Goal: Task Accomplishment & Management: Complete application form

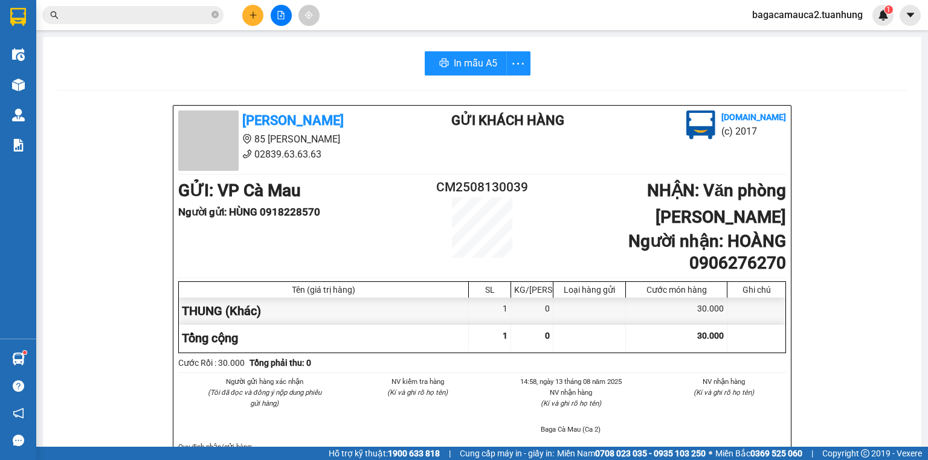
click at [193, 24] on span at bounding box center [132, 15] width 181 height 18
click at [210, 14] on span at bounding box center [132, 15] width 181 height 18
click at [213, 13] on icon "close-circle" at bounding box center [214, 14] width 7 height 7
click at [210, 13] on span at bounding box center [132, 15] width 181 height 18
click at [209, 13] on span at bounding box center [132, 15] width 181 height 18
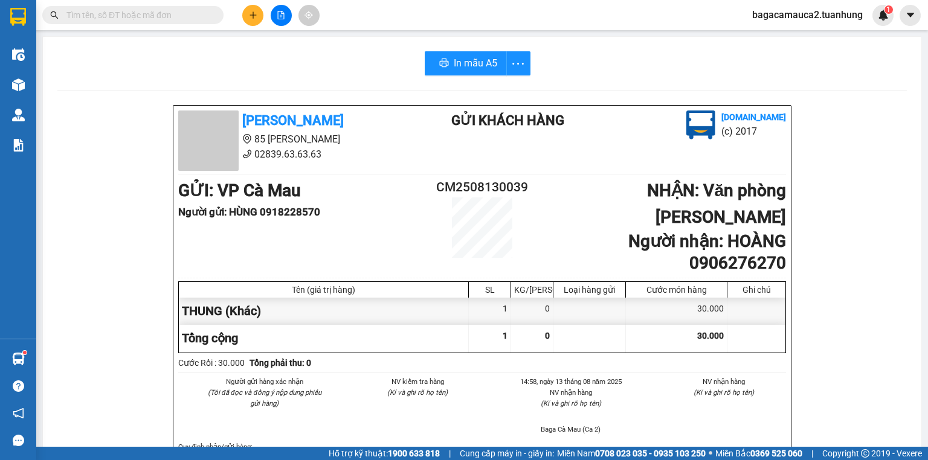
click at [196, 7] on span at bounding box center [132, 15] width 181 height 18
click at [155, 14] on input "text" at bounding box center [137, 14] width 143 height 13
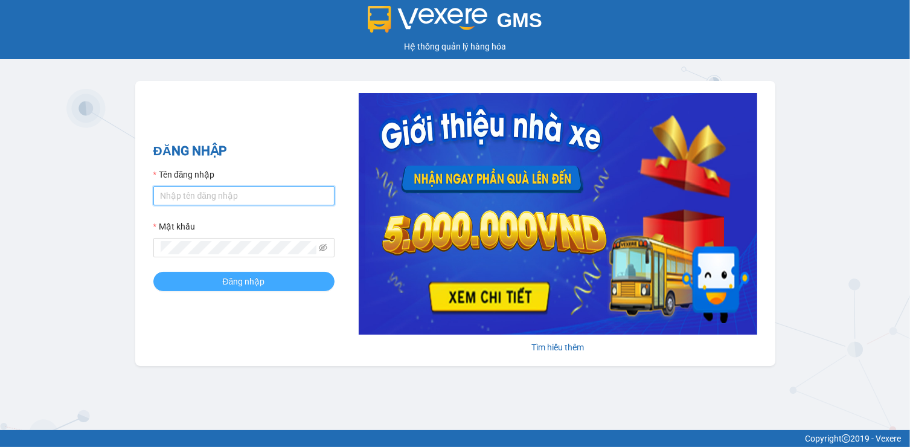
type input "bagacamauca2.tuanhung"
click at [257, 280] on span "Đăng nhập" at bounding box center [244, 281] width 42 height 13
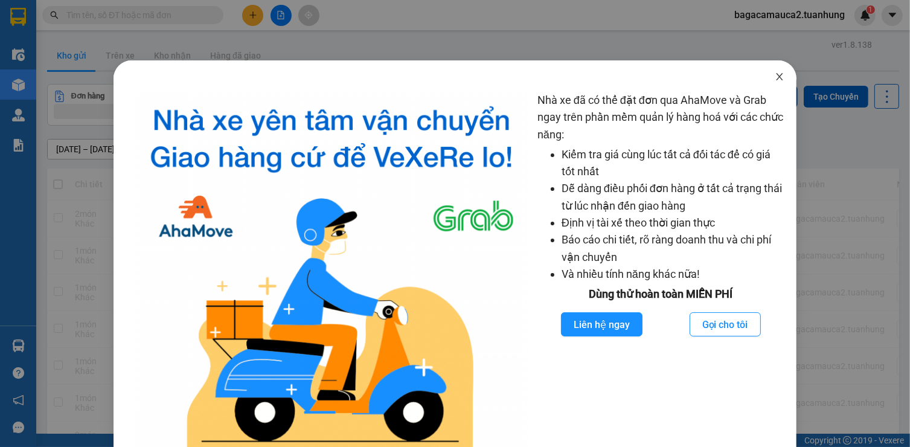
click at [775, 81] on icon "close" at bounding box center [780, 77] width 10 height 10
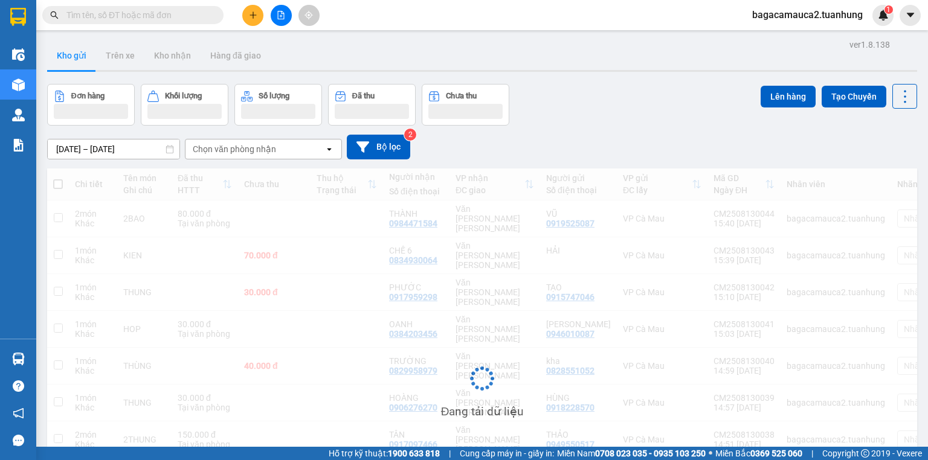
click at [167, 14] on input "text" at bounding box center [137, 14] width 143 height 13
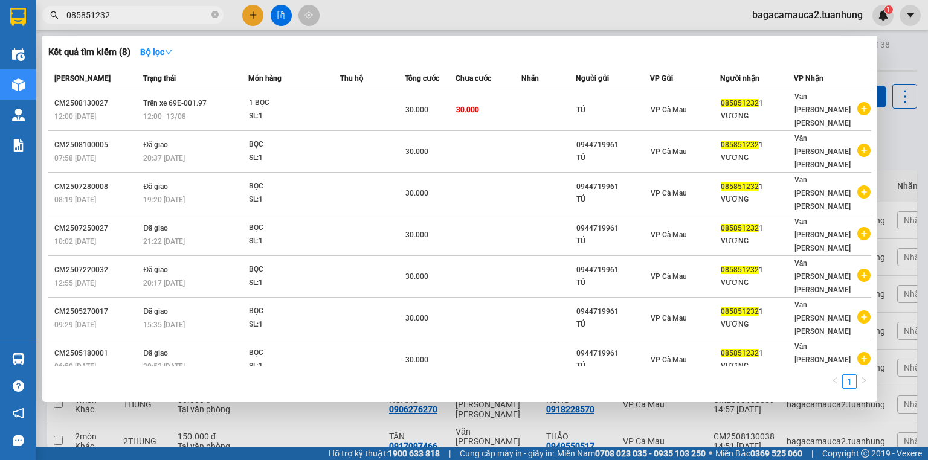
type input "0858512321"
click at [214, 13] on icon "close-circle" at bounding box center [214, 14] width 7 height 7
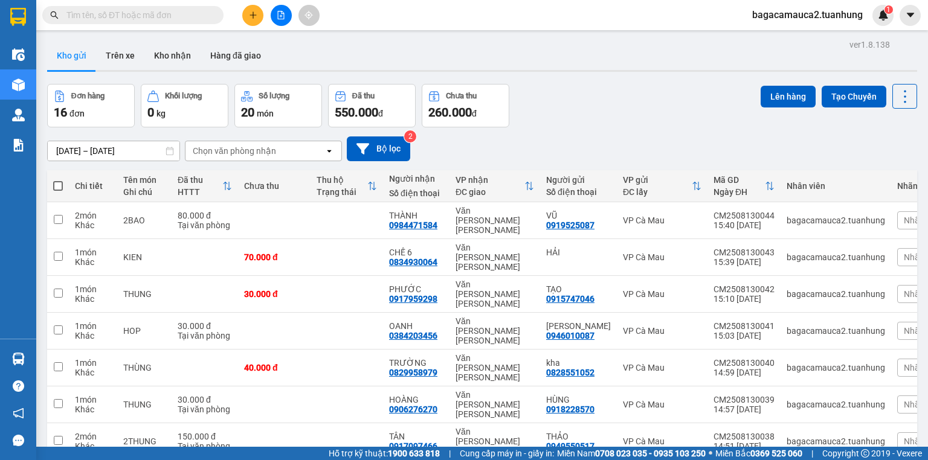
click at [210, 17] on span at bounding box center [132, 15] width 181 height 18
click at [138, 17] on input "text" at bounding box center [137, 14] width 143 height 13
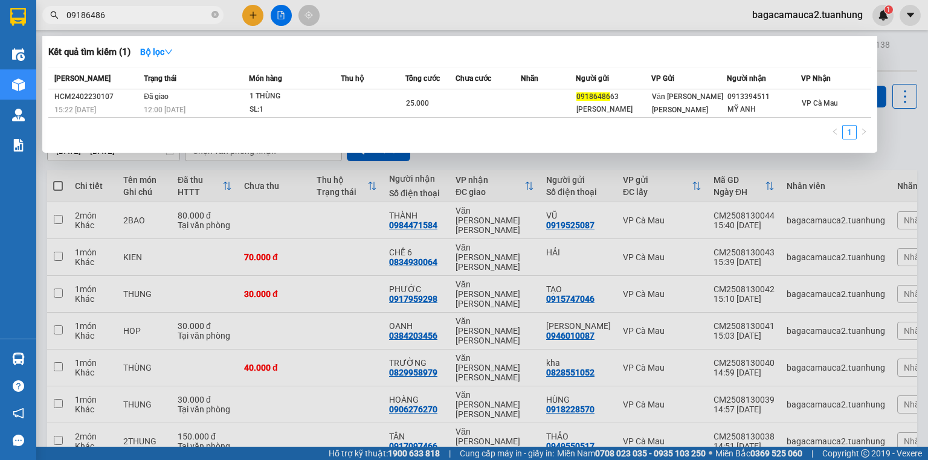
click at [109, 18] on input "09186486" at bounding box center [137, 14] width 143 height 13
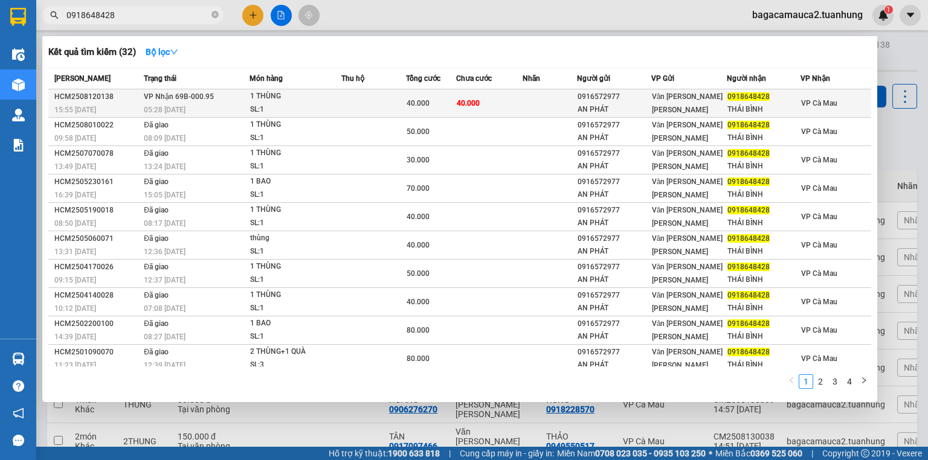
type input "0918648428"
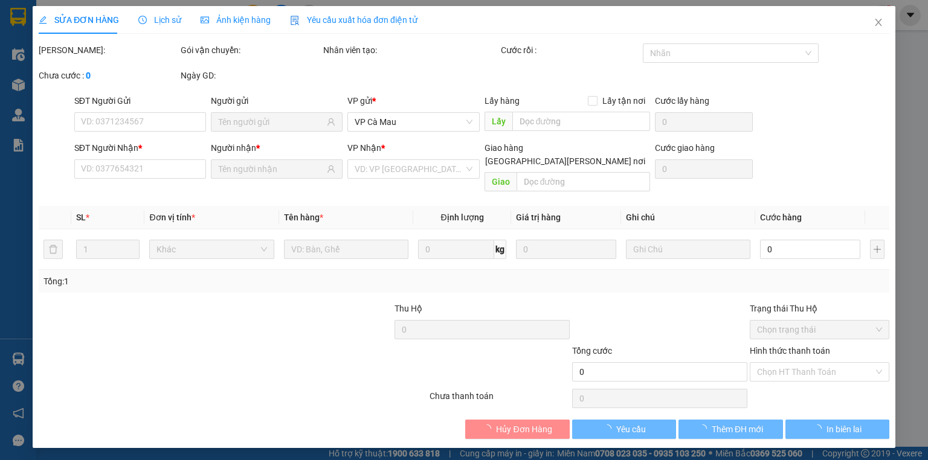
type input "0916572977"
type input "AN PHÁT"
type input "0918648428"
type input "THÁI BÌNH"
type input "40.000"
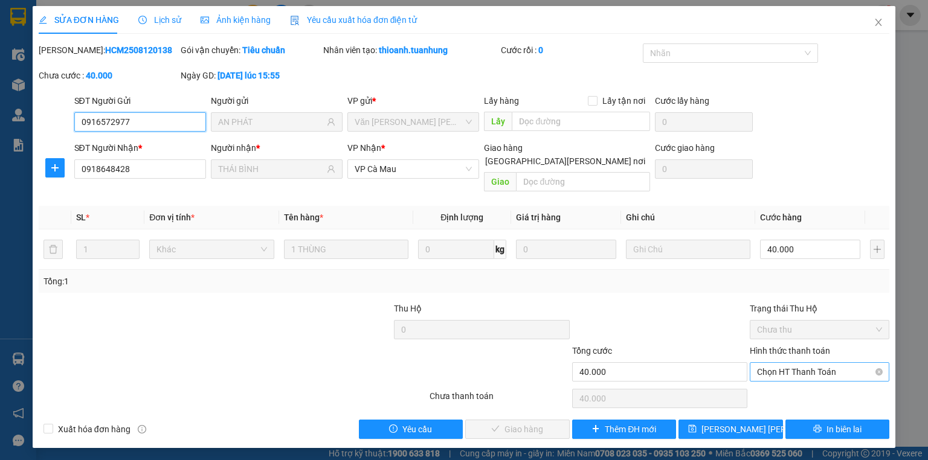
click at [794, 363] on span "Chọn HT Thanh Toán" at bounding box center [819, 372] width 125 height 18
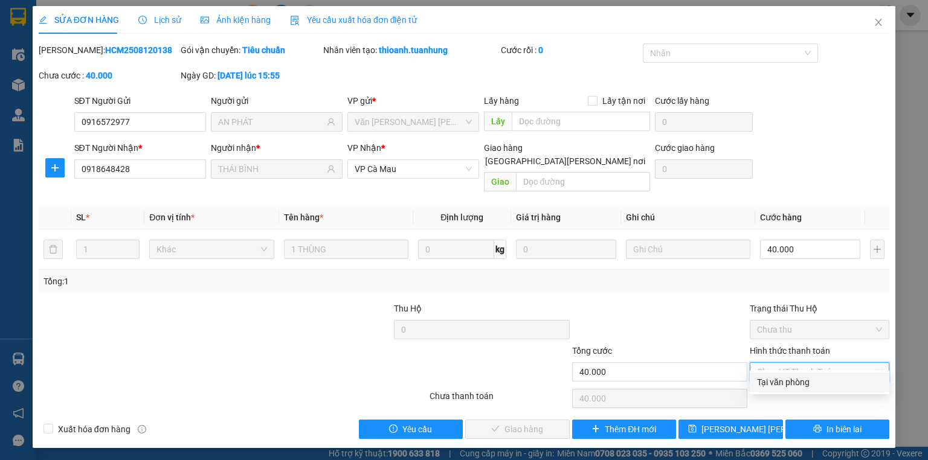
click at [785, 376] on div "Tại văn phòng" at bounding box center [819, 382] width 125 height 13
type input "0"
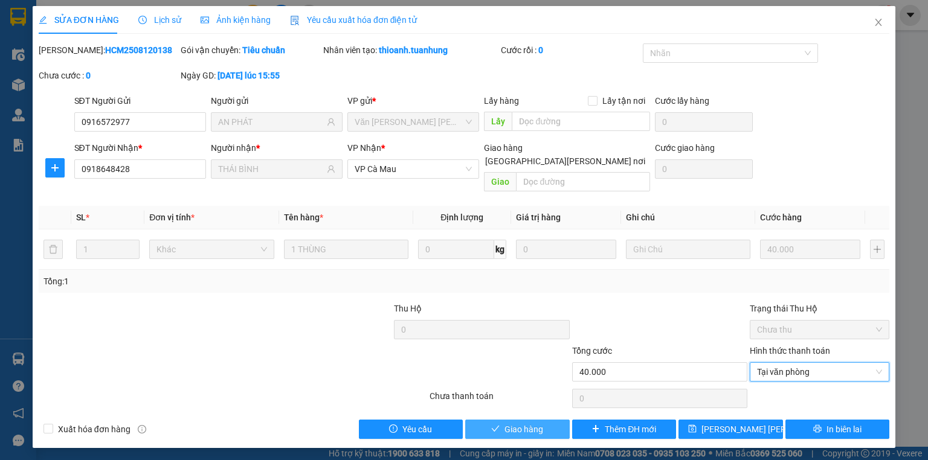
click at [500, 420] on button "Giao hàng" at bounding box center [517, 429] width 105 height 19
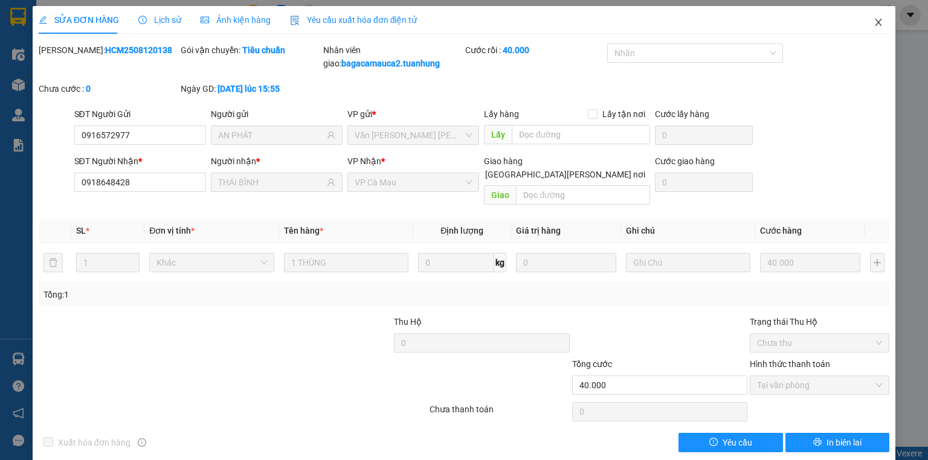
click at [875, 25] on icon "close" at bounding box center [878, 22] width 7 height 7
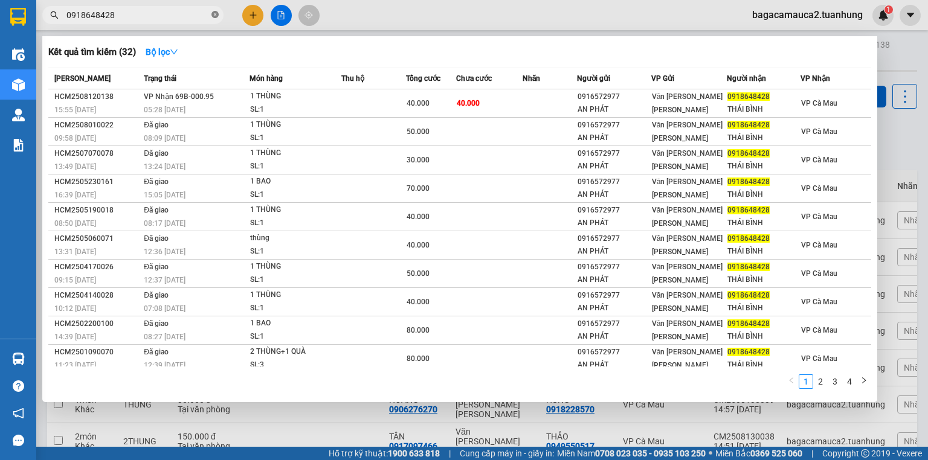
click at [217, 17] on icon "close-circle" at bounding box center [214, 14] width 7 height 7
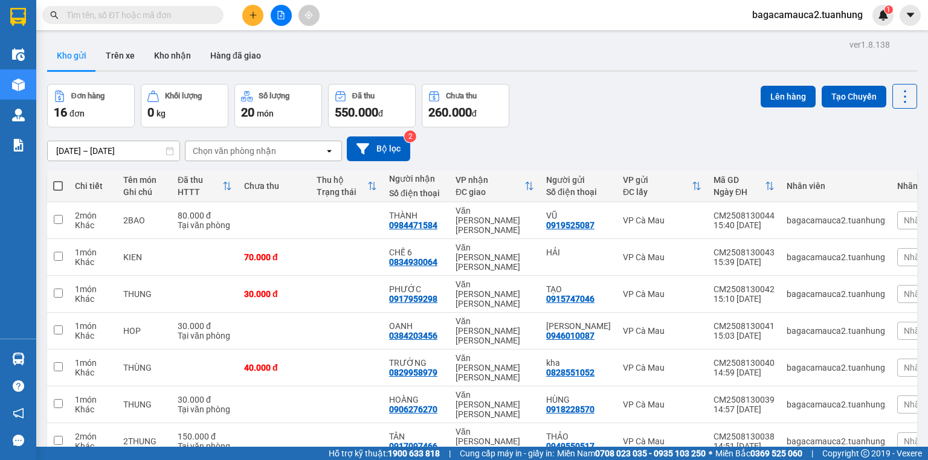
click at [201, 14] on input "text" at bounding box center [137, 14] width 143 height 13
click at [217, 11] on span at bounding box center [214, 14] width 7 height 13
click at [193, 15] on input "text" at bounding box center [137, 14] width 143 height 13
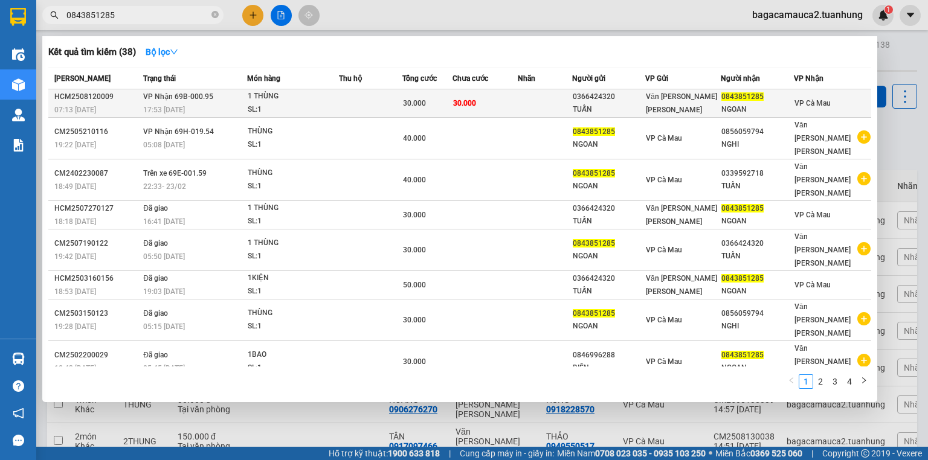
type input "0843851285"
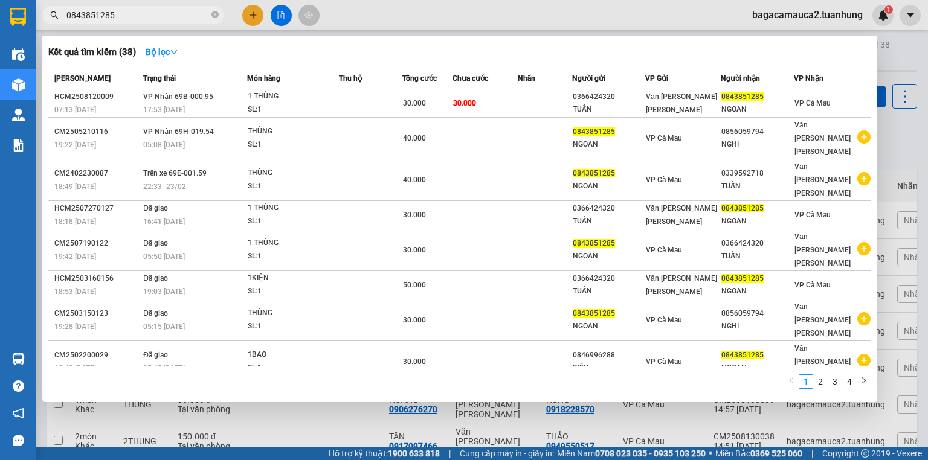
click at [434, 99] on div "30.000" at bounding box center [428, 103] width 50 height 13
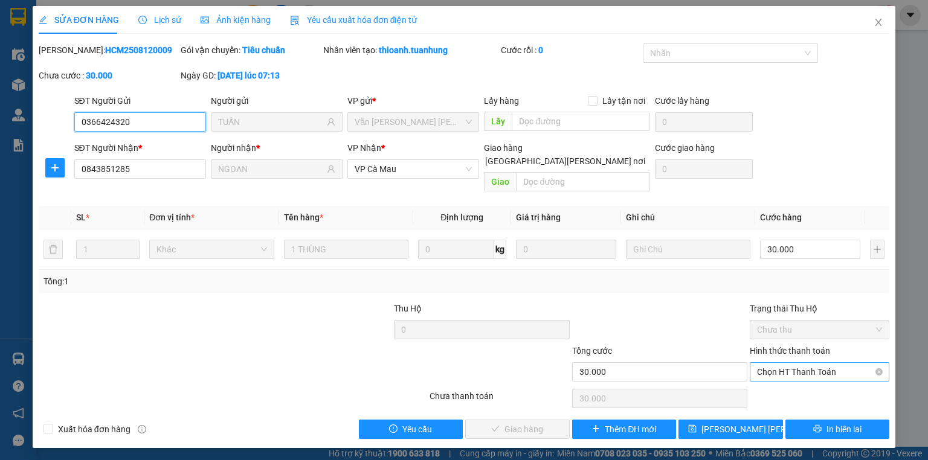
click at [813, 363] on span "Chọn HT Thanh Toán" at bounding box center [819, 372] width 125 height 18
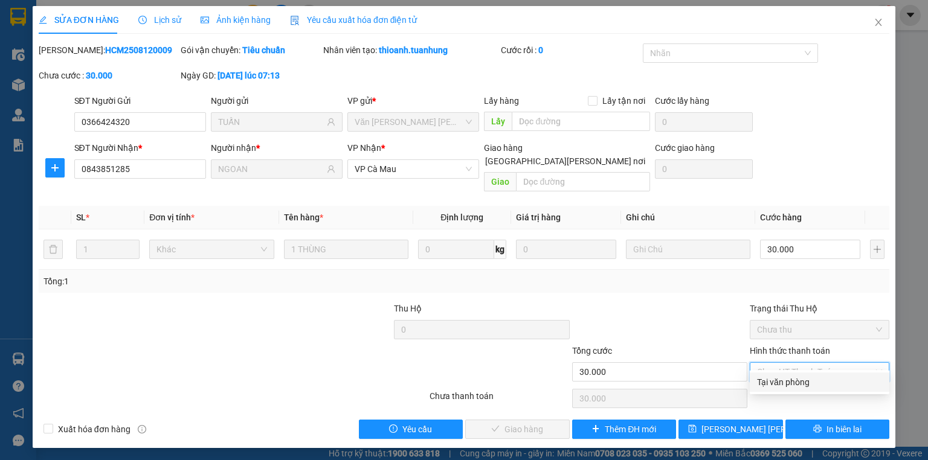
click at [802, 380] on div "Tại văn phòng" at bounding box center [819, 382] width 125 height 13
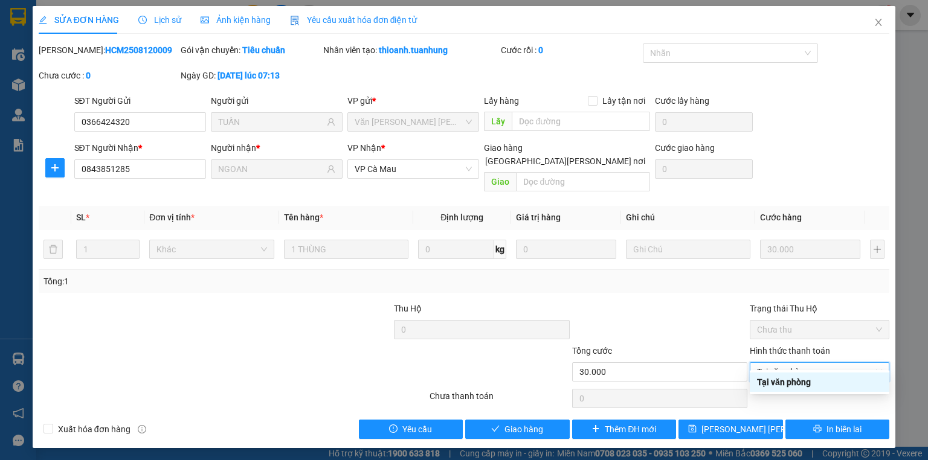
type input "0"
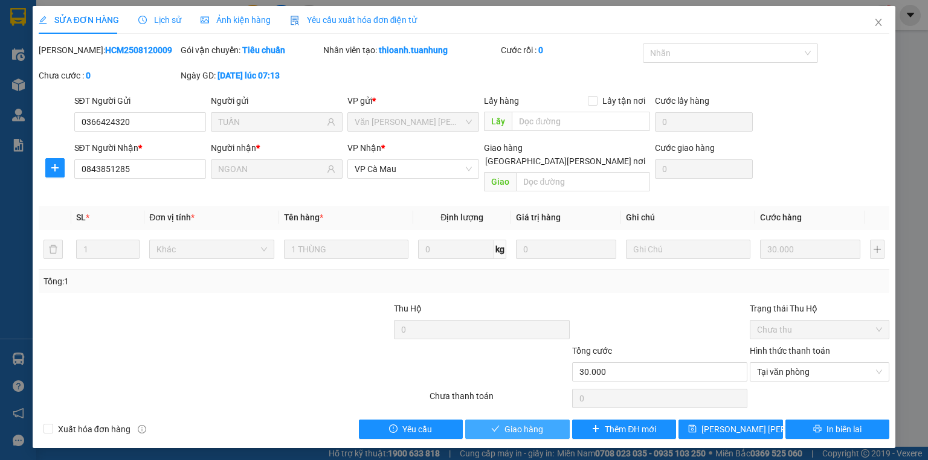
click at [548, 421] on button "Giao hàng" at bounding box center [517, 429] width 105 height 19
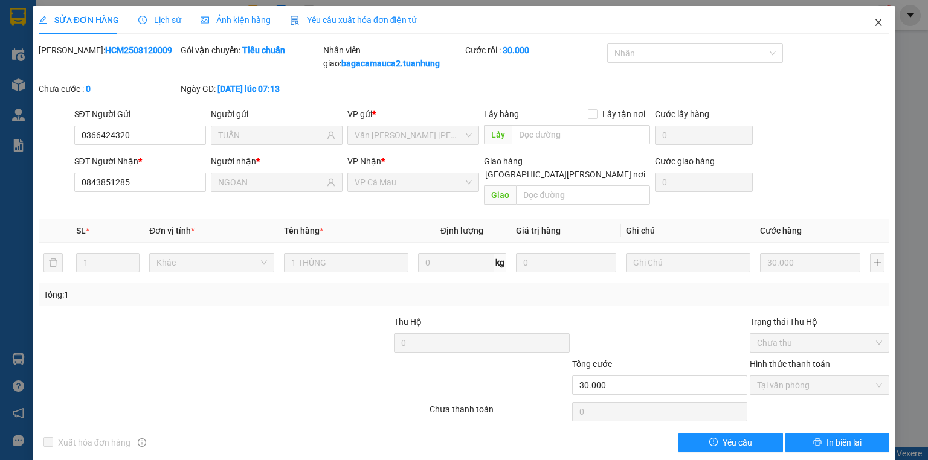
click at [877, 16] on span "Close" at bounding box center [879, 23] width 34 height 34
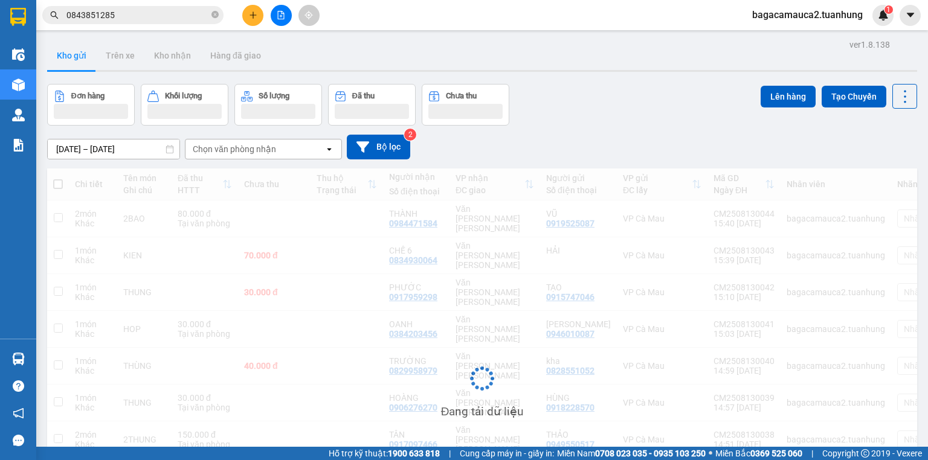
click at [874, 22] on div "bagacamauca2.tuanhung 1" at bounding box center [818, 15] width 151 height 21
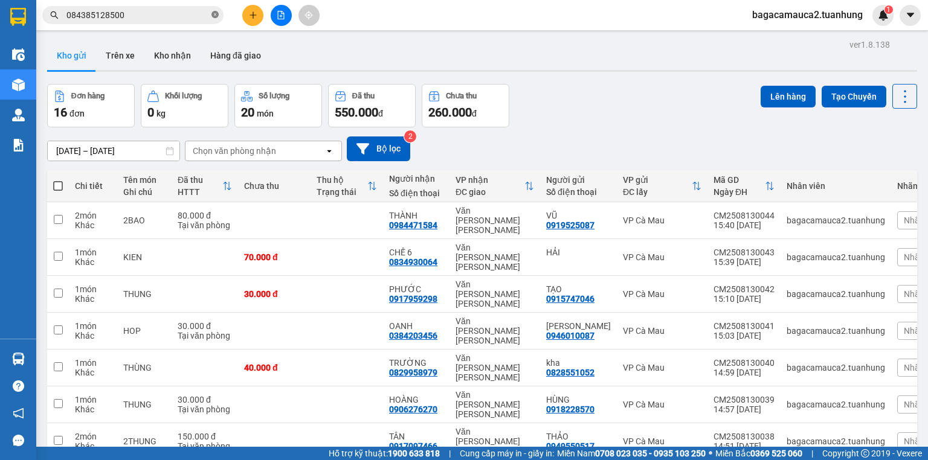
type input "0843851285000"
click at [217, 14] on icon "close-circle" at bounding box center [214, 14] width 7 height 7
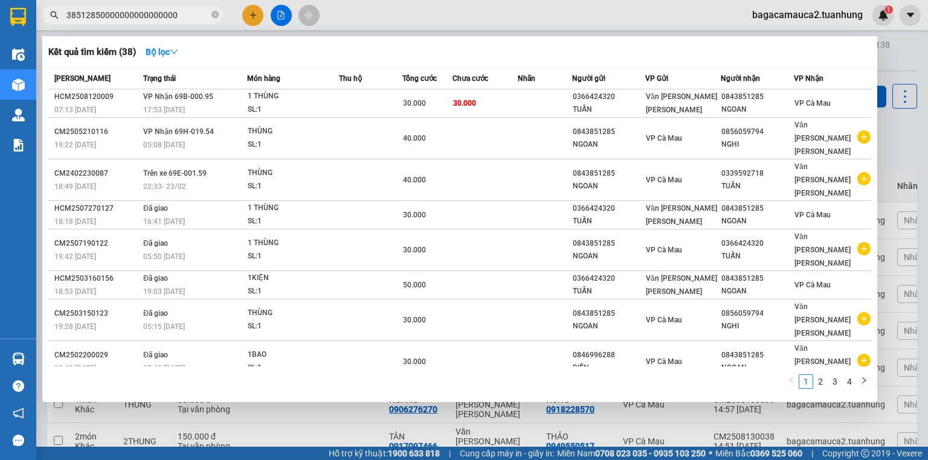
click at [196, 16] on input "38512850000000000000000" at bounding box center [137, 14] width 143 height 13
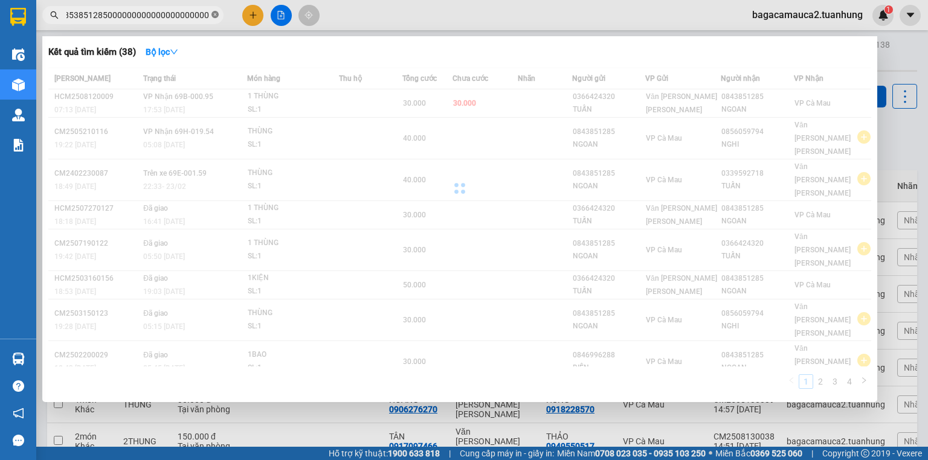
drag, startPoint x: 208, startPoint y: 14, endPoint x: 216, endPoint y: 13, distance: 8.1
click at [214, 19] on span "38538512850000000000000000000000000" at bounding box center [132, 15] width 181 height 18
type input "38538512850000000000000000000000000000000000000000000"
click at [216, 13] on icon "close-circle" at bounding box center [214, 14] width 7 height 7
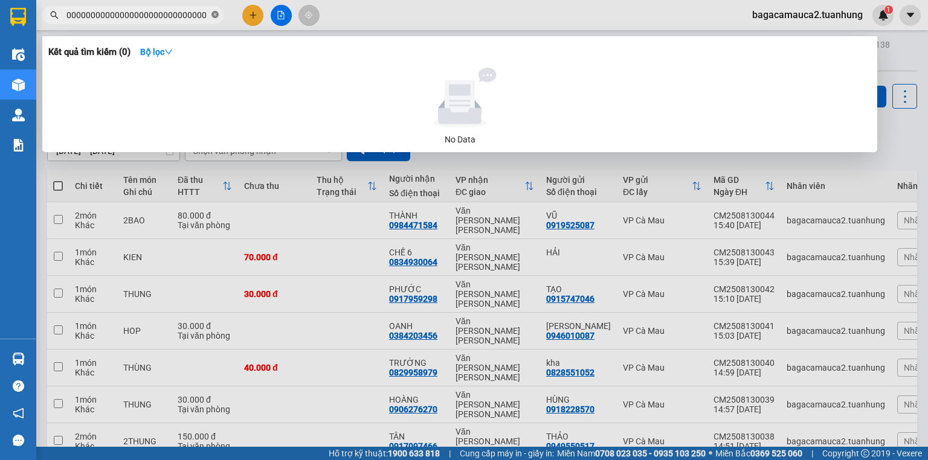
type input "000000000000000000000000000000000000000000000000000000"
click at [216, 13] on icon "close-circle" at bounding box center [214, 14] width 7 height 7
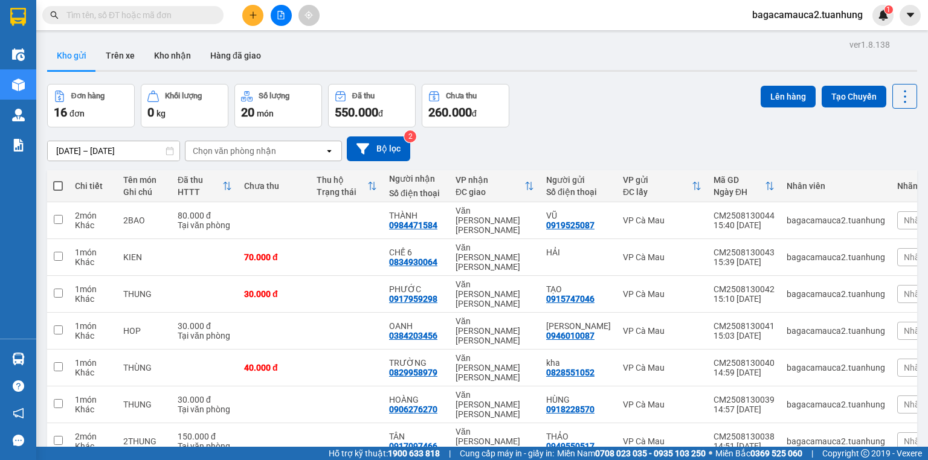
scroll to position [0, 0]
click at [172, 19] on input "text" at bounding box center [137, 14] width 143 height 13
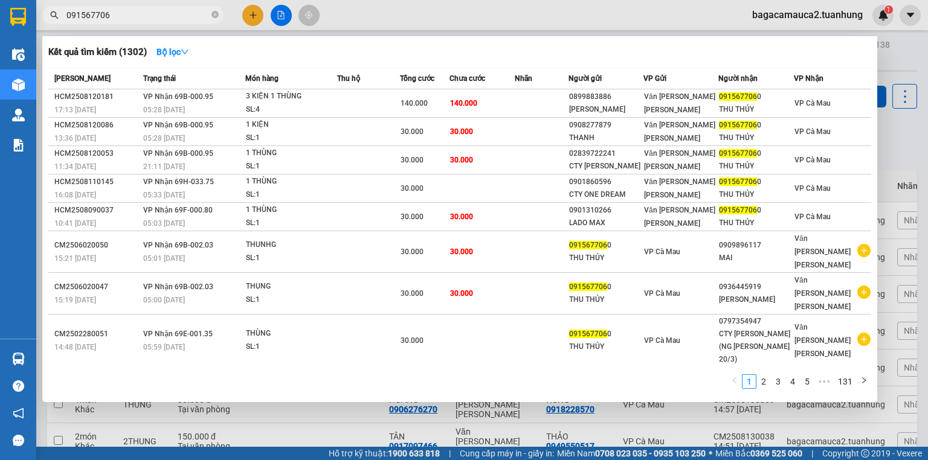
type input "0915677060"
click at [214, 14] on icon "close-circle" at bounding box center [214, 14] width 7 height 7
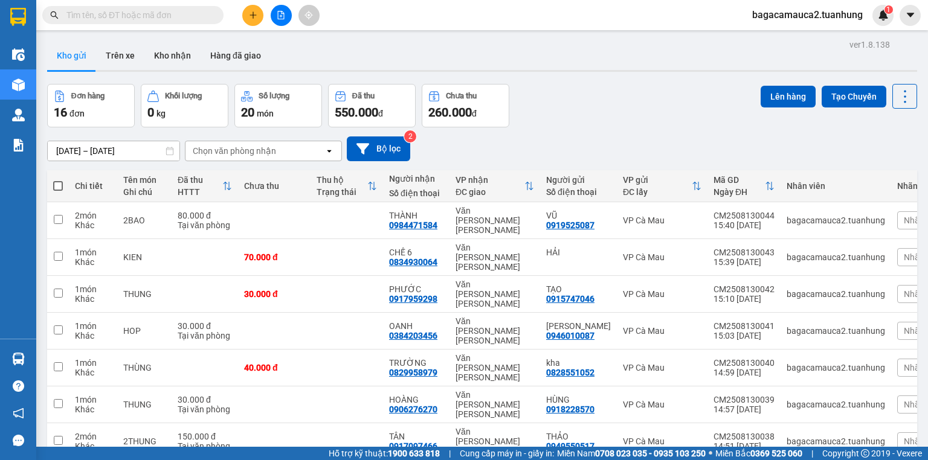
click at [208, 14] on input "text" at bounding box center [137, 14] width 143 height 13
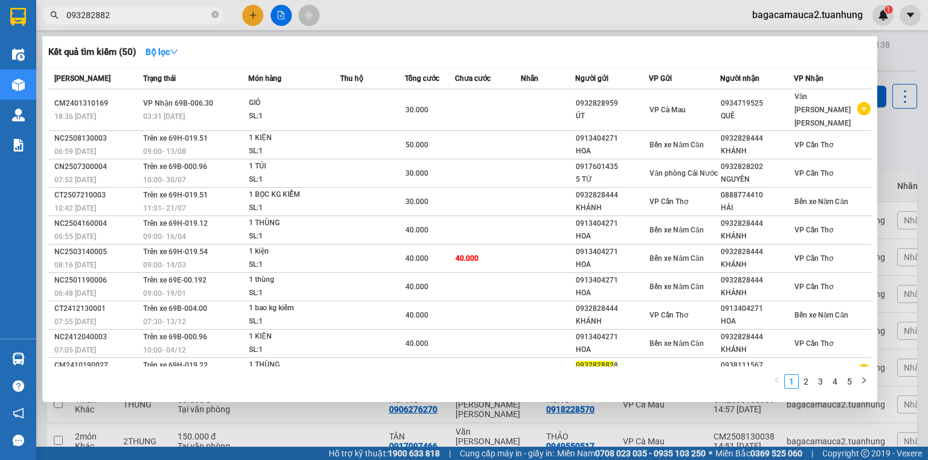
type input "0932828828"
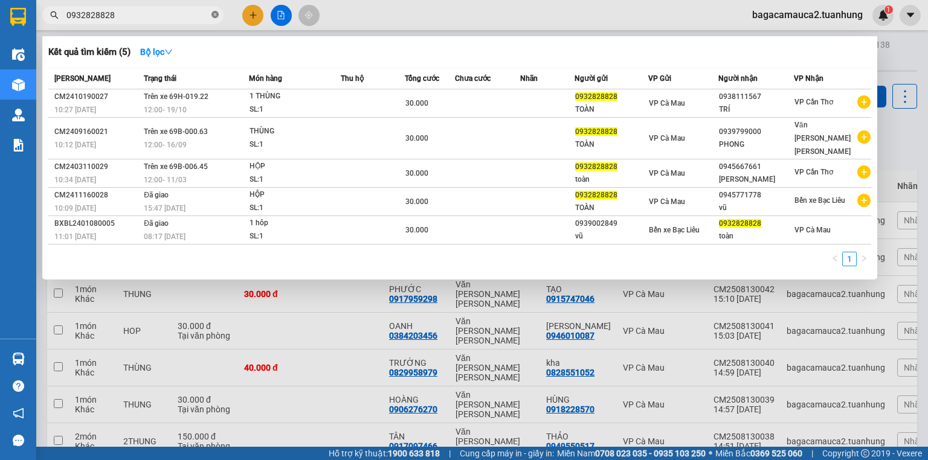
click at [214, 11] on icon "close-circle" at bounding box center [214, 14] width 7 height 7
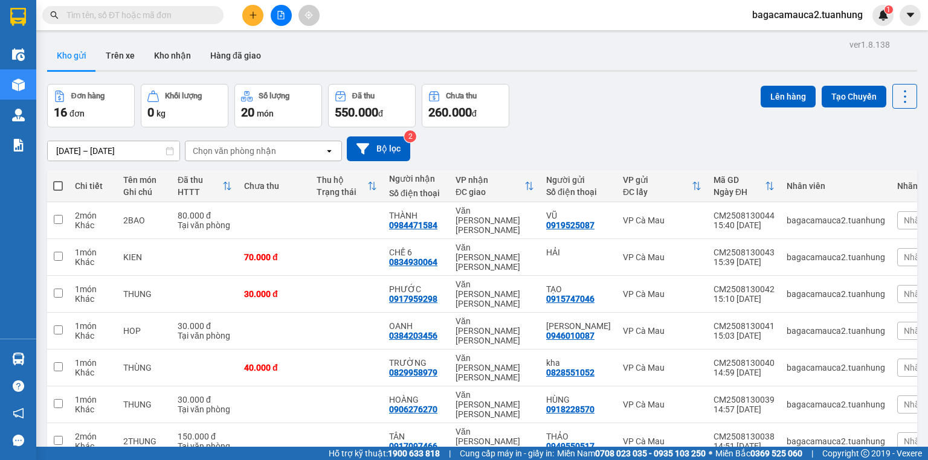
click at [195, 17] on input "text" at bounding box center [137, 14] width 143 height 13
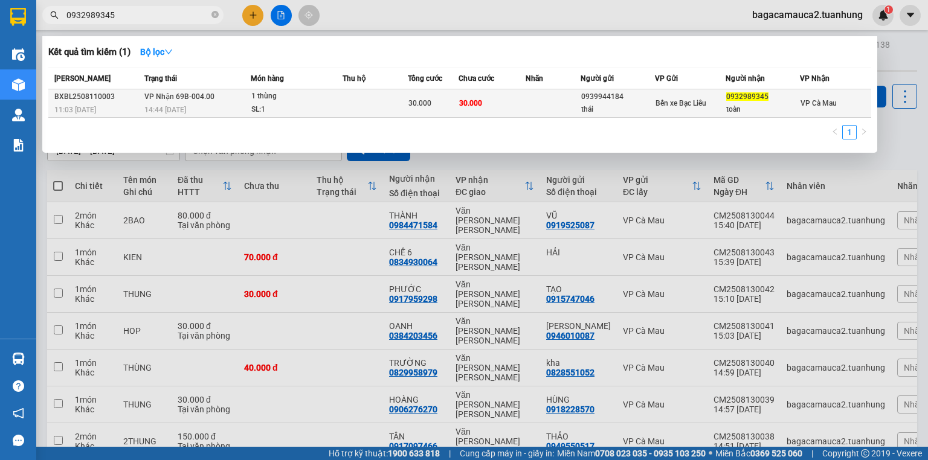
type input "0932989345"
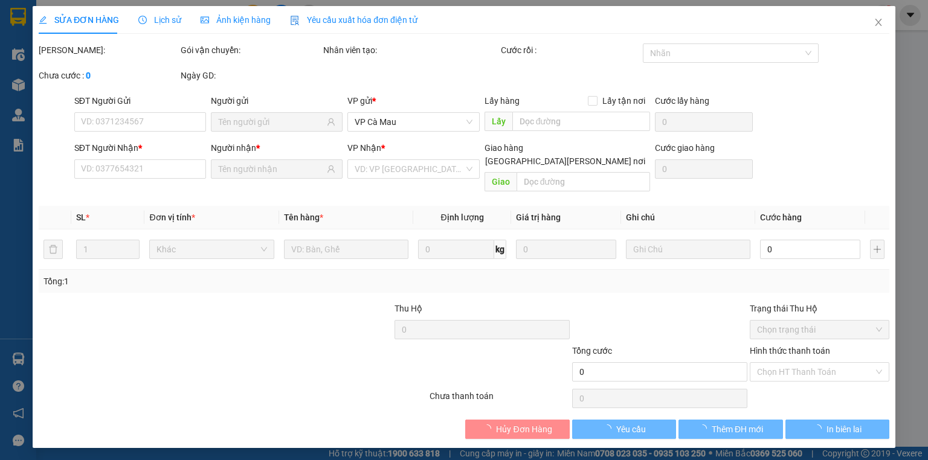
type input "0939944184"
type input "thái"
type input "0932989345"
type input "toàn"
type input "30.000"
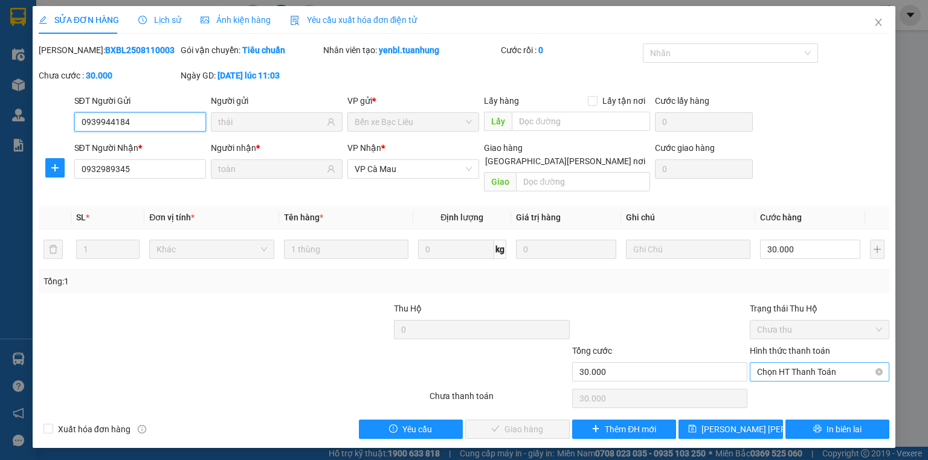
click at [824, 363] on span "Chọn HT Thanh Toán" at bounding box center [819, 372] width 125 height 18
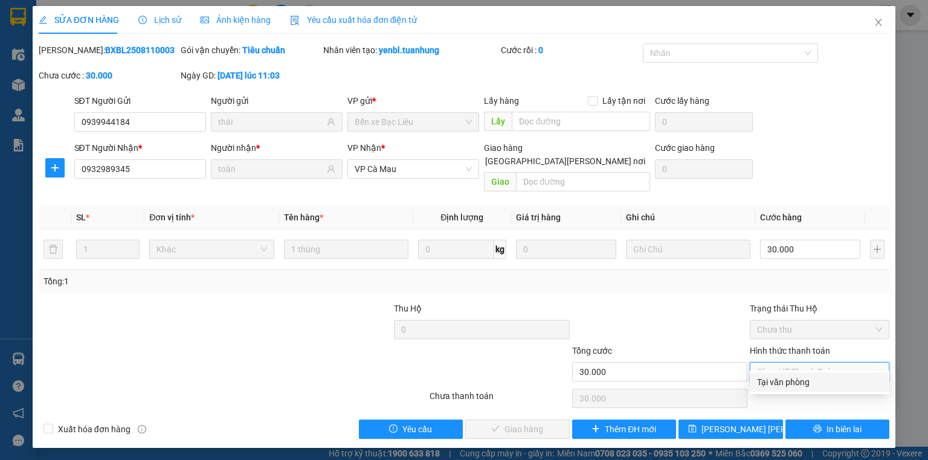
click at [797, 386] on div "Tại văn phòng" at bounding box center [819, 382] width 125 height 13
type input "0"
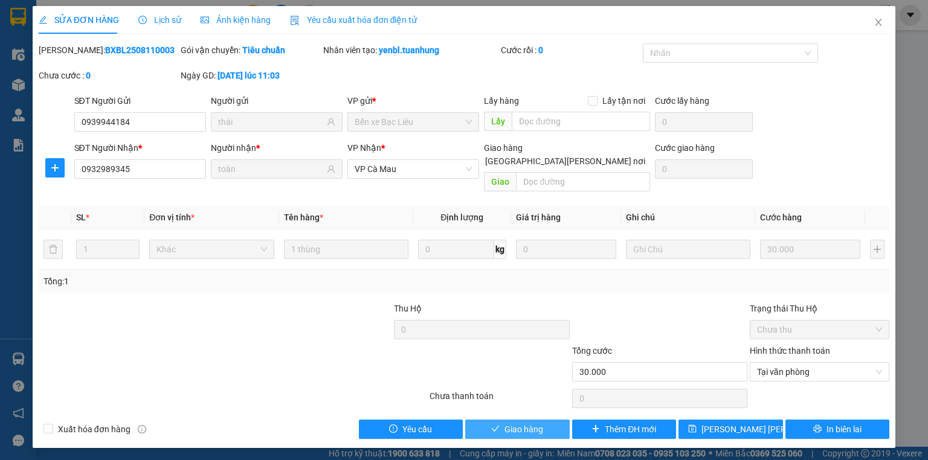
click at [494, 425] on icon "check" at bounding box center [495, 429] width 8 height 8
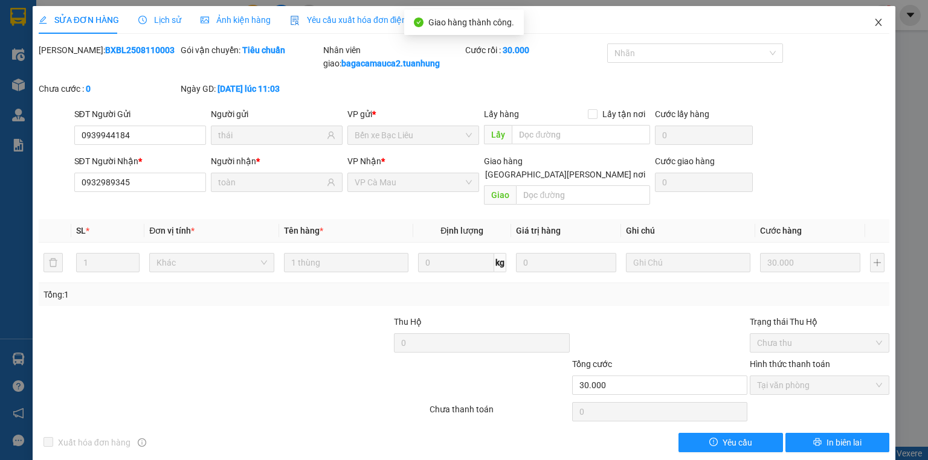
click at [877, 21] on span "Close" at bounding box center [879, 23] width 34 height 34
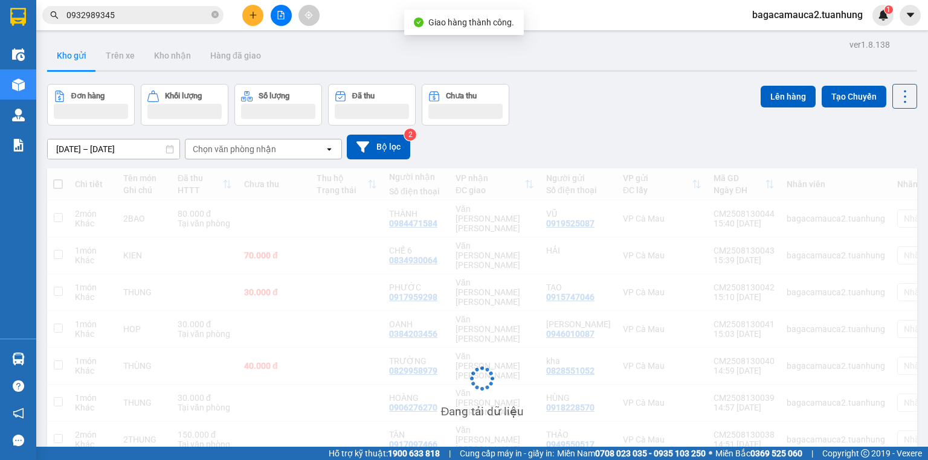
click at [870, 24] on div "bagacamauca2.tuanhung 1" at bounding box center [818, 15] width 151 height 21
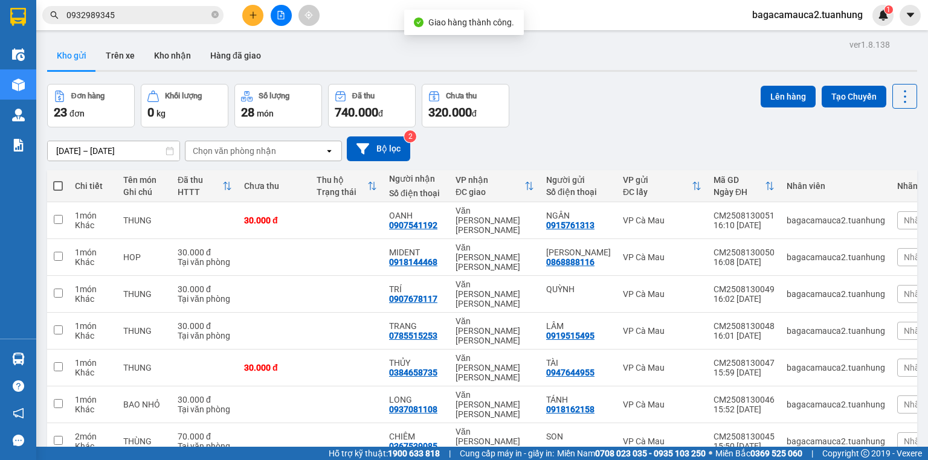
click at [185, 18] on input "0932989345" at bounding box center [137, 14] width 143 height 13
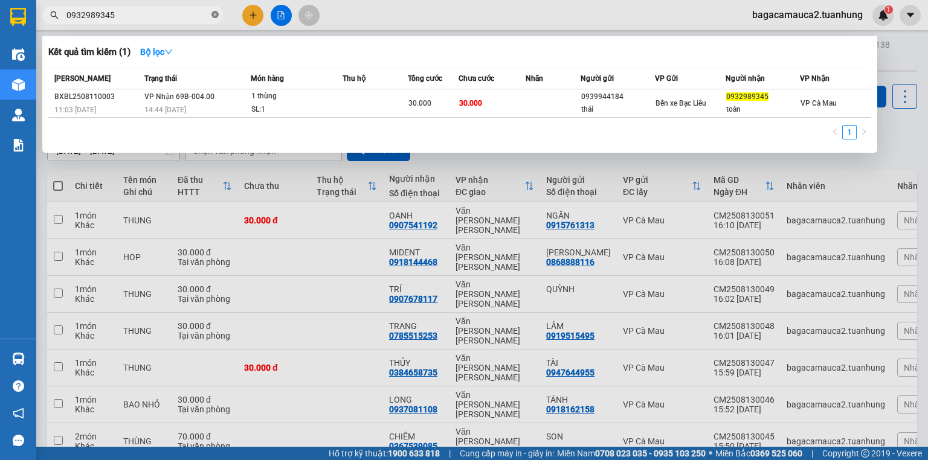
click at [217, 18] on icon "close-circle" at bounding box center [214, 14] width 7 height 7
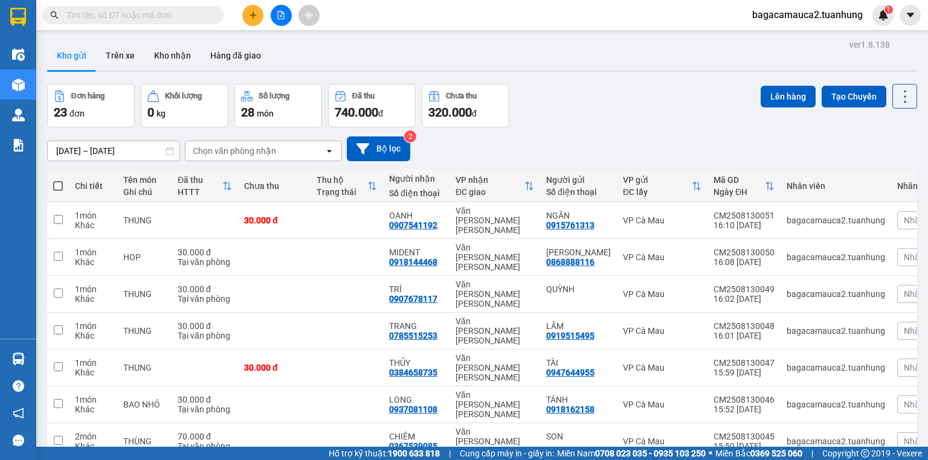
click at [202, 18] on input "text" at bounding box center [137, 14] width 143 height 13
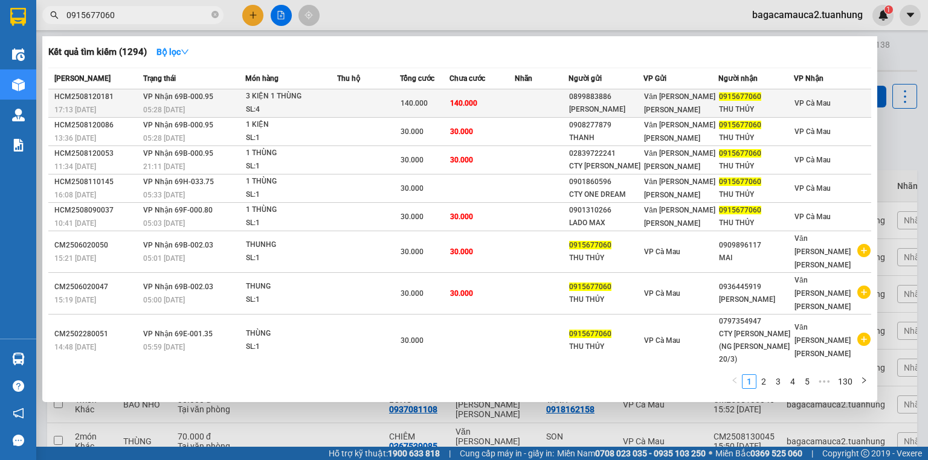
type input "0915677060"
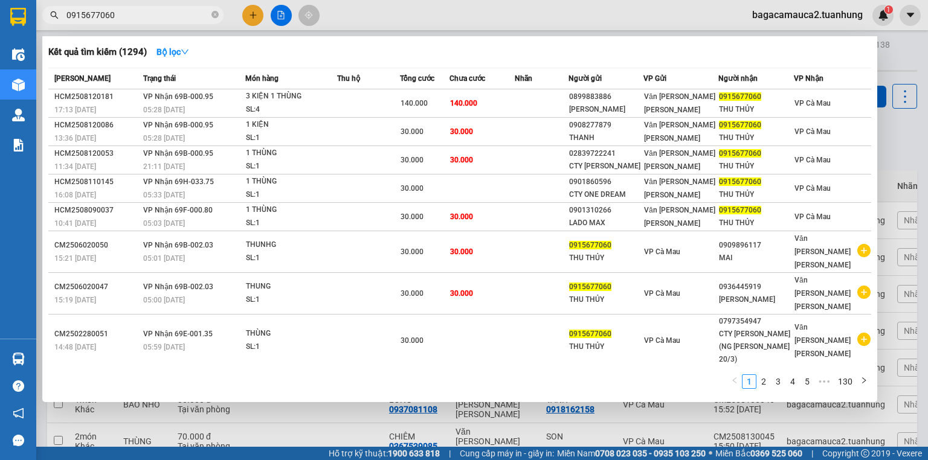
click at [540, 101] on td at bounding box center [541, 103] width 53 height 28
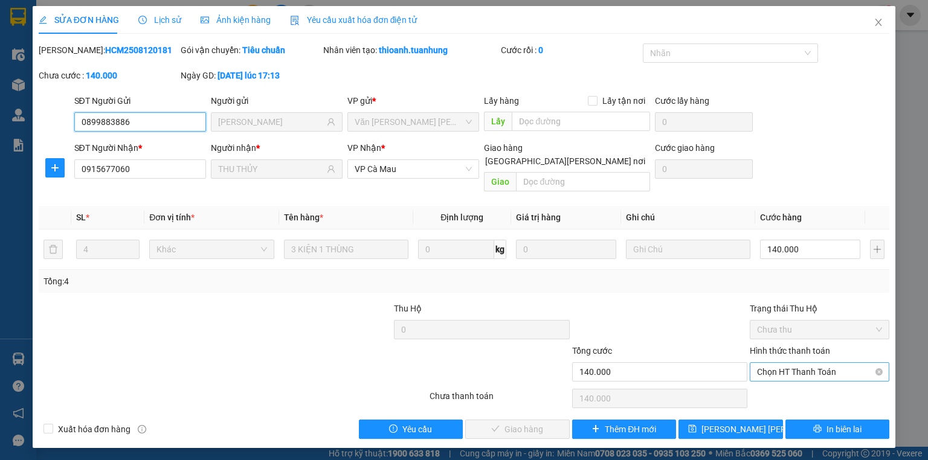
click at [774, 363] on span "Chọn HT Thanh Toán" at bounding box center [819, 372] width 125 height 18
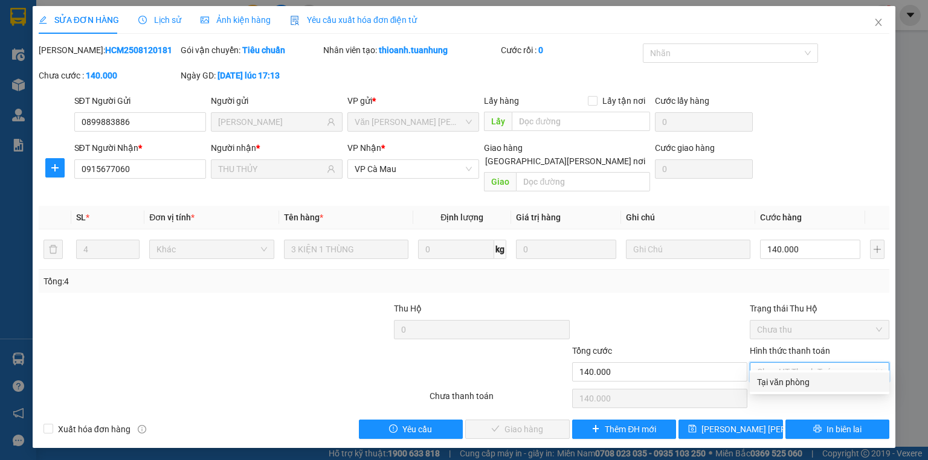
click at [764, 382] on div "Tại văn phòng" at bounding box center [819, 382] width 125 height 13
type input "0"
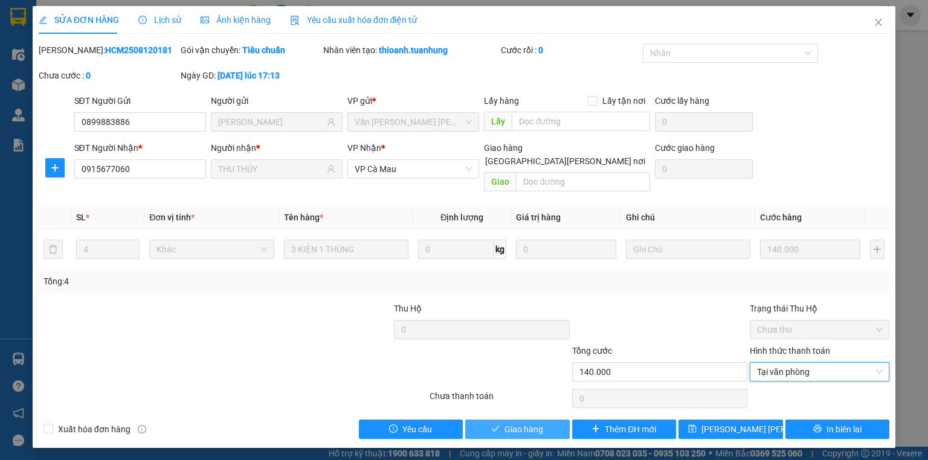
click at [527, 423] on span "Giao hàng" at bounding box center [523, 429] width 39 height 13
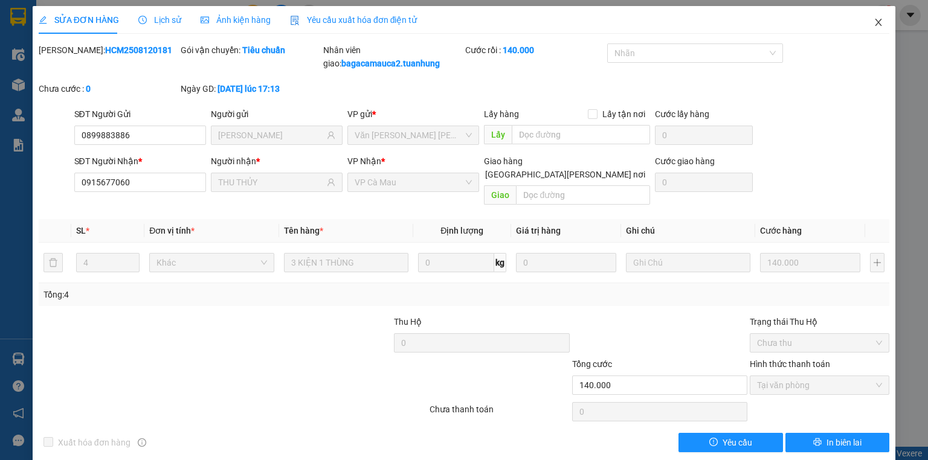
click at [877, 19] on span "Close" at bounding box center [879, 23] width 34 height 34
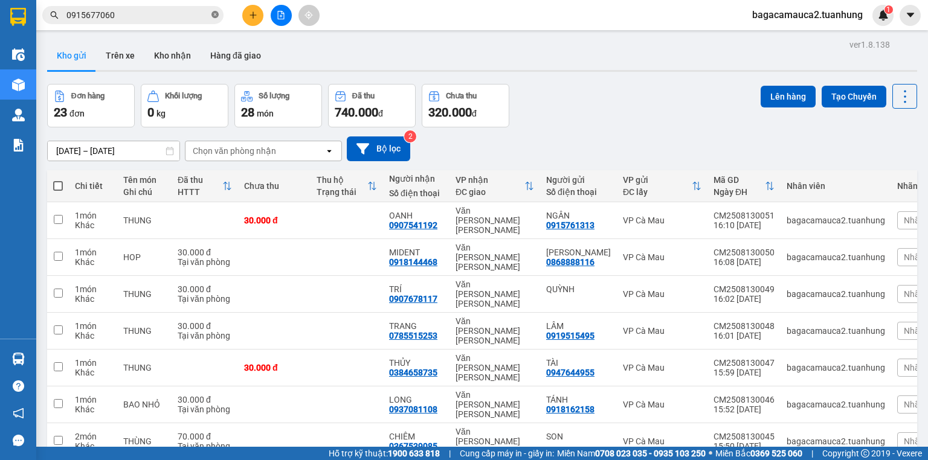
click at [215, 10] on span at bounding box center [214, 15] width 7 height 11
click at [120, 20] on input "text" at bounding box center [137, 14] width 143 height 13
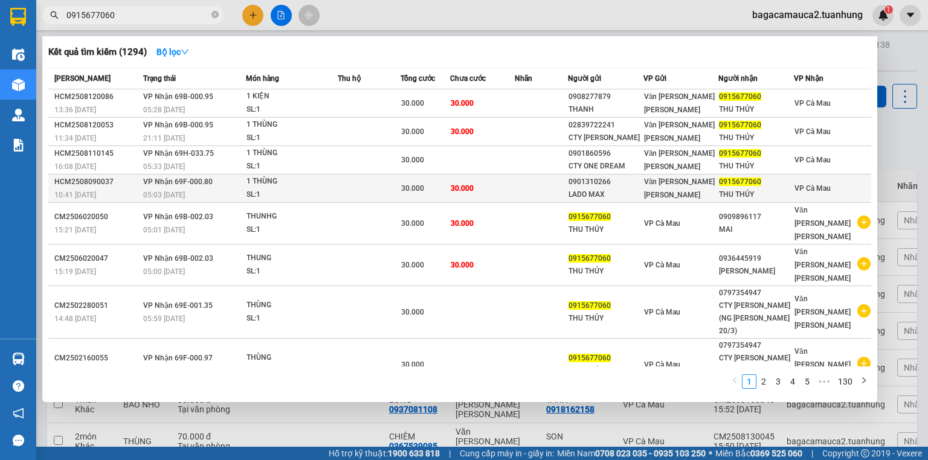
type input "0915677060"
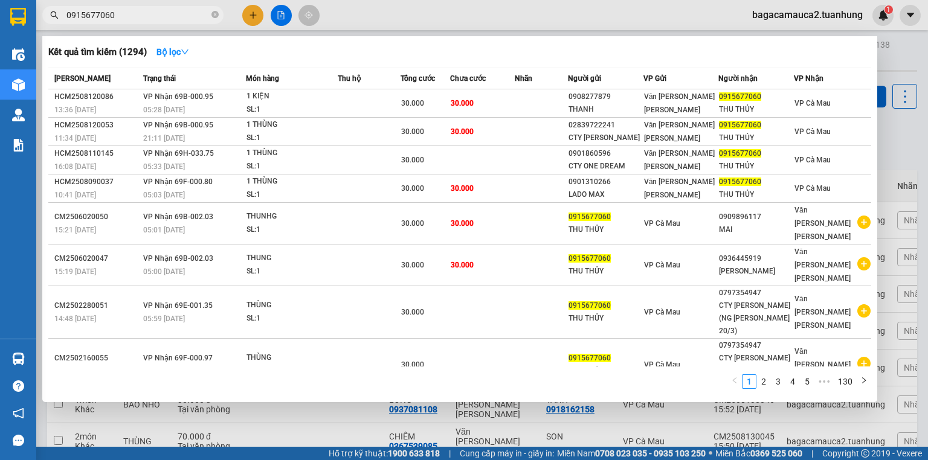
click at [565, 191] on td at bounding box center [542, 189] width 54 height 28
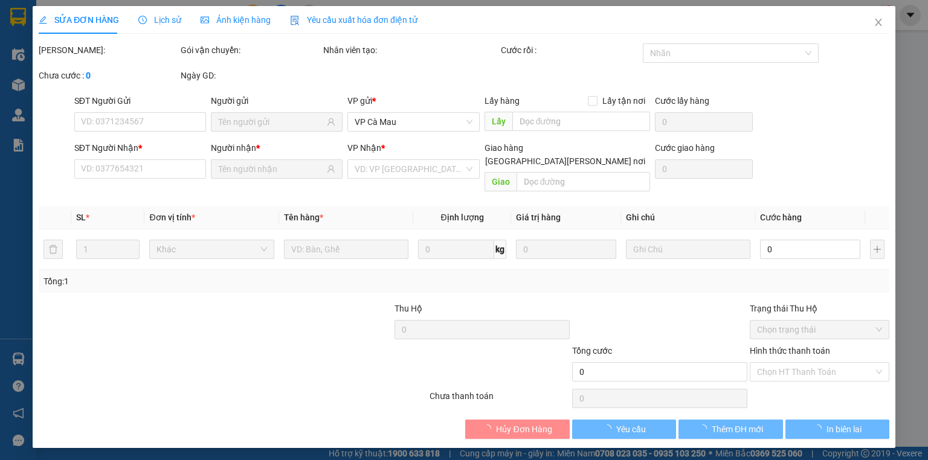
type input "0901310266"
type input "LADO MAX"
type input "0915677060"
type input "THU THỦY"
type input "30.000"
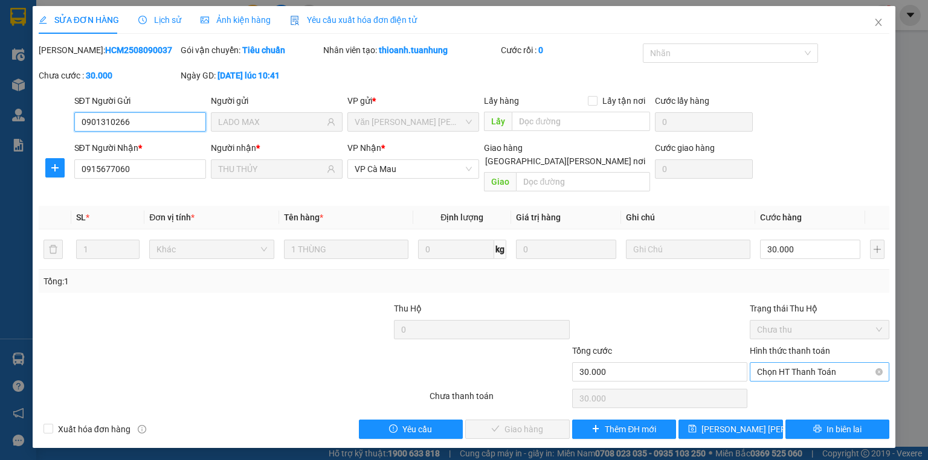
click at [806, 363] on span "Chọn HT Thanh Toán" at bounding box center [819, 372] width 125 height 18
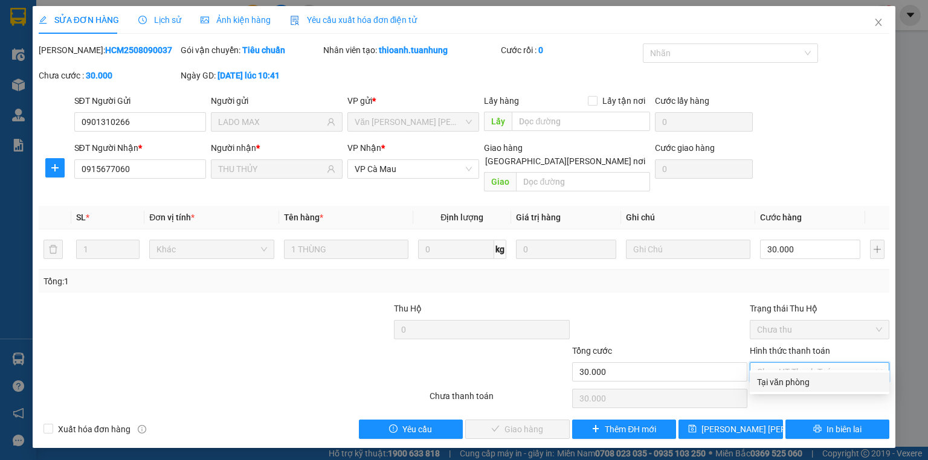
click at [774, 379] on div "Tại văn phòng" at bounding box center [819, 382] width 125 height 13
type input "0"
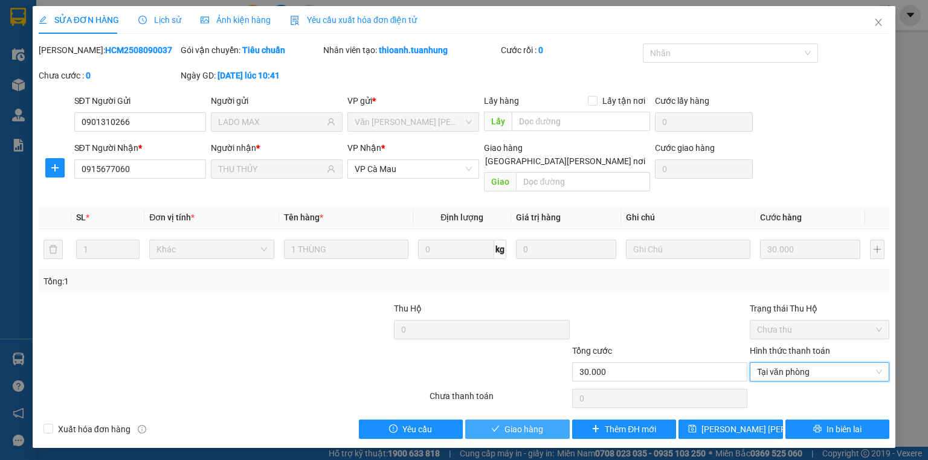
click at [553, 420] on button "Giao hàng" at bounding box center [517, 429] width 105 height 19
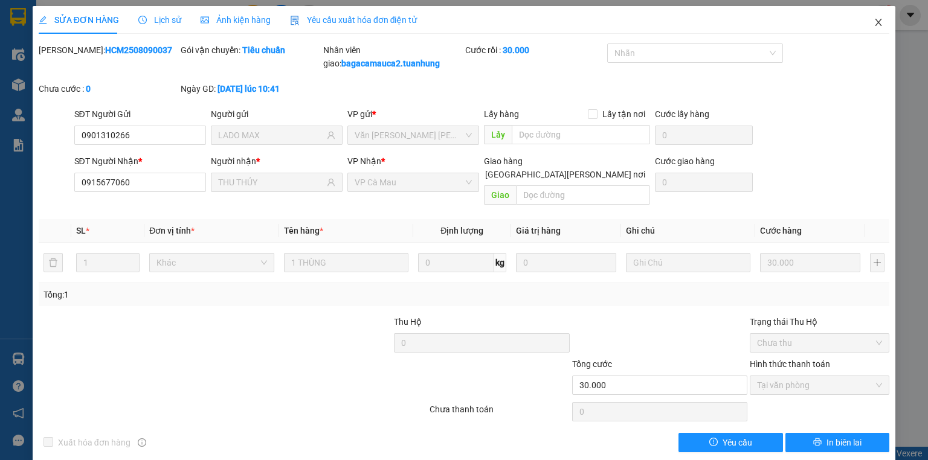
click at [875, 22] on icon "close" at bounding box center [878, 22] width 7 height 7
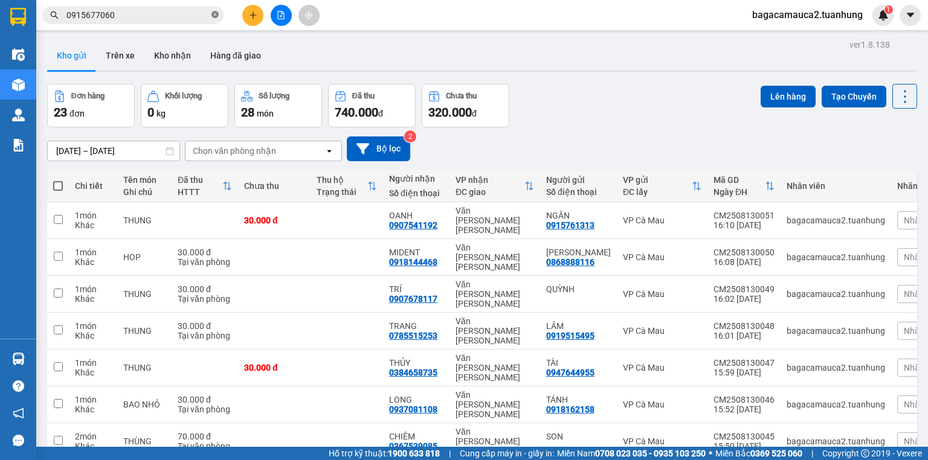
click at [211, 12] on icon "close-circle" at bounding box center [214, 14] width 7 height 7
click at [176, 15] on input "text" at bounding box center [137, 14] width 143 height 13
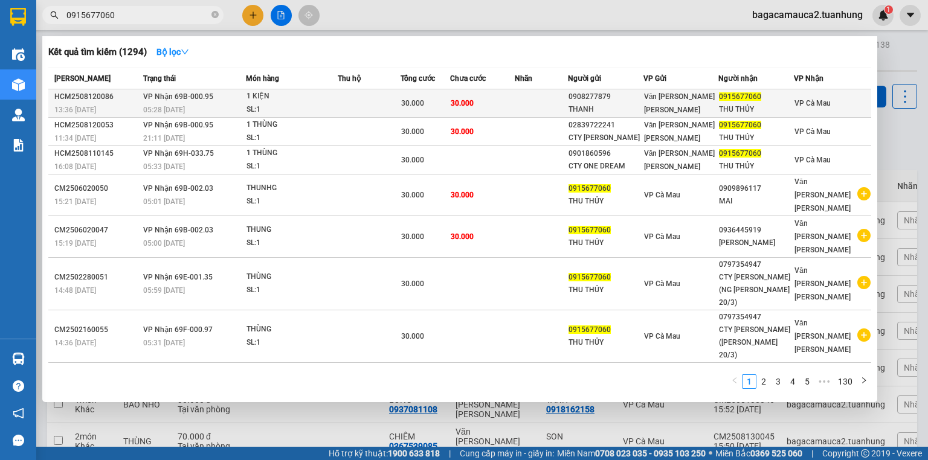
type input "0915677060"
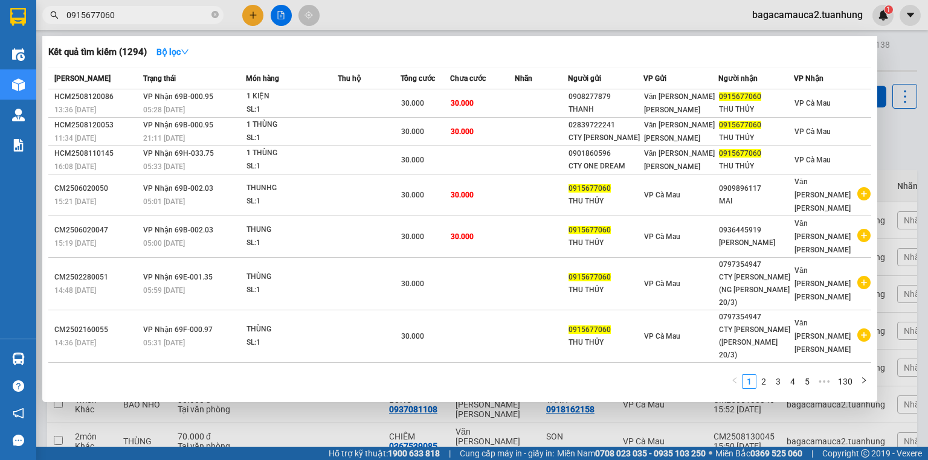
click at [567, 98] on td at bounding box center [542, 103] width 54 height 28
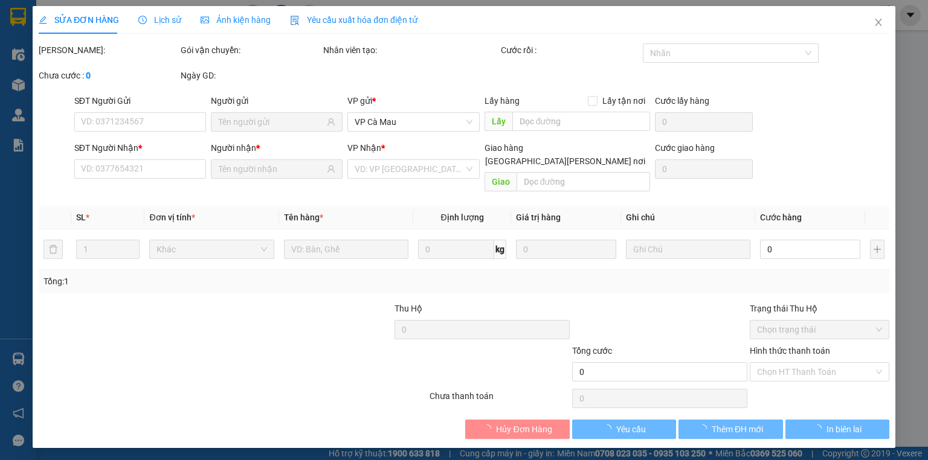
type input "0908277879"
type input "THANH"
type input "0915677060"
type input "THU THỦY"
type input "30.000"
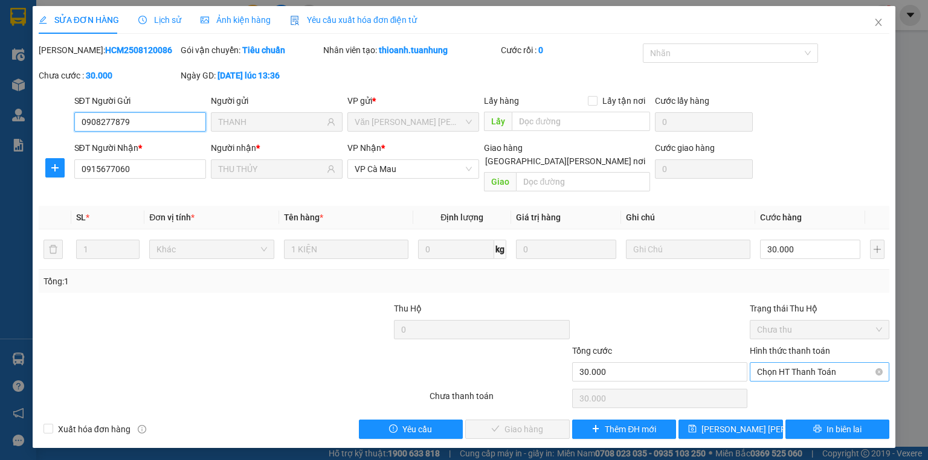
click at [781, 363] on span "Chọn HT Thanh Toán" at bounding box center [819, 372] width 125 height 18
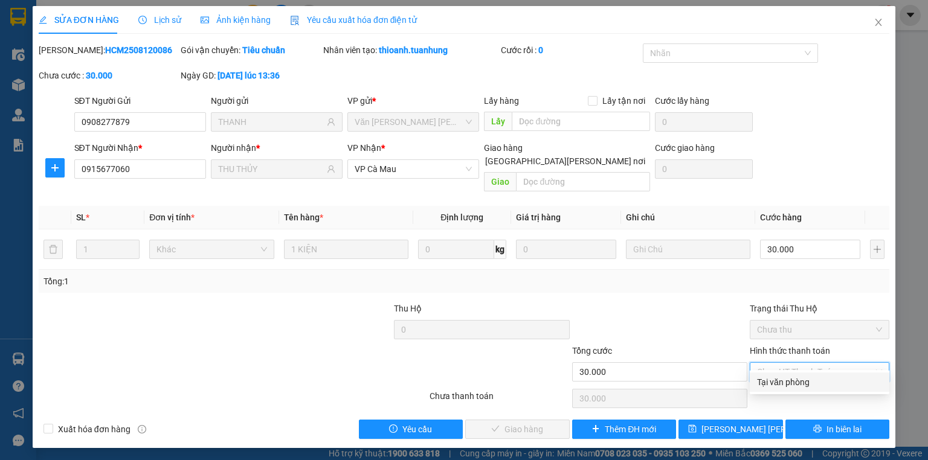
click at [776, 379] on div "Tại văn phòng" at bounding box center [819, 382] width 125 height 13
type input "0"
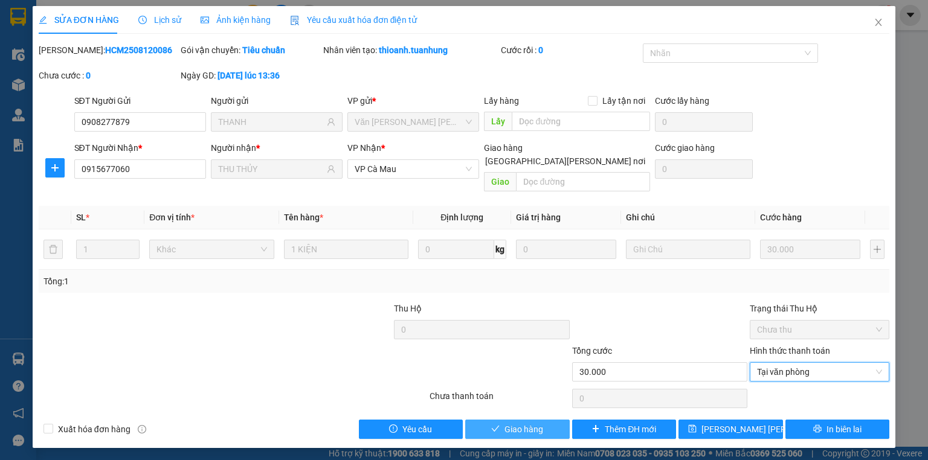
click at [549, 420] on button "Giao hàng" at bounding box center [517, 429] width 105 height 19
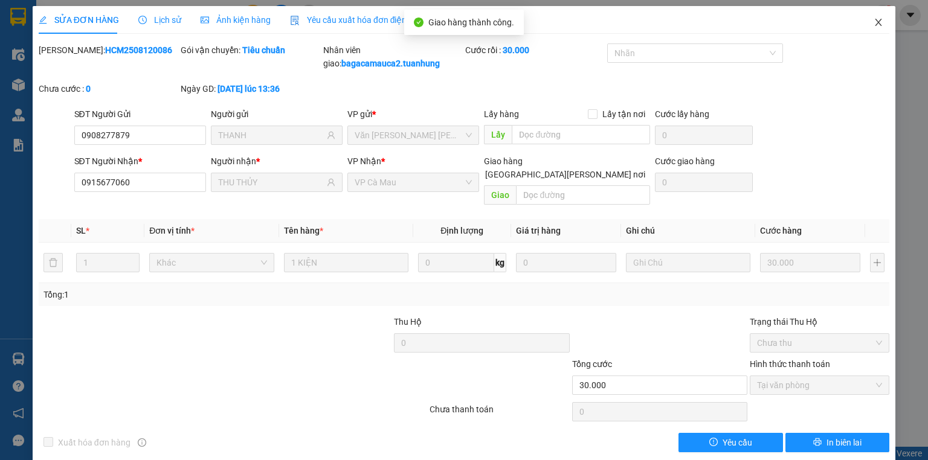
click at [875, 20] on icon "close" at bounding box center [879, 23] width 10 height 10
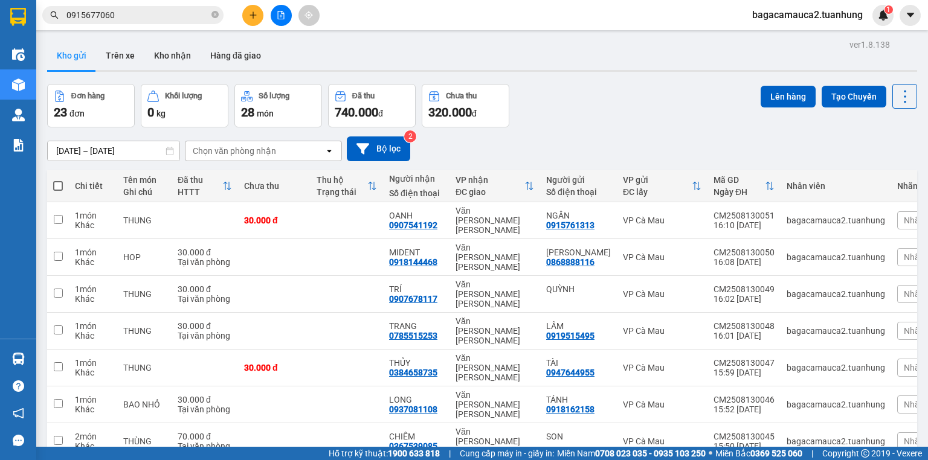
click at [159, 16] on input "0915677060" at bounding box center [137, 14] width 143 height 13
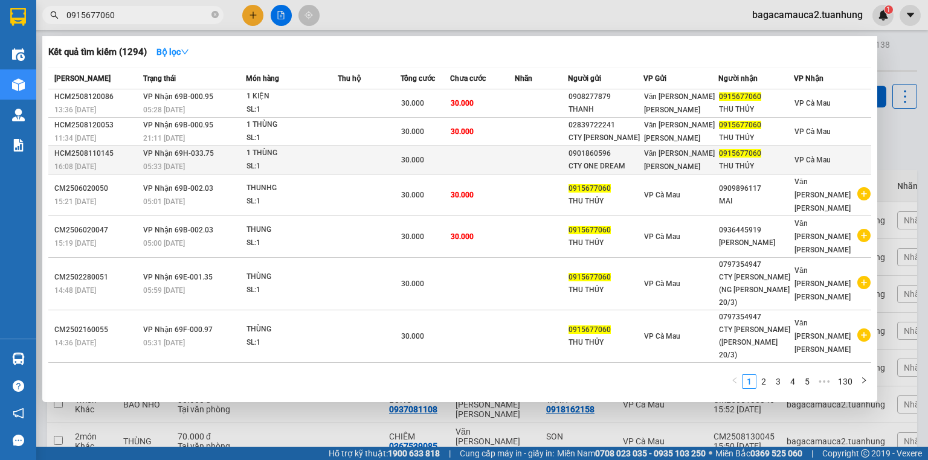
click at [601, 160] on div "CTY ONE DREAM" at bounding box center [606, 166] width 74 height 13
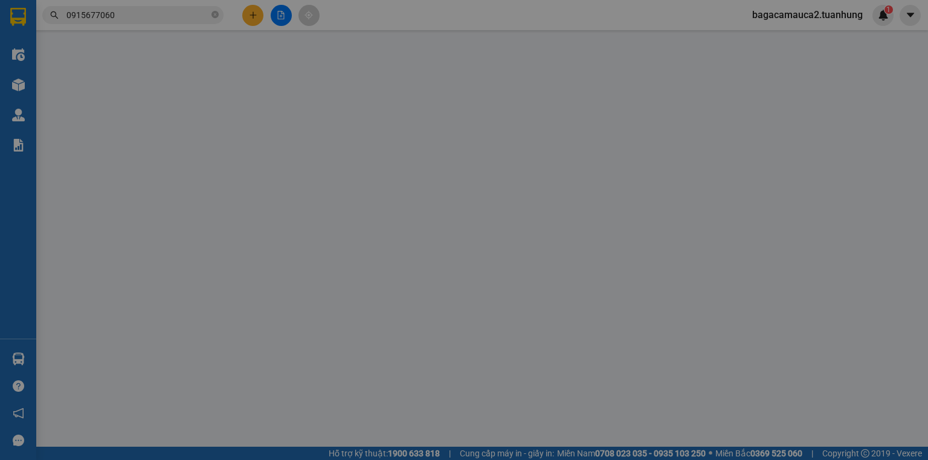
type input "0901860596"
type input "CTY ONE DREAM"
type input "0915677060"
type input "THU THỦY"
type input "30.000"
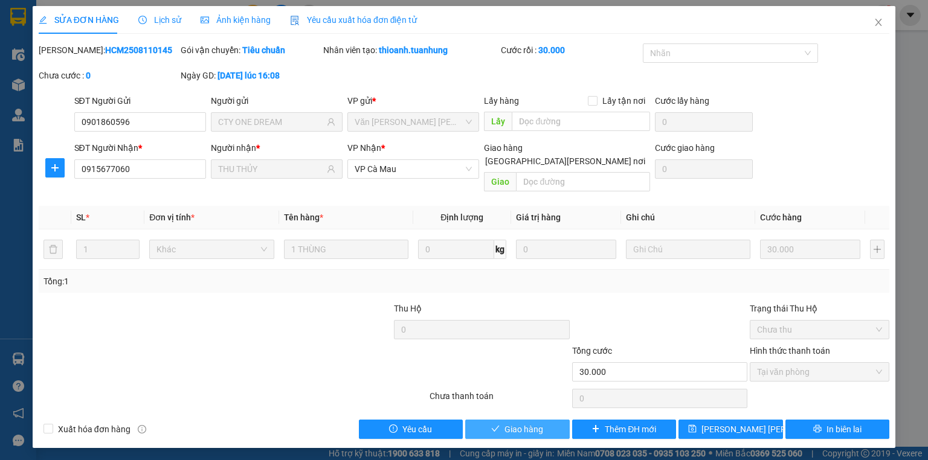
click at [531, 423] on span "Giao hàng" at bounding box center [523, 429] width 39 height 13
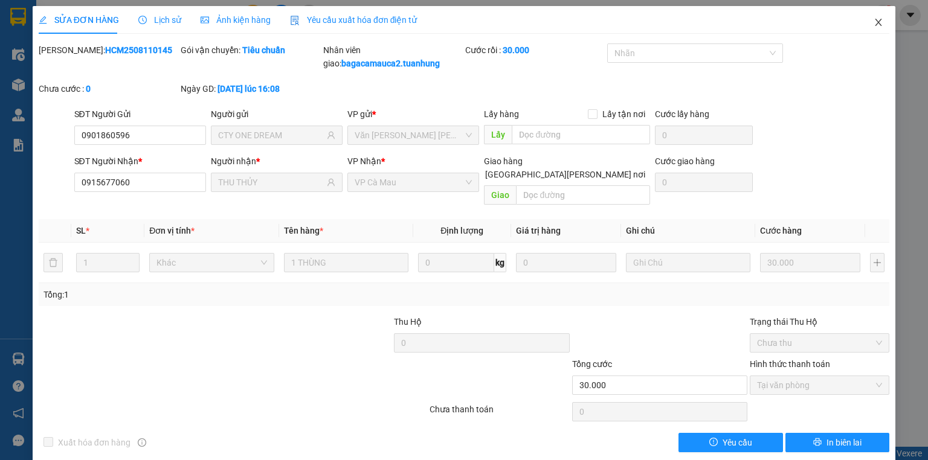
click at [875, 22] on icon "close" at bounding box center [878, 22] width 7 height 7
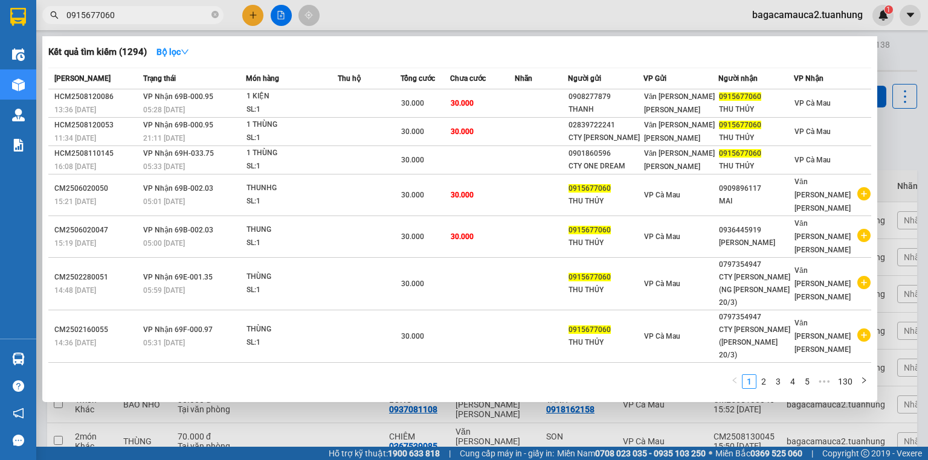
click at [169, 13] on input "0915677060" at bounding box center [137, 14] width 143 height 13
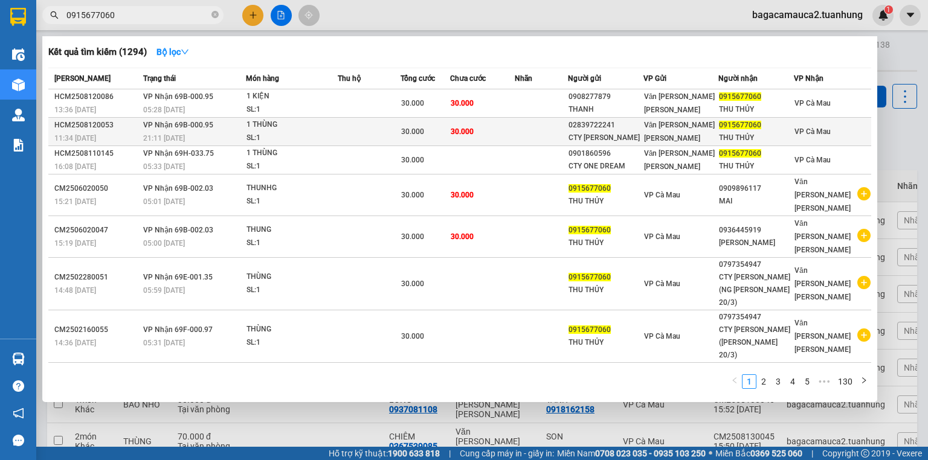
click at [550, 130] on td at bounding box center [542, 132] width 54 height 28
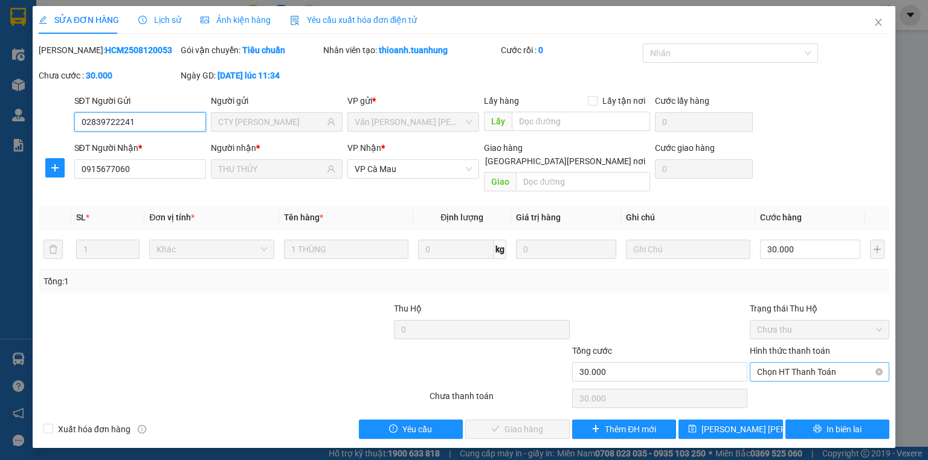
click at [791, 363] on span "Chọn HT Thanh Toán" at bounding box center [819, 372] width 125 height 18
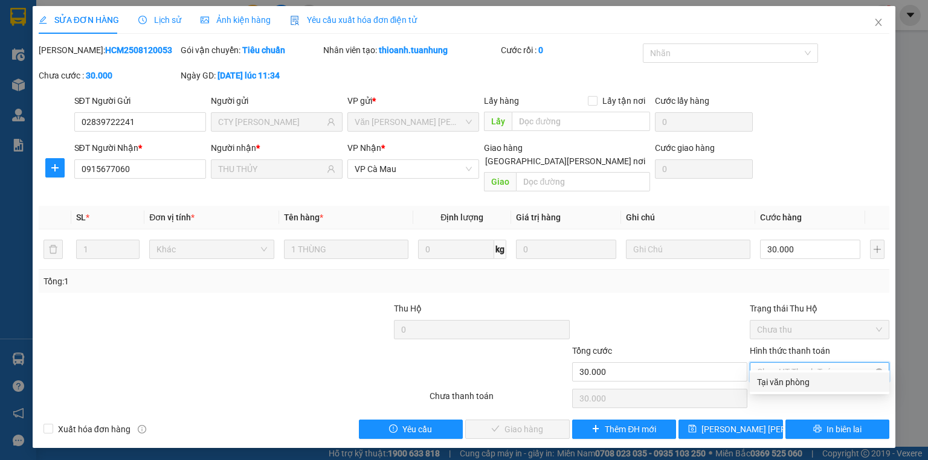
click at [792, 363] on span "Chọn HT Thanh Toán" at bounding box center [819, 372] width 125 height 18
click at [795, 391] on div "Tại văn phòng" at bounding box center [820, 382] width 140 height 19
type input "0"
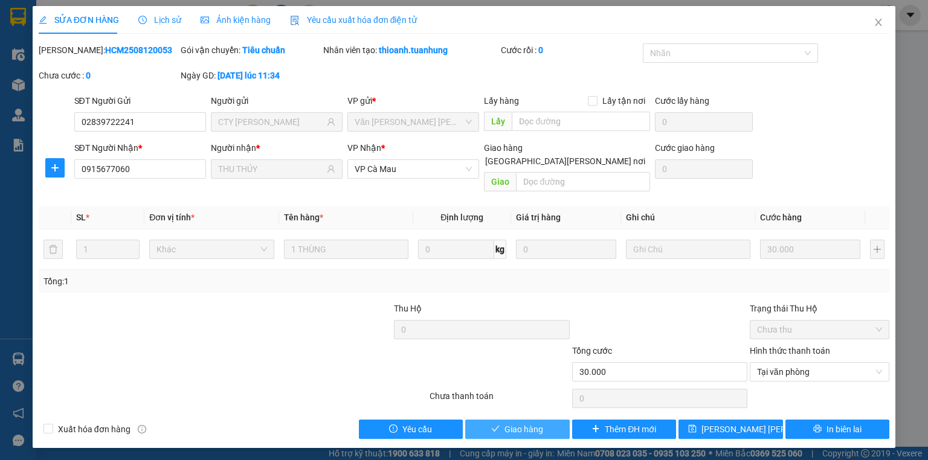
click at [524, 423] on span "Giao hàng" at bounding box center [523, 429] width 39 height 13
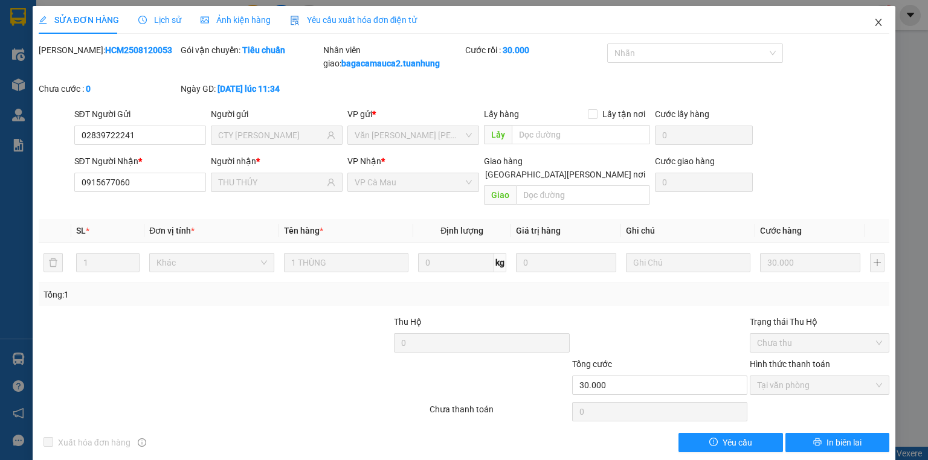
click at [874, 27] on icon "close" at bounding box center [879, 23] width 10 height 10
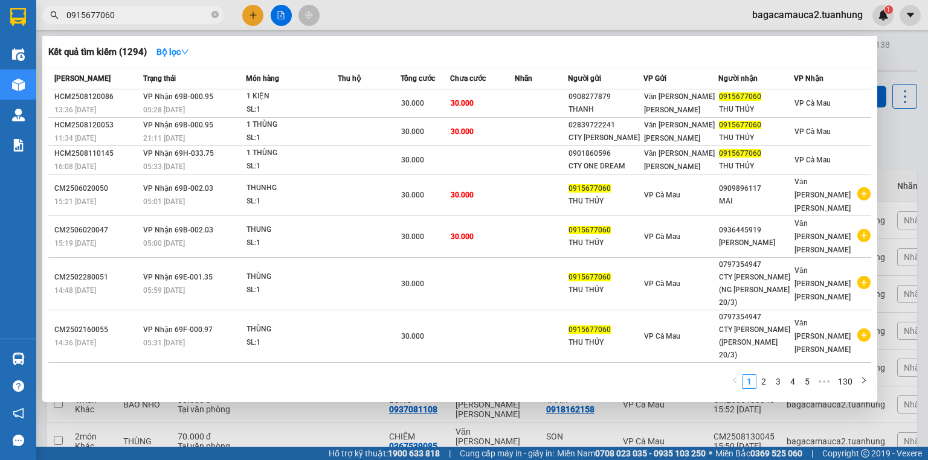
click at [134, 18] on input "0915677060" at bounding box center [137, 14] width 143 height 13
drag, startPoint x: 215, startPoint y: 12, endPoint x: 208, endPoint y: 12, distance: 7.2
click at [214, 12] on icon "close-circle" at bounding box center [214, 14] width 7 height 7
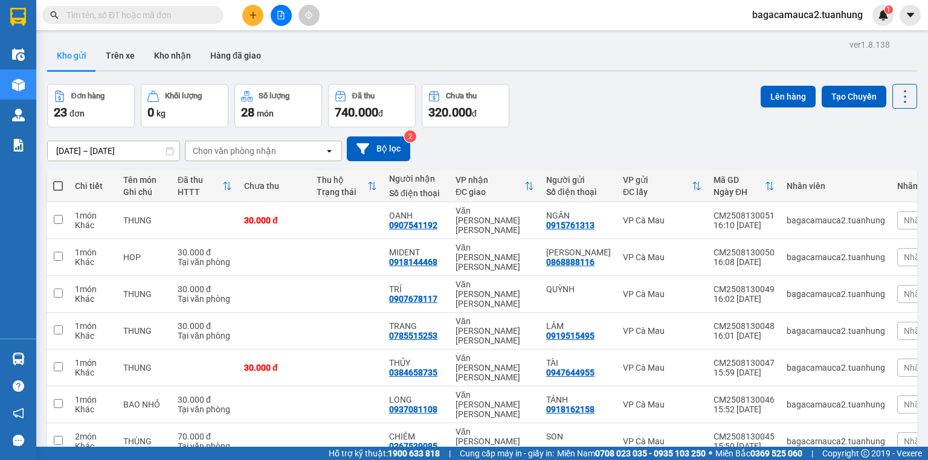
click at [169, 13] on input "text" at bounding box center [137, 14] width 143 height 13
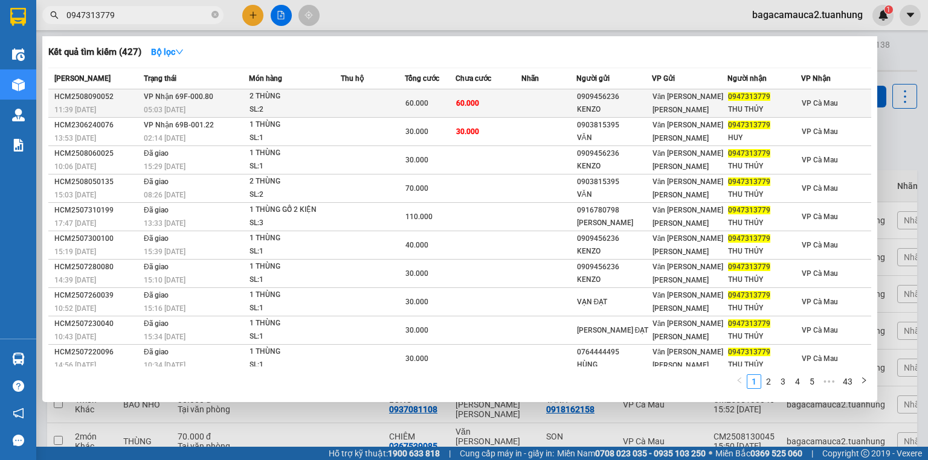
type input "0947313779"
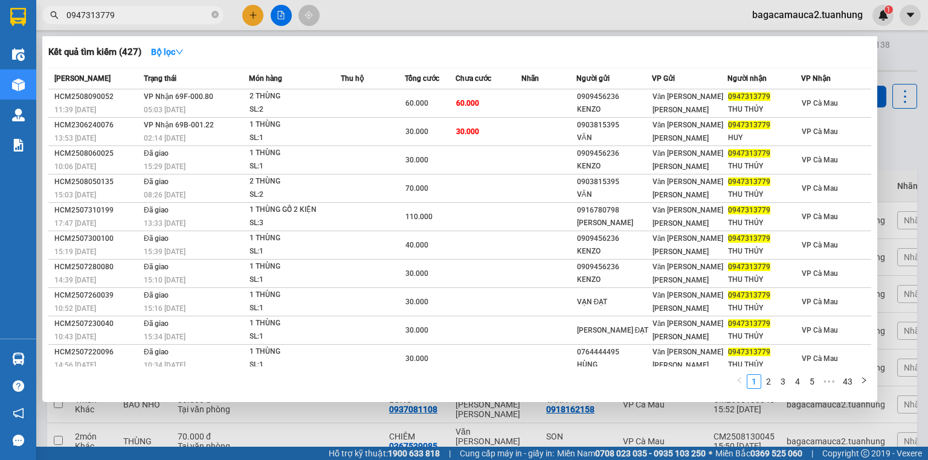
click at [500, 105] on td "60.000" at bounding box center [489, 103] width 66 height 28
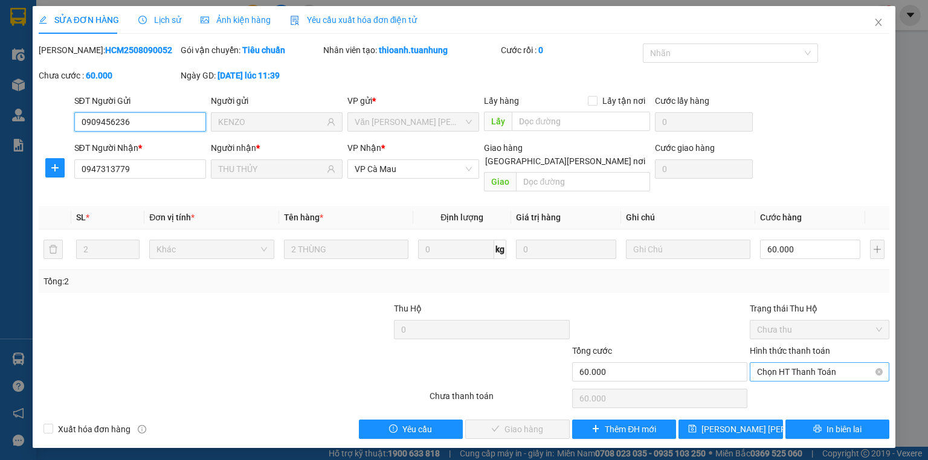
click at [808, 363] on span "Chọn HT Thanh Toán" at bounding box center [819, 372] width 125 height 18
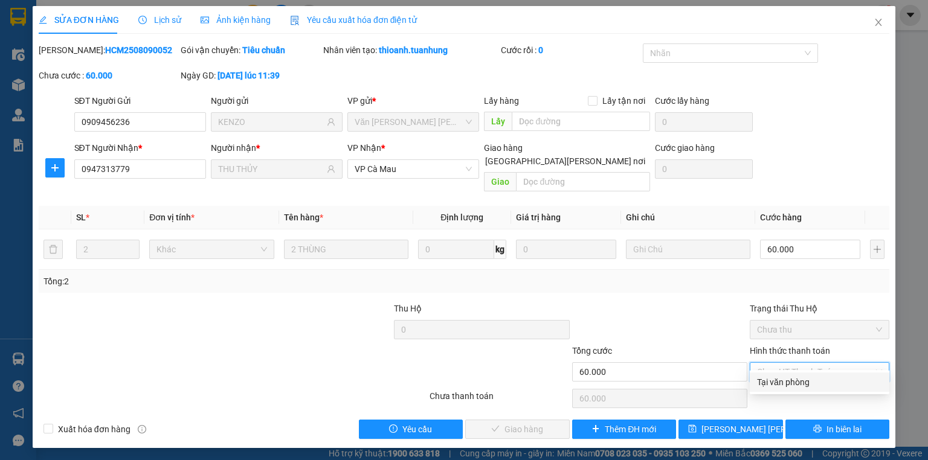
click at [799, 384] on div "Tại văn phòng" at bounding box center [819, 382] width 125 height 13
type input "0"
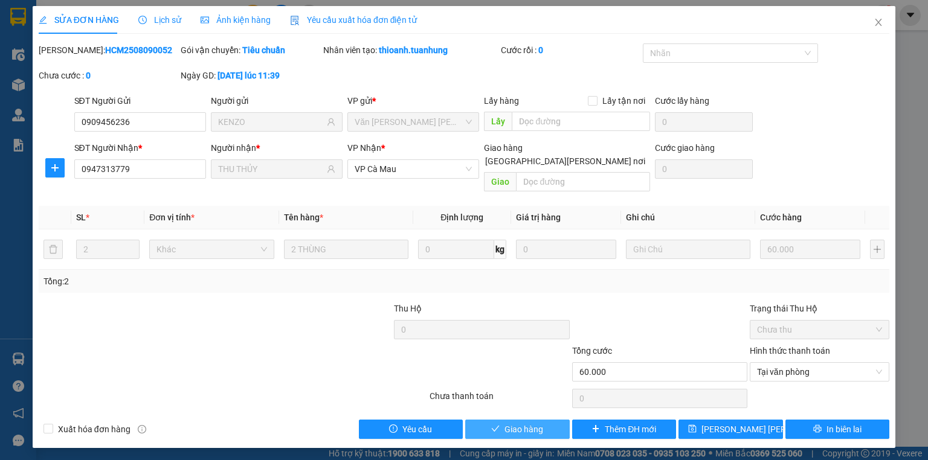
click at [532, 423] on span "Giao hàng" at bounding box center [523, 429] width 39 height 13
click at [778, 363] on span "Tại văn phòng" at bounding box center [819, 372] width 125 height 18
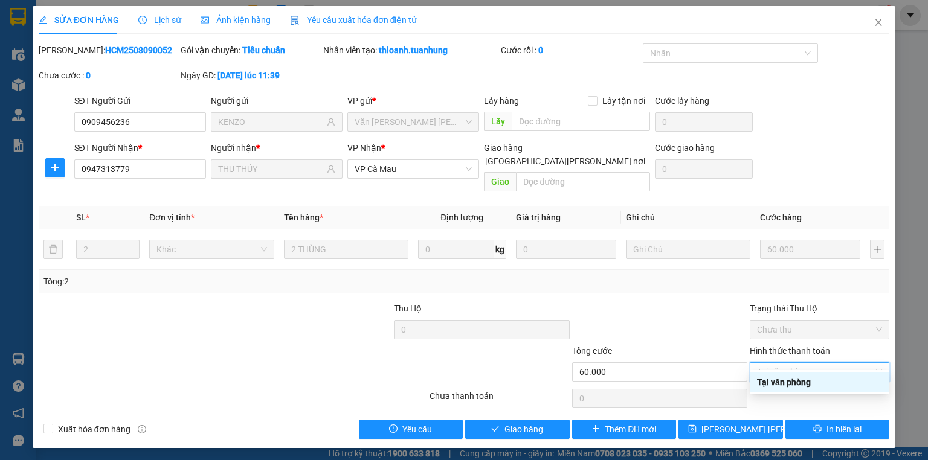
click at [791, 379] on div "Tại văn phòng" at bounding box center [819, 382] width 125 height 13
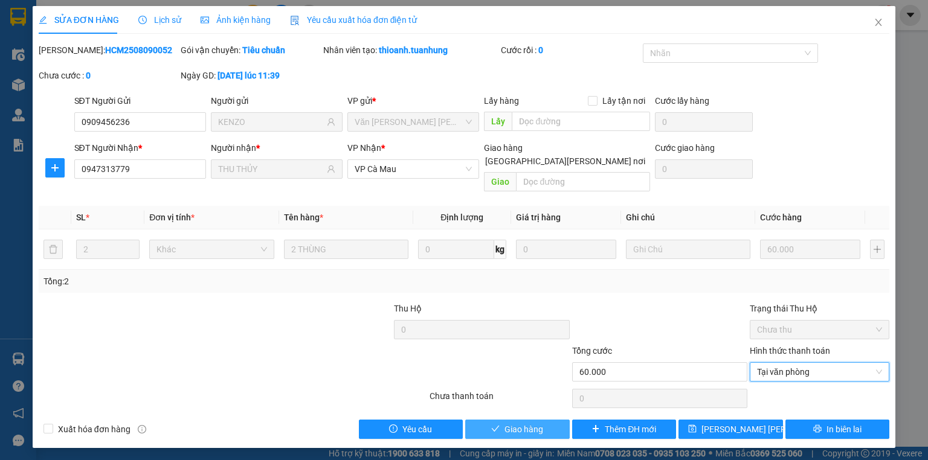
click at [547, 420] on button "Giao hàng" at bounding box center [517, 429] width 105 height 19
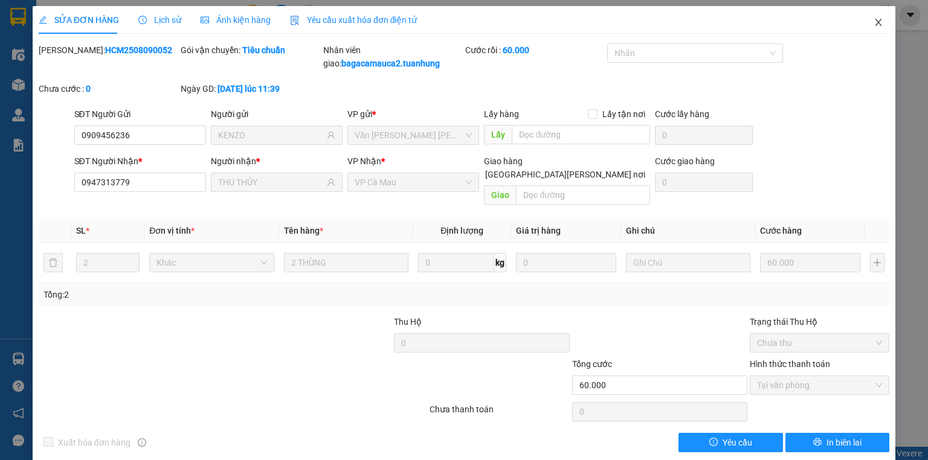
click at [875, 20] on icon "close" at bounding box center [878, 22] width 7 height 7
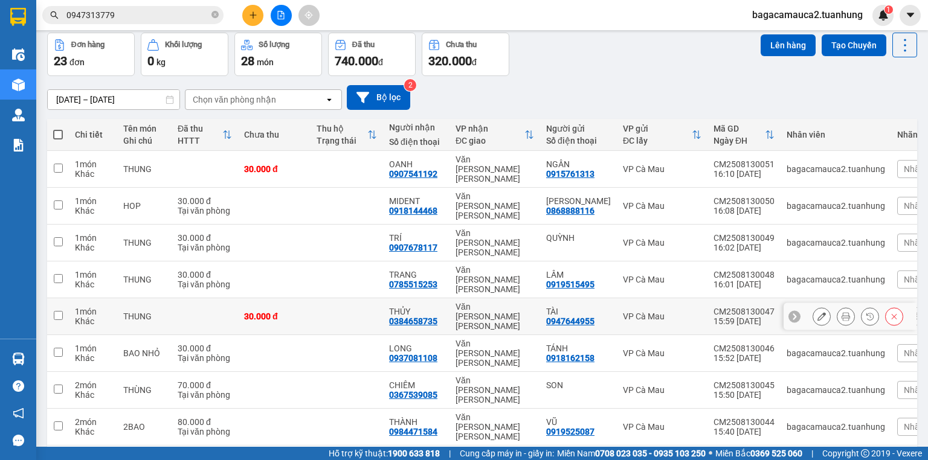
scroll to position [79, 0]
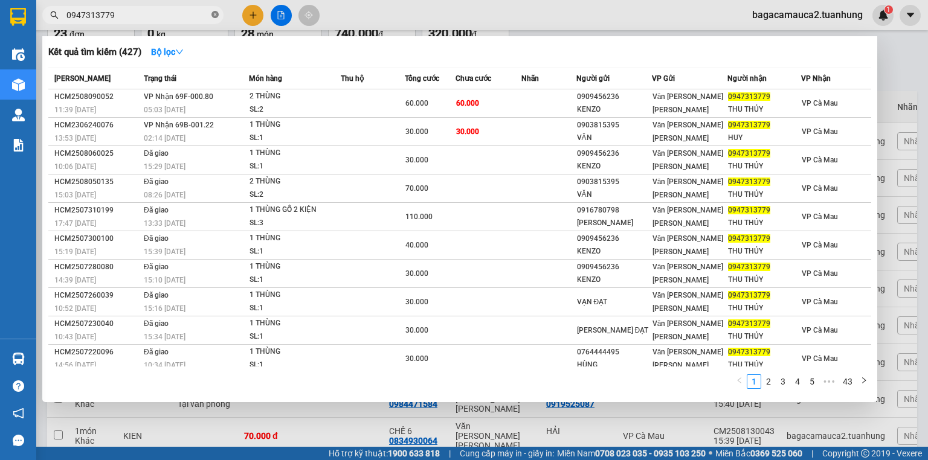
click at [215, 18] on icon "close-circle" at bounding box center [214, 14] width 7 height 7
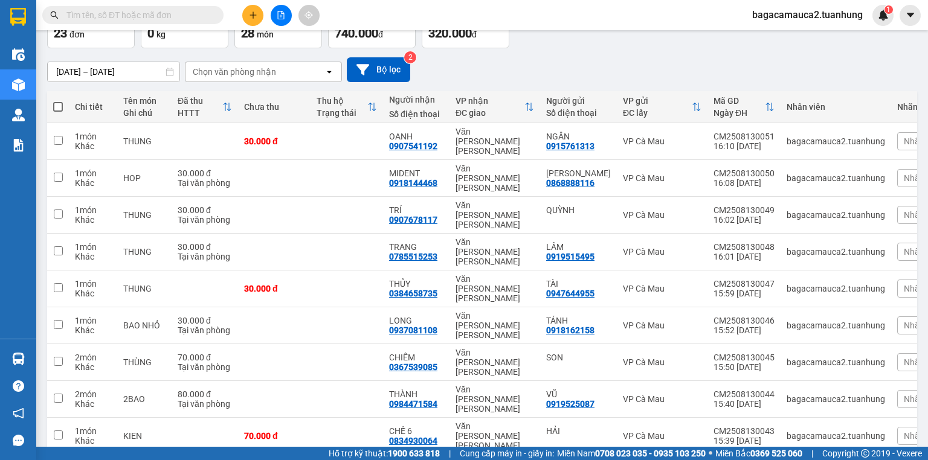
click at [199, 11] on input "text" at bounding box center [137, 14] width 143 height 13
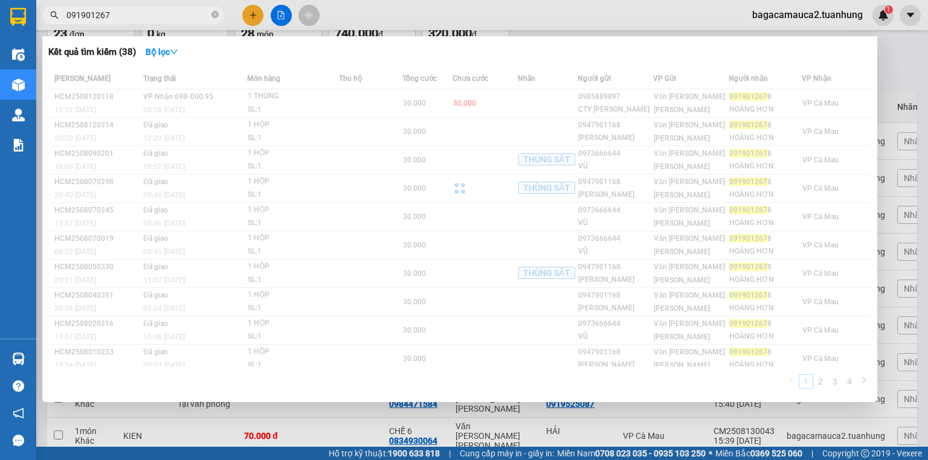
type input "0919012678"
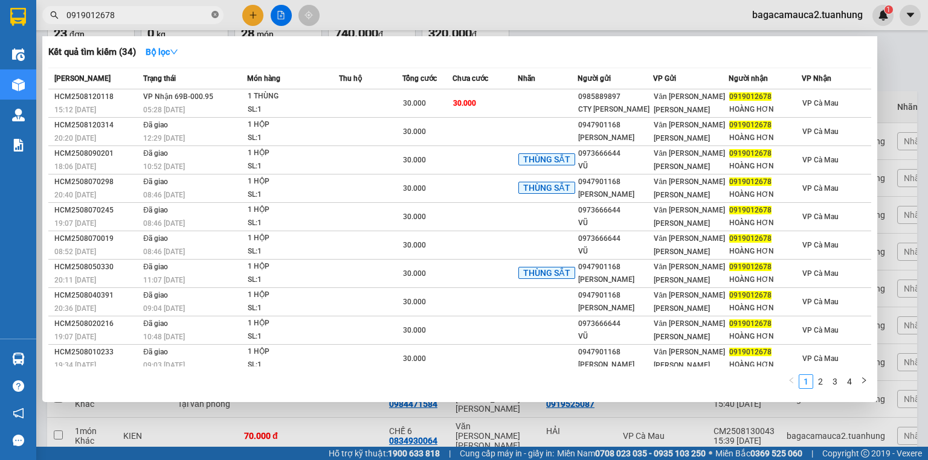
click at [216, 14] on icon "close-circle" at bounding box center [214, 14] width 7 height 7
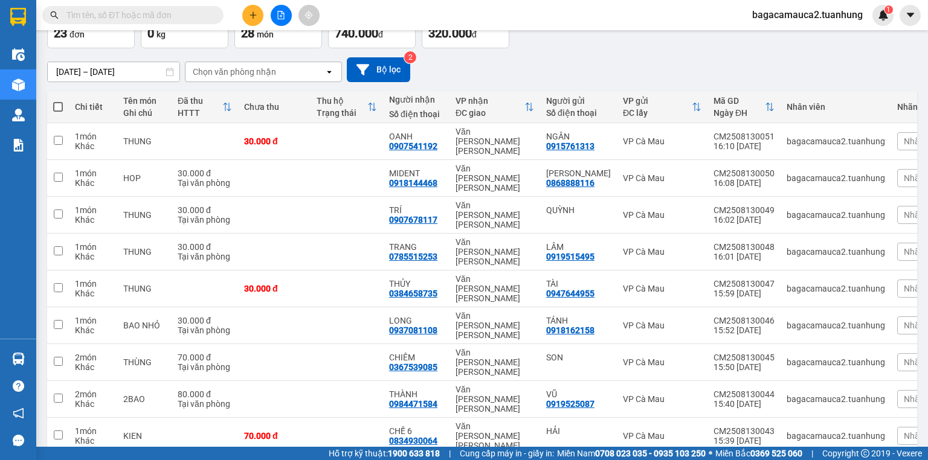
click at [203, 16] on input "text" at bounding box center [137, 14] width 143 height 13
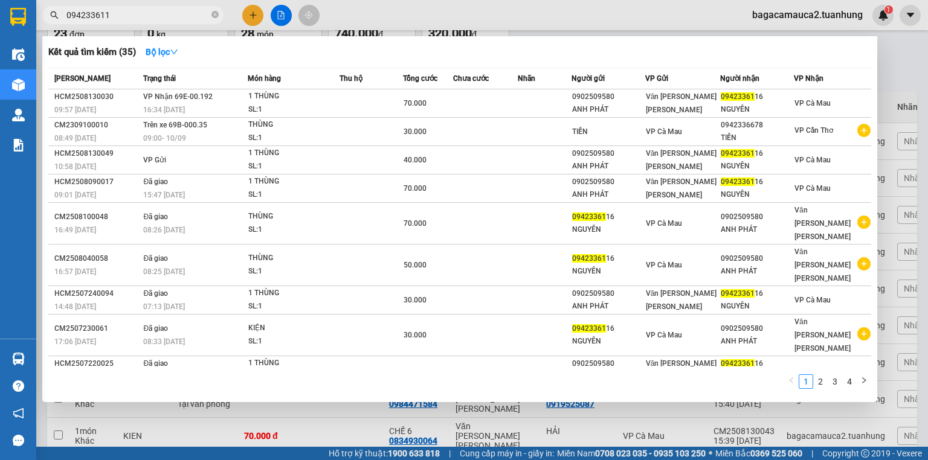
type input "0942336116"
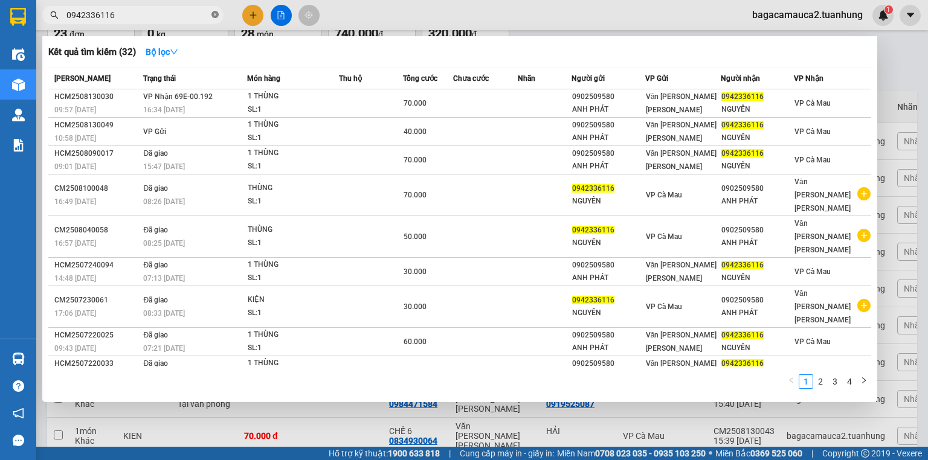
click at [216, 10] on span at bounding box center [214, 15] width 7 height 11
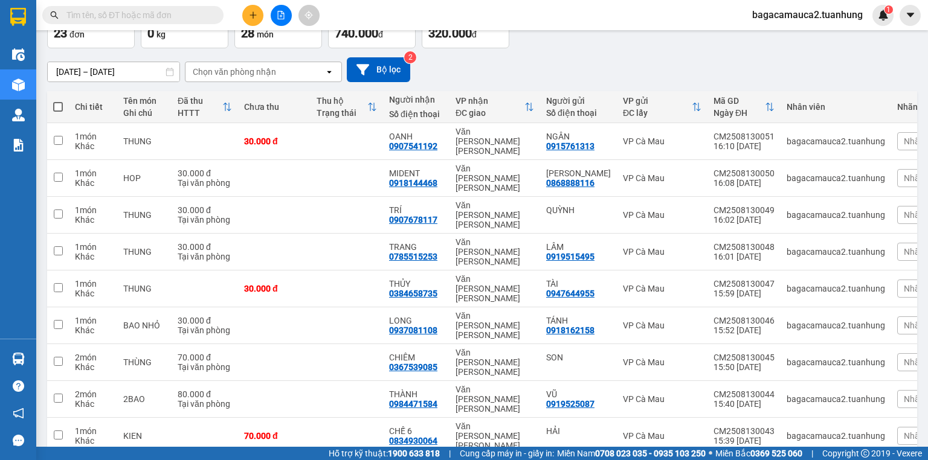
click at [201, 11] on input "text" at bounding box center [137, 14] width 143 height 13
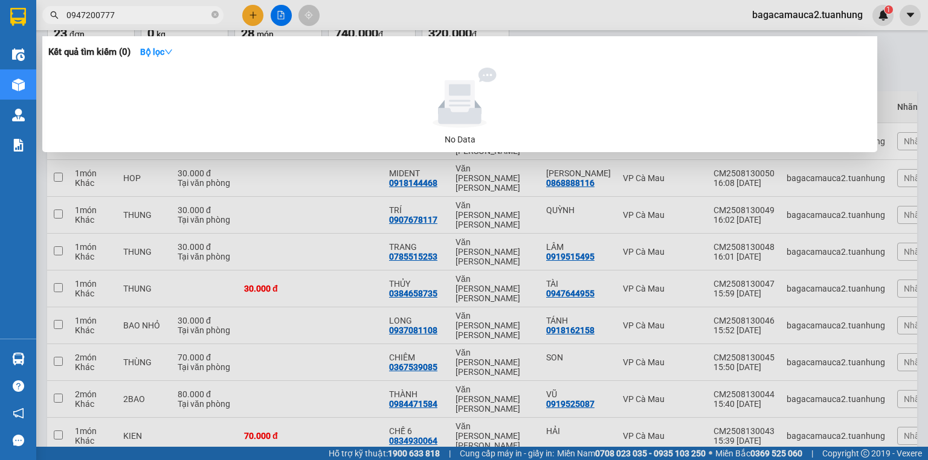
click at [84, 14] on input "0947200777" at bounding box center [137, 14] width 143 height 13
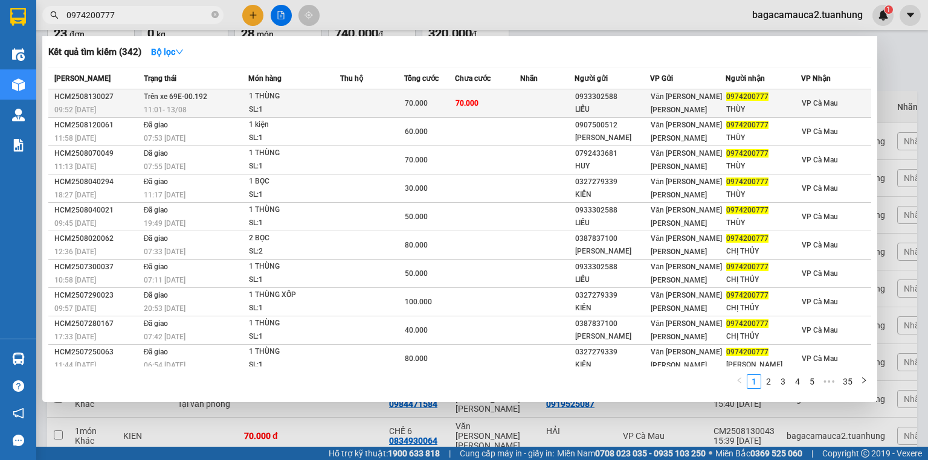
type input "0974200777"
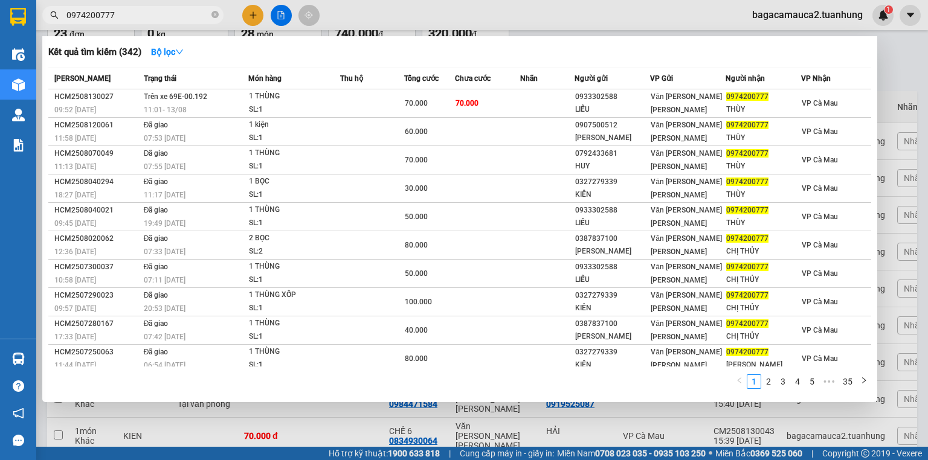
click at [391, 100] on td at bounding box center [372, 103] width 64 height 28
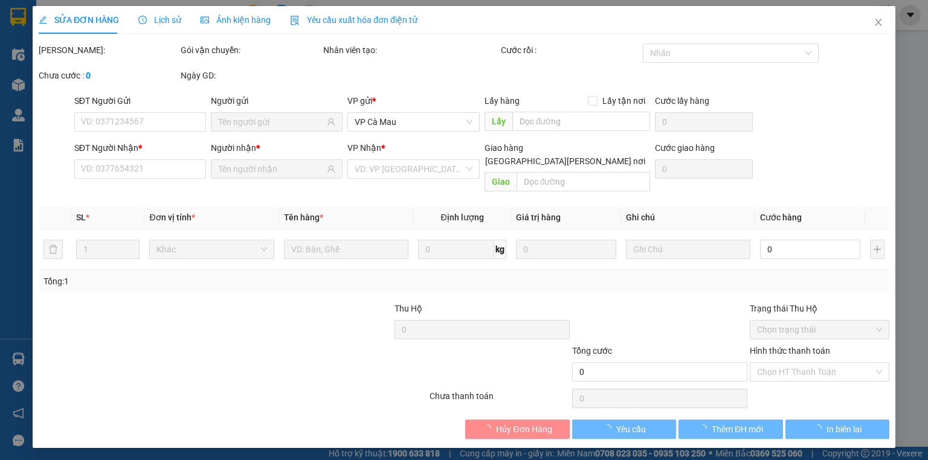
type input "0933302588"
type input "LIỄU"
type input "0974200777"
type input "THÙY"
type input "70.000"
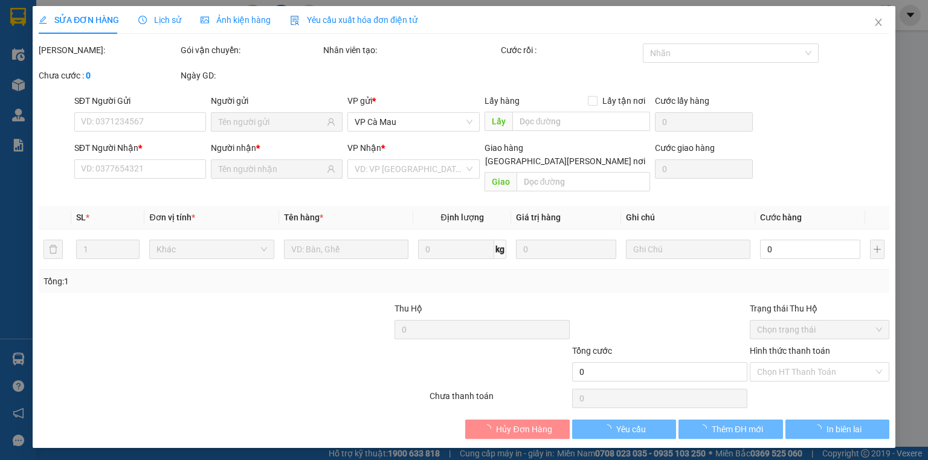
type input "70.000"
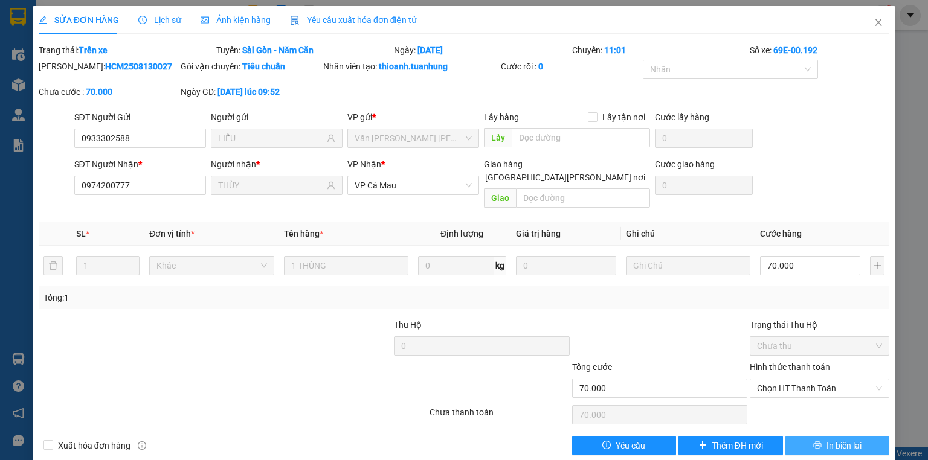
click at [817, 436] on button "In biên lai" at bounding box center [837, 445] width 105 height 19
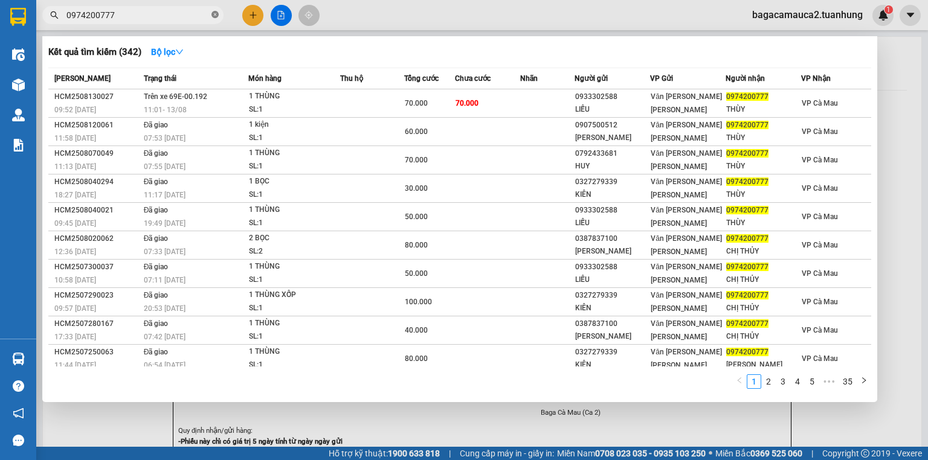
click at [211, 11] on icon "close-circle" at bounding box center [214, 14] width 7 height 7
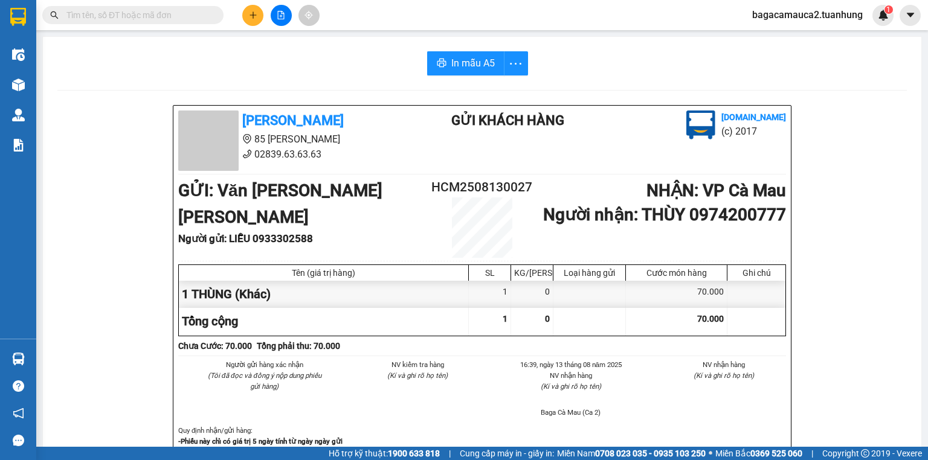
click at [248, 8] on button at bounding box center [252, 15] width 21 height 21
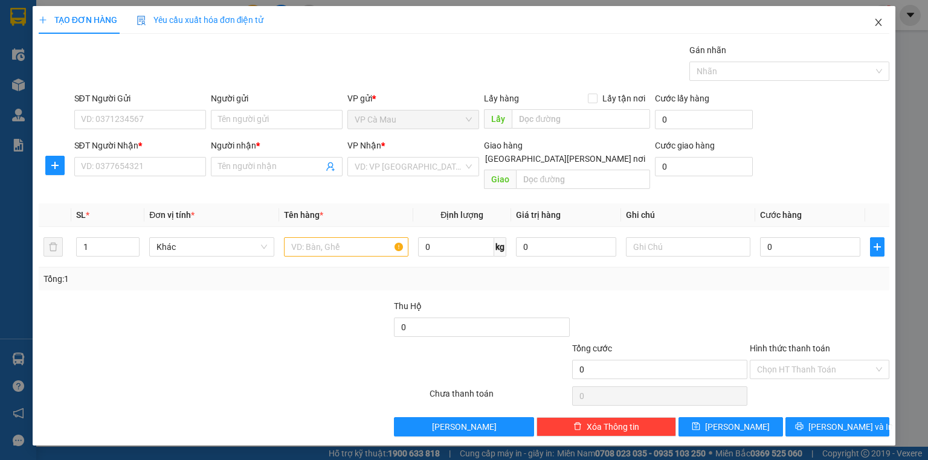
click at [875, 21] on icon "close" at bounding box center [879, 23] width 10 height 10
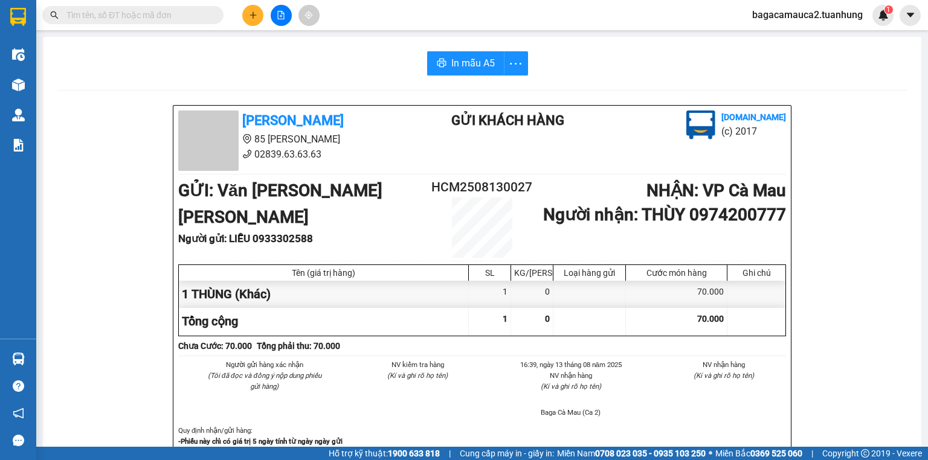
click at [254, 17] on icon "plus" at bounding box center [253, 15] width 8 height 8
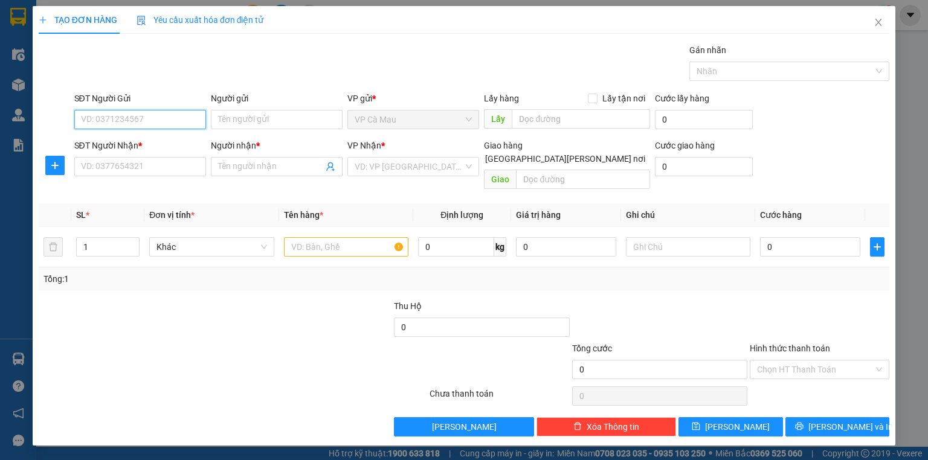
click at [150, 118] on input "SĐT Người Gửi" at bounding box center [140, 119] width 132 height 19
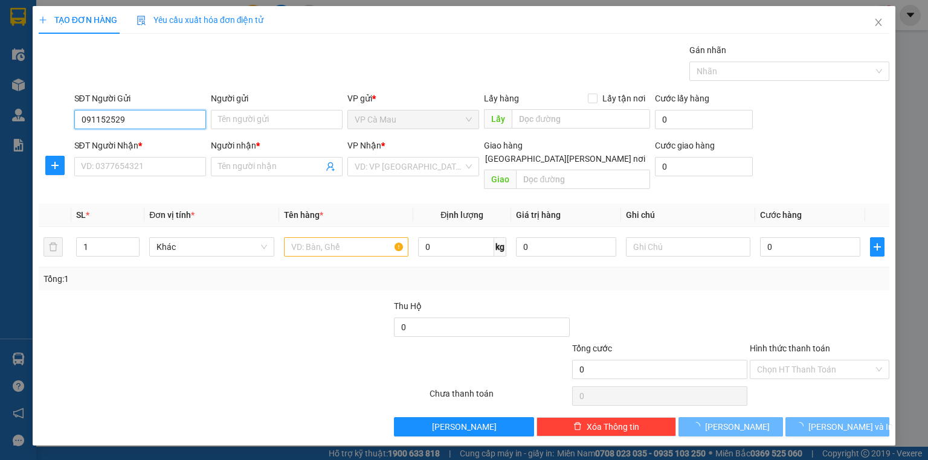
type input "0911525296"
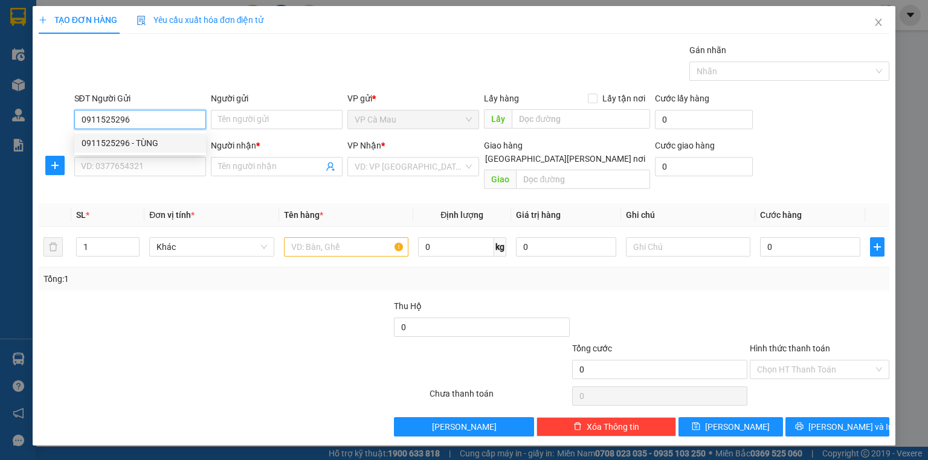
click at [150, 147] on div "0911525296 - TÙNG" at bounding box center [140, 143] width 117 height 13
type input "TÙNG"
type input "0911525296"
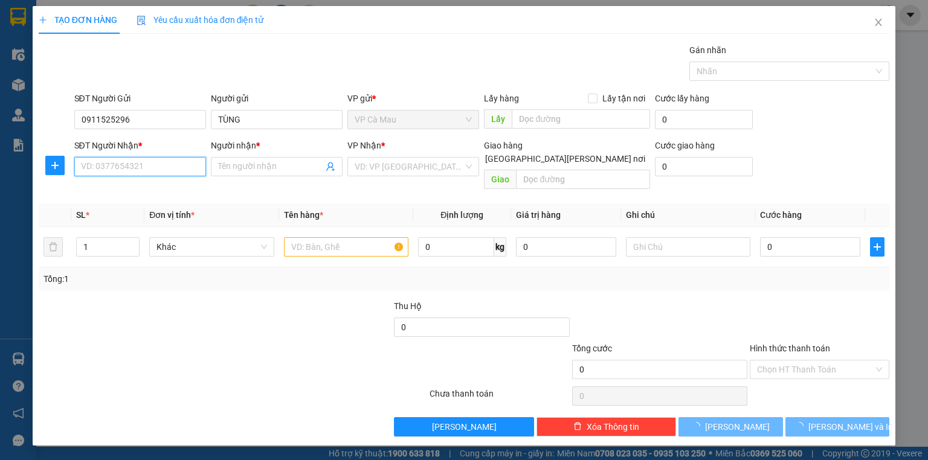
click at [147, 164] on input "SĐT Người Nhận *" at bounding box center [140, 166] width 132 height 19
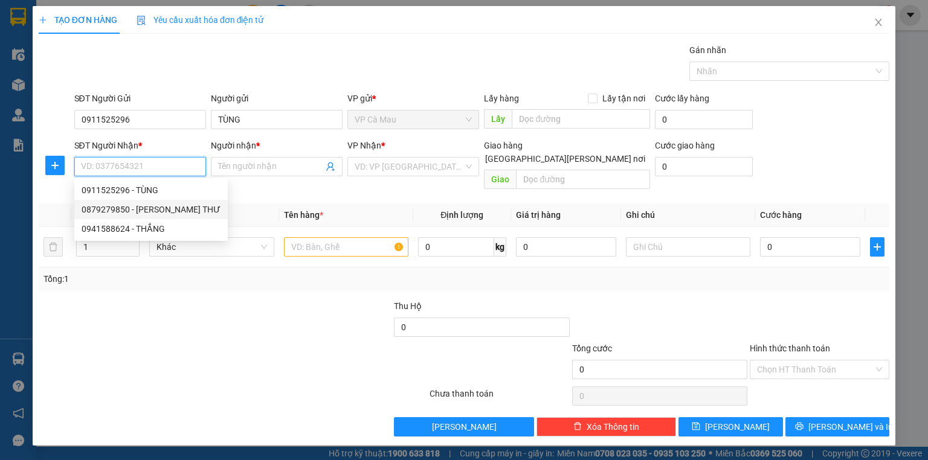
click at [142, 210] on div "0879279850 - [PERSON_NAME] THƯ" at bounding box center [151, 209] width 139 height 13
type input "0879279850"
type input "ANH THƯ"
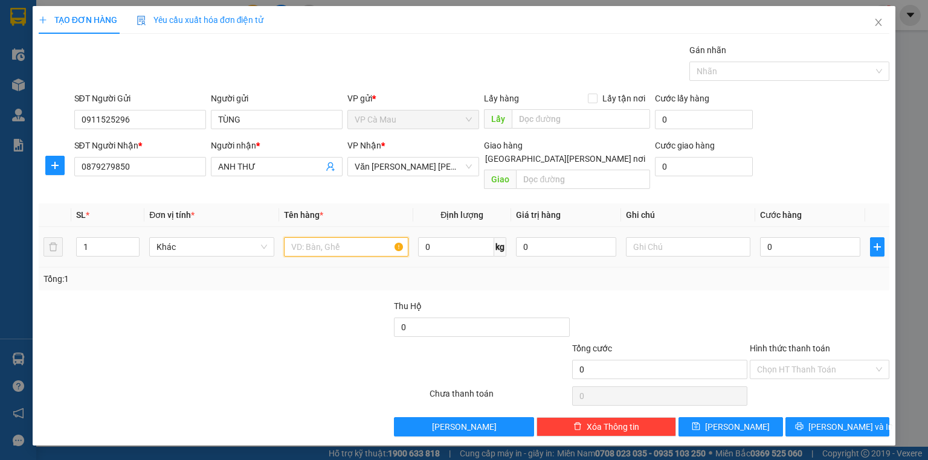
click at [321, 237] on input "text" at bounding box center [346, 246] width 124 height 19
type input "THUNG"
click at [765, 237] on input "0" at bounding box center [810, 246] width 100 height 19
type input "+3"
type input "3"
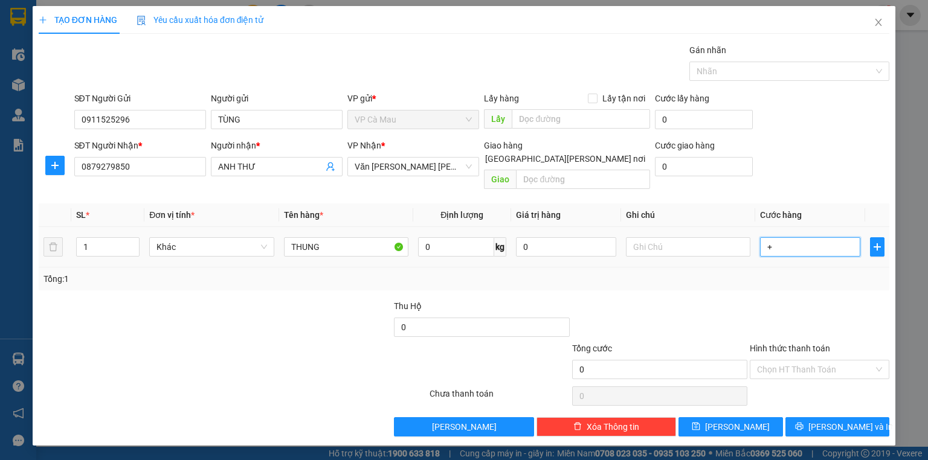
type input "3"
type input "+30"
type input "30"
type input "30.000"
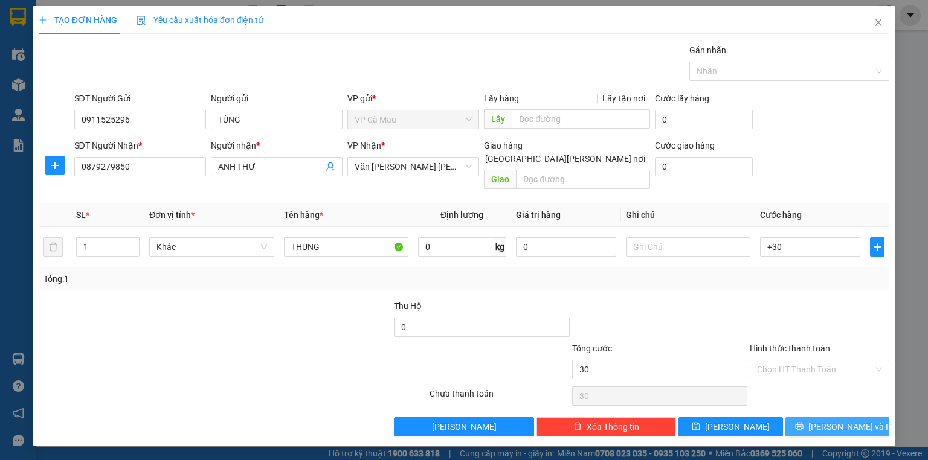
type input "30.000"
click at [831, 420] on span "[PERSON_NAME] và In" at bounding box center [850, 426] width 85 height 13
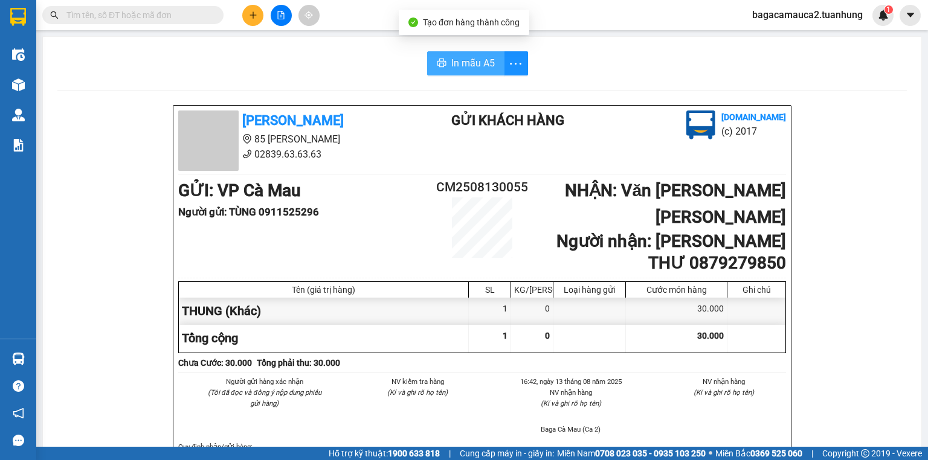
click at [459, 59] on span "In mẫu A5" at bounding box center [472, 63] width 43 height 15
click at [188, 20] on input "text" at bounding box center [137, 14] width 143 height 13
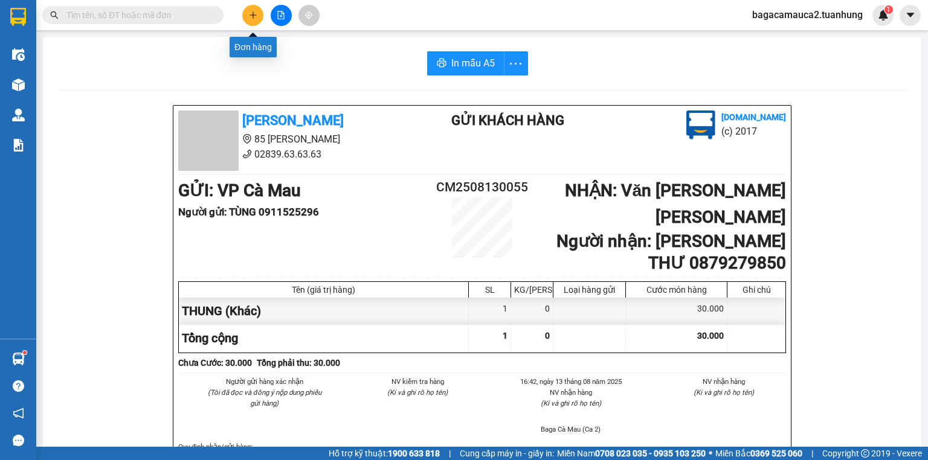
click at [255, 18] on icon "plus" at bounding box center [253, 15] width 8 height 8
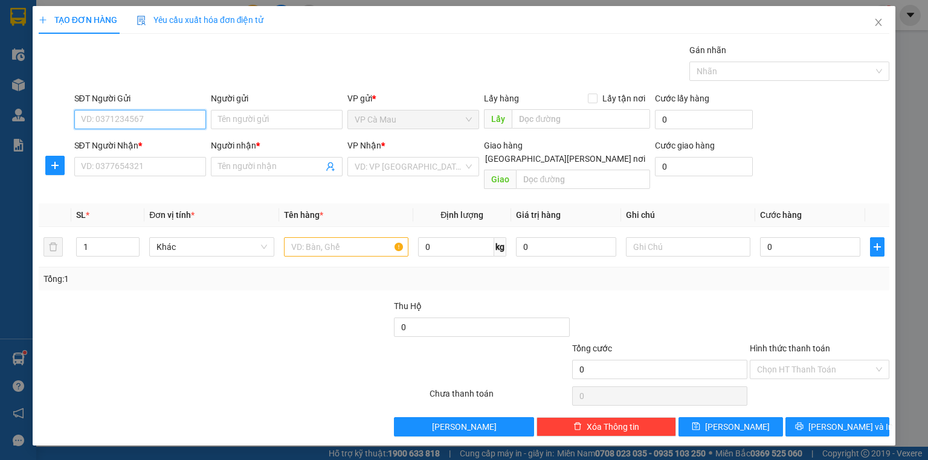
click at [159, 117] on input "SĐT Người Gửi" at bounding box center [140, 119] width 132 height 19
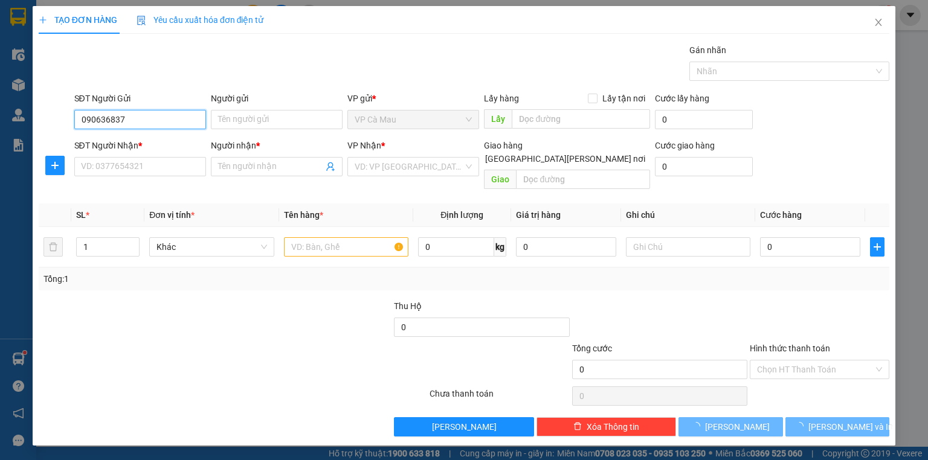
type input "0906368373"
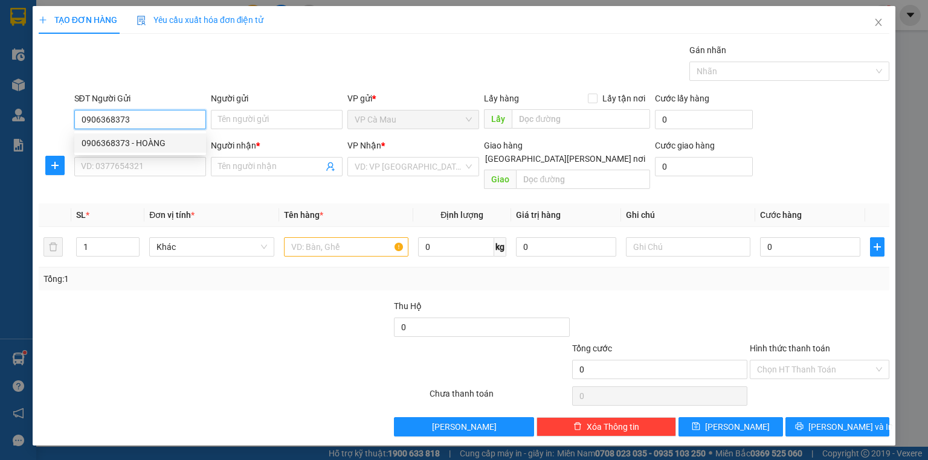
click at [159, 139] on div "0906368373 - HOÀNG" at bounding box center [140, 143] width 117 height 13
type input "HOÀNG"
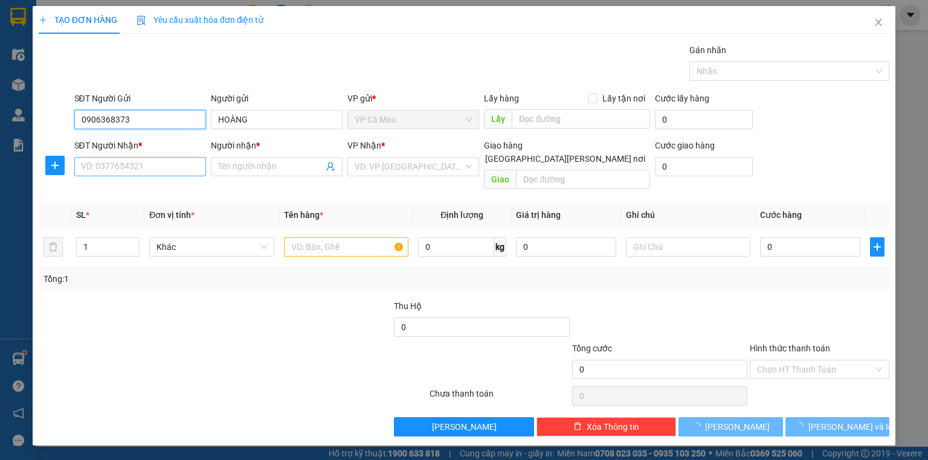
type input "0906368373"
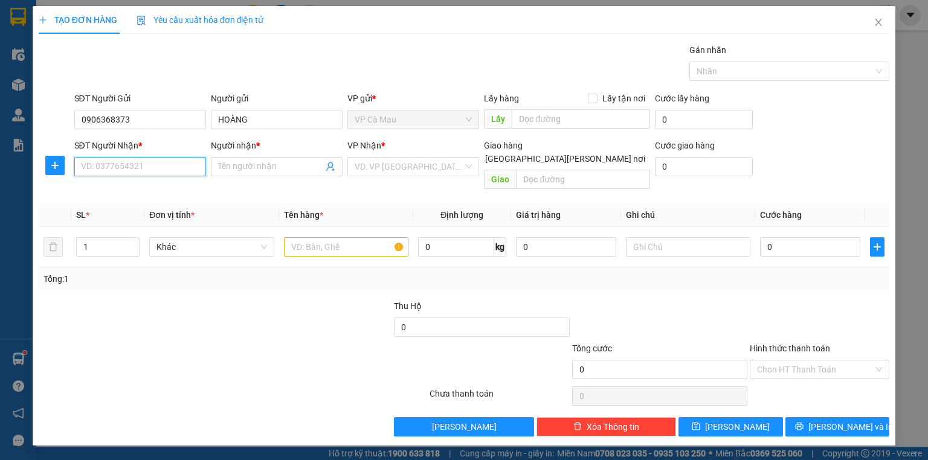
click at [161, 173] on input "SĐT Người Nhận *" at bounding box center [140, 166] width 132 height 19
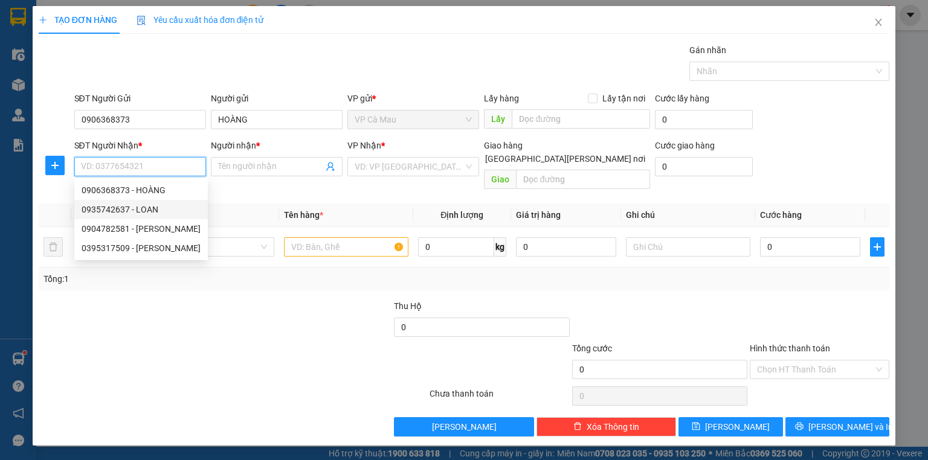
click at [157, 214] on div "0935742637 - LOAN" at bounding box center [141, 209] width 119 height 13
type input "0935742637"
type input "LOAN"
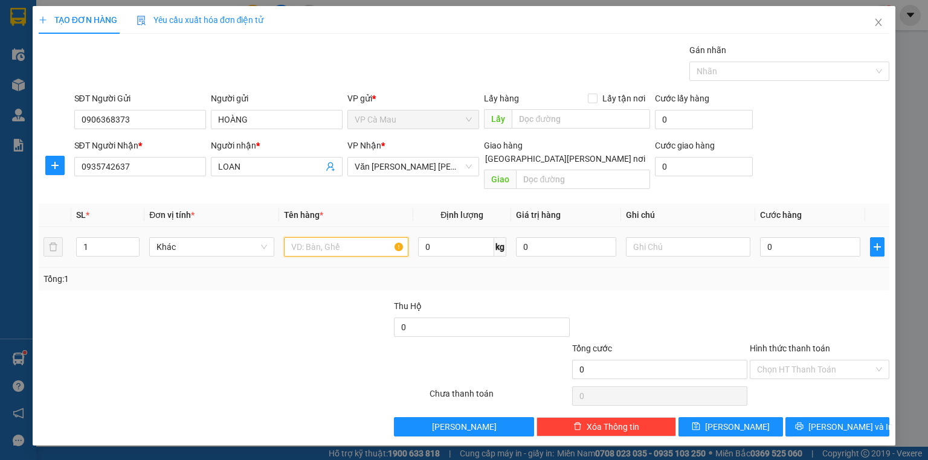
click at [324, 237] on input "text" at bounding box center [346, 246] width 124 height 19
type input "BAO"
click at [765, 237] on input "0" at bounding box center [810, 246] width 100 height 19
type input "+6"
type input "6"
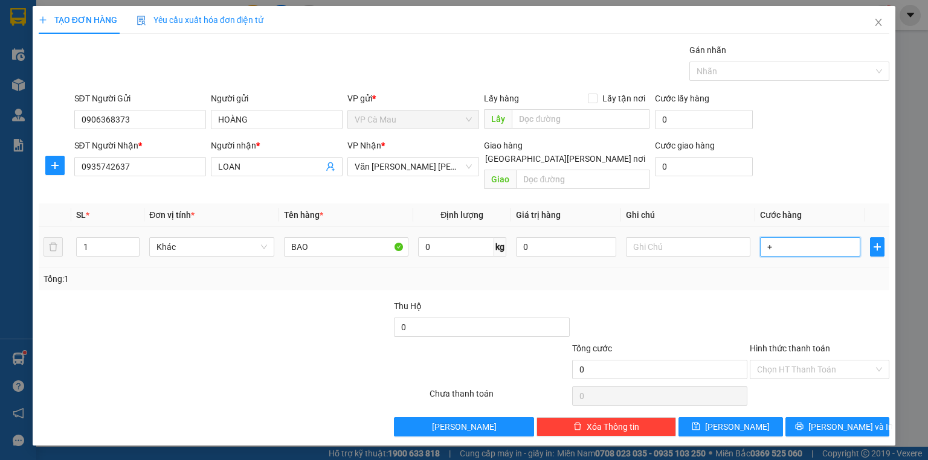
type input "6"
type input "+60"
type input "60"
type input "60.000"
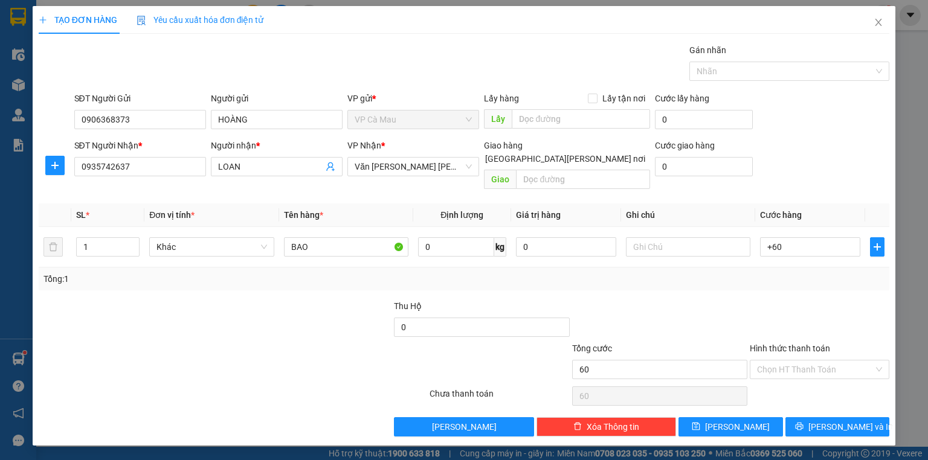
type input "60.000"
click at [846, 402] on div "Transit Pickup Surcharge Ids Transit Deliver Surcharge Ids Transit Deliver Surc…" at bounding box center [464, 239] width 851 height 393
click at [848, 417] on button "[PERSON_NAME] và In" at bounding box center [837, 426] width 105 height 19
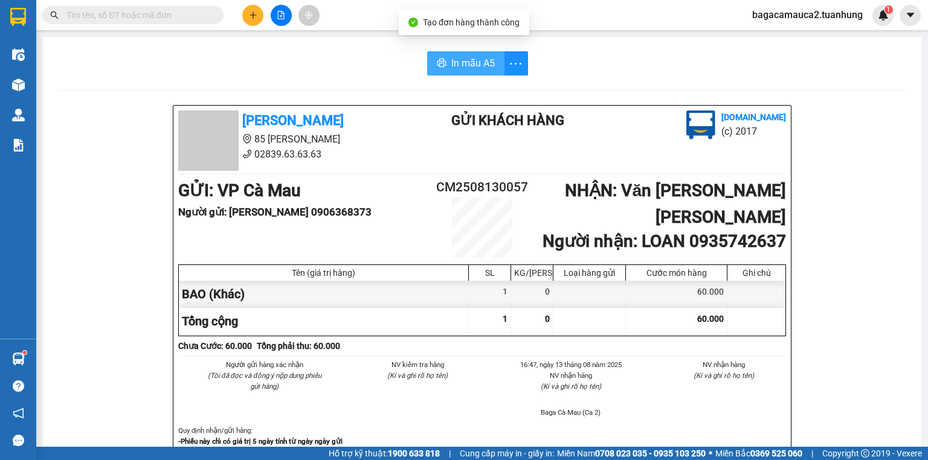
click at [461, 54] on button "In mẫu A5" at bounding box center [465, 63] width 77 height 24
click at [250, 8] on button at bounding box center [252, 15] width 21 height 21
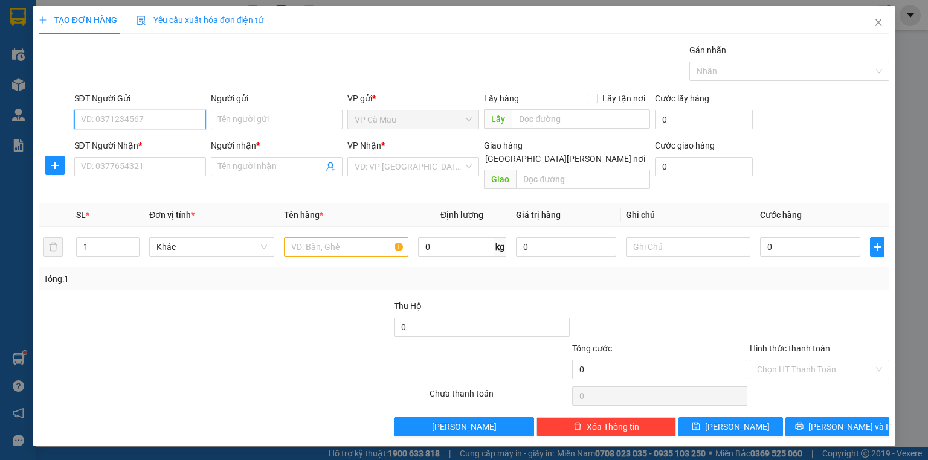
click at [167, 118] on input "SĐT Người Gửi" at bounding box center [140, 119] width 132 height 19
type input "7158"
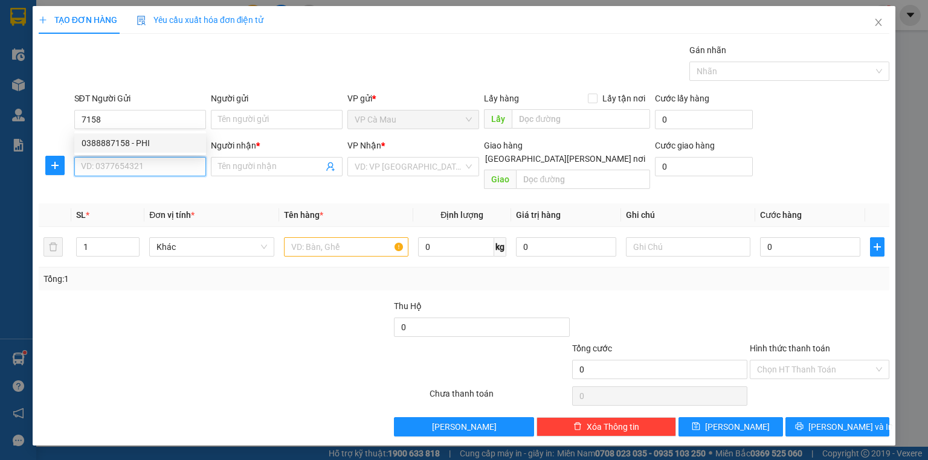
click at [141, 167] on input "SĐT Người Nhận *" at bounding box center [140, 166] width 132 height 19
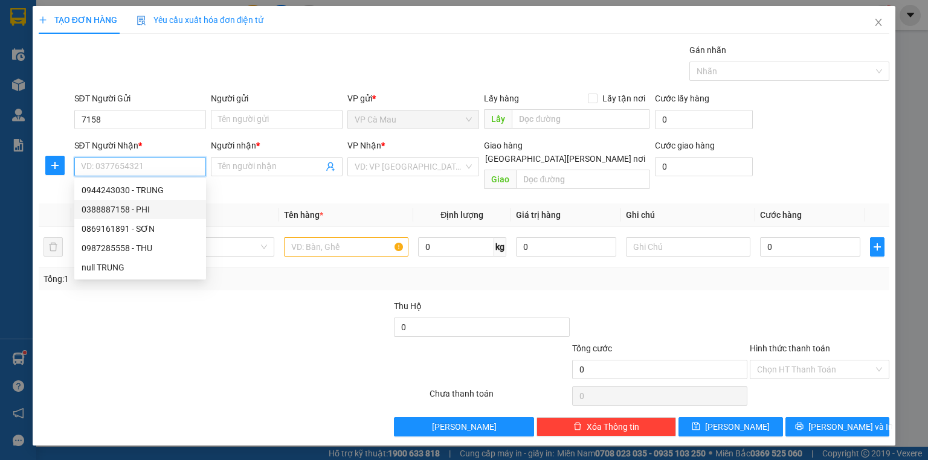
click at [131, 213] on div "0388887158 - PHI" at bounding box center [140, 209] width 117 height 13
type input "0388887158"
type input "PHI"
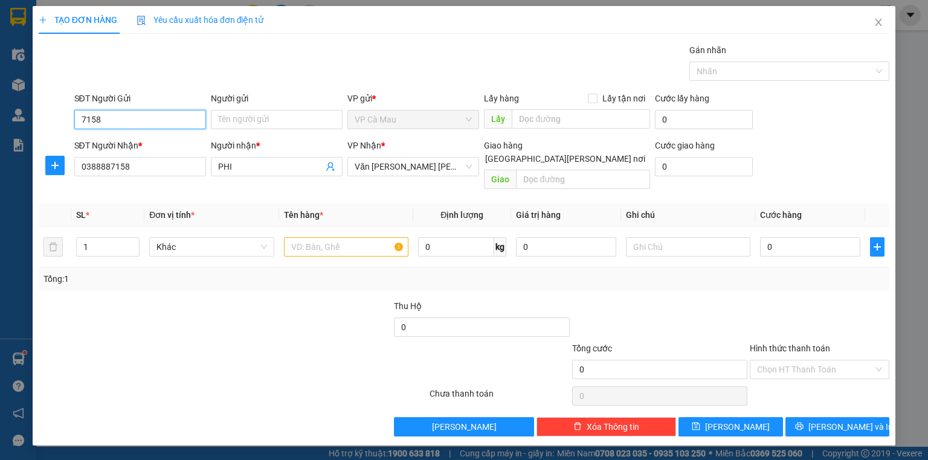
click at [143, 114] on input "7158" at bounding box center [140, 119] width 132 height 19
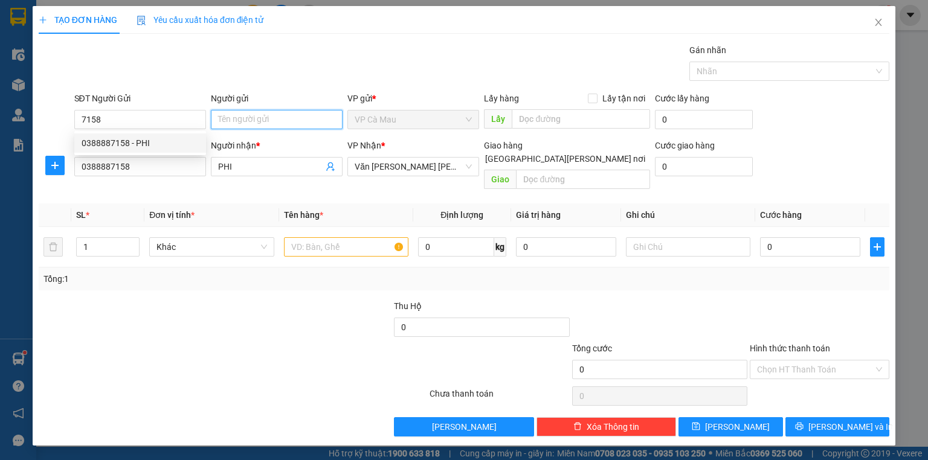
click at [239, 127] on input "Người gửi" at bounding box center [277, 119] width 132 height 19
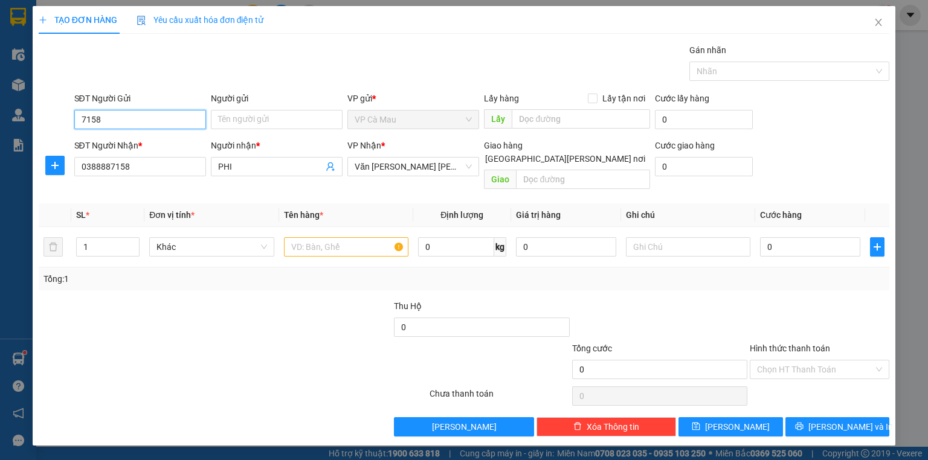
click at [162, 118] on input "7158" at bounding box center [140, 119] width 132 height 19
type input "7"
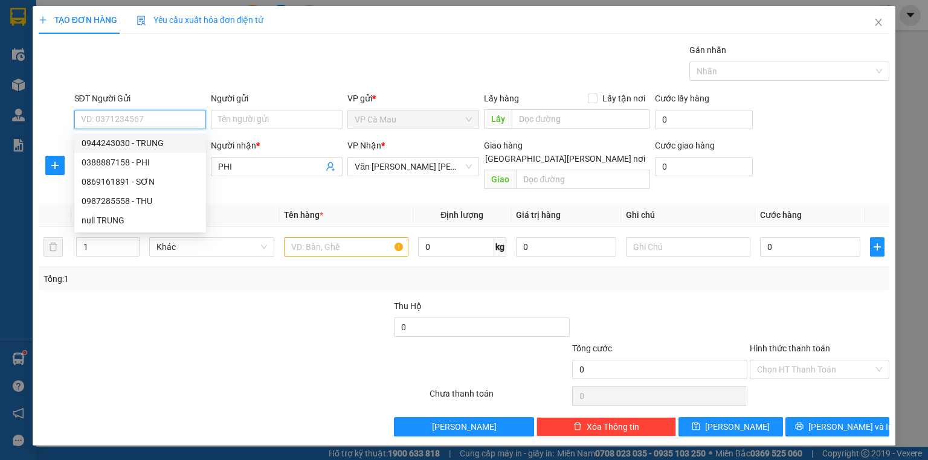
click at [132, 145] on div "0944243030 - TRUNG" at bounding box center [140, 143] width 117 height 13
type input "0944243030"
type input "TRUNG"
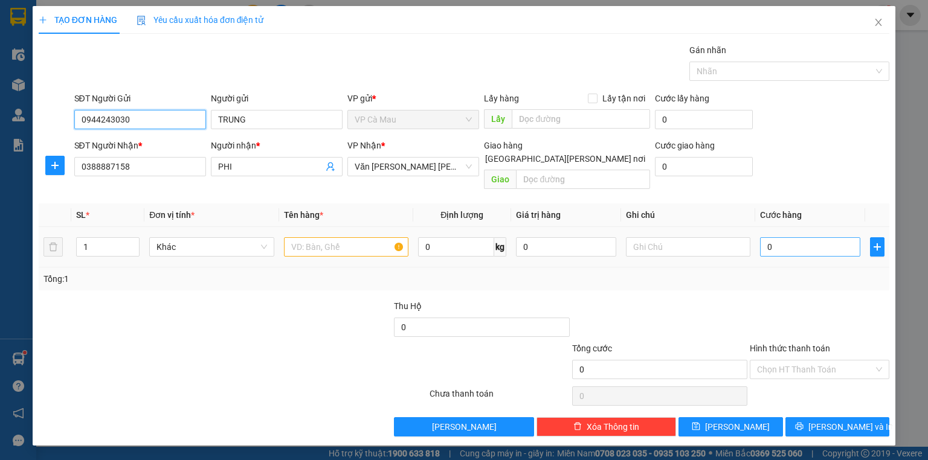
type input "0944243030"
click at [767, 237] on input "0" at bounding box center [810, 246] width 100 height 19
click at [764, 237] on input "0" at bounding box center [810, 246] width 100 height 19
type input "30"
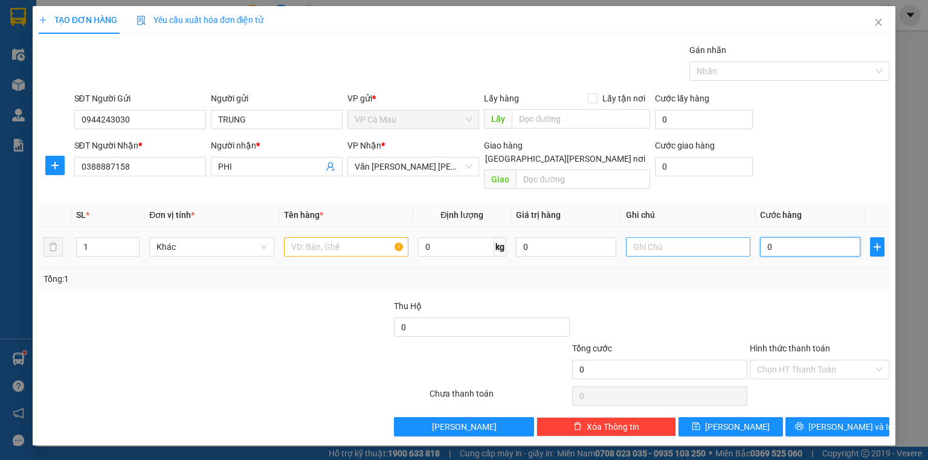
type input "30"
type input "30.000"
click at [317, 237] on input "text" at bounding box center [346, 246] width 124 height 19
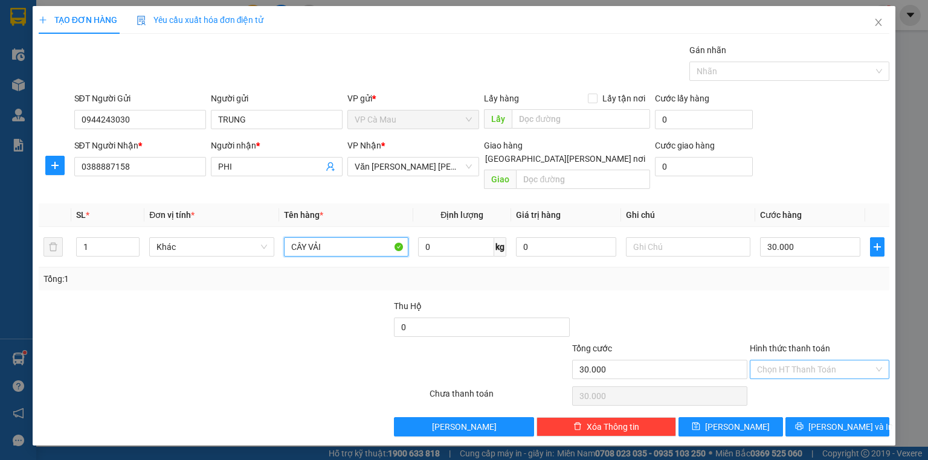
type input "CÂY VẢI"
click at [802, 361] on input "Hình thức thanh toán" at bounding box center [815, 370] width 117 height 18
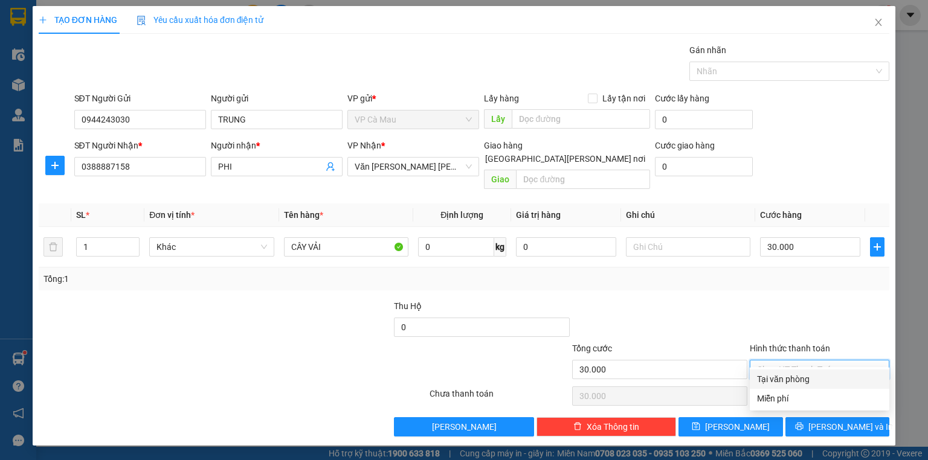
click at [798, 370] on div "Tại văn phòng" at bounding box center [820, 379] width 140 height 19
type input "0"
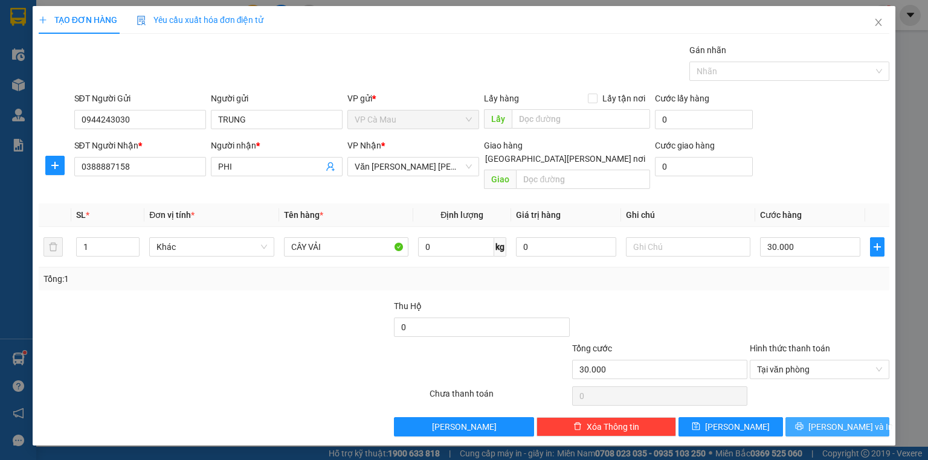
click at [851, 420] on span "[PERSON_NAME] và In" at bounding box center [850, 426] width 85 height 13
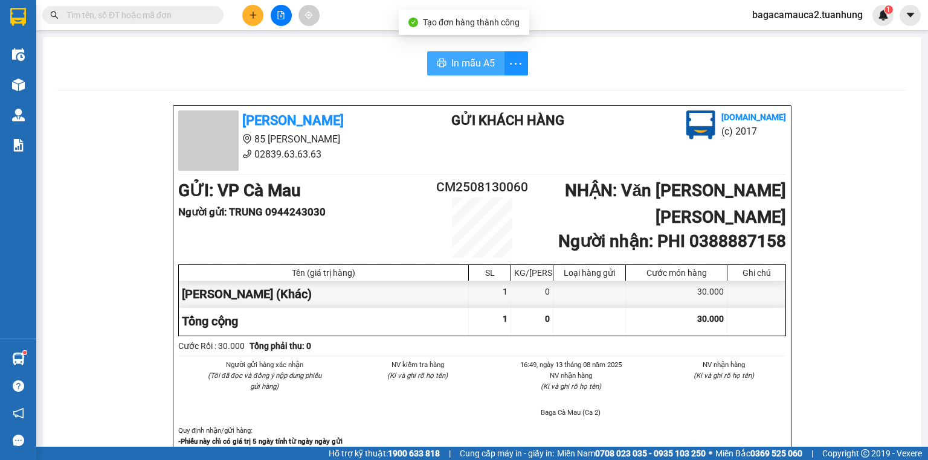
click at [469, 59] on span "In mẫu A5" at bounding box center [472, 63] width 43 height 15
click at [427, 51] on button "In mẫu A5" at bounding box center [465, 63] width 77 height 24
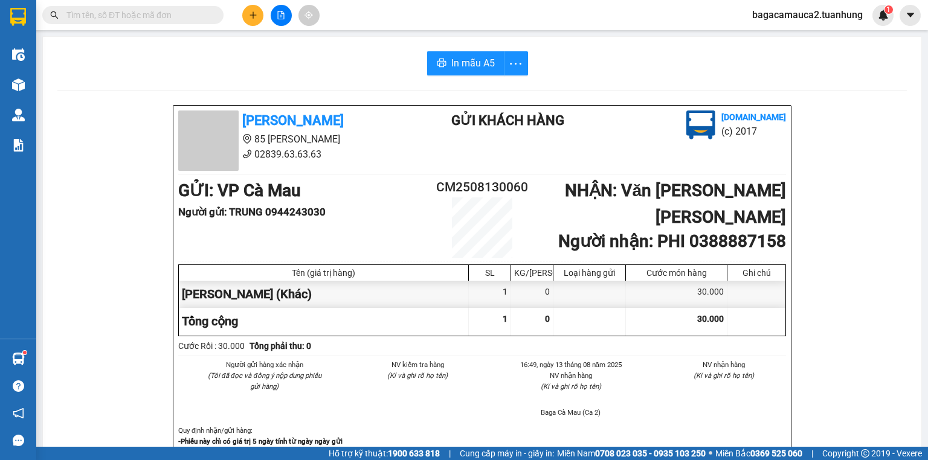
click at [196, 15] on input "text" at bounding box center [137, 14] width 143 height 13
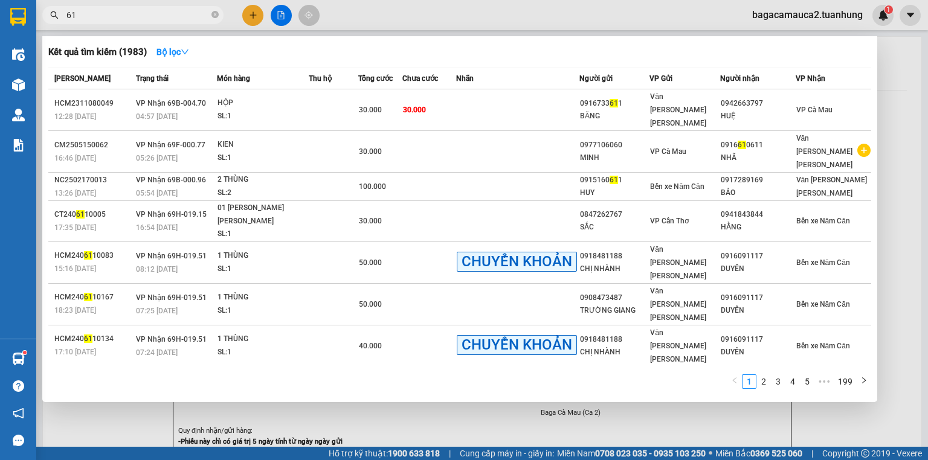
type input "6"
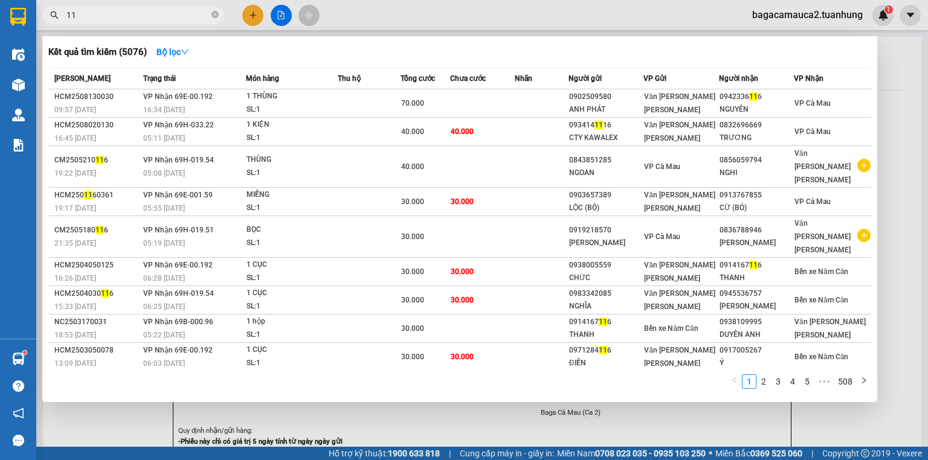
type input "1"
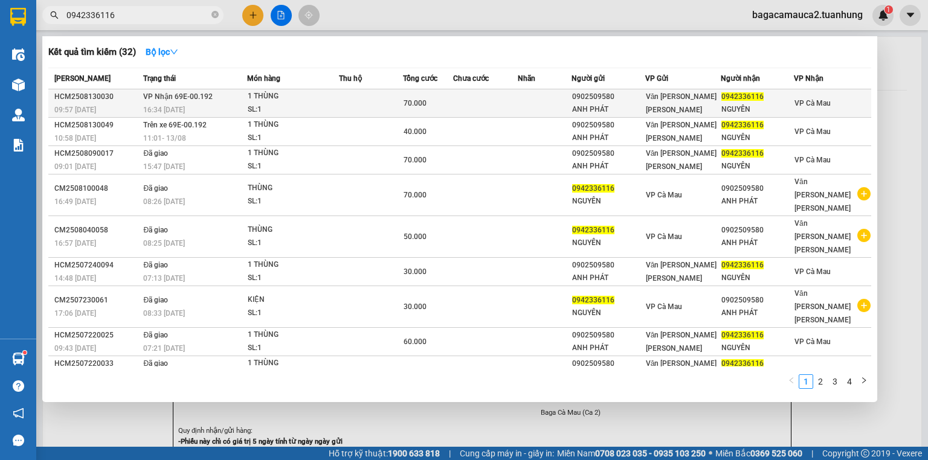
type input "0942336116"
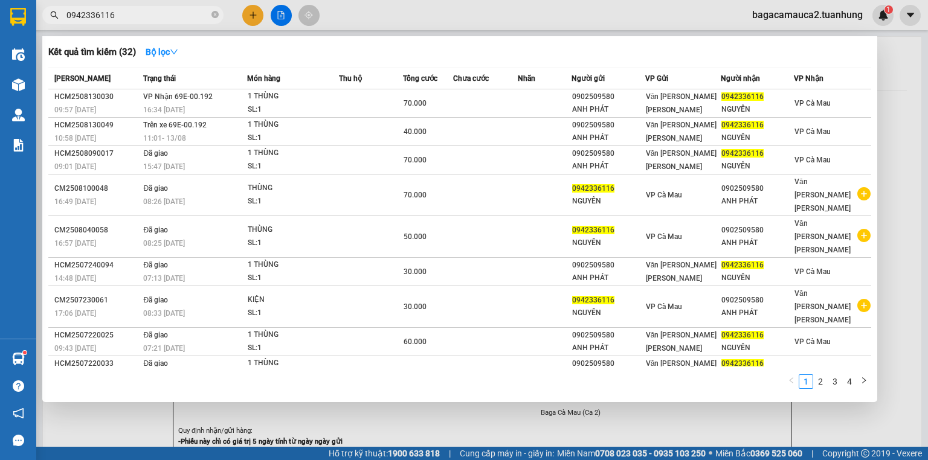
click at [634, 100] on div "0902509580" at bounding box center [608, 97] width 72 height 13
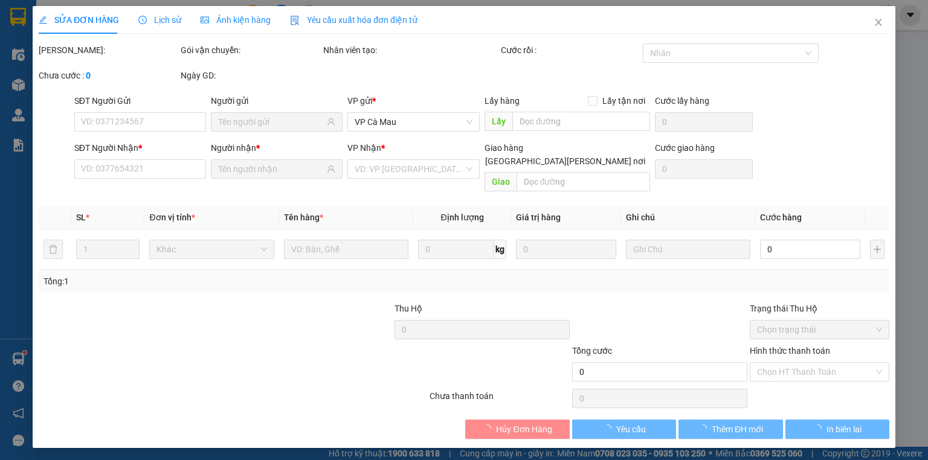
type input "0902509580"
type input "ANH PHÁT"
type input "0942336116"
type input "NGUYÊN"
type input "70.000"
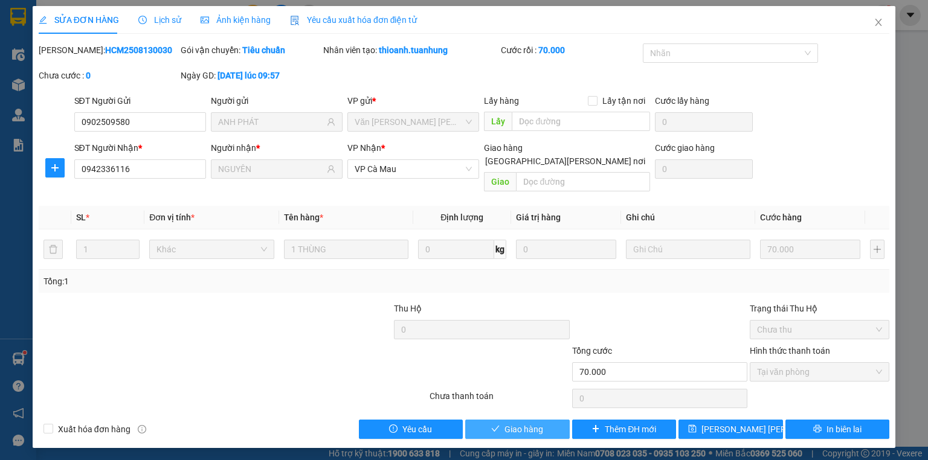
click at [534, 423] on span "Giao hàng" at bounding box center [523, 429] width 39 height 13
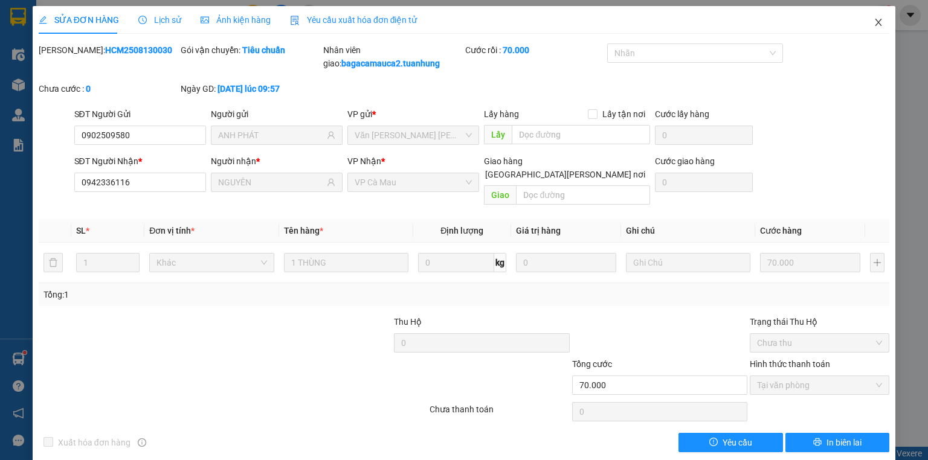
click at [874, 24] on icon "close" at bounding box center [879, 23] width 10 height 10
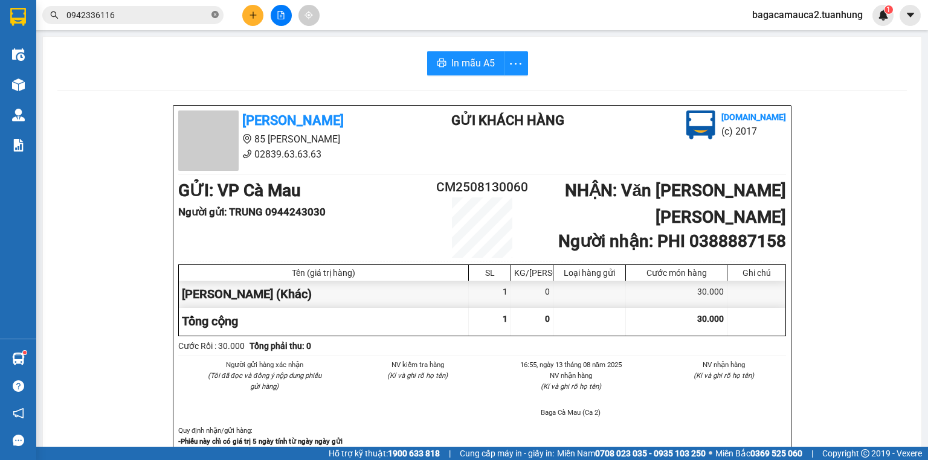
click at [214, 16] on icon "close-circle" at bounding box center [214, 14] width 7 height 7
click at [203, 19] on input "text" at bounding box center [137, 14] width 143 height 13
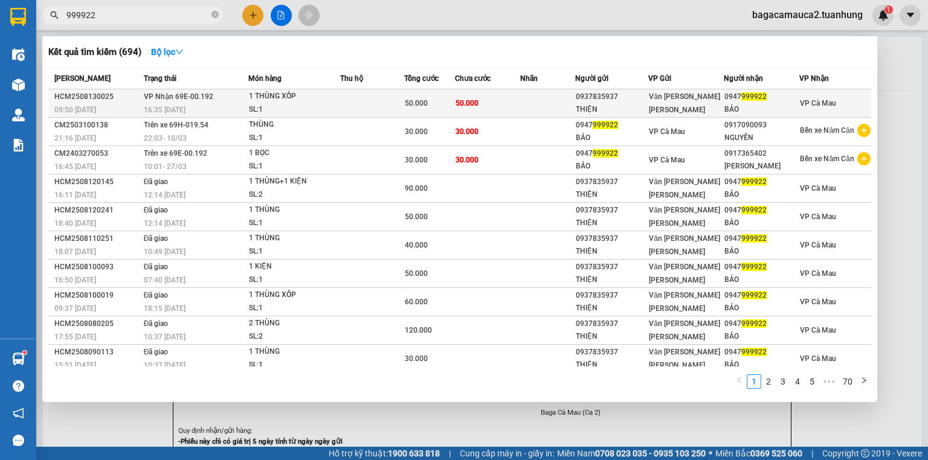
type input "999922"
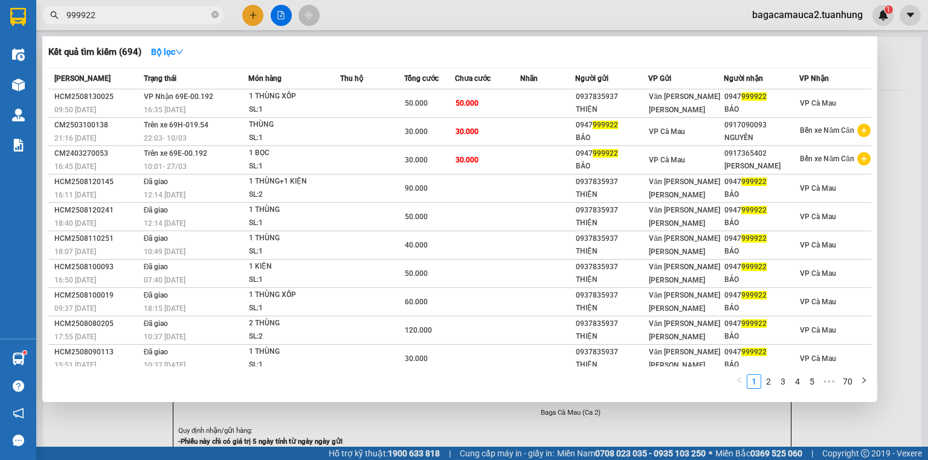
click at [538, 103] on td at bounding box center [547, 103] width 54 height 28
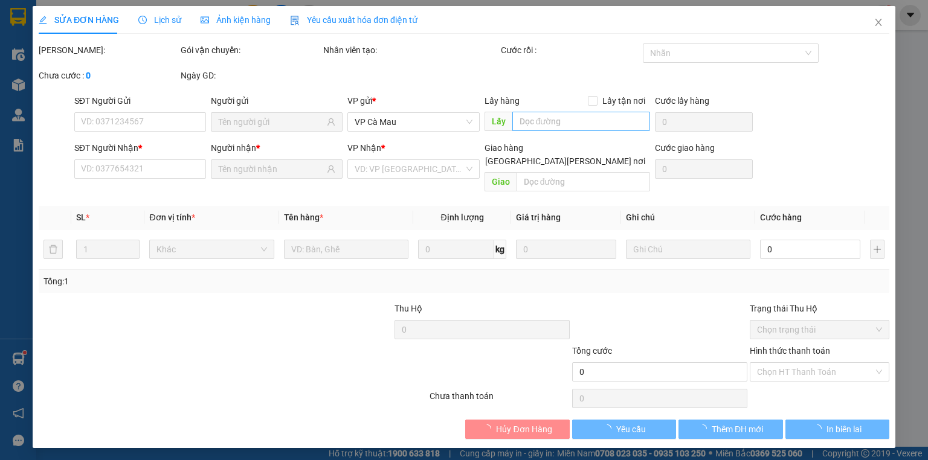
type input "0937835937"
type input "THIỆN"
type input "0947999922"
type input "BẢO"
type input "50.000"
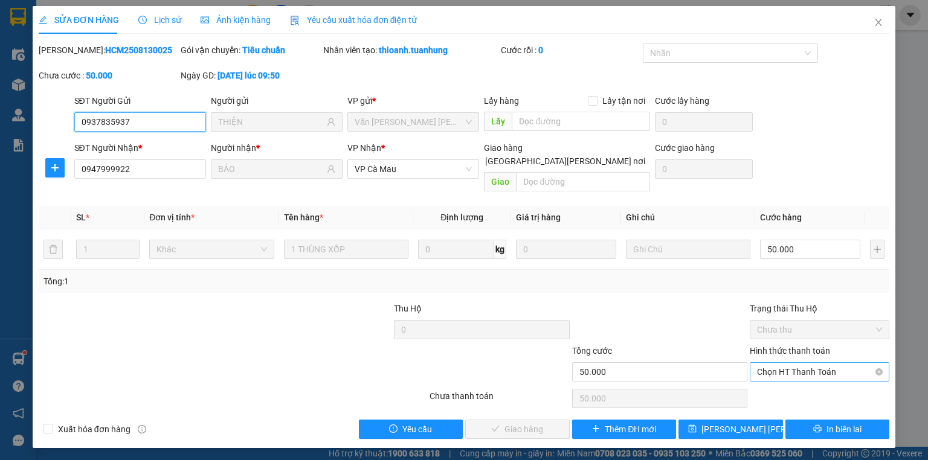
click at [825, 363] on span "Chọn HT Thanh Toán" at bounding box center [819, 372] width 125 height 18
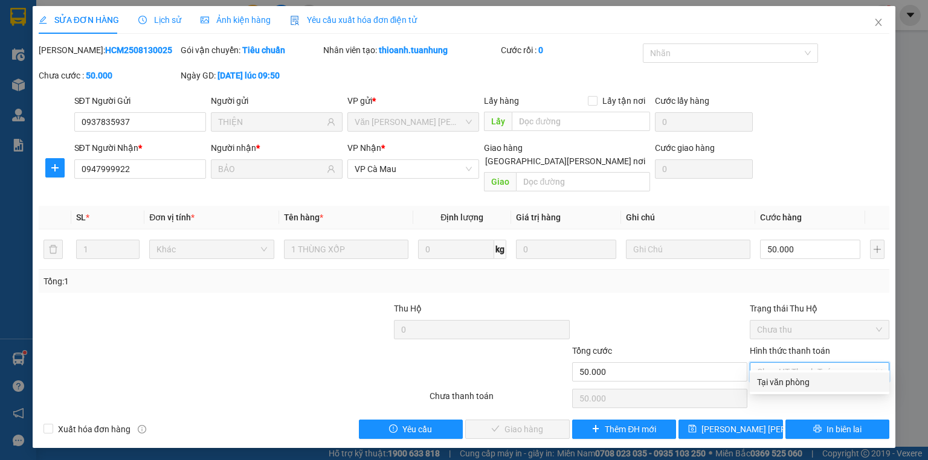
click at [816, 385] on div "Tại văn phòng" at bounding box center [819, 382] width 125 height 13
type input "0"
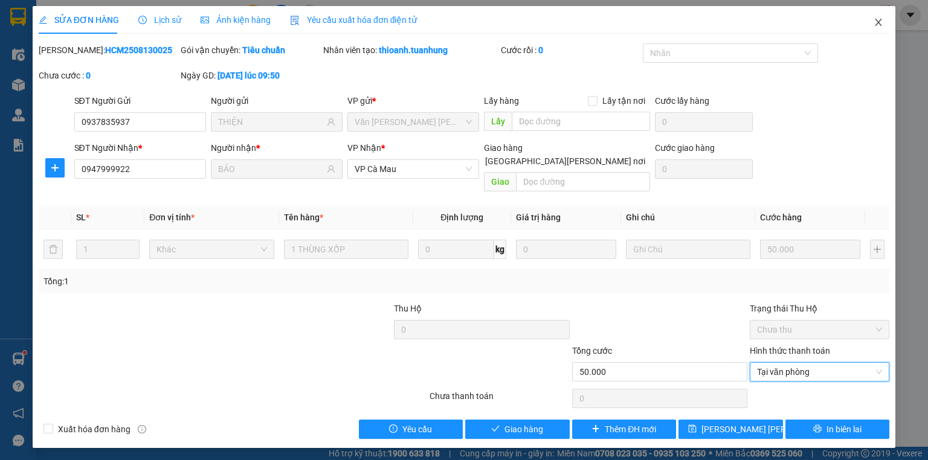
click at [880, 19] on icon "close" at bounding box center [879, 23] width 10 height 10
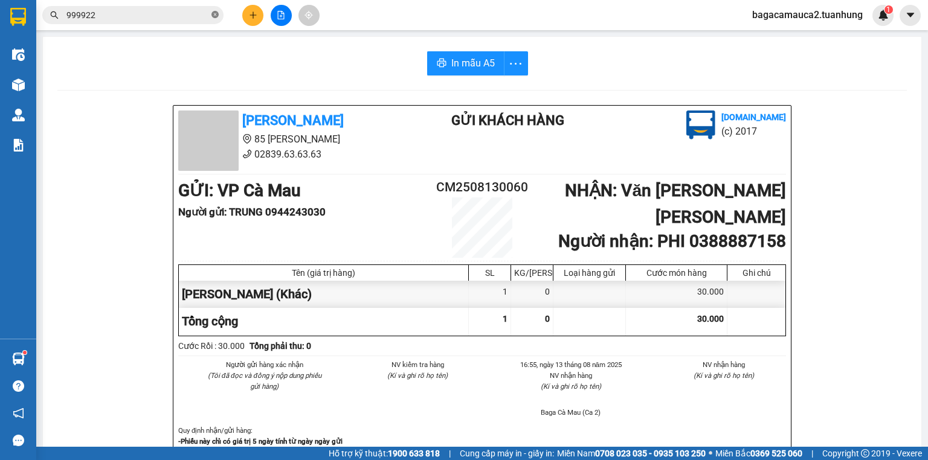
click at [216, 12] on icon "close-circle" at bounding box center [214, 14] width 7 height 7
click at [205, 13] on input "text" at bounding box center [137, 14] width 143 height 13
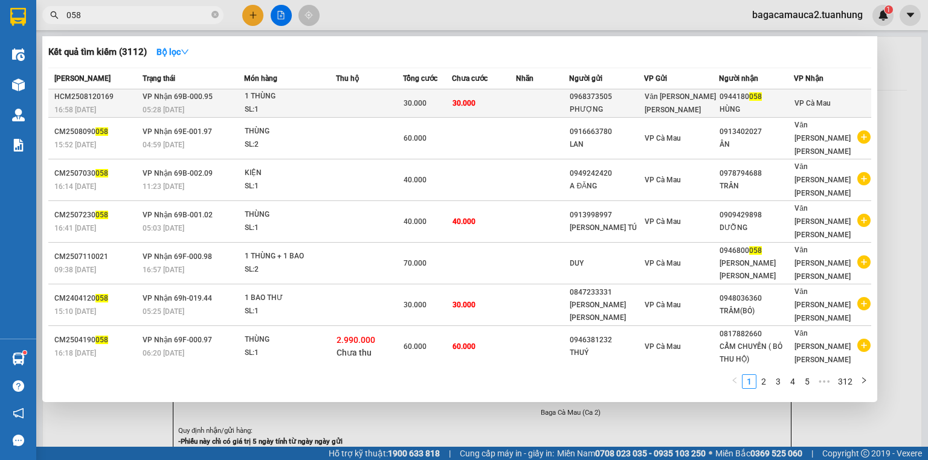
type input "058"
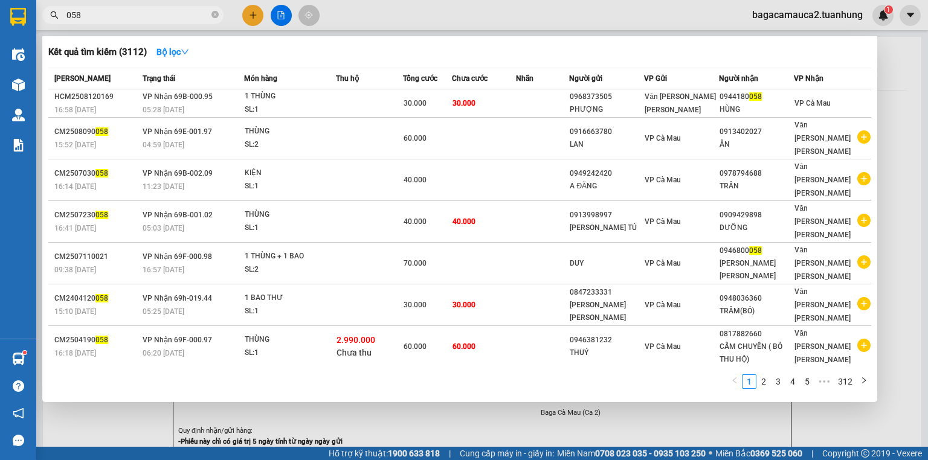
click at [348, 105] on td at bounding box center [369, 103] width 67 height 28
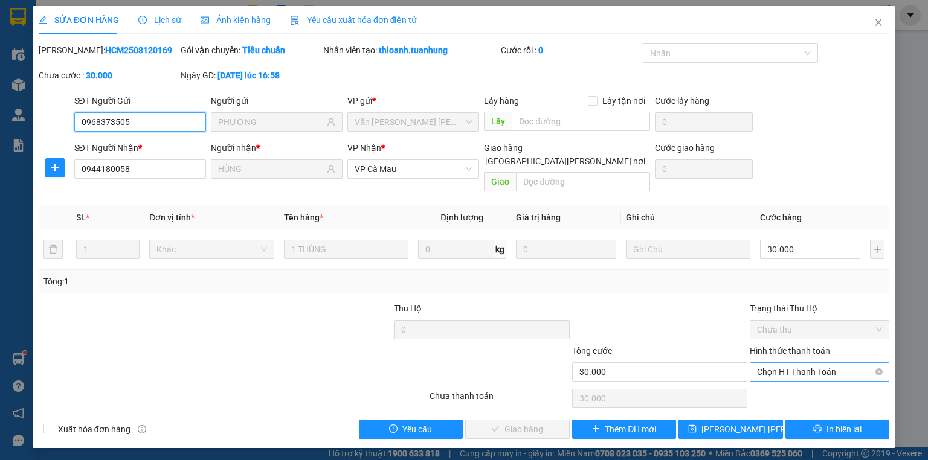
click at [788, 363] on span "Chọn HT Thanh Toán" at bounding box center [819, 372] width 125 height 18
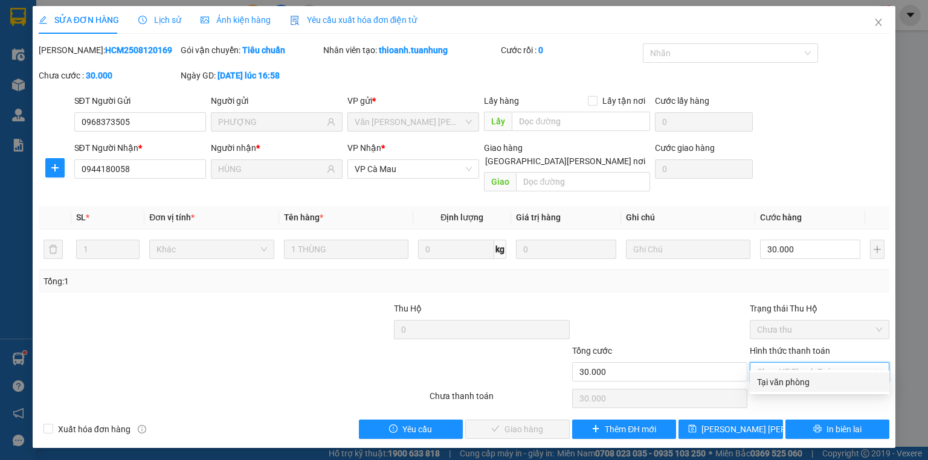
click at [789, 384] on div "Tại văn phòng" at bounding box center [819, 382] width 125 height 13
type input "0"
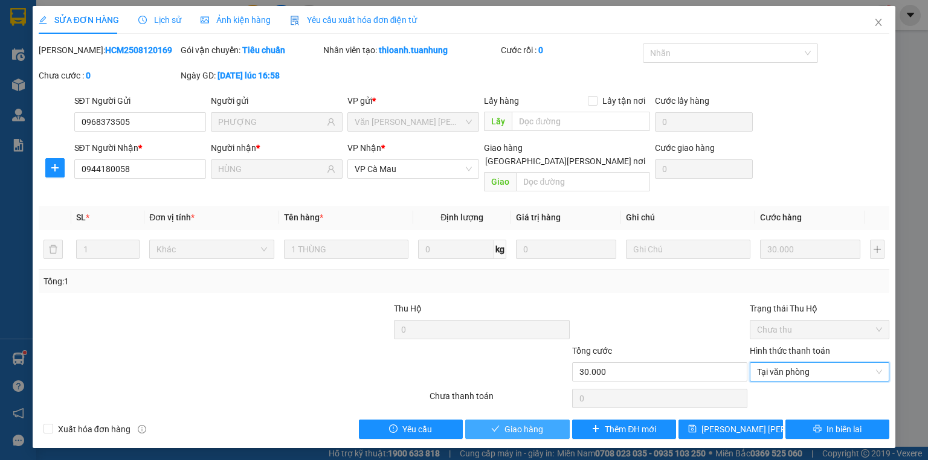
click at [523, 423] on span "Giao hàng" at bounding box center [523, 429] width 39 height 13
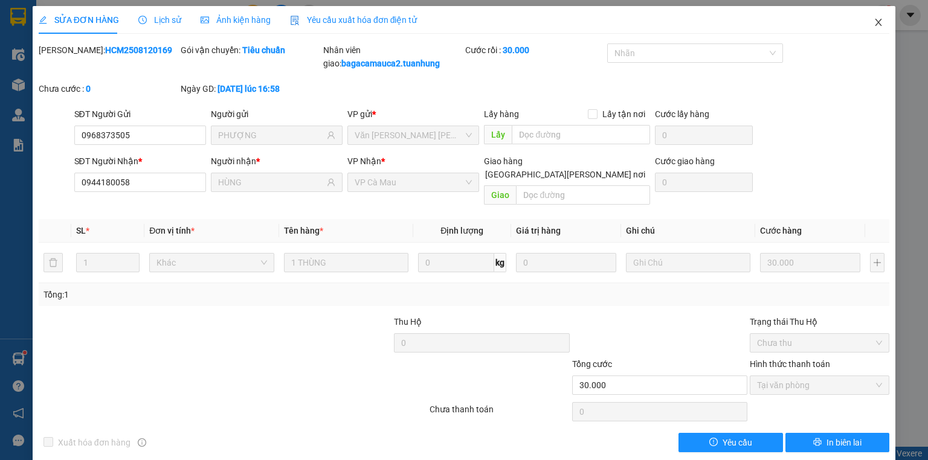
click at [874, 19] on icon "close" at bounding box center [879, 23] width 10 height 10
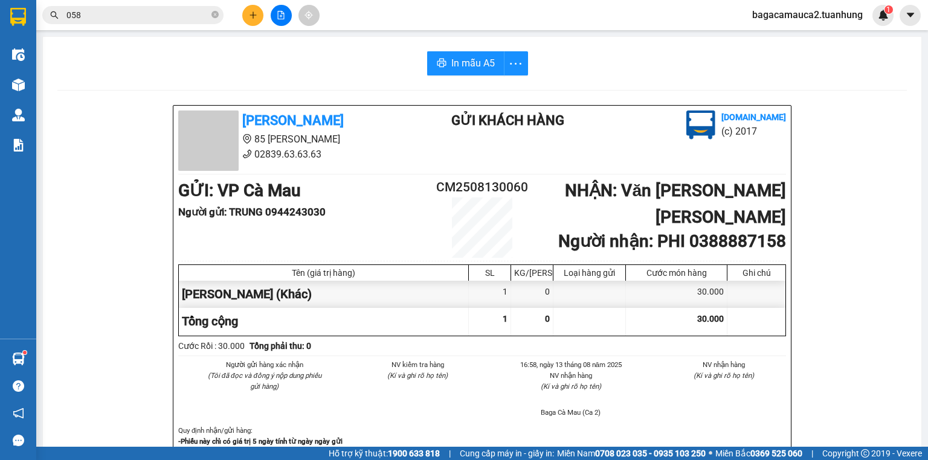
drag, startPoint x: 135, startPoint y: 11, endPoint x: 196, endPoint y: 11, distance: 60.4
click at [170, 11] on input "058" at bounding box center [137, 14] width 143 height 13
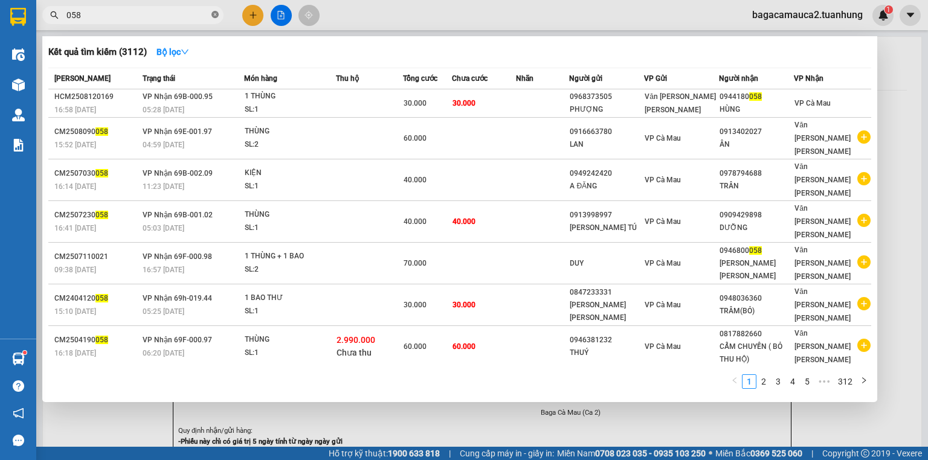
drag, startPoint x: 217, startPoint y: 13, endPoint x: 196, endPoint y: 10, distance: 22.0
click at [216, 13] on icon "close-circle" at bounding box center [214, 14] width 7 height 7
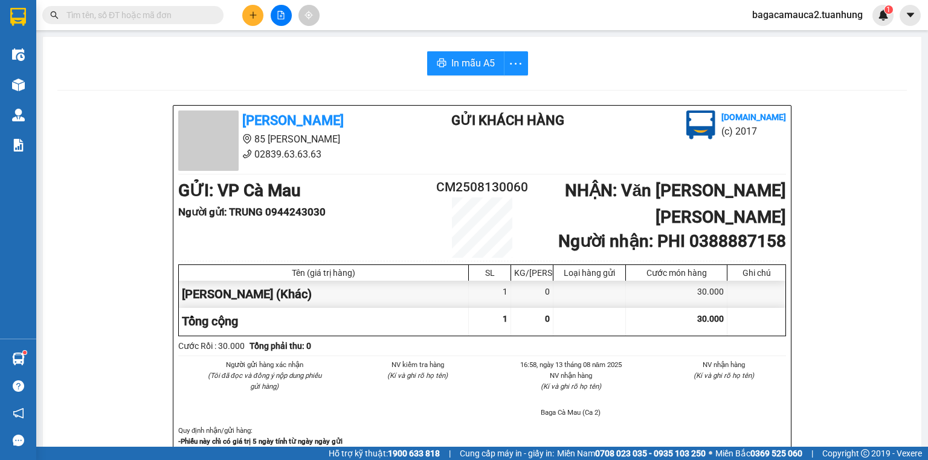
click at [169, 5] on div "Kết quả [PERSON_NAME] ( 3112 ) Bộ lọc Mã ĐH Trạng thái Món hàng Thu hộ Tổng [PE…" at bounding box center [118, 15] width 236 height 21
click at [164, 14] on input "text" at bounding box center [137, 14] width 143 height 13
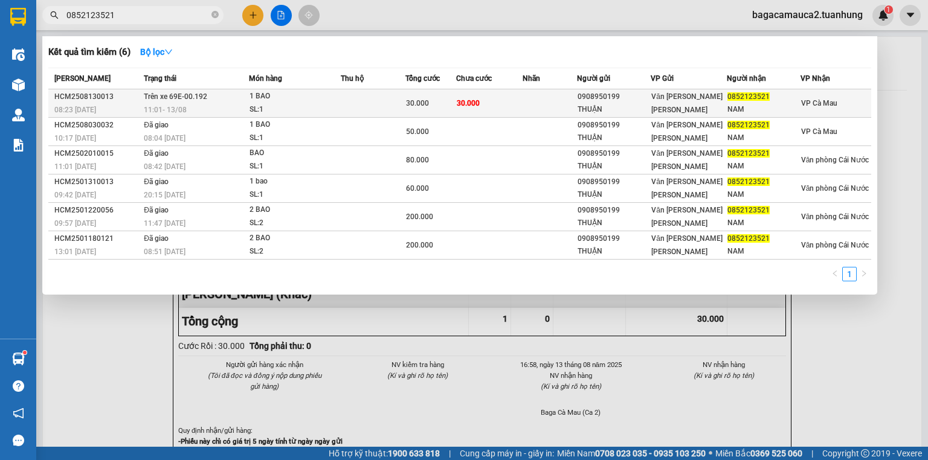
type input "0852123521"
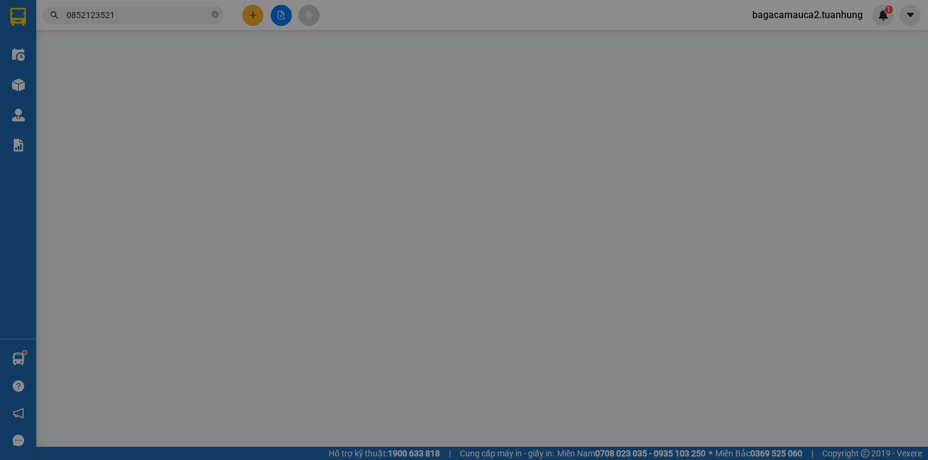
type input "0908950199"
type input "THUẬN"
type input "0852123521"
type input "NAM"
type input "30.000"
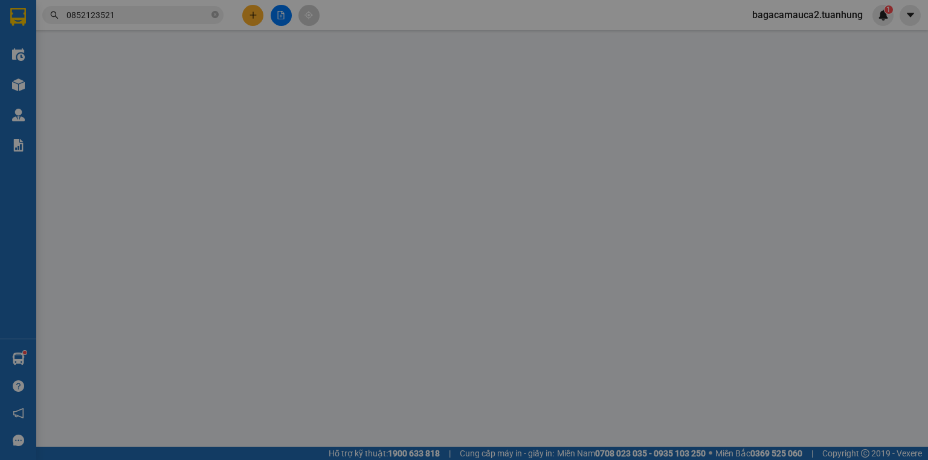
type input "30.000"
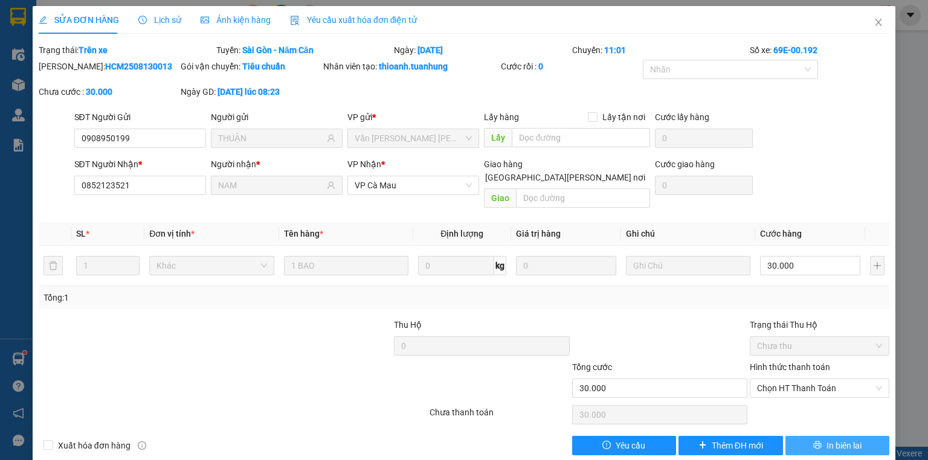
click at [792, 436] on button "In biên lai" at bounding box center [837, 445] width 105 height 19
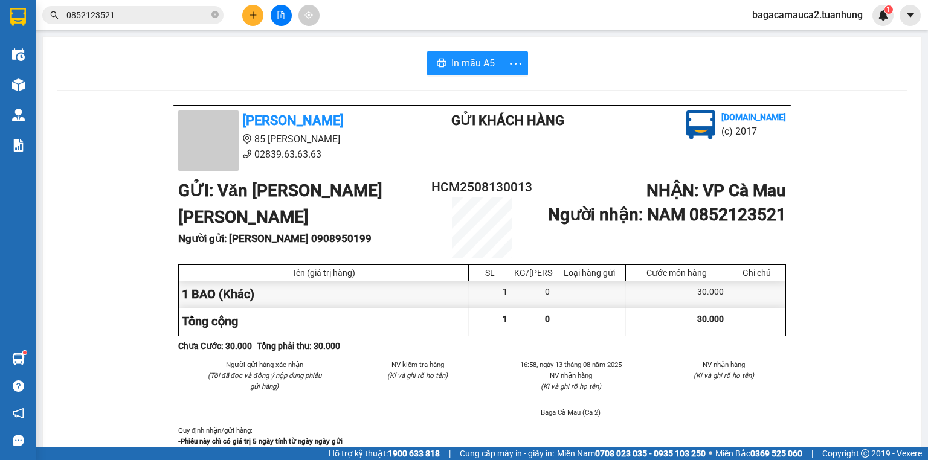
click at [245, 16] on button at bounding box center [252, 15] width 21 height 21
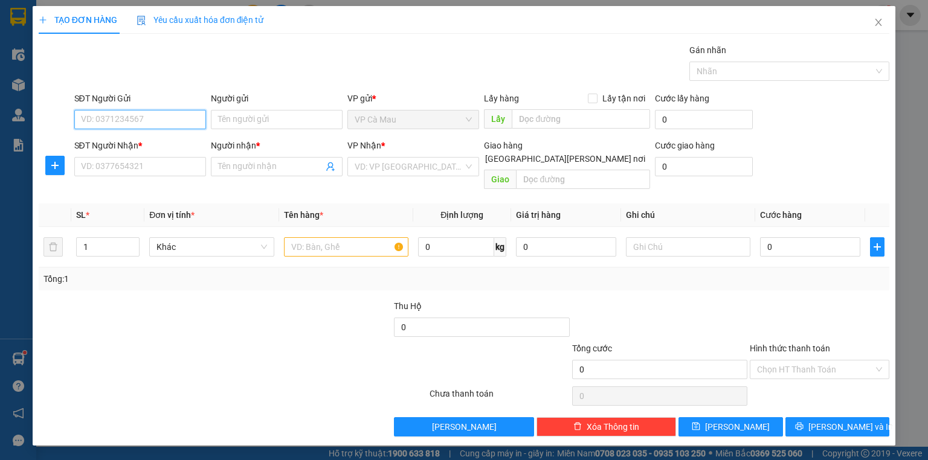
click at [150, 114] on input "SĐT Người Gửi" at bounding box center [140, 119] width 132 height 19
type input "0939414860"
click at [130, 140] on div "0939414860 - A [PERSON_NAME]" at bounding box center [145, 143] width 126 height 13
type input "A KHƯƠNG"
type input "0939414860"
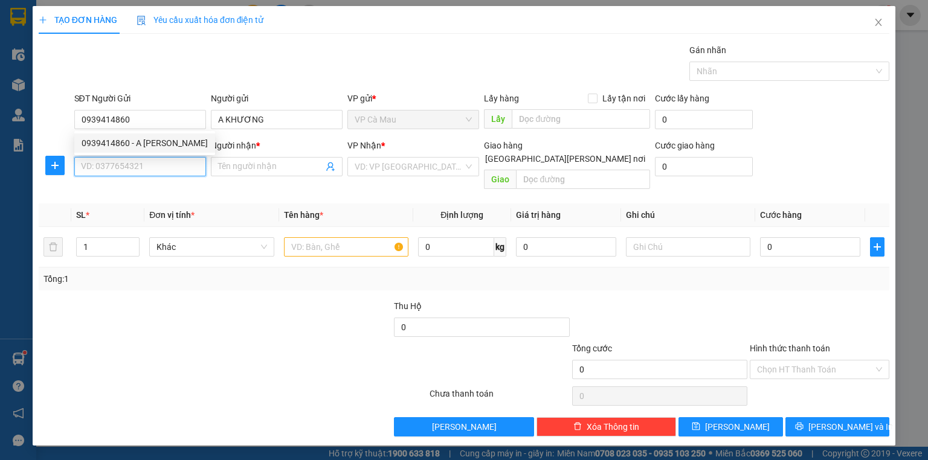
click at [134, 158] on input "SĐT Người Nhận *" at bounding box center [140, 166] width 132 height 19
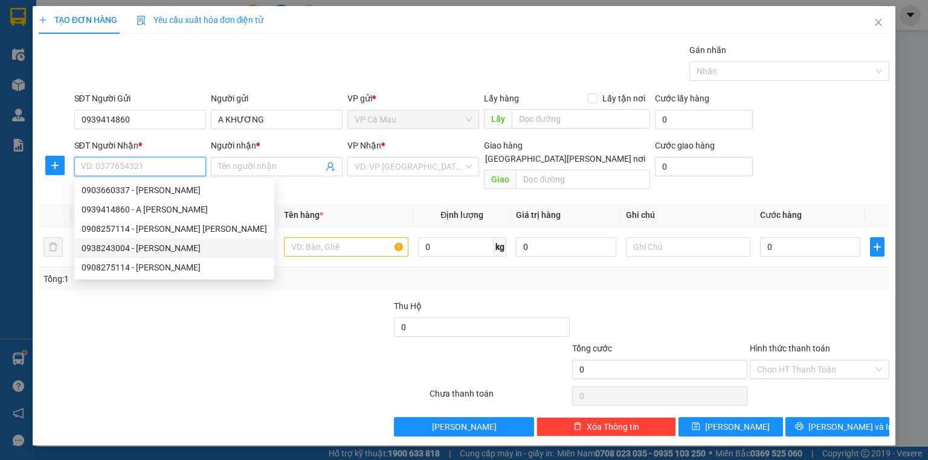
click at [146, 246] on div "0938243004 - [PERSON_NAME]" at bounding box center [174, 248] width 185 height 13
type input "0938243004"
type input "[PERSON_NAME]"
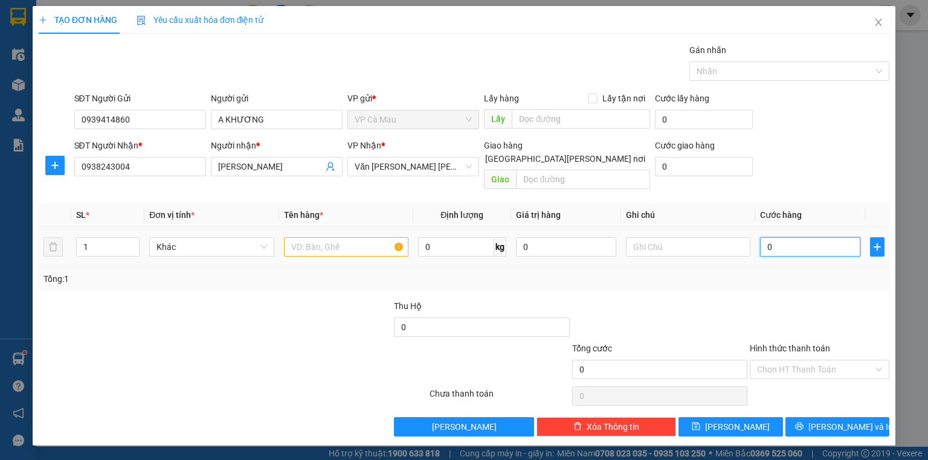
click at [765, 237] on input "0" at bounding box center [810, 246] width 100 height 19
click at [761, 237] on input "0" at bounding box center [810, 246] width 100 height 19
type input "30"
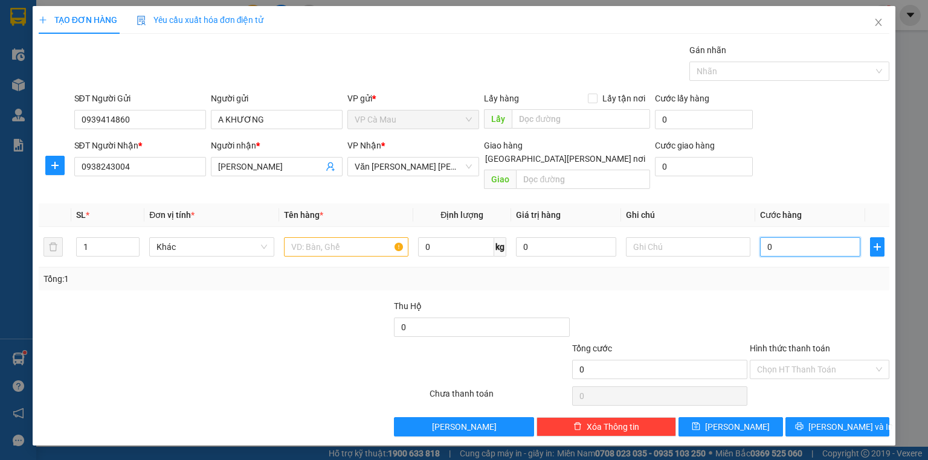
type input "30"
type input "30.000"
click at [352, 239] on input "text" at bounding box center [346, 246] width 124 height 19
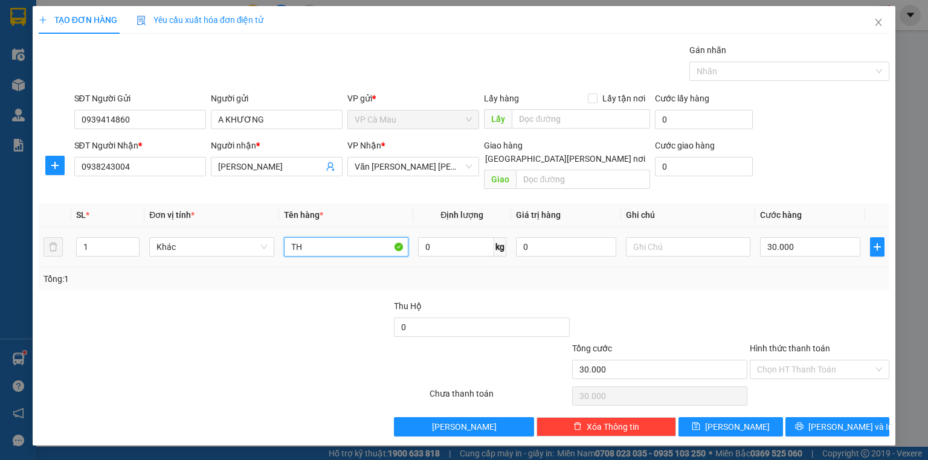
type input "T"
type input "HỘP"
click at [785, 361] on input "Hình thức thanh toán" at bounding box center [815, 370] width 117 height 18
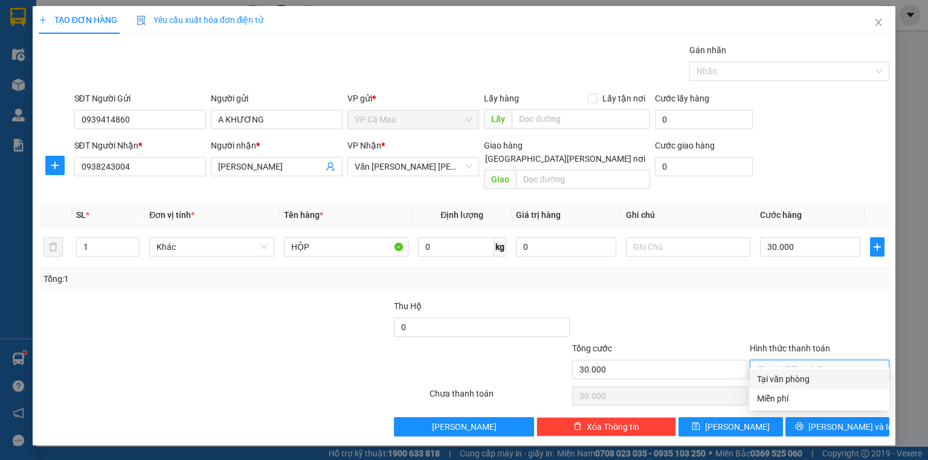
click at [780, 372] on div "Tại văn phòng" at bounding box center [820, 379] width 140 height 19
type input "0"
click at [807, 361] on span "Tại văn phòng" at bounding box center [819, 370] width 125 height 18
click at [794, 372] on div "Tại văn phòng" at bounding box center [820, 379] width 140 height 19
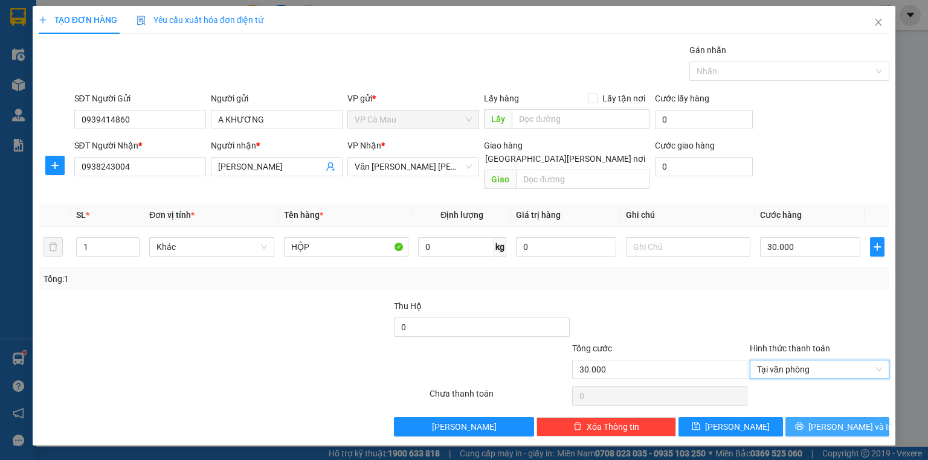
click at [804, 422] on icon "printer" at bounding box center [799, 426] width 8 height 8
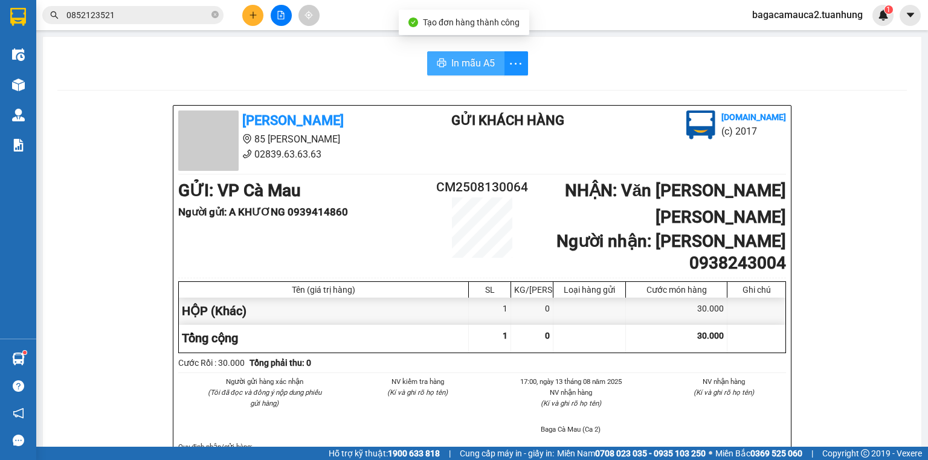
click at [451, 69] on span "In mẫu A5" at bounding box center [472, 63] width 43 height 15
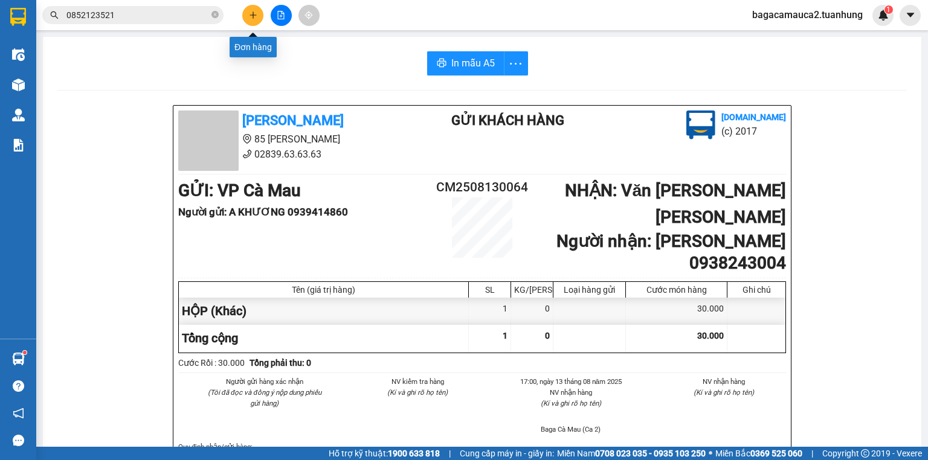
click at [257, 12] on icon "plus" at bounding box center [253, 15] width 8 height 8
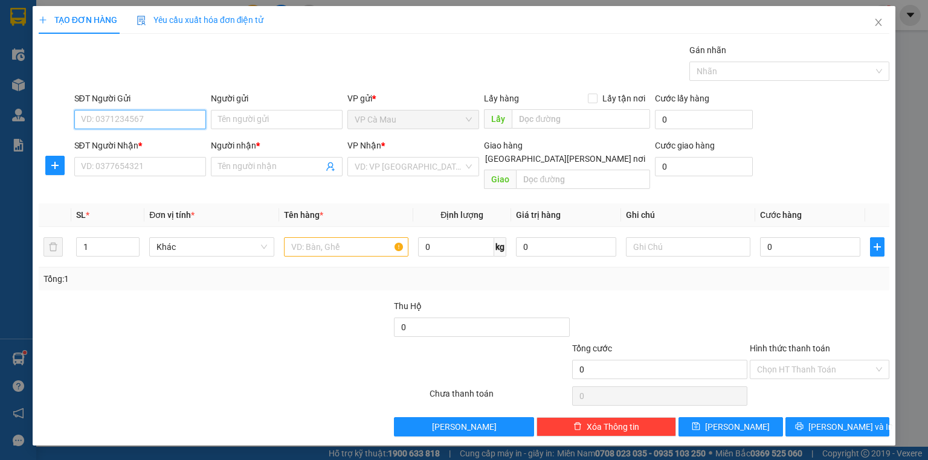
click at [185, 121] on input "SĐT Người Gửi" at bounding box center [140, 119] width 132 height 19
click at [182, 143] on div "02906253625 - NK QUỐC TẾ CM" at bounding box center [142, 143] width 121 height 13
type input "02906253625"
type input "NK QUỐC TẾ CM"
type input "02906253625"
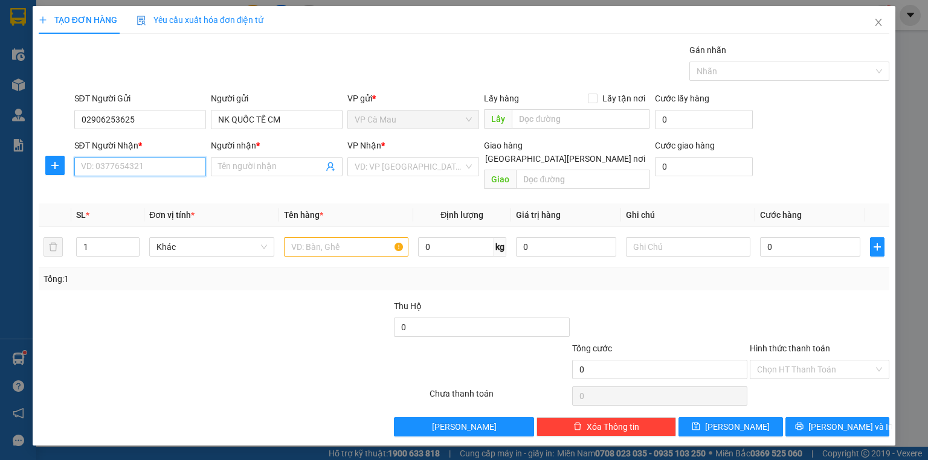
click at [159, 165] on input "SĐT Người Nhận *" at bounding box center [140, 166] width 132 height 19
click at [165, 209] on div "0917656674 - [PERSON_NAME]" at bounding box center [142, 209] width 121 height 13
type input "0917656674"
type input "[PERSON_NAME]"
click at [324, 237] on input "text" at bounding box center [346, 246] width 124 height 19
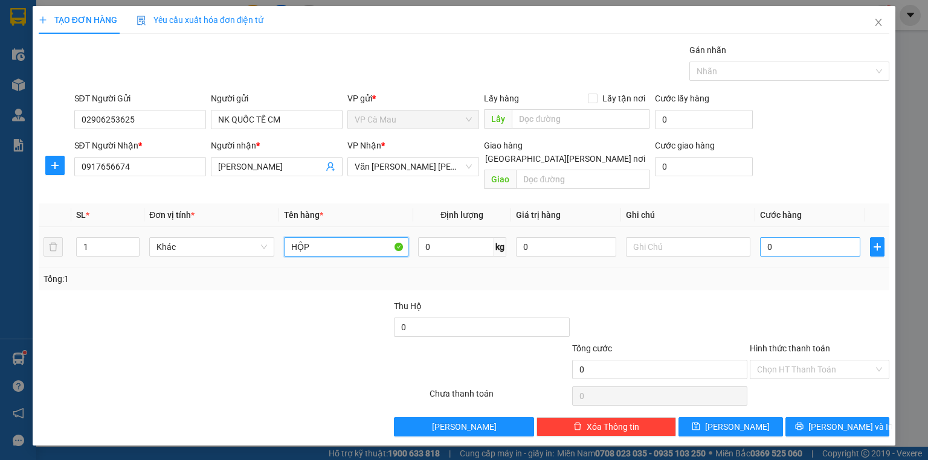
type input "HỘP"
click at [762, 237] on input "0" at bounding box center [810, 246] width 100 height 19
click at [765, 237] on input "0" at bounding box center [810, 246] width 100 height 19
type input "30"
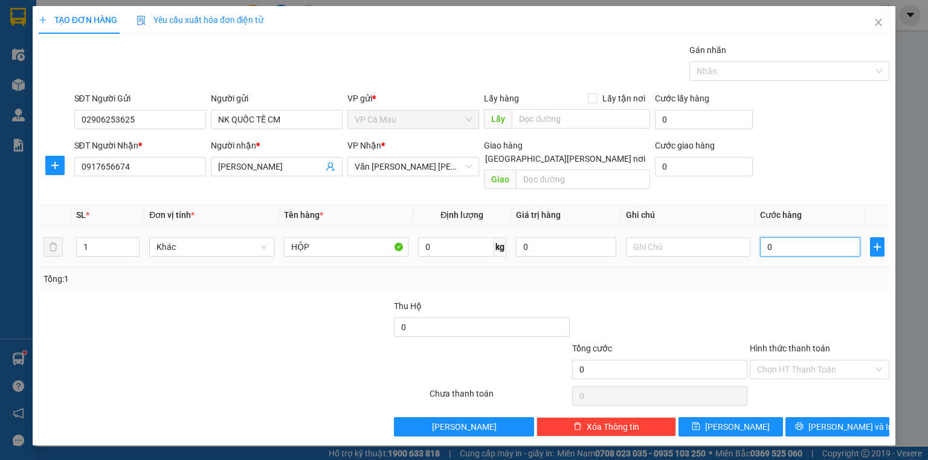
type input "30"
type input "300"
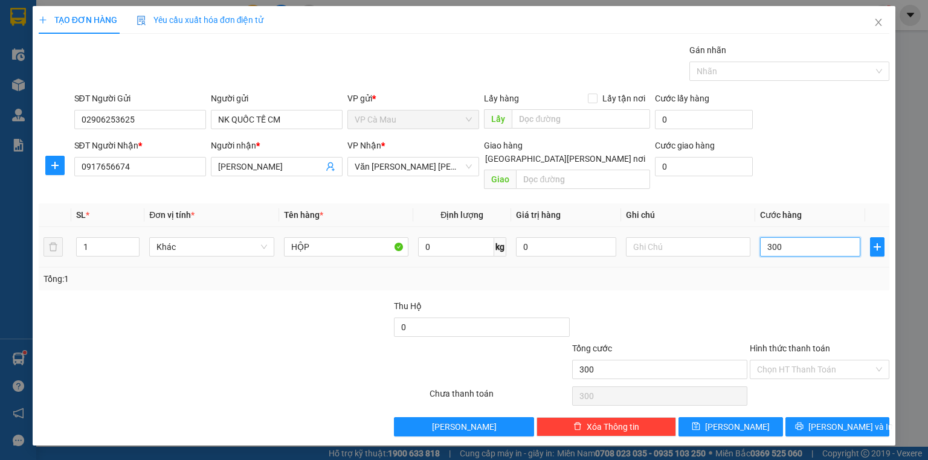
type input "30"
type input "30.000"
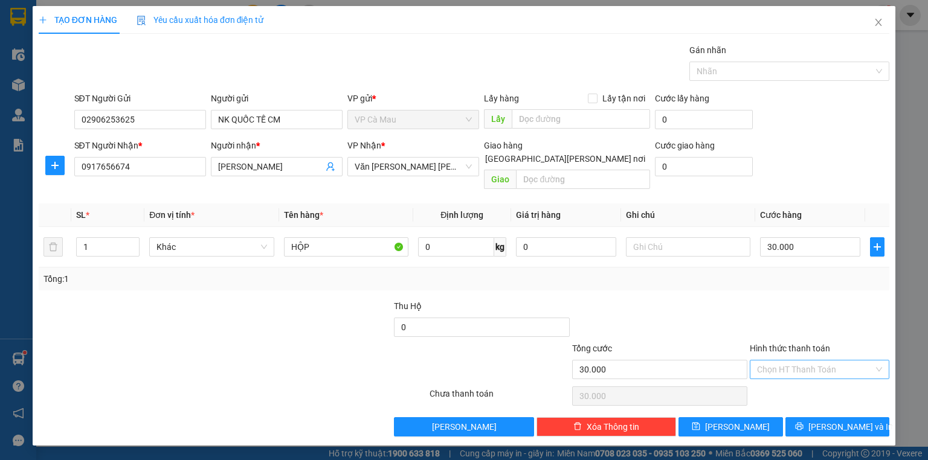
click at [837, 361] on input "Hình thức thanh toán" at bounding box center [815, 370] width 117 height 18
click at [797, 381] on div "Tại văn phòng" at bounding box center [819, 379] width 125 height 13
type input "0"
click at [824, 417] on button "[PERSON_NAME] và In" at bounding box center [837, 426] width 105 height 19
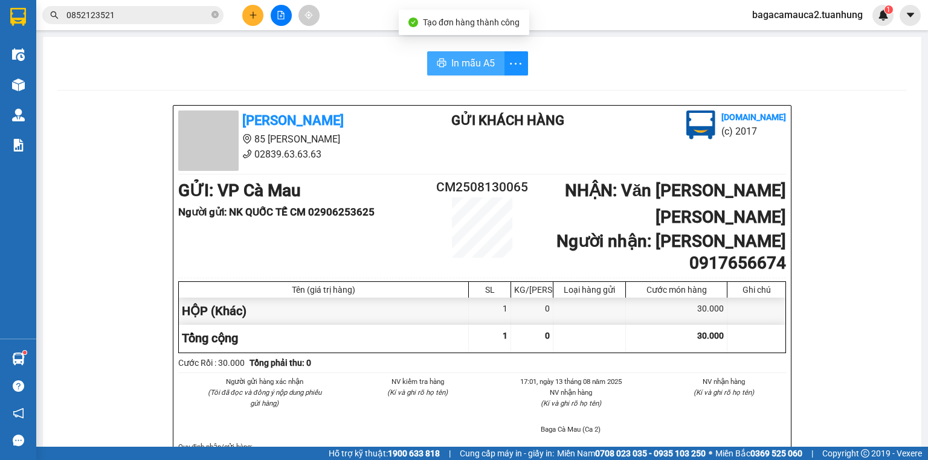
click at [456, 65] on span "In mẫu A5" at bounding box center [472, 63] width 43 height 15
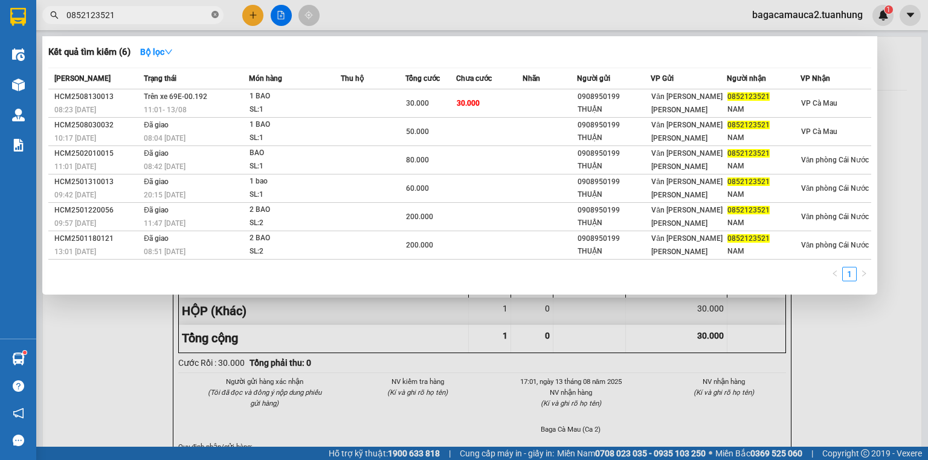
click at [214, 17] on icon "close-circle" at bounding box center [214, 14] width 7 height 7
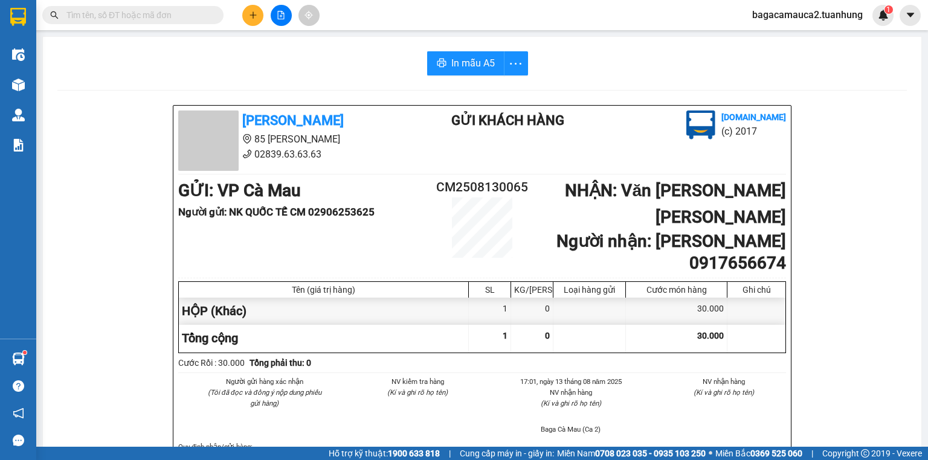
click at [196, 10] on input "text" at bounding box center [137, 14] width 143 height 13
click at [172, 19] on input "text" at bounding box center [137, 14] width 143 height 13
click at [188, 14] on input "text" at bounding box center [137, 14] width 143 height 13
click at [182, 18] on input "text" at bounding box center [137, 14] width 143 height 13
click at [196, 19] on input "text" at bounding box center [137, 14] width 143 height 13
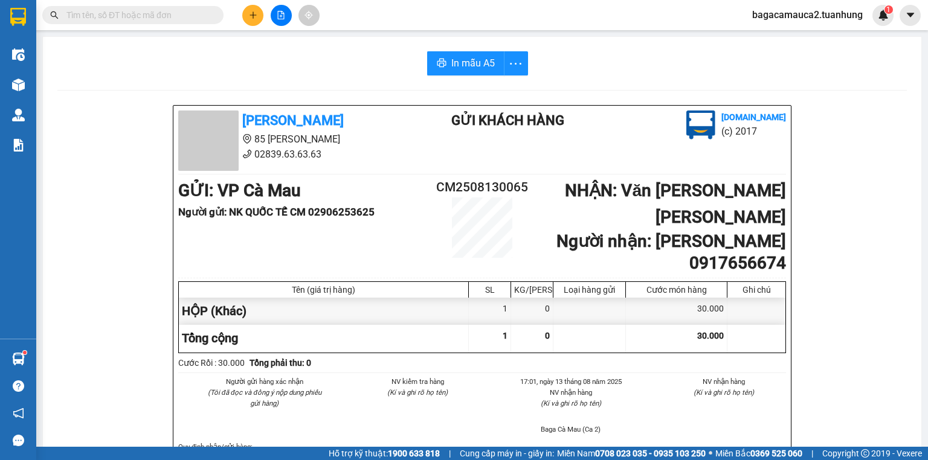
click at [198, 19] on input "text" at bounding box center [137, 14] width 143 height 13
click at [244, 10] on button at bounding box center [252, 15] width 21 height 21
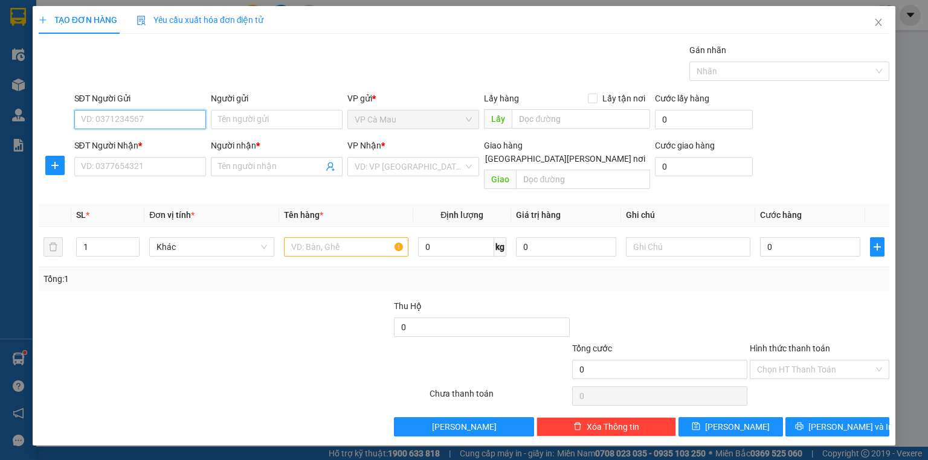
click at [158, 112] on input "SĐT Người Gửi" at bounding box center [140, 119] width 132 height 19
type input "0832007959"
click at [150, 140] on div "0832007959 - TUYẾT" at bounding box center [140, 143] width 117 height 13
type input "TUYẾT"
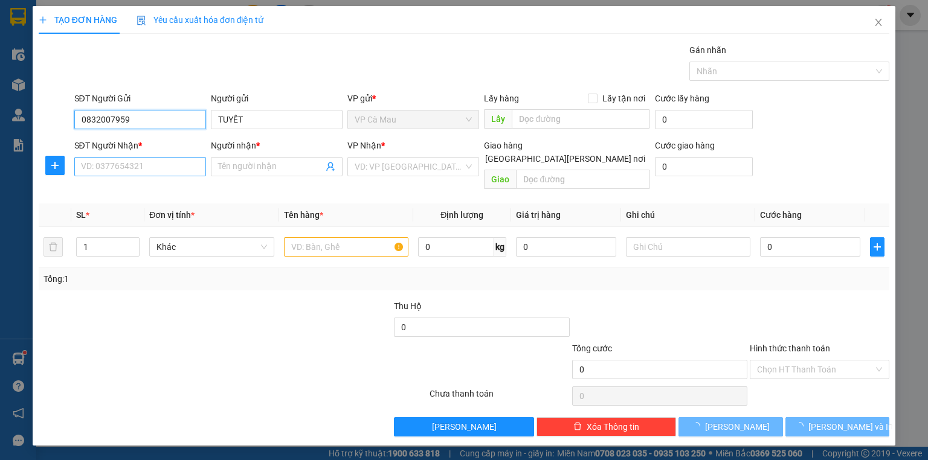
type input "0832007959"
click at [138, 167] on input "SĐT Người Nhận *" at bounding box center [140, 166] width 132 height 19
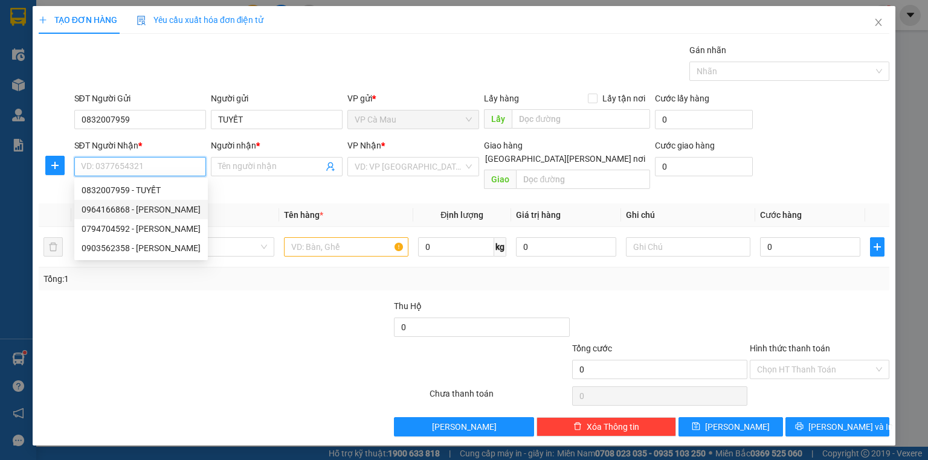
click at [138, 208] on div "0964166868 - [PERSON_NAME]" at bounding box center [141, 209] width 119 height 13
type input "0964166868"
type input "TẤN"
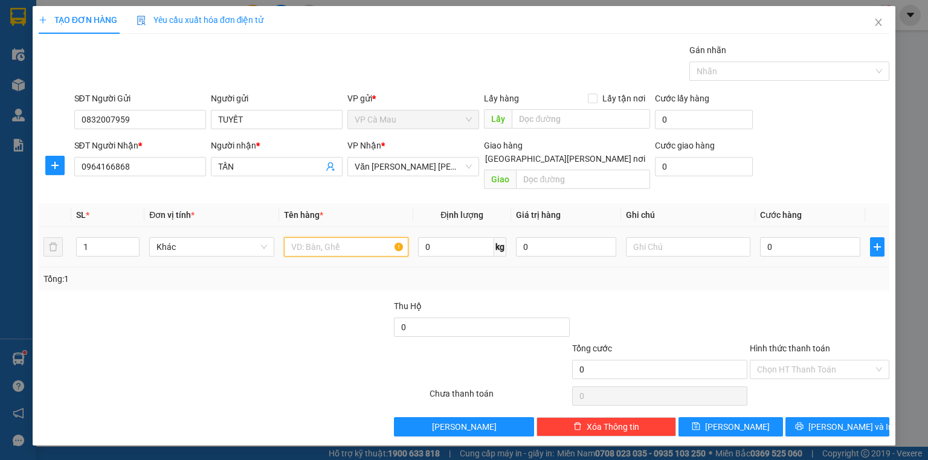
click at [304, 237] on input "text" at bounding box center [346, 246] width 124 height 19
type input "THÙNG"
click at [765, 237] on input "0" at bounding box center [810, 246] width 100 height 19
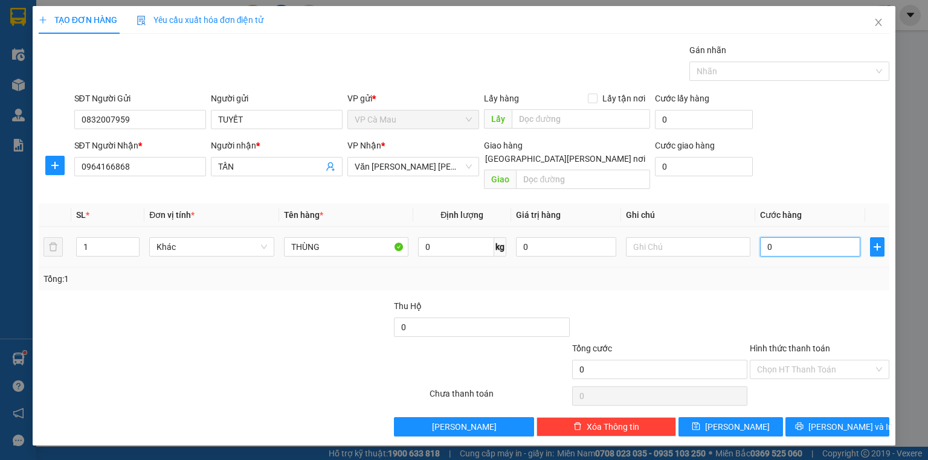
type input "40"
type input "40.000"
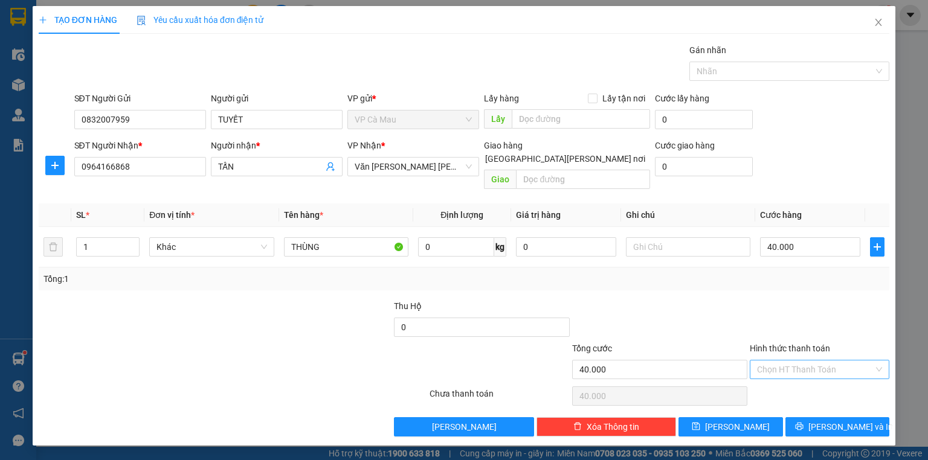
click at [793, 361] on input "Hình thức thanh toán" at bounding box center [815, 370] width 117 height 18
click at [785, 376] on div "Tại văn phòng" at bounding box center [819, 379] width 125 height 13
type input "0"
click at [817, 417] on button "[PERSON_NAME] và In" at bounding box center [837, 426] width 105 height 19
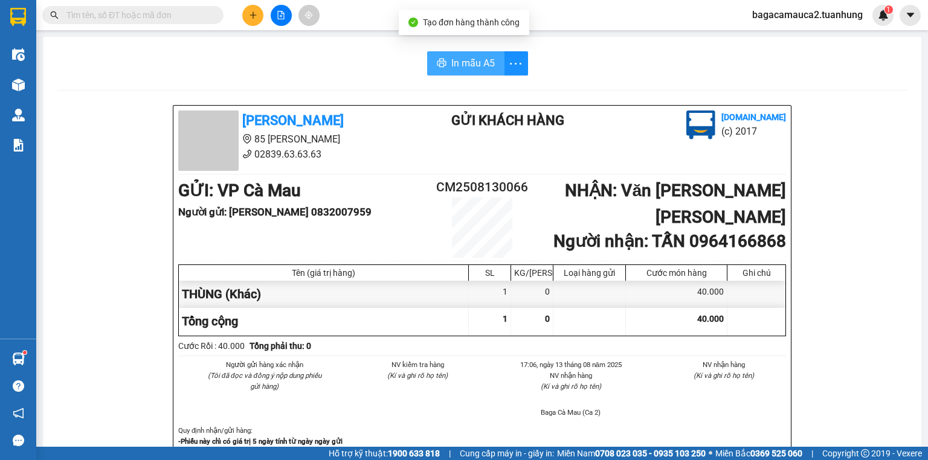
click at [462, 65] on span "In mẫu A5" at bounding box center [472, 63] width 43 height 15
click at [153, 16] on input "text" at bounding box center [137, 14] width 143 height 13
type input "C"
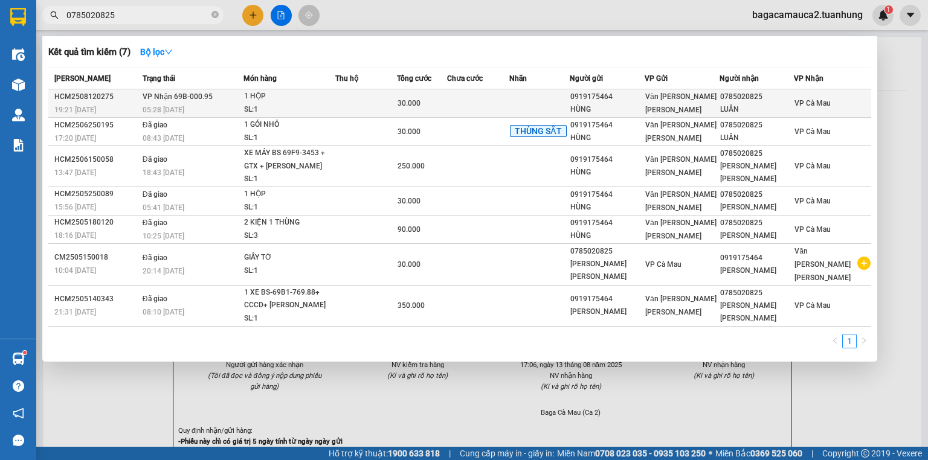
type input "0785020825"
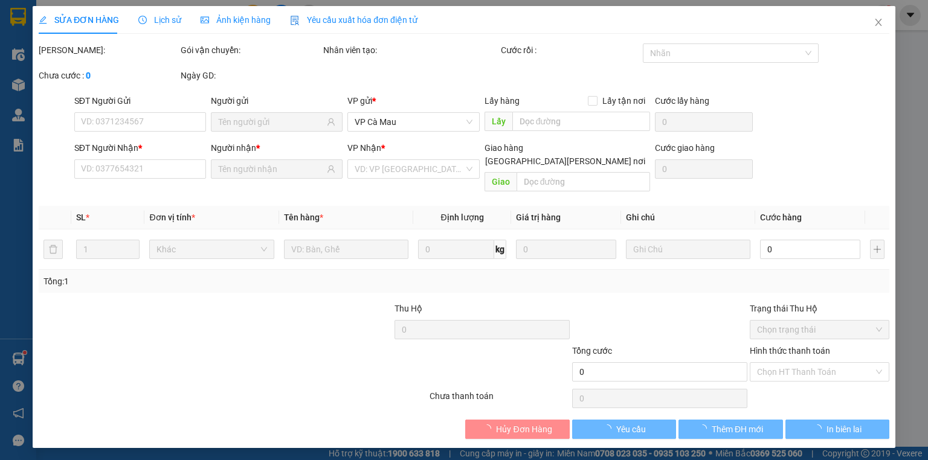
type input "0919175464"
type input "HÙNG"
type input "0785020825"
type input "LUÂN"
type input "30.000"
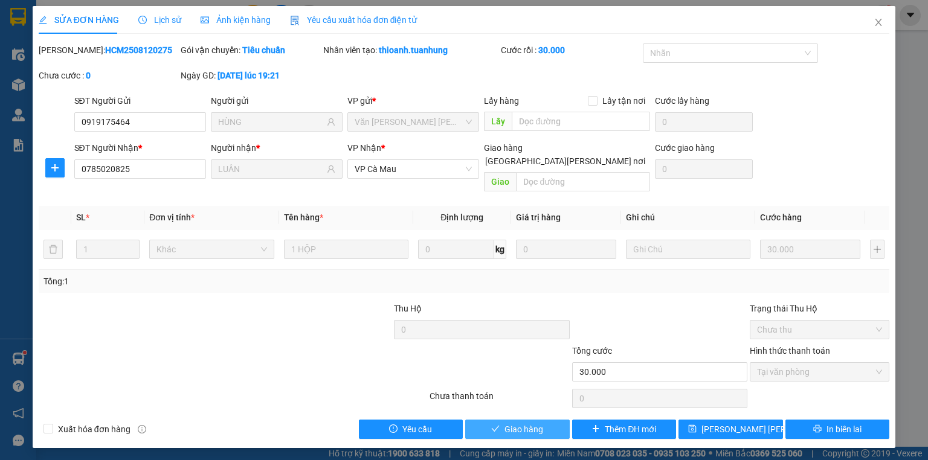
click at [543, 423] on span "Giao hàng" at bounding box center [523, 429] width 39 height 13
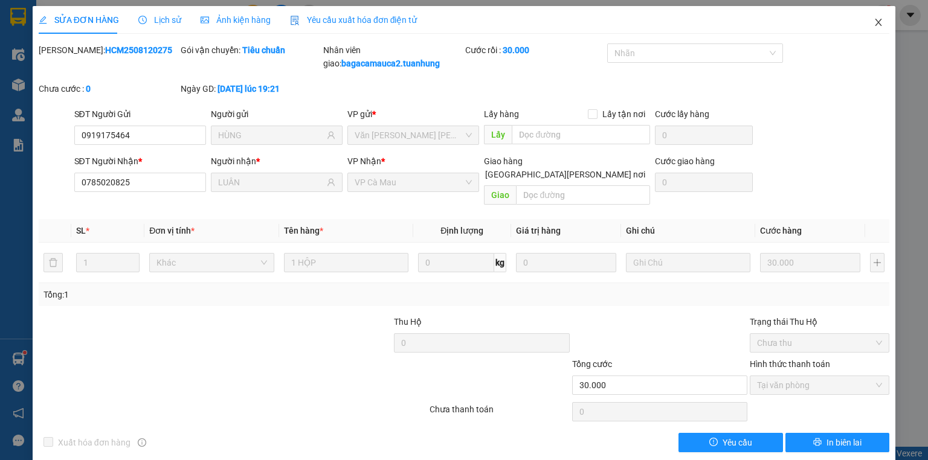
click at [877, 22] on span "Close" at bounding box center [879, 23] width 34 height 34
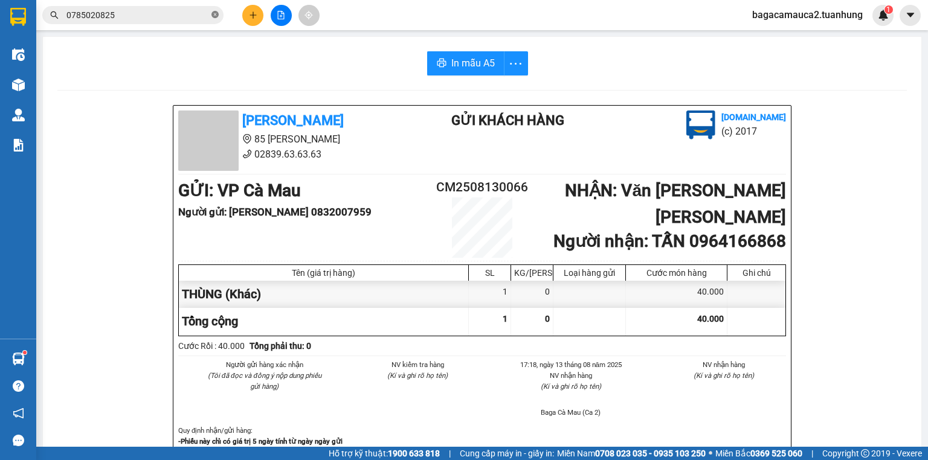
click at [213, 14] on icon "close-circle" at bounding box center [214, 14] width 7 height 7
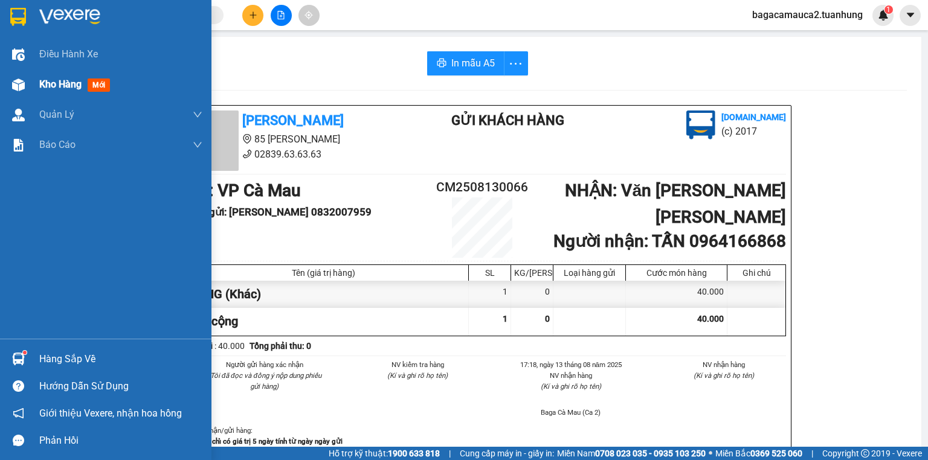
click at [36, 85] on div "Kho hàng mới" at bounding box center [105, 84] width 211 height 30
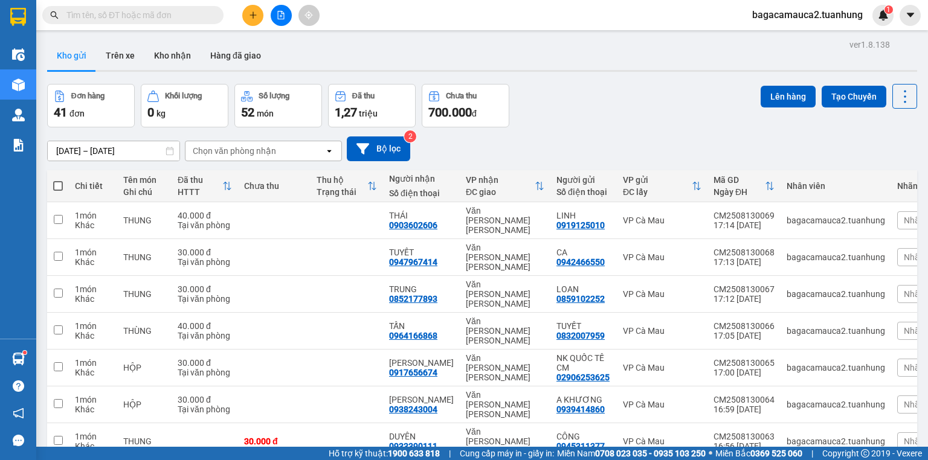
click at [371, 97] on div "Đã thu" at bounding box center [363, 96] width 22 height 8
click at [111, 107] on div "41 đơn" at bounding box center [91, 112] width 74 height 17
click at [115, 53] on button "Trên xe" at bounding box center [120, 55] width 48 height 29
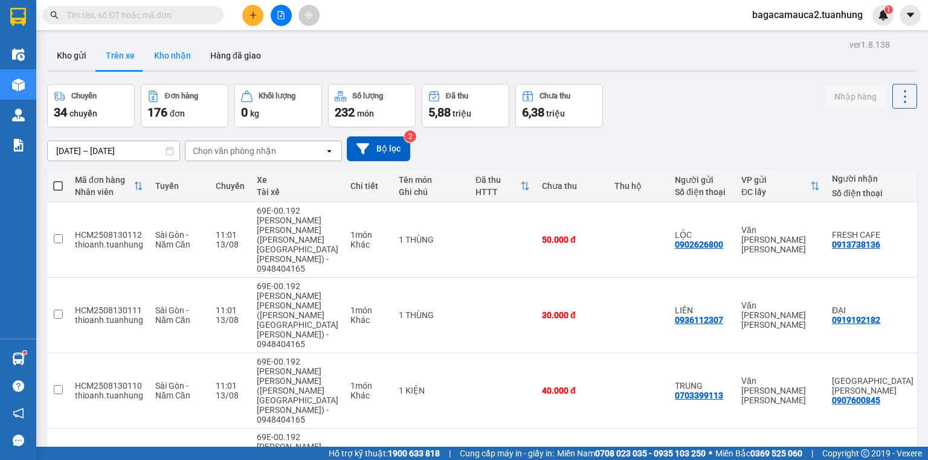
click at [188, 50] on button "Kho nhận" at bounding box center [172, 55] width 56 height 29
type input "[DATE] – [DATE]"
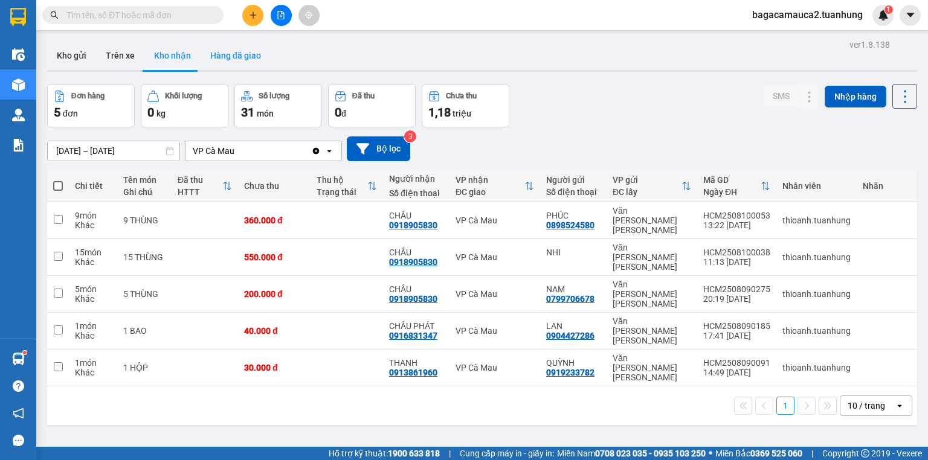
click at [234, 53] on button "Hàng đã giao" at bounding box center [236, 55] width 70 height 29
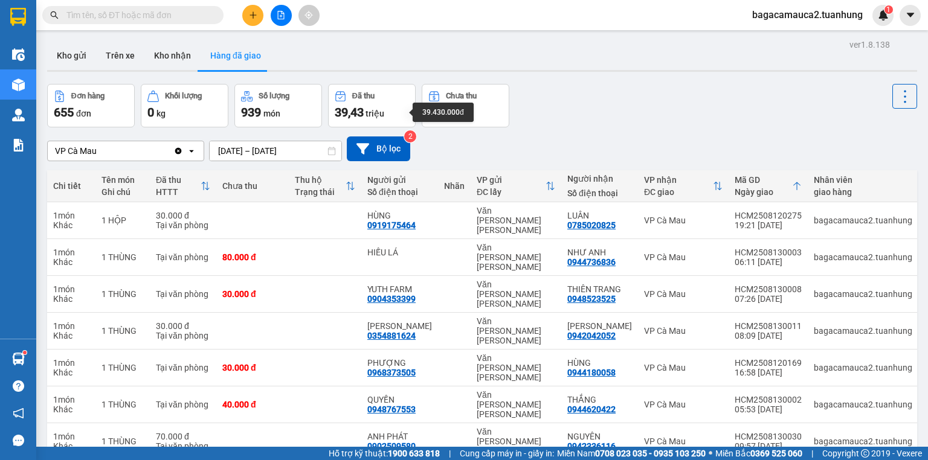
click at [364, 105] on span "39,43" at bounding box center [349, 112] width 29 height 14
click at [116, 48] on button "Trên xe" at bounding box center [120, 55] width 48 height 29
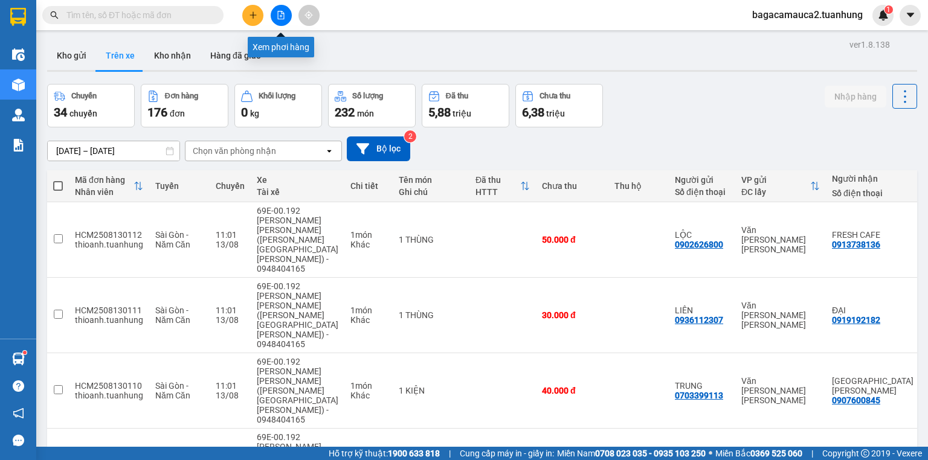
click at [283, 17] on icon "file-add" at bounding box center [281, 15] width 8 height 8
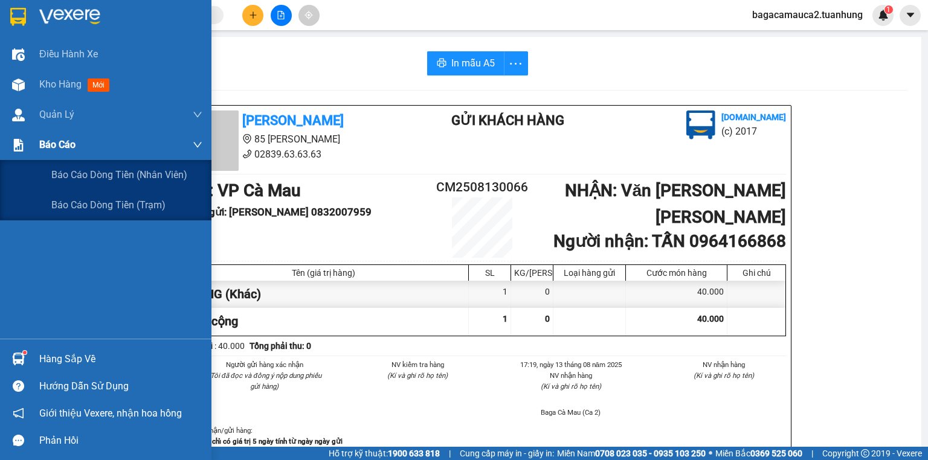
click at [55, 138] on span "Báo cáo" at bounding box center [57, 144] width 36 height 15
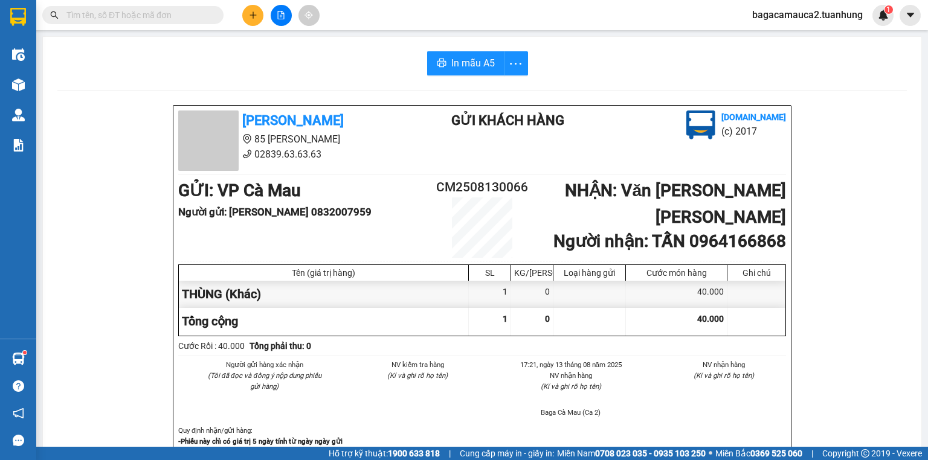
click at [244, 10] on button at bounding box center [252, 15] width 21 height 21
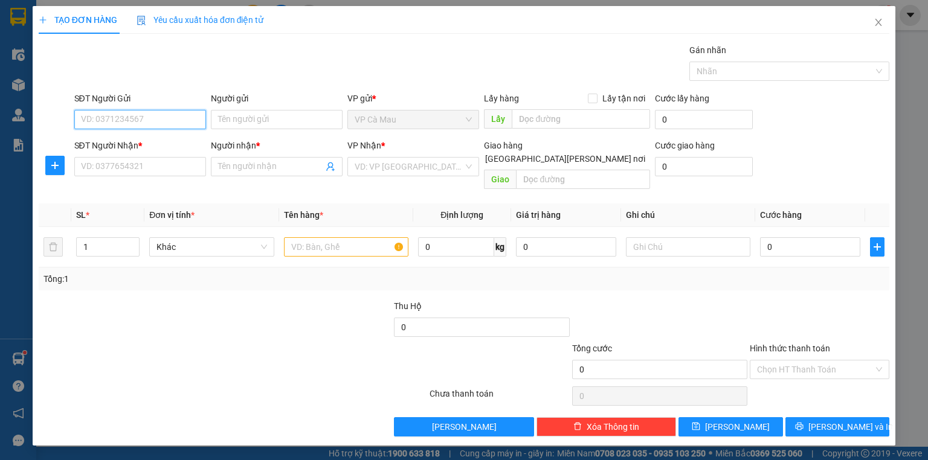
click at [141, 117] on input "SĐT Người Gửi" at bounding box center [140, 119] width 132 height 19
type input "0"
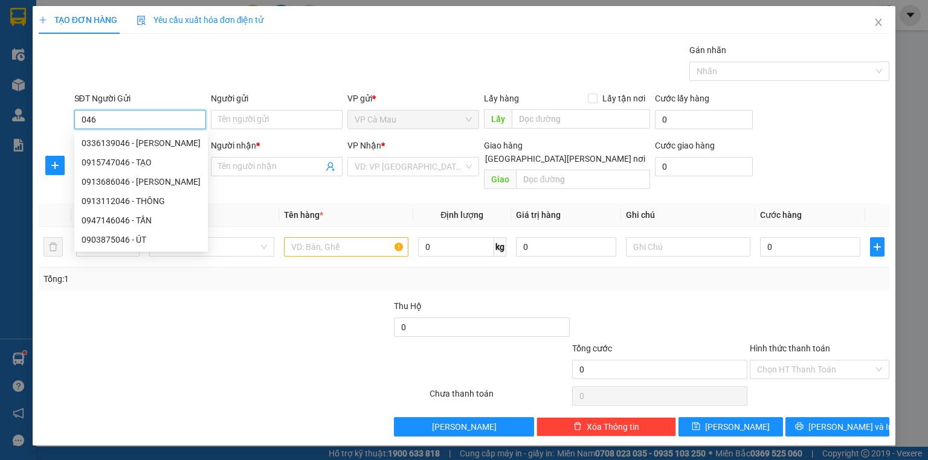
click at [153, 157] on div "0915747046 - TẠO" at bounding box center [141, 162] width 119 height 13
type input "0915747046"
type input "TẠO"
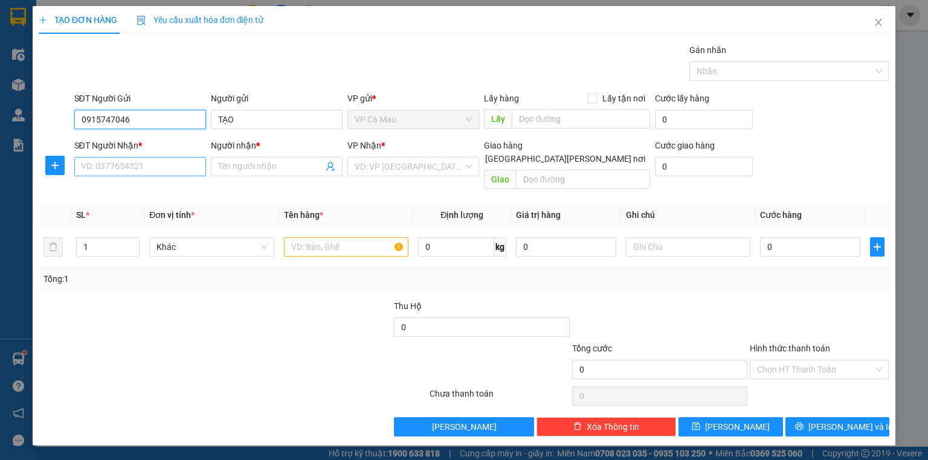
type input "0915747046"
click at [150, 162] on input "SĐT Người Nhận *" at bounding box center [140, 166] width 132 height 19
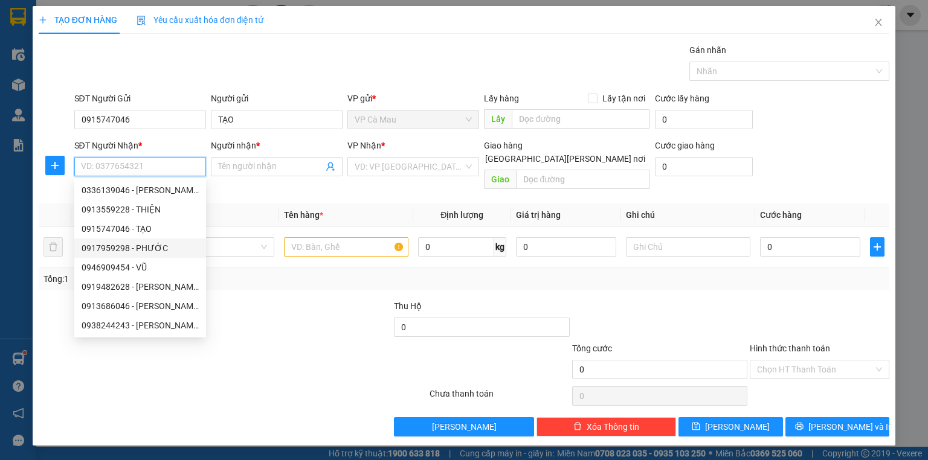
click at [144, 245] on div "0917959298 - PHƯỚC" at bounding box center [140, 248] width 117 height 13
type input "0917959298"
type input "PHƯỚC"
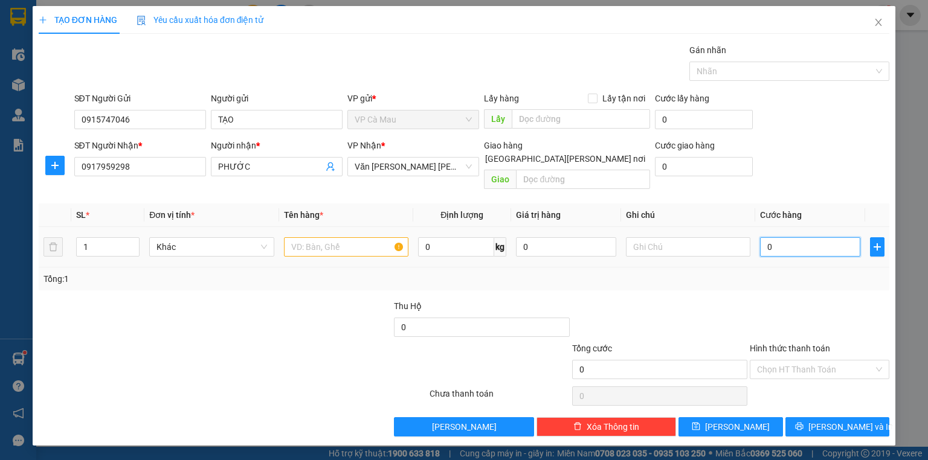
click at [796, 242] on input "0" at bounding box center [810, 246] width 100 height 19
click at [766, 237] on input "0" at bounding box center [810, 246] width 100 height 19
type input "30"
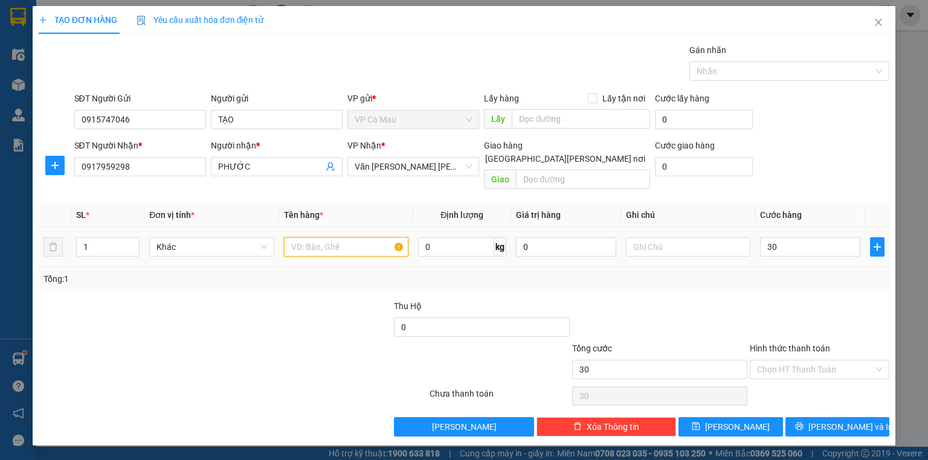
type input "30.000"
click at [353, 237] on input "text" at bounding box center [346, 246] width 124 height 19
type input "THÙNG"
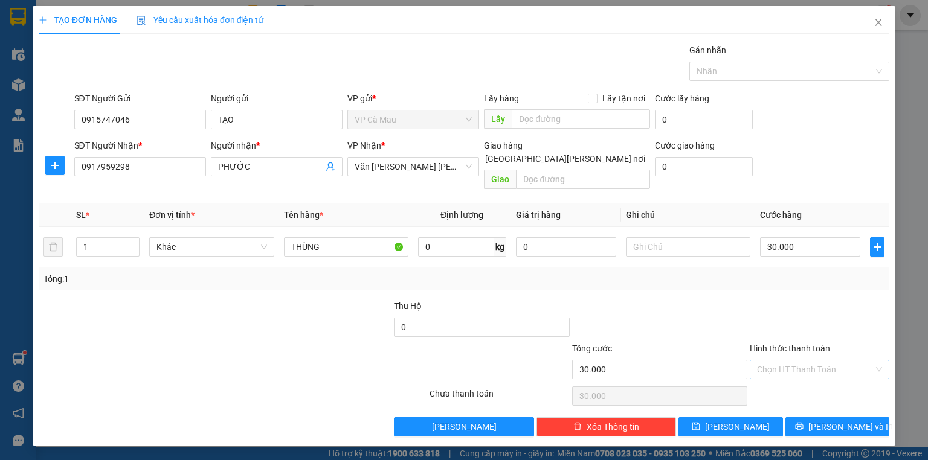
click at [819, 361] on input "Hình thức thanh toán" at bounding box center [815, 370] width 117 height 18
click at [808, 376] on div "Tại văn phòng" at bounding box center [819, 379] width 125 height 13
type input "0"
click at [805, 417] on button "[PERSON_NAME] và In" at bounding box center [837, 426] width 105 height 19
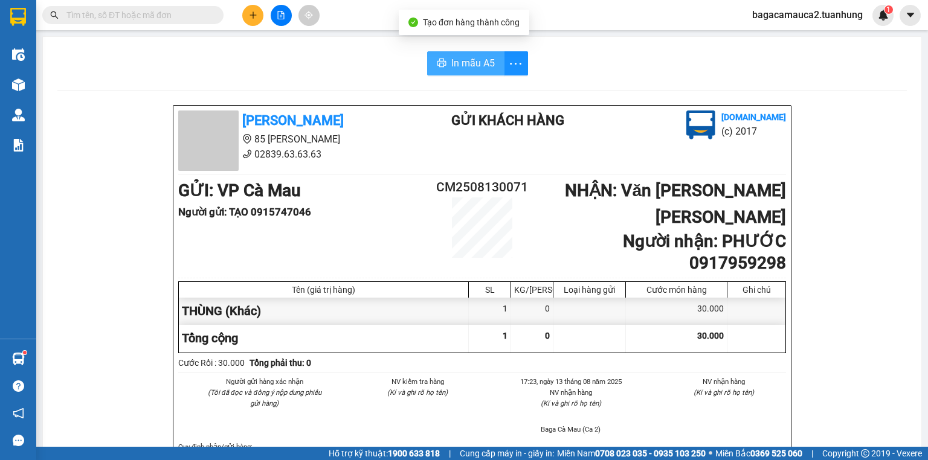
click at [466, 67] on span "In mẫu A5" at bounding box center [472, 63] width 43 height 15
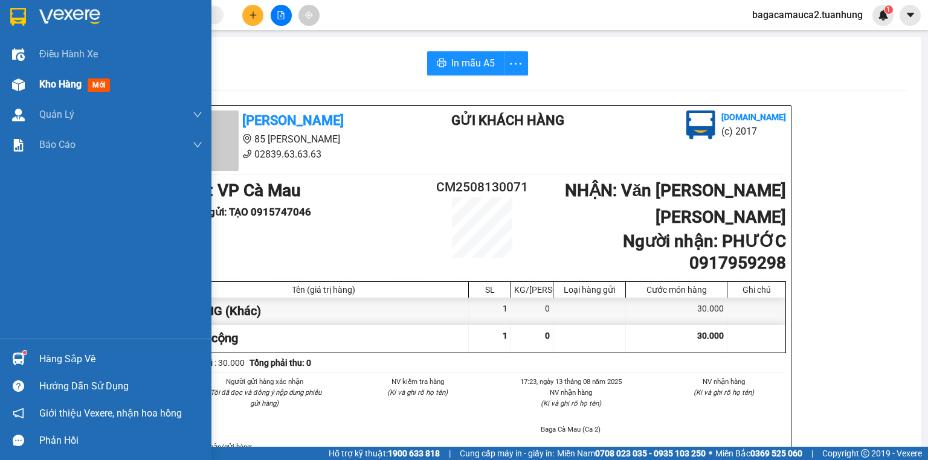
click at [68, 89] on span "Kho hàng" at bounding box center [60, 84] width 42 height 11
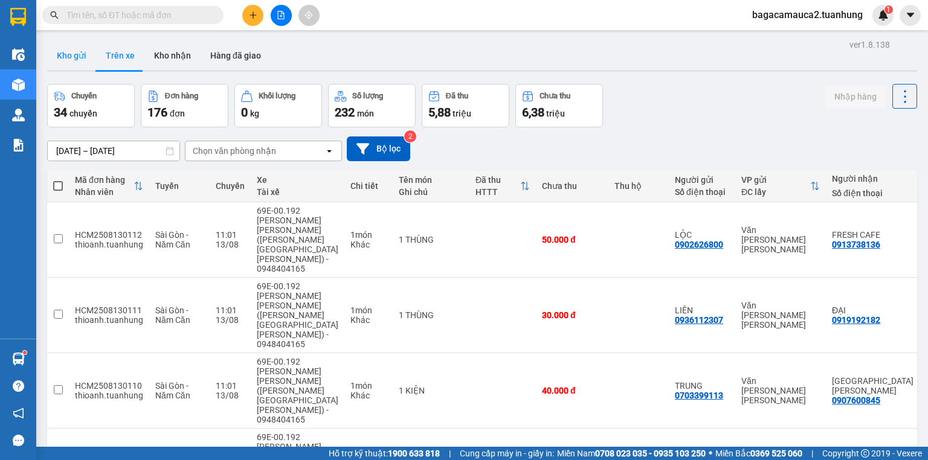
click at [76, 56] on button "Kho gửi" at bounding box center [71, 55] width 49 height 29
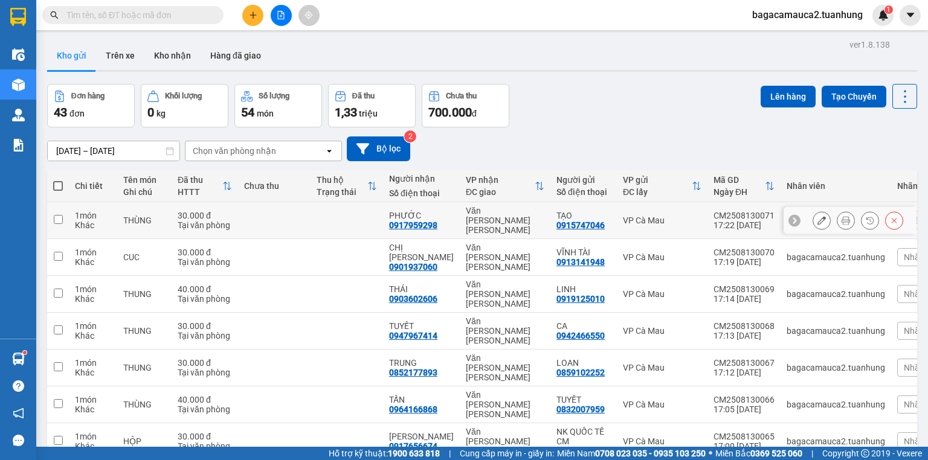
click at [790, 216] on icon at bounding box center [794, 220] width 8 height 8
click at [60, 215] on input "checkbox" at bounding box center [58, 219] width 9 height 9
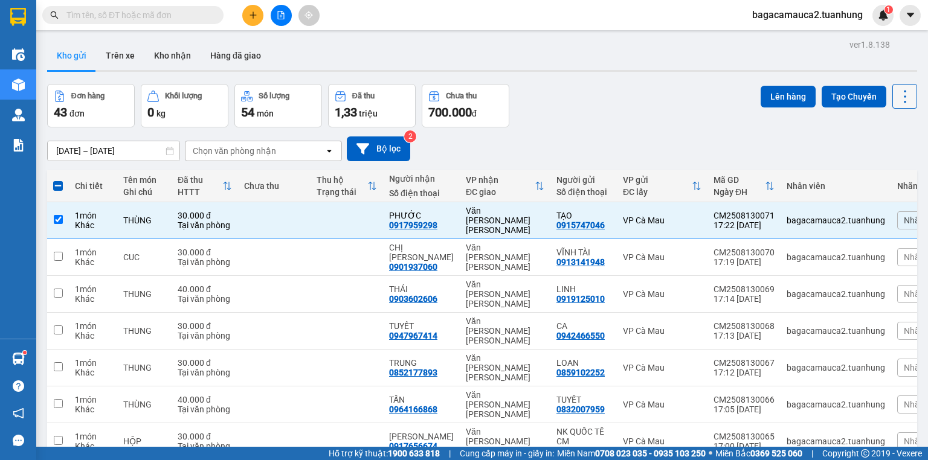
click at [900, 97] on icon at bounding box center [905, 96] width 17 height 17
click at [735, 138] on div "[DATE] – [DATE] Press the down arrow key to interact with the calendar and sele…" at bounding box center [482, 149] width 870 height 25
click at [54, 215] on input "checkbox" at bounding box center [58, 219] width 9 height 9
checkbox input "false"
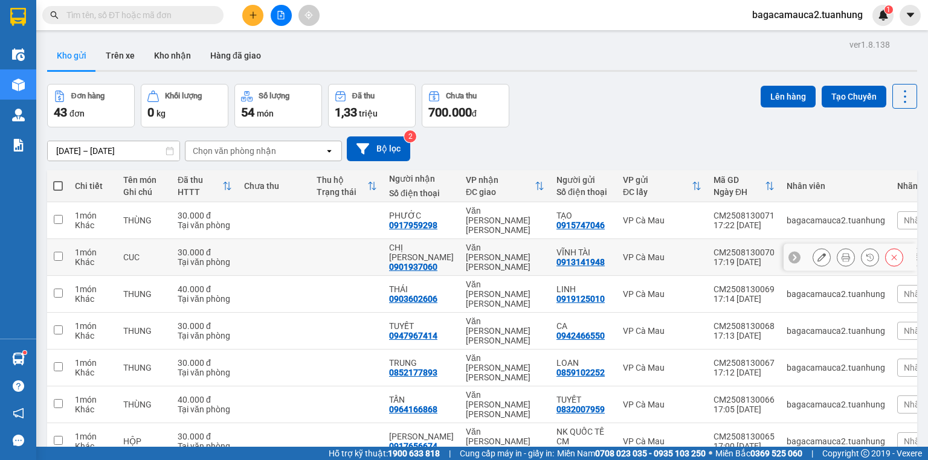
scroll to position [89, 0]
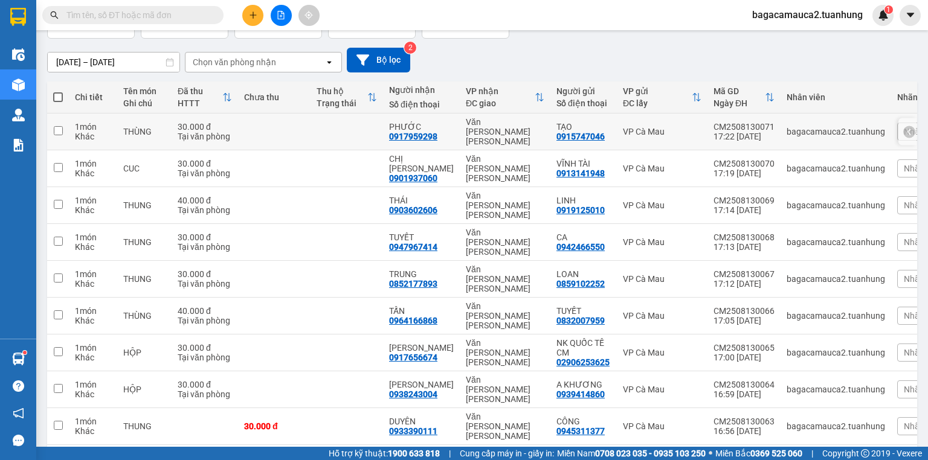
click at [907, 129] on icon at bounding box center [909, 132] width 4 height 7
click at [817, 128] on icon at bounding box center [821, 131] width 8 height 8
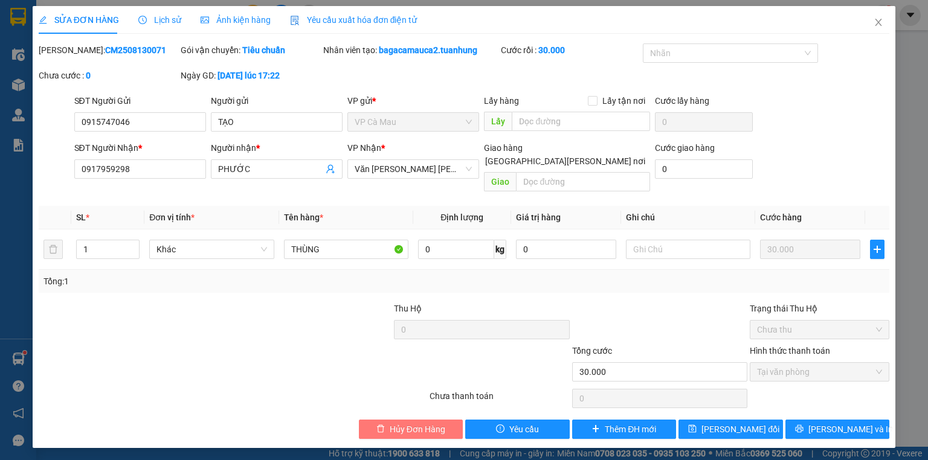
click at [430, 423] on span "Hủy Đơn Hàng" at bounding box center [418, 429] width 56 height 13
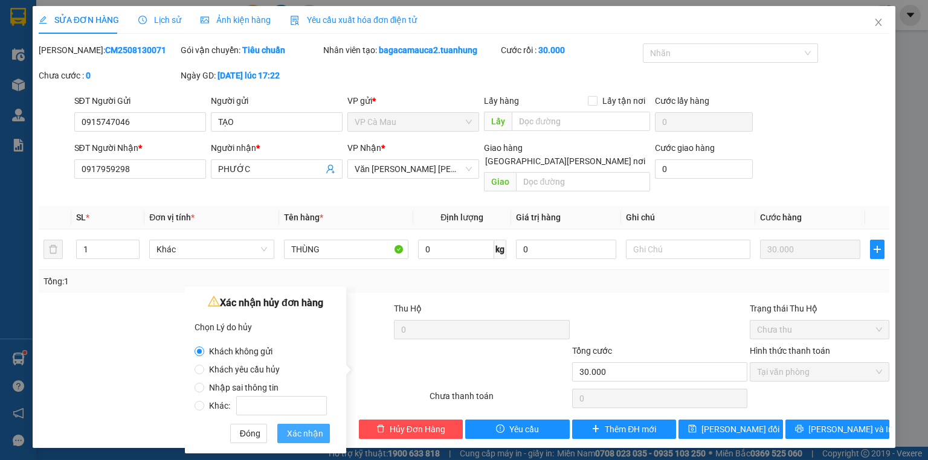
click at [300, 433] on span "Xác nhận" at bounding box center [305, 433] width 36 height 13
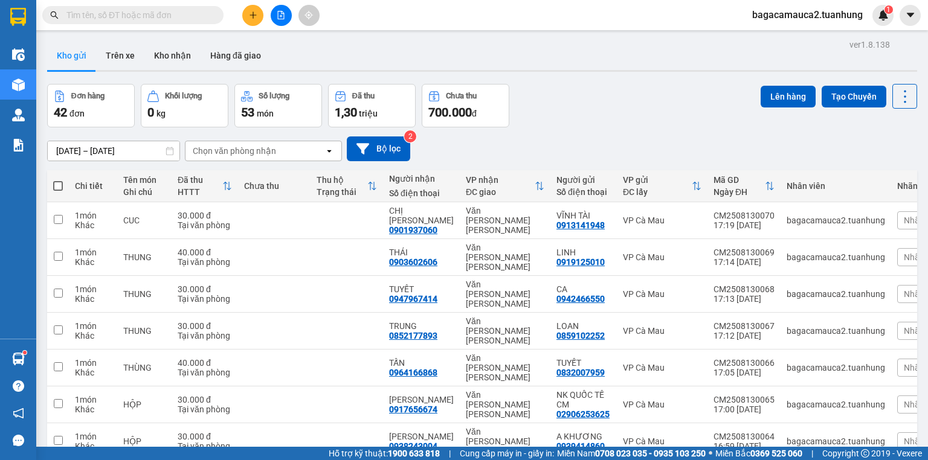
click at [181, 15] on input "text" at bounding box center [137, 14] width 143 height 13
click at [250, 11] on icon "plus" at bounding box center [253, 15] width 8 height 8
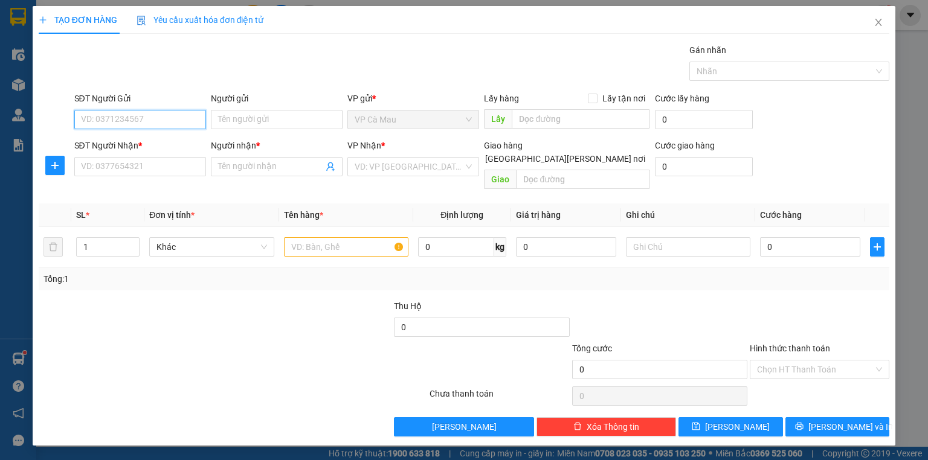
click at [138, 124] on input "SĐT Người Gửi" at bounding box center [140, 119] width 132 height 19
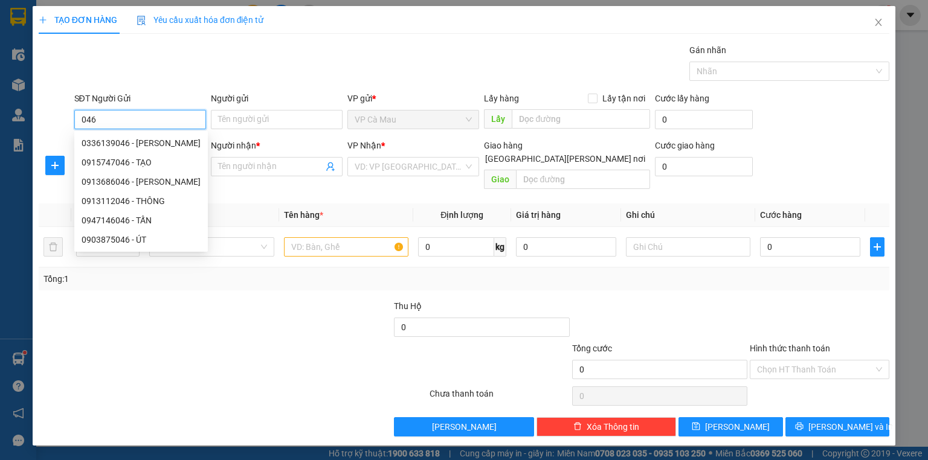
click at [143, 162] on div "0915747046 - TẠO" at bounding box center [141, 162] width 119 height 13
type input "0915747046"
type input "TẠO"
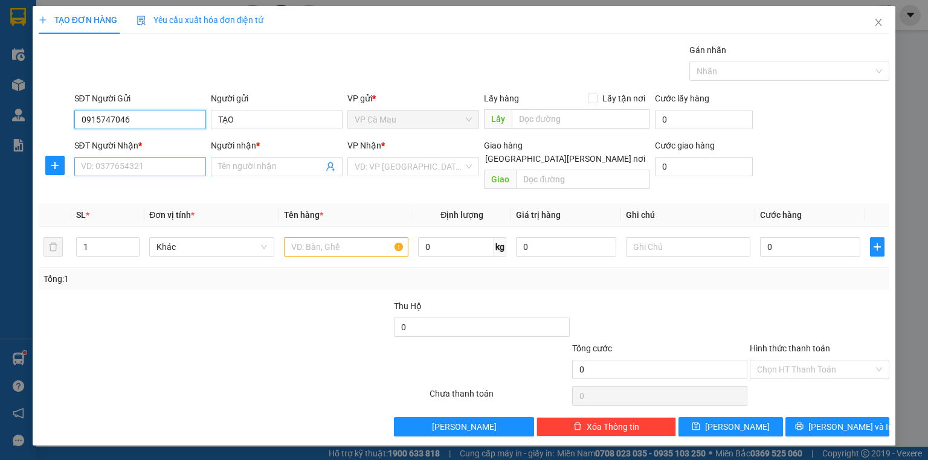
type input "0915747046"
click at [152, 169] on input "SĐT Người Nhận *" at bounding box center [140, 166] width 132 height 19
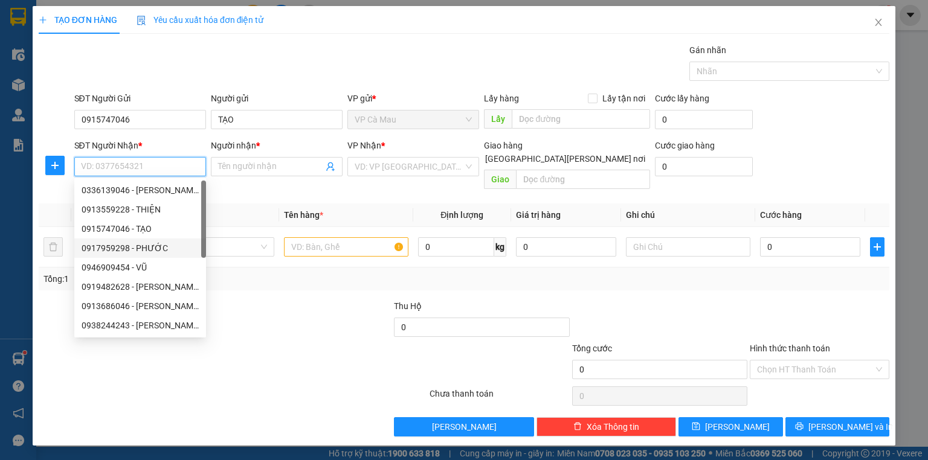
click at [142, 248] on div "0917959298 - PHƯỚC" at bounding box center [140, 248] width 117 height 13
type input "0917959298"
type input "PHƯỚC"
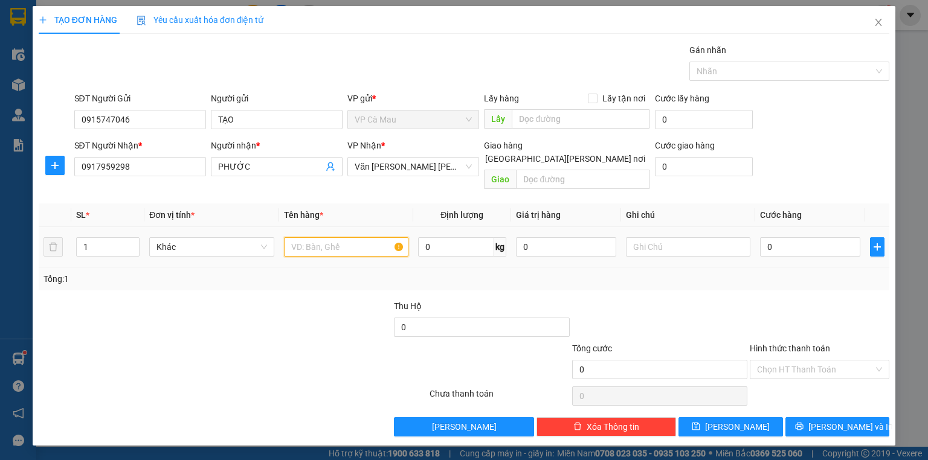
click at [345, 237] on input "text" at bounding box center [346, 246] width 124 height 19
click at [765, 237] on input "0" at bounding box center [810, 246] width 100 height 19
click at [764, 237] on input "0" at bounding box center [810, 246] width 100 height 19
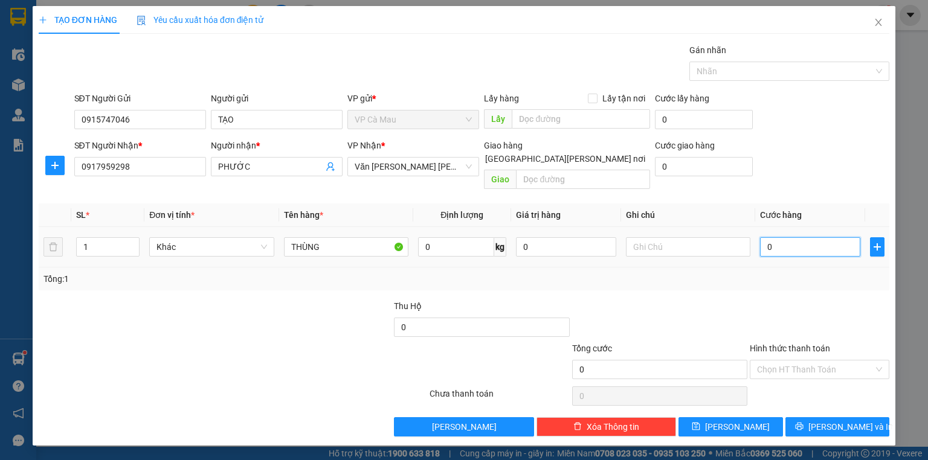
click at [764, 237] on input "0" at bounding box center [810, 246] width 100 height 19
click at [822, 417] on button "[PERSON_NAME] và In" at bounding box center [837, 426] width 105 height 19
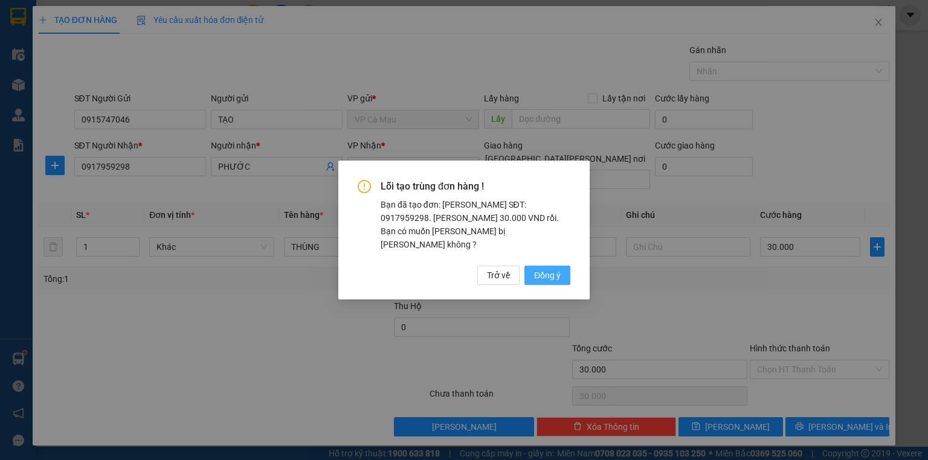
click at [539, 271] on span "Đồng ý" at bounding box center [547, 275] width 27 height 13
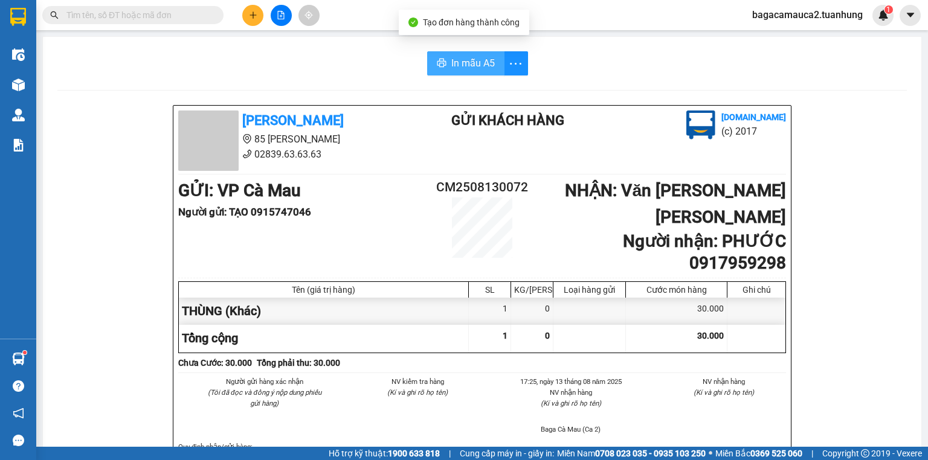
click at [462, 58] on span "In mẫu A5" at bounding box center [472, 63] width 43 height 15
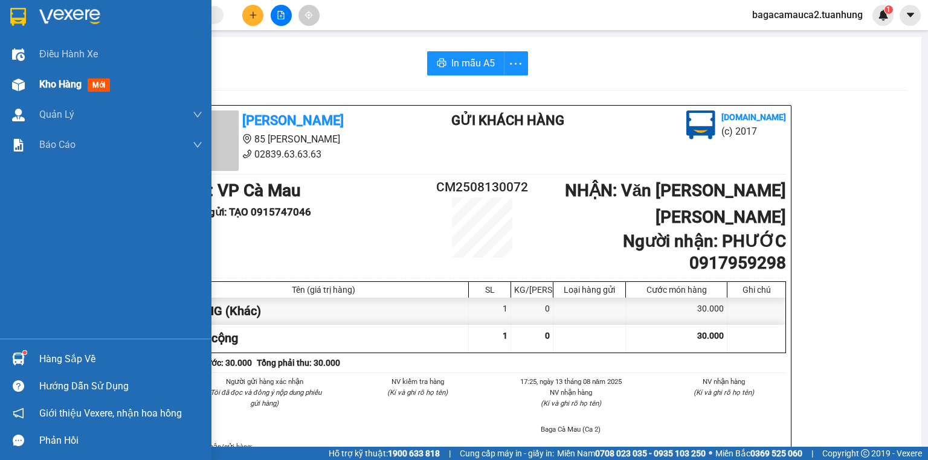
click at [57, 82] on span "Kho hàng" at bounding box center [60, 84] width 42 height 11
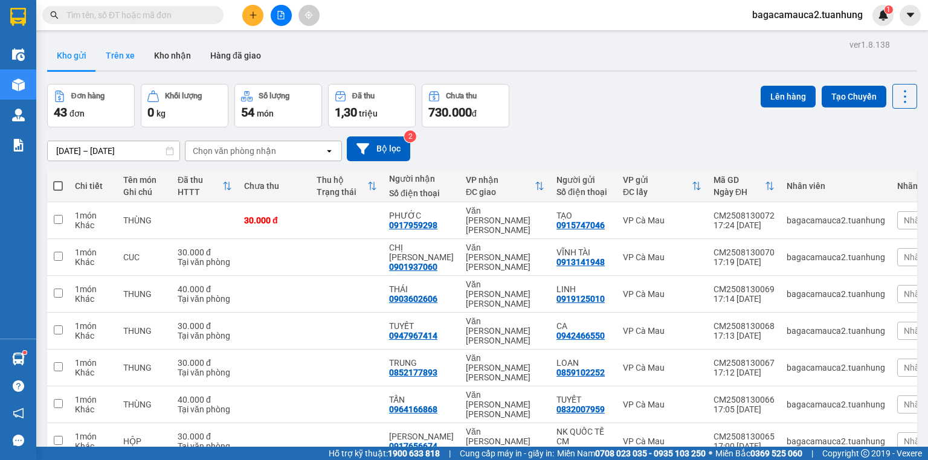
click at [123, 48] on button "Trên xe" at bounding box center [120, 55] width 48 height 29
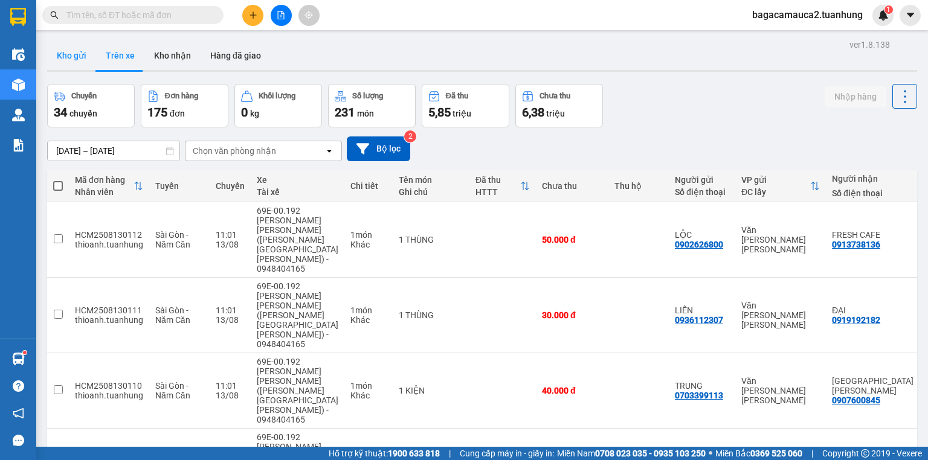
click at [77, 47] on button "Kho gửi" at bounding box center [71, 55] width 49 height 29
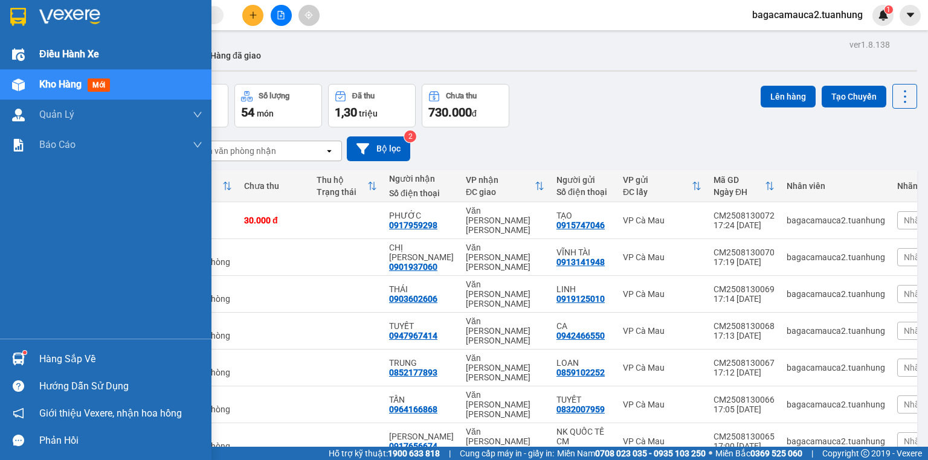
click at [8, 62] on div at bounding box center [18, 54] width 21 height 21
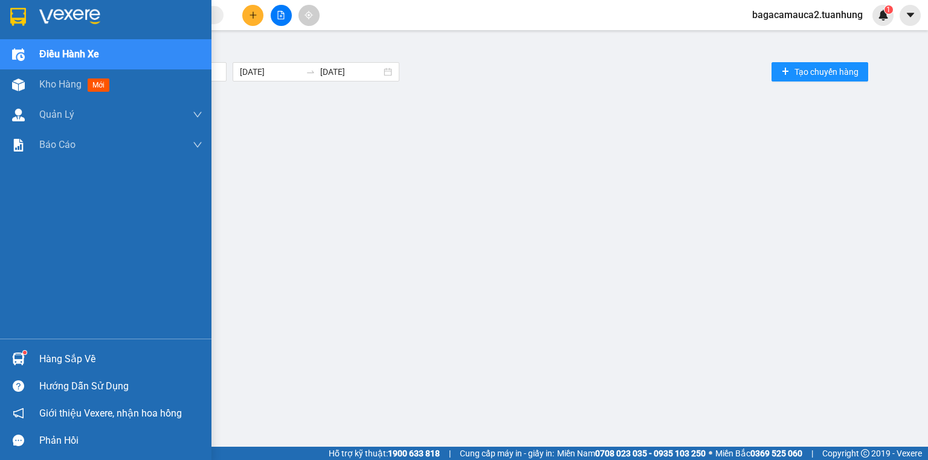
drag, startPoint x: 8, startPoint y: 52, endPoint x: 17, endPoint y: 30, distance: 23.9
click at [9, 51] on div at bounding box center [18, 54] width 21 height 21
click at [22, 11] on img at bounding box center [18, 17] width 16 height 18
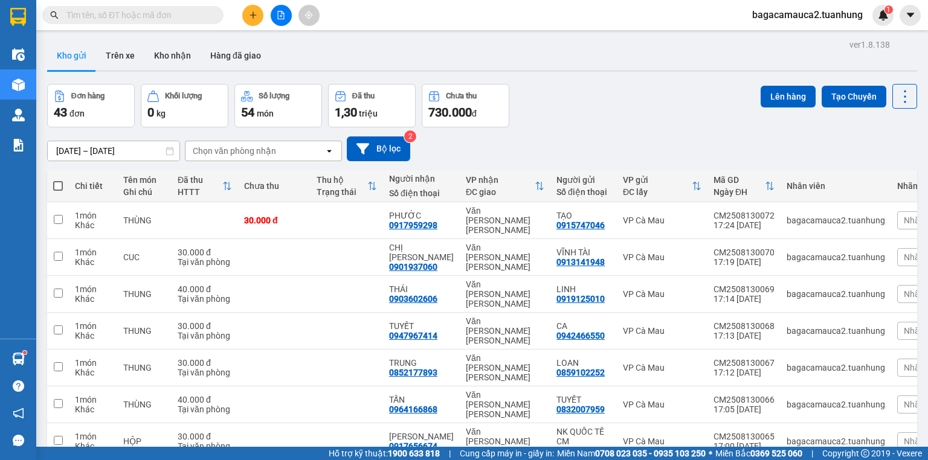
click at [243, 10] on div at bounding box center [281, 15] width 91 height 21
click at [250, 22] on button at bounding box center [252, 15] width 21 height 21
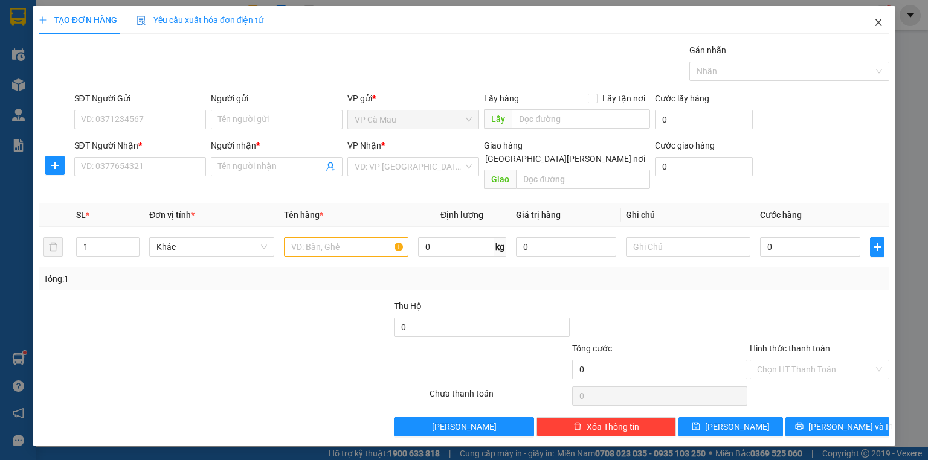
click at [882, 14] on span "Close" at bounding box center [879, 23] width 34 height 34
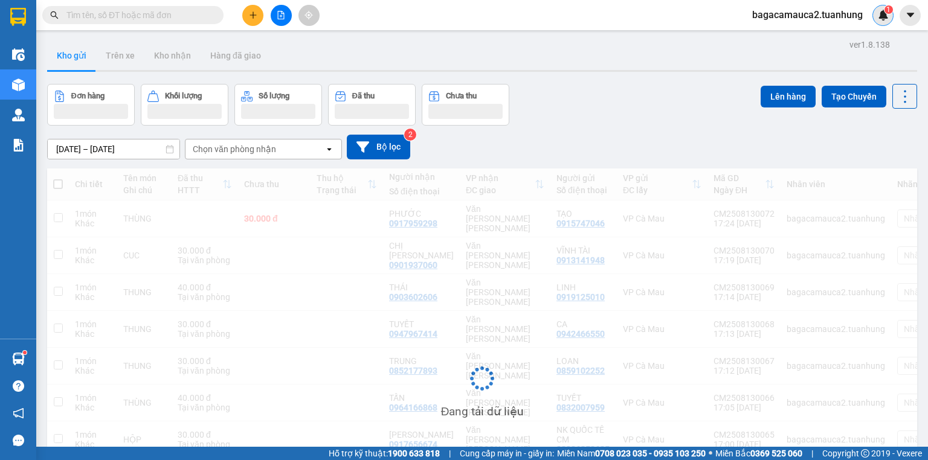
click at [877, 22] on div "1" at bounding box center [882, 15] width 21 height 21
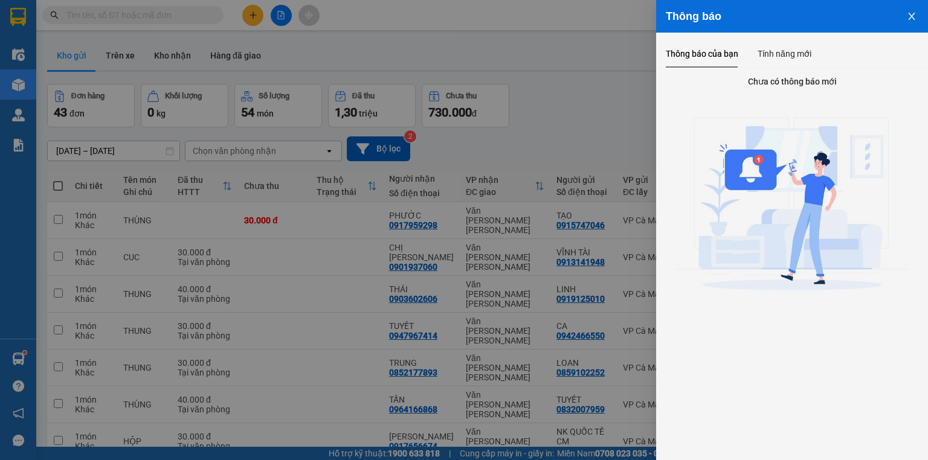
click at [459, 60] on div at bounding box center [464, 230] width 928 height 460
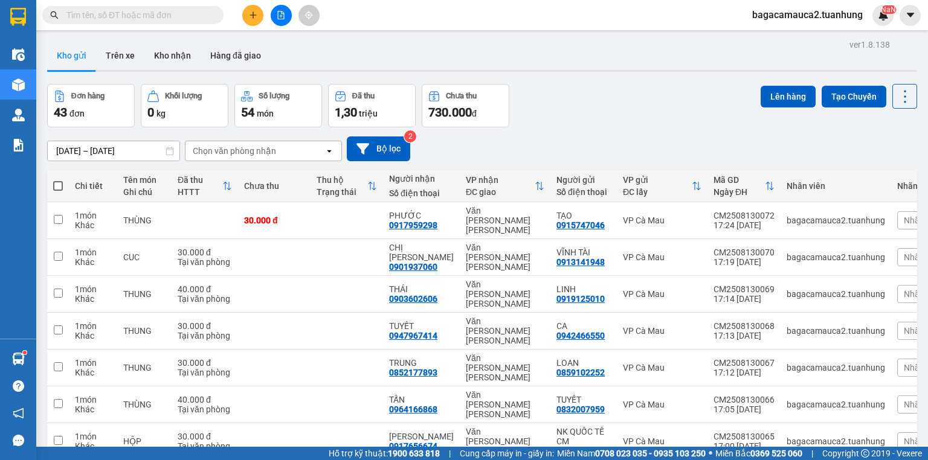
click at [208, 13] on input "text" at bounding box center [137, 14] width 143 height 13
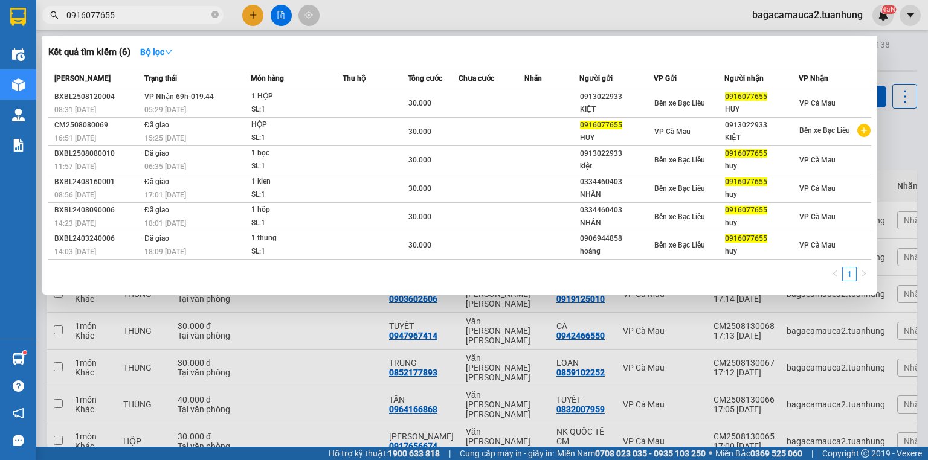
click at [561, 113] on td at bounding box center [551, 103] width 55 height 28
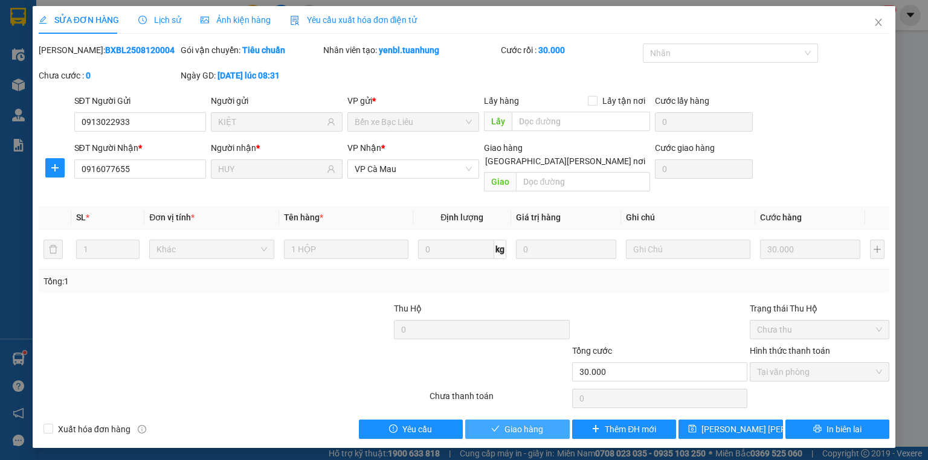
click at [500, 420] on button "Giao hàng" at bounding box center [517, 429] width 105 height 19
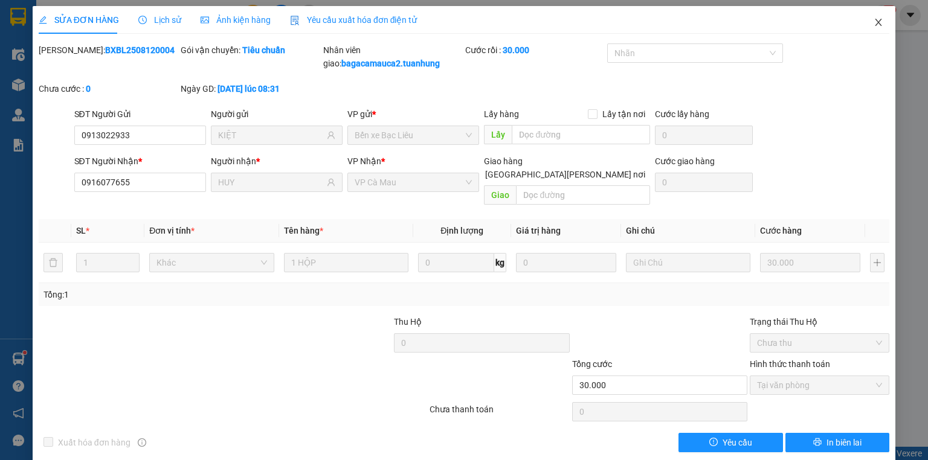
click at [875, 26] on icon "close" at bounding box center [878, 22] width 7 height 7
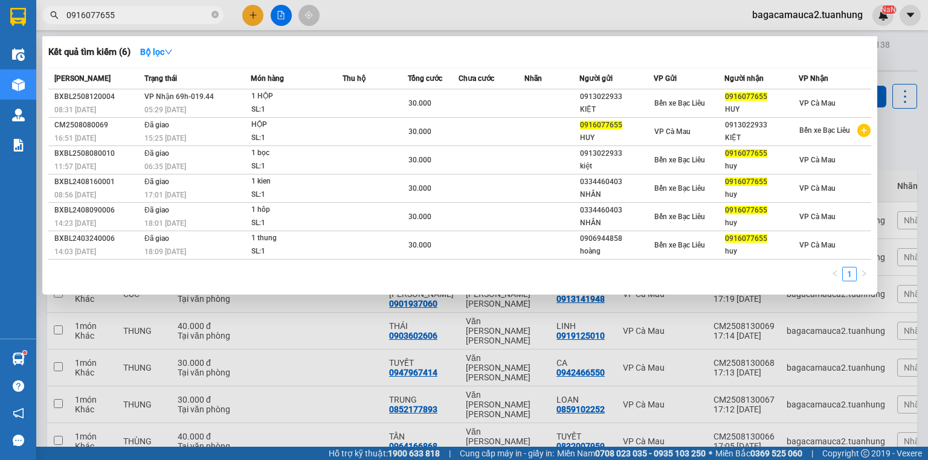
click at [159, 8] on input "0916077655" at bounding box center [137, 14] width 143 height 13
click at [219, 11] on span "0916077655" at bounding box center [132, 15] width 181 height 18
click at [214, 12] on icon "close-circle" at bounding box center [214, 14] width 7 height 7
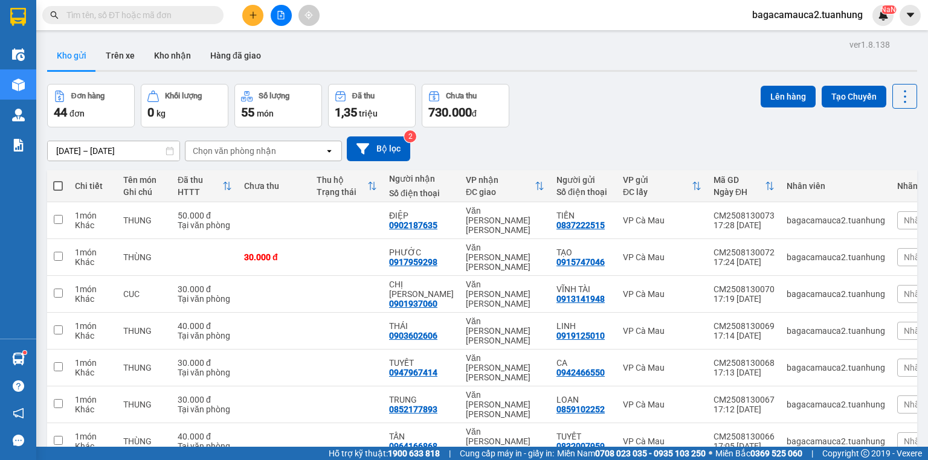
click at [207, 12] on input "text" at bounding box center [137, 14] width 143 height 13
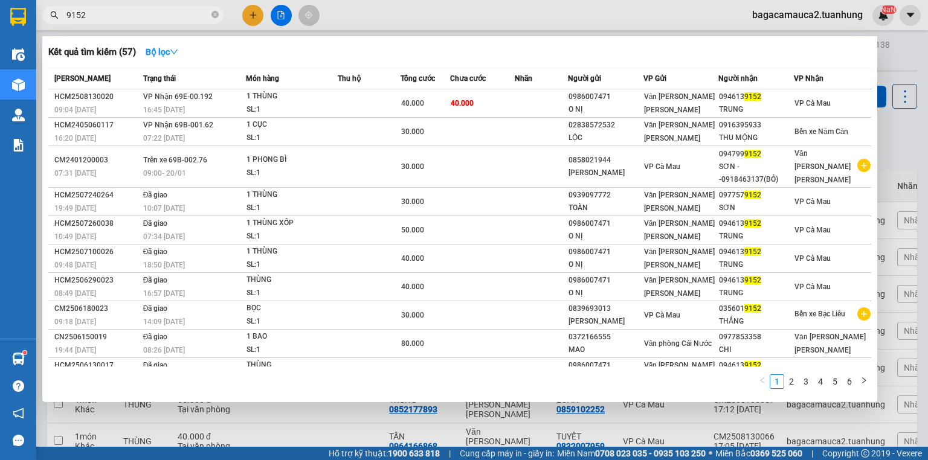
click at [499, 100] on td "40.000" at bounding box center [482, 103] width 65 height 28
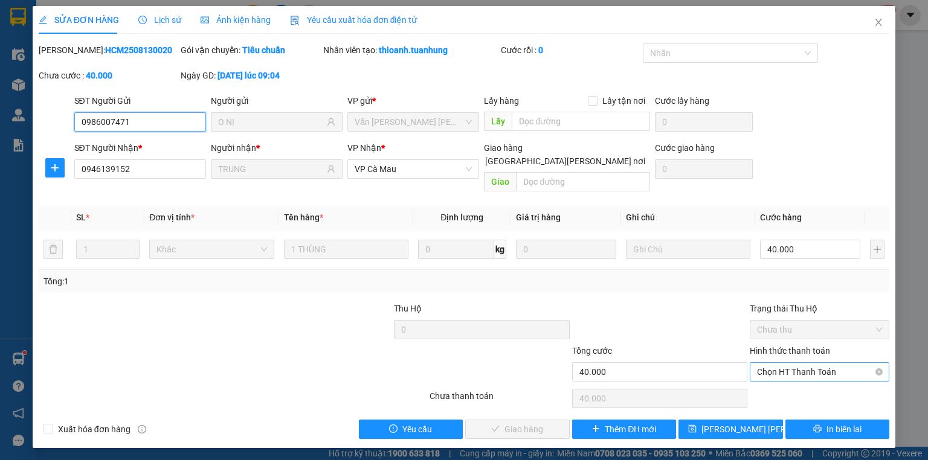
click at [805, 363] on span "Chọn HT Thanh Toán" at bounding box center [819, 372] width 125 height 18
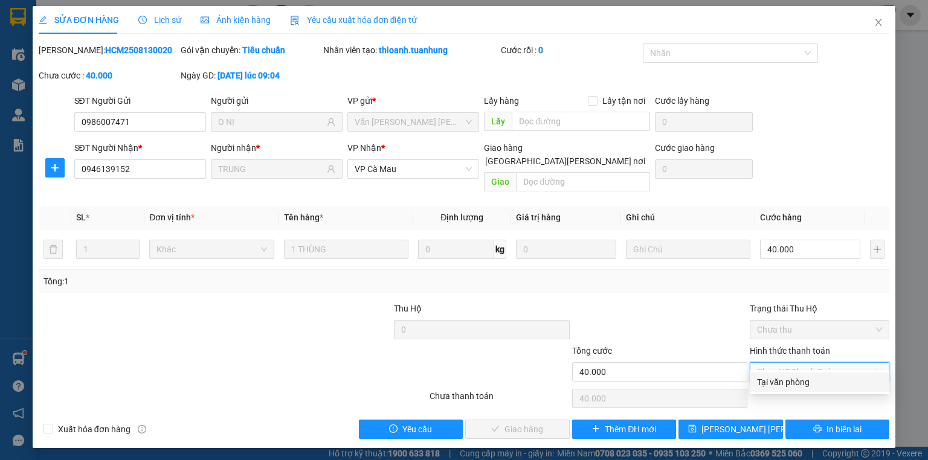
click at [790, 391] on div "Tại văn phòng" at bounding box center [820, 382] width 140 height 19
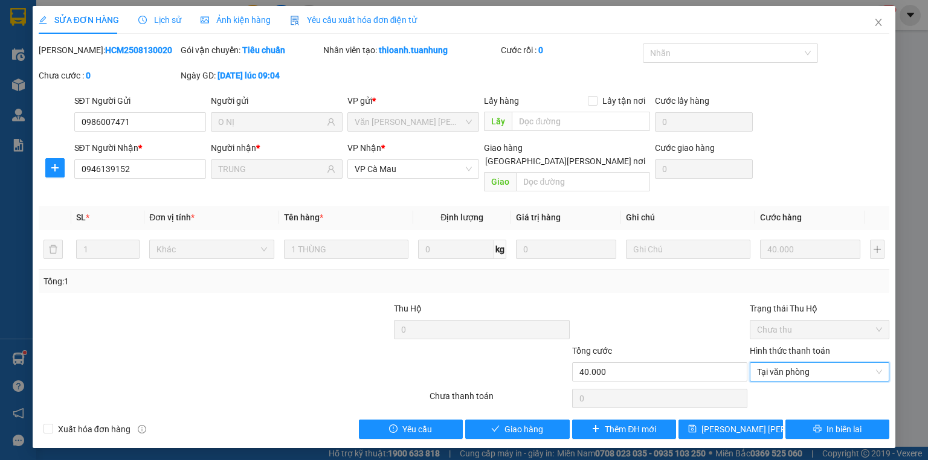
click at [511, 404] on div "Total Paid Fee 0 Total UnPaid Fee 40.000 Cash Collection Total Fee Mã ĐH: HCM25…" at bounding box center [464, 241] width 851 height 396
click at [515, 423] on span "Giao hàng" at bounding box center [523, 429] width 39 height 13
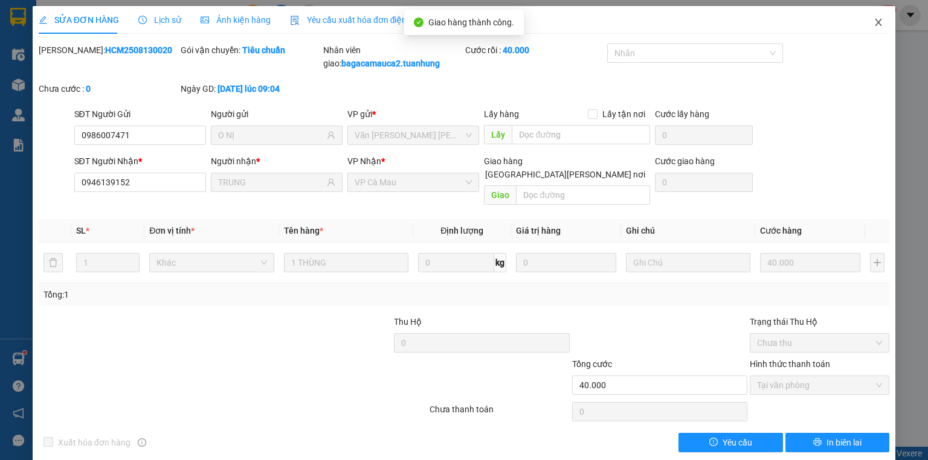
click at [874, 24] on icon "close" at bounding box center [879, 23] width 10 height 10
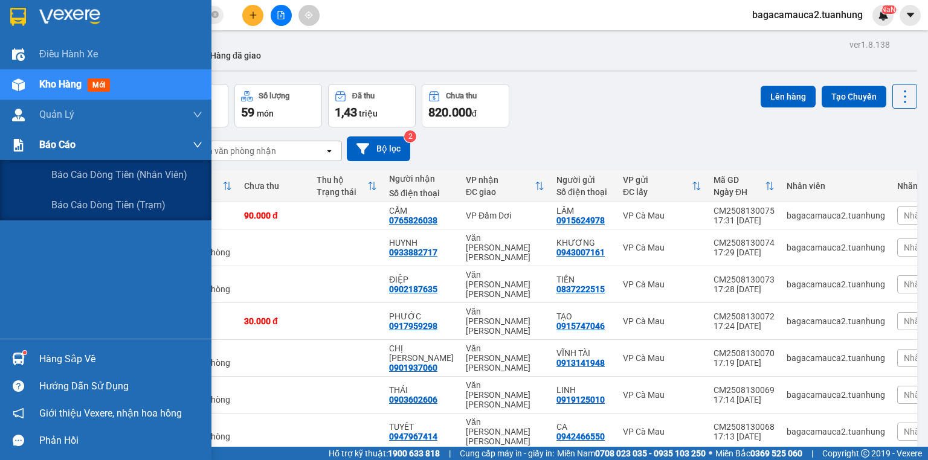
click at [56, 138] on span "Báo cáo" at bounding box center [57, 144] width 36 height 15
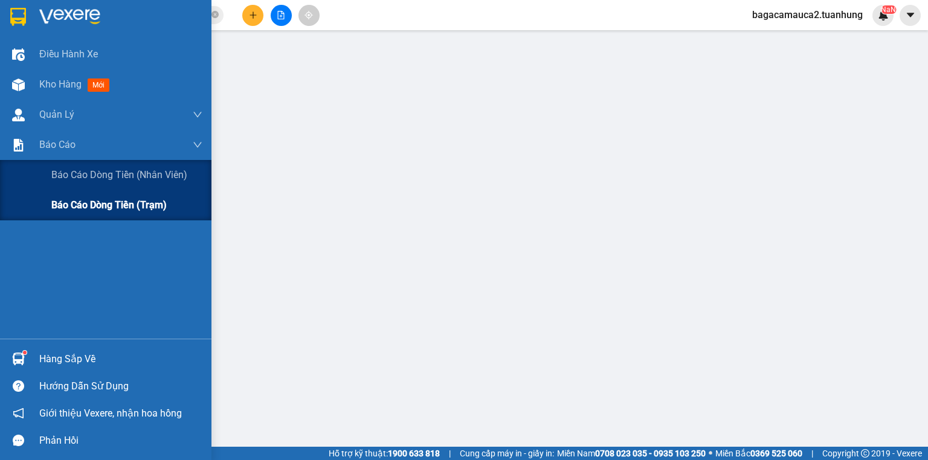
click at [91, 208] on span "Báo cáo dòng tiền (trạm)" at bounding box center [108, 205] width 115 height 15
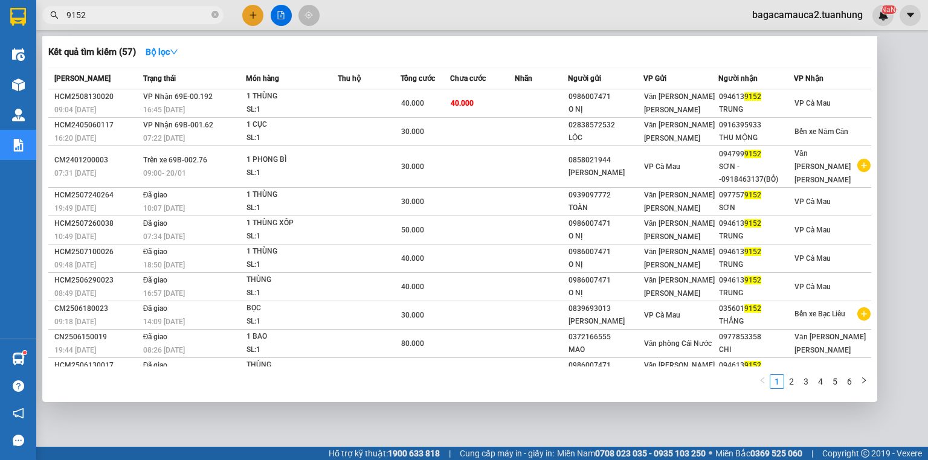
click at [193, 20] on input "9152" at bounding box center [137, 14] width 143 height 13
click at [208, 12] on input "9152" at bounding box center [137, 14] width 143 height 13
click at [205, 13] on input "9152" at bounding box center [137, 14] width 143 height 13
click at [211, 13] on icon "close-circle" at bounding box center [214, 14] width 7 height 7
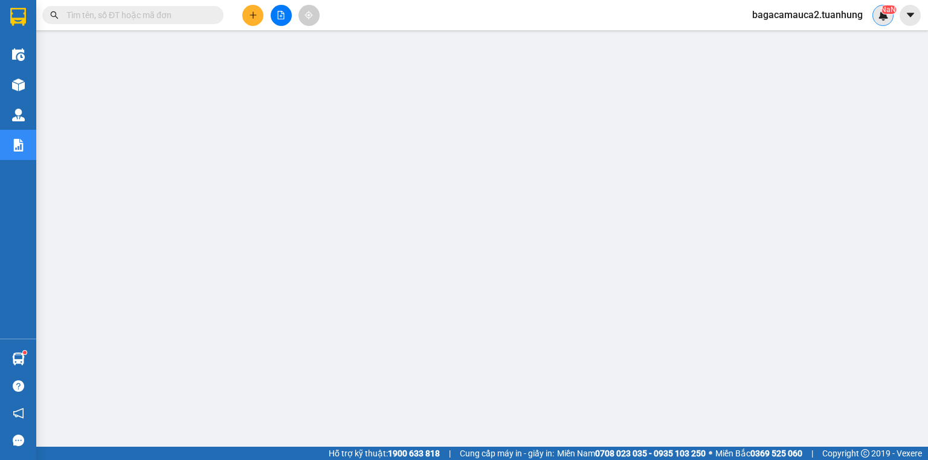
click at [877, 12] on div "NaN" at bounding box center [882, 15] width 21 height 21
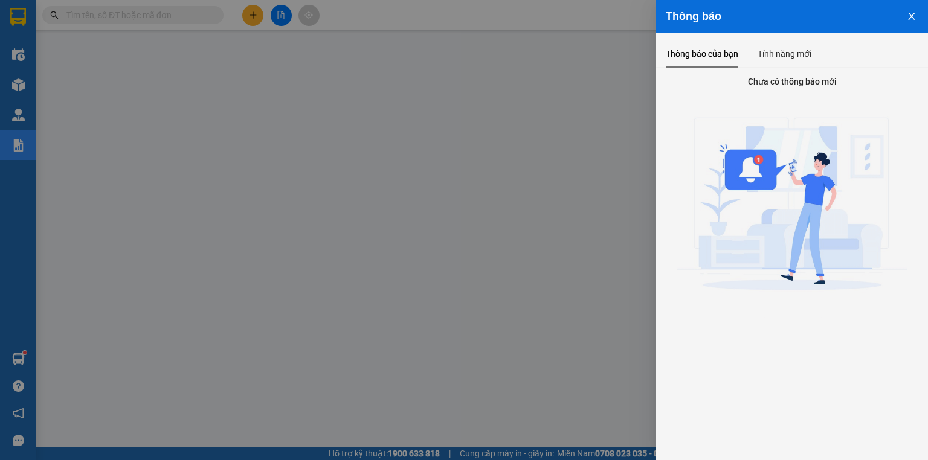
click at [584, 36] on div at bounding box center [464, 230] width 928 height 460
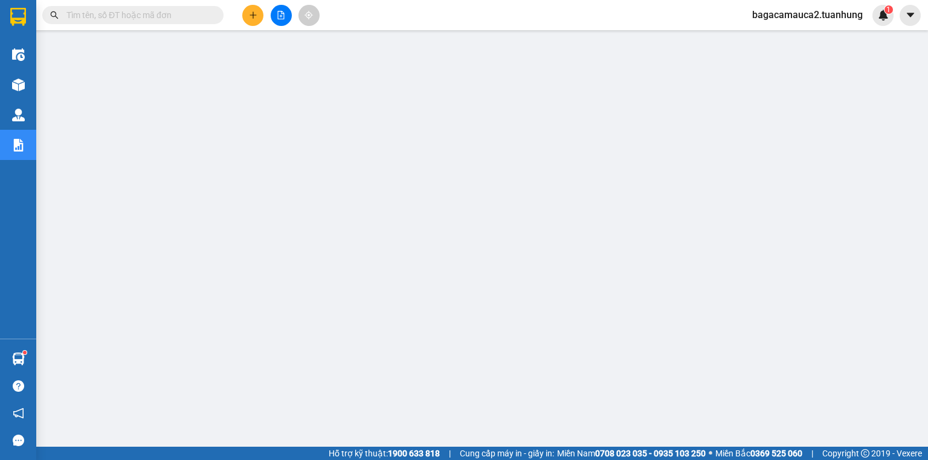
click at [848, 19] on span "bagacamauca2.tuanhung" at bounding box center [808, 14] width 130 height 15
click at [819, 43] on span "Đăng xuất" at bounding box center [813, 37] width 103 height 13
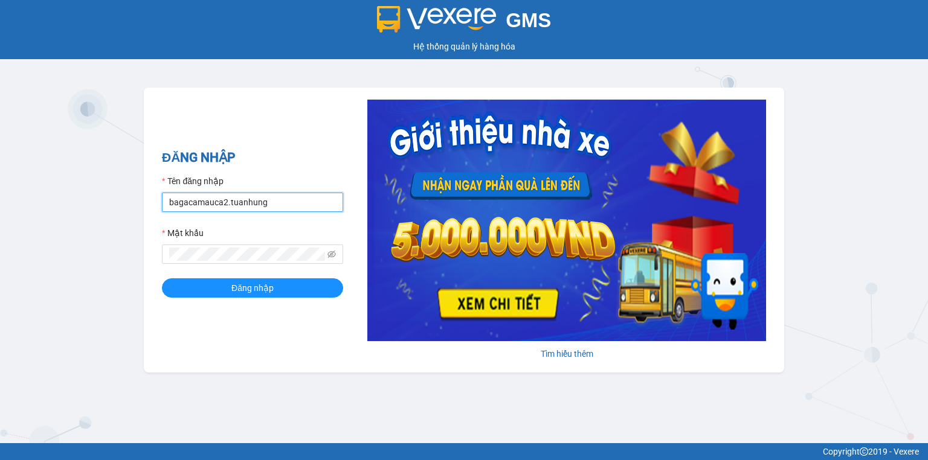
click at [257, 204] on input "bagacamauca2.tuanhung" at bounding box center [252, 202] width 181 height 19
type input "bagacamauca3.tuanhung"
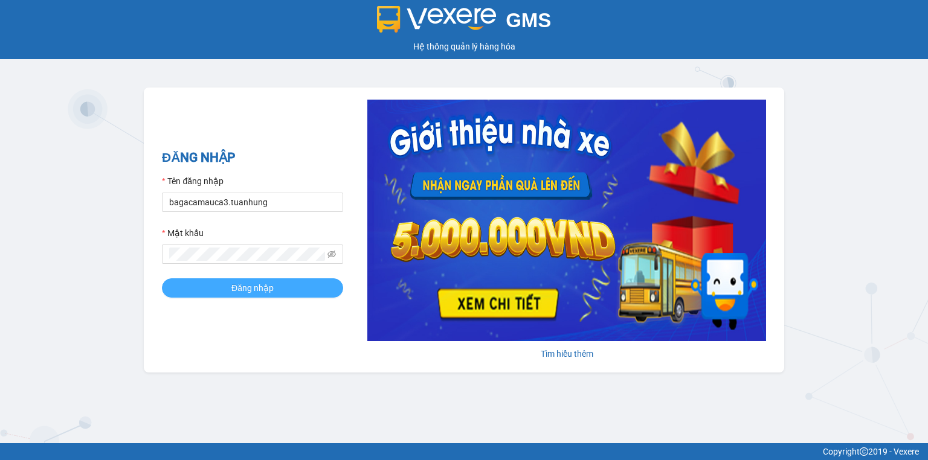
click at [273, 285] on span "Đăng nhập" at bounding box center [252, 288] width 42 height 13
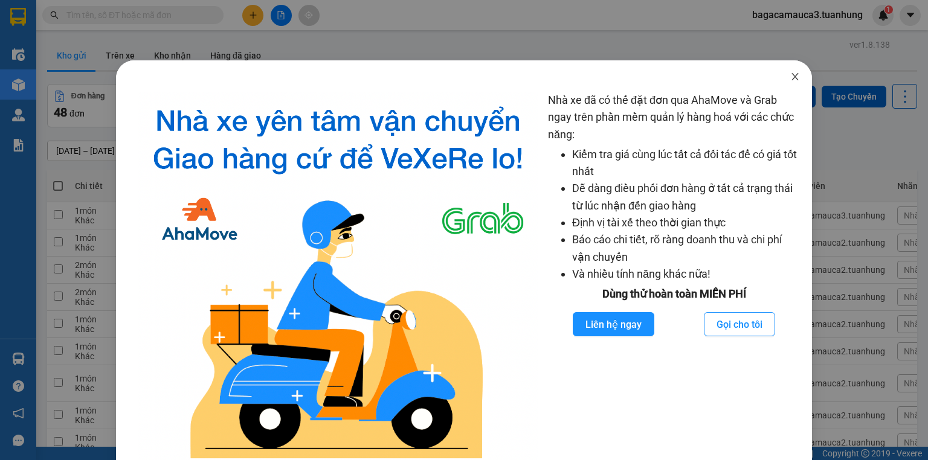
click at [790, 72] on icon "close" at bounding box center [795, 77] width 10 height 10
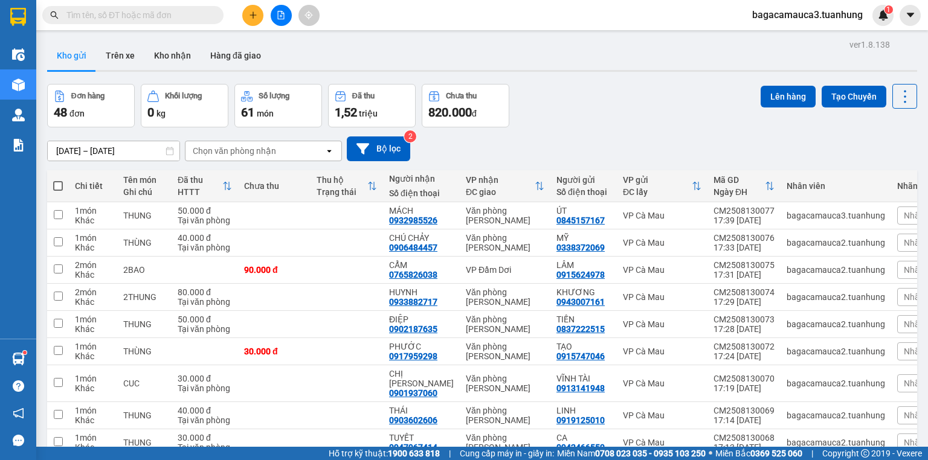
click at [256, 19] on button at bounding box center [252, 15] width 21 height 21
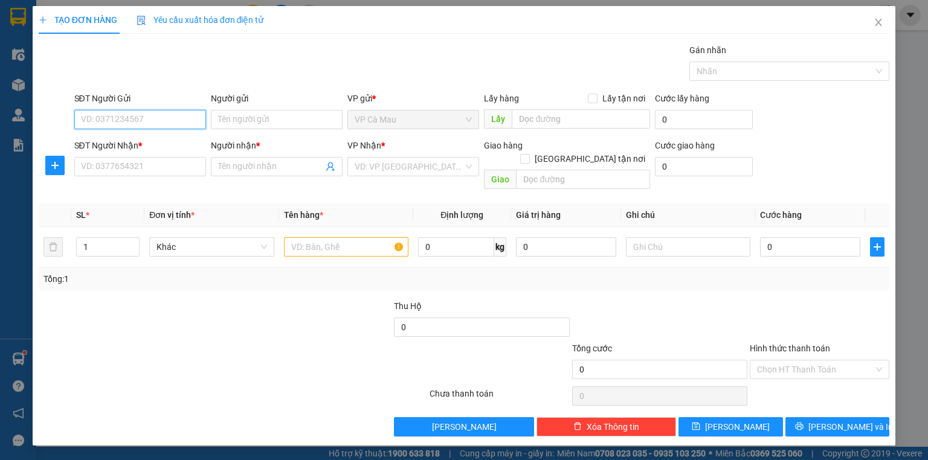
click at [181, 110] on input "SĐT Người Gửi" at bounding box center [140, 119] width 132 height 19
type input "0878877909"
click at [181, 140] on div "0878877909 - NK SÀI GÒN" at bounding box center [156, 143] width 149 height 13
type input "NK SÀI GÒN"
type input "0878877909"
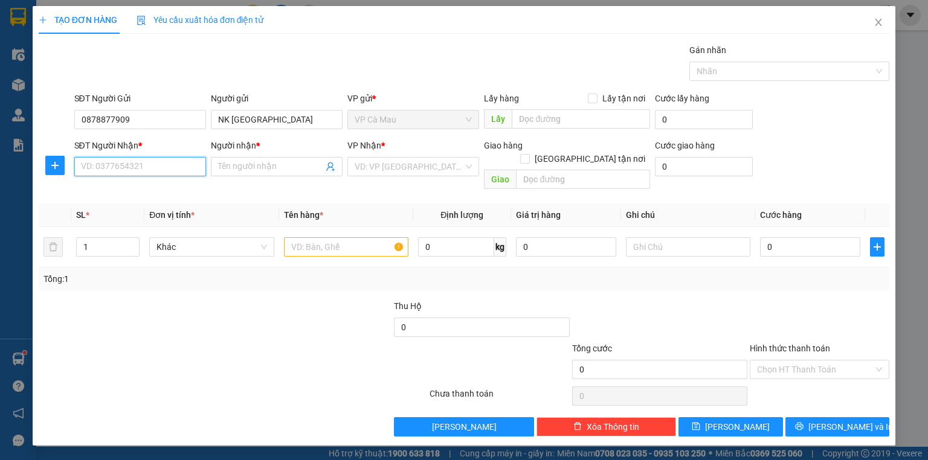
click at [171, 167] on input "SĐT Người Nhận *" at bounding box center [140, 166] width 132 height 19
click at [159, 213] on div "0898690905 - A NGỌ" at bounding box center [156, 209] width 149 height 13
type input "0898690905"
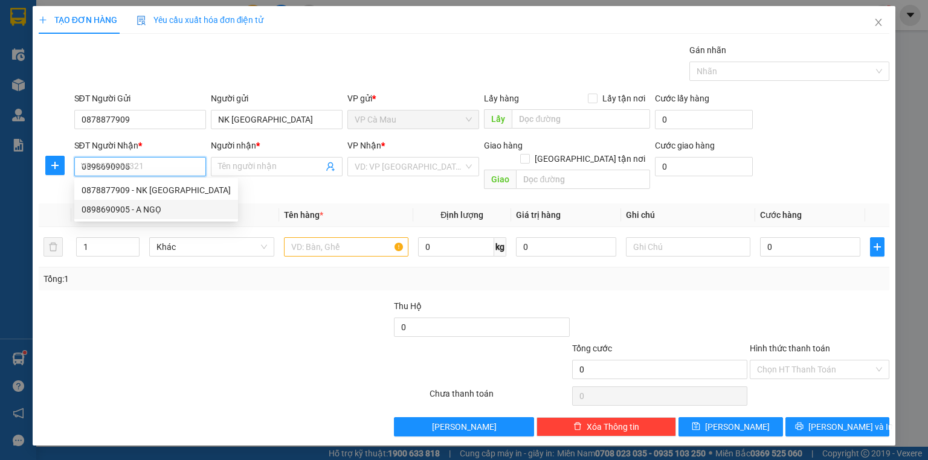
type input "A NGỌ"
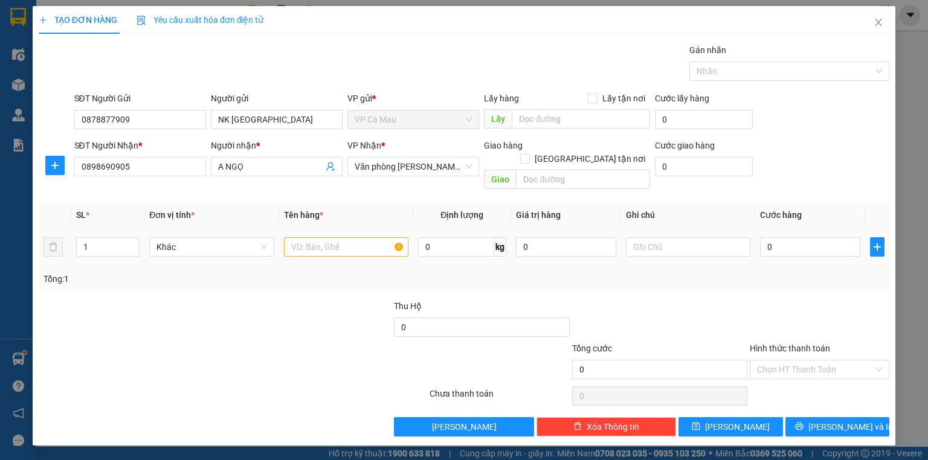
click at [324, 251] on td at bounding box center [346, 247] width 134 height 40
click at [341, 237] on input "text" at bounding box center [346, 246] width 124 height 19
type input "HỘP"
click at [793, 237] on input "0" at bounding box center [810, 246] width 100 height 19
type input "3"
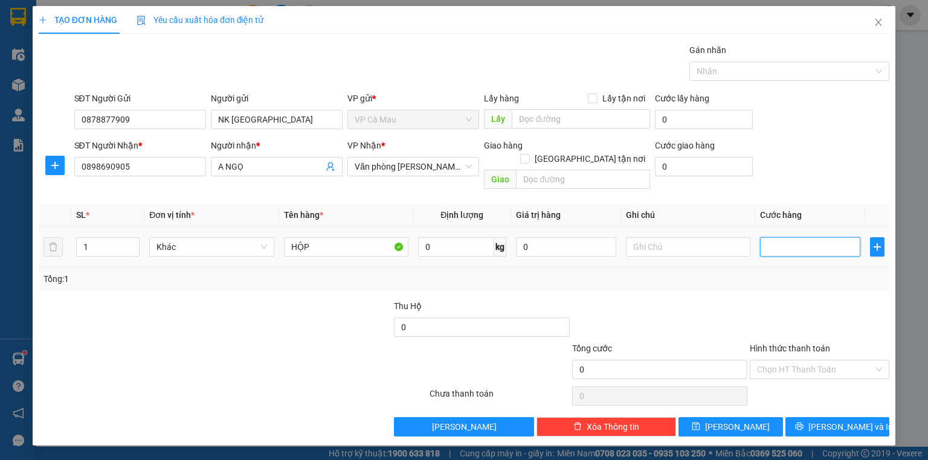
type input "3"
type input "30"
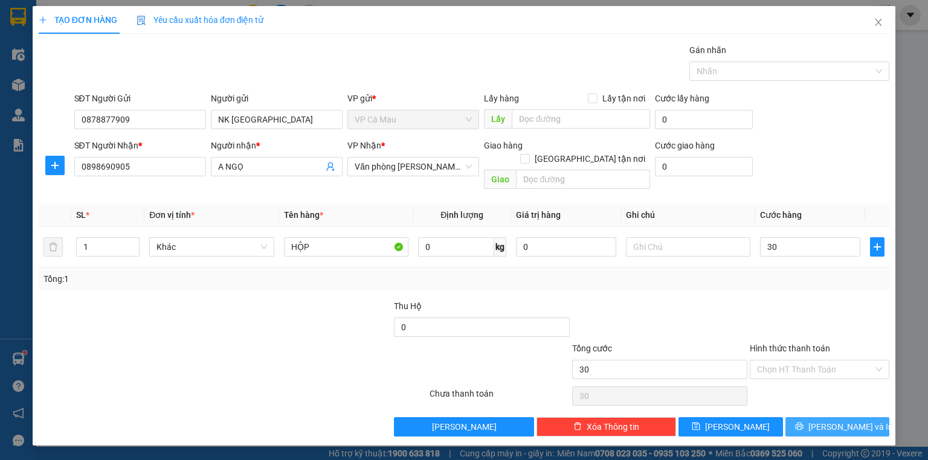
type input "30.000"
click at [826, 417] on button "[PERSON_NAME] và In" at bounding box center [837, 426] width 105 height 19
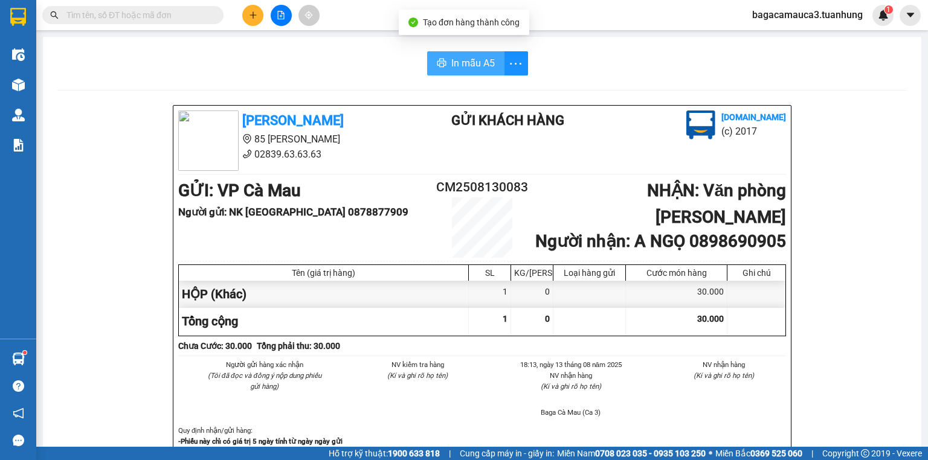
click at [454, 60] on span "In mẫu A5" at bounding box center [472, 63] width 43 height 15
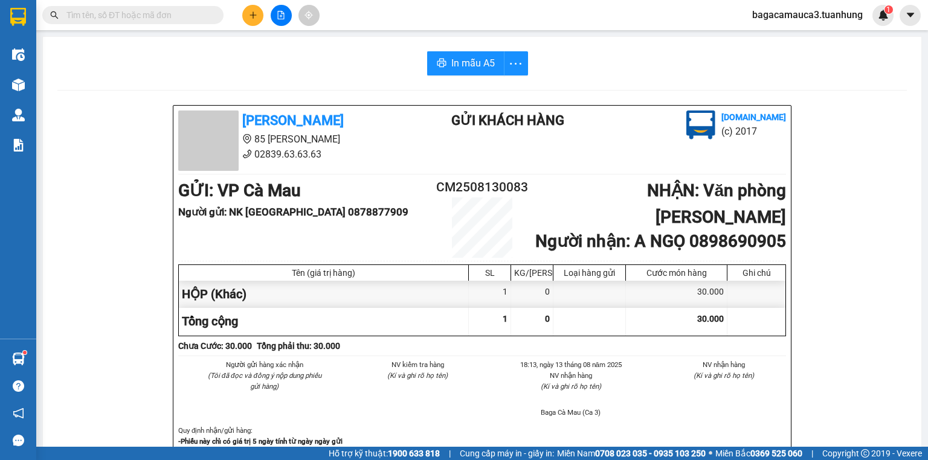
click at [264, 14] on div at bounding box center [281, 15] width 91 height 21
click at [259, 14] on button at bounding box center [252, 15] width 21 height 21
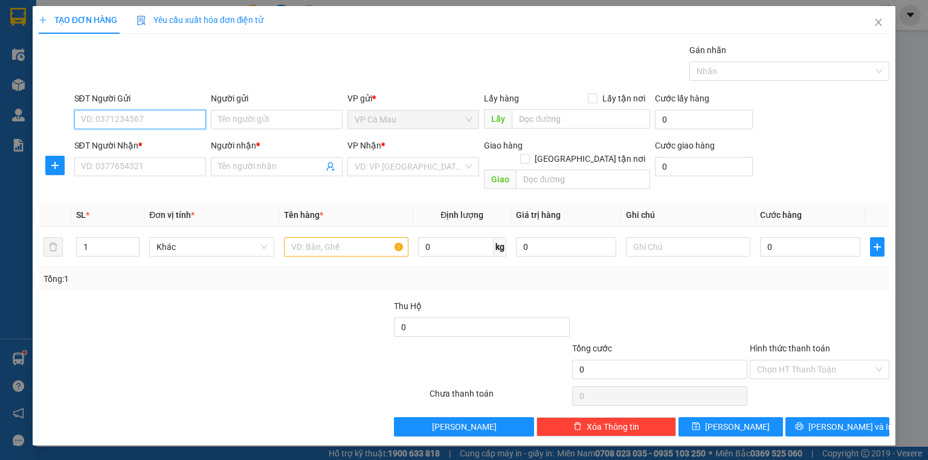
click at [157, 122] on input "SĐT Người Gửi" at bounding box center [140, 119] width 132 height 19
type input "0914745633"
click at [150, 139] on div "0914745633 - VỊNH" at bounding box center [140, 143] width 117 height 13
type input "VỊNH"
type input "0914745633"
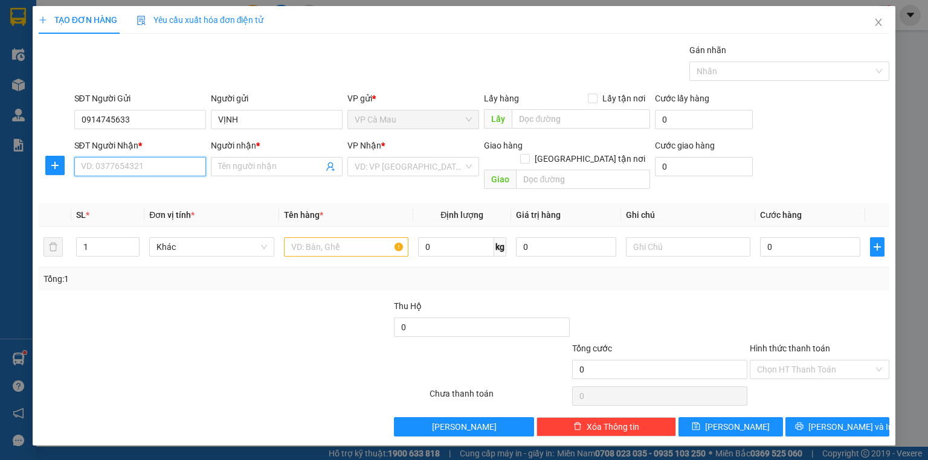
click at [176, 162] on input "SĐT Người Nhận *" at bounding box center [140, 166] width 132 height 19
click at [163, 230] on div "0946898554 - DANH" at bounding box center [140, 228] width 117 height 13
type input "0946898554"
type input "DANH"
type input "2"
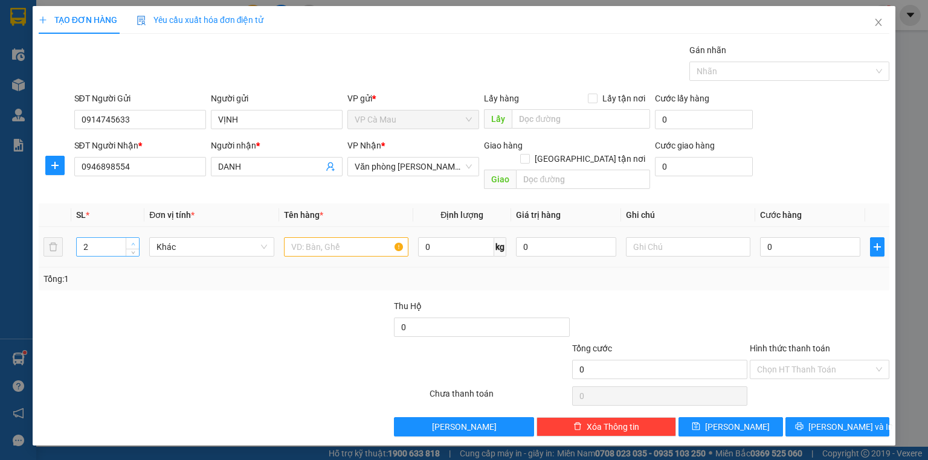
click at [130, 240] on span "up" at bounding box center [132, 243] width 7 height 7
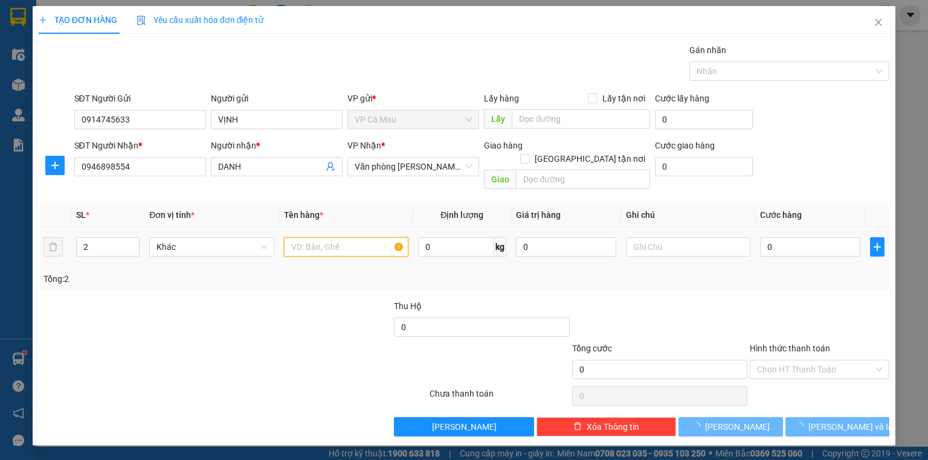
click at [347, 237] on input "text" at bounding box center [346, 246] width 124 height 19
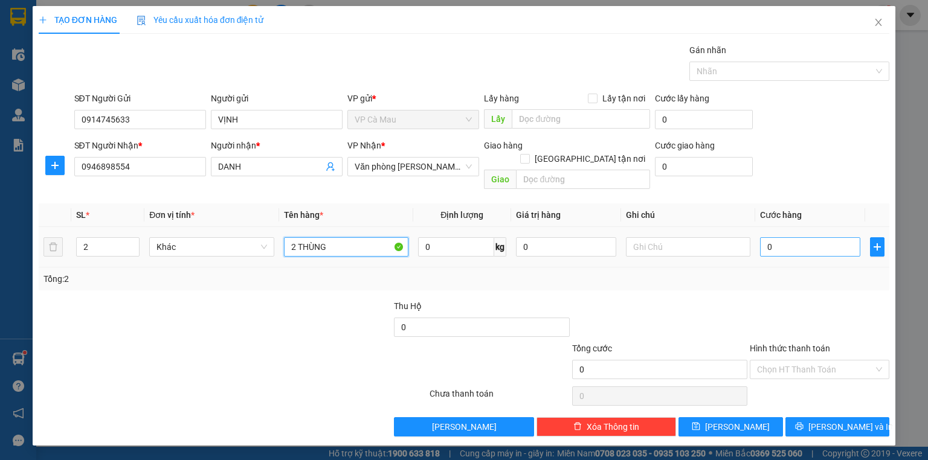
type input "2 THÙNG"
click at [824, 240] on input "0" at bounding box center [810, 246] width 100 height 19
type input "1"
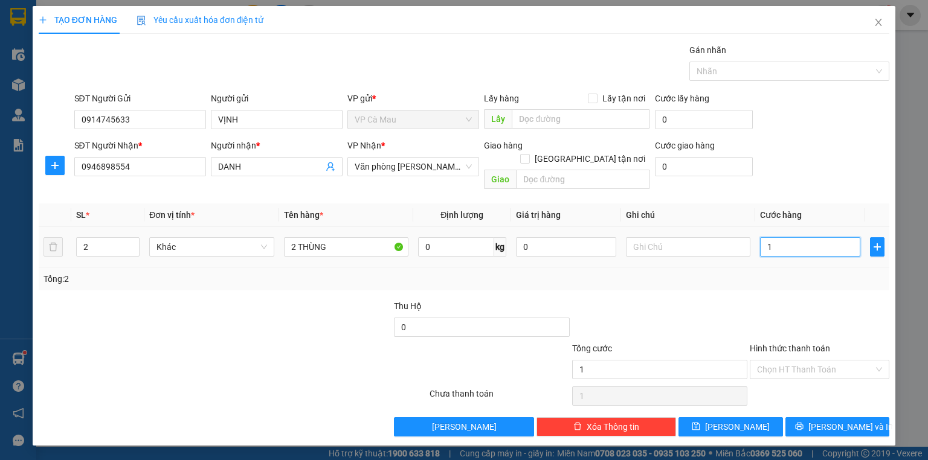
type input "10"
type input "100"
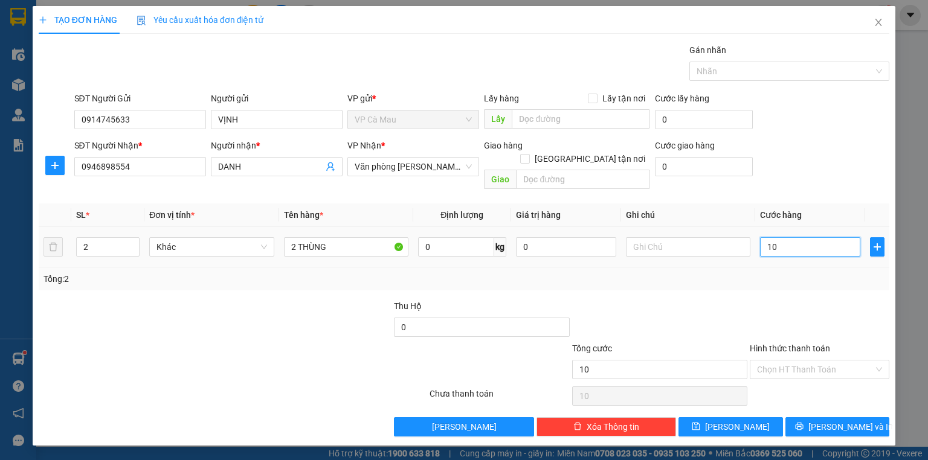
type input "100"
type input "100.000"
click at [766, 361] on input "Hình thức thanh toán" at bounding box center [815, 370] width 117 height 18
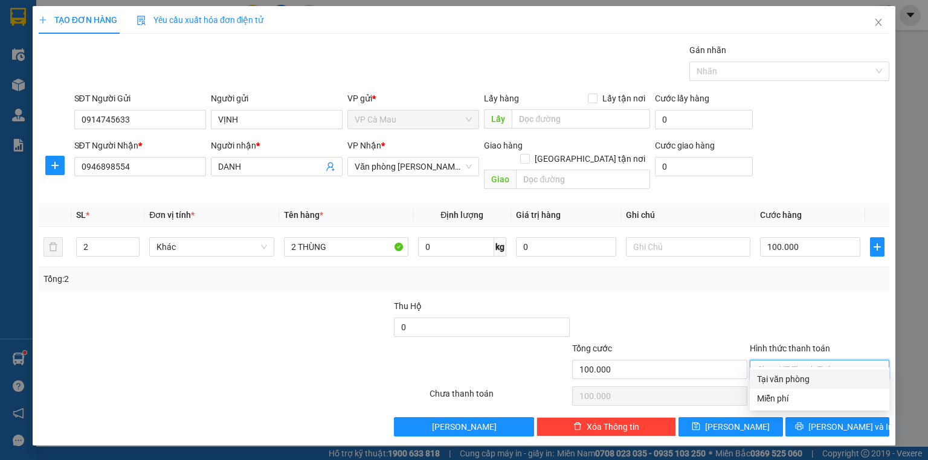
click at [772, 381] on div "Tại văn phòng" at bounding box center [819, 379] width 125 height 13
type input "0"
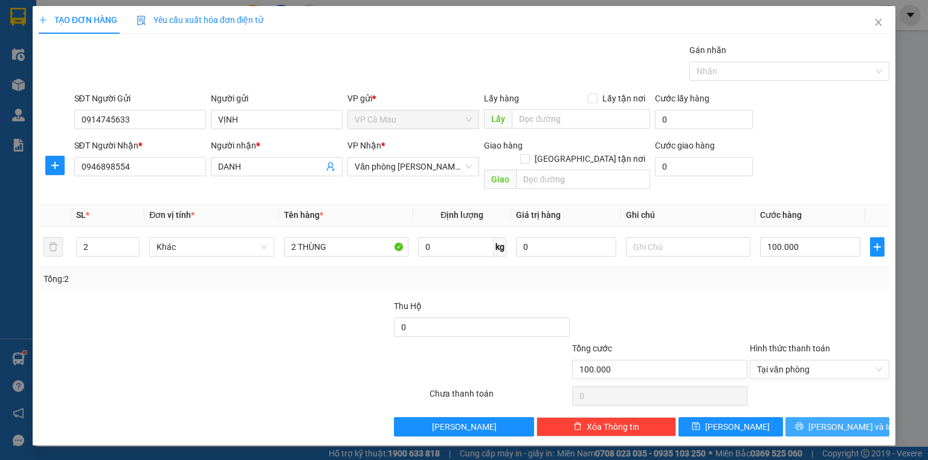
click at [804, 422] on icon "printer" at bounding box center [799, 426] width 8 height 8
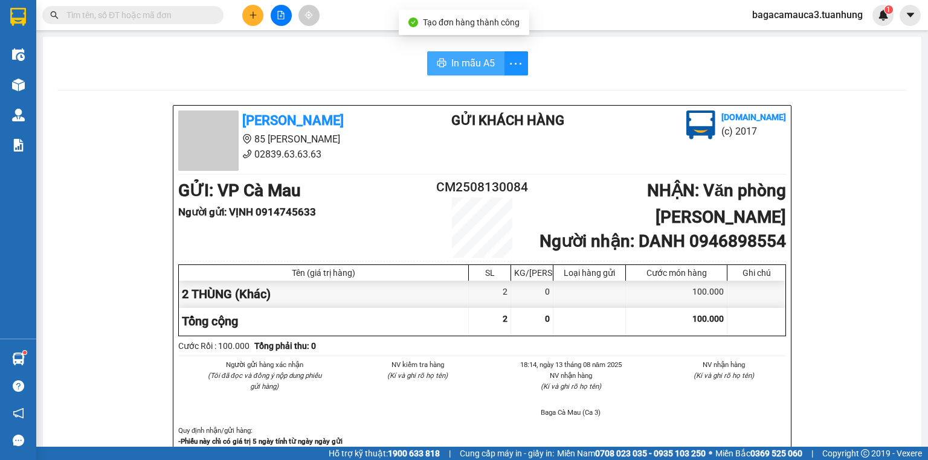
click at [457, 60] on span "In mẫu A5" at bounding box center [472, 63] width 43 height 15
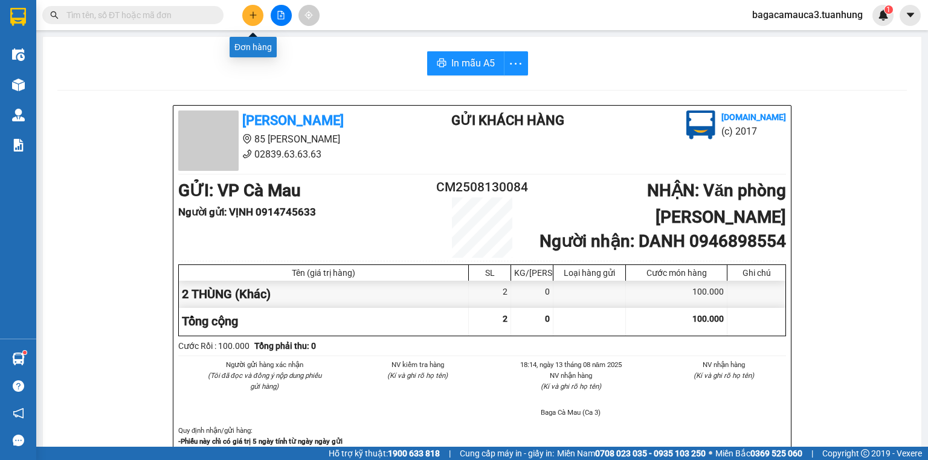
click at [249, 13] on icon "plus" at bounding box center [253, 15] width 8 height 8
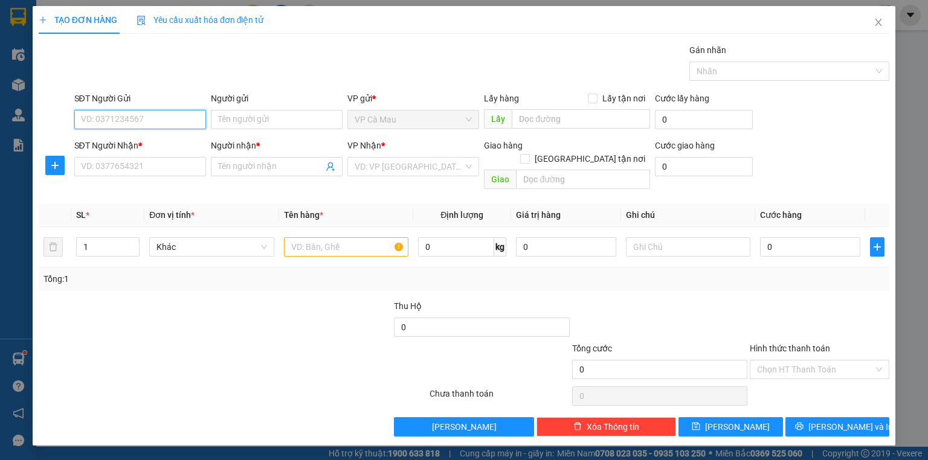
click at [179, 114] on input "SĐT Người Gửi" at bounding box center [140, 119] width 132 height 19
type input "0977444333"
click at [175, 138] on div "0977444333 - THƯ" at bounding box center [140, 143] width 117 height 13
type input "THƯ"
type input "0977444333"
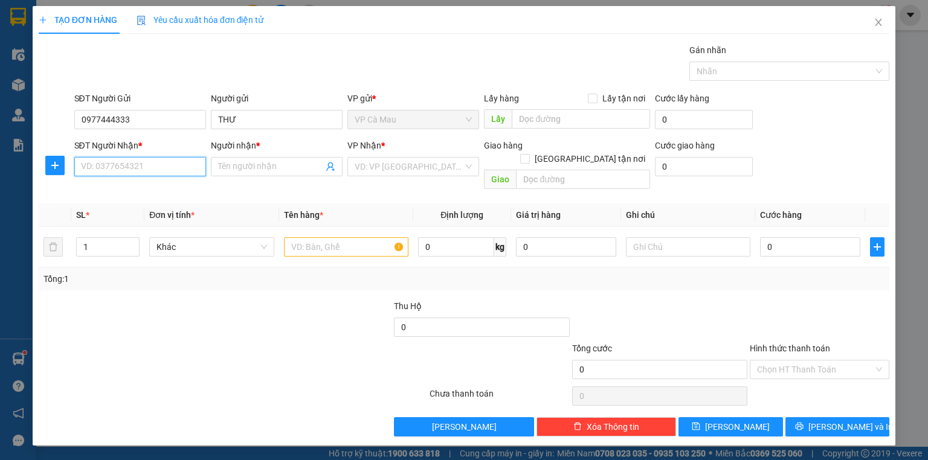
click at [169, 161] on input "SĐT Người Nhận *" at bounding box center [140, 166] width 132 height 19
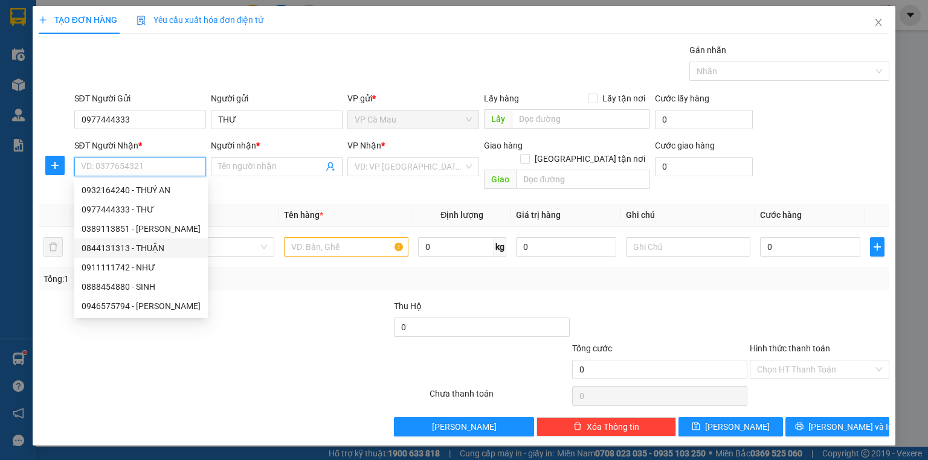
click at [167, 251] on div "0844131313 - THUẬN" at bounding box center [141, 248] width 119 height 13
type input "0844131313"
type input "THUẬN"
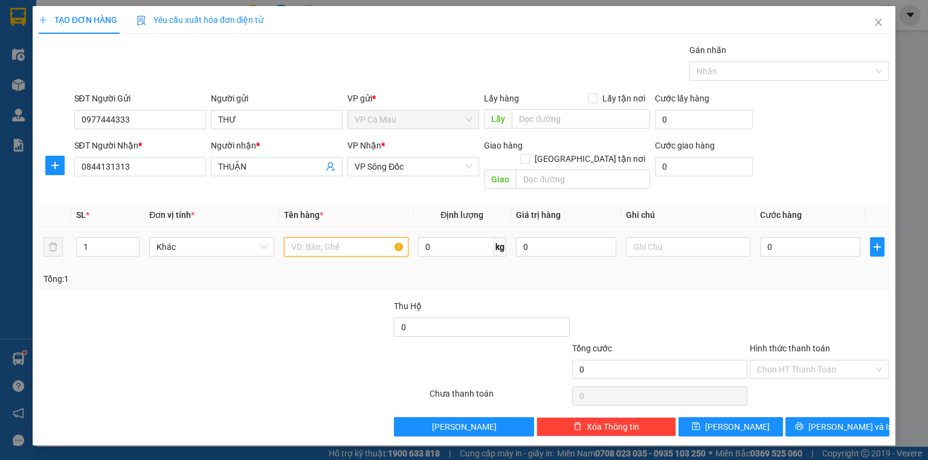
click at [320, 237] on input "text" at bounding box center [346, 246] width 124 height 19
type input "HỘP"
click at [823, 237] on input "0" at bounding box center [810, 246] width 100 height 19
type input "3"
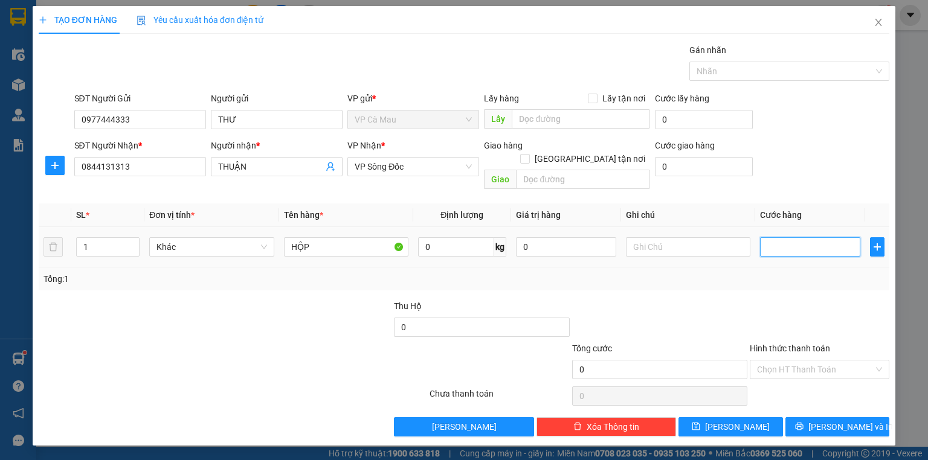
type input "3"
type input "30"
type input "30.000"
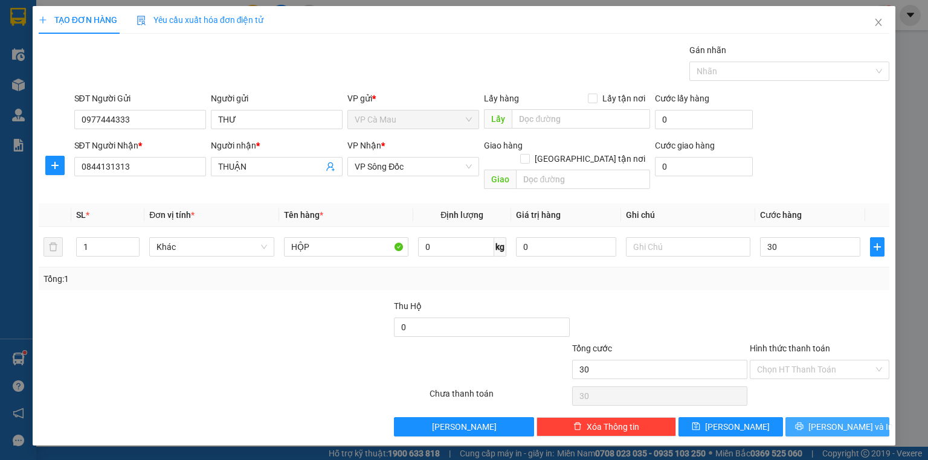
type input "30.000"
click at [835, 420] on span "[PERSON_NAME] và In" at bounding box center [850, 426] width 85 height 13
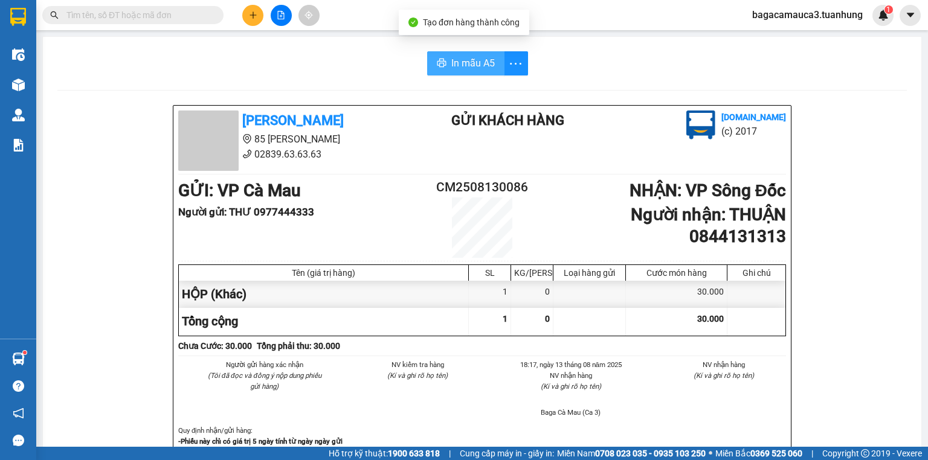
click at [443, 58] on button "In mẫu A5" at bounding box center [465, 63] width 77 height 24
click at [248, 27] on div "Kết quả tìm kiếm ( 0 ) Bộ lọc No Data bagacamauca3.tuanhung 1" at bounding box center [464, 15] width 928 height 30
click at [250, 21] on button at bounding box center [252, 15] width 21 height 21
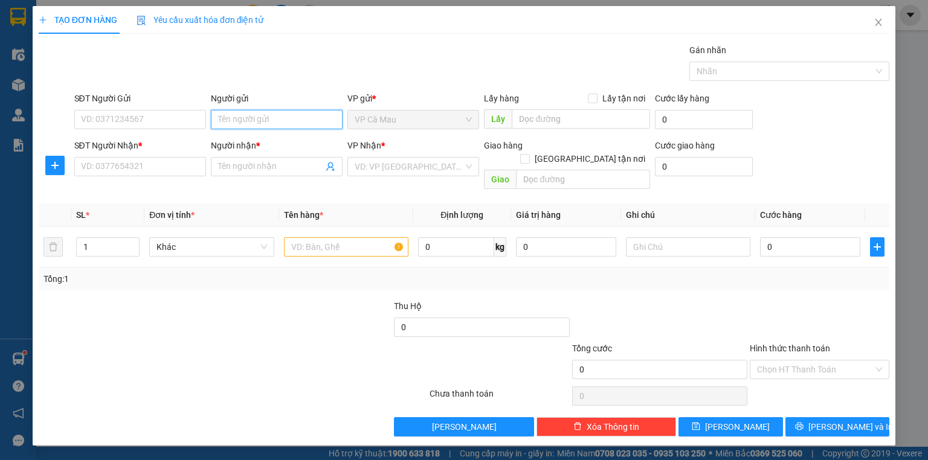
click at [241, 120] on input "Người gửi" at bounding box center [277, 119] width 132 height 19
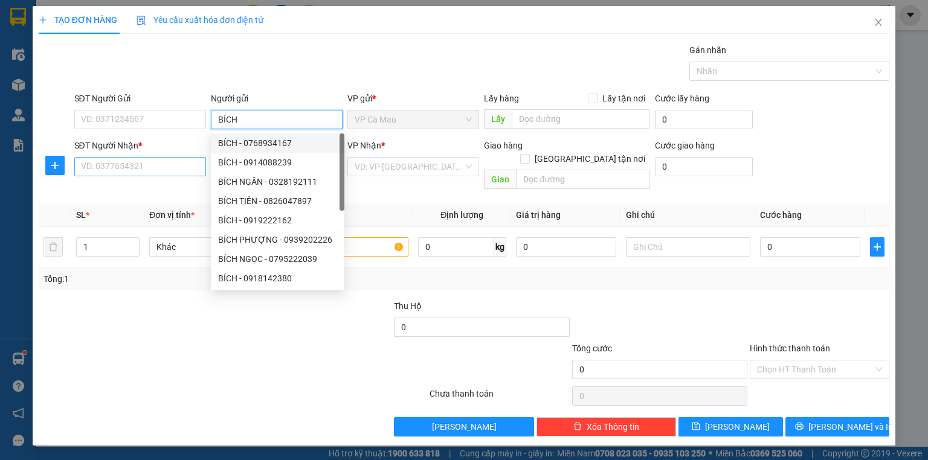
type input "BÍCH"
click at [170, 167] on input "SĐT Người Nhận *" at bounding box center [140, 166] width 132 height 19
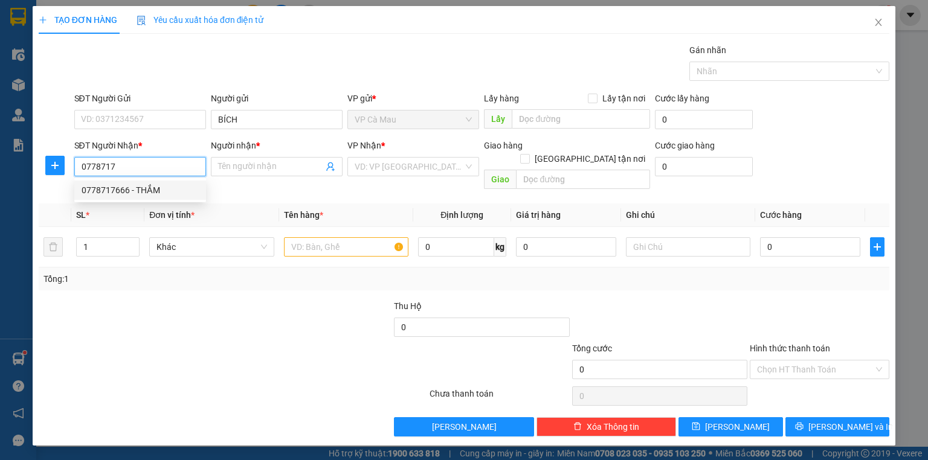
click at [153, 190] on div "0778717666 - THẮM" at bounding box center [140, 190] width 117 height 13
type input "0778717666"
type input "THẮM"
type input "0778717666"
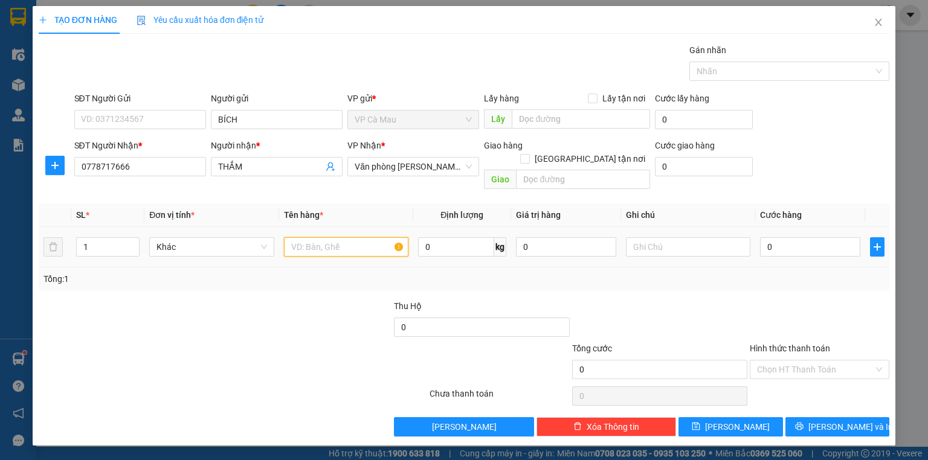
click at [297, 237] on input "text" at bounding box center [346, 246] width 124 height 19
type input "BAO"
click at [831, 237] on input "0" at bounding box center [810, 246] width 100 height 19
type input "7"
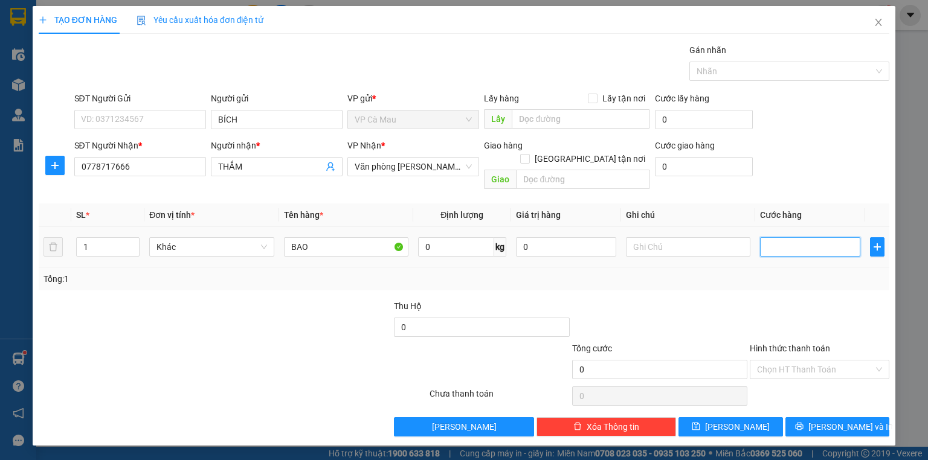
type input "7"
type input "70"
type input "7"
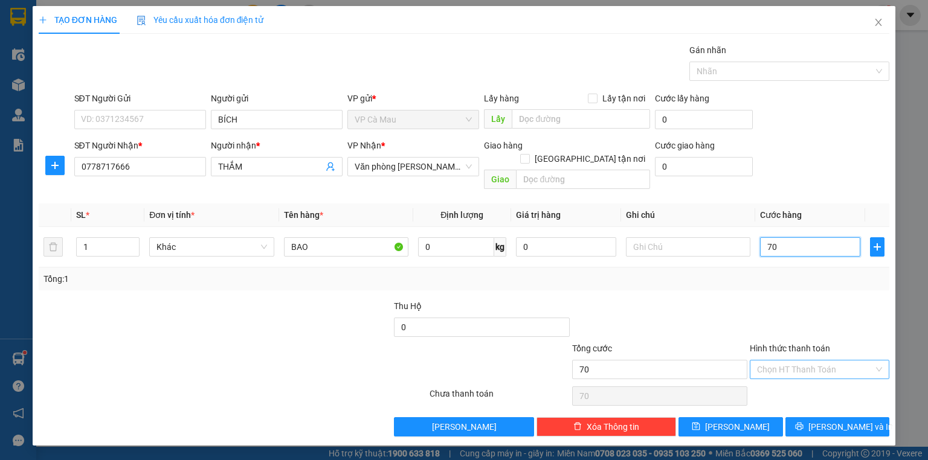
type input "7"
type input "0"
type input "8"
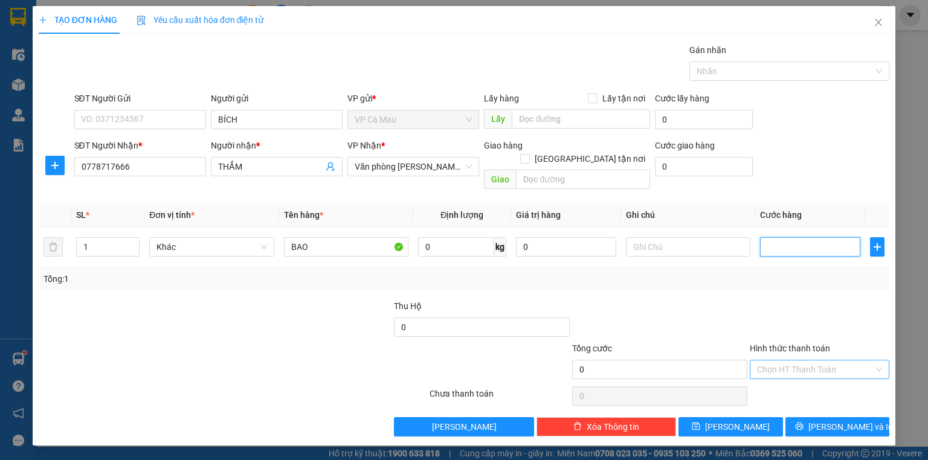
type input "8"
type input "80"
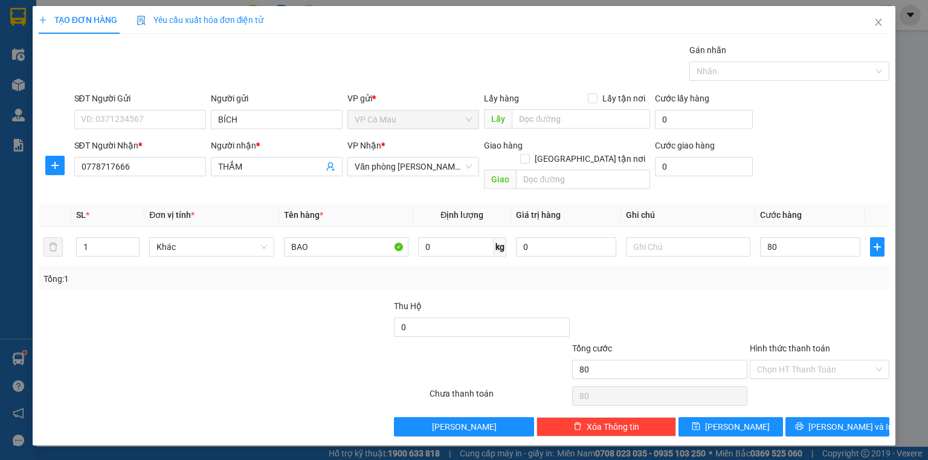
type input "80.000"
click at [812, 384] on div "Chọn HT Thanh Toán" at bounding box center [820, 396] width 142 height 24
click at [819, 361] on input "Hình thức thanh toán" at bounding box center [815, 370] width 117 height 18
click at [812, 377] on div "Tại văn phòng" at bounding box center [819, 379] width 125 height 13
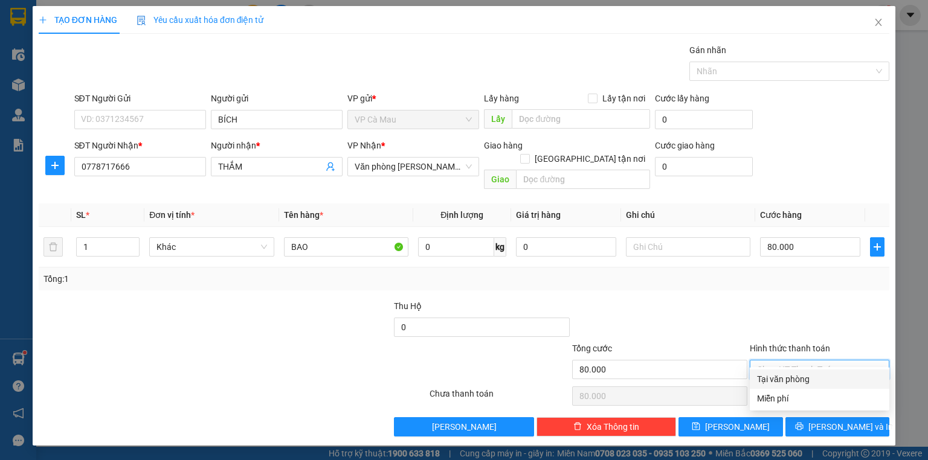
type input "0"
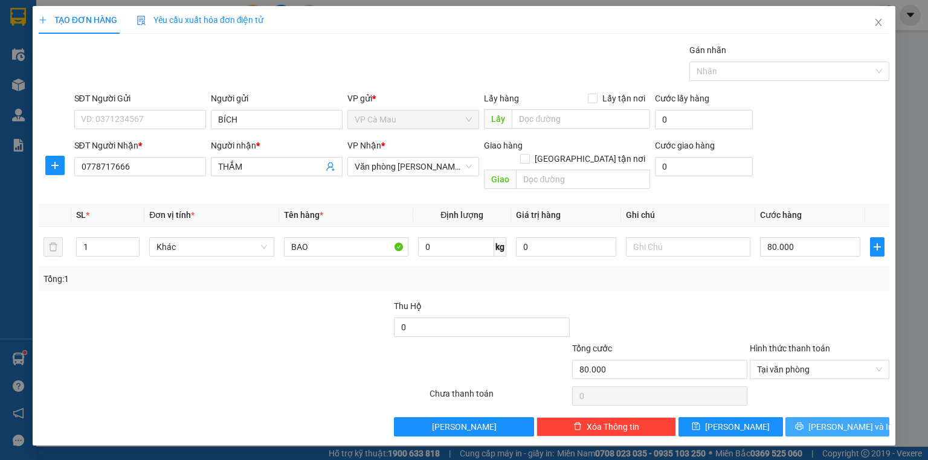
click at [804, 422] on span "printer" at bounding box center [799, 427] width 8 height 10
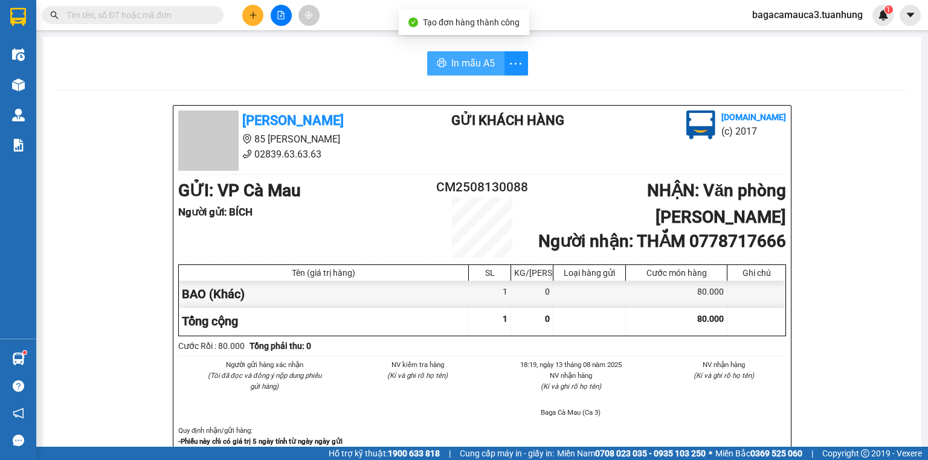
click at [441, 58] on icon "printer" at bounding box center [442, 63] width 10 height 10
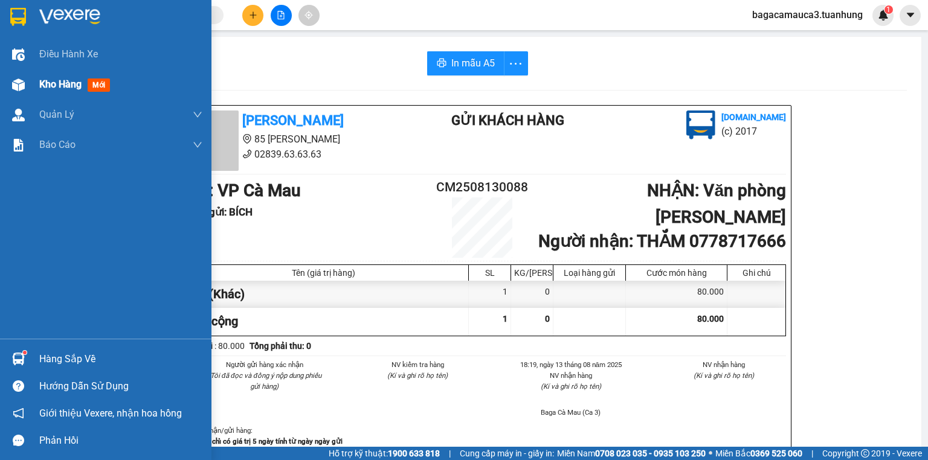
click at [22, 95] on div "Kho hàng mới" at bounding box center [105, 84] width 211 height 30
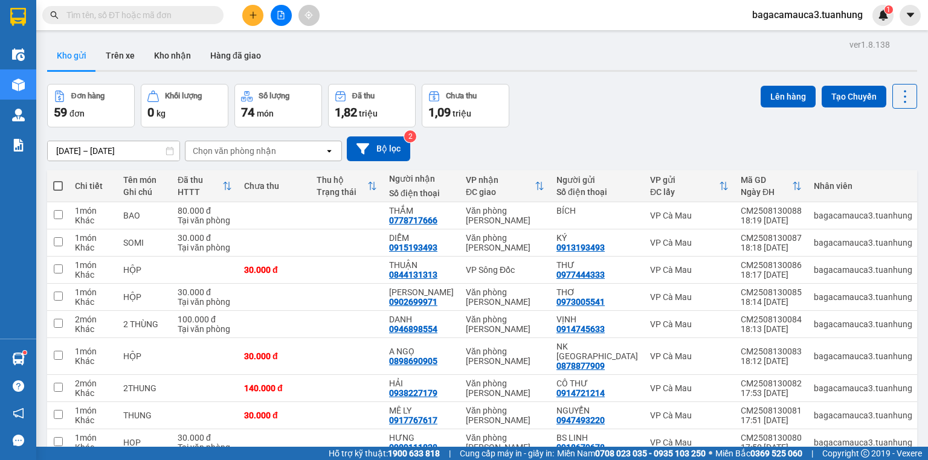
click at [242, 21] on div at bounding box center [281, 15] width 91 height 21
click at [246, 21] on button at bounding box center [252, 15] width 21 height 21
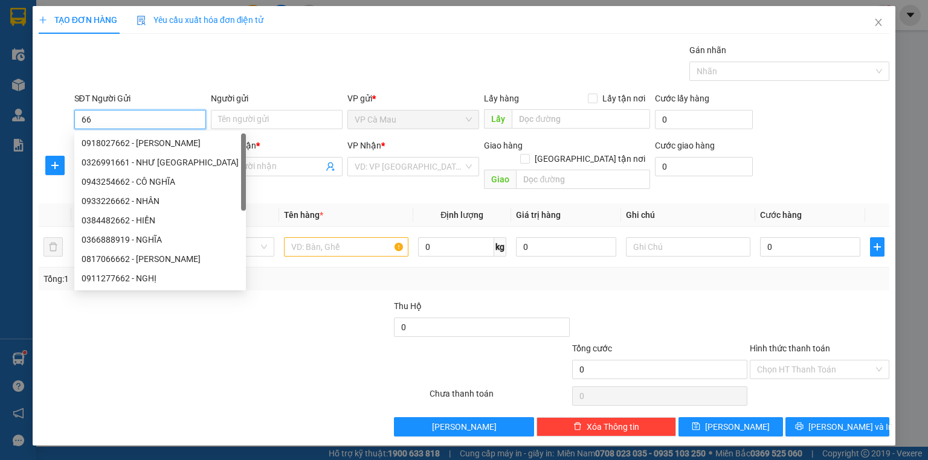
type input "6"
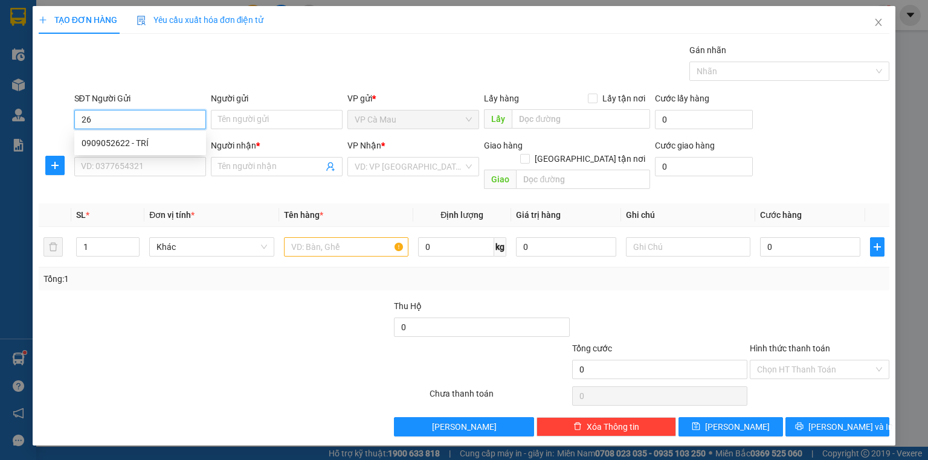
type input "2"
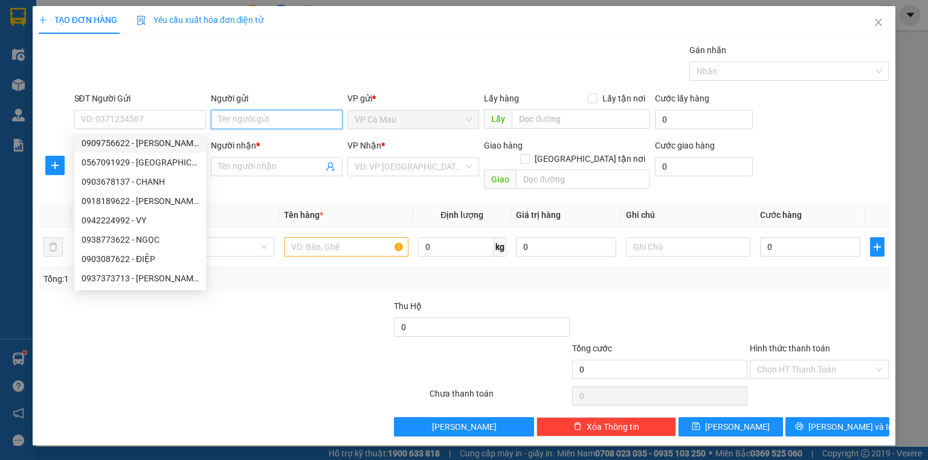
click at [259, 115] on input "Người gửi" at bounding box center [277, 119] width 132 height 19
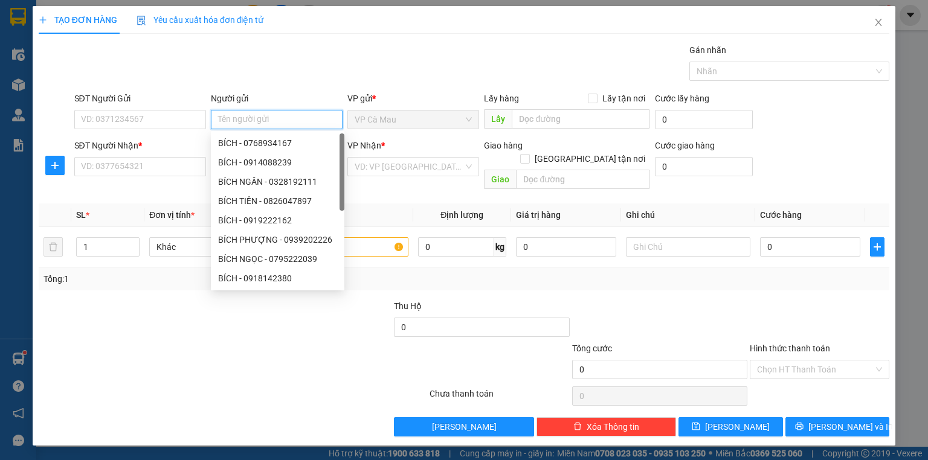
type input "M"
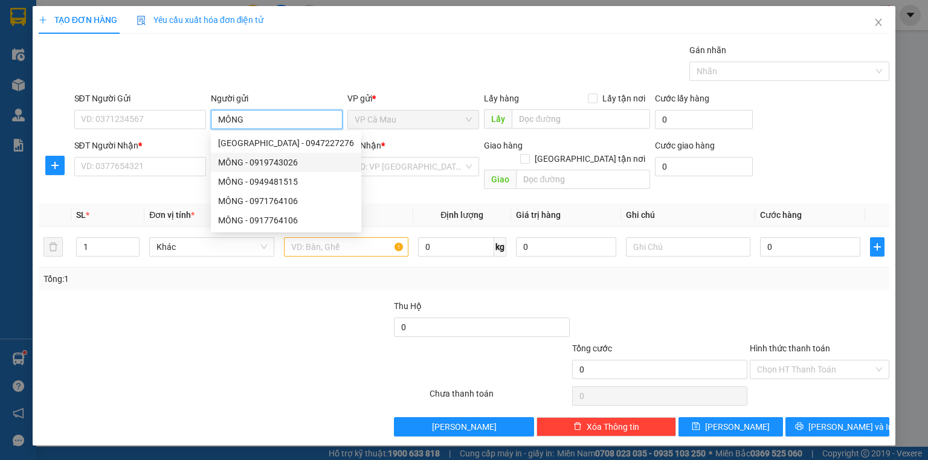
type input "MÔNG"
click at [179, 155] on div "SĐT Người Nhận *" at bounding box center [140, 148] width 132 height 18
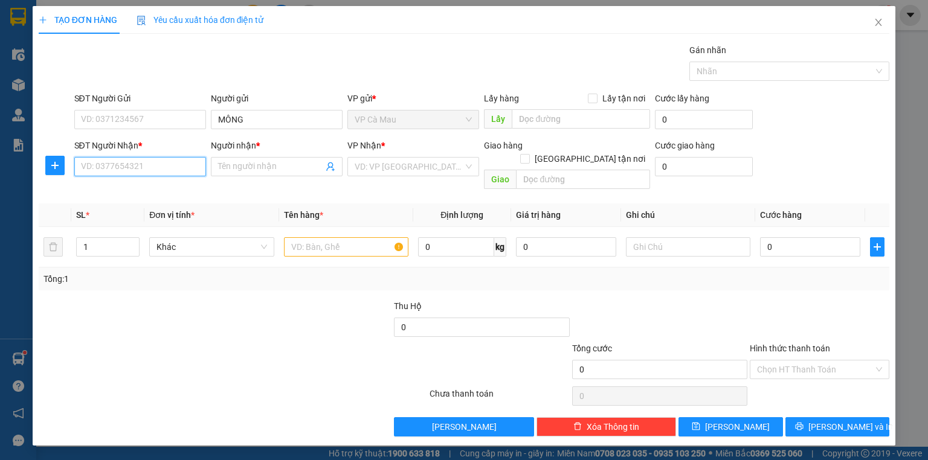
click at [167, 168] on input "SĐT Người Nhận *" at bounding box center [140, 166] width 132 height 19
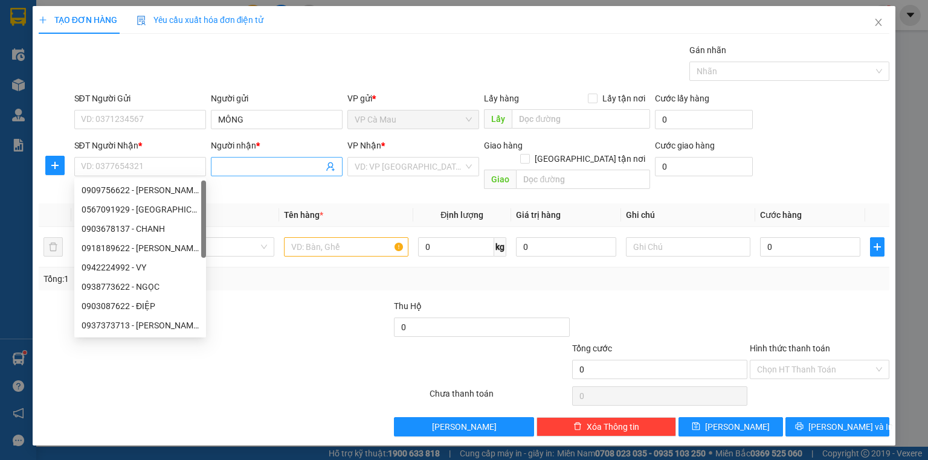
click at [234, 172] on input "Người nhận *" at bounding box center [270, 166] width 105 height 13
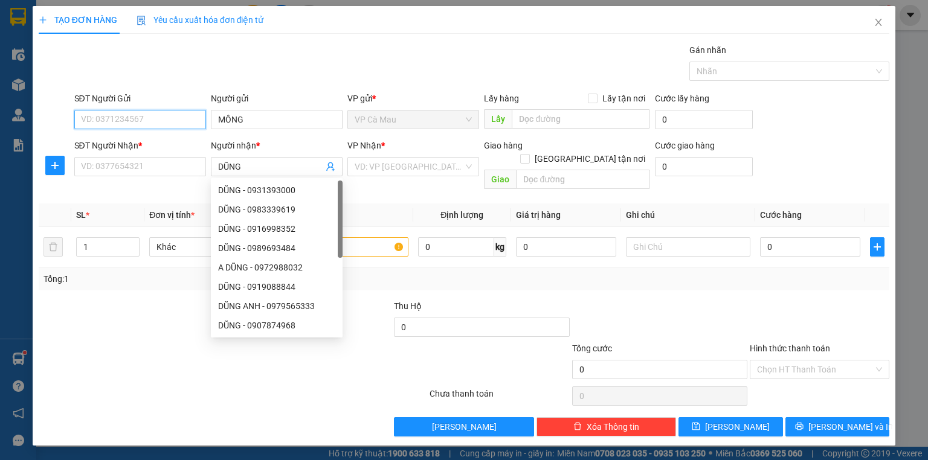
click at [188, 123] on input "SĐT Người Gửi" at bounding box center [140, 119] width 132 height 19
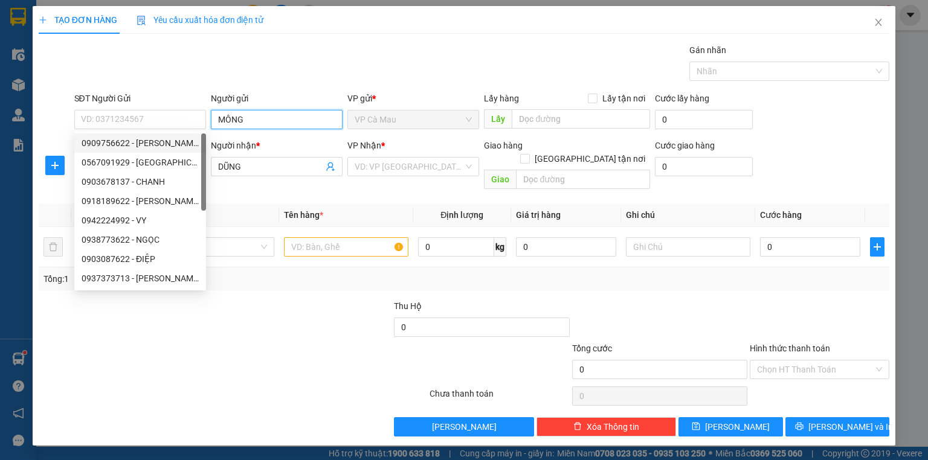
click at [272, 123] on input "MÔNG" at bounding box center [277, 119] width 132 height 19
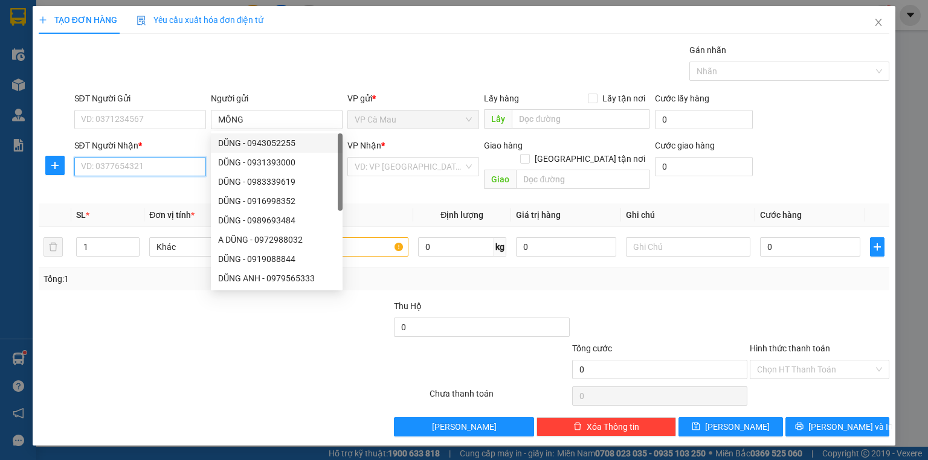
click at [139, 163] on input "SĐT Người Nhận *" at bounding box center [140, 166] width 132 height 19
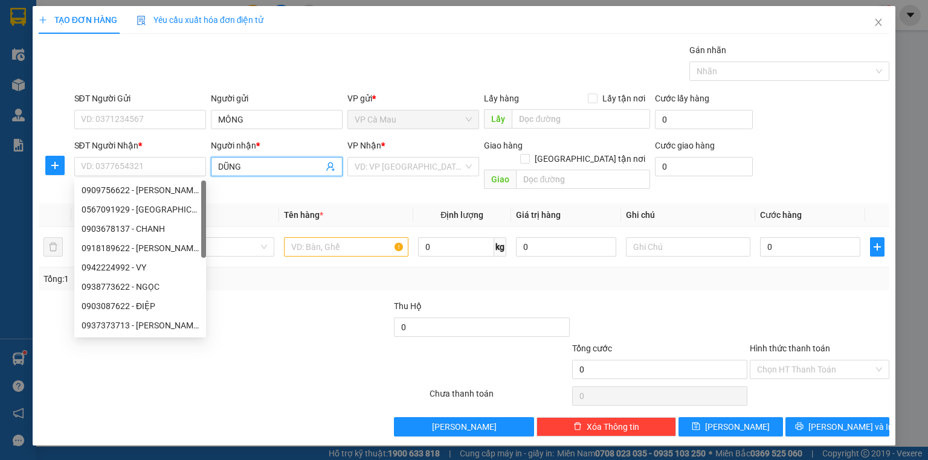
click at [257, 172] on input "DŨNG" at bounding box center [270, 166] width 105 height 13
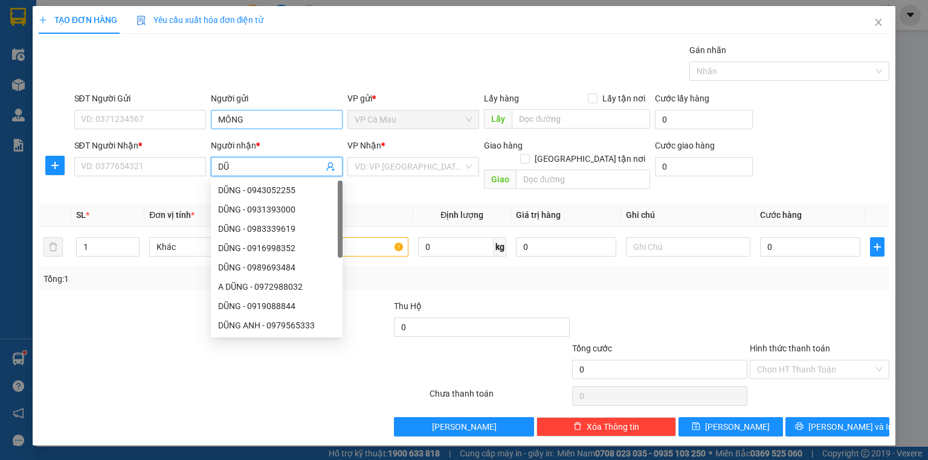
type input "D"
type input "MÔN"
click at [245, 116] on input "MÔN" at bounding box center [277, 119] width 132 height 19
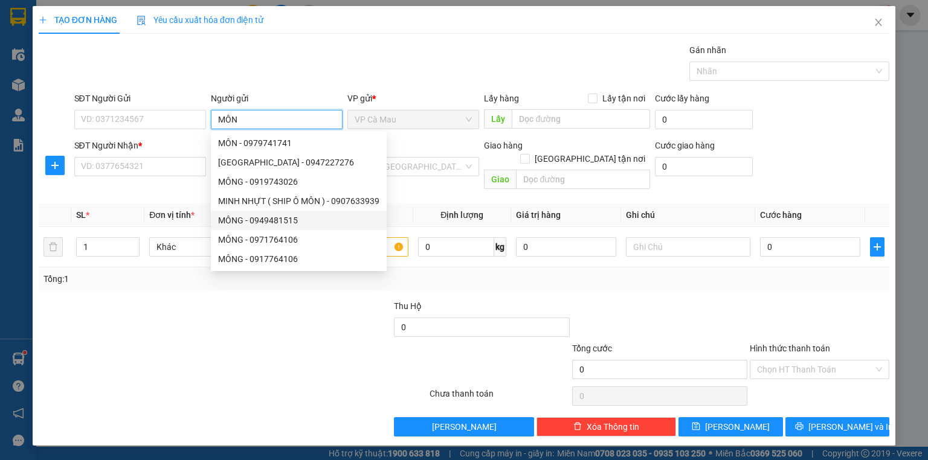
click at [280, 224] on div "MÔNG - 0949481515" at bounding box center [298, 220] width 161 height 13
type input "0949481515"
type input "MÔNG"
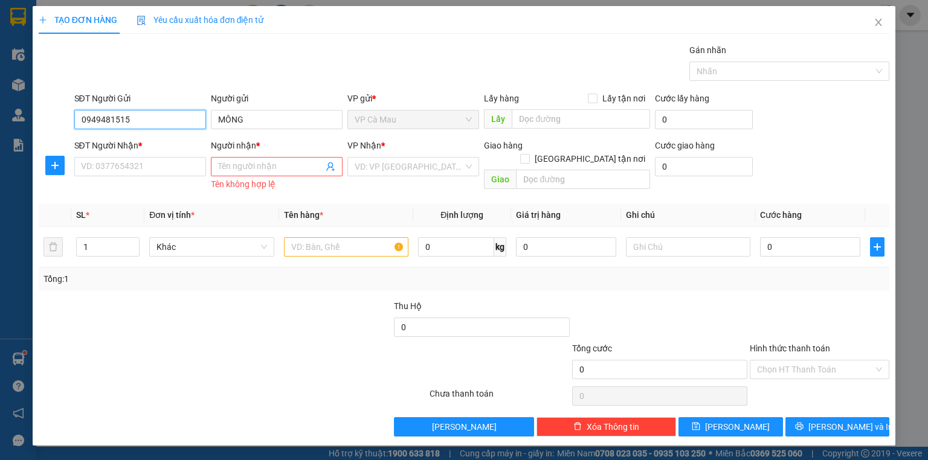
click at [125, 120] on input "0949481515" at bounding box center [140, 119] width 132 height 19
click at [128, 141] on div "0949481515 - MÔNG" at bounding box center [140, 143] width 117 height 13
type input "0949481515"
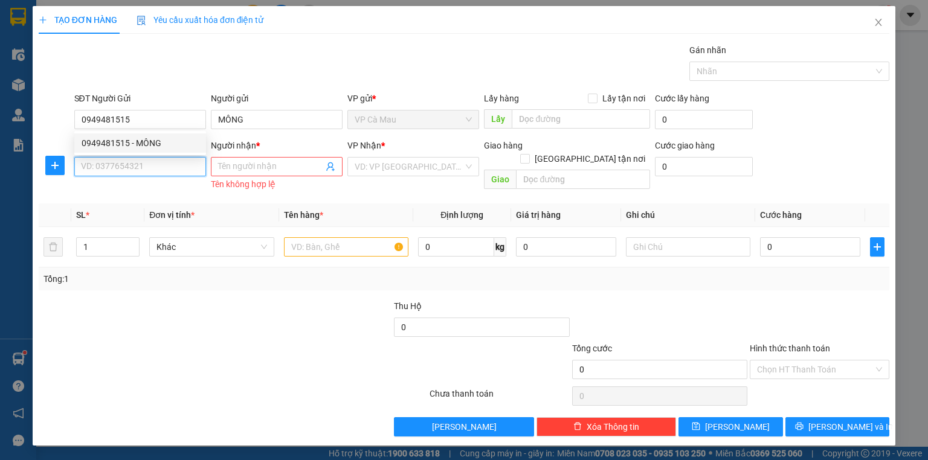
click at [134, 159] on input "SĐT Người Nhận *" at bounding box center [140, 166] width 132 height 19
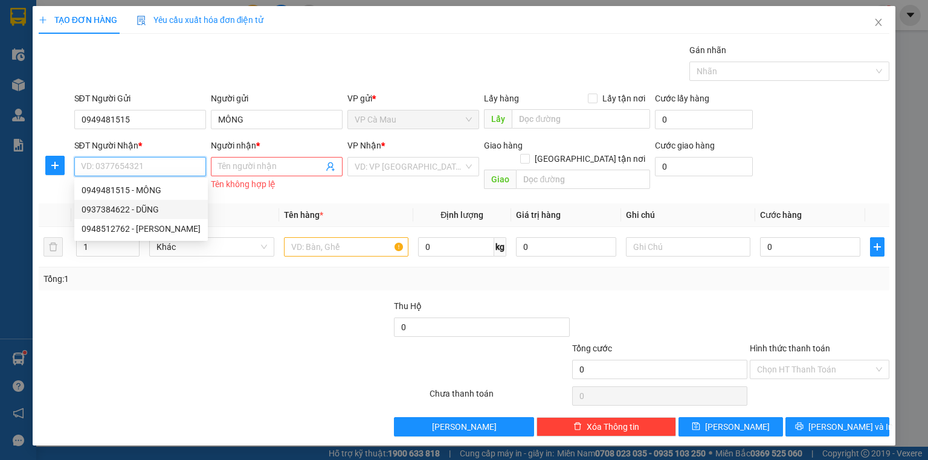
click at [150, 209] on div "0937384622 - DŨNG" at bounding box center [141, 209] width 119 height 13
type input "0937384622"
type input "DŨNG"
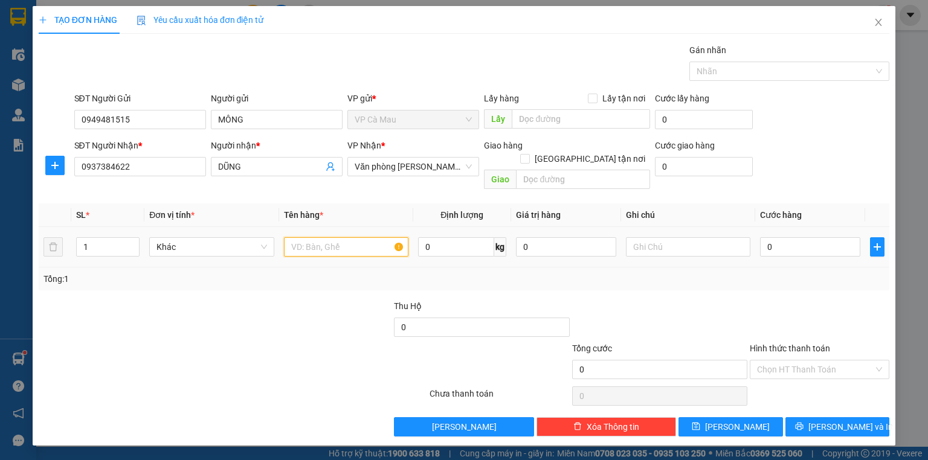
click at [306, 237] on input "text" at bounding box center [346, 246] width 124 height 19
type input "THÙNG"
drag, startPoint x: 804, startPoint y: 250, endPoint x: 805, endPoint y: 243, distance: 6.2
click at [805, 245] on div "SL * Đơn vị tính * Tên hàng * Định lượng Giá trị hàng Ghi chú Cước hàng 1 Khác …" at bounding box center [464, 247] width 851 height 87
click at [807, 242] on input "0" at bounding box center [810, 246] width 100 height 19
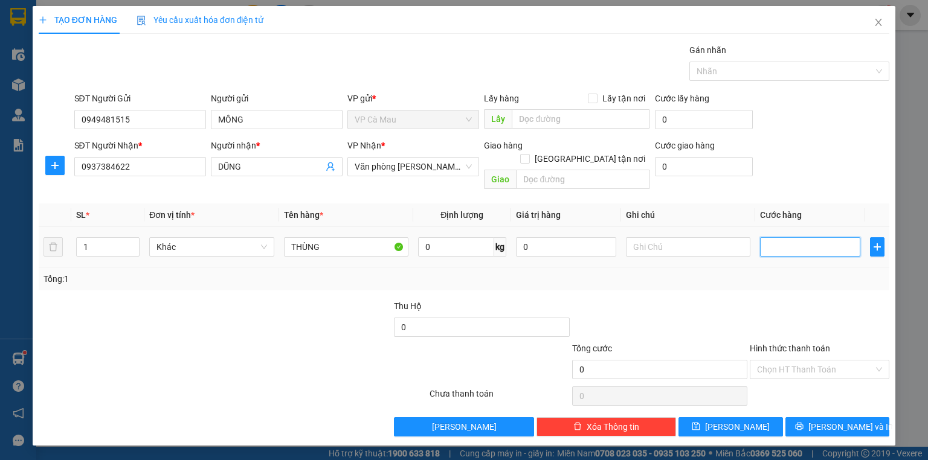
type input "3"
type input "30"
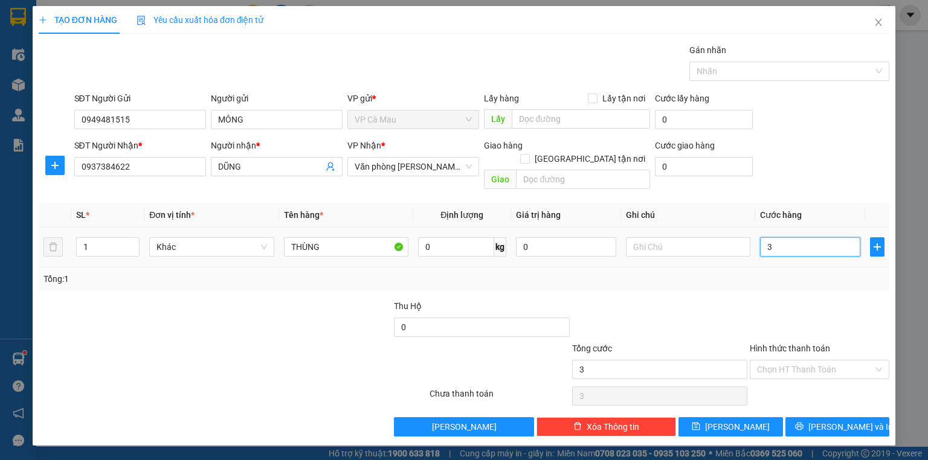
type input "30"
type input "30.000"
drag, startPoint x: 783, startPoint y: 351, endPoint x: 800, endPoint y: 375, distance: 29.0
click at [788, 361] on input "Hình thức thanh toán" at bounding box center [815, 370] width 117 height 18
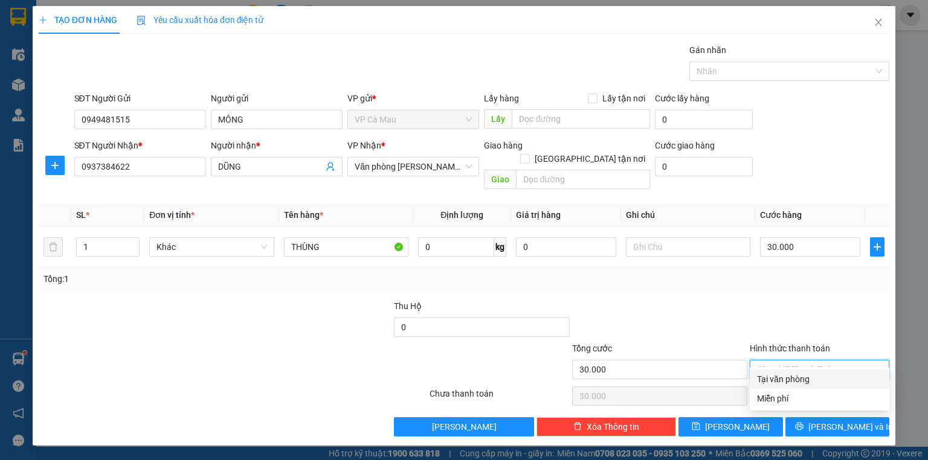
click at [800, 375] on div "Tại văn phòng" at bounding box center [819, 379] width 125 height 13
type input "0"
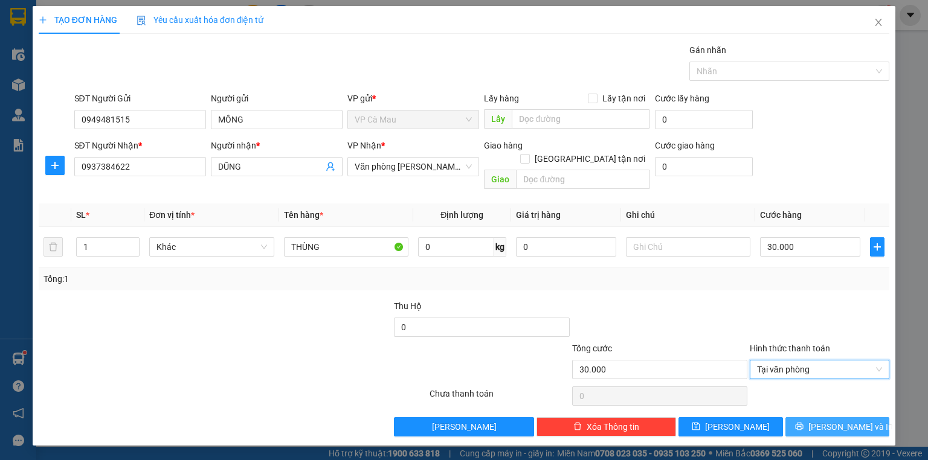
click at [809, 420] on button "[PERSON_NAME] và In" at bounding box center [837, 426] width 105 height 19
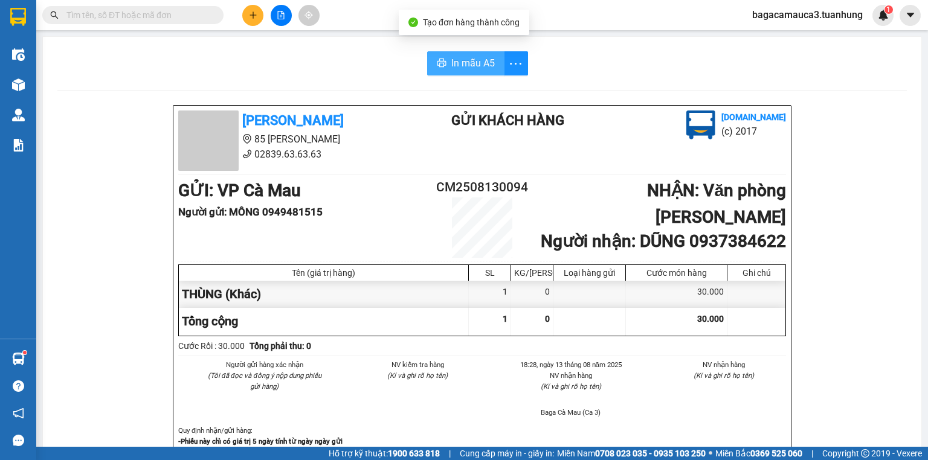
click at [462, 73] on button "In mẫu A5" at bounding box center [465, 63] width 77 height 24
click at [187, 13] on input "text" at bounding box center [137, 14] width 143 height 13
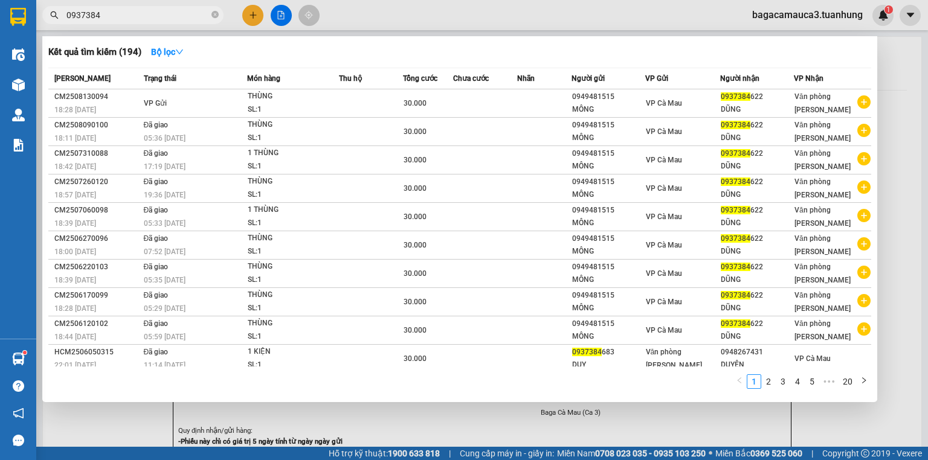
type input "0937384"
click at [282, 19] on div at bounding box center [464, 230] width 928 height 460
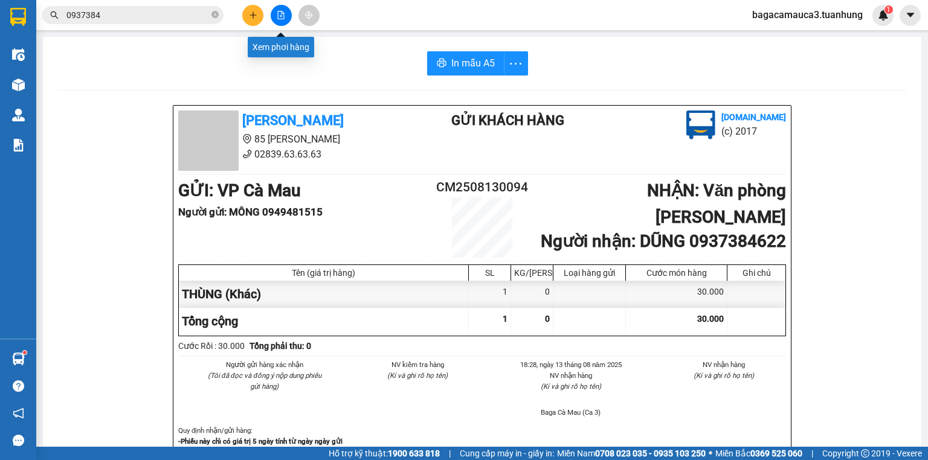
click at [282, 19] on button at bounding box center [281, 15] width 21 height 21
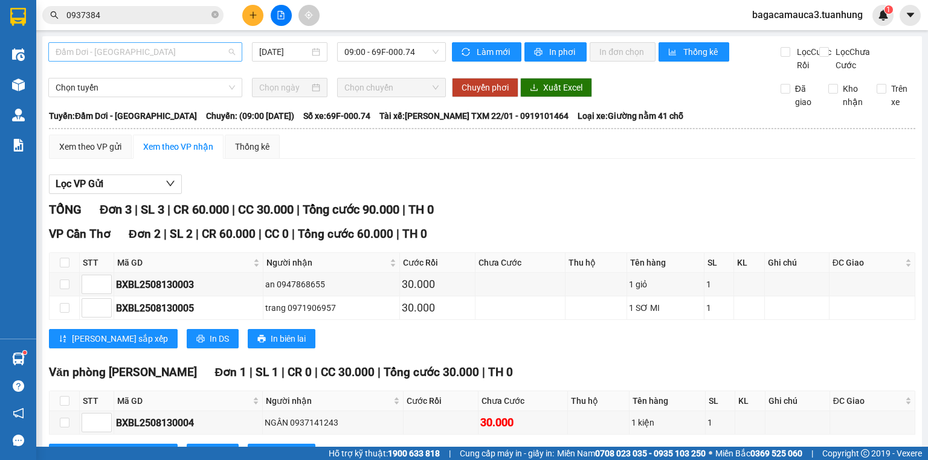
click at [188, 59] on span "Đầm Dơi - [GEOGRAPHIC_DATA]" at bounding box center [145, 52] width 179 height 18
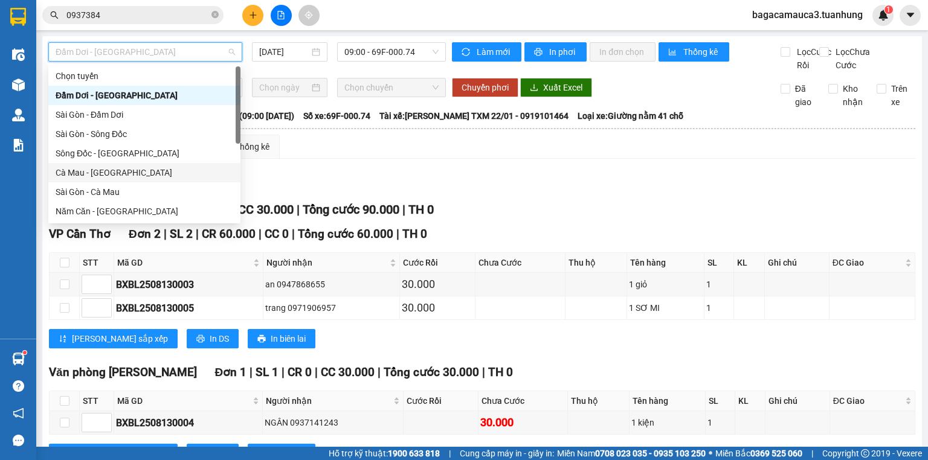
click at [143, 175] on div "Cà Mau - Sài Gòn" at bounding box center [145, 172] width 178 height 13
type input "[DATE]"
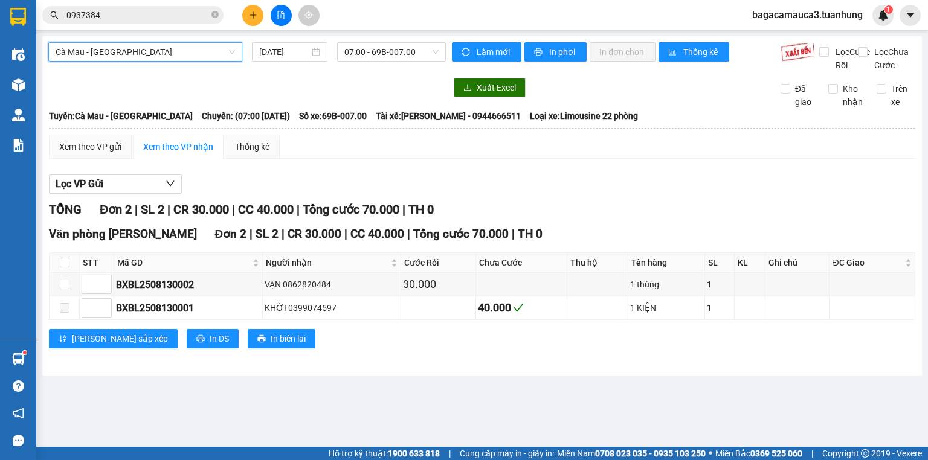
click at [367, 63] on div "Cà Mau - Sài Gòn Cà Mau - Sài Gòn 13/08/2025 07:00 - 69B-007.00" at bounding box center [247, 57] width 398 height 30
click at [369, 63] on div "Cà Mau - Sài Gòn 13/08/2025 07:00 - 69B-007.00" at bounding box center [247, 57] width 398 height 30
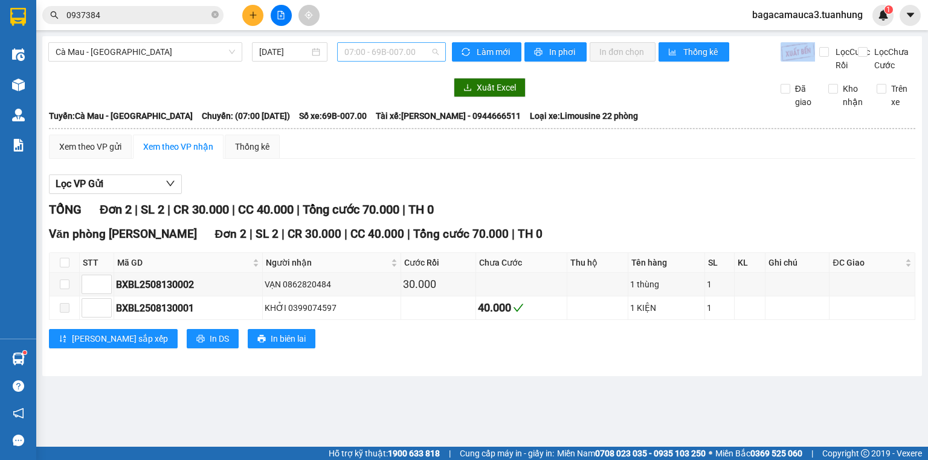
click at [372, 52] on span "07:00 - 69B-007.00" at bounding box center [391, 52] width 95 height 18
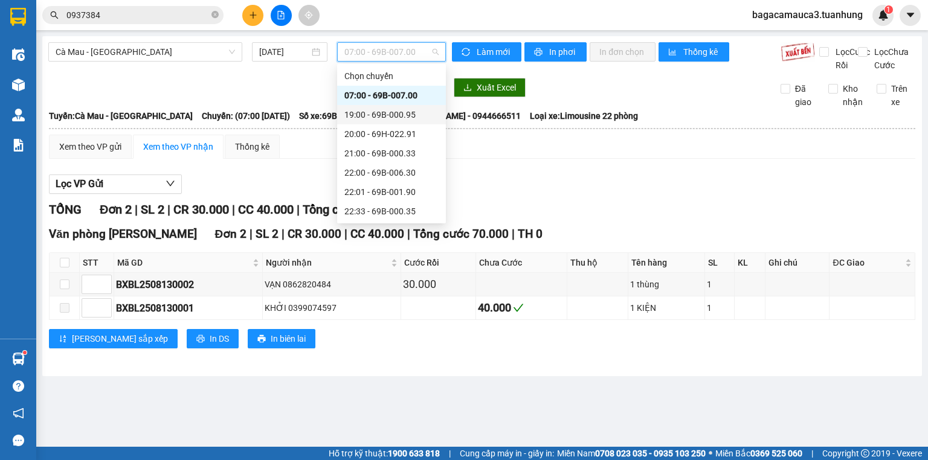
scroll to position [19, 0]
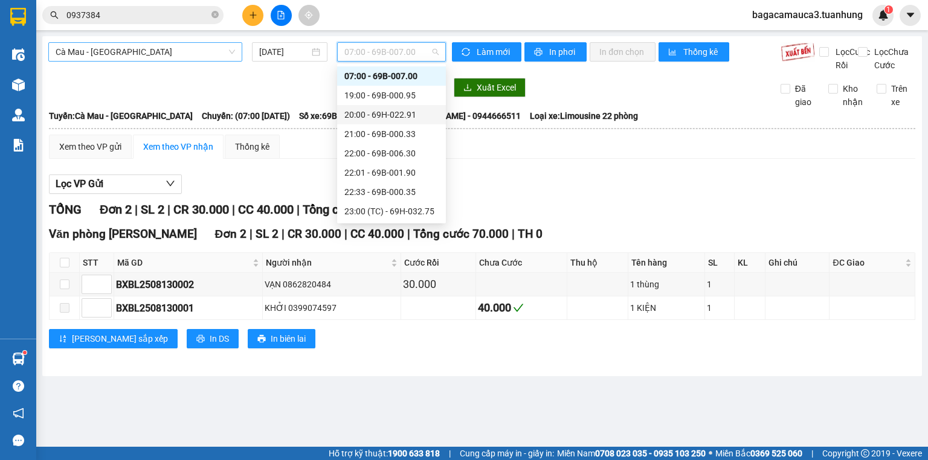
click at [205, 50] on span "Cà Mau - Sài Gòn" at bounding box center [145, 52] width 179 height 18
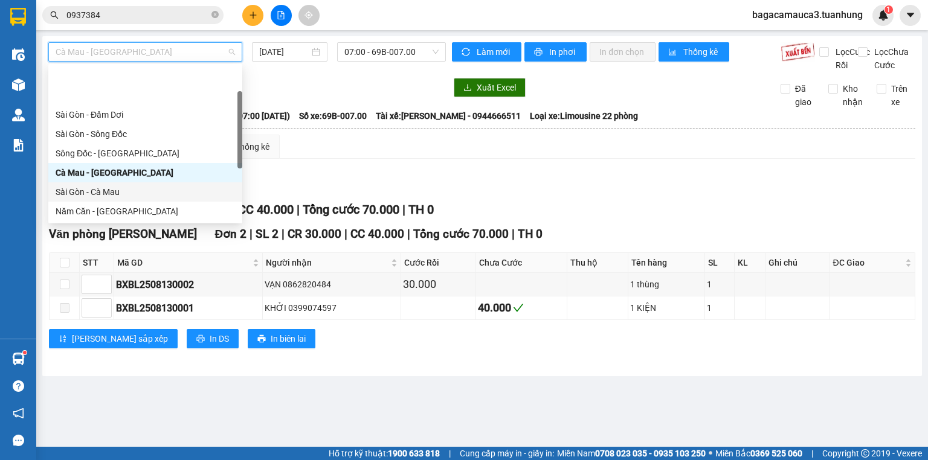
scroll to position [174, 0]
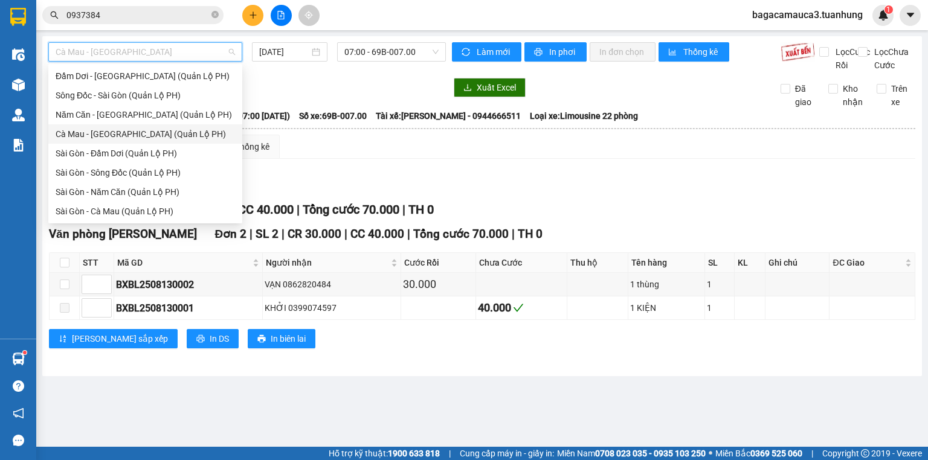
click at [140, 130] on div "Cà Mau - Sài Gòn (Quản Lộ PH)" at bounding box center [145, 133] width 179 height 13
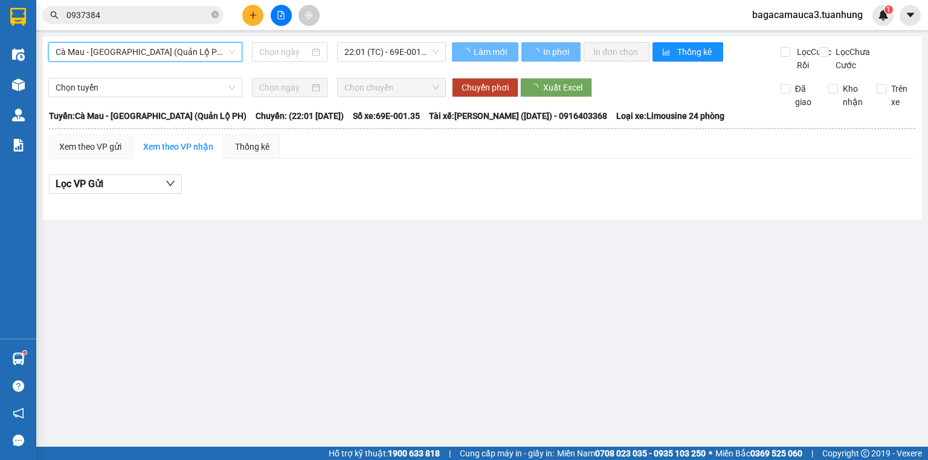
type input "[DATE]"
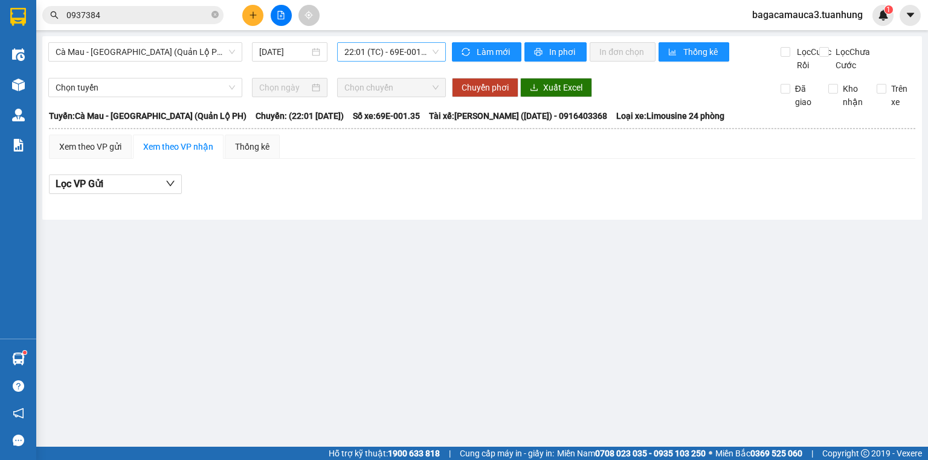
drag, startPoint x: 353, startPoint y: 63, endPoint x: 376, endPoint y: 51, distance: 26.5
click at [354, 61] on div "Cà Mau - Sài Gòn (Quản Lộ PH) 13/08/2025 22:01 (TC) - 69E-001.35" at bounding box center [247, 57] width 398 height 30
click at [376, 51] on span "22:01 (TC) - 69E-001.35" at bounding box center [391, 52] width 95 height 18
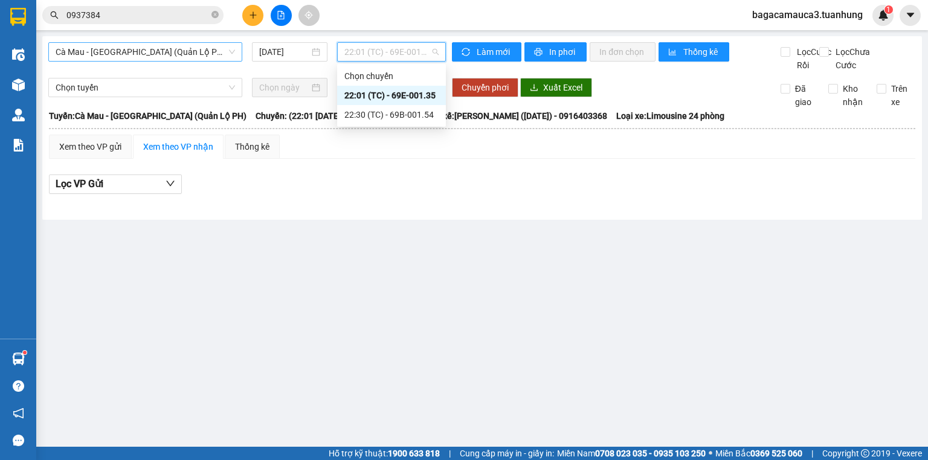
click at [199, 46] on span "Cà Mau - Sài Gòn (Quản Lộ PH)" at bounding box center [145, 52] width 179 height 18
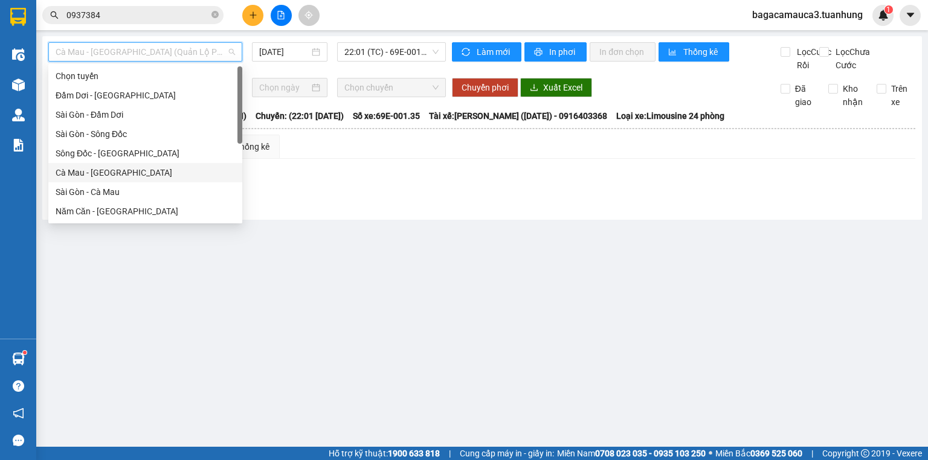
click at [85, 170] on div "Cà Mau - Sài Gòn" at bounding box center [145, 172] width 179 height 13
type input "[DATE]"
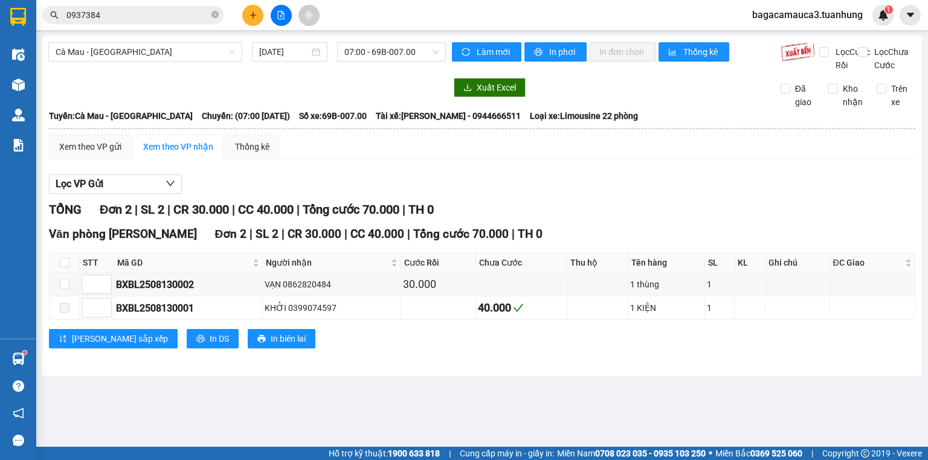
click at [416, 35] on main "Cà Mau - Sài Gòn 13/08/2025 07:00 - 69B-007.00 Làm mới In phơi In đơn chọn Thốn…" at bounding box center [464, 223] width 928 height 447
click at [399, 46] on span "07:00 - 69B-007.00" at bounding box center [391, 52] width 95 height 18
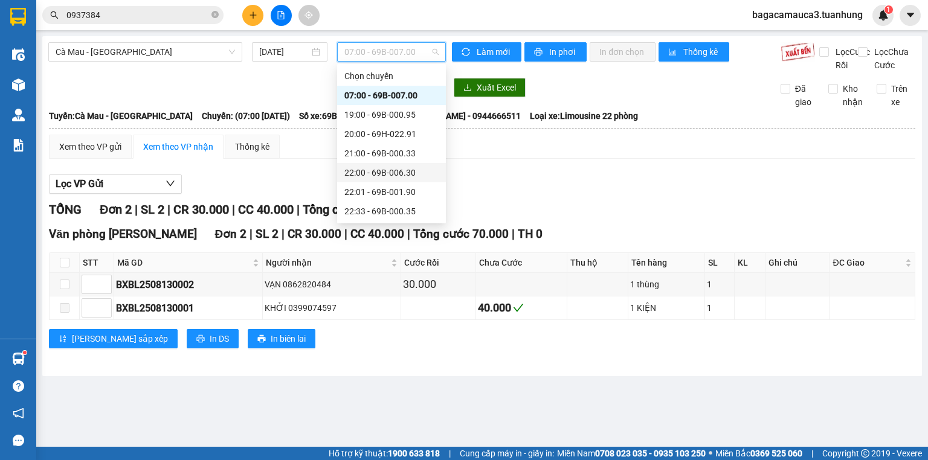
scroll to position [19, 0]
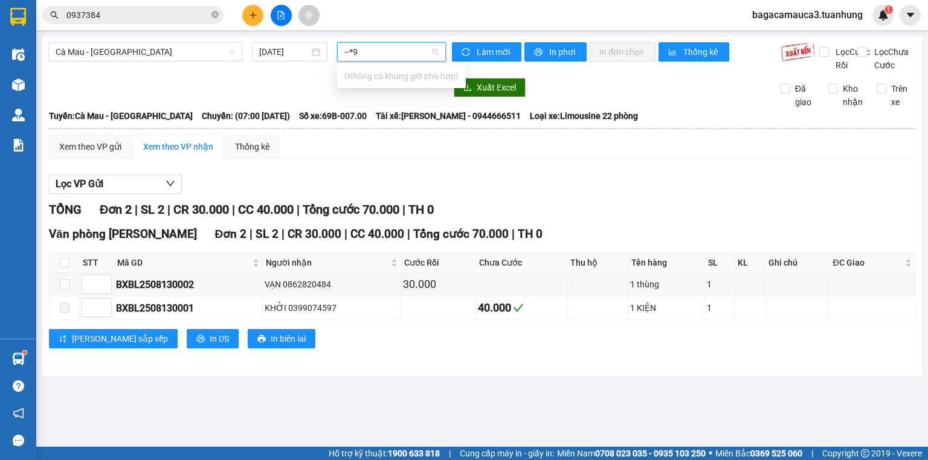
type input "--*9"
drag, startPoint x: 379, startPoint y: 158, endPoint x: 31, endPoint y: 85, distance: 355.7
click at [31, 85] on div "Kho hàng mới" at bounding box center [18, 84] width 36 height 30
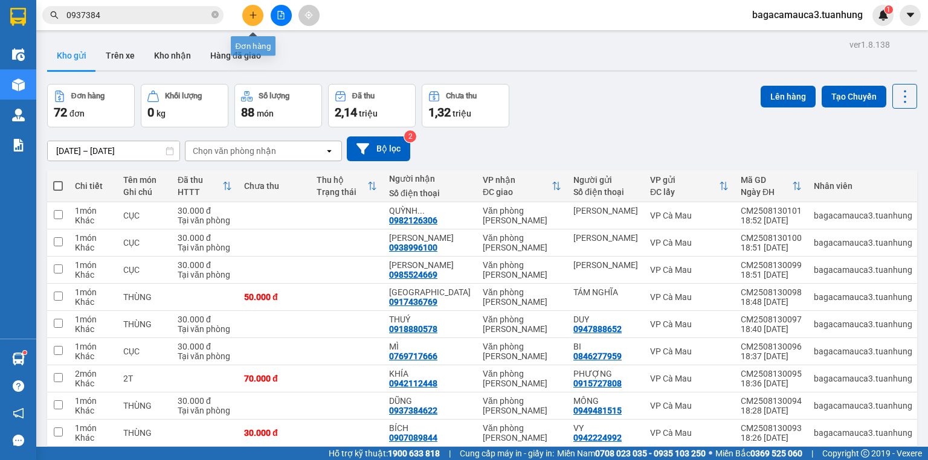
click at [248, 8] on button at bounding box center [252, 15] width 21 height 21
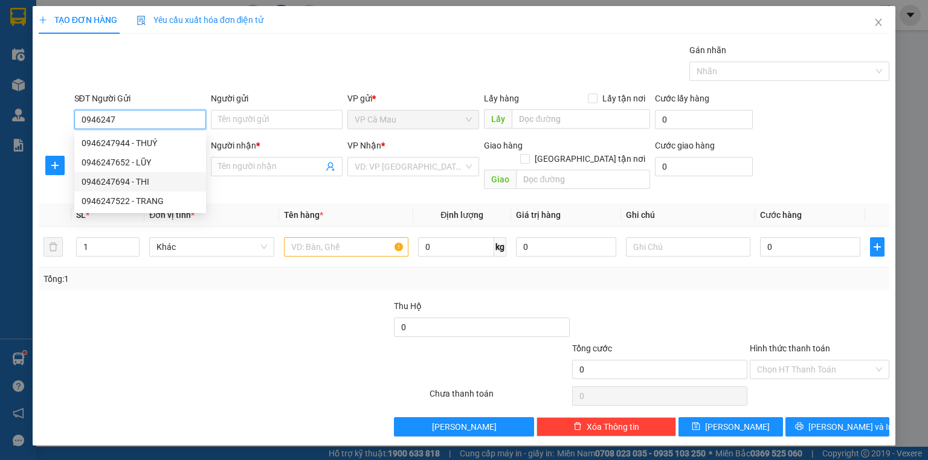
click at [150, 177] on div "0946247694 - THI" at bounding box center [140, 181] width 117 height 13
type input "0946247694"
type input "THI"
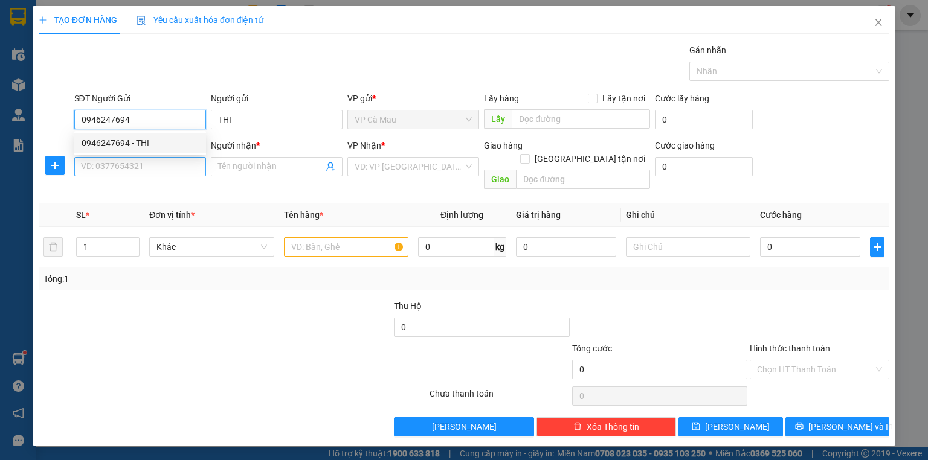
type input "0946247694"
click at [150, 171] on input "SĐT Người Nhận *" at bounding box center [140, 166] width 132 height 19
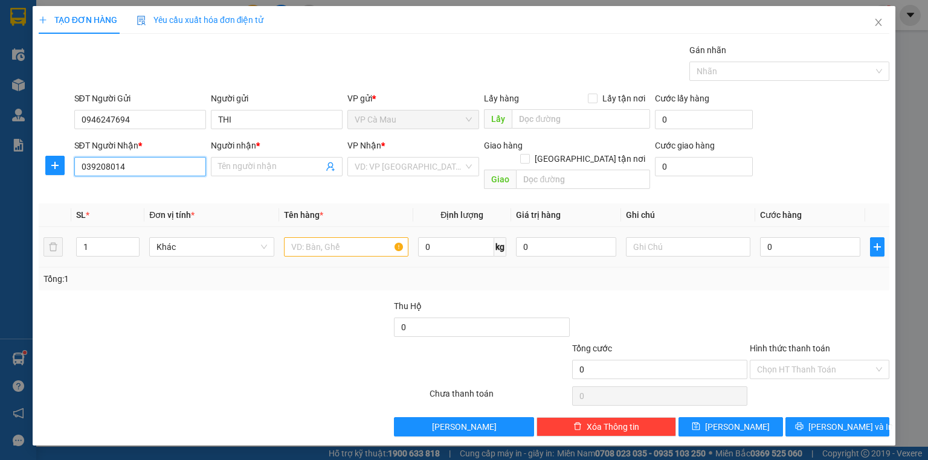
type input "0392080140"
click at [169, 182] on div "0392080140 - NGHĨA" at bounding box center [140, 190] width 132 height 19
type input "NGHĨA"
type input "0392080140"
click at [313, 239] on input "text" at bounding box center [346, 246] width 124 height 19
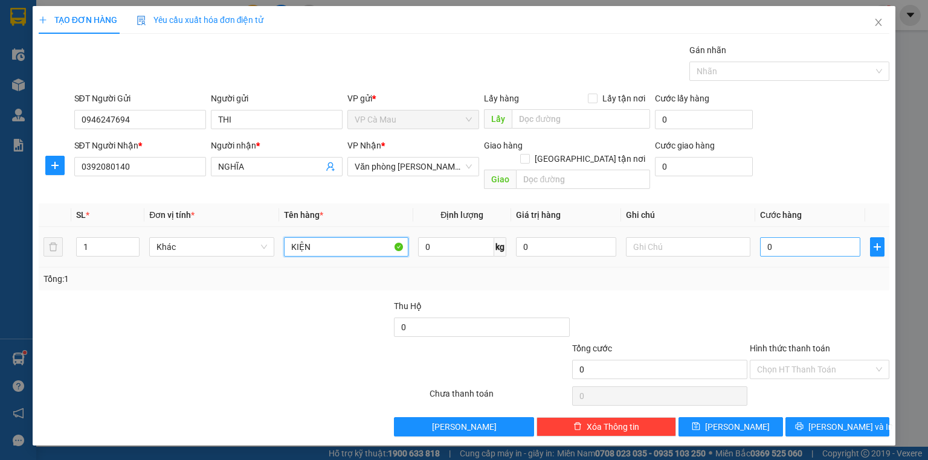
type input "KIỆN"
click at [805, 237] on input "0" at bounding box center [810, 246] width 100 height 19
type input "5"
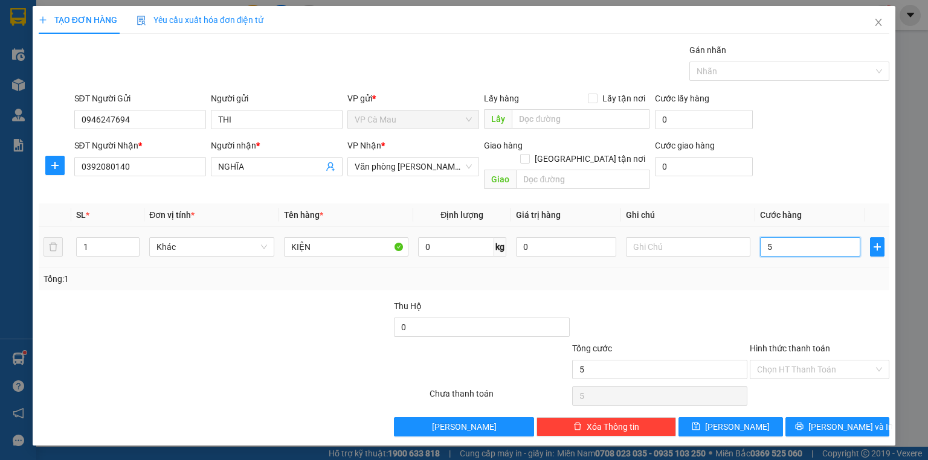
type input "50"
type input "50.000"
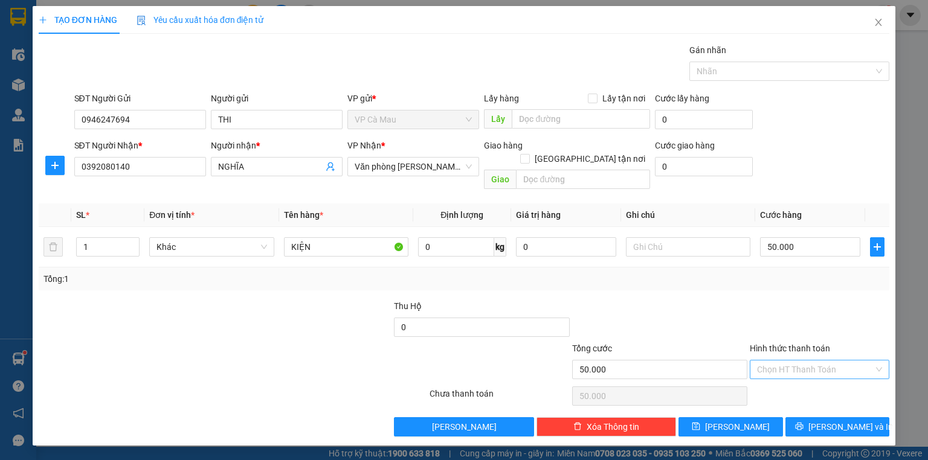
click at [819, 361] on input "Hình thức thanh toán" at bounding box center [815, 370] width 117 height 18
click at [815, 385] on div "Tại văn phòng" at bounding box center [819, 379] width 125 height 13
type input "0"
click at [802, 417] on button "[PERSON_NAME] và In" at bounding box center [837, 426] width 105 height 19
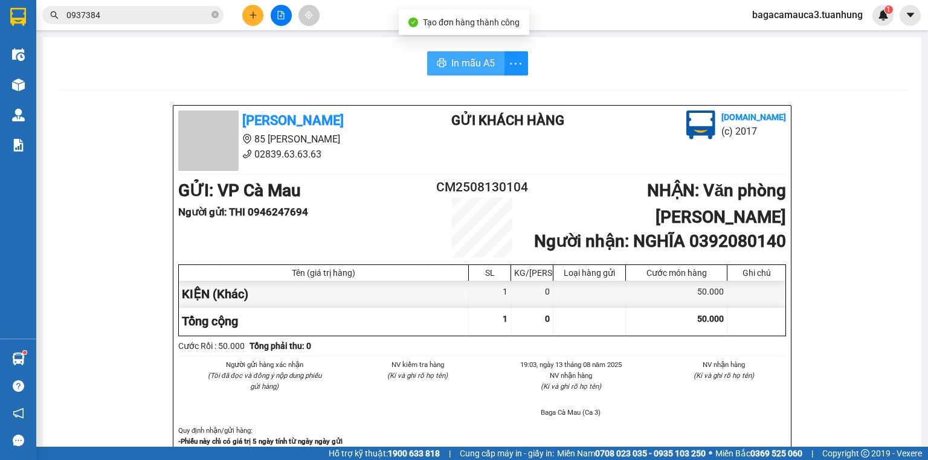
click at [481, 65] on span "In mẫu A5" at bounding box center [472, 63] width 43 height 15
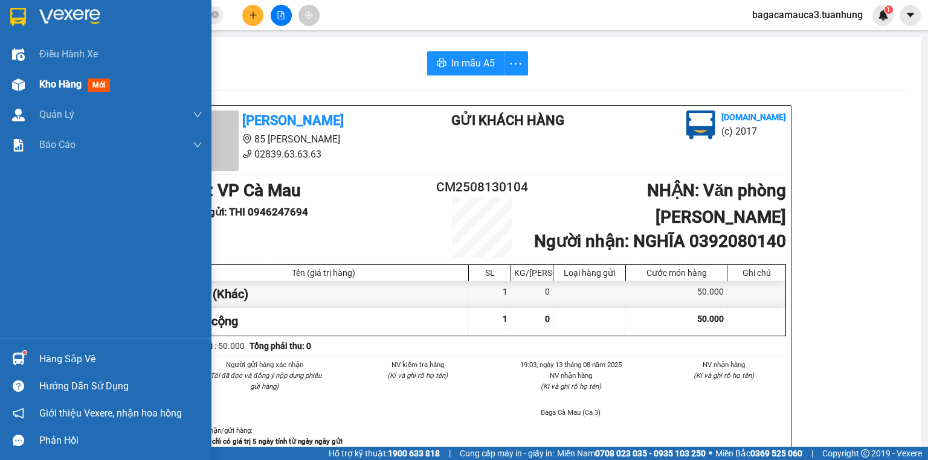
click at [63, 89] on span "Kho hàng" at bounding box center [60, 84] width 42 height 11
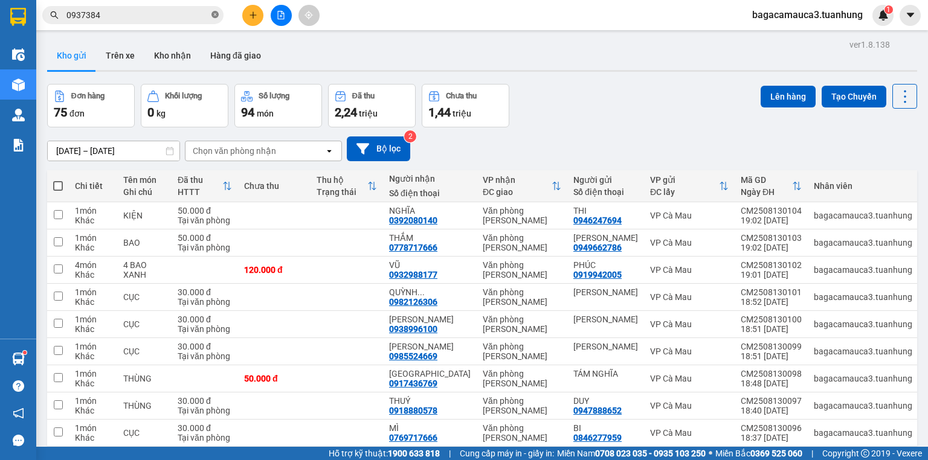
click at [217, 12] on icon "close-circle" at bounding box center [214, 14] width 7 height 7
type input "`"
click at [217, 16] on icon "close-circle" at bounding box center [214, 14] width 7 height 7
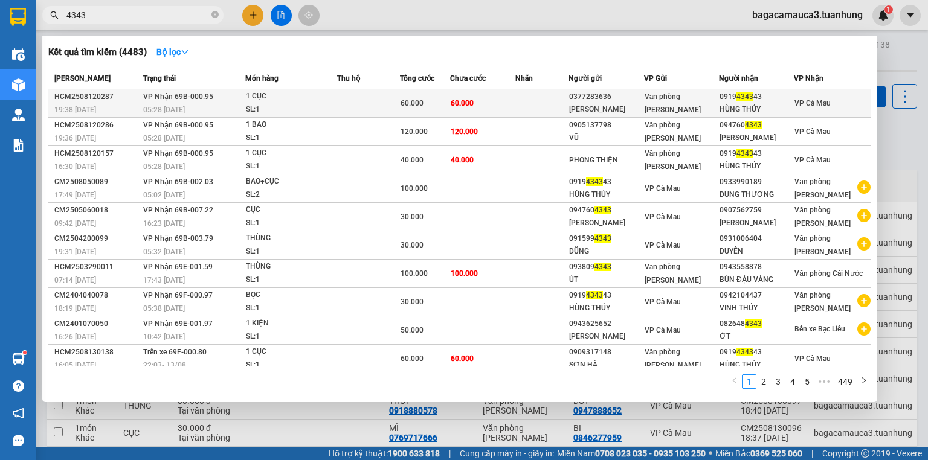
type input "4343"
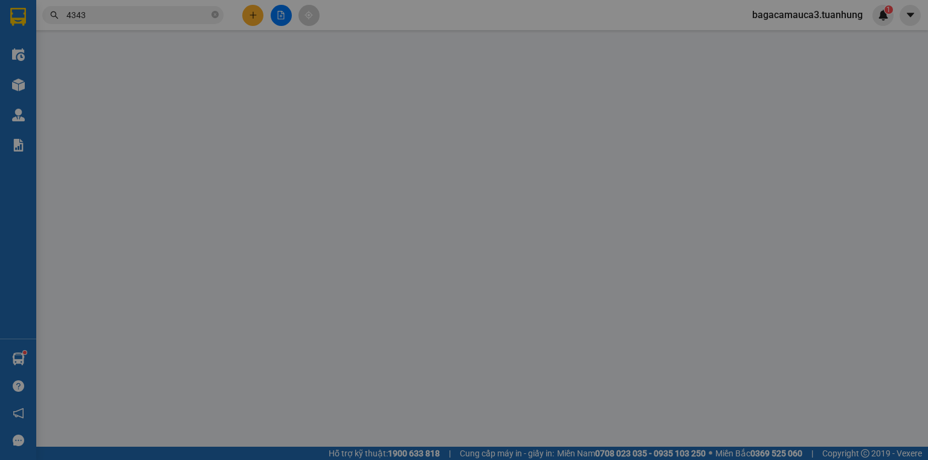
type input "0377283636"
type input "[PERSON_NAME]"
type input "0919434343"
type input "HÙNG THÚY"
type input "60.000"
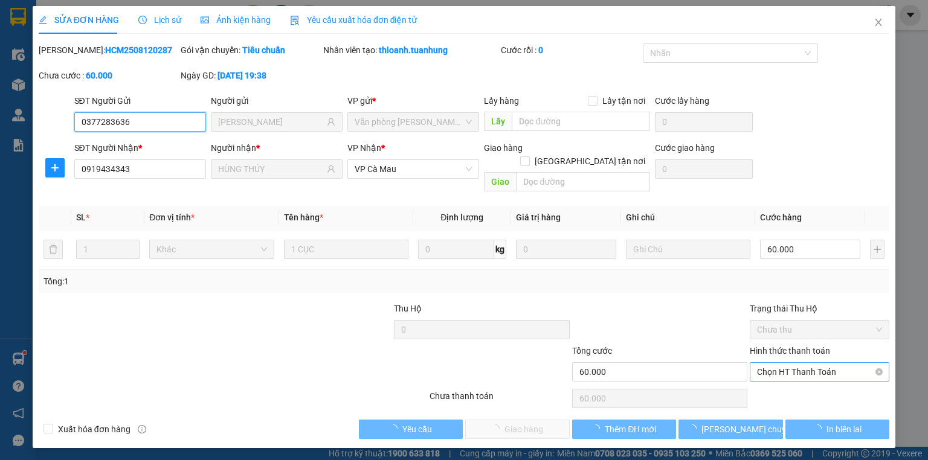
click at [794, 363] on span "Chọn HT Thanh Toán" at bounding box center [819, 372] width 125 height 18
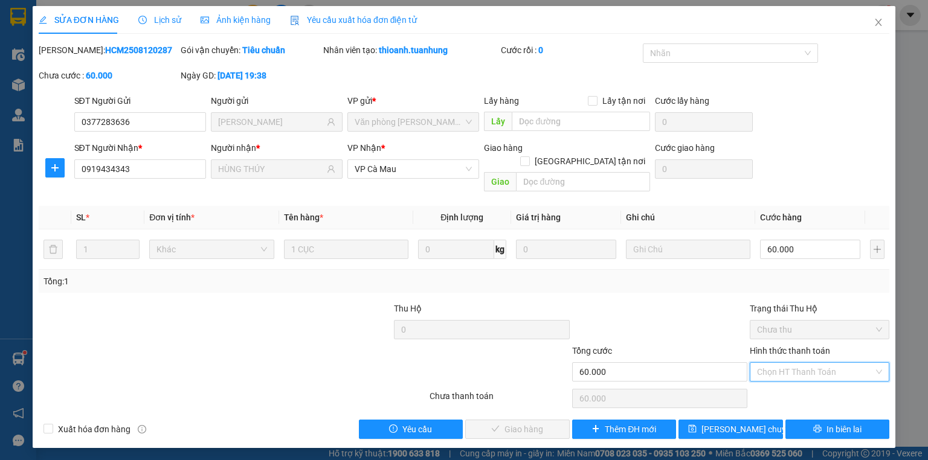
click at [793, 379] on div "Tại văn phòng" at bounding box center [819, 382] width 125 height 13
type input "0"
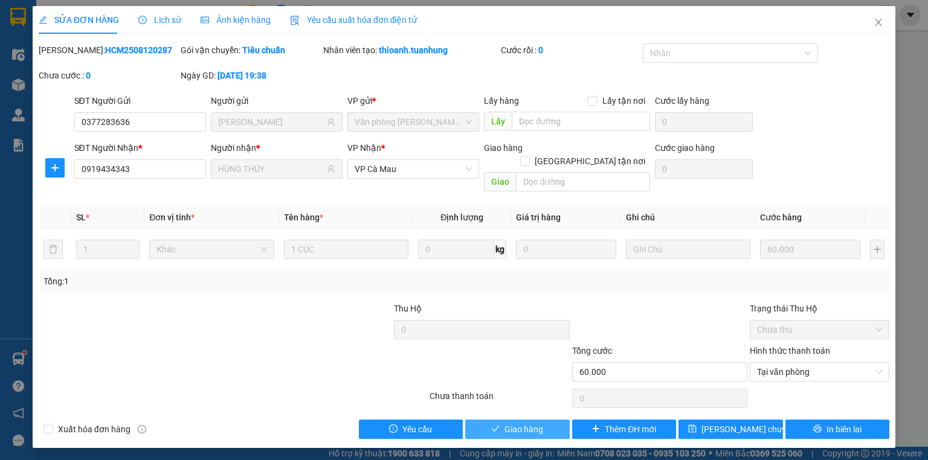
click at [507, 423] on span "Giao hàng" at bounding box center [523, 429] width 39 height 13
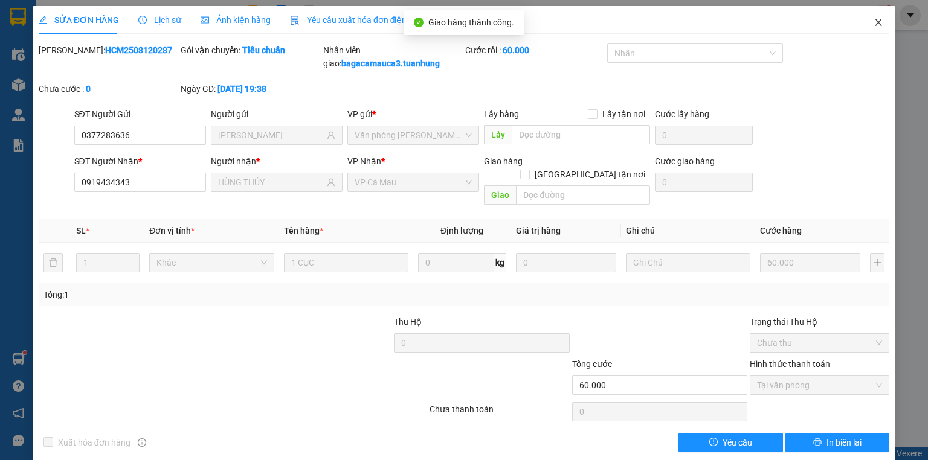
click at [877, 22] on span "Close" at bounding box center [879, 23] width 34 height 34
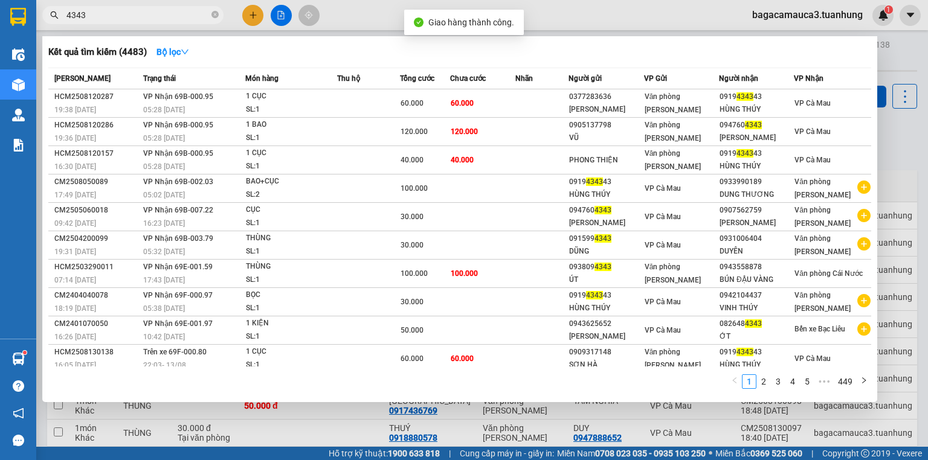
click at [178, 17] on input "4343" at bounding box center [137, 14] width 143 height 13
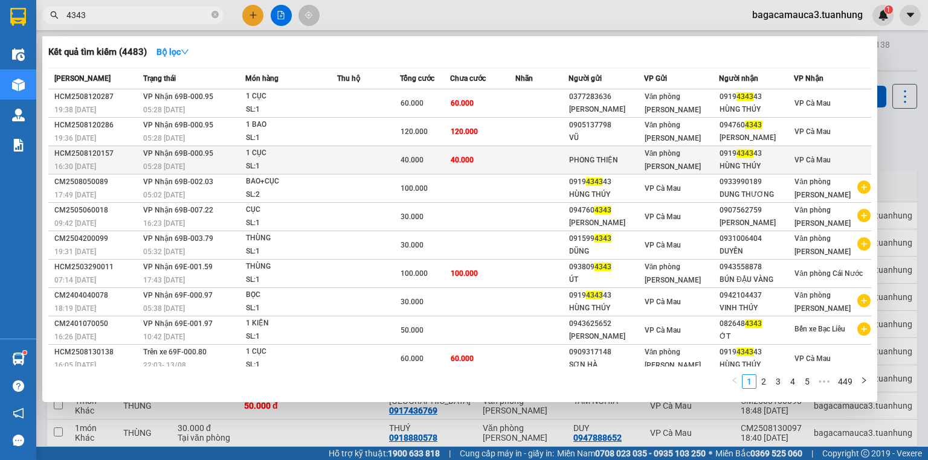
click at [676, 159] on div "Văn [PERSON_NAME] [PERSON_NAME]" at bounding box center [682, 160] width 74 height 27
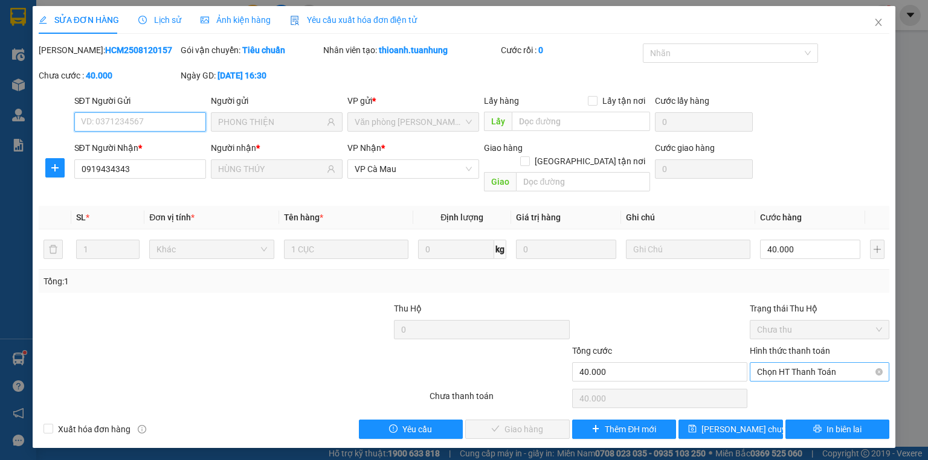
click at [793, 363] on span "Chọn HT Thanh Toán" at bounding box center [819, 372] width 125 height 18
click at [785, 370] on div "Total Paid Fee 0 Total UnPaid Fee 40.000 Cash Collection Total Fee Mã ĐH: HCM25…" at bounding box center [464, 241] width 851 height 396
click at [775, 387] on div "Chọn HT Thanh Toán" at bounding box center [820, 399] width 142 height 24
click at [791, 363] on span "Chọn HT Thanh Toán" at bounding box center [819, 372] width 125 height 18
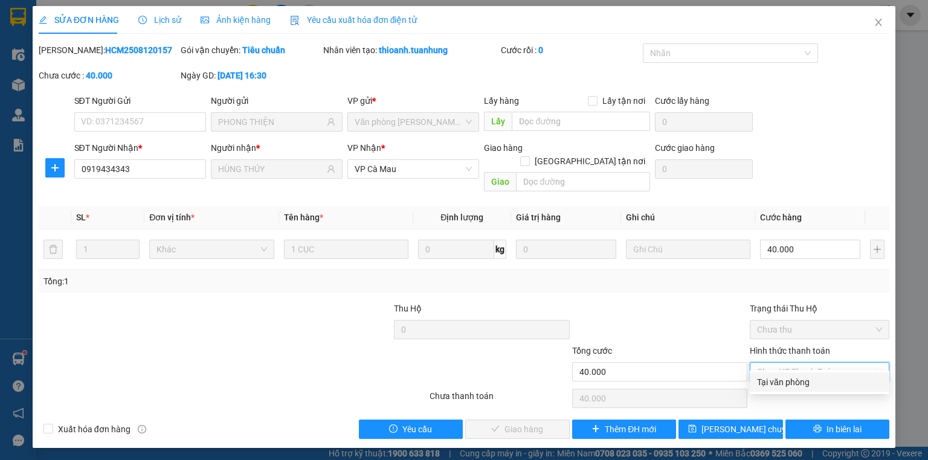
click at [790, 375] on div "Tại văn phòng" at bounding box center [820, 382] width 140 height 19
type input "0"
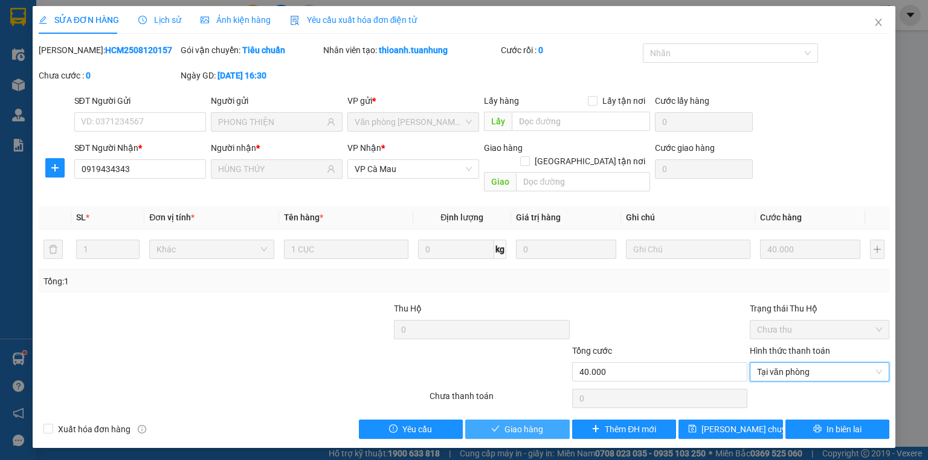
click at [534, 423] on span "Giao hàng" at bounding box center [523, 429] width 39 height 13
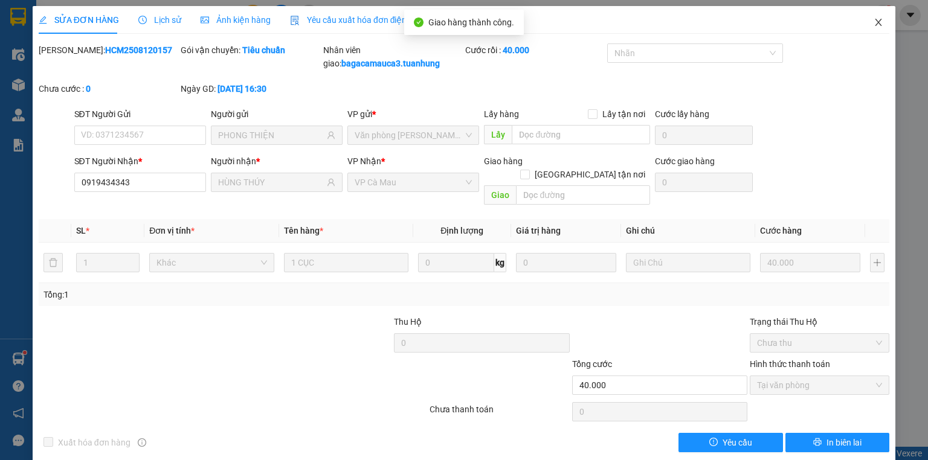
click at [875, 33] on span "Close" at bounding box center [879, 23] width 34 height 34
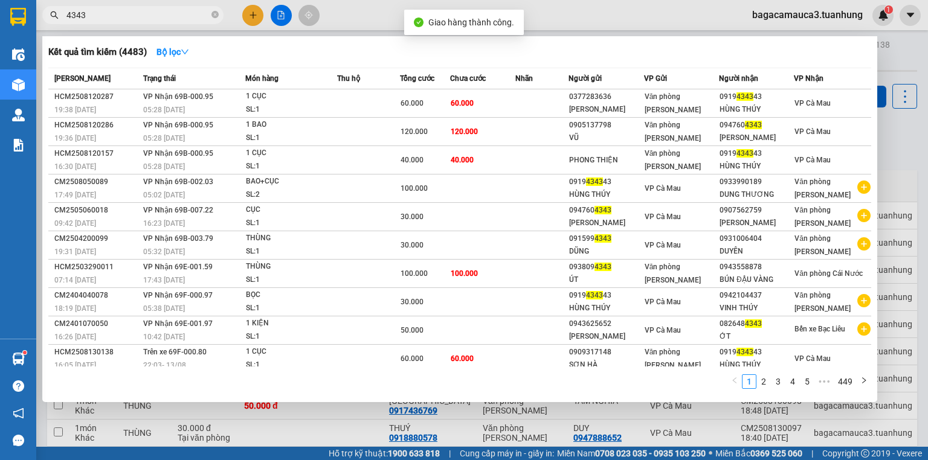
click at [180, 17] on input "4343" at bounding box center [137, 14] width 143 height 13
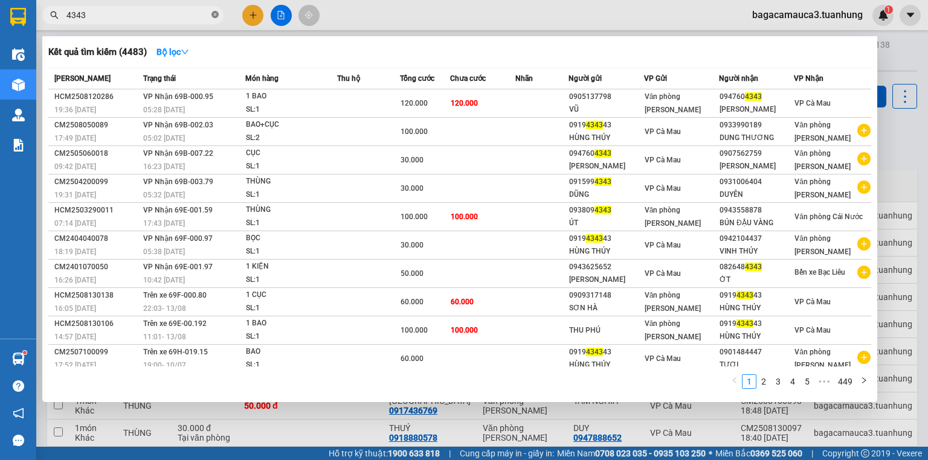
click at [213, 16] on icon "close-circle" at bounding box center [214, 14] width 7 height 7
type input "9922"
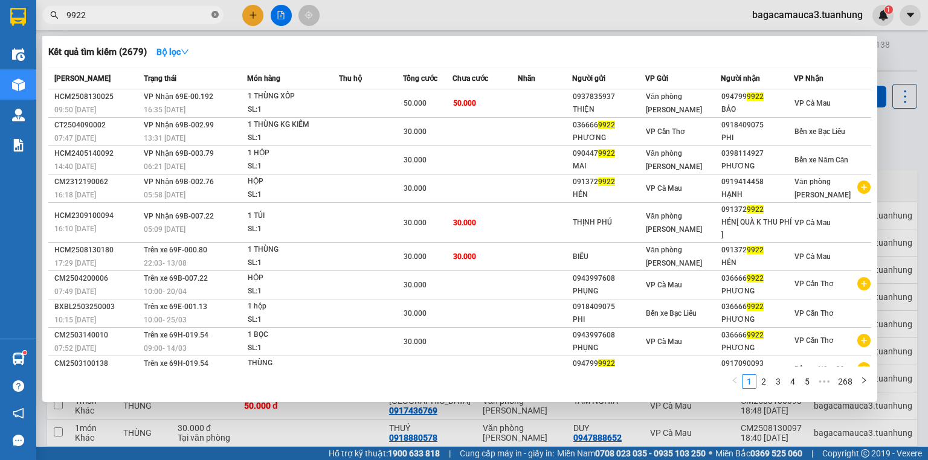
click at [213, 16] on icon "close-circle" at bounding box center [214, 14] width 7 height 7
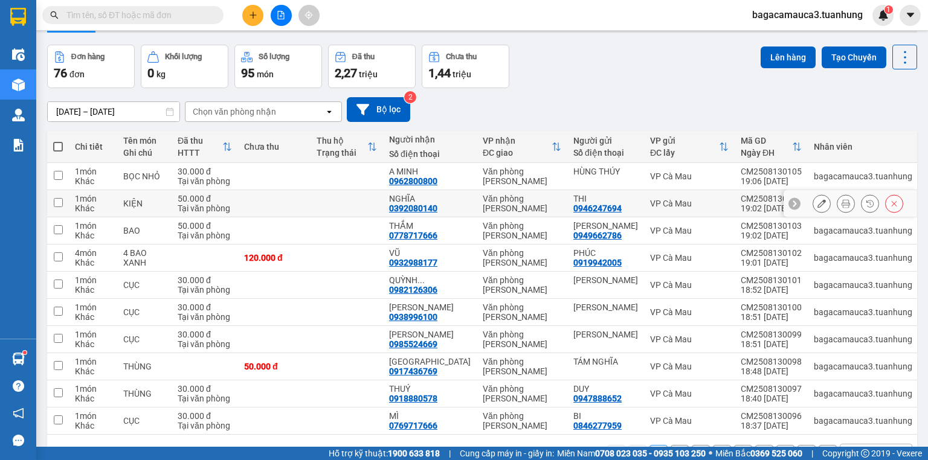
scroll to position [89, 0]
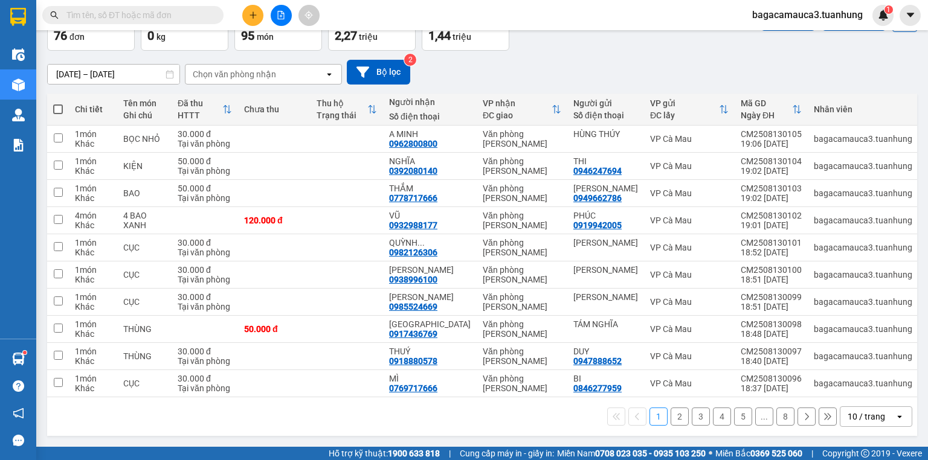
click at [61, 105] on span at bounding box center [58, 110] width 10 height 10
click at [58, 103] on input "checkbox" at bounding box center [58, 103] width 0 height 0
checkbox input "true"
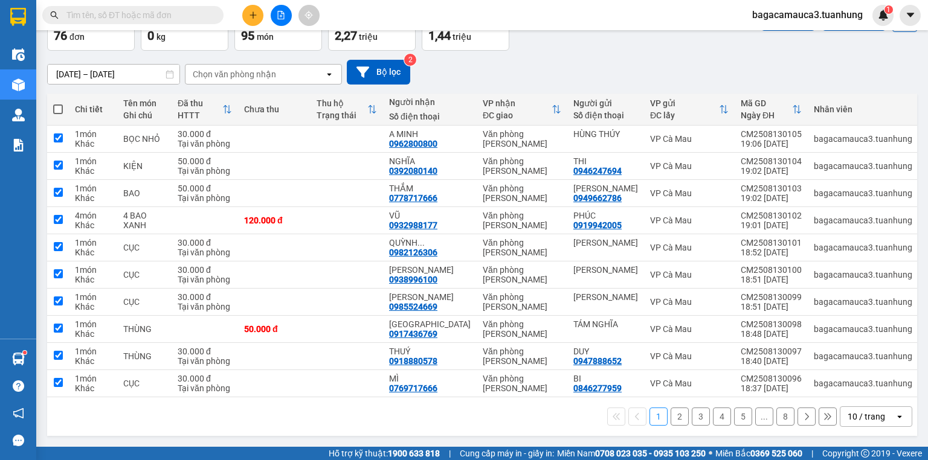
checkbox input "true"
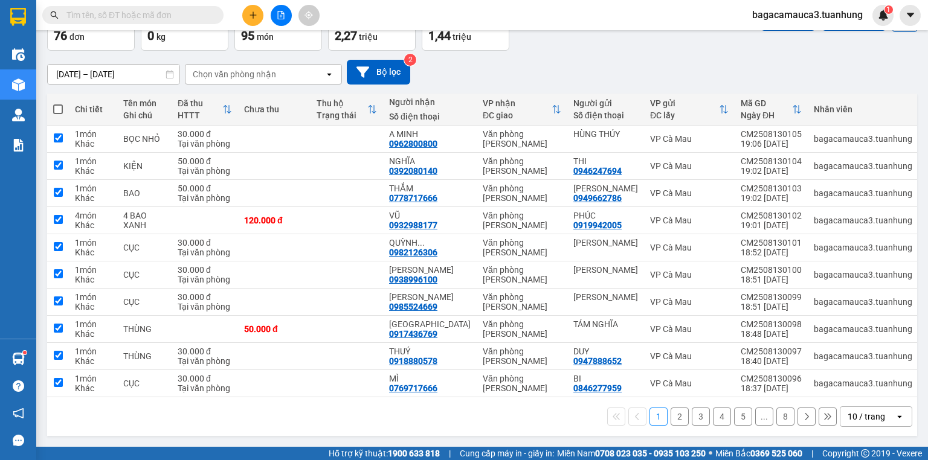
checkbox input "true"
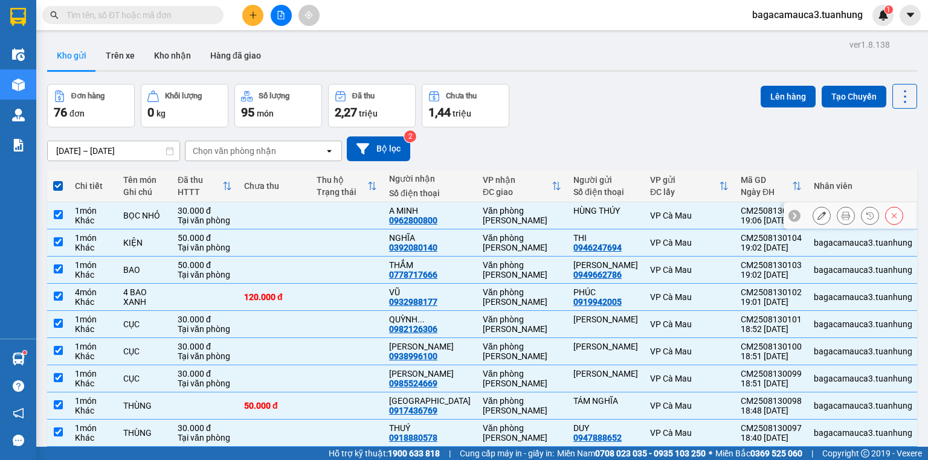
scroll to position [0, 0]
click at [776, 100] on button "Lên hàng" at bounding box center [788, 97] width 55 height 22
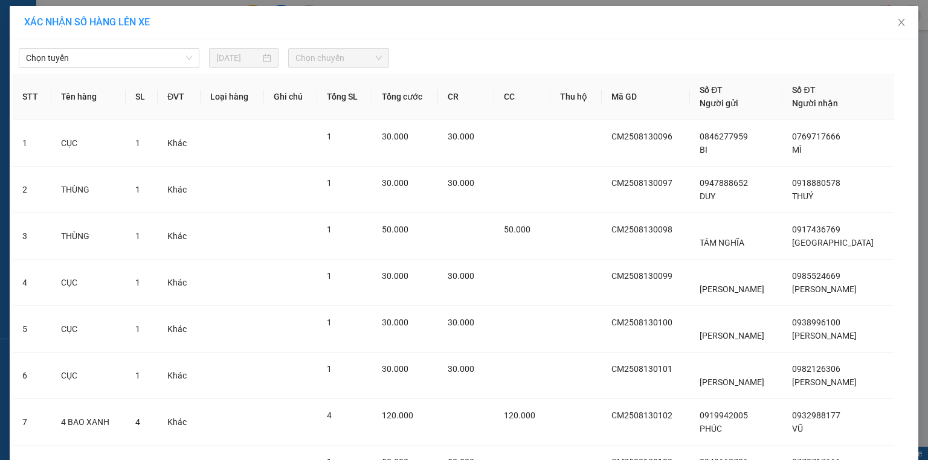
click at [146, 69] on div "Chọn tuyến 13/08/2025 Chọn chuyến STT Tên hàng SL ĐVT Loại hàng Ghi chú Tổng SL…" at bounding box center [464, 349] width 909 height 620
click at [135, 71] on div "Chọn tuyến 13/08/2025 Chọn chuyến STT Tên hàng SL ĐVT Loại hàng Ghi chú Tổng SL…" at bounding box center [464, 349] width 909 height 620
click at [150, 62] on span "Chọn tuyến" at bounding box center [109, 58] width 166 height 18
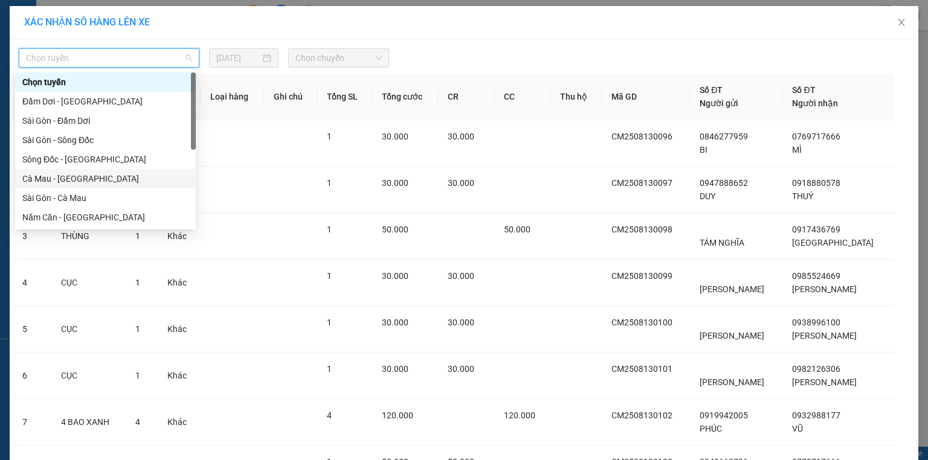
click at [48, 176] on div "Cà Mau - Sài Gòn" at bounding box center [105, 178] width 166 height 13
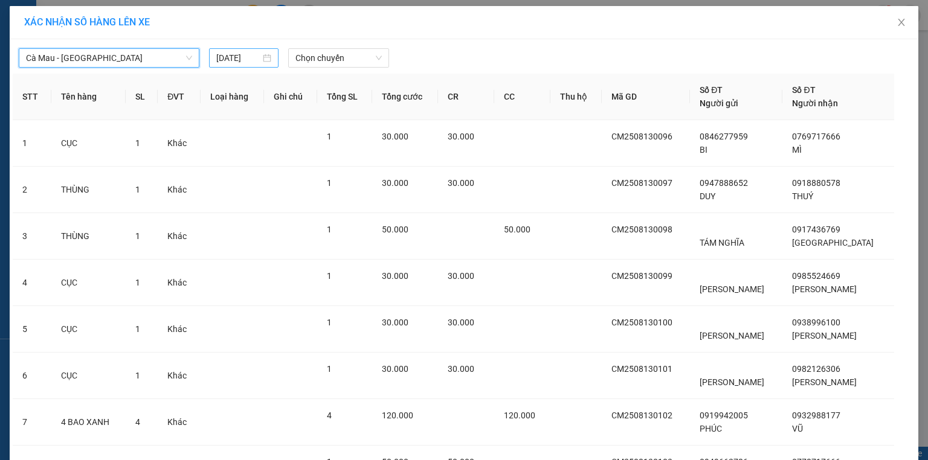
click at [251, 63] on input "[DATE]" at bounding box center [238, 57] width 44 height 13
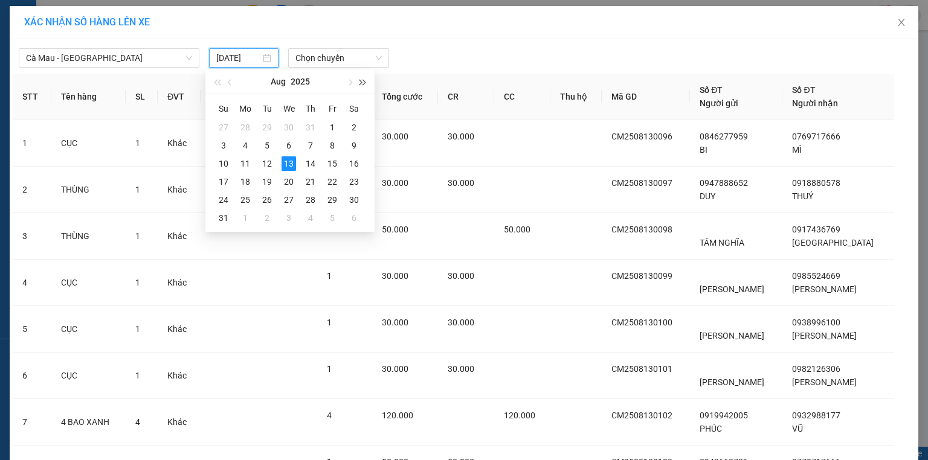
click at [366, 75] on button "button" at bounding box center [362, 81] width 13 height 24
click at [367, 51] on span "Chọn chuyến" at bounding box center [338, 58] width 87 height 18
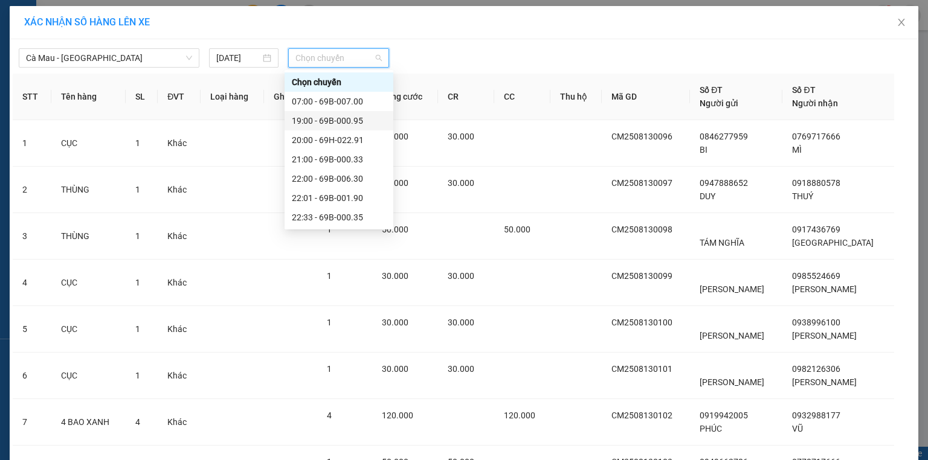
click at [346, 127] on div "19:00 - 69B-000.95" at bounding box center [339, 120] width 109 height 19
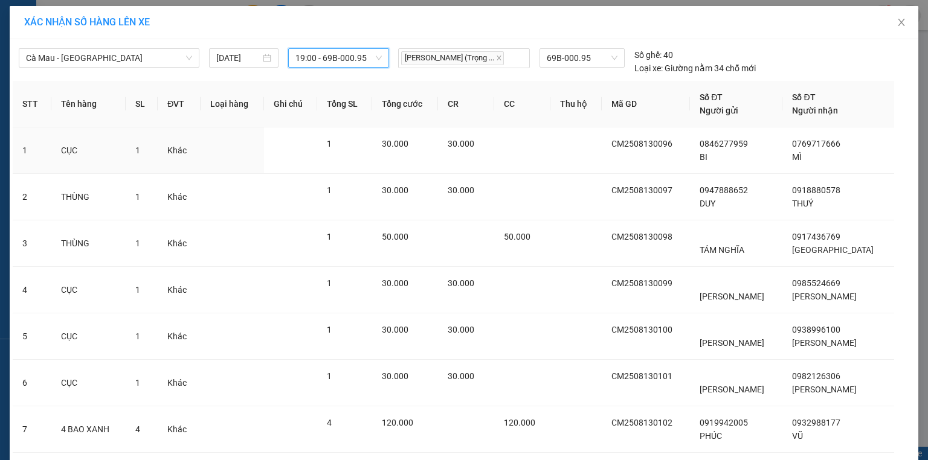
scroll to position [219, 0]
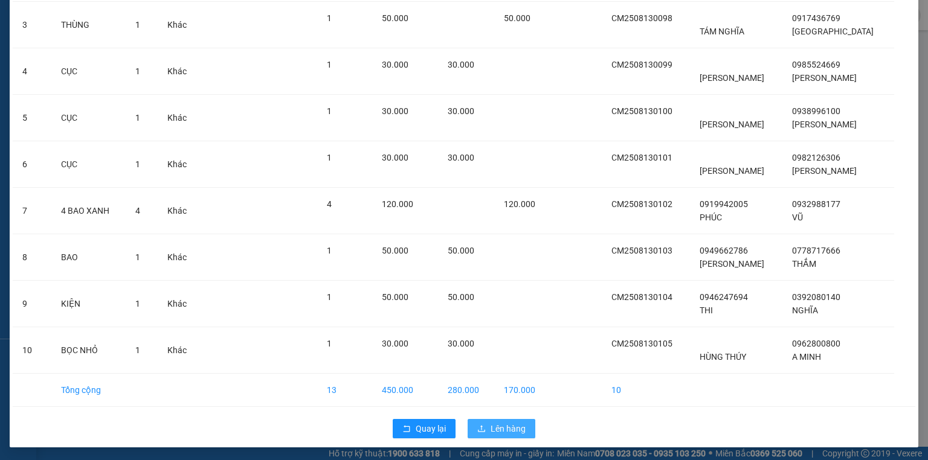
click at [527, 420] on button "Lên hàng" at bounding box center [502, 428] width 68 height 19
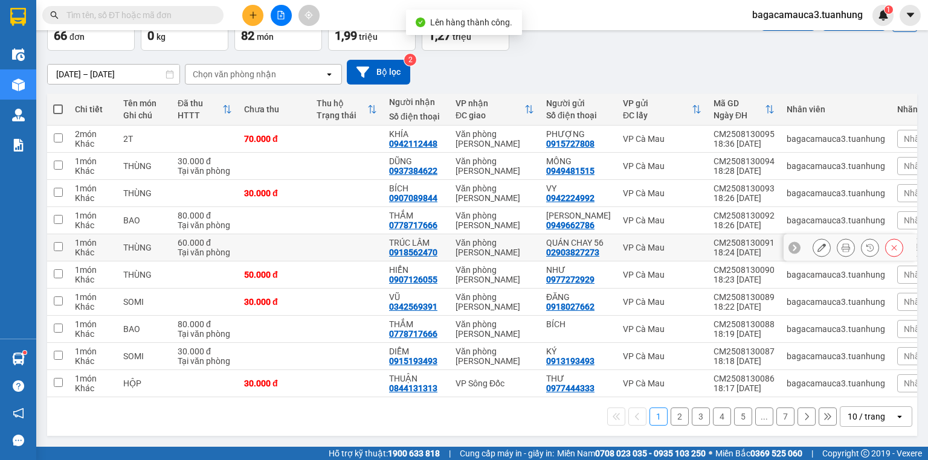
scroll to position [98, 0]
click at [60, 105] on span at bounding box center [58, 110] width 10 height 10
click at [58, 103] on input "checkbox" at bounding box center [58, 103] width 0 height 0
checkbox input "true"
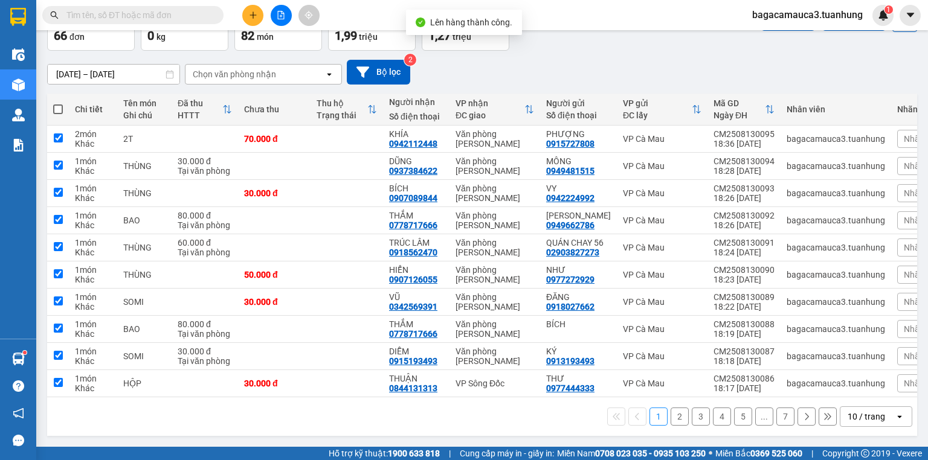
checkbox input "true"
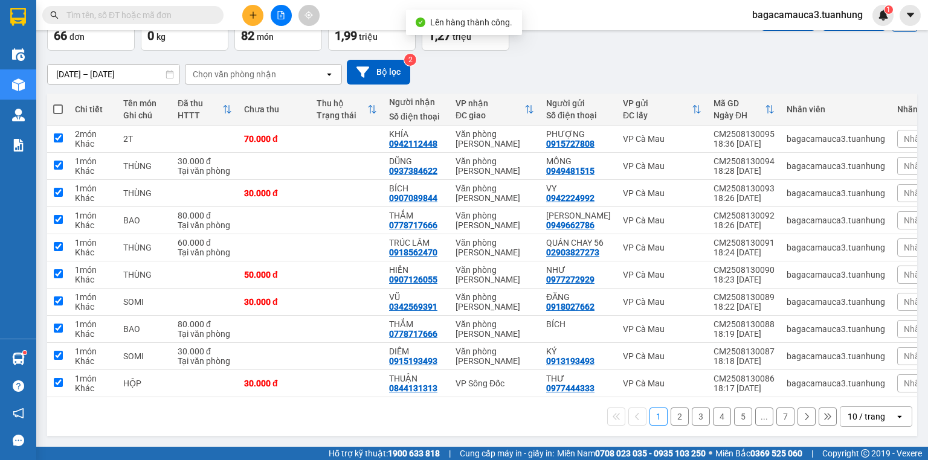
checkbox input "true"
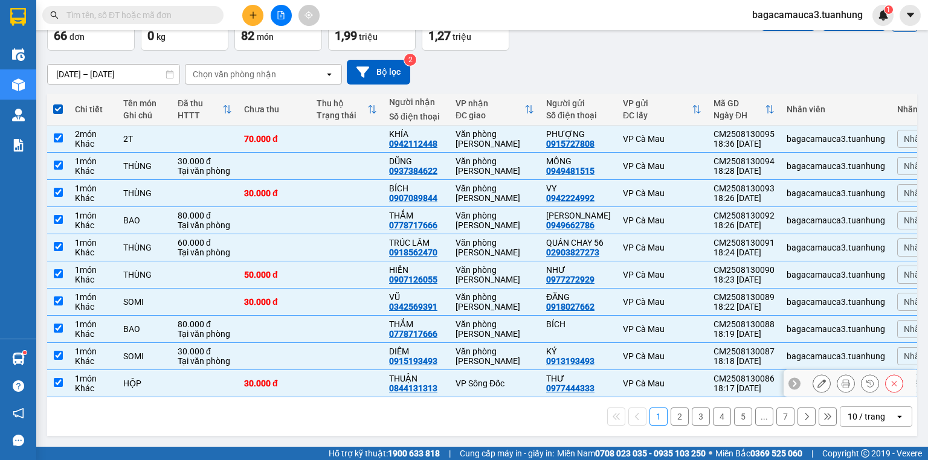
click at [492, 379] on div "VP Sông Đốc" at bounding box center [495, 384] width 79 height 10
checkbox input "false"
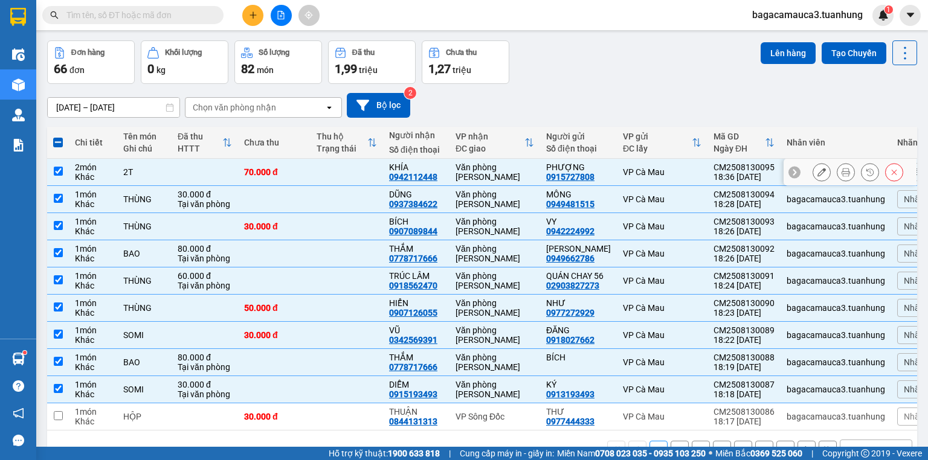
scroll to position [0, 0]
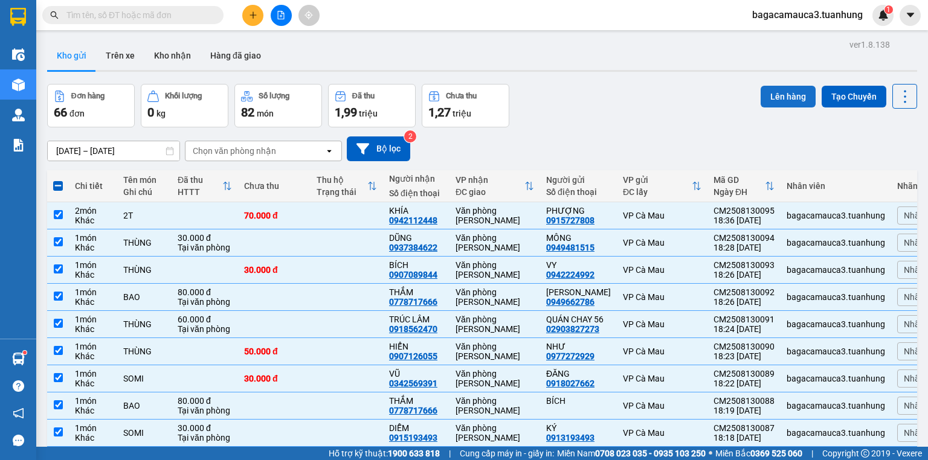
click at [771, 103] on button "Lên hàng" at bounding box center [788, 97] width 55 height 22
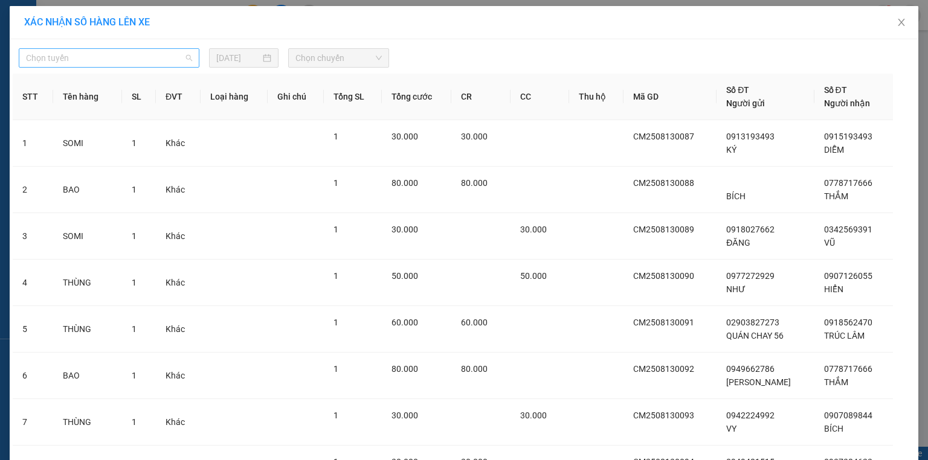
click at [179, 57] on span "Chọn tuyến" at bounding box center [109, 58] width 166 height 18
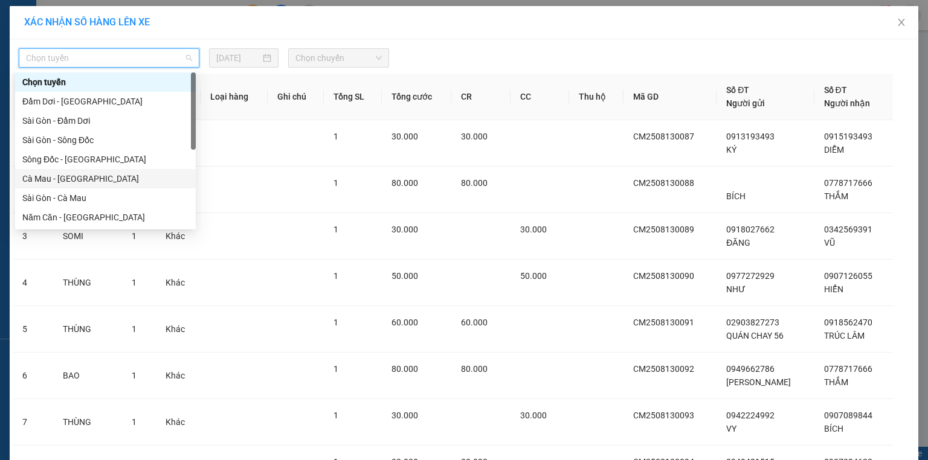
click at [83, 174] on div "Cà Mau - Sài Gòn" at bounding box center [105, 178] width 166 height 13
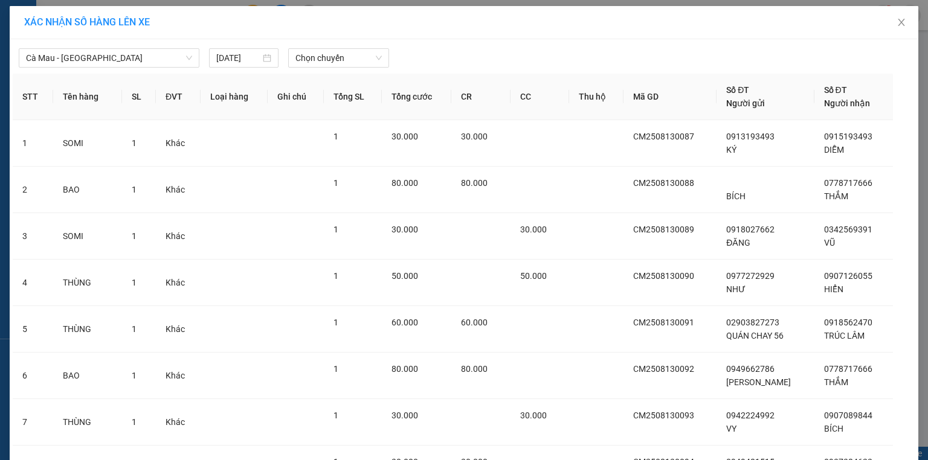
click at [152, 68] on div "Cà Mau - Sài Gòn 13/08/2025 Chọn chuyến STT Tên hàng SL ĐVT Loại hàng Ghi chú T…" at bounding box center [464, 325] width 909 height 573
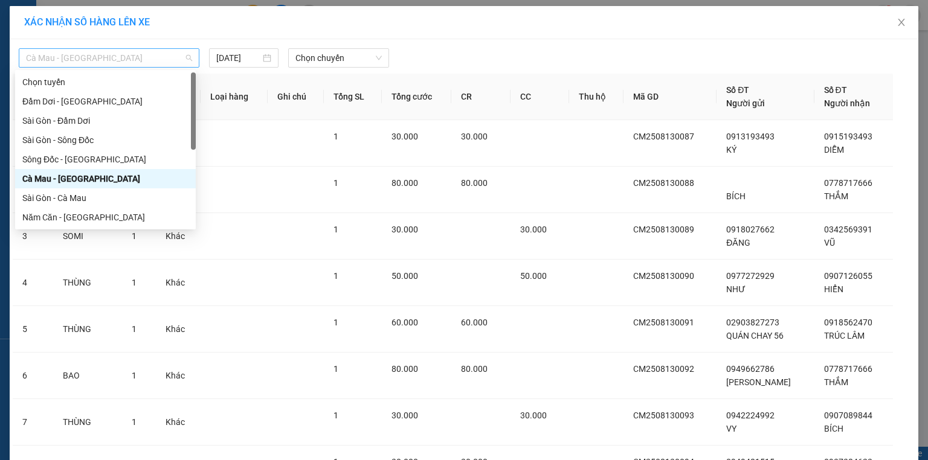
click at [160, 57] on span "Cà Mau - Sài Gòn" at bounding box center [109, 58] width 166 height 18
click at [65, 187] on div "Cà Mau - Sài Gòn" at bounding box center [105, 178] width 181 height 19
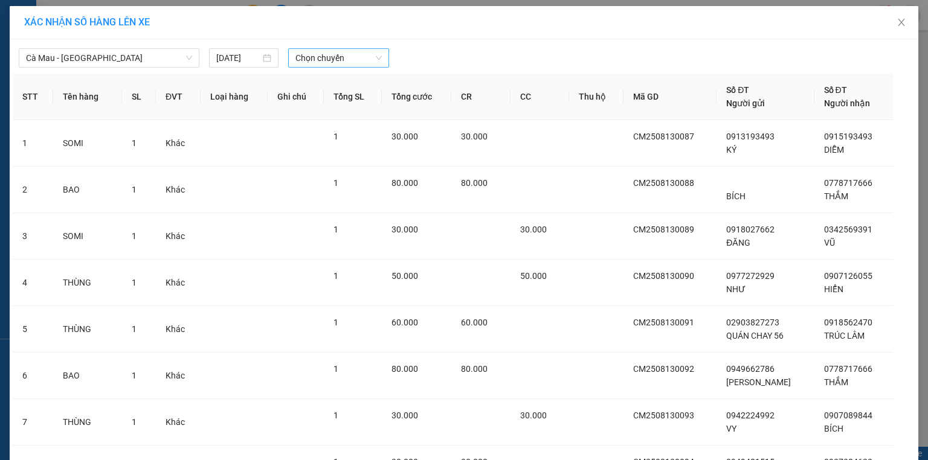
drag, startPoint x: 308, startPoint y: 70, endPoint x: 327, endPoint y: 63, distance: 20.4
click at [312, 68] on div "Cà Mau - Sài Gòn 13/08/2025 Chọn chuyến STT Tên hàng SL ĐVT Loại hàng Ghi chú T…" at bounding box center [464, 325] width 909 height 573
click at [327, 63] on span "Chọn chuyến" at bounding box center [338, 58] width 87 height 18
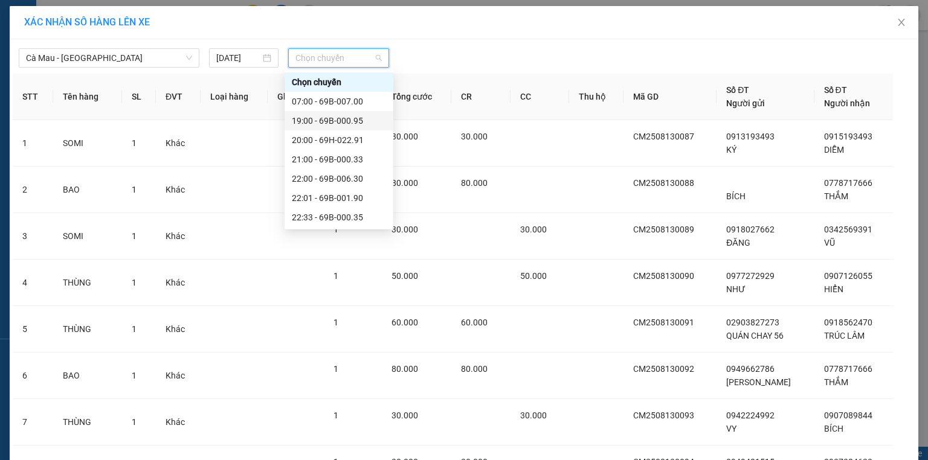
click at [332, 129] on div "19:00 - 69B-000.95" at bounding box center [339, 120] width 109 height 19
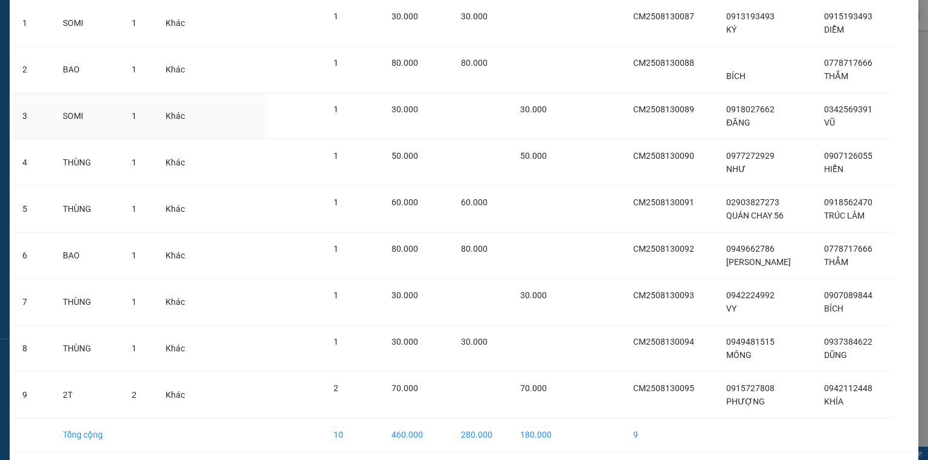
scroll to position [172, 0]
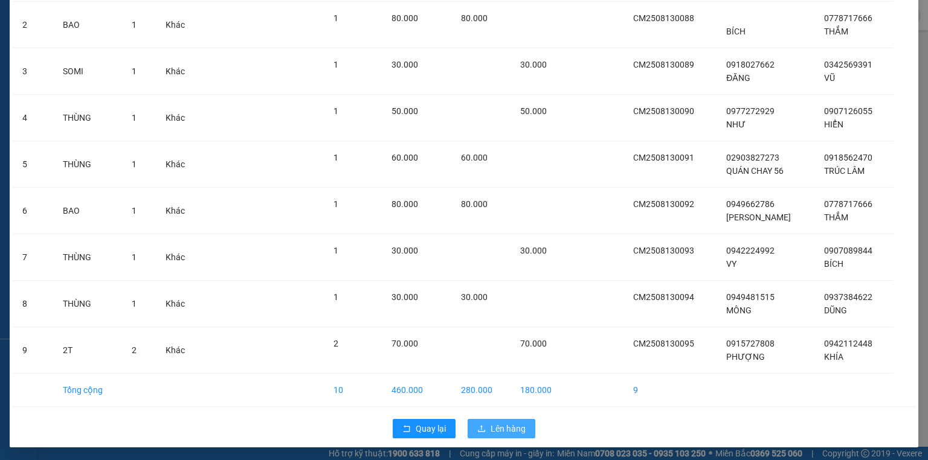
click at [491, 428] on span "Lên hàng" at bounding box center [508, 428] width 35 height 13
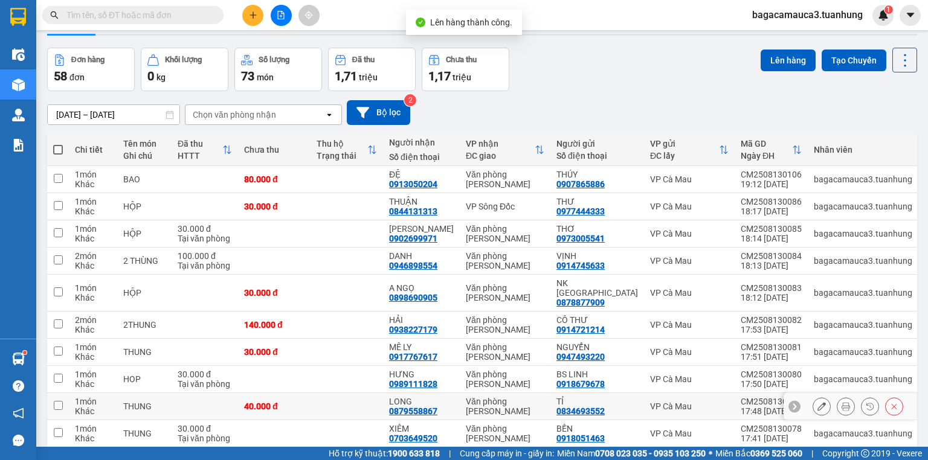
scroll to position [79, 0]
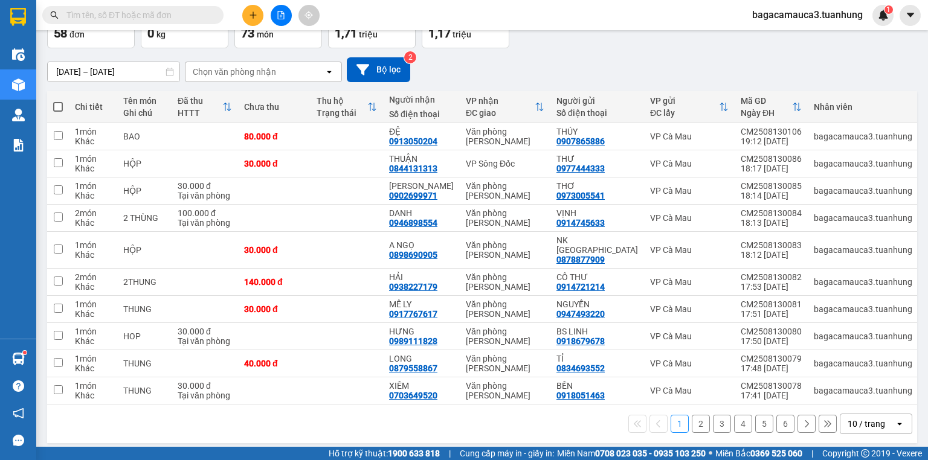
click at [56, 100] on th at bounding box center [58, 107] width 22 height 32
click at [57, 109] on span at bounding box center [58, 107] width 10 height 10
click at [58, 101] on input "checkbox" at bounding box center [58, 101] width 0 height 0
checkbox input "true"
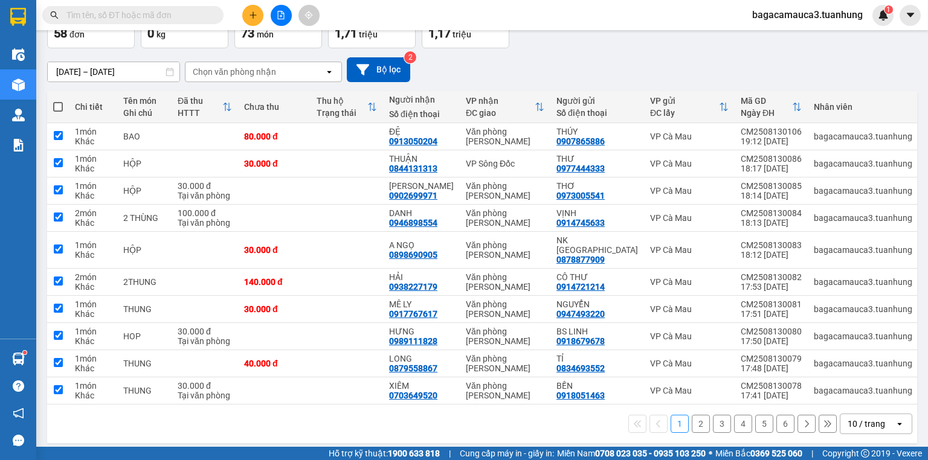
checkbox input "true"
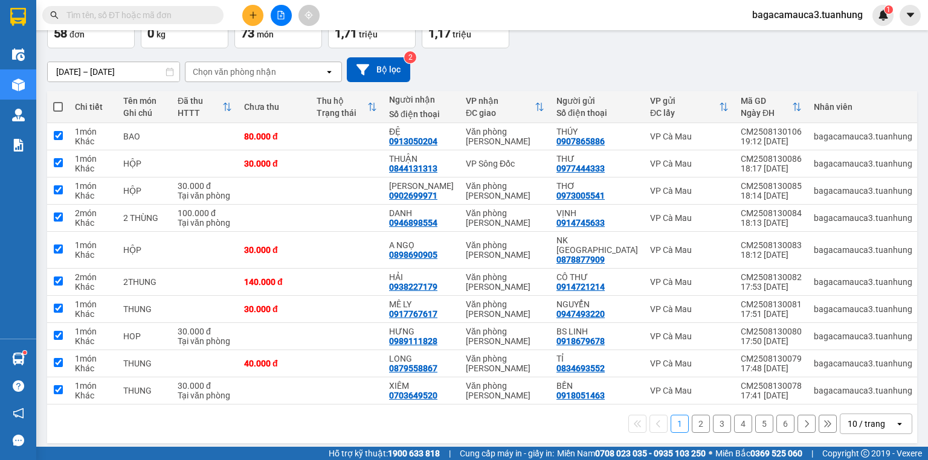
checkbox input "true"
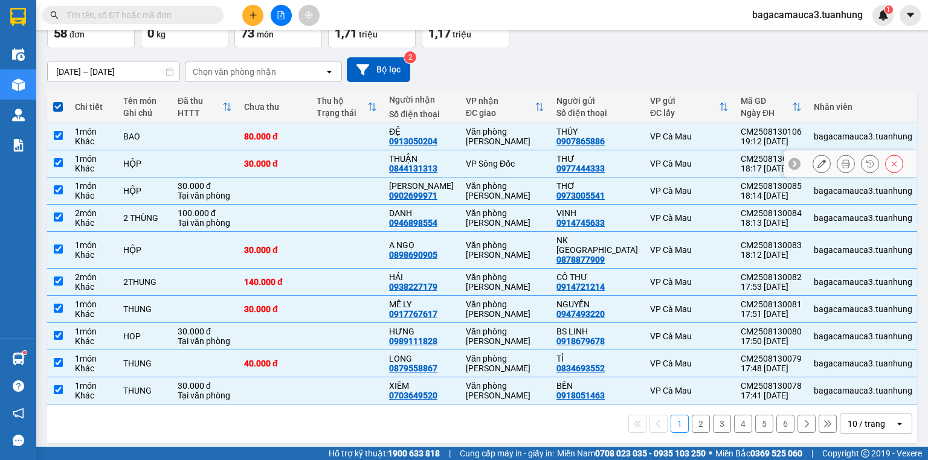
click at [515, 162] on div "VP Sông Đốc" at bounding box center [505, 164] width 79 height 10
checkbox input "false"
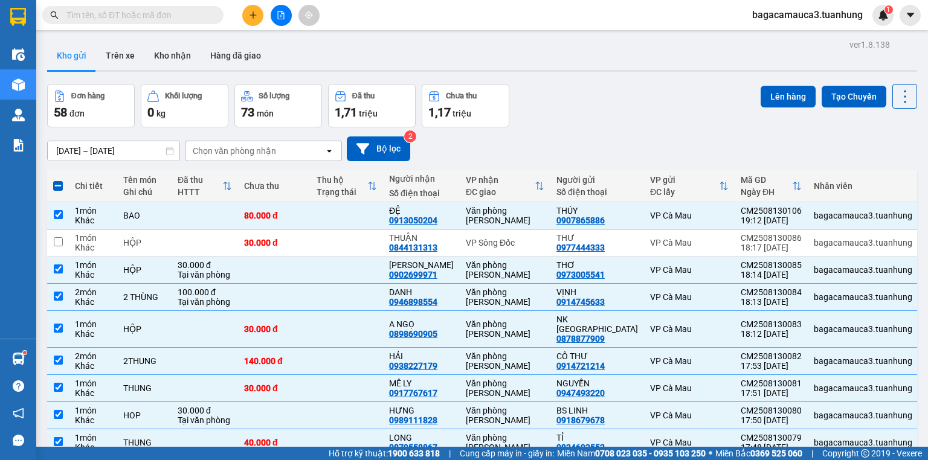
scroll to position [48, 0]
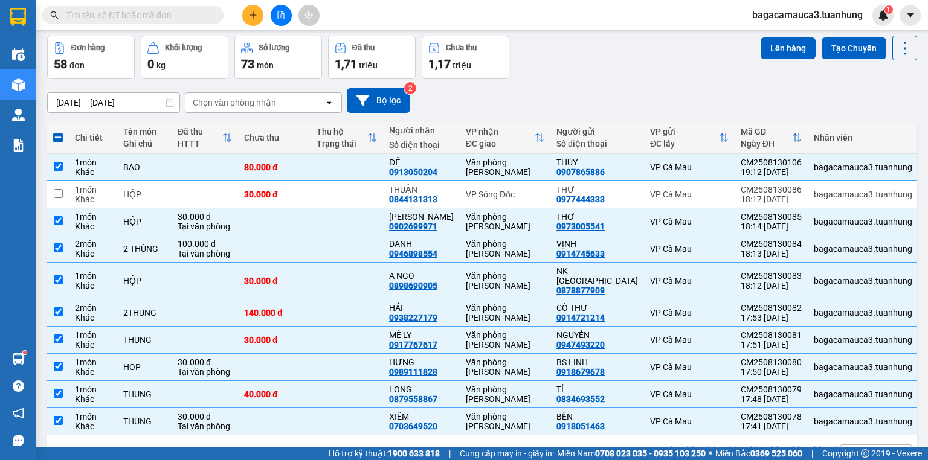
click at [161, 10] on input "text" at bounding box center [137, 14] width 143 height 13
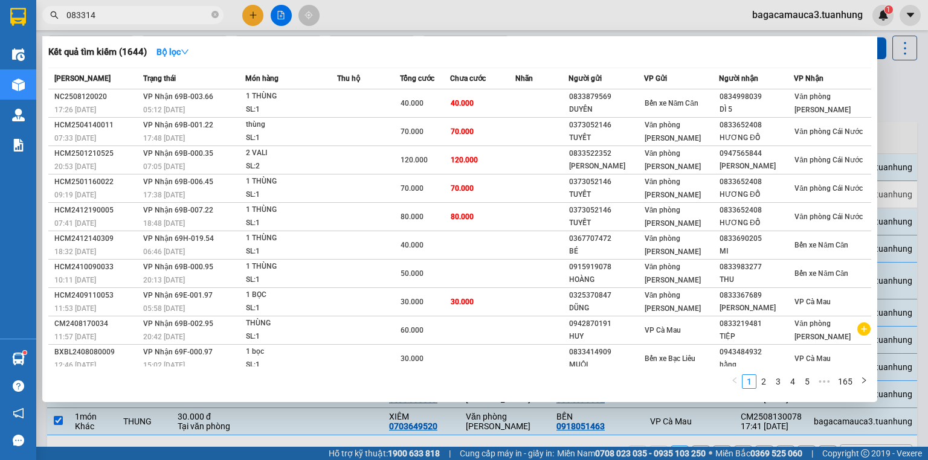
type input "0833141"
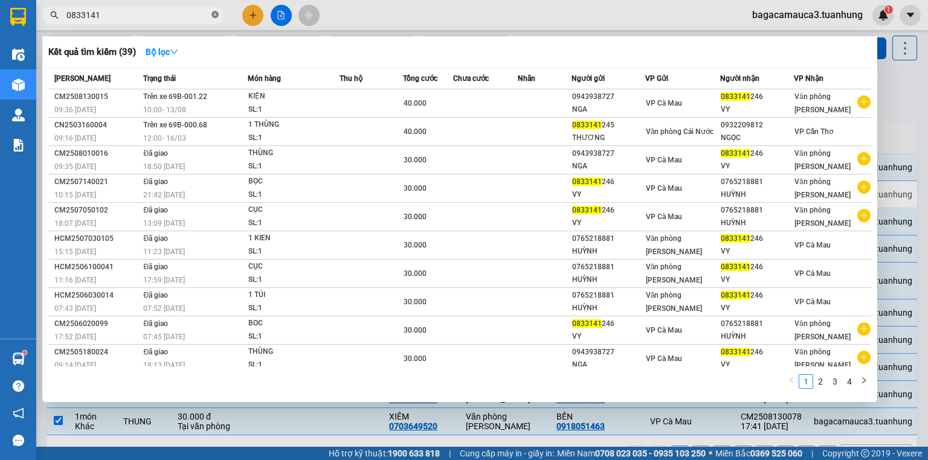
click at [217, 18] on icon "close-circle" at bounding box center [214, 14] width 7 height 7
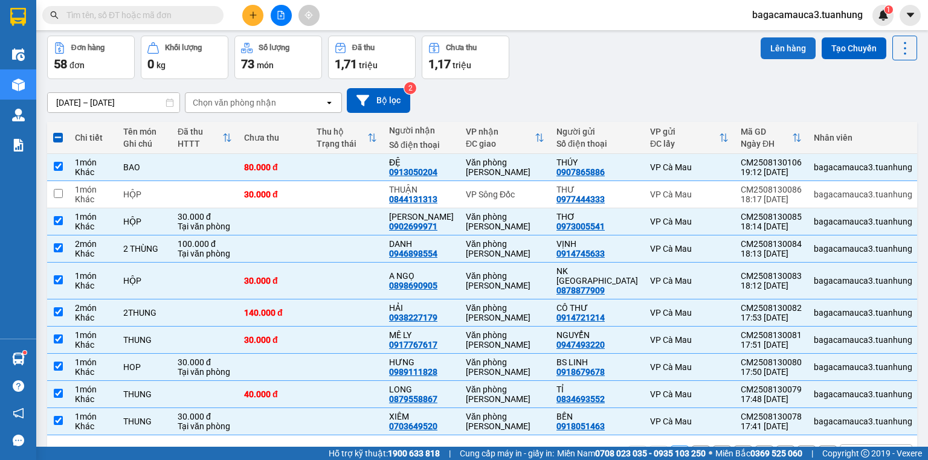
click at [773, 56] on button "Lên hàng" at bounding box center [788, 48] width 55 height 22
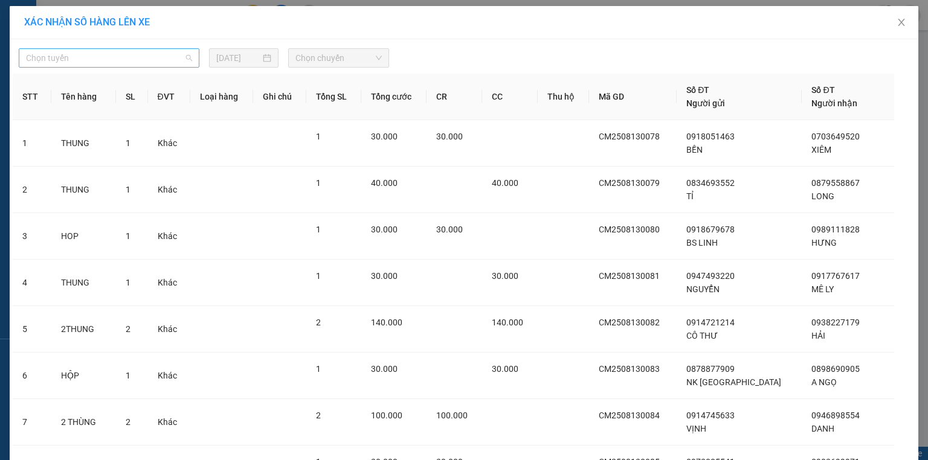
click at [102, 59] on span "Chọn tuyến" at bounding box center [109, 58] width 166 height 18
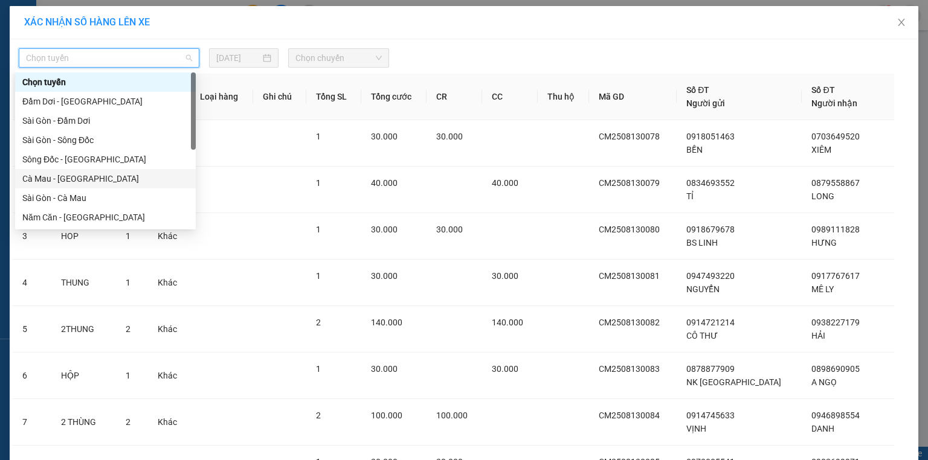
click at [41, 179] on div "Cà Mau - Sài Gòn" at bounding box center [105, 178] width 166 height 13
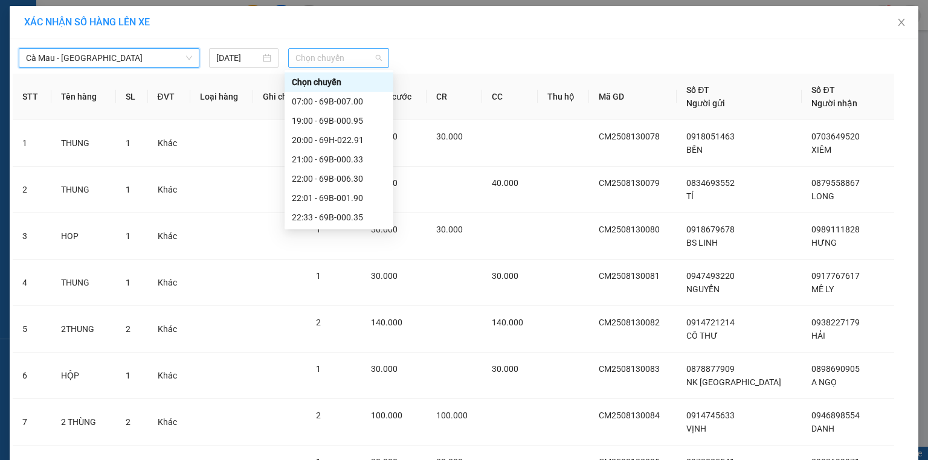
click at [336, 51] on span "Chọn chuyến" at bounding box center [338, 58] width 87 height 18
click at [327, 121] on div "19:00 - 69B-000.95" at bounding box center [339, 120] width 94 height 13
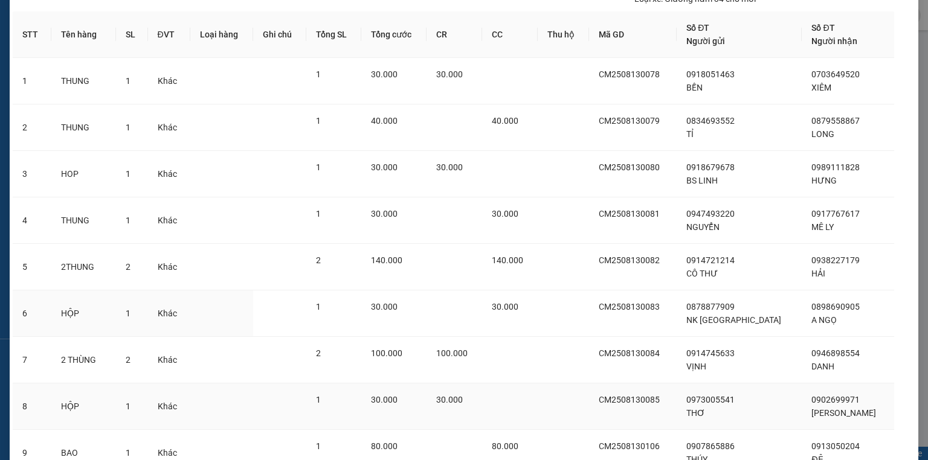
scroll to position [172, 0]
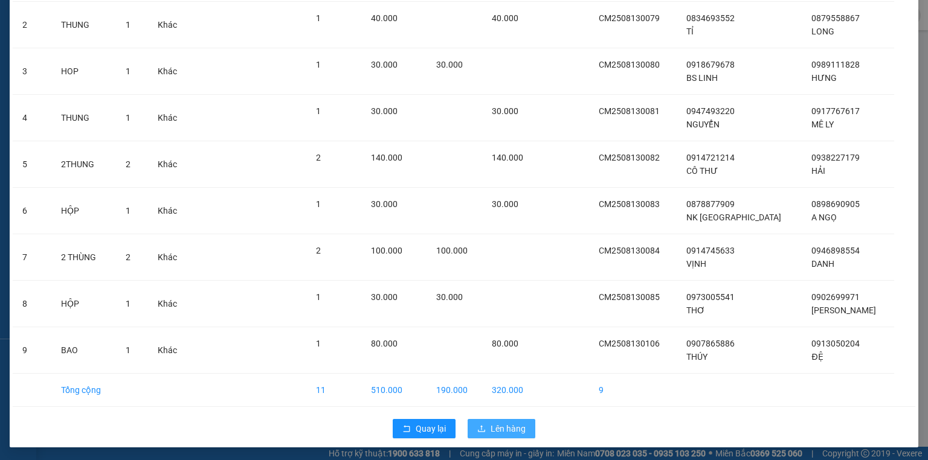
click at [509, 422] on span "Lên hàng" at bounding box center [508, 428] width 35 height 13
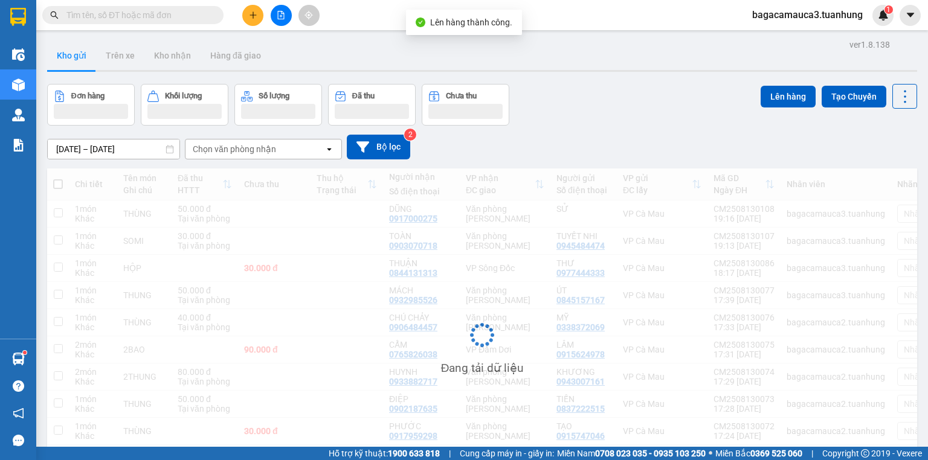
scroll to position [77, 0]
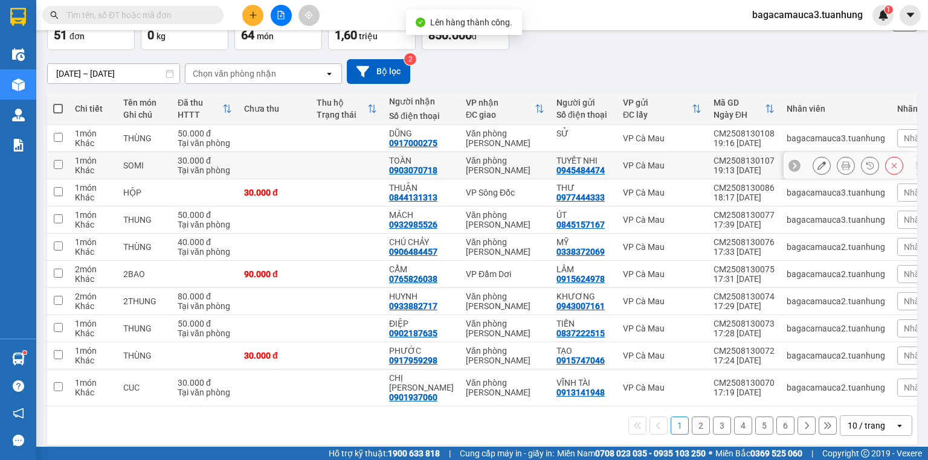
click at [63, 165] on td at bounding box center [58, 165] width 22 height 27
checkbox input "true"
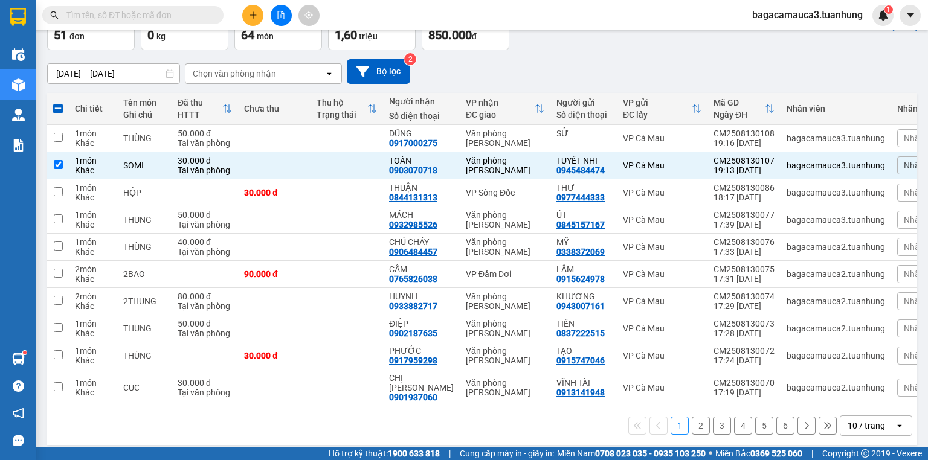
click at [56, 109] on span at bounding box center [58, 109] width 10 height 10
click at [58, 103] on input "checkbox" at bounding box center [58, 103] width 0 height 0
checkbox input "true"
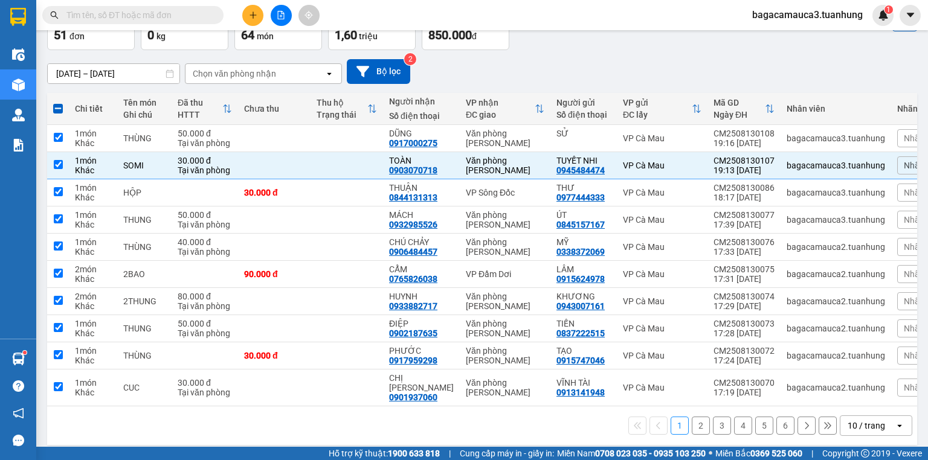
checkbox input "true"
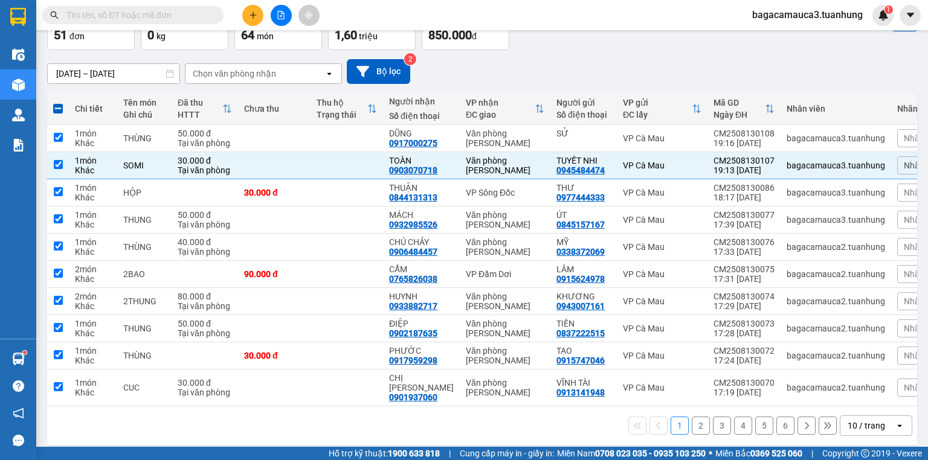
checkbox input "true"
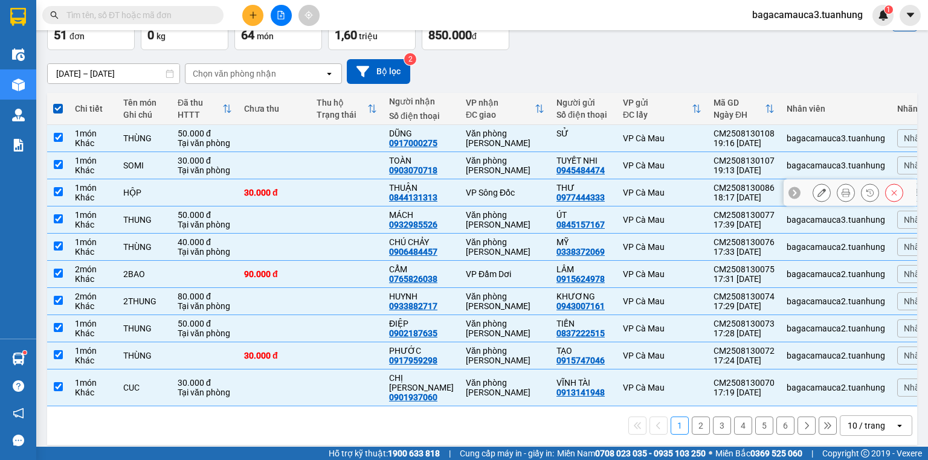
click at [466, 192] on div "VP Sông Đốc" at bounding box center [505, 193] width 79 height 10
checkbox input "false"
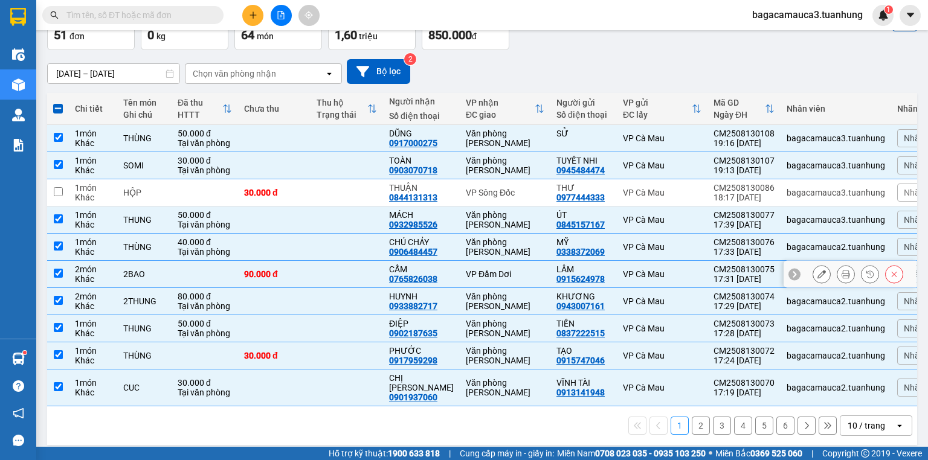
click at [486, 274] on div "VP Đầm Dơi" at bounding box center [505, 274] width 79 height 10
checkbox input "false"
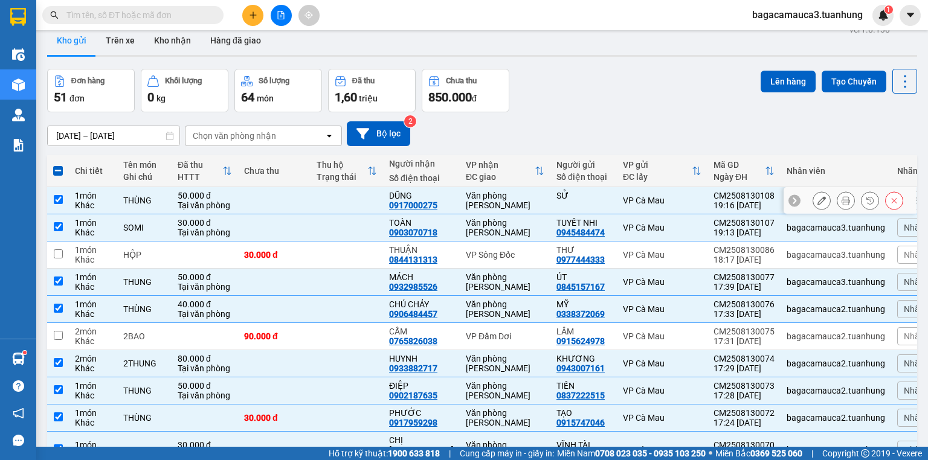
scroll to position [0, 0]
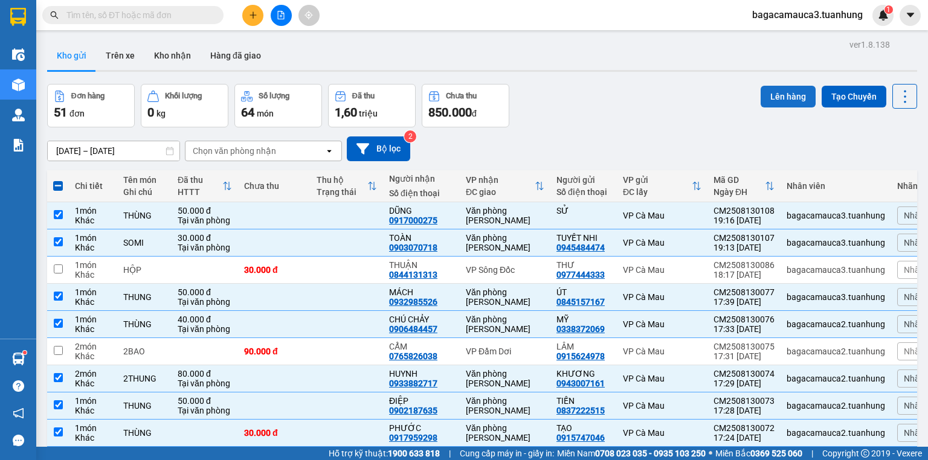
click at [767, 103] on button "Lên hàng" at bounding box center [788, 97] width 55 height 22
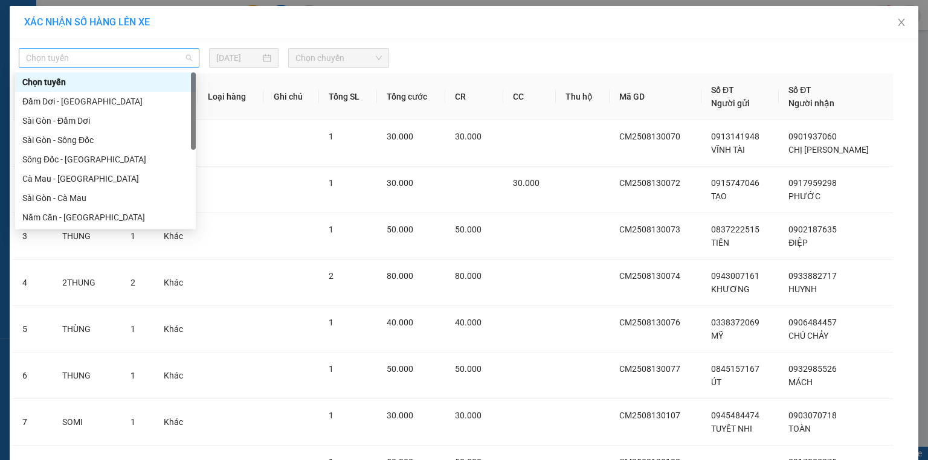
click at [82, 57] on span "Chọn tuyến" at bounding box center [109, 58] width 166 height 18
click at [51, 179] on div "Cà Mau - Sài Gòn" at bounding box center [105, 178] width 166 height 13
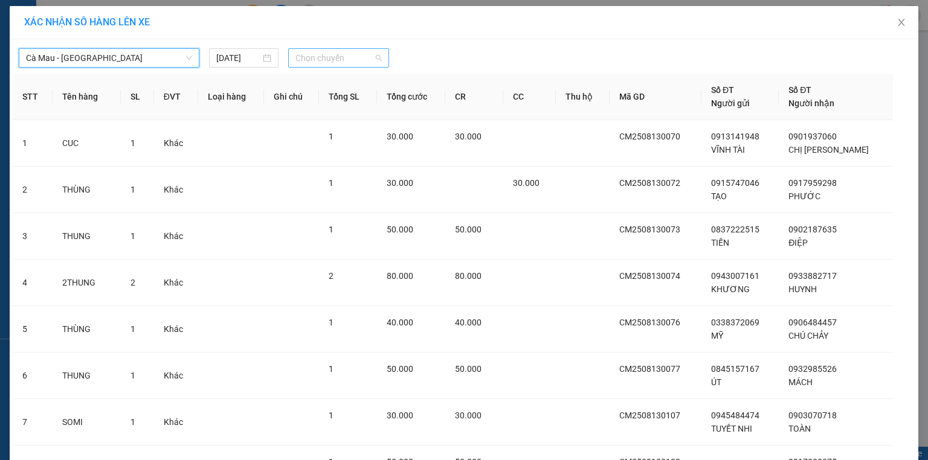
click at [350, 56] on span "Chọn chuyến" at bounding box center [338, 58] width 87 height 18
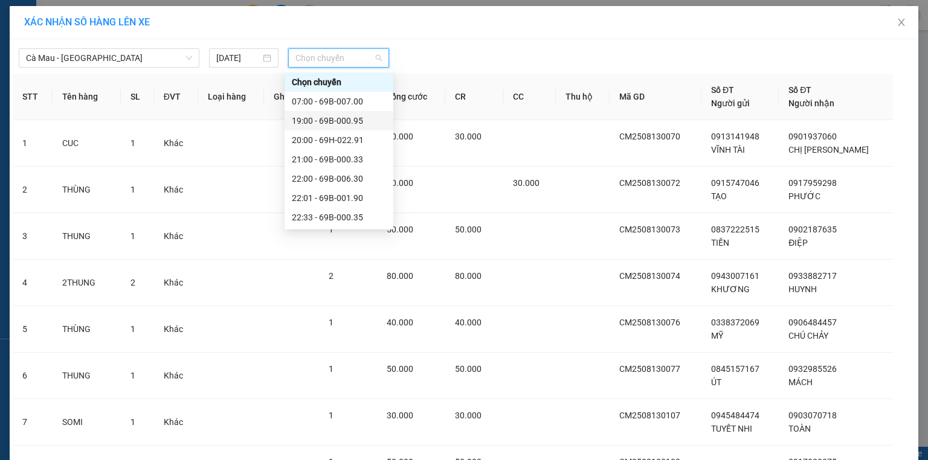
click at [333, 123] on div "19:00 - 69B-000.95" at bounding box center [339, 120] width 94 height 13
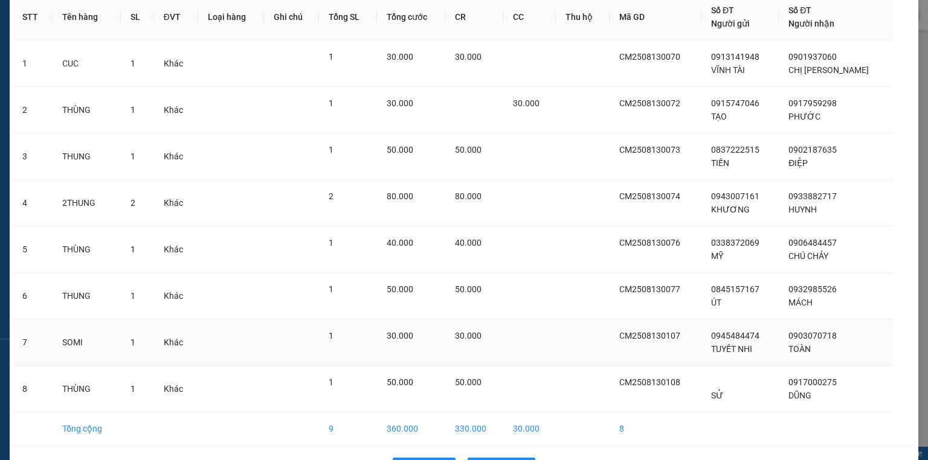
scroll to position [126, 0]
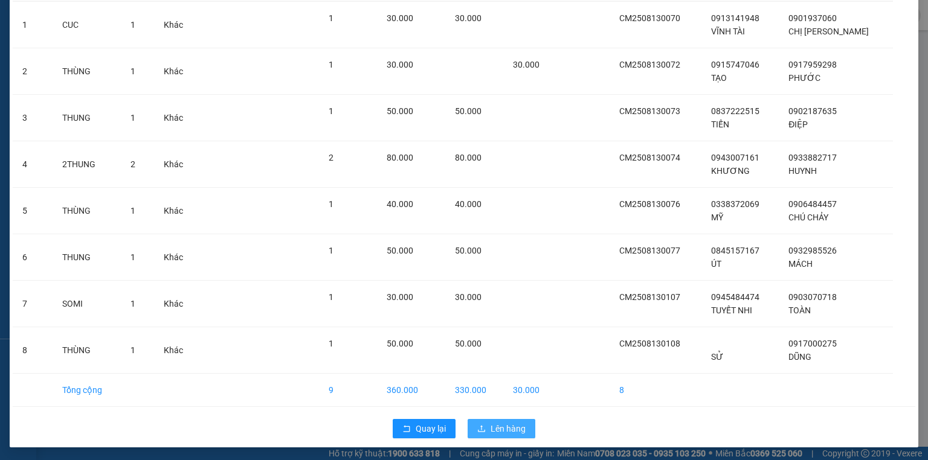
click at [493, 425] on span "Lên hàng" at bounding box center [508, 428] width 35 height 13
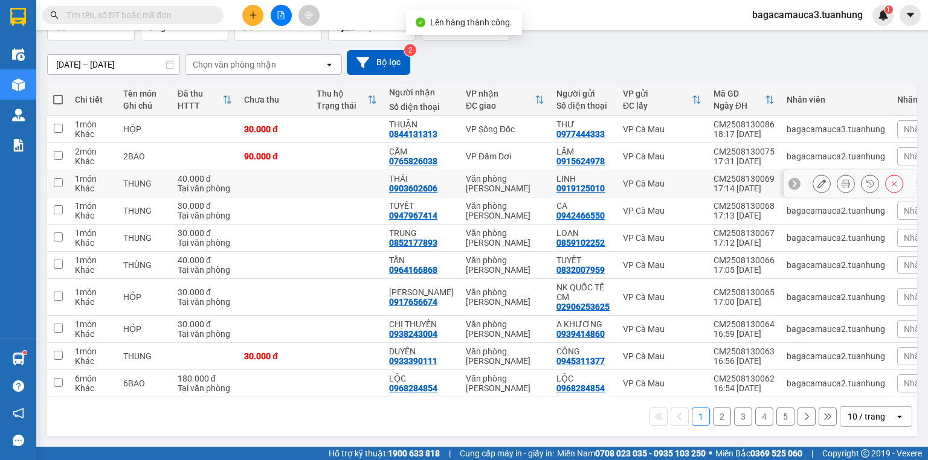
scroll to position [89, 0]
click at [61, 96] on span at bounding box center [58, 100] width 10 height 10
click at [58, 94] on input "checkbox" at bounding box center [58, 94] width 0 height 0
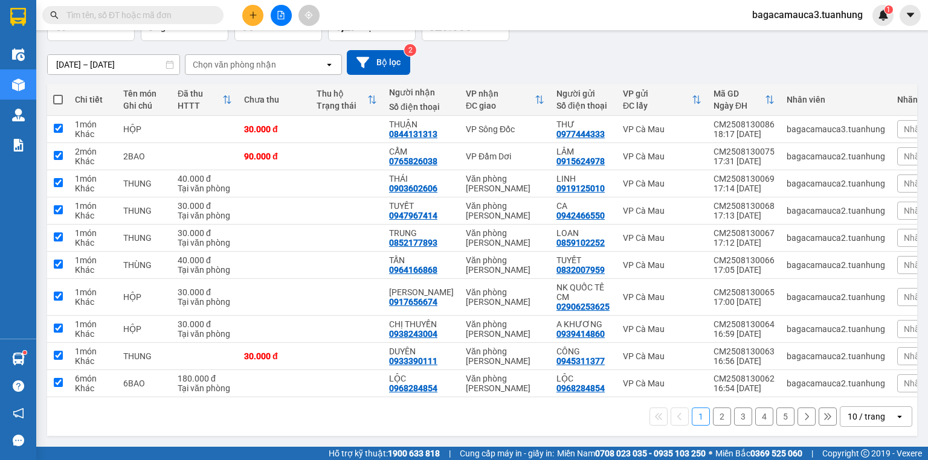
checkbox input "true"
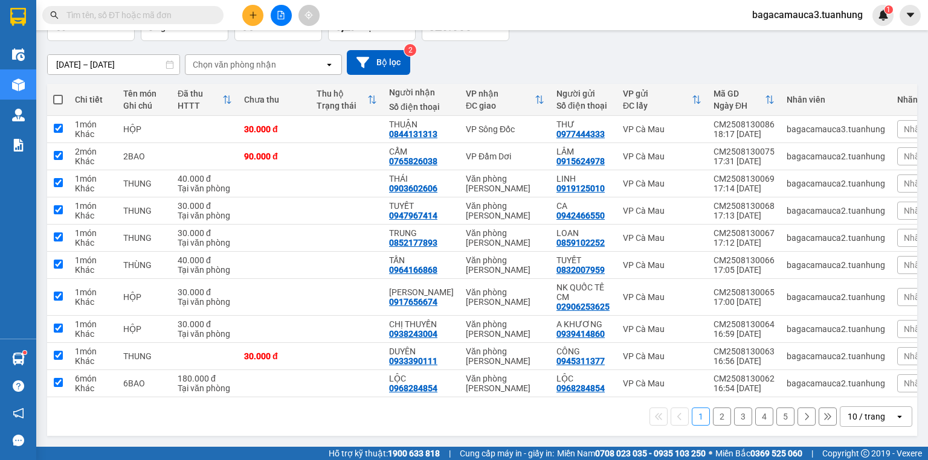
checkbox input "true"
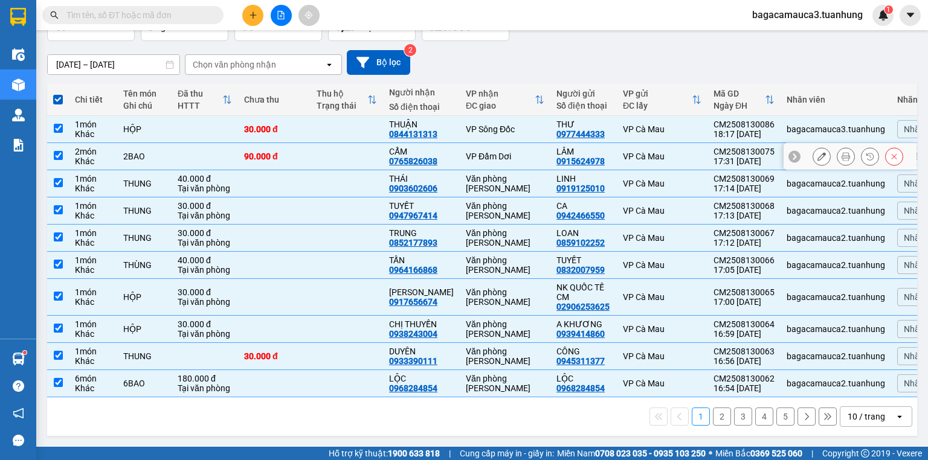
click at [707, 159] on td "CM2508130075 17:31 13/08" at bounding box center [743, 156] width 73 height 27
checkbox input "false"
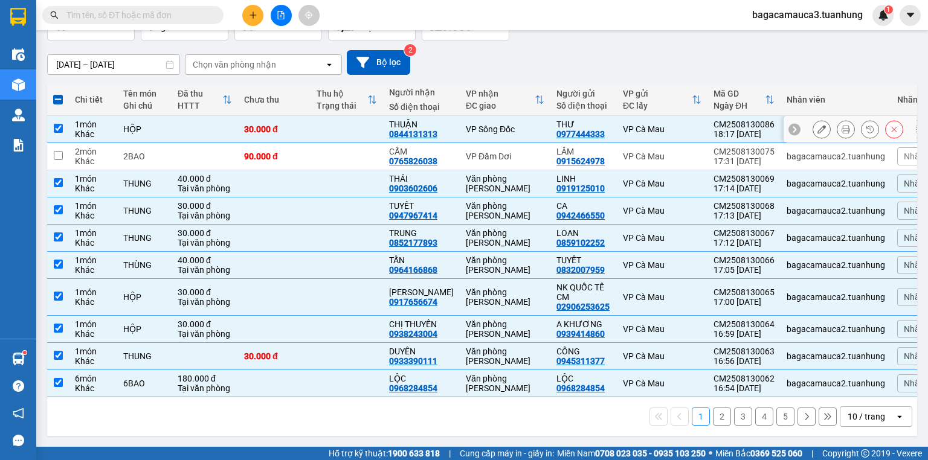
click at [652, 136] on td "VP Cà Mau" at bounding box center [662, 129] width 91 height 27
checkbox input "false"
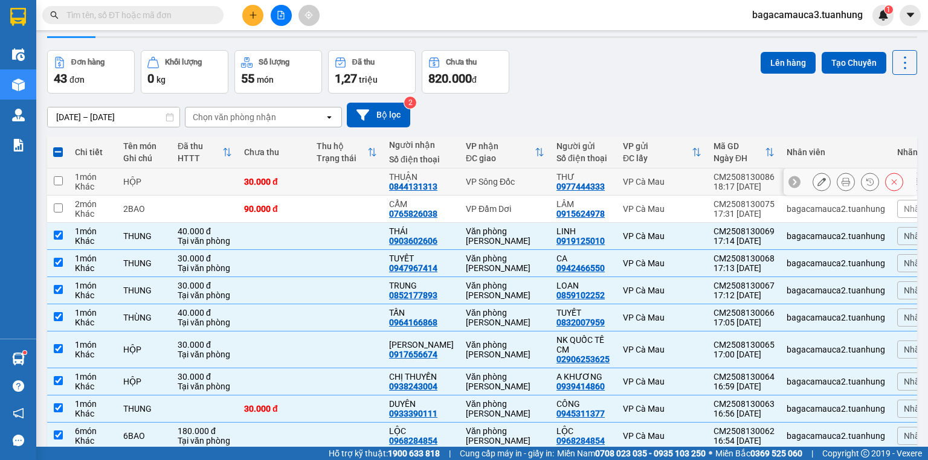
scroll to position [0, 0]
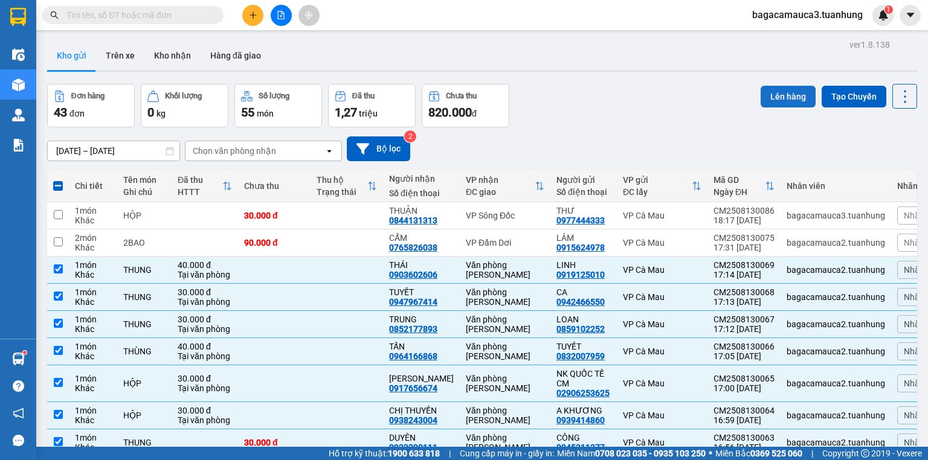
click at [772, 88] on button "Lên hàng" at bounding box center [788, 97] width 55 height 22
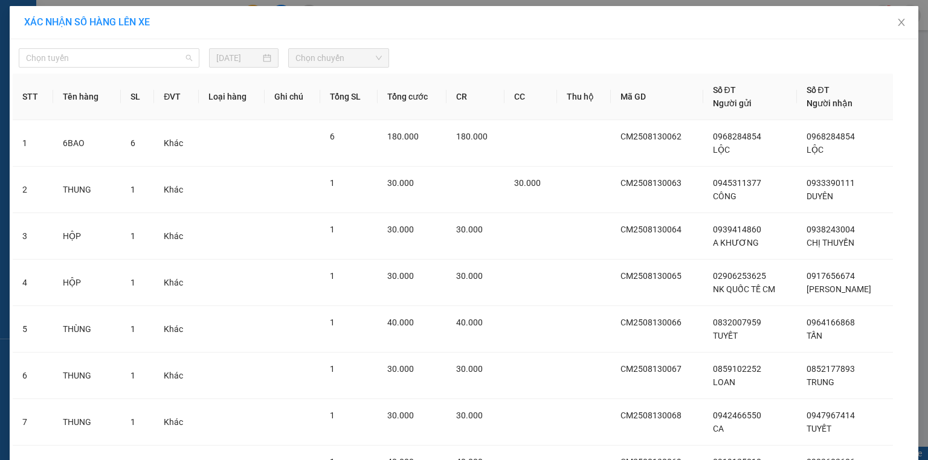
drag, startPoint x: 159, startPoint y: 66, endPoint x: 145, endPoint y: 90, distance: 27.4
click at [159, 66] on span "Chọn tuyến" at bounding box center [109, 58] width 166 height 18
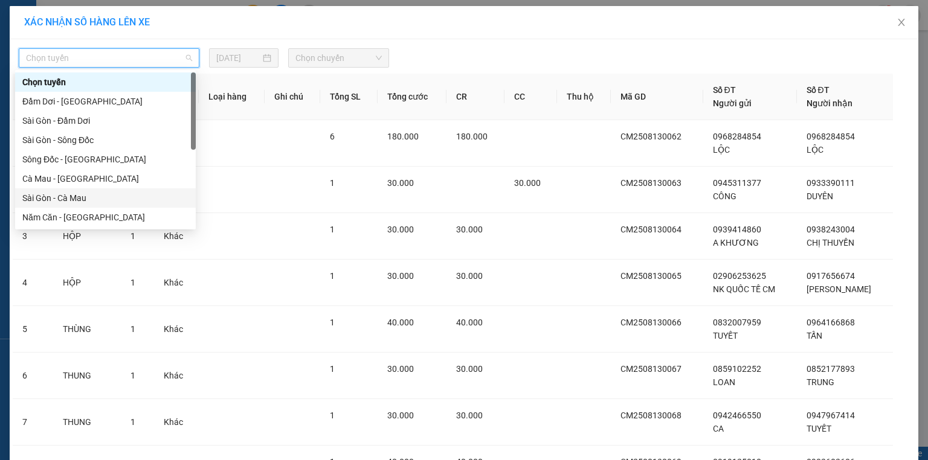
click at [89, 193] on div "Sài Gòn - Cà Mau" at bounding box center [105, 198] width 166 height 13
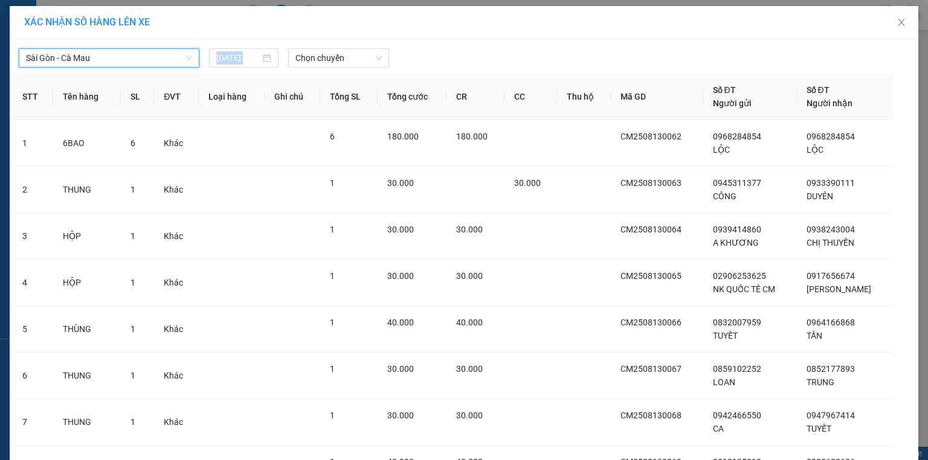
click at [127, 64] on div "Sài Gòn - Cà Mau Sài Gòn - Cà Mau 13/08/2025 Chọn chuyến STT Tên hàng SL ĐVT Lo…" at bounding box center [464, 302] width 909 height 527
click at [134, 62] on span "Sài Gòn - Cà Mau" at bounding box center [109, 58] width 166 height 18
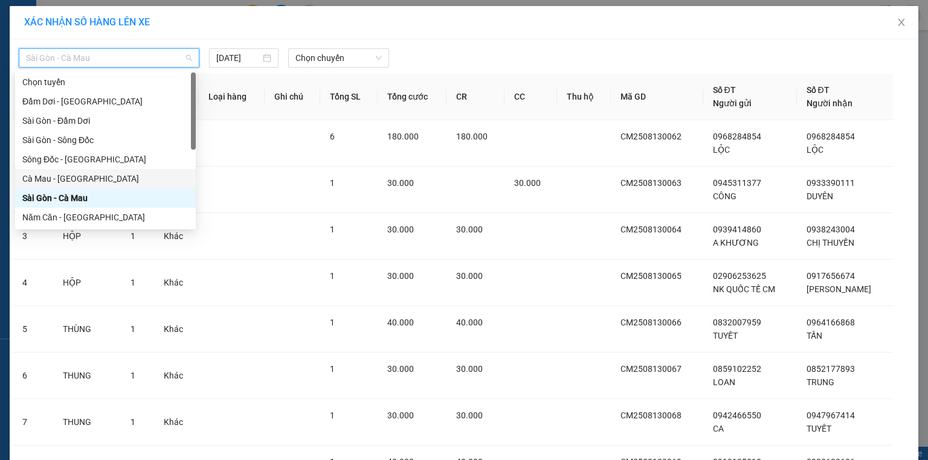
click at [97, 174] on div "Cà Mau - Sài Gòn" at bounding box center [105, 178] width 166 height 13
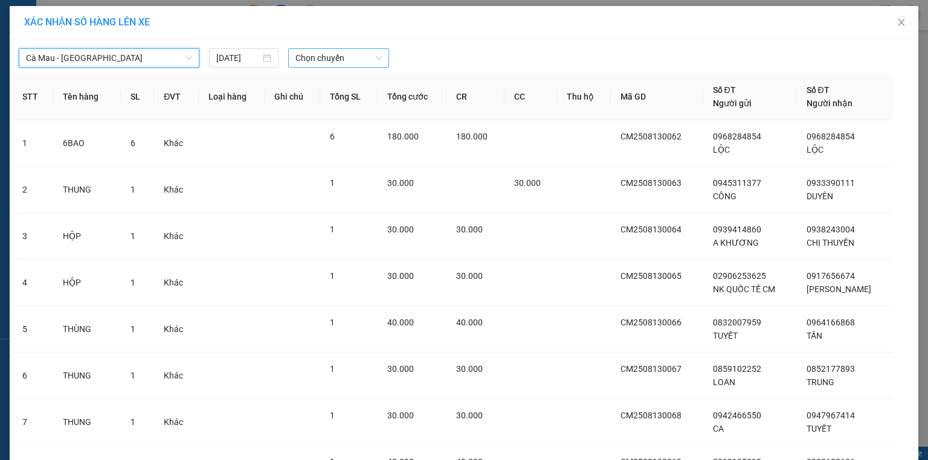
click at [313, 60] on span "Chọn chuyến" at bounding box center [338, 58] width 87 height 18
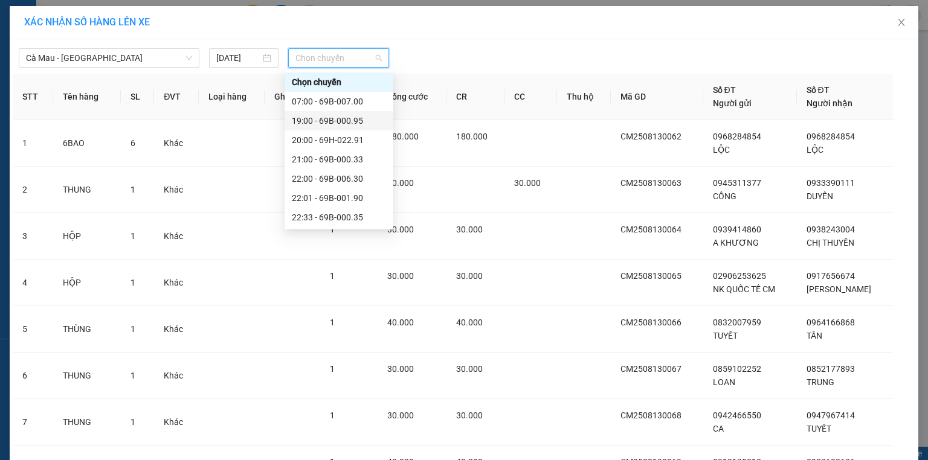
click at [327, 117] on div "19:00 - 69B-000.95" at bounding box center [339, 120] width 94 height 13
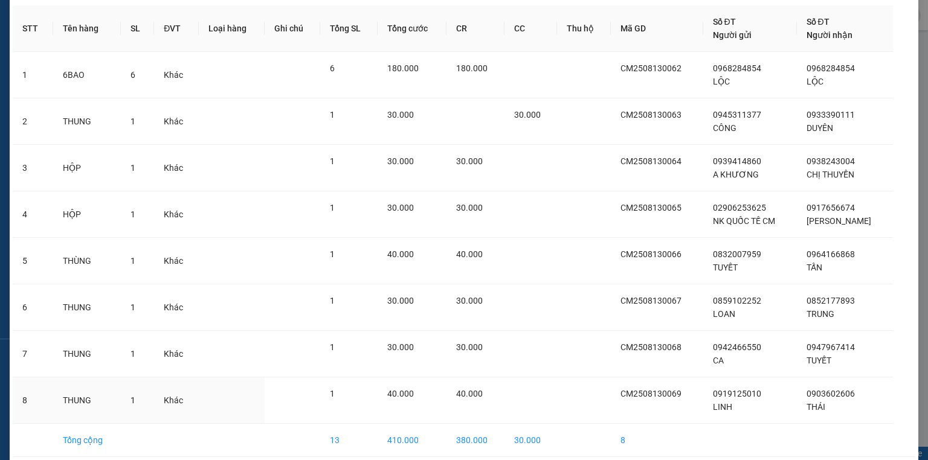
scroll to position [126, 0]
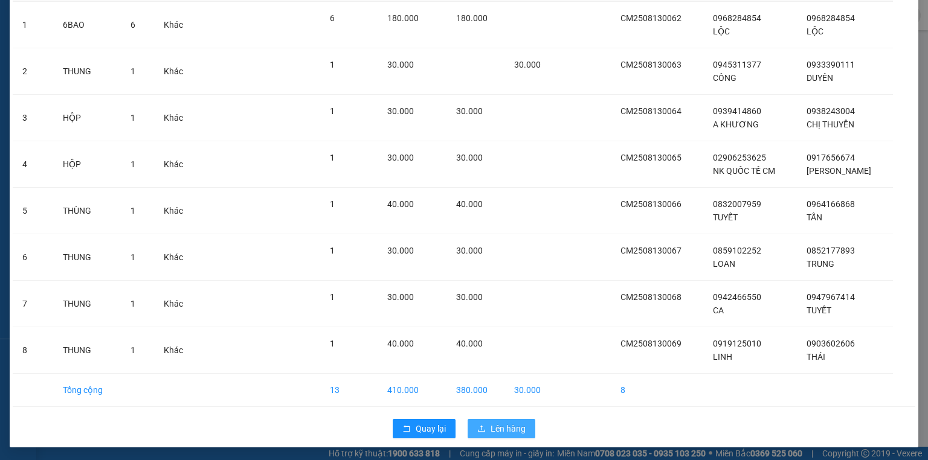
click at [500, 433] on span "Lên hàng" at bounding box center [508, 428] width 35 height 13
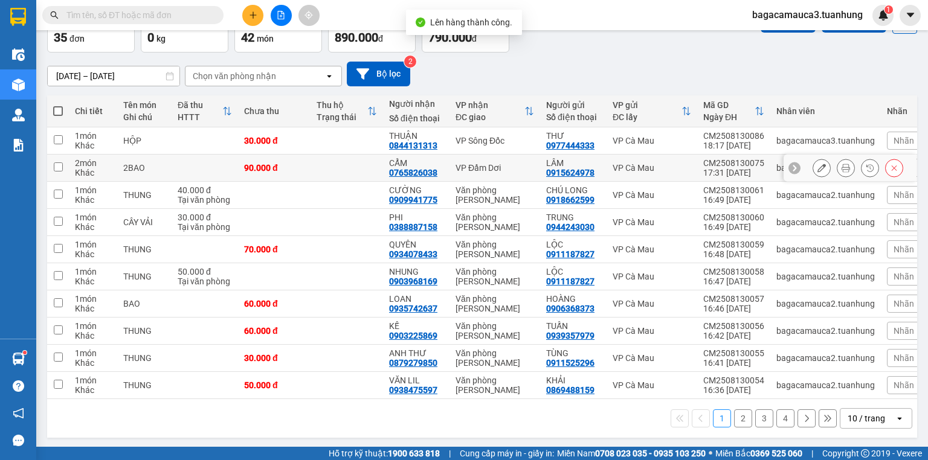
scroll to position [79, 0]
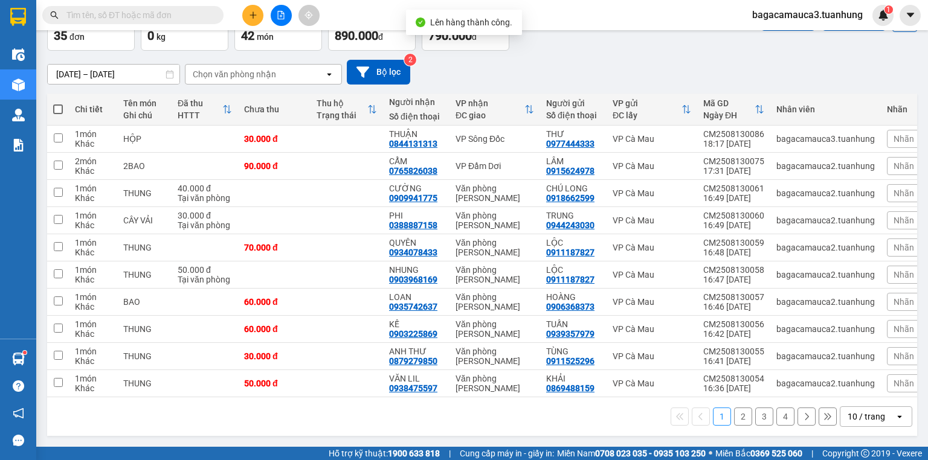
click at [58, 105] on span at bounding box center [58, 110] width 10 height 10
click at [58, 103] on input "checkbox" at bounding box center [58, 103] width 0 height 0
checkbox input "true"
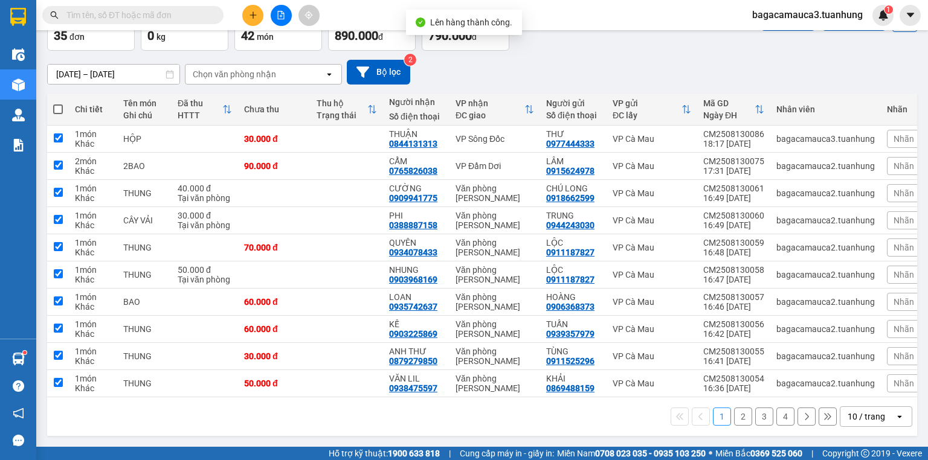
checkbox input "true"
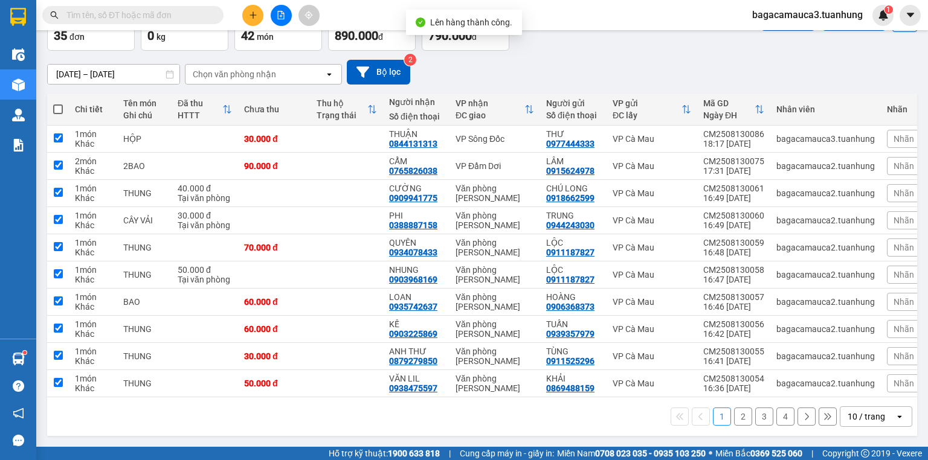
checkbox input "true"
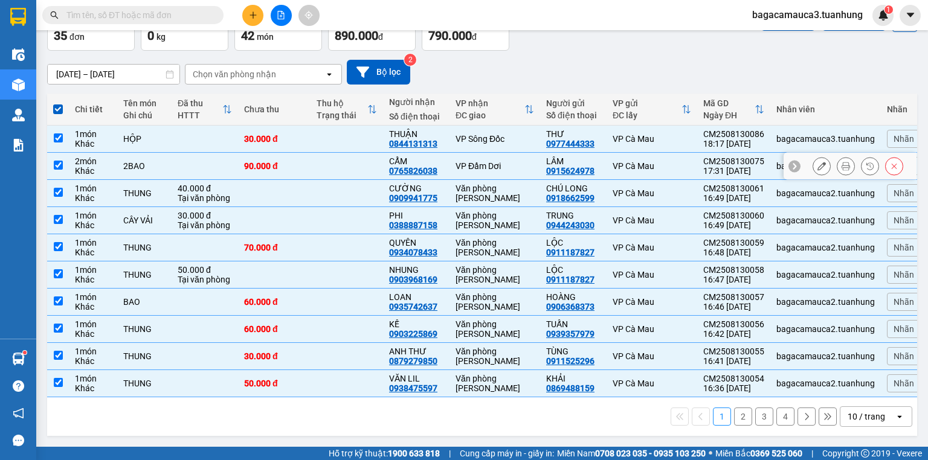
click at [536, 160] on td "VP Đầm Dơi" at bounding box center [494, 166] width 91 height 27
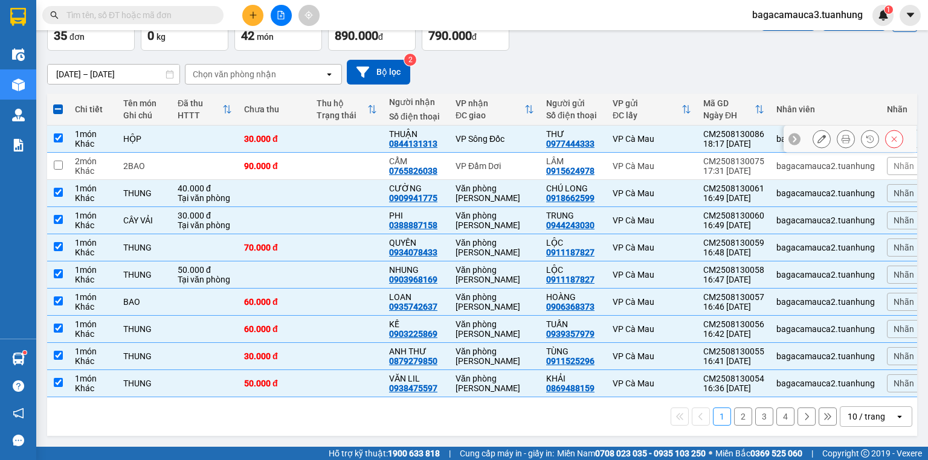
click at [530, 143] on td "VP Sông Đốc" at bounding box center [494, 139] width 91 height 27
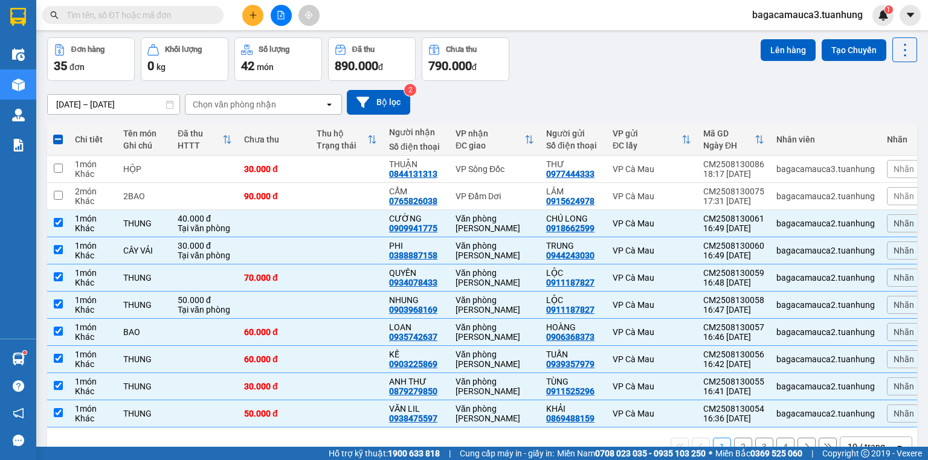
scroll to position [0, 0]
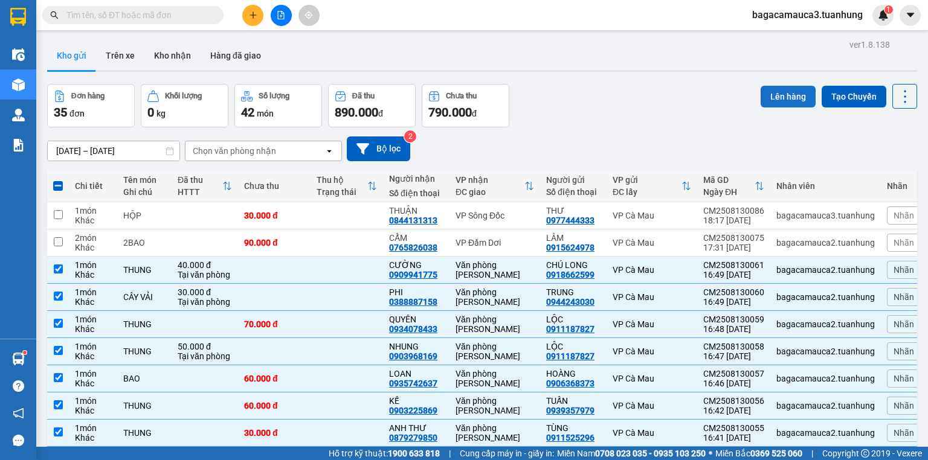
click at [803, 101] on button "Lên hàng" at bounding box center [788, 97] width 55 height 22
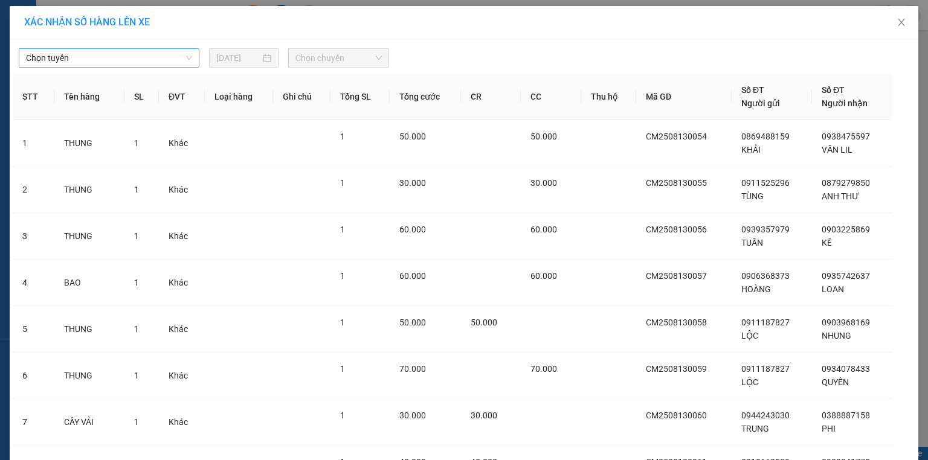
drag, startPoint x: 161, startPoint y: 65, endPoint x: 165, endPoint y: 60, distance: 6.5
click at [165, 60] on span "Chọn tuyến" at bounding box center [109, 58] width 166 height 18
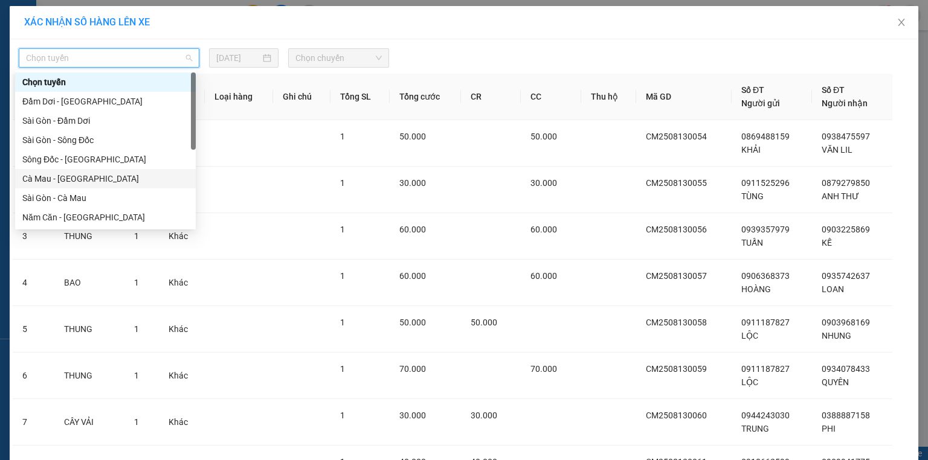
click at [105, 179] on div "Cà Mau - Sài Gòn" at bounding box center [105, 178] width 166 height 13
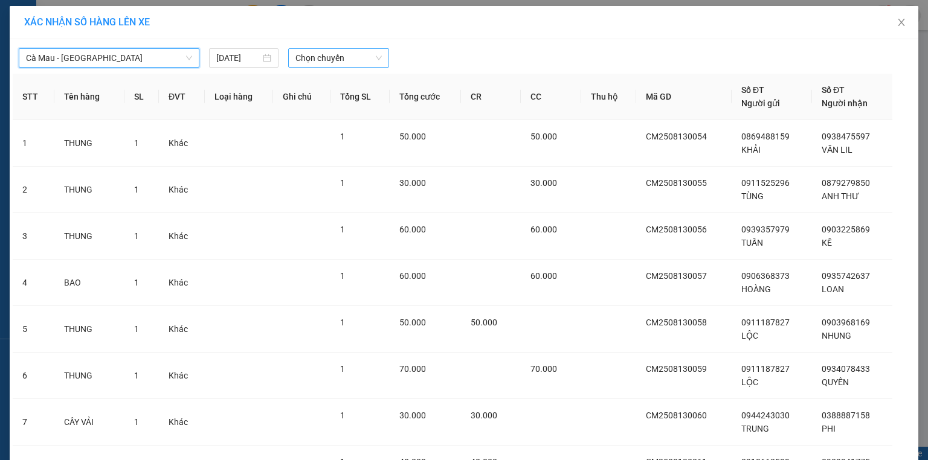
drag, startPoint x: 306, startPoint y: 57, endPoint x: 314, endPoint y: 60, distance: 8.4
click at [309, 57] on span "Chọn chuyến" at bounding box center [338, 58] width 87 height 18
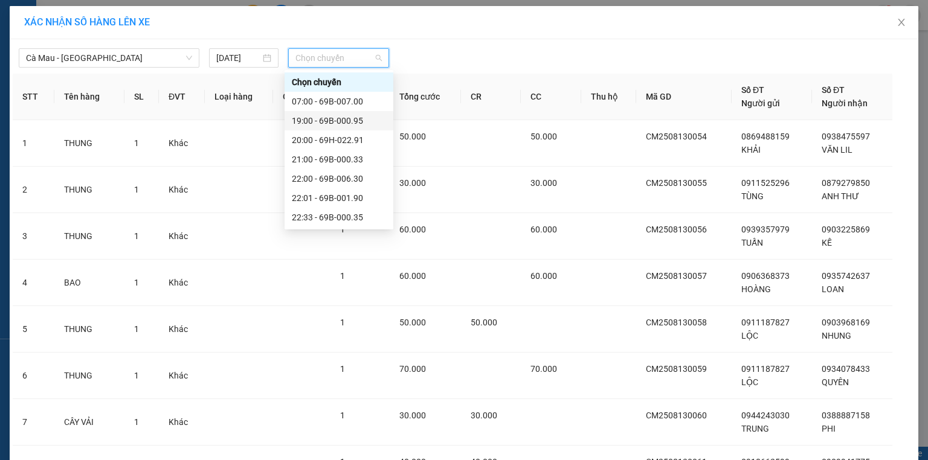
click at [357, 127] on div "19:00 - 69B-000.95" at bounding box center [339, 120] width 94 height 13
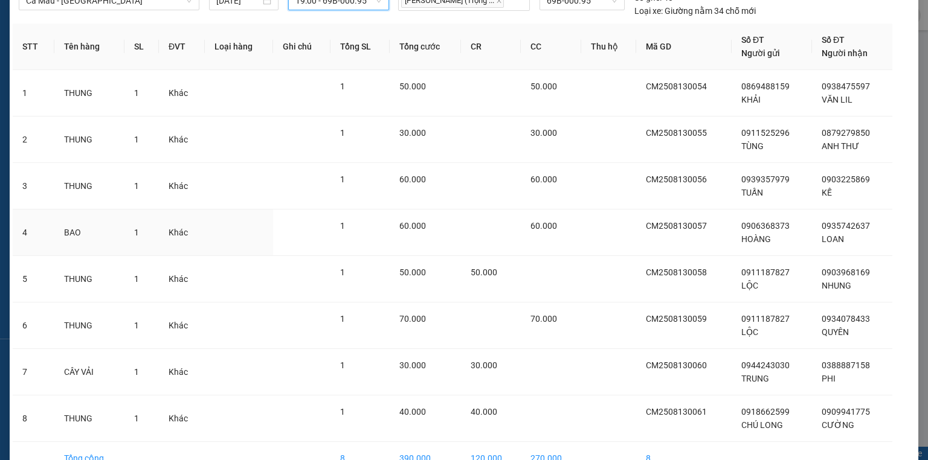
scroll to position [126, 0]
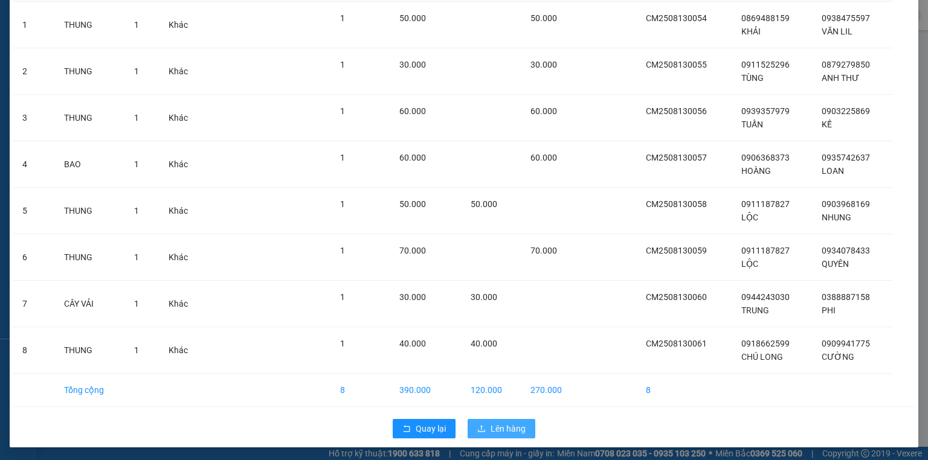
click at [498, 422] on span "Lên hàng" at bounding box center [508, 428] width 35 height 13
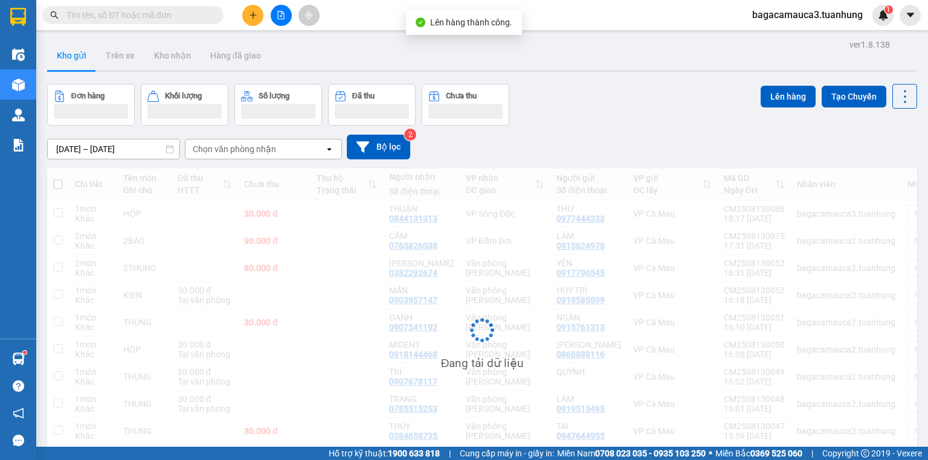
click at [257, 24] on button at bounding box center [252, 15] width 21 height 21
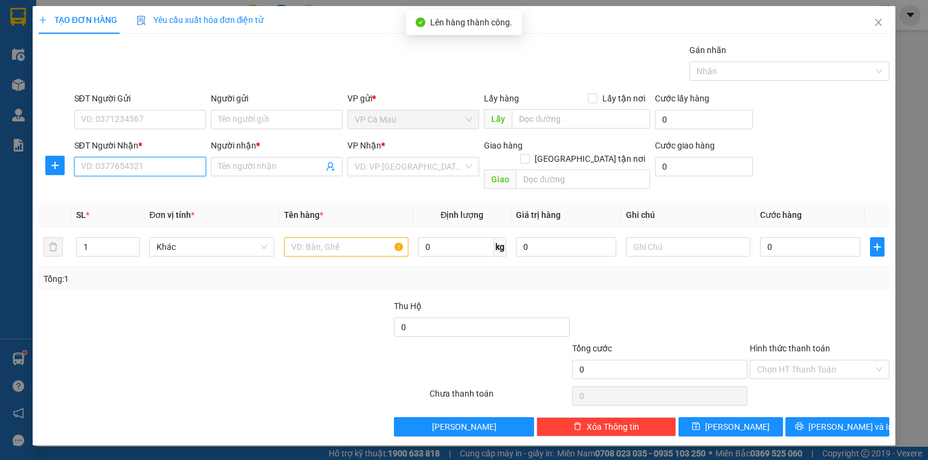
click at [143, 169] on input "SĐT Người Nhận *" at bounding box center [140, 166] width 132 height 19
click at [159, 164] on input "0938802838" at bounding box center [140, 166] width 132 height 19
click at [235, 162] on input "Người nhận *" at bounding box center [270, 166] width 105 height 13
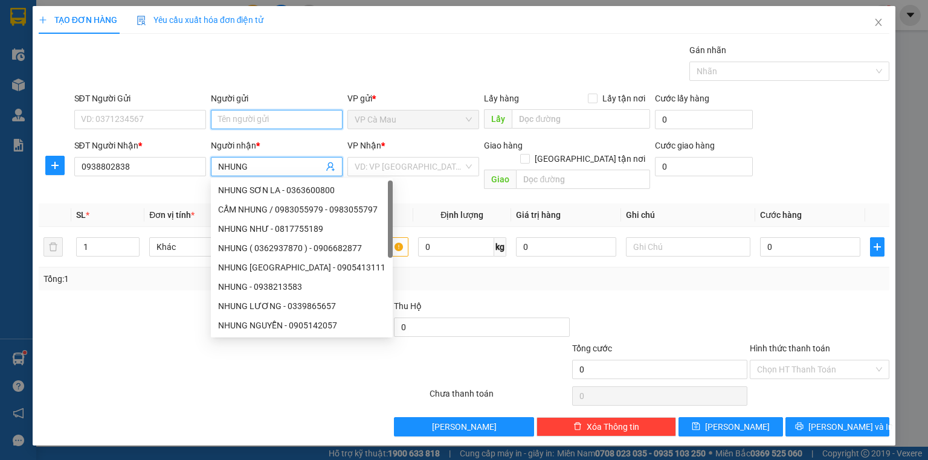
click at [262, 111] on input "Người gửi" at bounding box center [277, 119] width 132 height 19
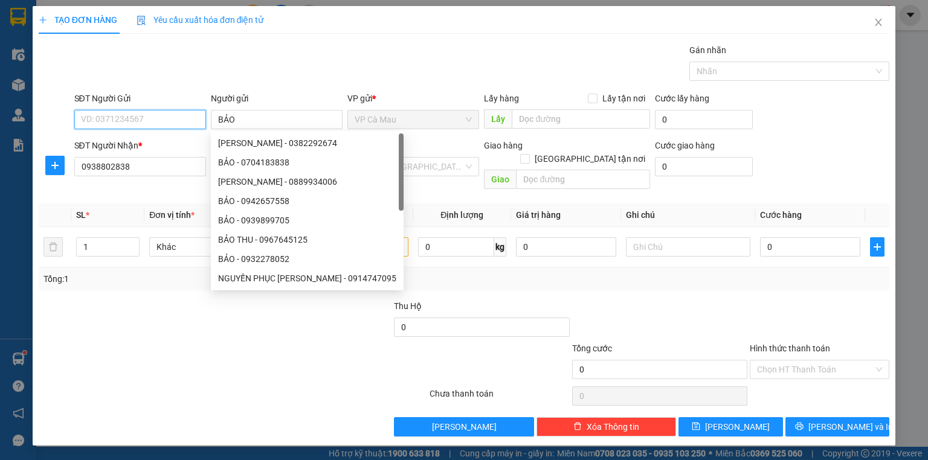
click at [123, 123] on input "SĐT Người Gửi" at bounding box center [140, 119] width 132 height 19
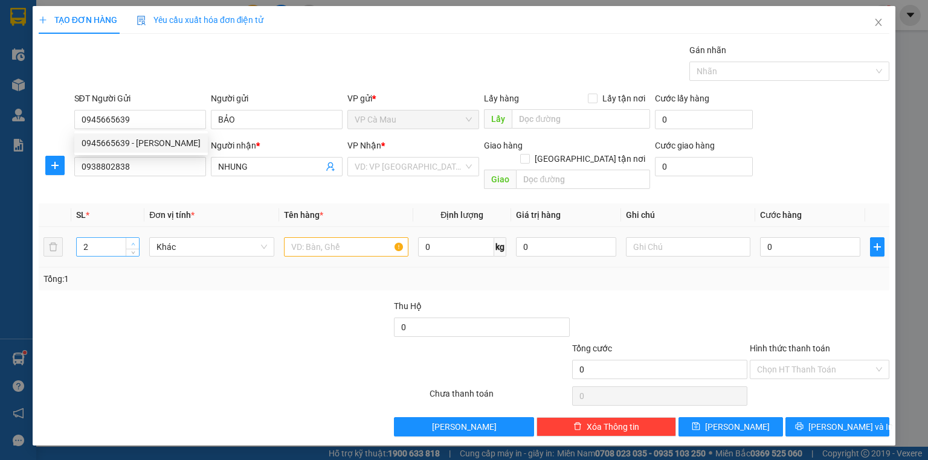
click at [133, 240] on span "up" at bounding box center [132, 243] width 7 height 7
click at [353, 249] on td at bounding box center [346, 247] width 134 height 40
drag, startPoint x: 355, startPoint y: 239, endPoint x: 379, endPoint y: 192, distance: 52.7
click at [369, 227] on td at bounding box center [346, 247] width 134 height 40
click at [395, 172] on input "search" at bounding box center [409, 167] width 109 height 18
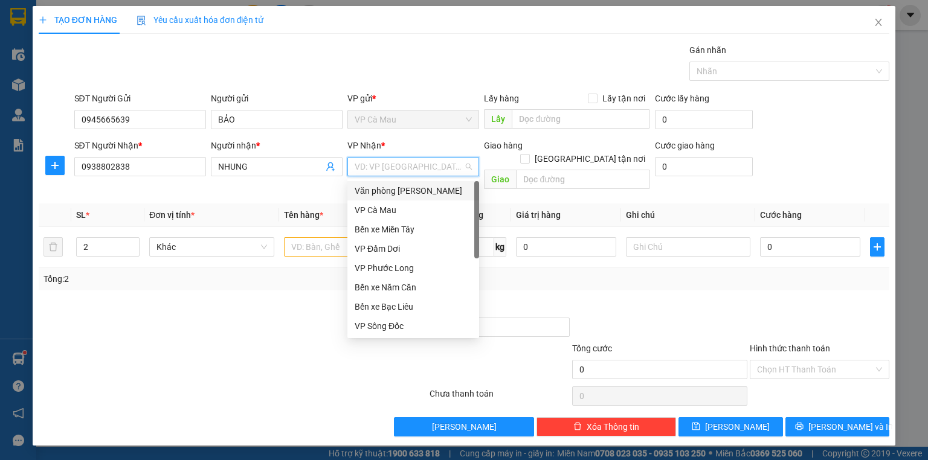
click at [412, 195] on div "Văn [PERSON_NAME] [PERSON_NAME]" at bounding box center [413, 190] width 117 height 13
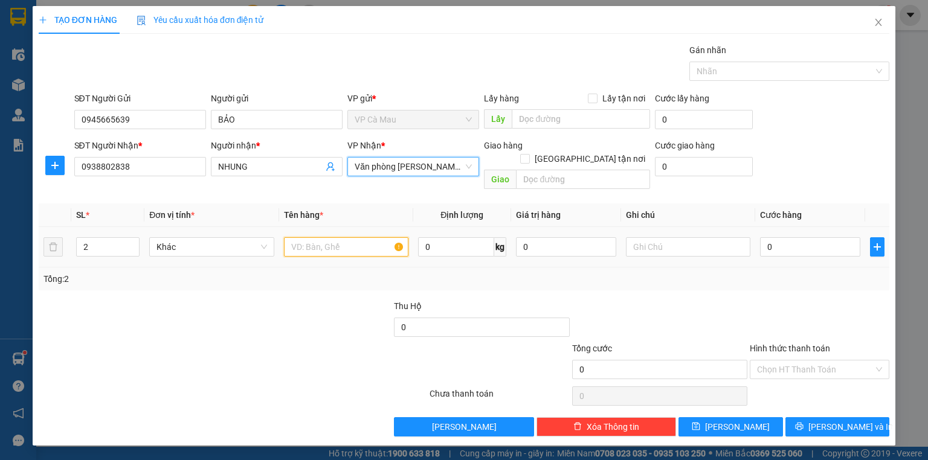
click at [307, 237] on input "text" at bounding box center [346, 246] width 124 height 19
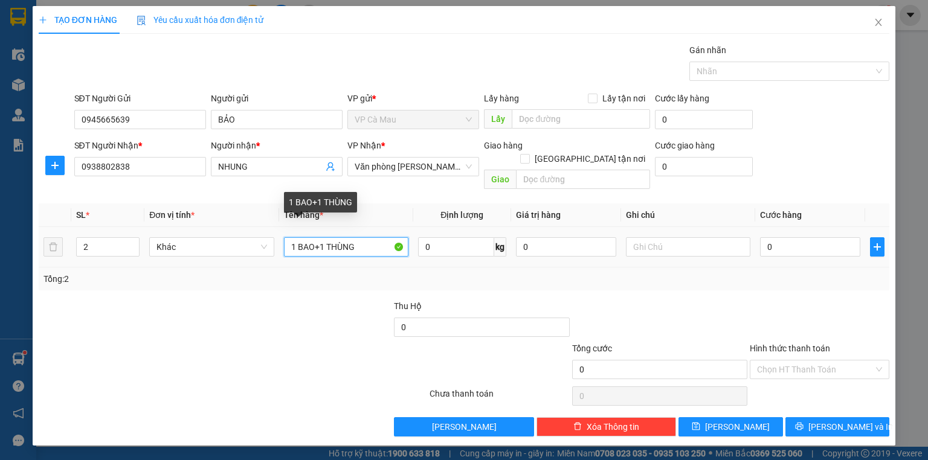
click at [321, 237] on input "1 BAO+1 THÙNG" at bounding box center [346, 246] width 124 height 19
click at [334, 237] on input "1 BAO+ 1 THÙNG" at bounding box center [346, 246] width 124 height 19
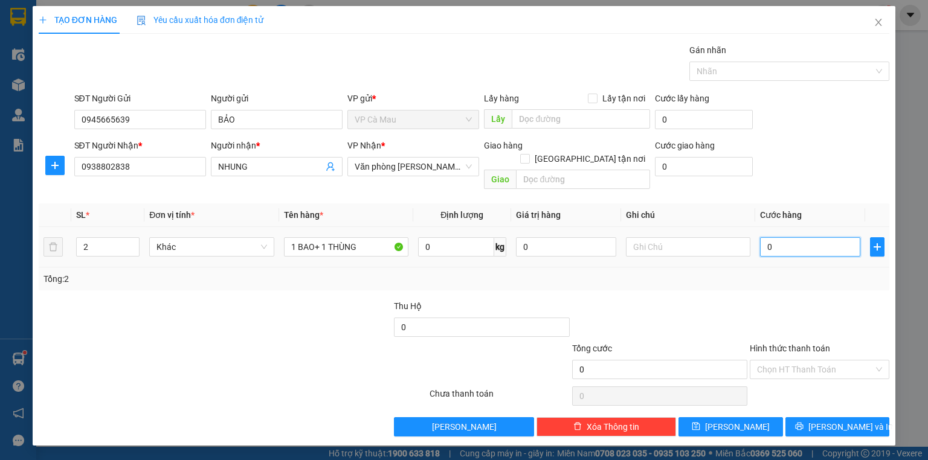
click at [809, 239] on input "0" at bounding box center [810, 246] width 100 height 19
drag, startPoint x: 823, startPoint y: 357, endPoint x: 797, endPoint y: 364, distance: 26.4
click at [815, 361] on input "Hình thức thanh toán" at bounding box center [815, 370] width 117 height 18
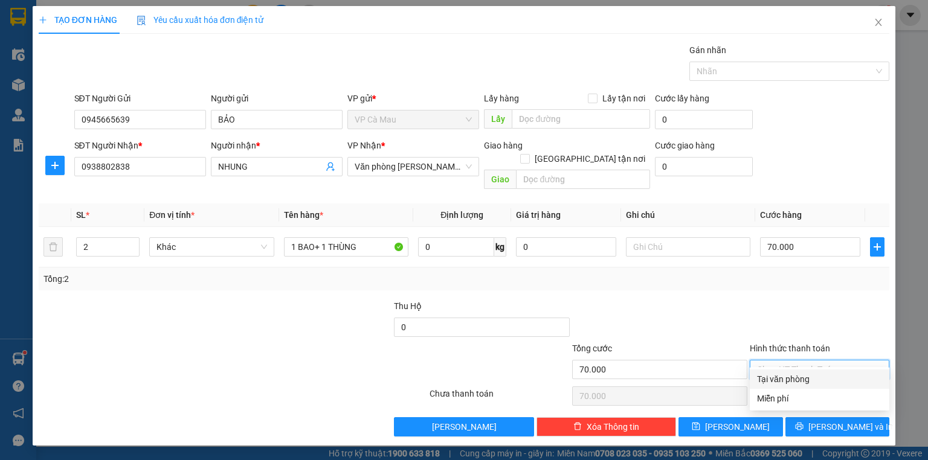
click at [781, 382] on div "Tại văn phòng" at bounding box center [819, 379] width 125 height 13
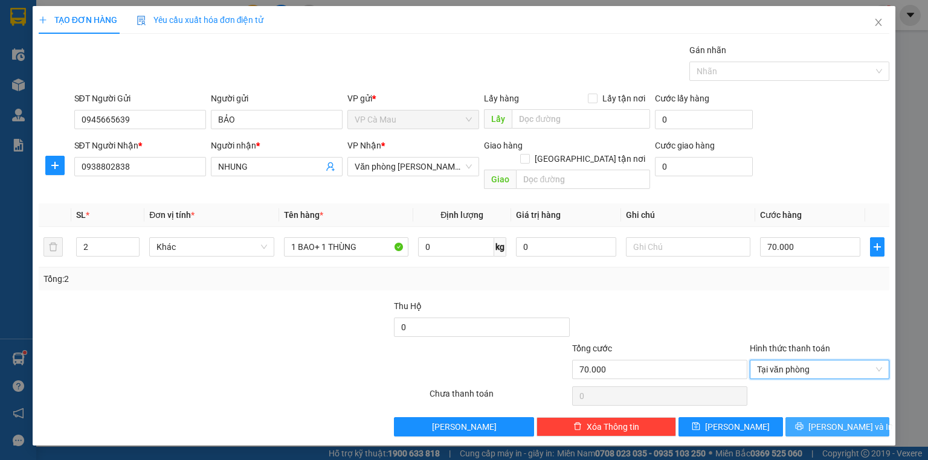
click at [833, 420] on span "[PERSON_NAME] và In" at bounding box center [850, 426] width 85 height 13
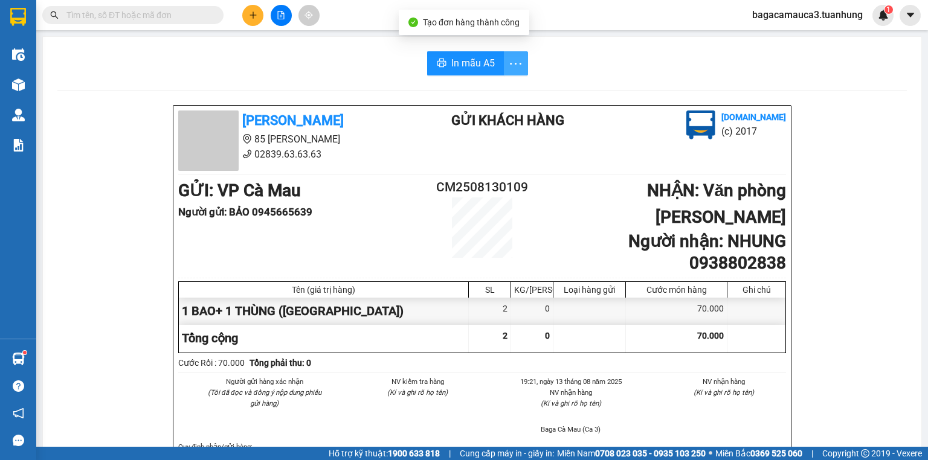
click at [517, 65] on icon "more" at bounding box center [515, 63] width 15 height 15
click at [478, 51] on button "In mẫu A5" at bounding box center [465, 63] width 77 height 24
click at [256, 11] on icon "plus" at bounding box center [253, 15] width 8 height 8
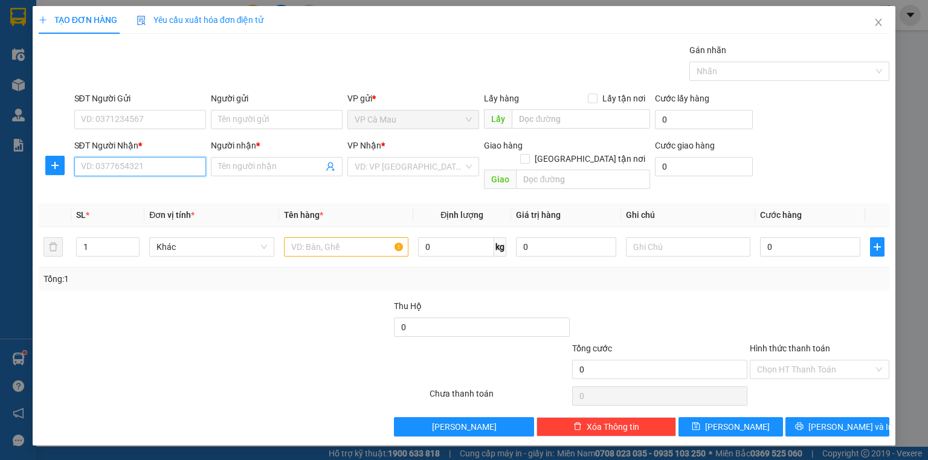
click at [133, 163] on input "SĐT Người Nhận *" at bounding box center [140, 166] width 132 height 19
click at [161, 186] on div "0973911441 - THIẾT" at bounding box center [140, 190] width 117 height 13
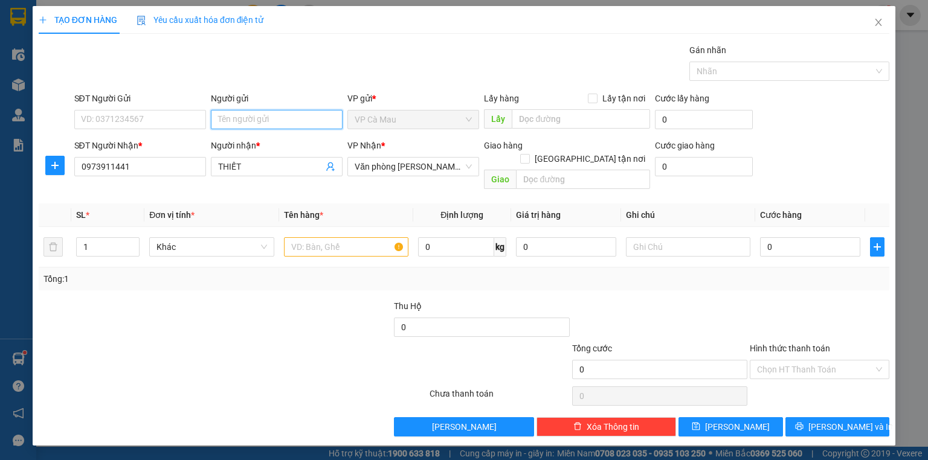
click at [270, 121] on input "Người gửi" at bounding box center [277, 119] width 132 height 19
click at [159, 121] on input "SĐT Người Gửi" at bounding box center [140, 119] width 132 height 19
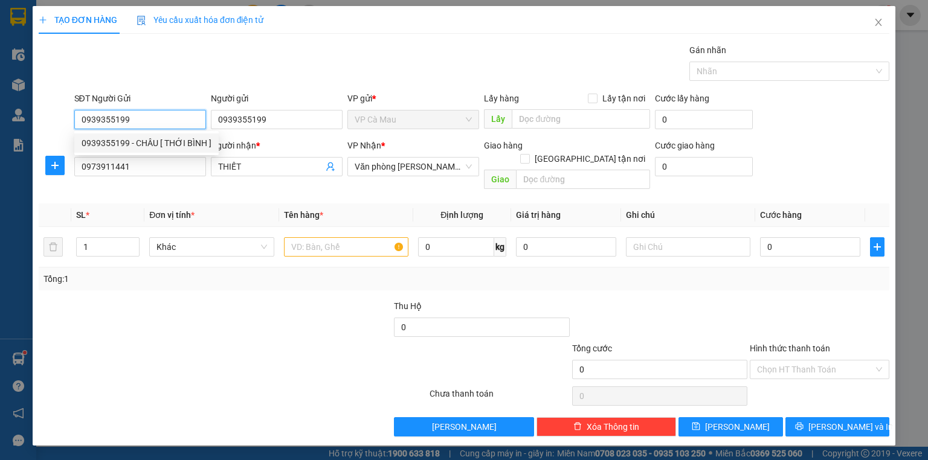
click at [156, 139] on div "0939355199 - CHÂU [ THỚI BÌNH ]" at bounding box center [147, 143] width 130 height 13
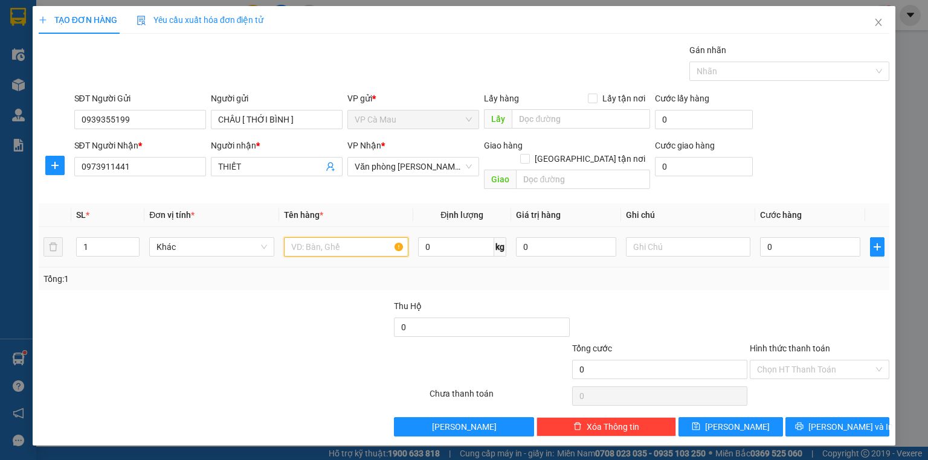
click at [299, 242] on input "text" at bounding box center [346, 246] width 124 height 19
click at [816, 245] on td "0" at bounding box center [810, 247] width 110 height 40
click at [824, 237] on input "0" at bounding box center [810, 246] width 100 height 19
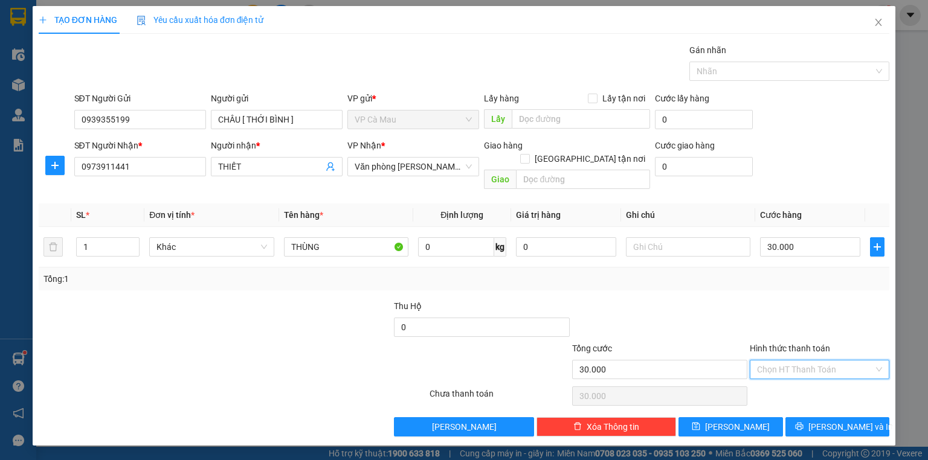
click at [824, 361] on input "Hình thức thanh toán" at bounding box center [815, 370] width 117 height 18
click at [811, 388] on div "Tại văn phòng" at bounding box center [820, 379] width 140 height 19
click at [885, 360] on div "Tại văn phòng" at bounding box center [820, 369] width 140 height 19
click at [880, 361] on span "Tại văn phòng" at bounding box center [819, 370] width 125 height 18
click at [843, 310] on div at bounding box center [820, 321] width 142 height 42
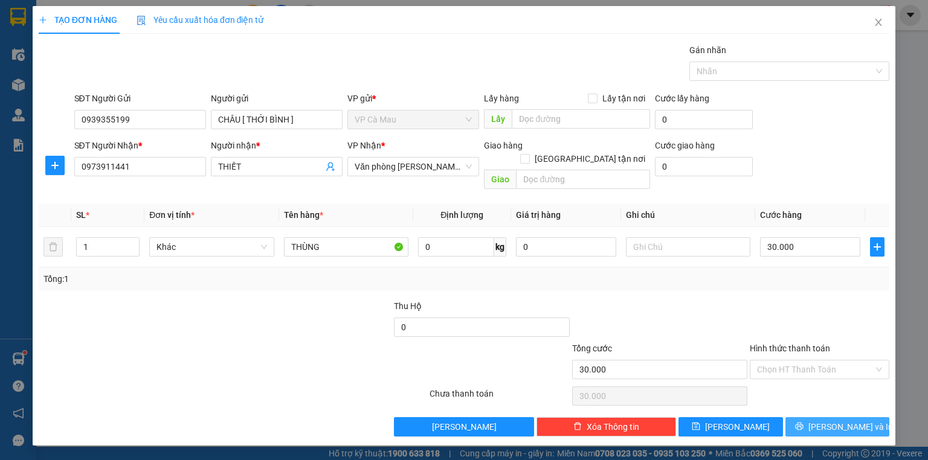
click at [831, 420] on span "[PERSON_NAME] và In" at bounding box center [850, 426] width 85 height 13
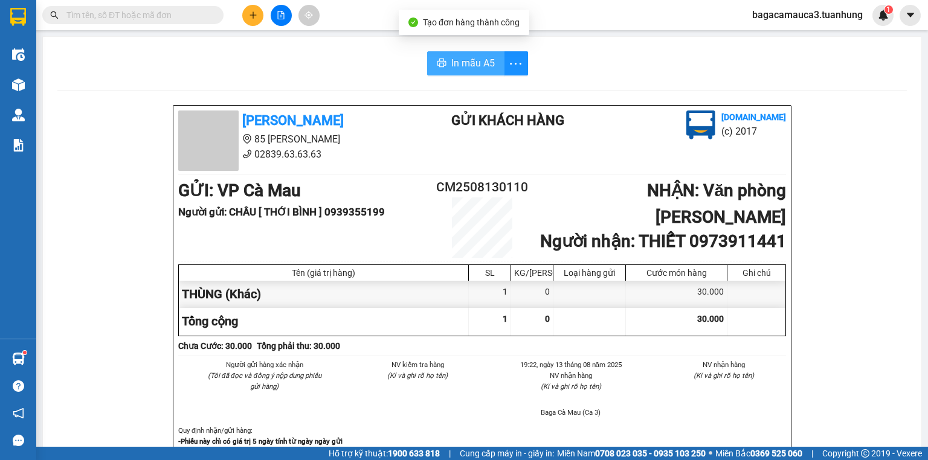
click at [475, 68] on span "In mẫu A5" at bounding box center [472, 63] width 43 height 15
click at [123, 22] on span at bounding box center [132, 15] width 181 height 18
click at [128, 19] on input "text" at bounding box center [137, 14] width 143 height 13
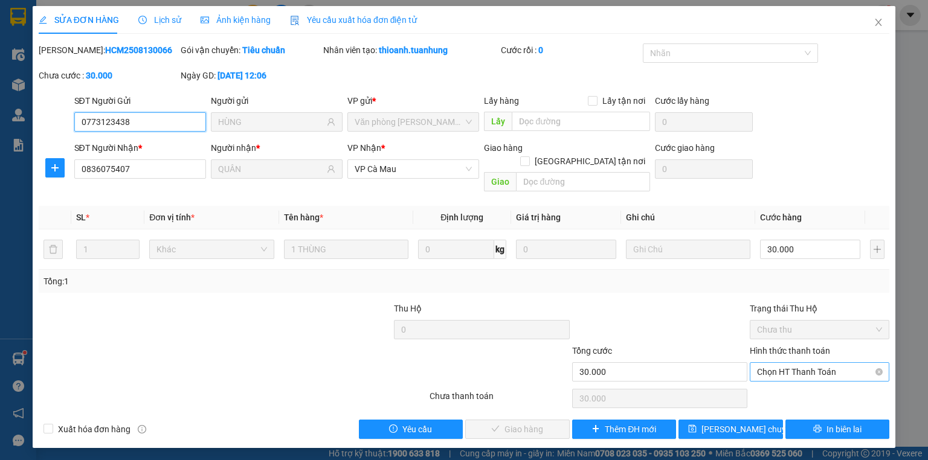
click at [816, 363] on span "Chọn HT Thanh Toán" at bounding box center [819, 372] width 125 height 18
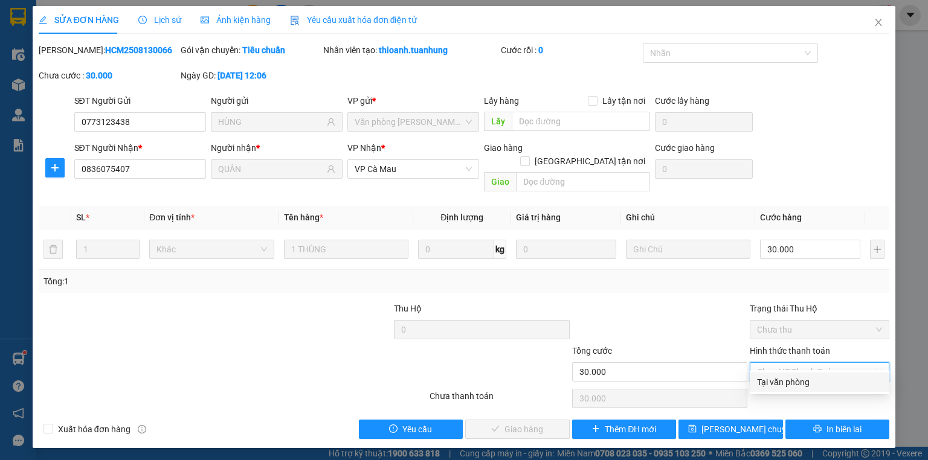
click at [766, 381] on div "Tại văn phòng" at bounding box center [819, 382] width 125 height 13
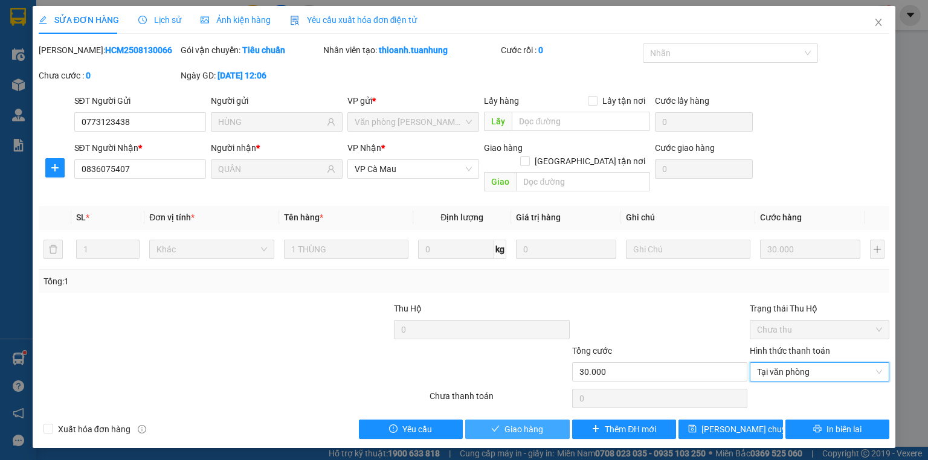
click at [522, 423] on span "Giao hàng" at bounding box center [523, 429] width 39 height 13
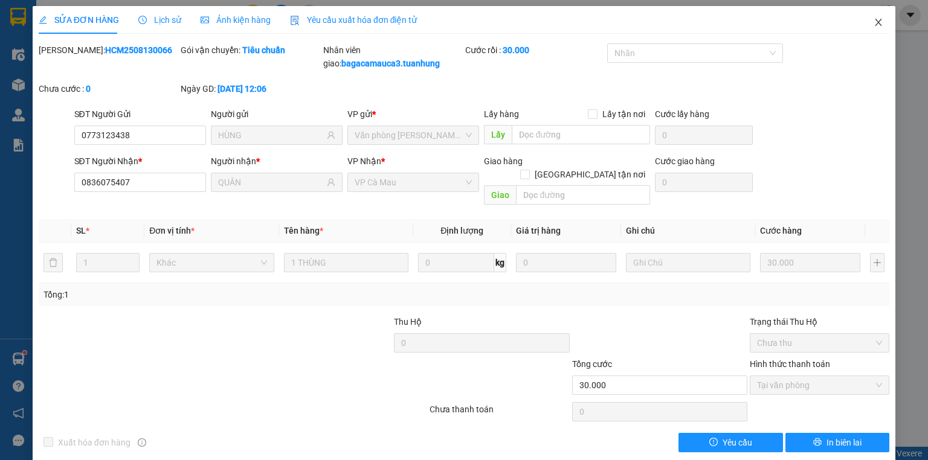
click at [865, 20] on span "Close" at bounding box center [879, 23] width 34 height 34
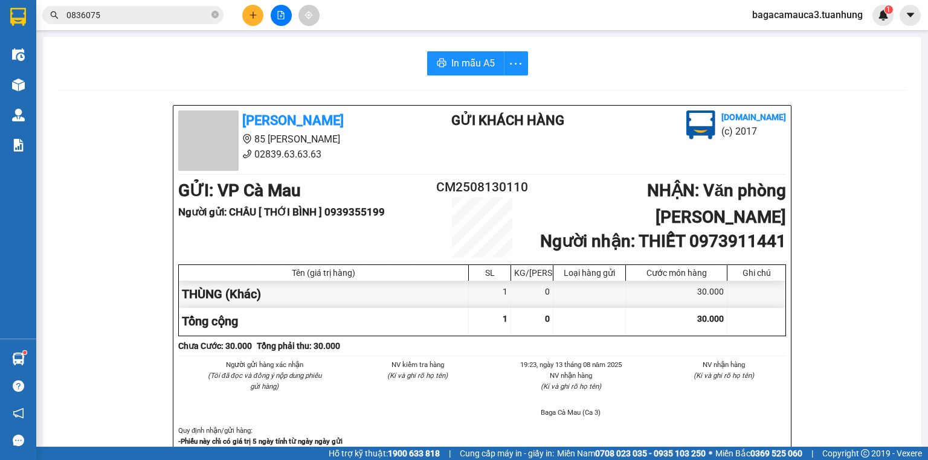
click at [269, 12] on div at bounding box center [281, 15] width 91 height 21
drag, startPoint x: 265, startPoint y: 13, endPoint x: 209, endPoint y: 25, distance: 56.8
click at [264, 13] on div at bounding box center [281, 15] width 91 height 21
click at [256, 17] on icon "plus" at bounding box center [253, 15] width 8 height 8
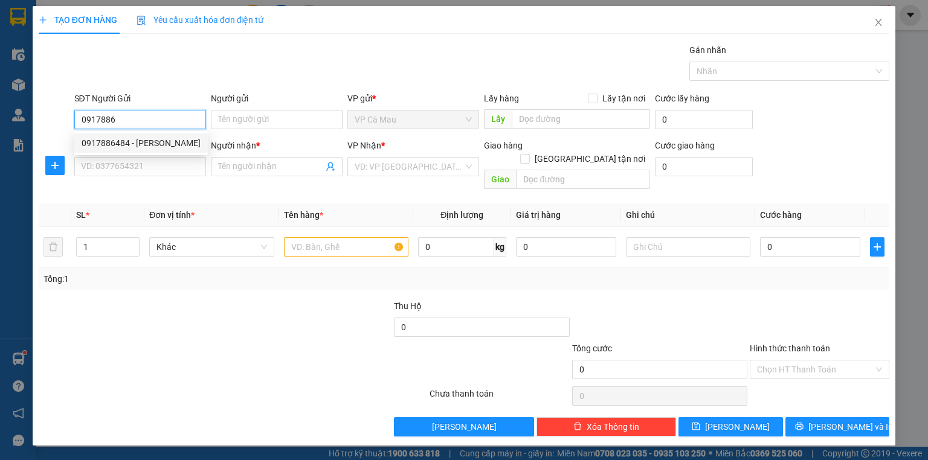
click at [126, 144] on div "0917886484 - HUYỀN" at bounding box center [141, 143] width 119 height 13
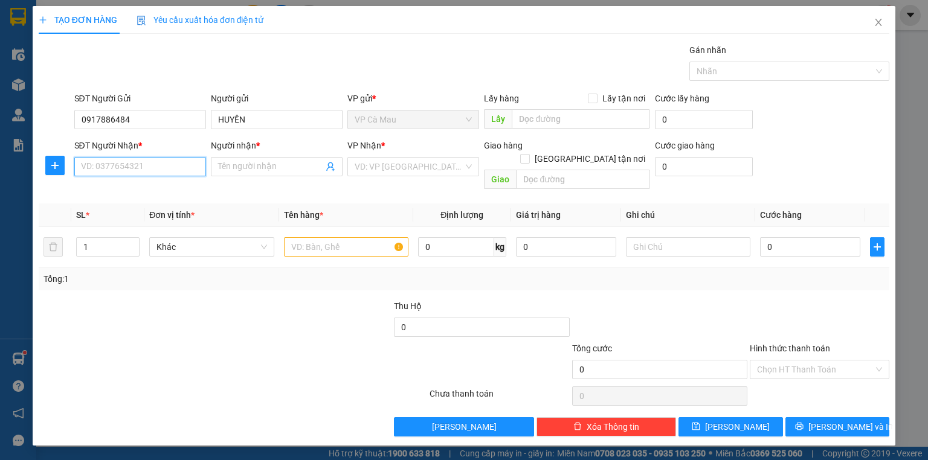
click at [146, 169] on input "SĐT Người Nhận *" at bounding box center [140, 166] width 132 height 19
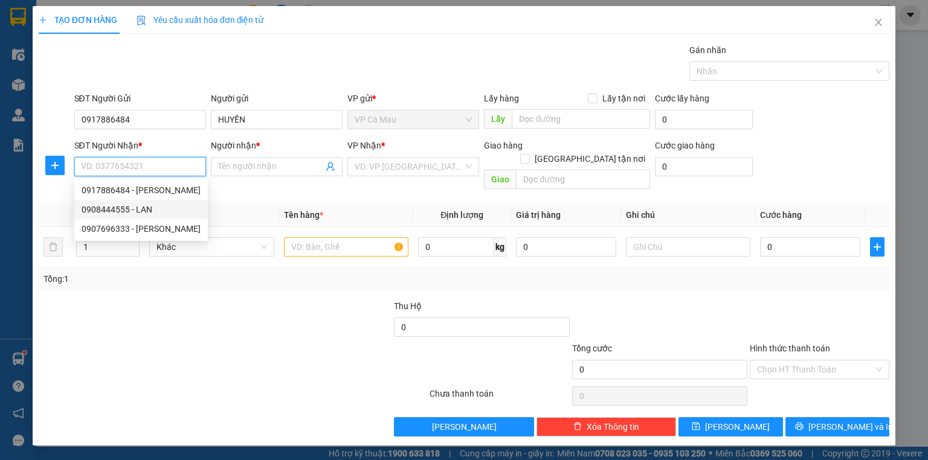
click at [159, 205] on div "0908444555 - LAN" at bounding box center [141, 209] width 119 height 13
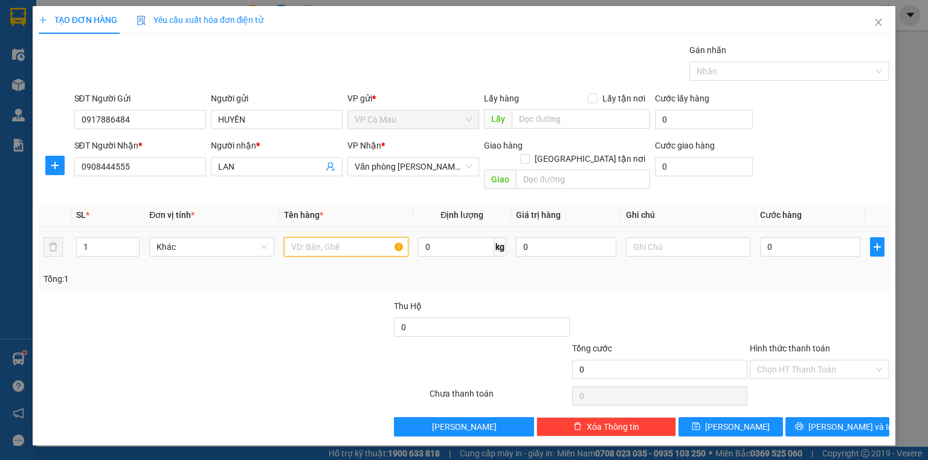
click at [298, 237] on input "text" at bounding box center [346, 246] width 124 height 19
click at [848, 246] on td "0" at bounding box center [810, 247] width 110 height 40
click at [834, 237] on input "0" at bounding box center [810, 246] width 100 height 19
click at [809, 428] on div "TẠO ĐƠN HÀNG Yêu cầu xuất hóa đơn điện tử Transit Pickup Surcharge Ids Transit …" at bounding box center [464, 226] width 863 height 440
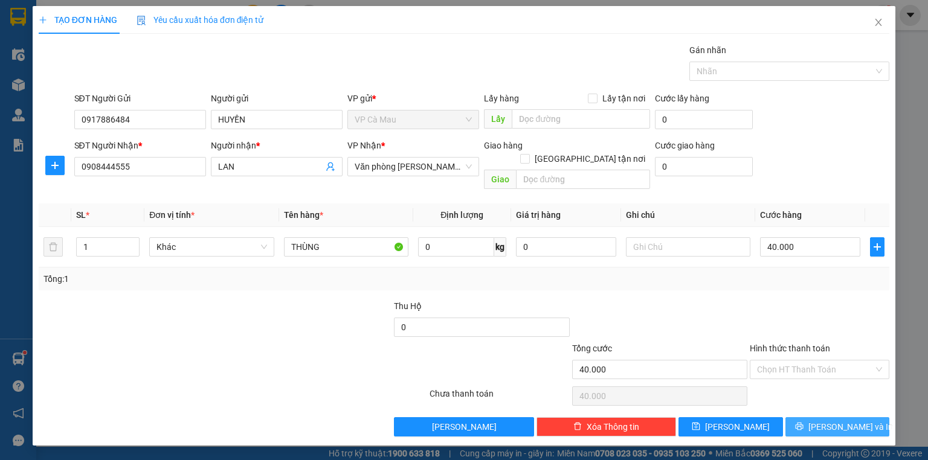
click at [831, 420] on span "[PERSON_NAME] và In" at bounding box center [850, 426] width 85 height 13
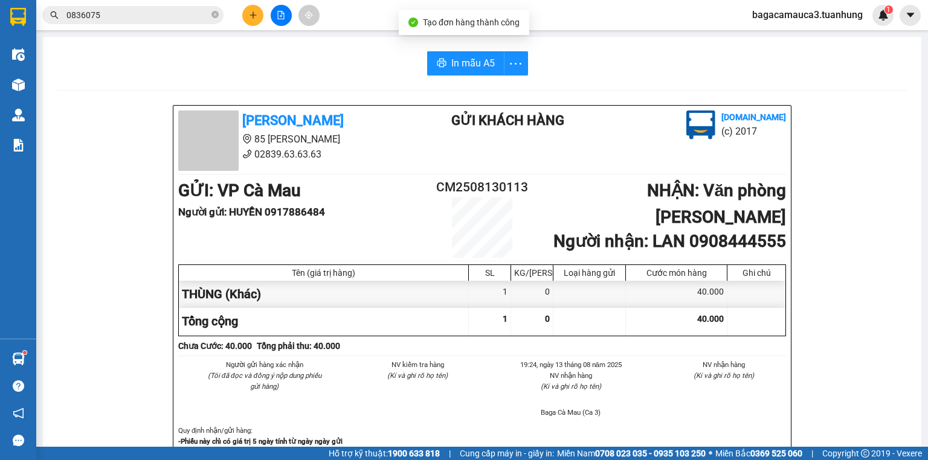
click at [486, 59] on span "In mẫu A5" at bounding box center [472, 63] width 43 height 15
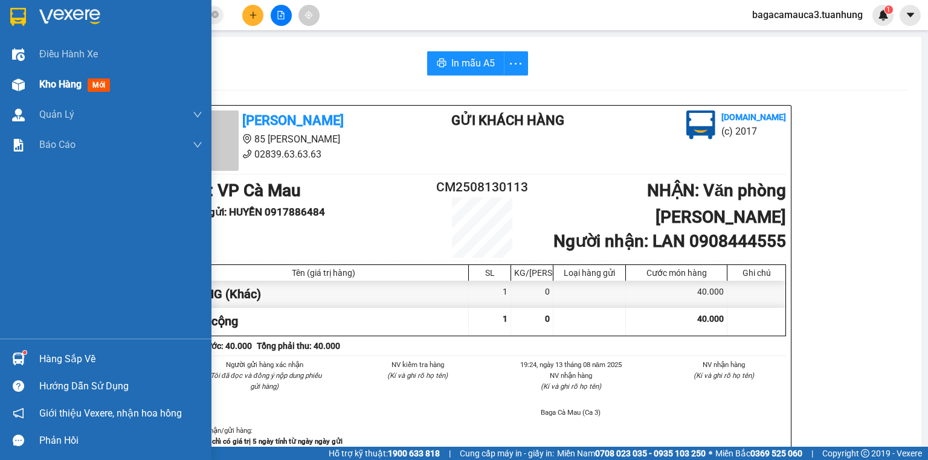
click at [33, 84] on div "Kho hàng mới" at bounding box center [105, 84] width 211 height 30
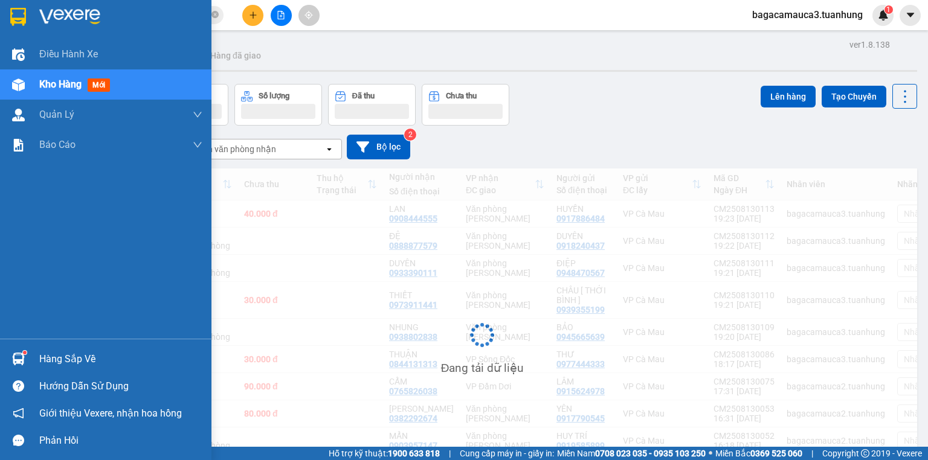
click at [33, 84] on div "Kho hàng mới" at bounding box center [105, 84] width 211 height 30
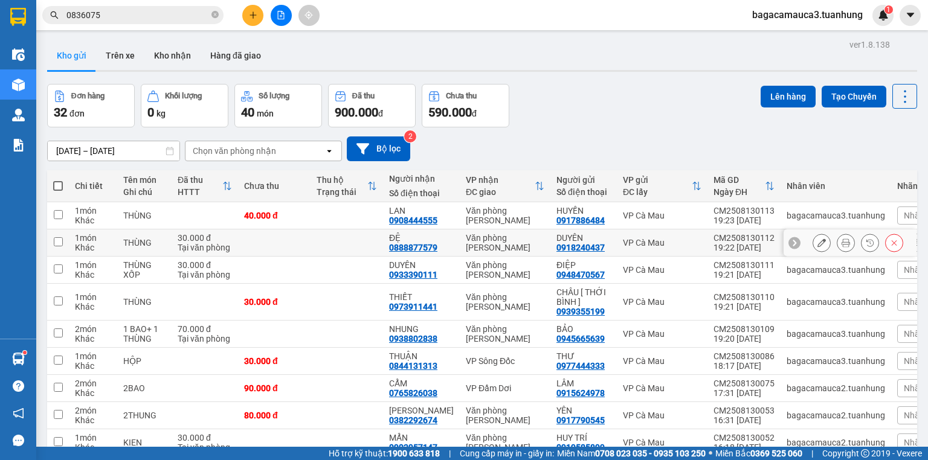
scroll to position [89, 0]
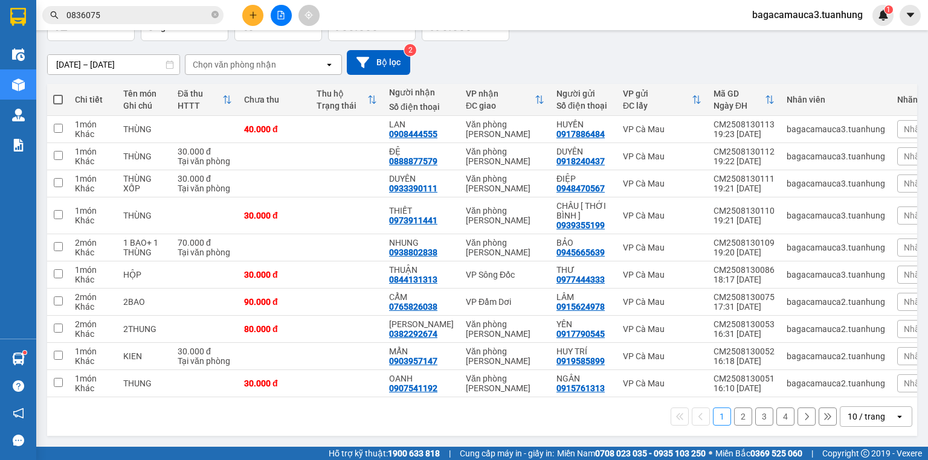
click at [61, 103] on th at bounding box center [58, 100] width 22 height 32
click at [776, 416] on button "4" at bounding box center [785, 417] width 18 height 18
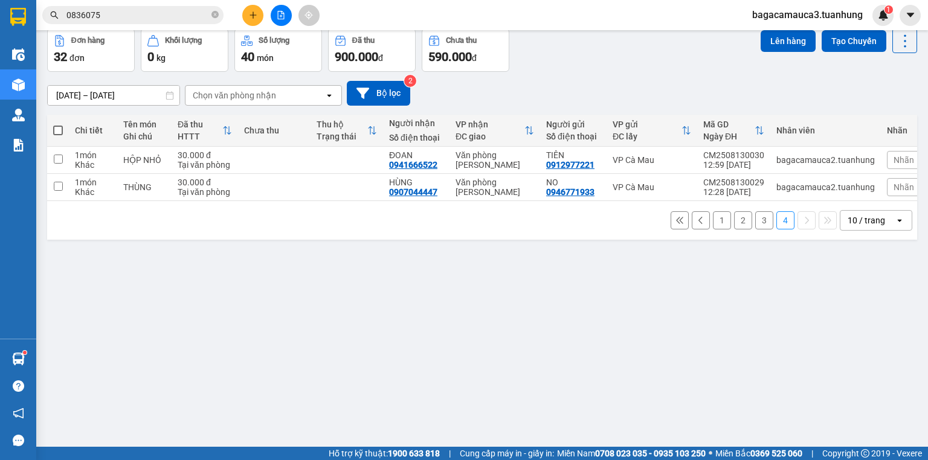
click at [61, 130] on span at bounding box center [58, 131] width 10 height 10
click at [58, 124] on input "checkbox" at bounding box center [58, 124] width 0 height 0
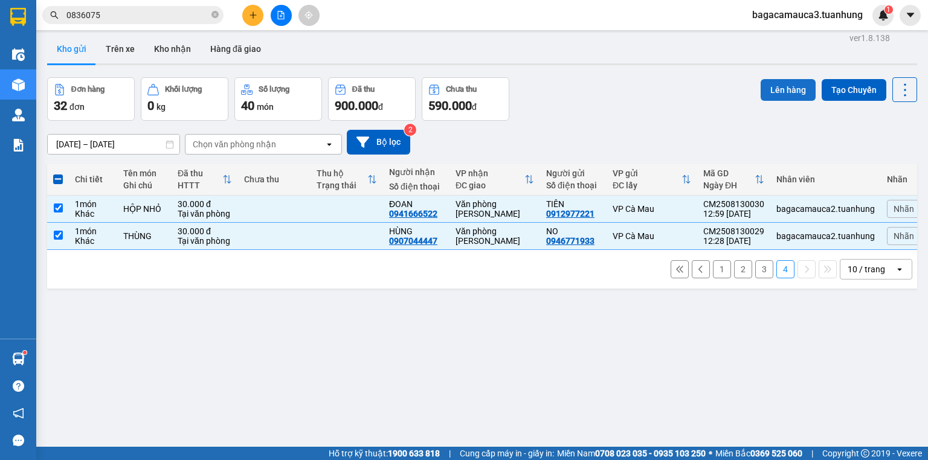
scroll to position [0, 0]
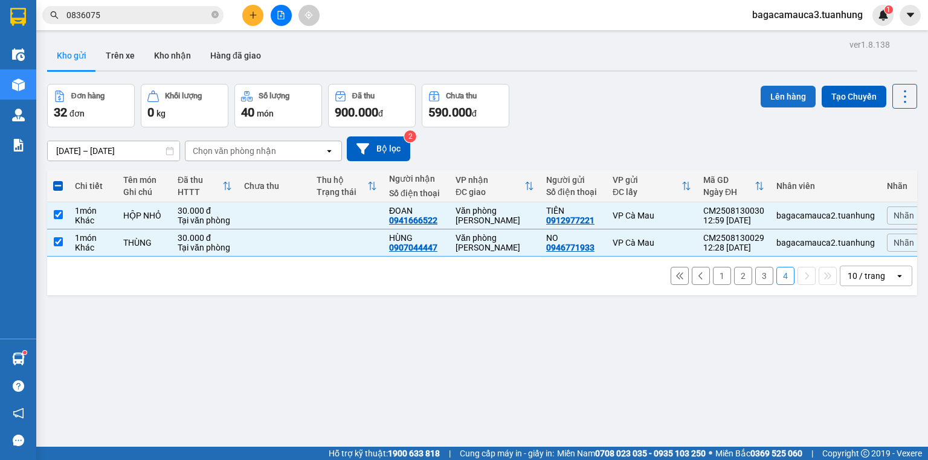
click at [784, 95] on button "Lên hàng" at bounding box center [788, 97] width 55 height 22
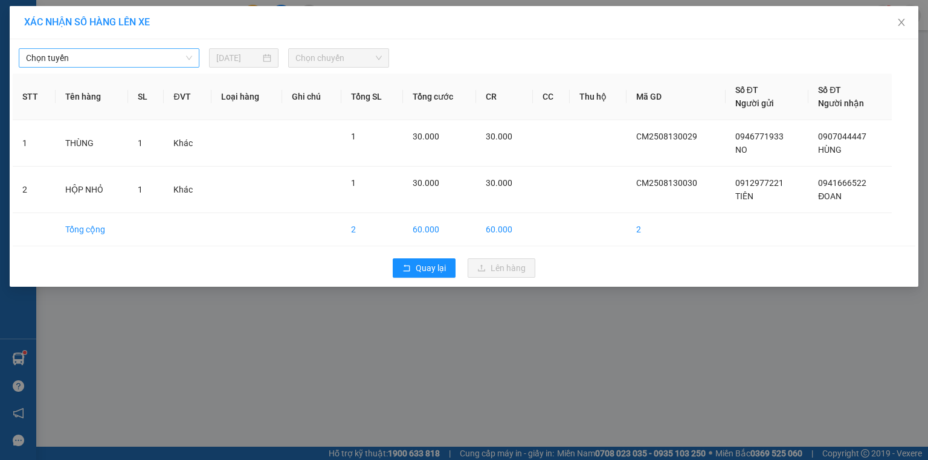
click at [115, 53] on span "Chọn tuyến" at bounding box center [109, 58] width 166 height 18
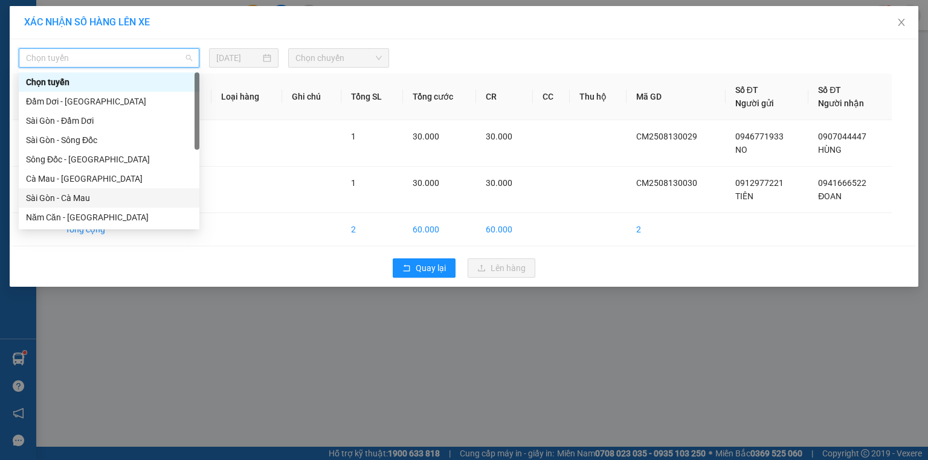
click at [77, 191] on div "Sài Gòn - Cà Mau" at bounding box center [109, 197] width 181 height 19
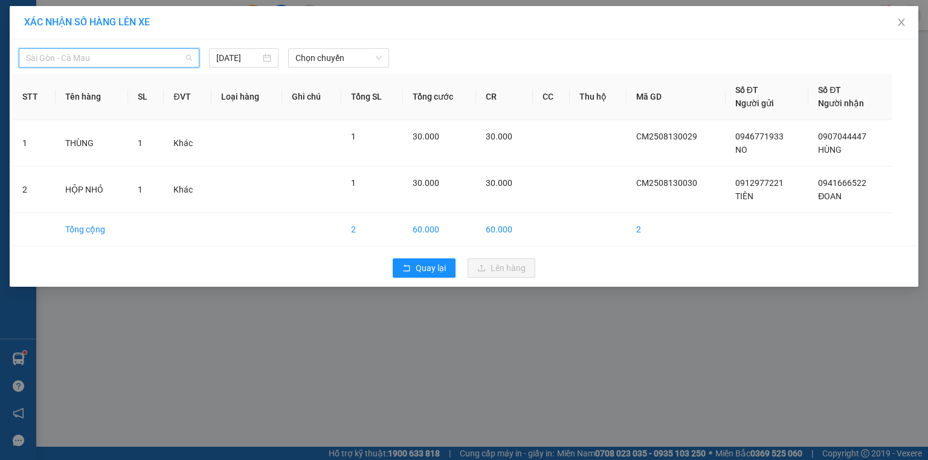
click at [136, 53] on span "Sài Gòn - Cà Mau" at bounding box center [109, 58] width 166 height 18
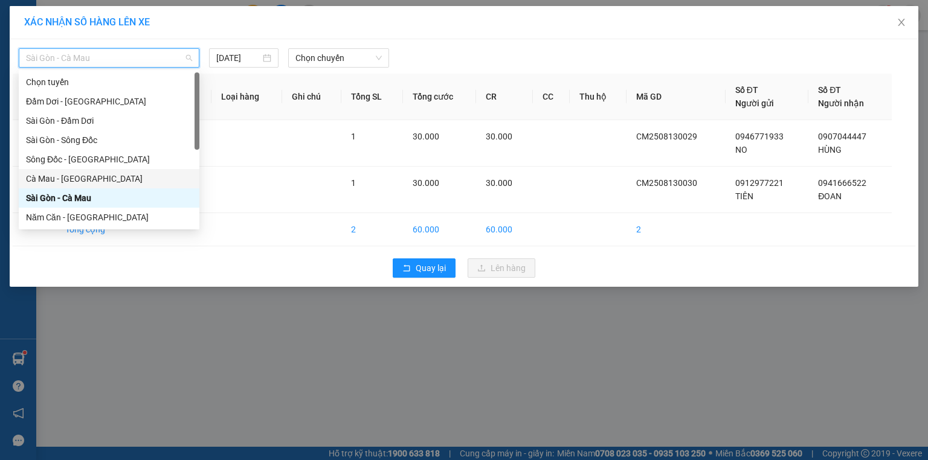
click at [77, 175] on div "Cà Mau - Sài Gòn" at bounding box center [109, 178] width 166 height 13
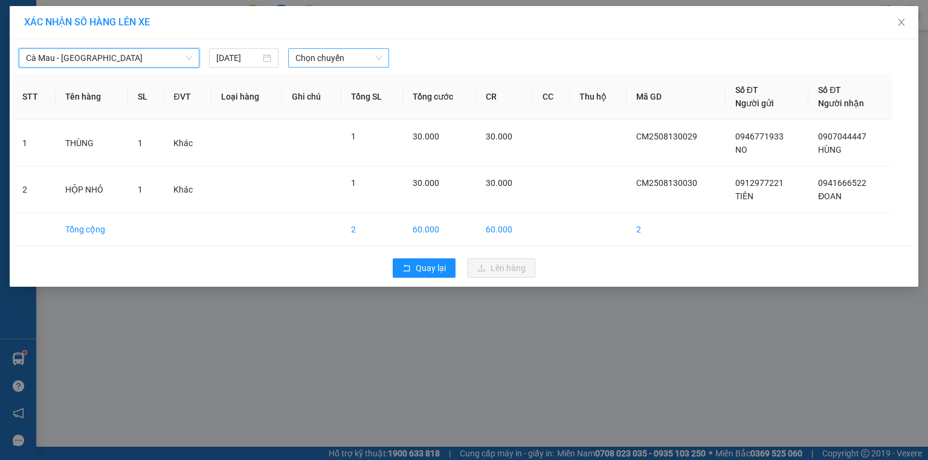
drag, startPoint x: 328, startPoint y: 69, endPoint x: 343, endPoint y: 59, distance: 18.6
click at [338, 63] on div "Cà Mau - Sài Gòn Cà Mau - Sài Gòn 13/08/2025 Chọn chuyến STT Tên hàng SL ĐVT Lo…" at bounding box center [464, 163] width 909 height 248
click at [345, 58] on span "Chọn chuyến" at bounding box center [338, 58] width 87 height 18
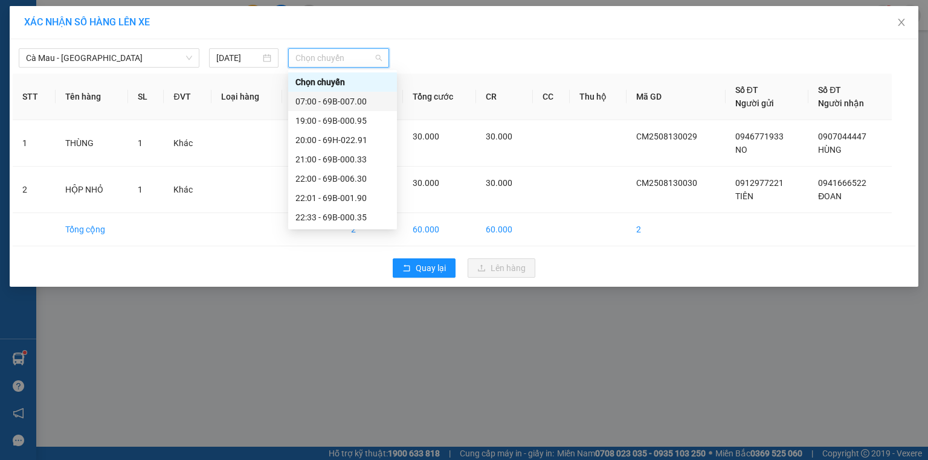
click at [318, 111] on div "19:00 - 69B-000.95" at bounding box center [342, 120] width 109 height 19
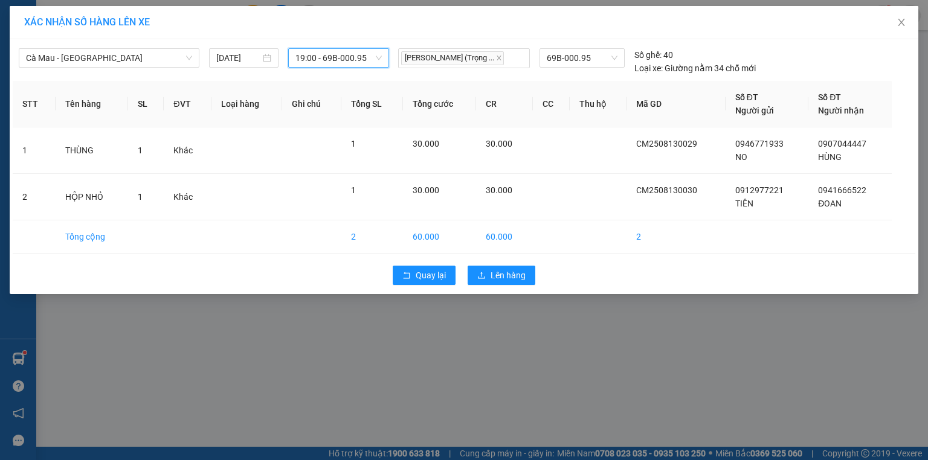
click at [494, 286] on div "Quay lại Lên hàng" at bounding box center [464, 275] width 903 height 31
click at [506, 279] on span "Lên hàng" at bounding box center [508, 275] width 35 height 13
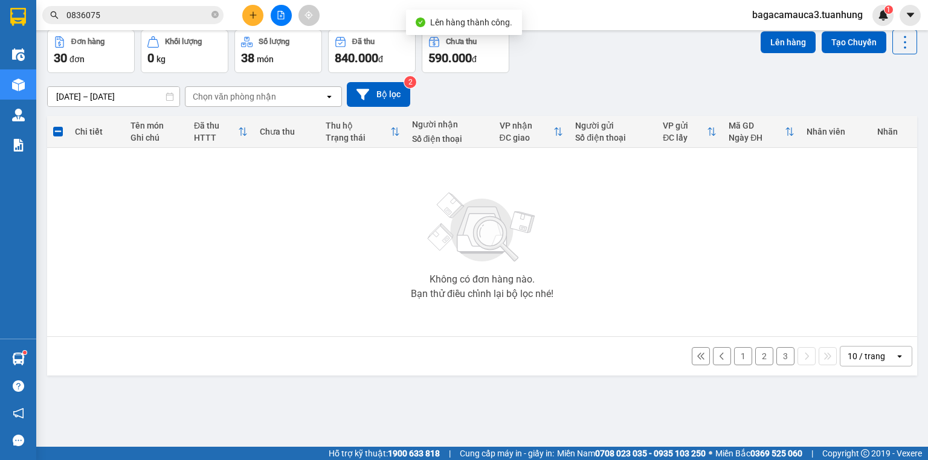
scroll to position [56, 0]
click at [776, 350] on button "3" at bounding box center [785, 355] width 18 height 18
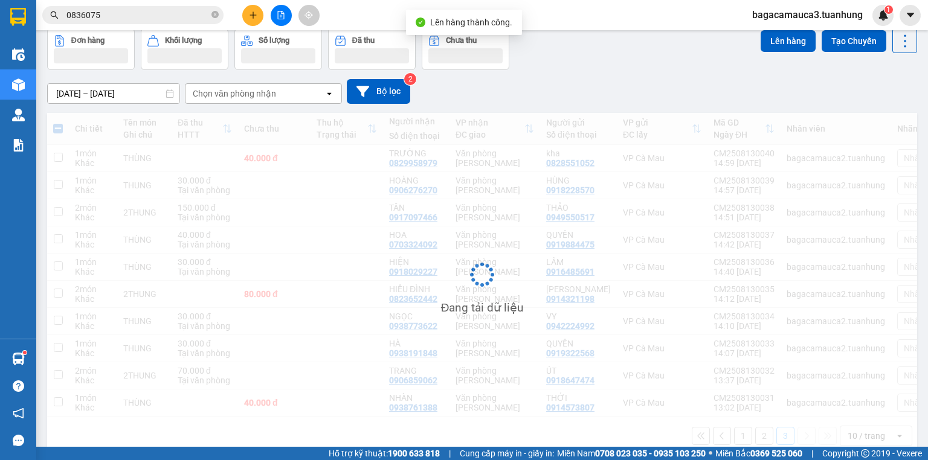
scroll to position [79, 0]
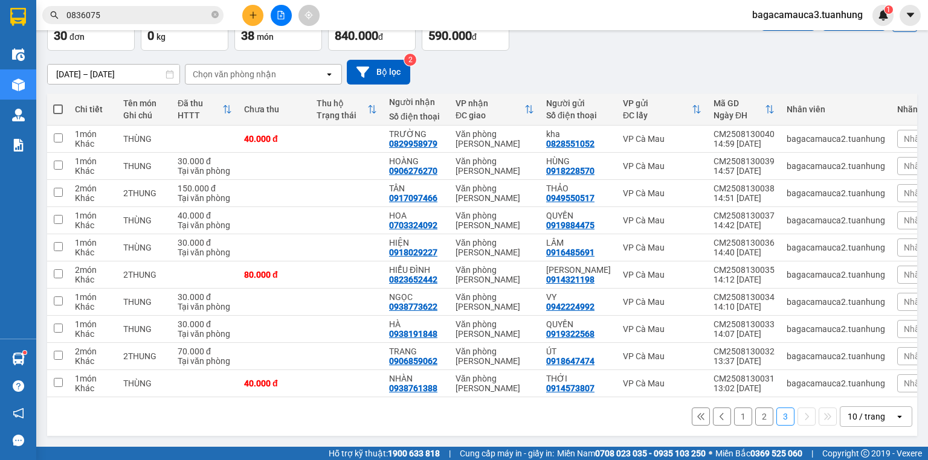
click at [58, 106] on span at bounding box center [58, 110] width 10 height 10
click at [58, 103] on input "checkbox" at bounding box center [58, 103] width 0 height 0
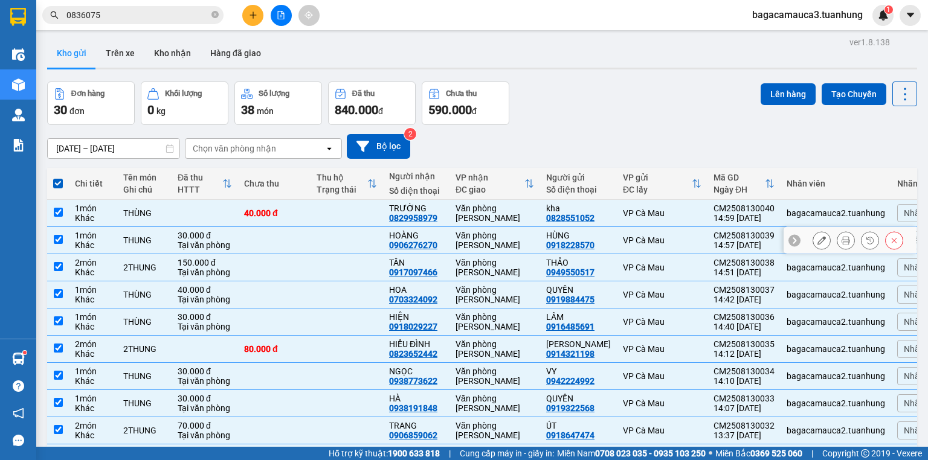
scroll to position [0, 0]
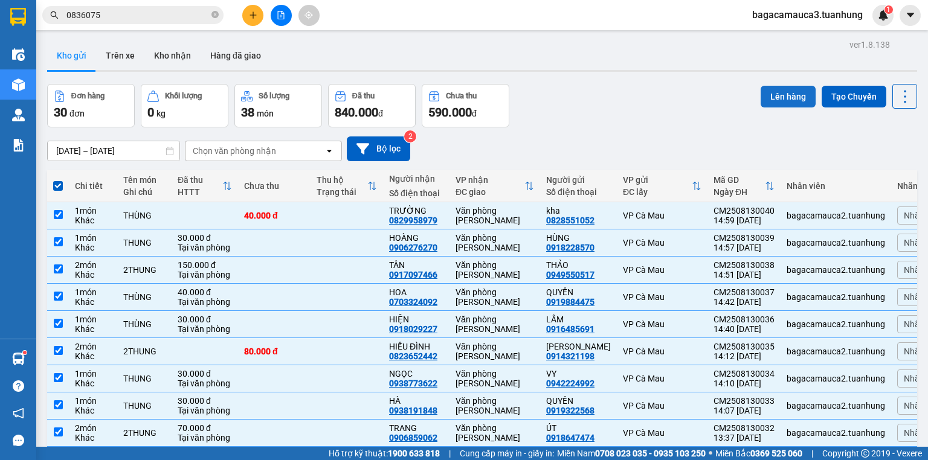
click at [795, 94] on button "Lên hàng" at bounding box center [788, 97] width 55 height 22
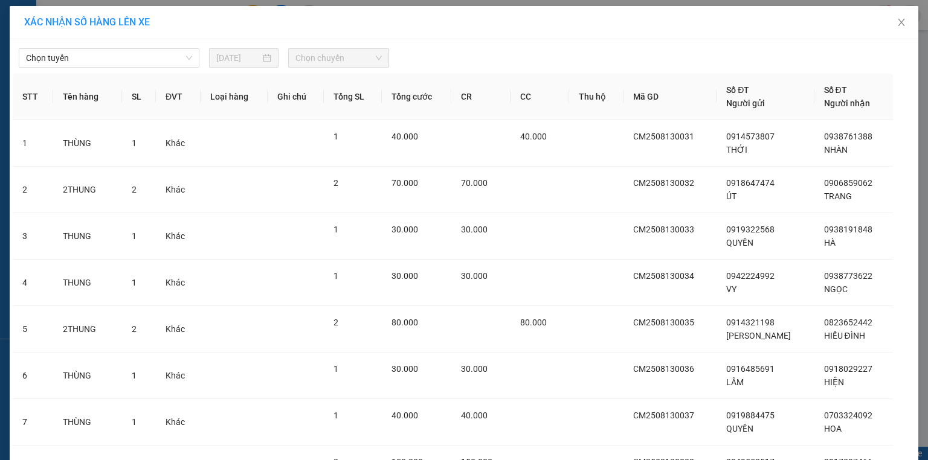
click at [188, 45] on div "Chọn tuyến 13/08/2025 Chọn chuyến" at bounding box center [464, 54] width 903 height 25
click at [159, 63] on span "Chọn tuyến" at bounding box center [109, 58] width 166 height 18
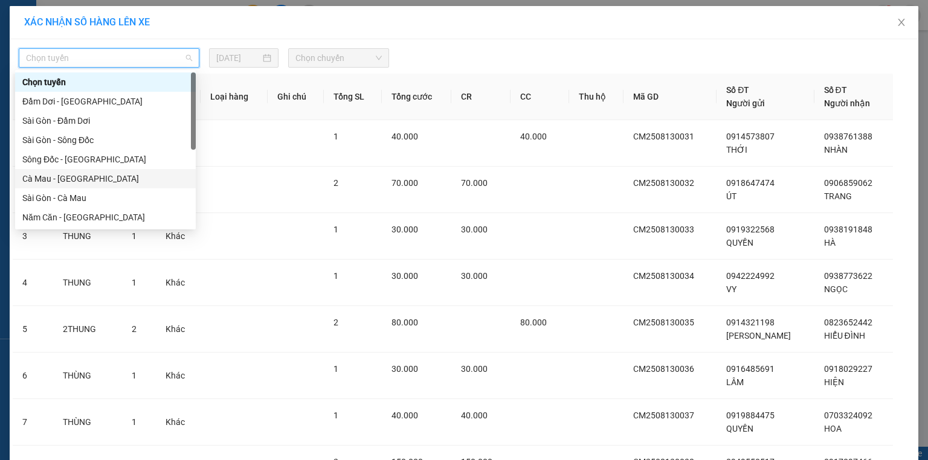
click at [99, 176] on div "Cà Mau - Sài Gòn" at bounding box center [105, 178] width 166 height 13
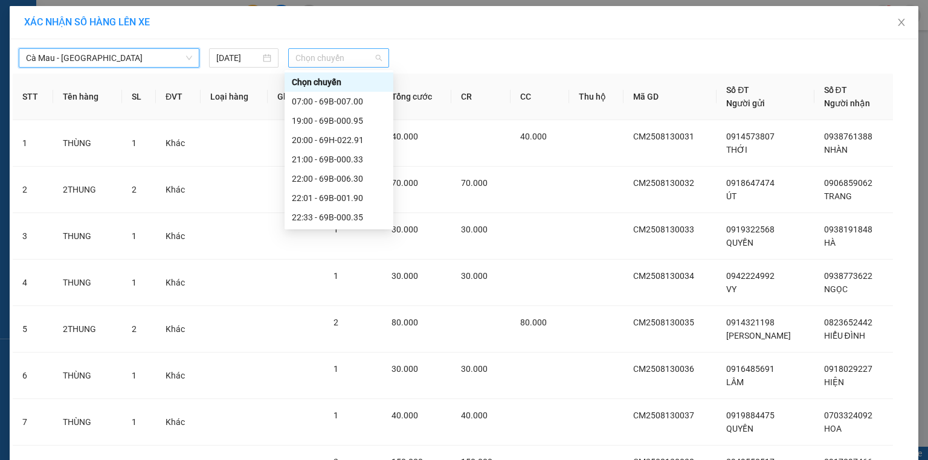
click at [333, 59] on span "Chọn chuyến" at bounding box center [338, 58] width 87 height 18
click at [324, 115] on div "19:00 - 69B-000.95" at bounding box center [339, 120] width 94 height 13
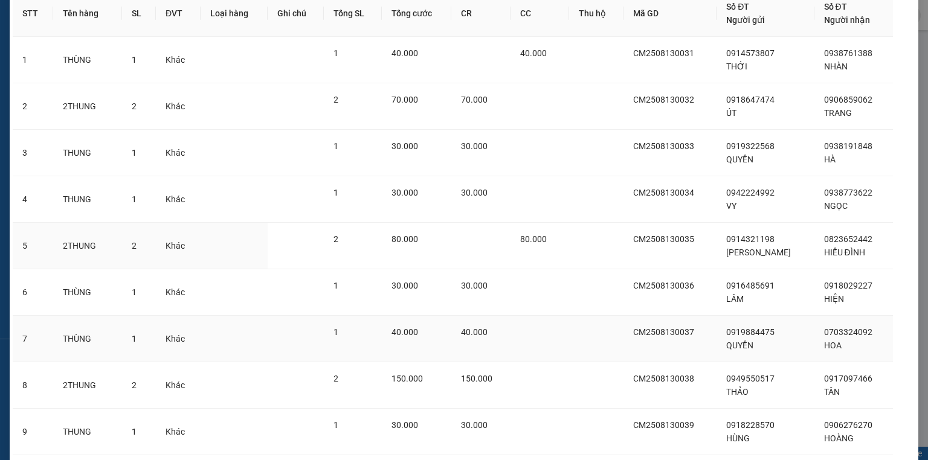
scroll to position [219, 0]
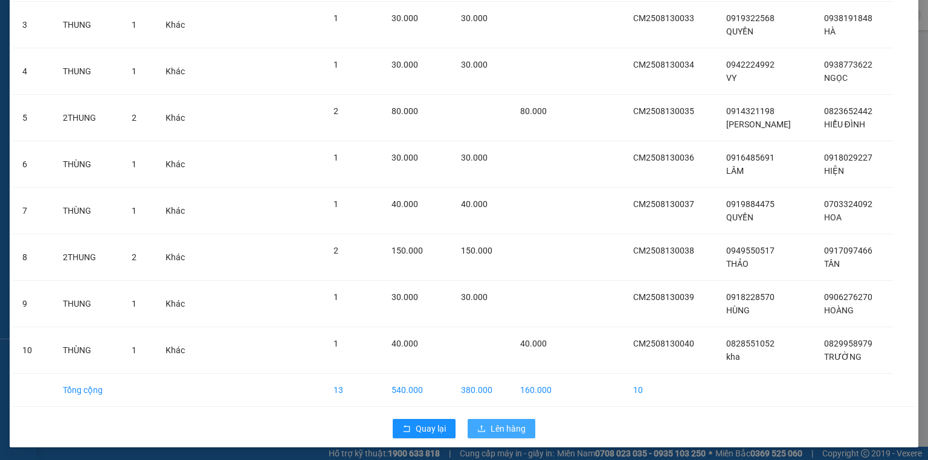
click at [472, 423] on button "Lên hàng" at bounding box center [502, 428] width 68 height 19
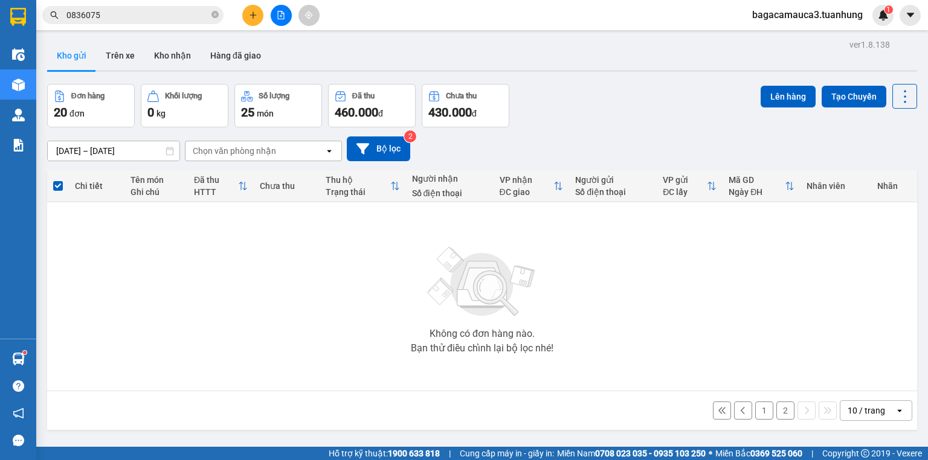
click at [778, 413] on button "2" at bounding box center [785, 411] width 18 height 18
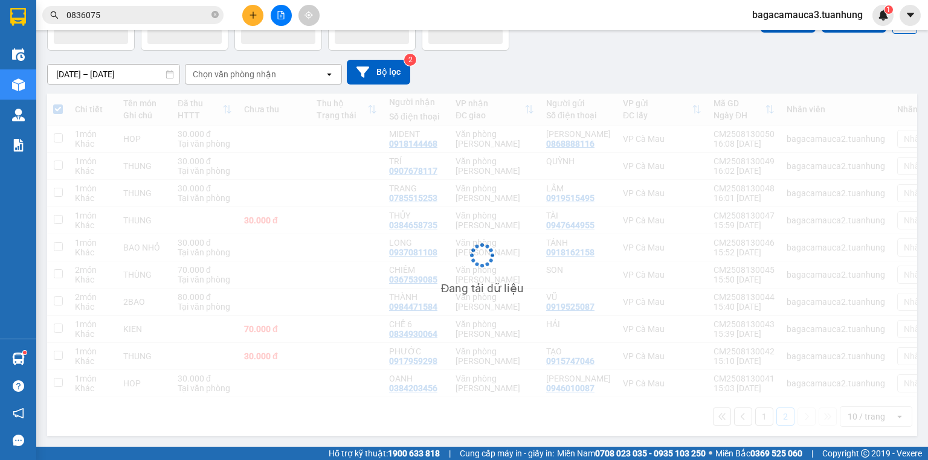
scroll to position [77, 0]
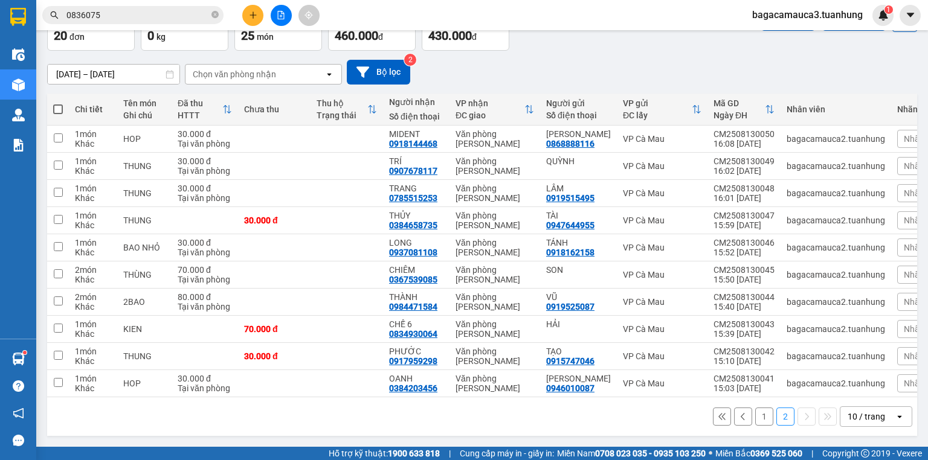
click at [57, 112] on span at bounding box center [58, 110] width 10 height 10
click at [58, 103] on input "checkbox" at bounding box center [58, 103] width 0 height 0
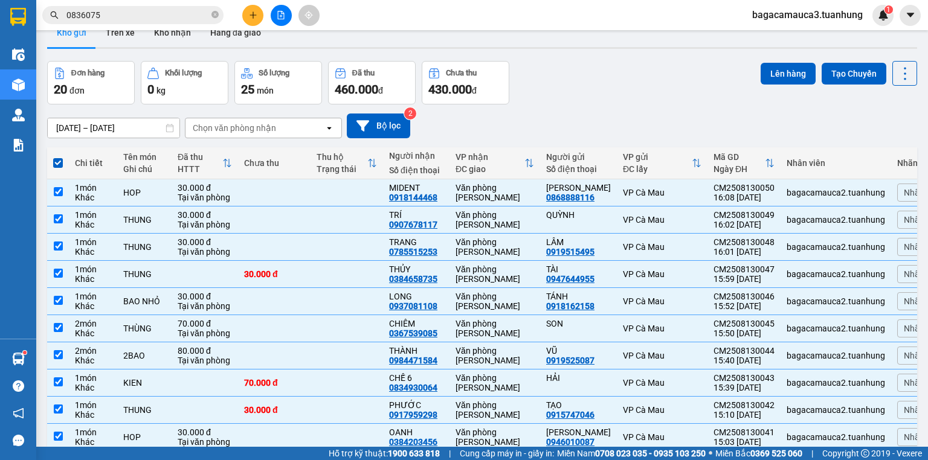
scroll to position [0, 0]
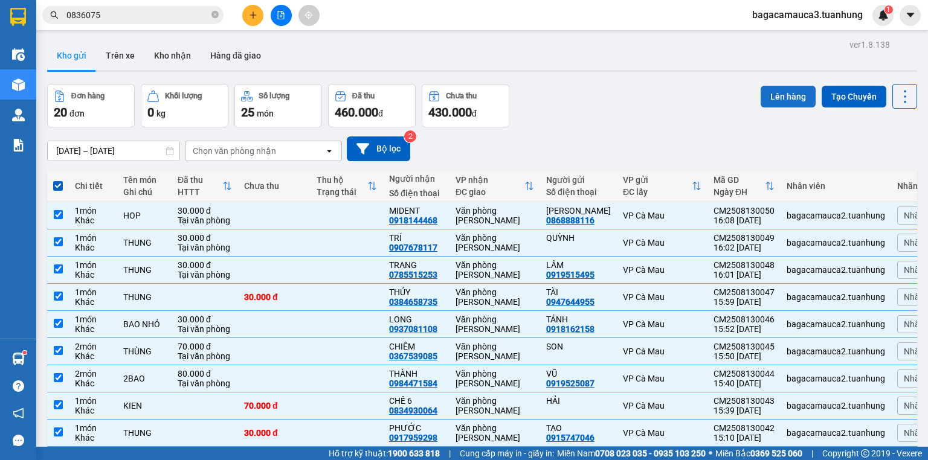
click at [775, 94] on button "Lên hàng" at bounding box center [788, 97] width 55 height 22
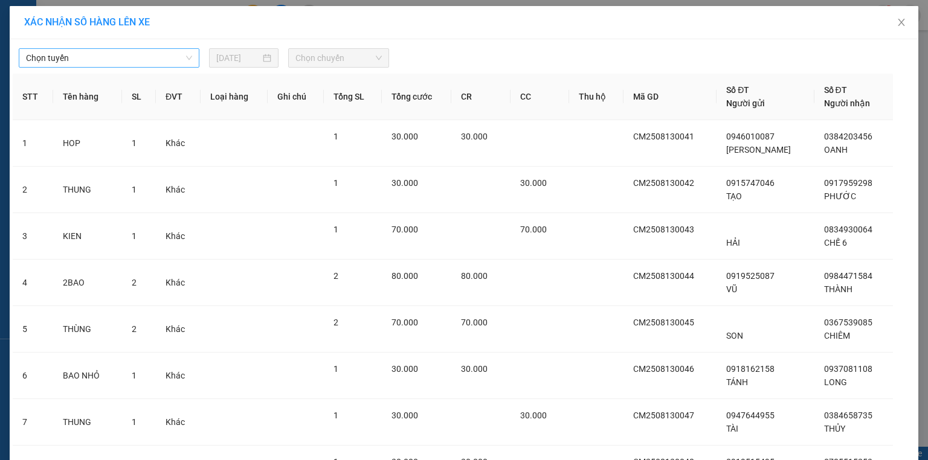
click at [152, 56] on span "Chọn tuyến" at bounding box center [109, 58] width 166 height 18
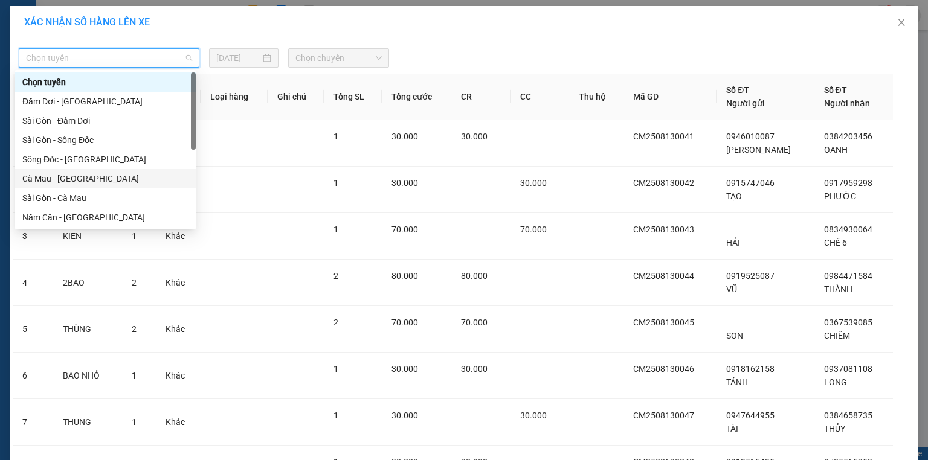
click at [86, 178] on div "Cà Mau - Sài Gòn" at bounding box center [105, 178] width 166 height 13
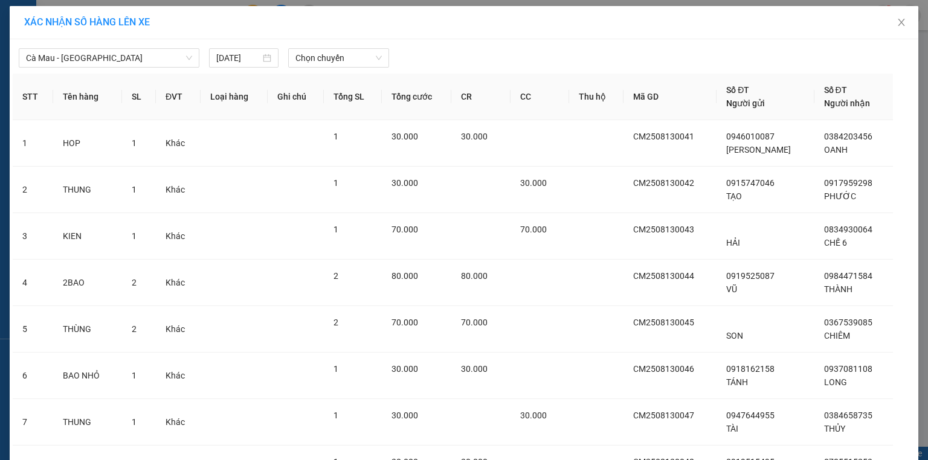
drag, startPoint x: 320, startPoint y: 68, endPoint x: 343, endPoint y: 68, distance: 23.0
click at [321, 67] on div "Cà Mau - Sài Gòn 13/08/2025 Chọn chuyến STT Tên hàng SL ĐVT Loại hàng Ghi chú T…" at bounding box center [464, 349] width 909 height 620
click at [348, 68] on div "Cà Mau - Sài Gòn 13/08/2025 Chọn chuyến STT Tên hàng SL ĐVT Loại hàng Ghi chú T…" at bounding box center [464, 349] width 909 height 620
click at [378, 61] on span "Chọn chuyến" at bounding box center [338, 58] width 87 height 18
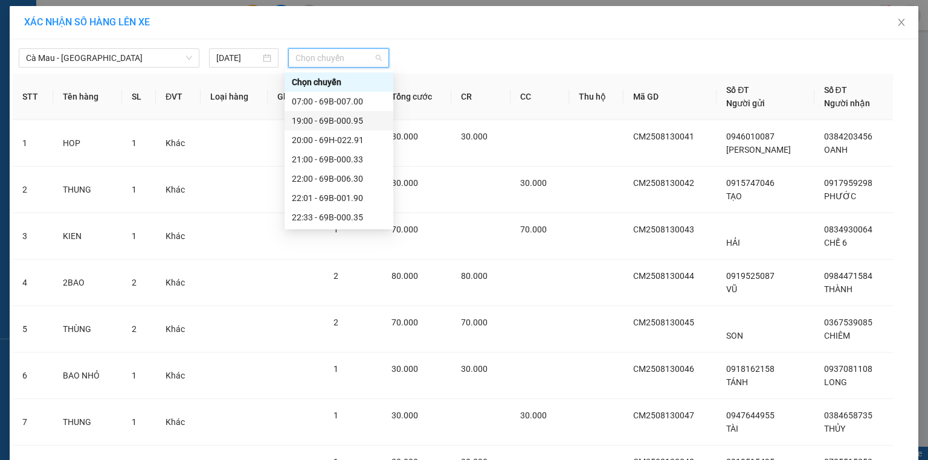
click at [333, 118] on div "19:00 - 69B-000.95" at bounding box center [339, 120] width 94 height 13
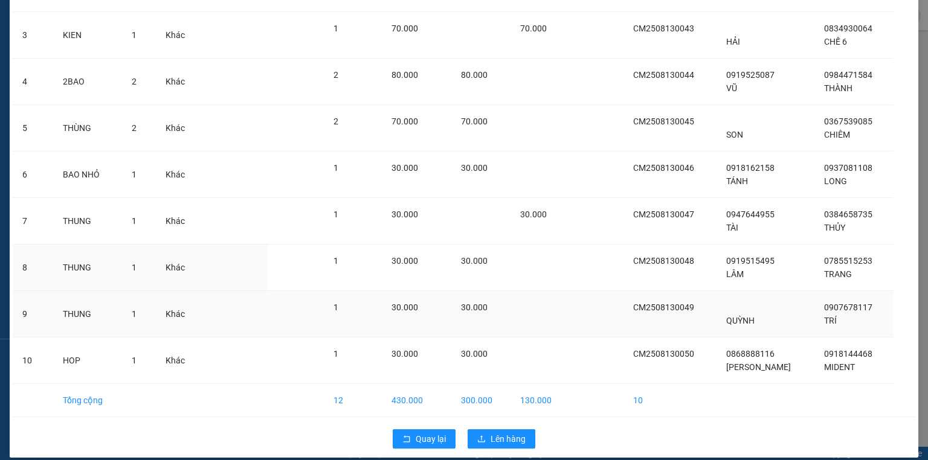
scroll to position [219, 0]
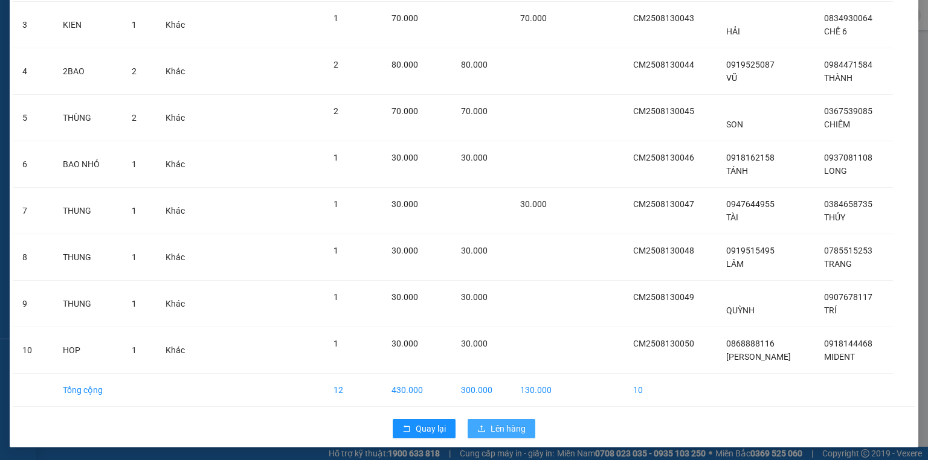
click at [495, 434] on button "Lên hàng" at bounding box center [502, 428] width 68 height 19
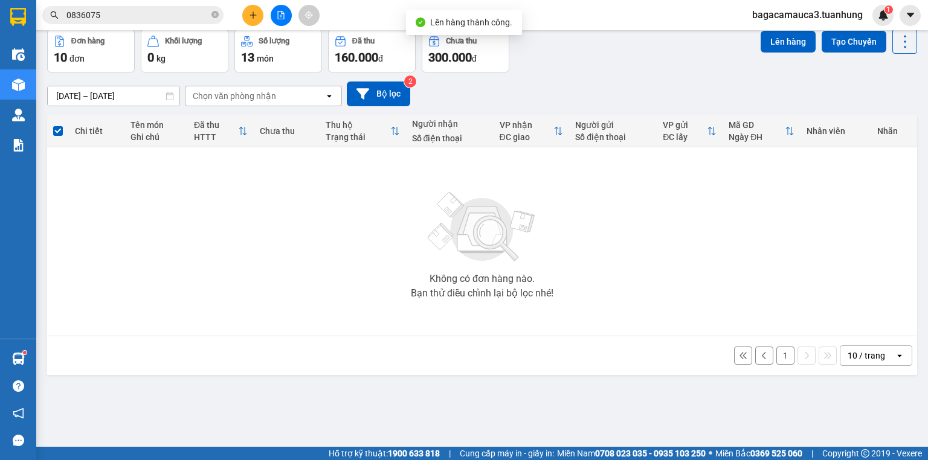
scroll to position [56, 0]
click at [765, 348] on button at bounding box center [764, 355] width 18 height 18
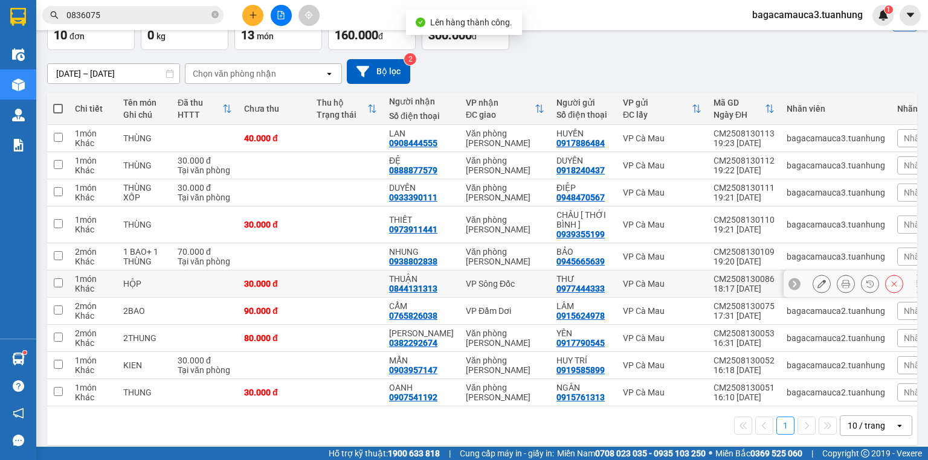
scroll to position [89, 0]
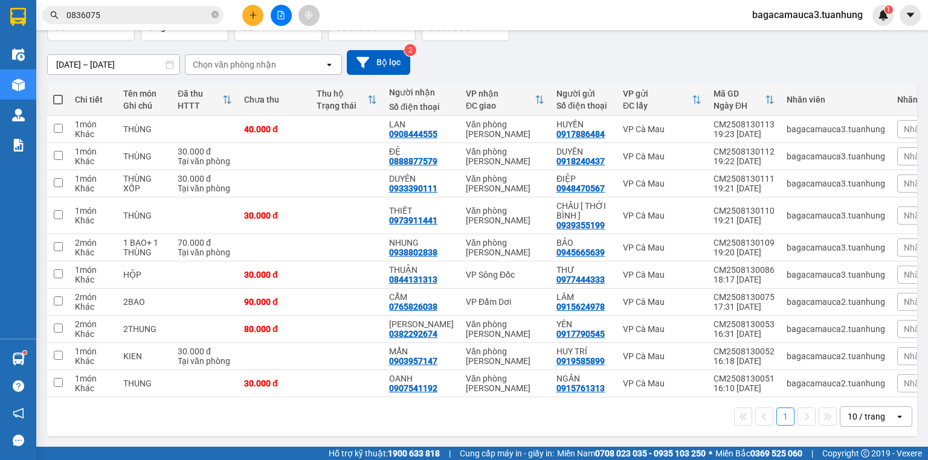
click at [60, 95] on span at bounding box center [58, 100] width 10 height 10
click at [58, 94] on input "checkbox" at bounding box center [58, 94] width 0 height 0
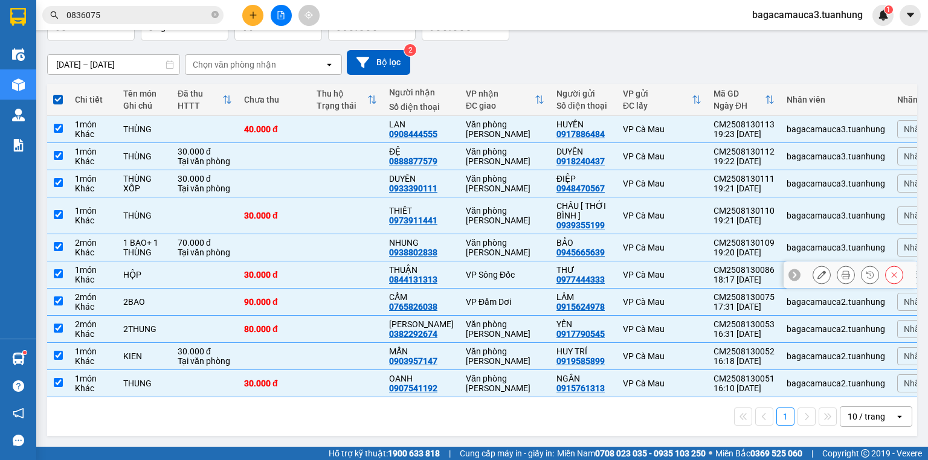
click at [501, 271] on div "VP Sông Đốc" at bounding box center [505, 275] width 79 height 10
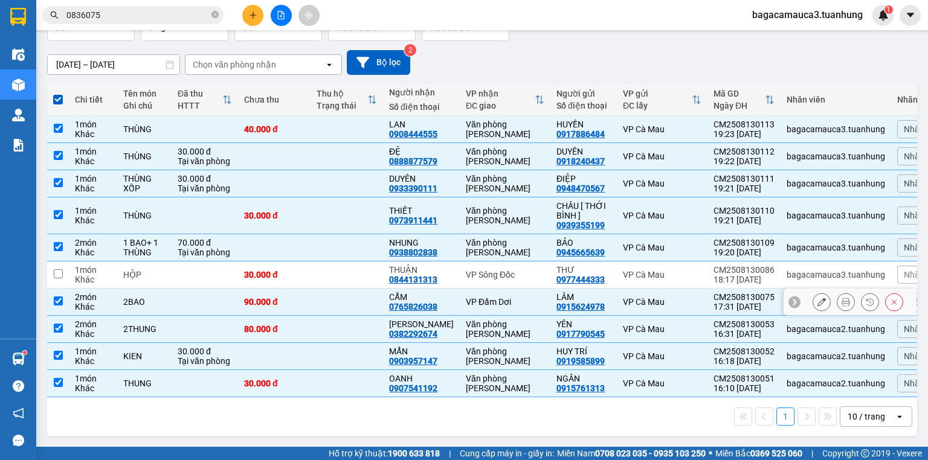
click at [498, 297] on div "VP Đầm Dơi" at bounding box center [505, 302] width 79 height 10
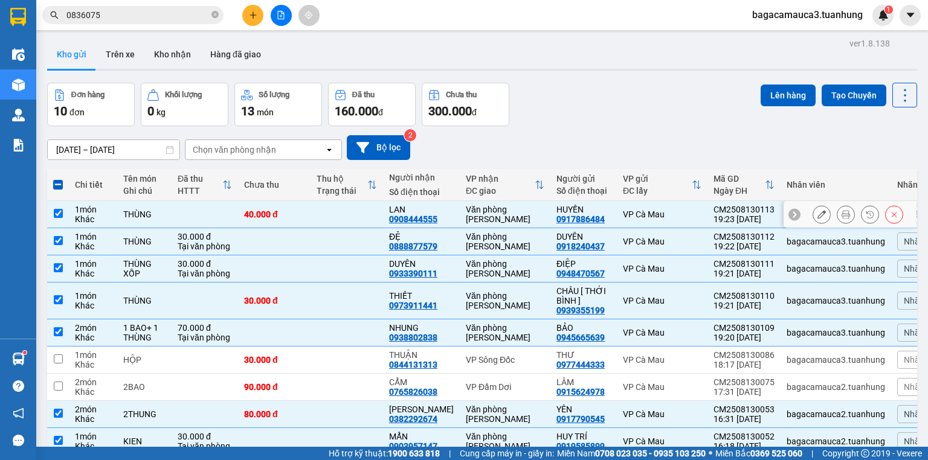
scroll to position [0, 0]
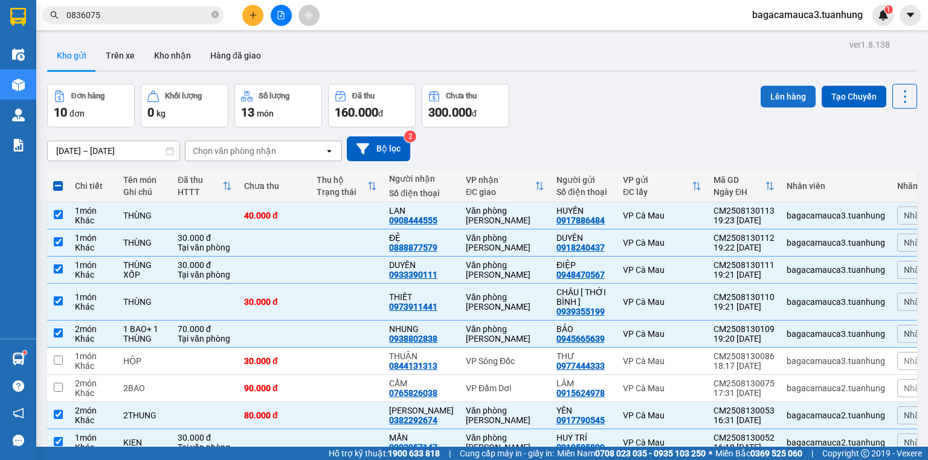
click at [778, 89] on button "Lên hàng" at bounding box center [788, 97] width 55 height 22
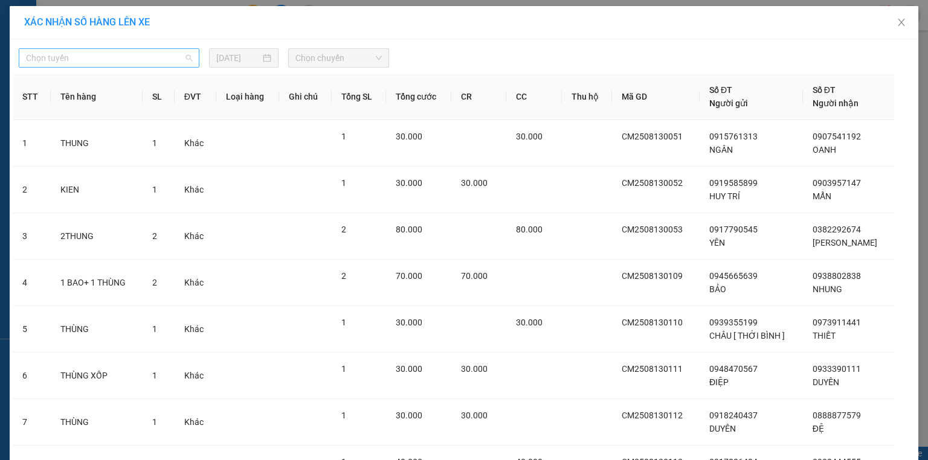
click at [84, 51] on span "Chọn tuyến" at bounding box center [109, 58] width 166 height 18
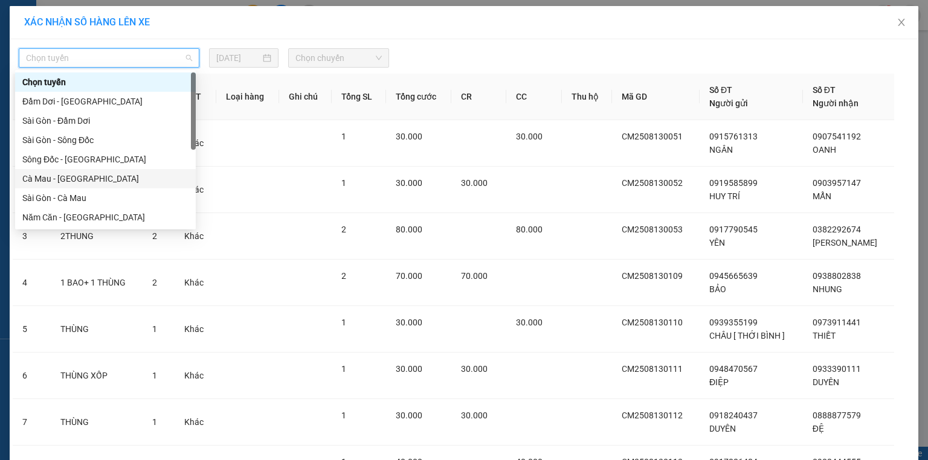
click at [57, 182] on div "Cà Mau - Sài Gòn" at bounding box center [105, 178] width 166 height 13
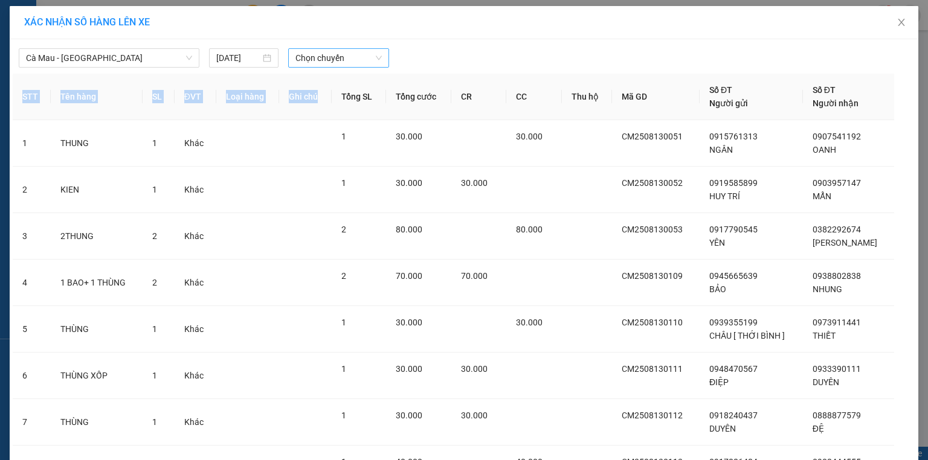
drag, startPoint x: 327, startPoint y: 70, endPoint x: 349, endPoint y: 60, distance: 24.1
click at [344, 62] on div "Cà Mau - Sài Gòn 13/08/2025 Chọn chuyến STT Tên hàng SL ĐVT Loại hàng Ghi chú T…" at bounding box center [464, 302] width 909 height 527
click at [349, 60] on span "Chọn chuyến" at bounding box center [338, 58] width 87 height 18
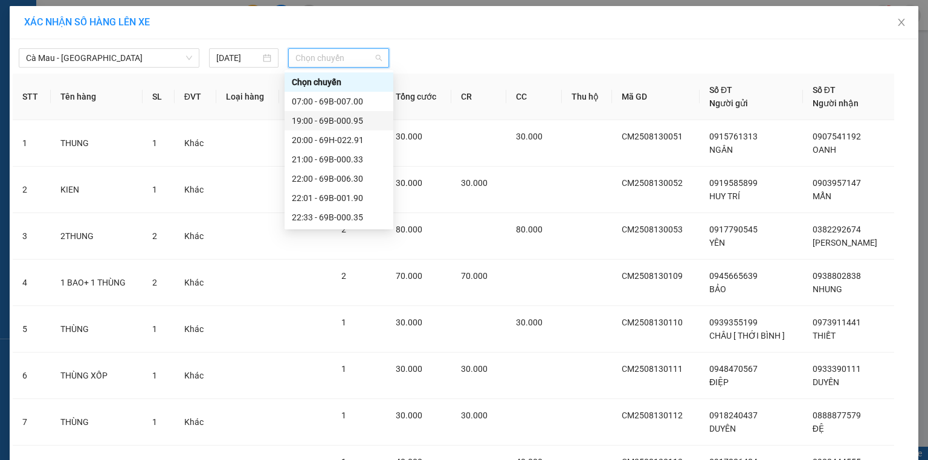
click at [349, 115] on div "19:00 - 69B-000.95" at bounding box center [339, 120] width 94 height 13
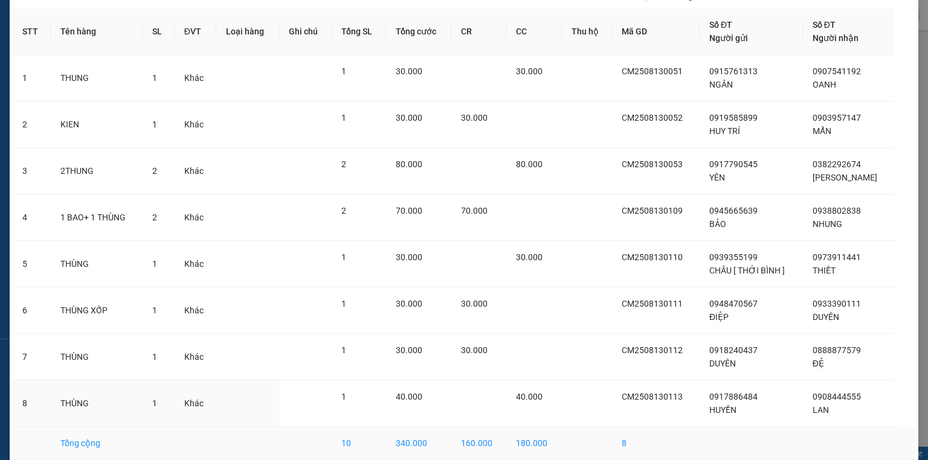
scroll to position [126, 0]
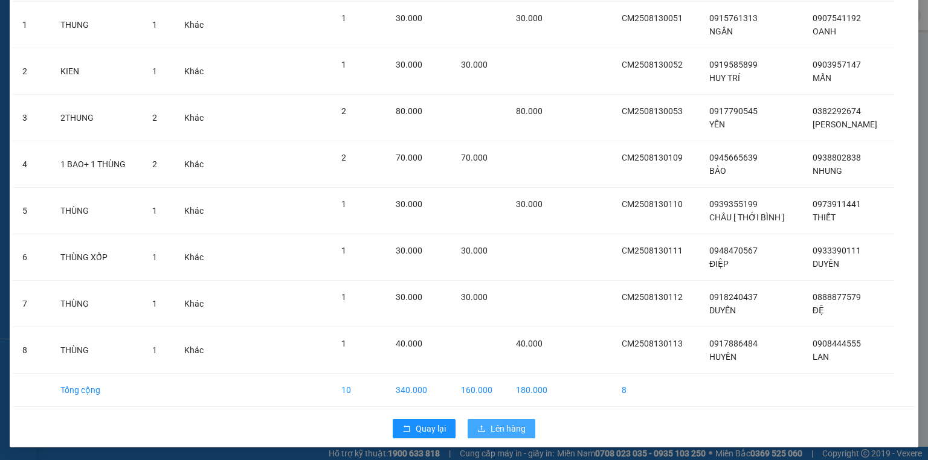
click at [482, 428] on icon "upload" at bounding box center [481, 429] width 8 height 8
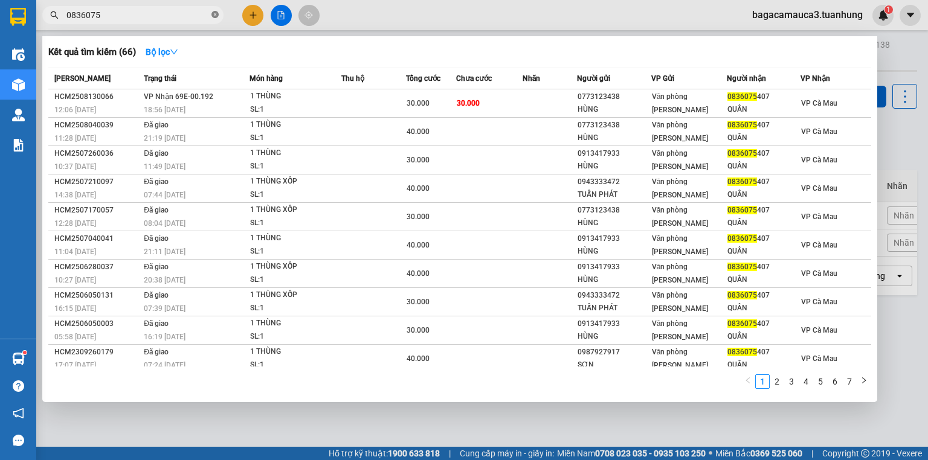
click at [213, 14] on icon "close-circle" at bounding box center [214, 14] width 7 height 7
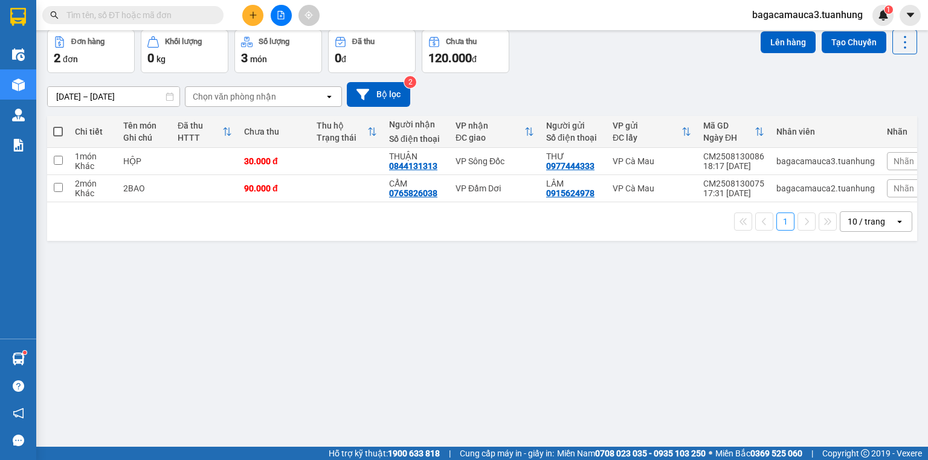
scroll to position [56, 0]
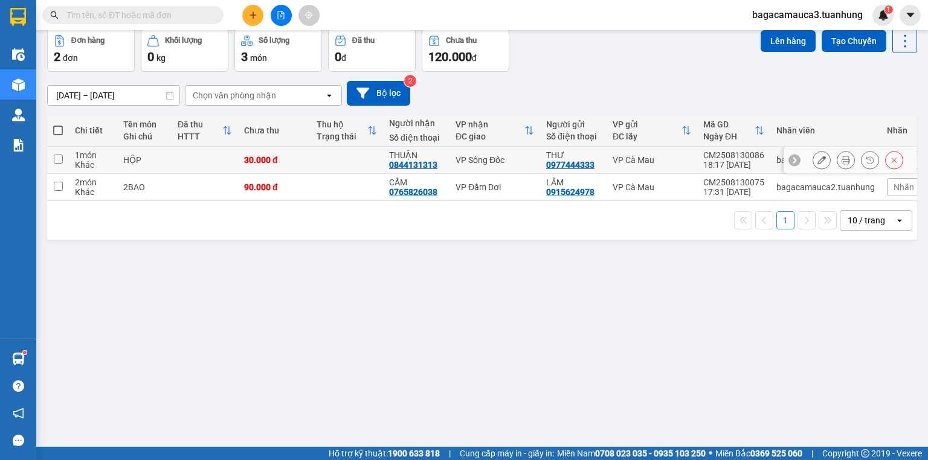
click at [842, 160] on icon at bounding box center [846, 160] width 8 height 8
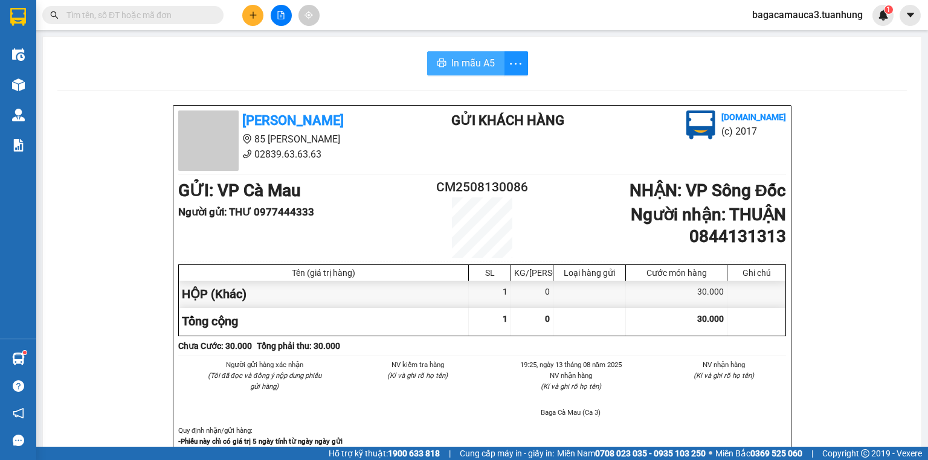
click at [462, 71] on button "In mẫu A5" at bounding box center [465, 63] width 77 height 24
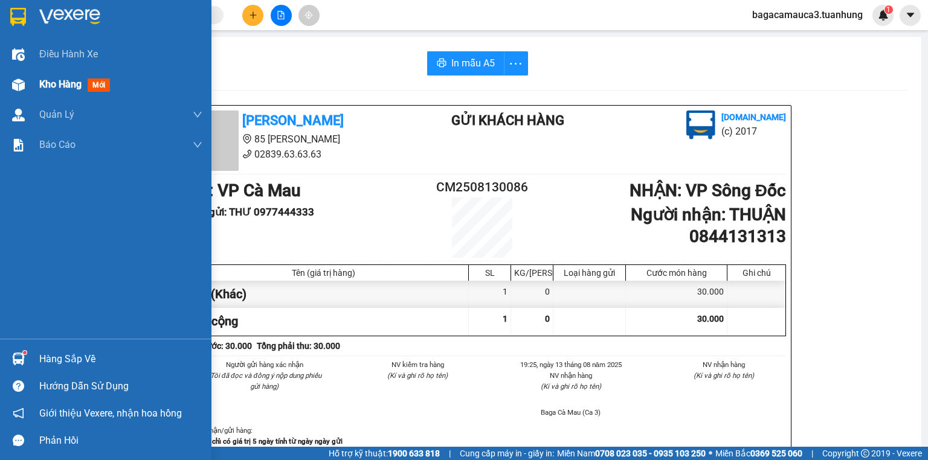
click at [34, 80] on div "Kho hàng mới" at bounding box center [105, 84] width 211 height 30
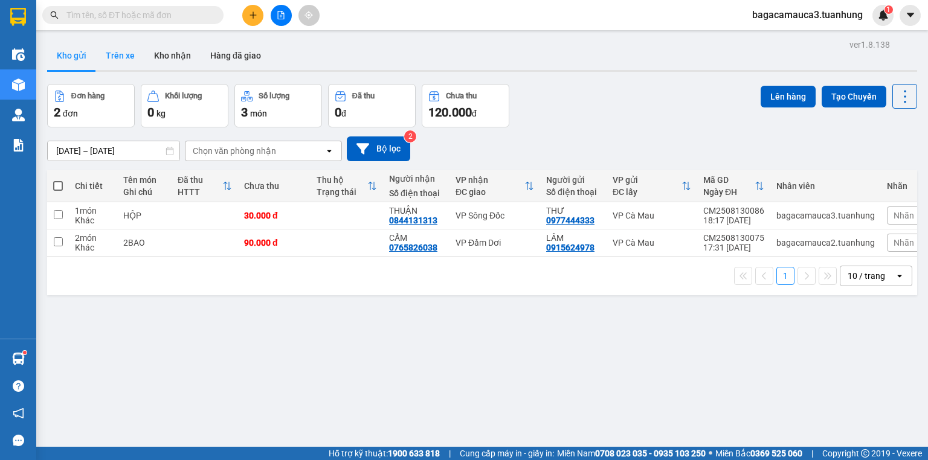
click at [118, 61] on button "Trên xe" at bounding box center [120, 55] width 48 height 29
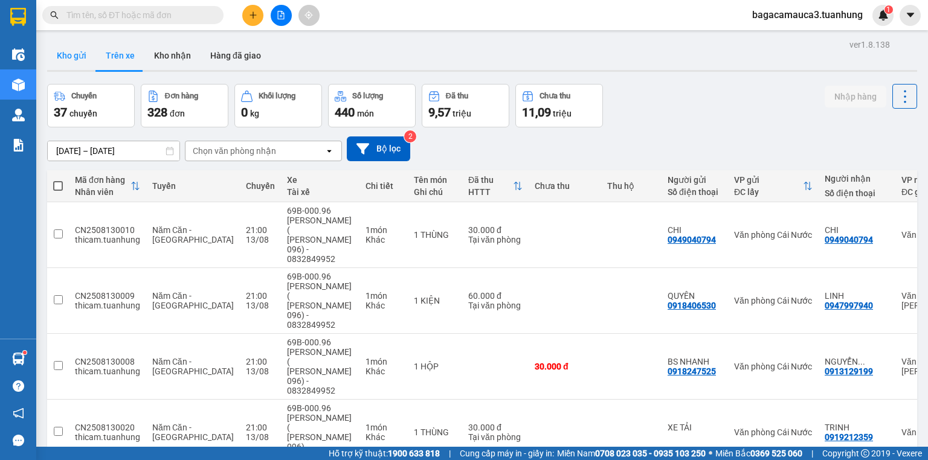
drag, startPoint x: 41, startPoint y: 73, endPoint x: 63, endPoint y: 65, distance: 23.9
click at [43, 71] on main "ver 1.8.138 Kho gửi Trên xe Kho nhận Hàng đã giao Chuyến 37 chuyến Đơn hàng 328…" at bounding box center [464, 223] width 928 height 447
click at [63, 65] on button "Kho gửi" at bounding box center [71, 55] width 49 height 29
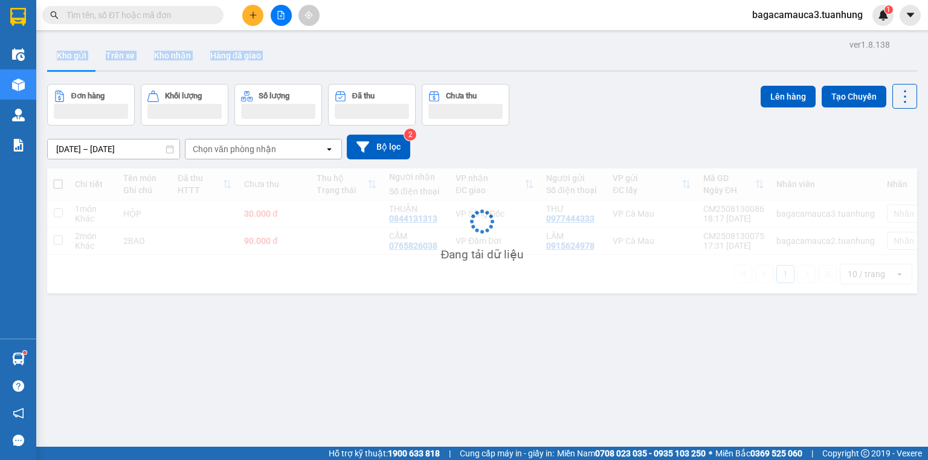
click at [63, 65] on button "Kho gửi" at bounding box center [71, 55] width 49 height 29
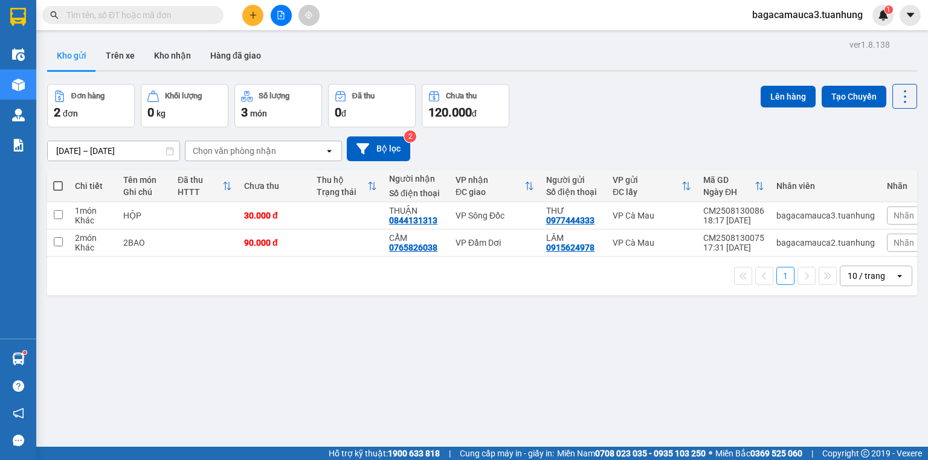
click at [262, 16] on div at bounding box center [281, 15] width 91 height 21
click at [259, 10] on button at bounding box center [252, 15] width 21 height 21
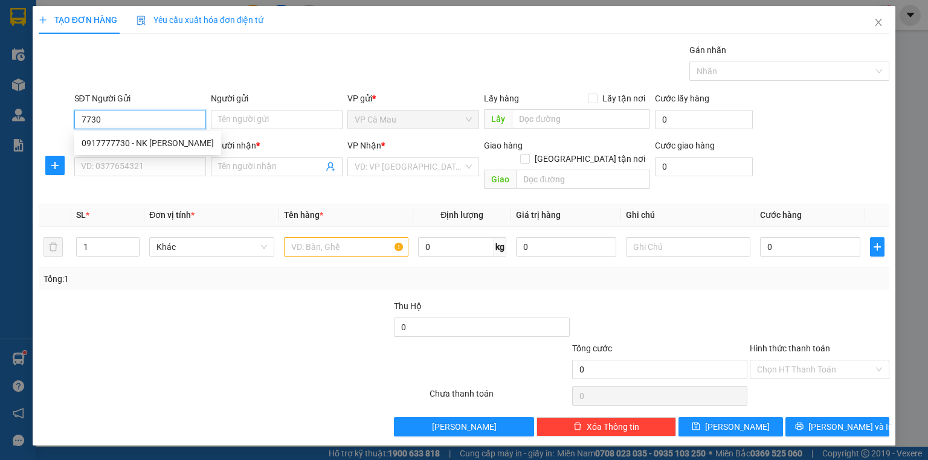
click at [150, 144] on div "0917777730 - NK NGUYỄN AN" at bounding box center [148, 143] width 132 height 13
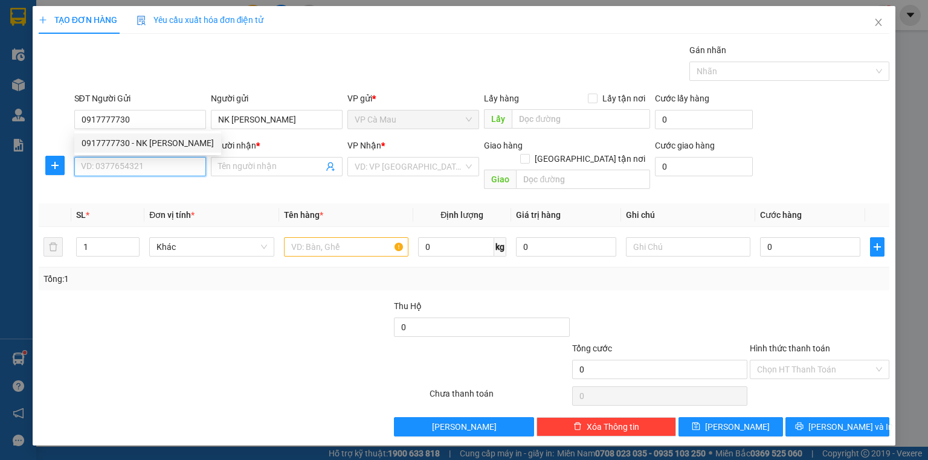
click at [150, 159] on input "SĐT Người Nhận *" at bounding box center [140, 166] width 132 height 19
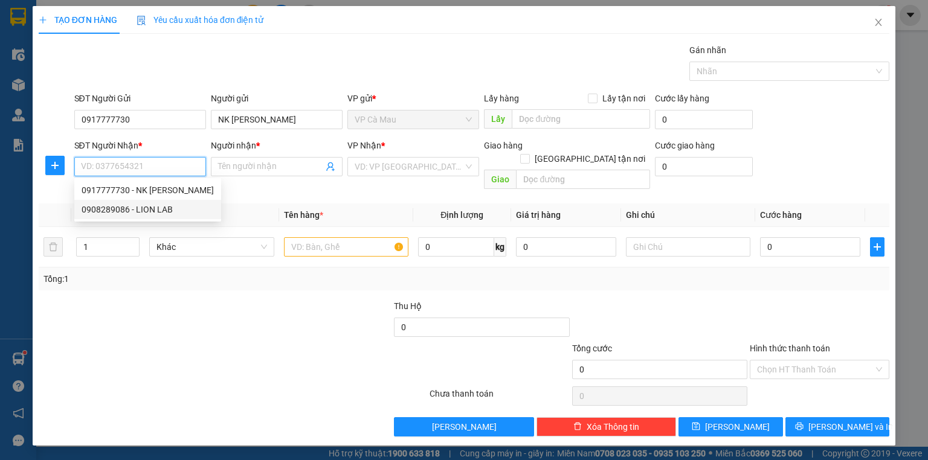
click at [140, 211] on div "0908289086 - LION LAB" at bounding box center [148, 209] width 132 height 13
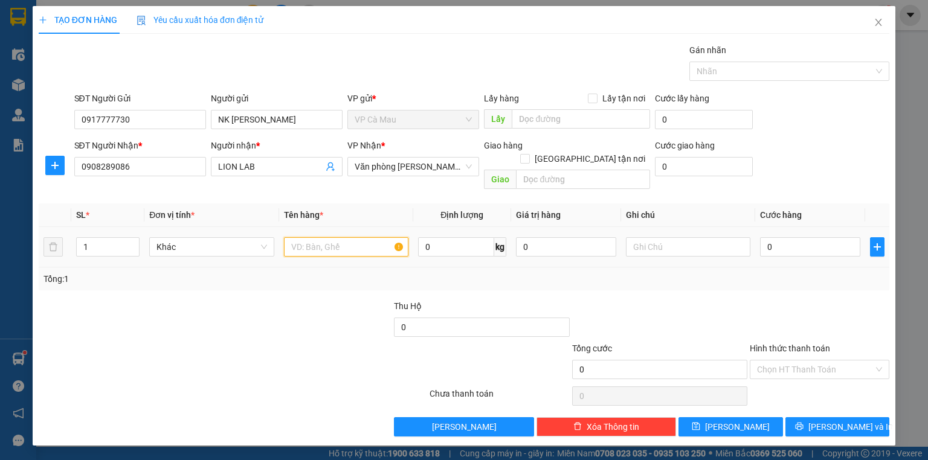
click at [317, 237] on input "text" at bounding box center [346, 246] width 124 height 19
click at [829, 246] on td "0" at bounding box center [810, 247] width 110 height 40
click at [831, 237] on input "0" at bounding box center [810, 246] width 100 height 19
click at [859, 425] on div "TẠO ĐƠN HÀNG Yêu cầu xuất hóa đơn điện tử Transit Pickup Surcharge Ids Transit …" at bounding box center [464, 226] width 863 height 440
drag, startPoint x: 859, startPoint y: 425, endPoint x: 841, endPoint y: 417, distance: 19.2
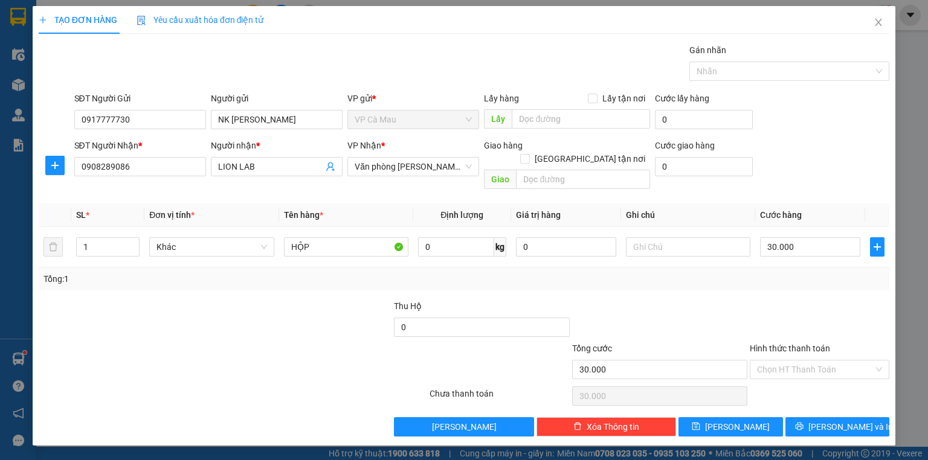
click at [859, 424] on div "TẠO ĐƠN HÀNG Yêu cầu xuất hóa đơn điện tử Transit Pickup Surcharge Ids Transit …" at bounding box center [464, 226] width 863 height 440
click at [839, 420] on span "[PERSON_NAME] và In" at bounding box center [850, 426] width 85 height 13
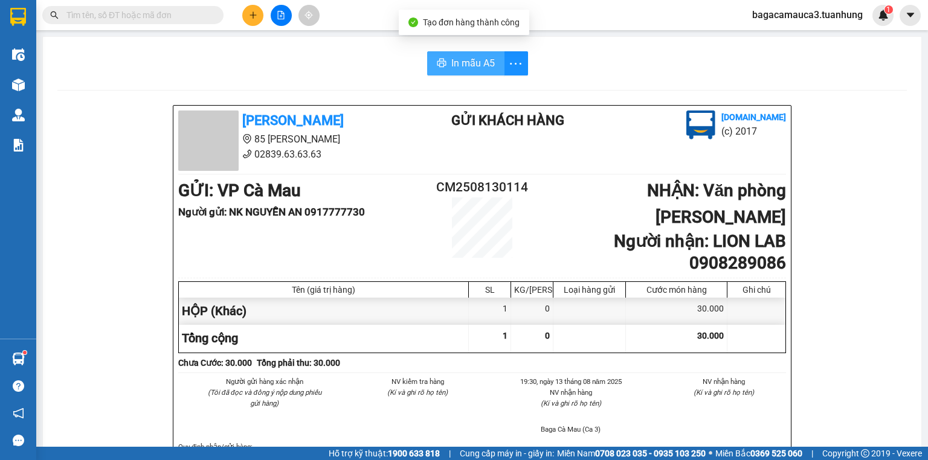
click at [451, 56] on span "In mẫu A5" at bounding box center [472, 63] width 43 height 15
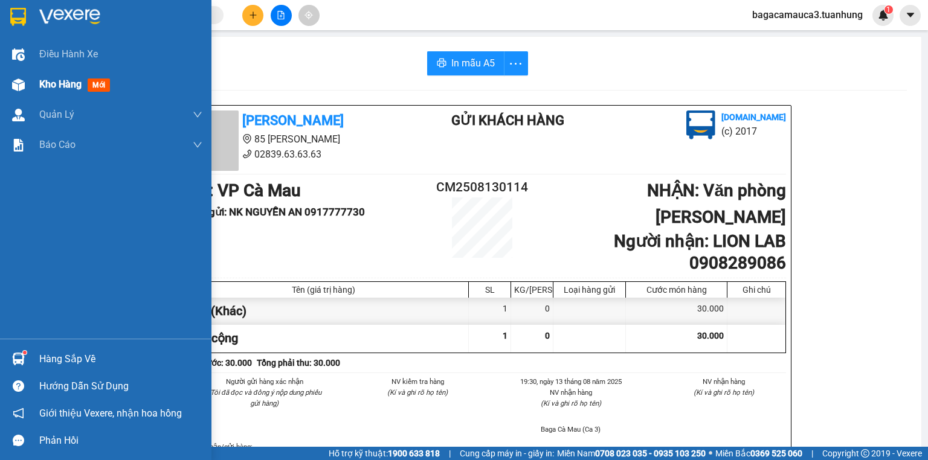
click at [18, 92] on div at bounding box center [18, 84] width 21 height 21
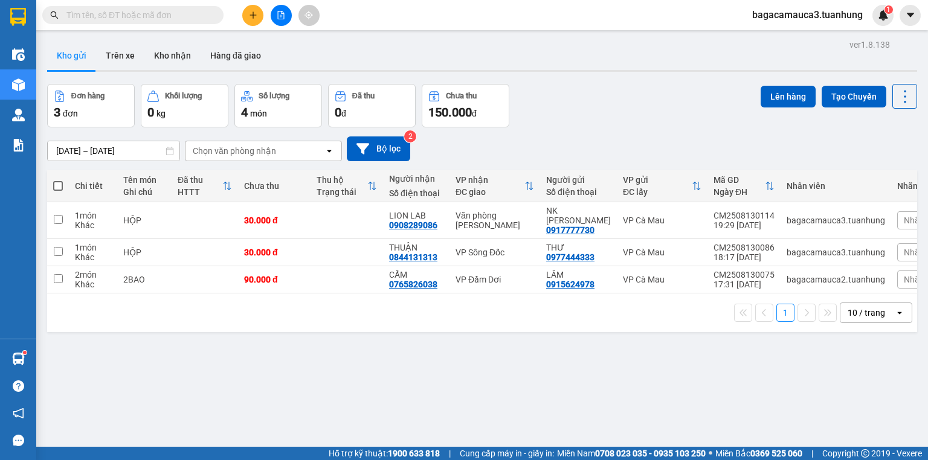
click at [287, 19] on button at bounding box center [281, 15] width 21 height 21
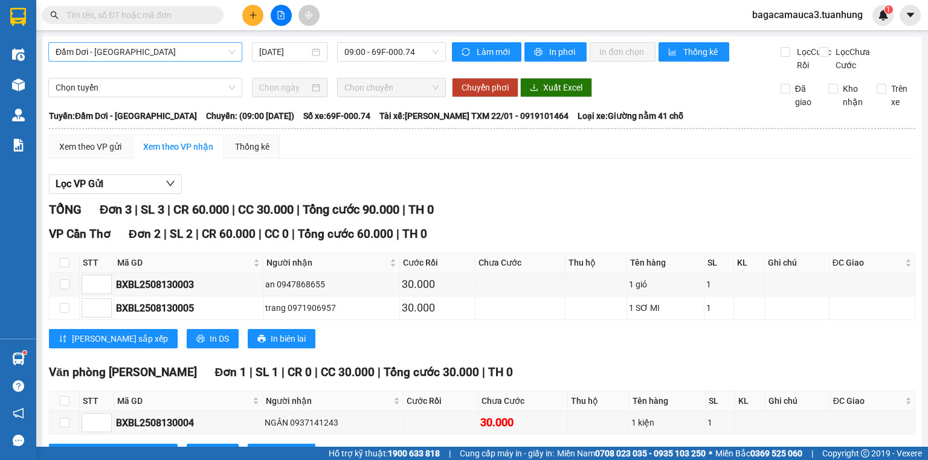
click at [192, 61] on div "Đầm Dơi - [GEOGRAPHIC_DATA]" at bounding box center [145, 51] width 194 height 19
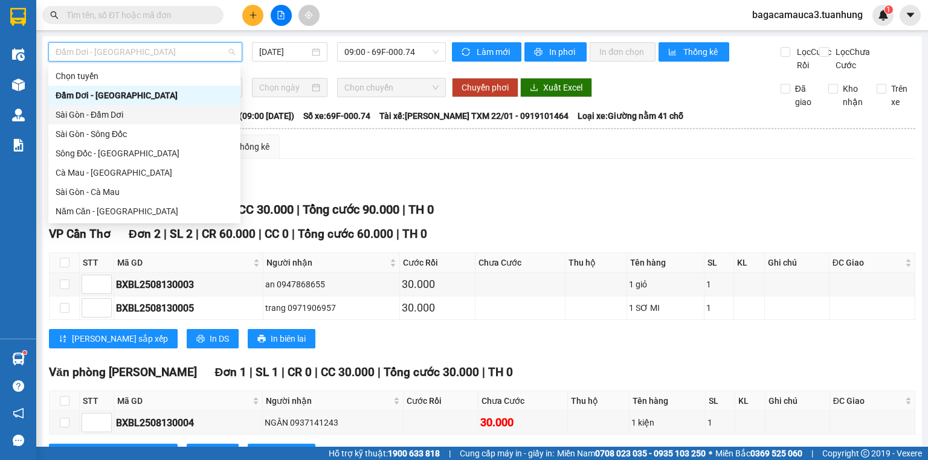
click at [135, 114] on div "Sài Gòn - Đầm Dơi" at bounding box center [145, 114] width 178 height 13
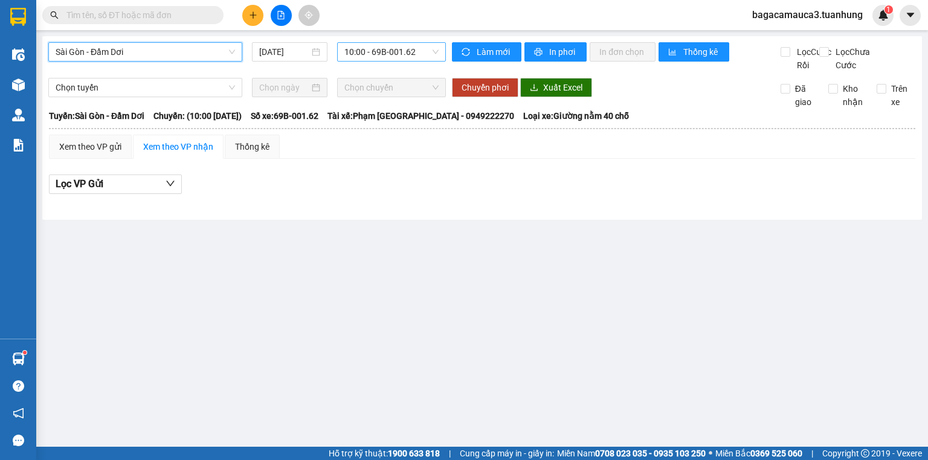
click at [416, 56] on span "10:00 - 69B-001.62" at bounding box center [391, 52] width 95 height 18
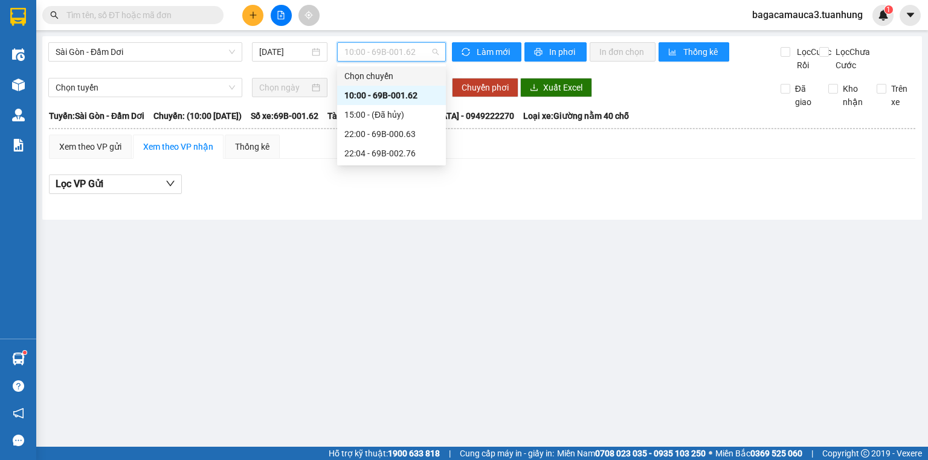
click at [395, 56] on span "10:00 - 69B-001.62" at bounding box center [391, 52] width 95 height 18
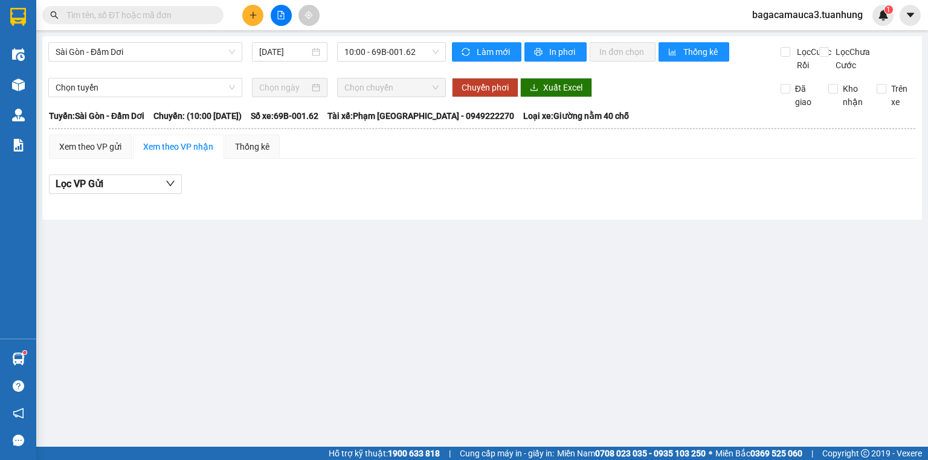
click at [401, 65] on div "Sài Gòn - Đầm Dơi 13/08/2025 10:00 - 69B-001.62" at bounding box center [247, 57] width 398 height 30
click at [408, 53] on span "10:00 - 69B-001.62" at bounding box center [391, 52] width 95 height 18
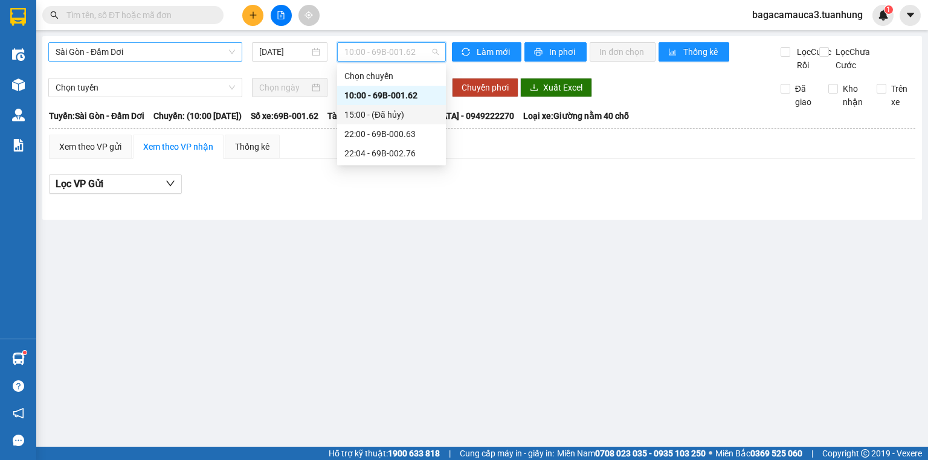
click at [201, 48] on span "Sài Gòn - Đầm Dơi" at bounding box center [145, 52] width 179 height 18
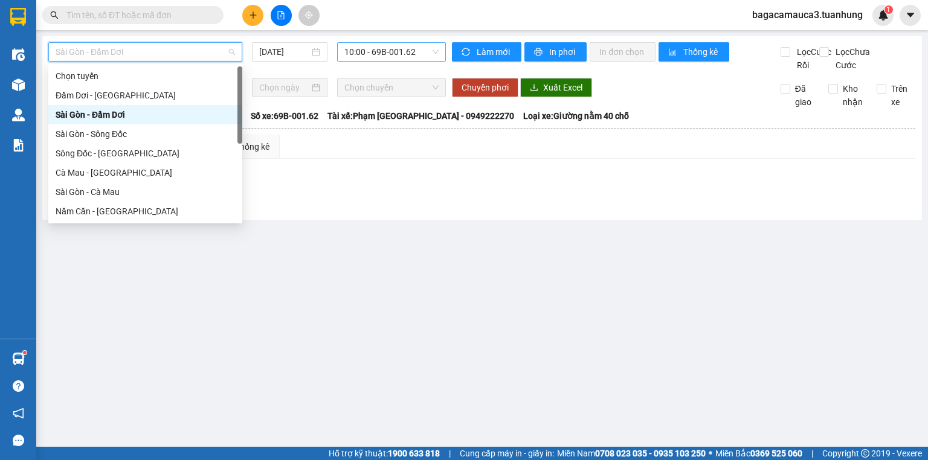
click at [391, 58] on span "10:00 - 69B-001.62" at bounding box center [391, 52] width 95 height 18
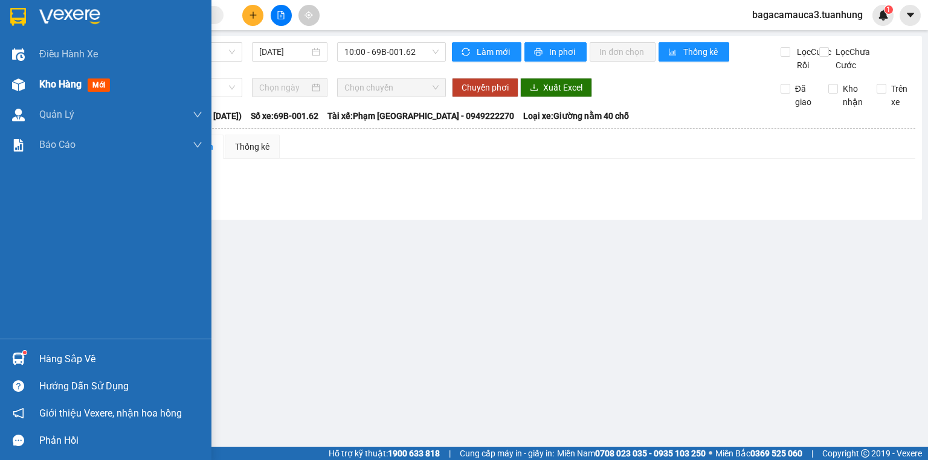
click at [11, 95] on div "Kho hàng mới" at bounding box center [105, 84] width 211 height 30
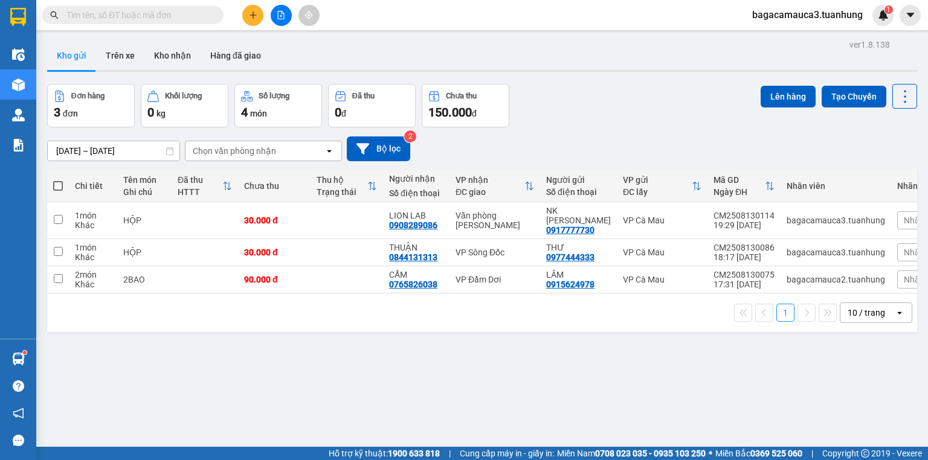
click at [193, 18] on input "text" at bounding box center [137, 14] width 143 height 13
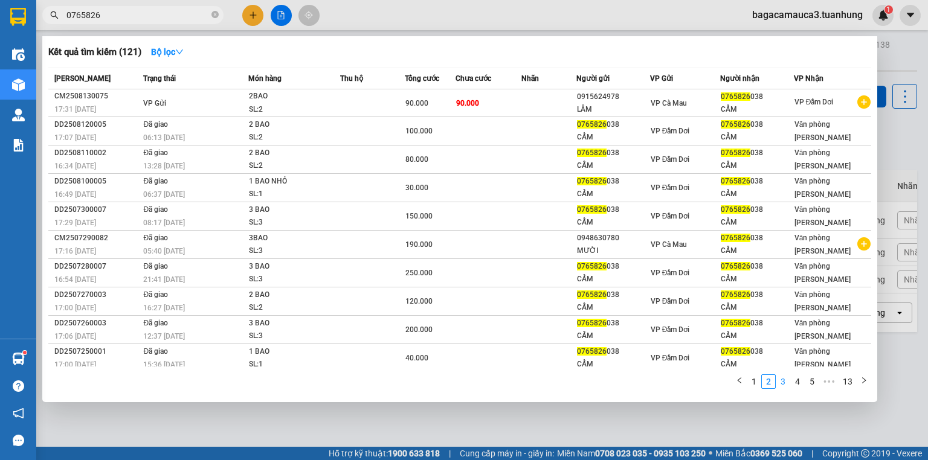
click at [782, 384] on link "3" at bounding box center [782, 381] width 13 height 13
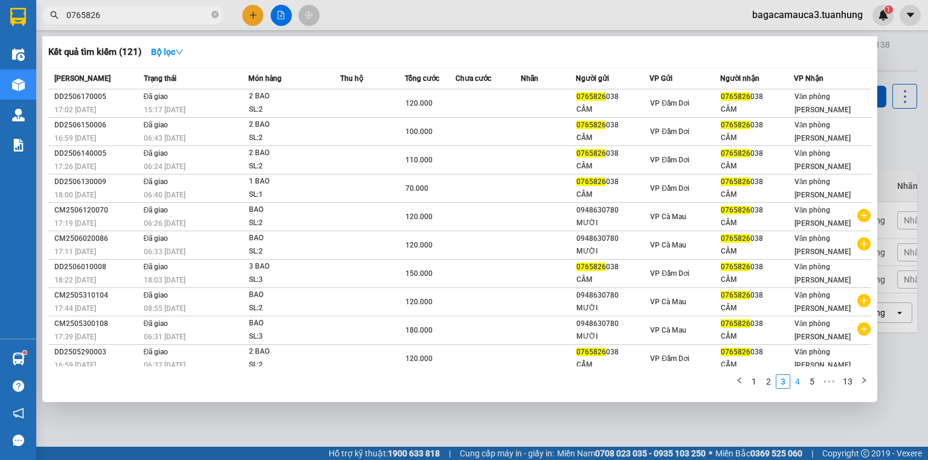
click at [793, 379] on link "4" at bounding box center [797, 381] width 13 height 13
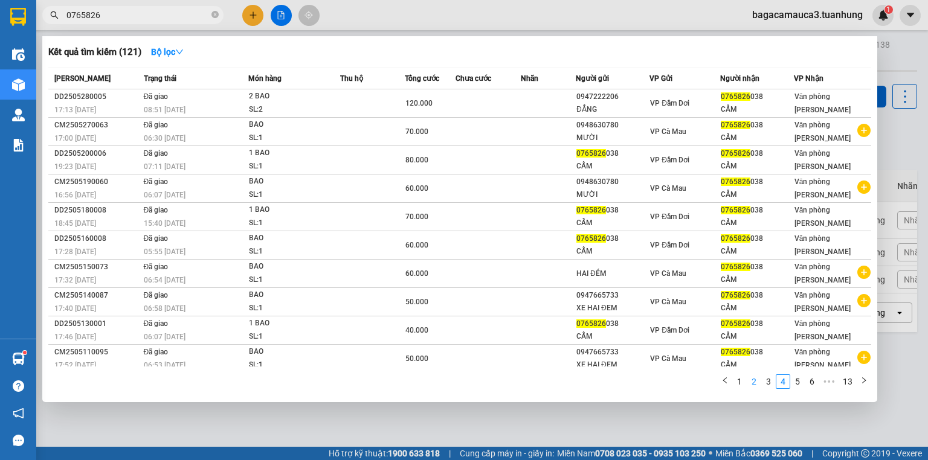
click at [749, 383] on link "2" at bounding box center [753, 381] width 13 height 13
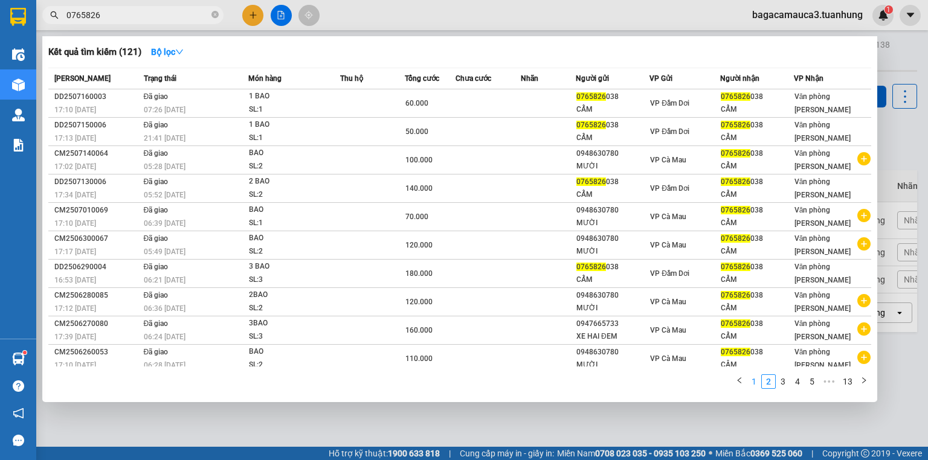
click at [749, 383] on link "1" at bounding box center [753, 381] width 13 height 13
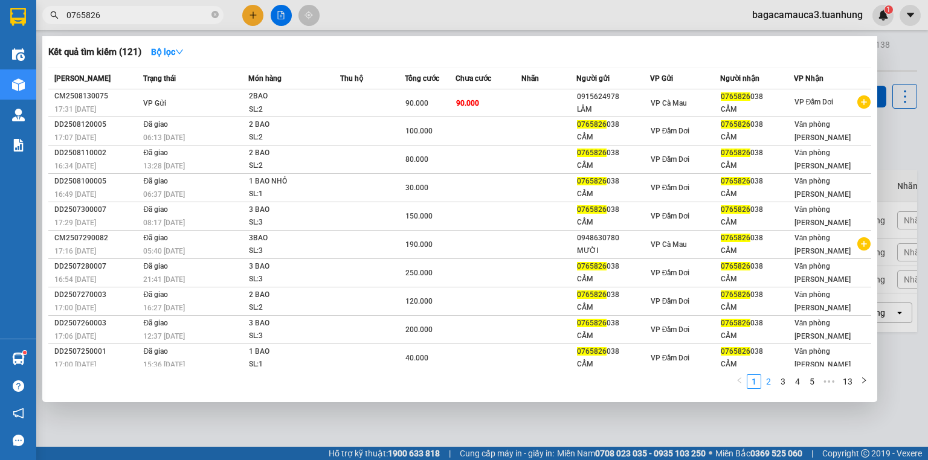
click at [770, 384] on link "2" at bounding box center [768, 381] width 13 height 13
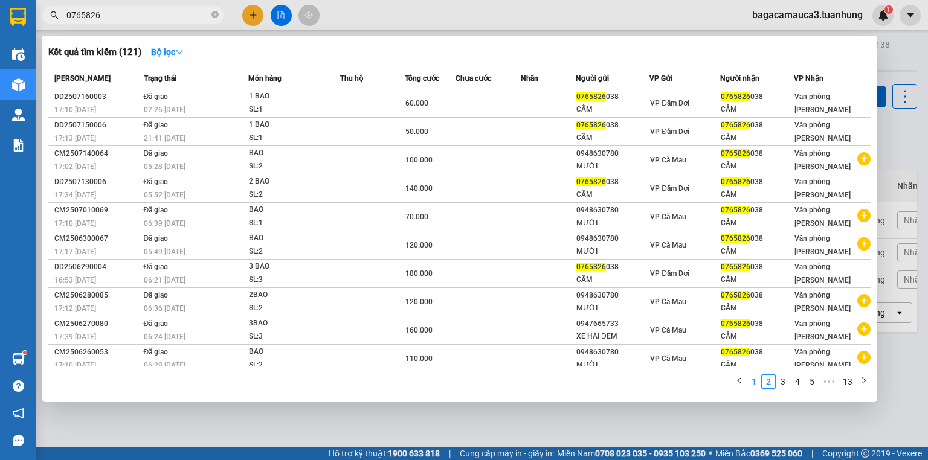
click at [759, 387] on link "1" at bounding box center [753, 381] width 13 height 13
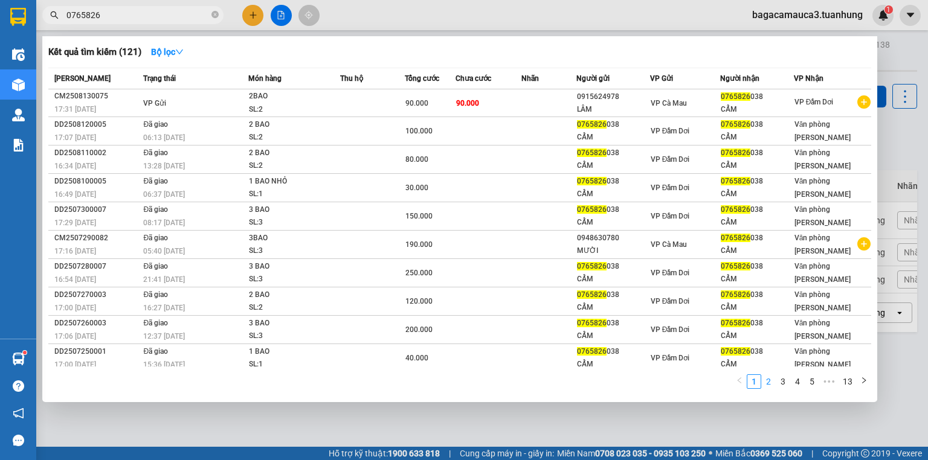
click at [772, 383] on link "2" at bounding box center [768, 381] width 13 height 13
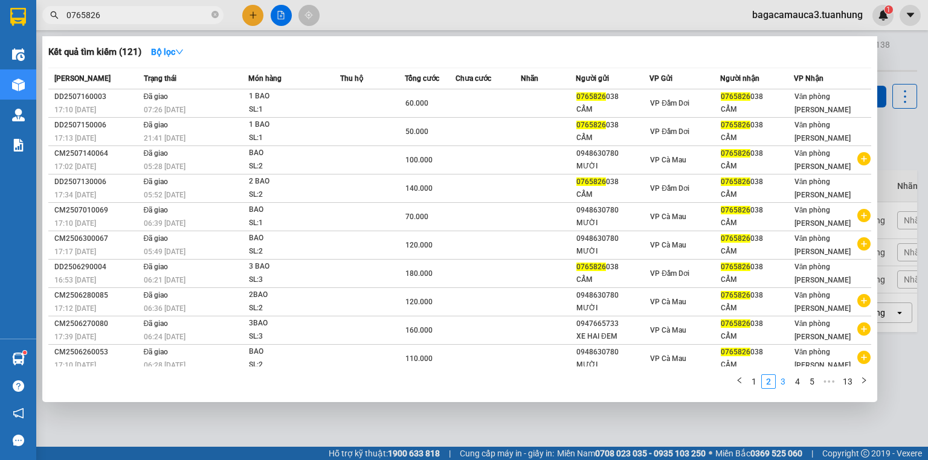
click at [782, 379] on link "3" at bounding box center [782, 381] width 13 height 13
click at [761, 381] on link "1" at bounding box center [753, 381] width 13 height 13
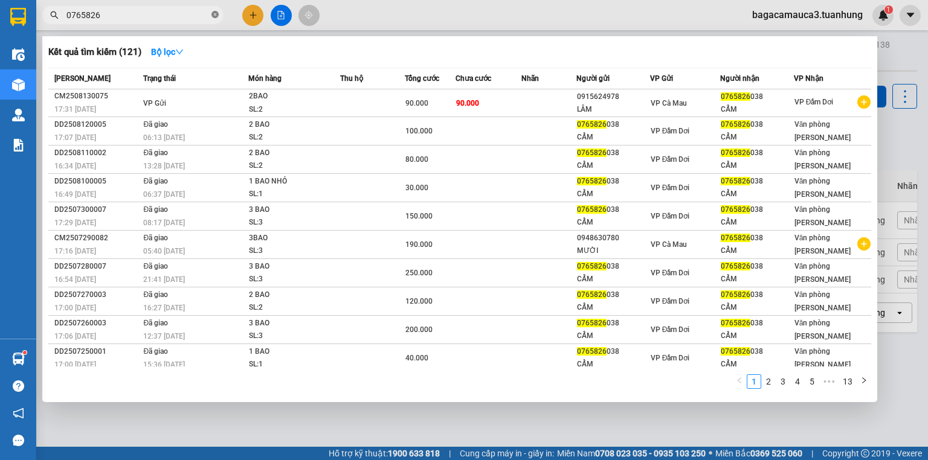
click at [213, 13] on icon "close-circle" at bounding box center [214, 14] width 7 height 7
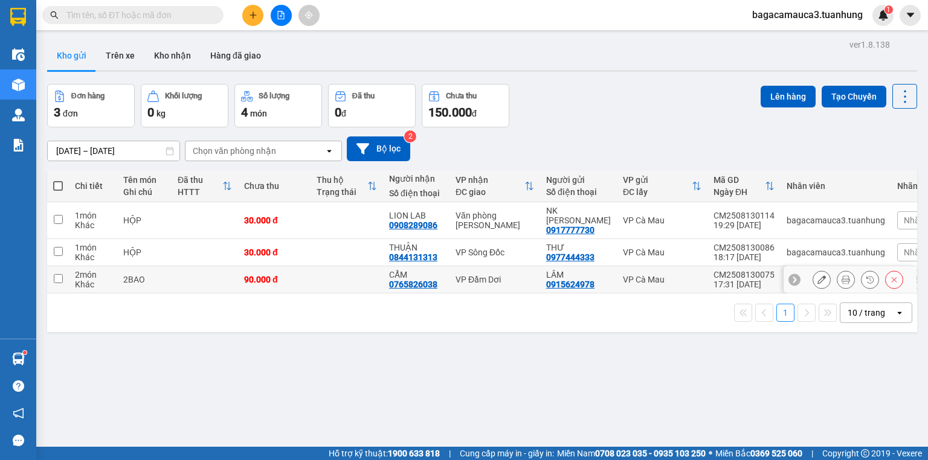
click at [817, 277] on icon at bounding box center [821, 279] width 8 height 8
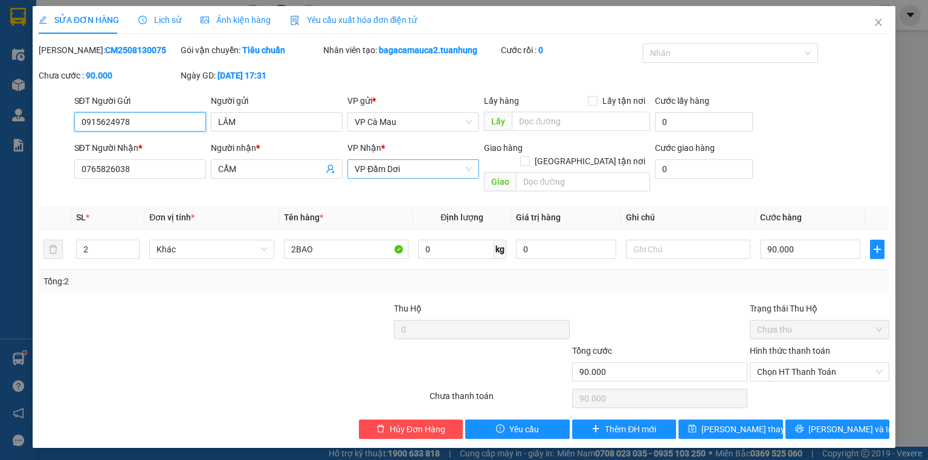
click at [436, 165] on span "VP Đầm Dơi" at bounding box center [413, 169] width 117 height 18
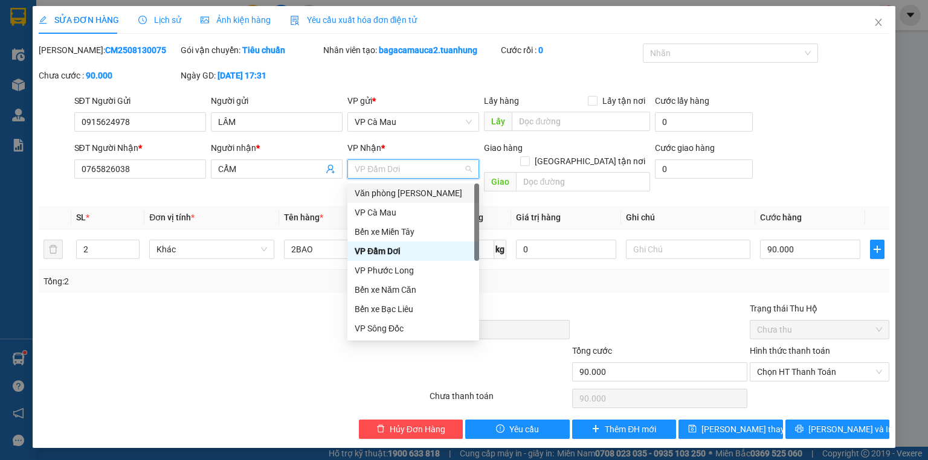
click at [442, 194] on div "Văn [PERSON_NAME] [PERSON_NAME]" at bounding box center [413, 193] width 117 height 13
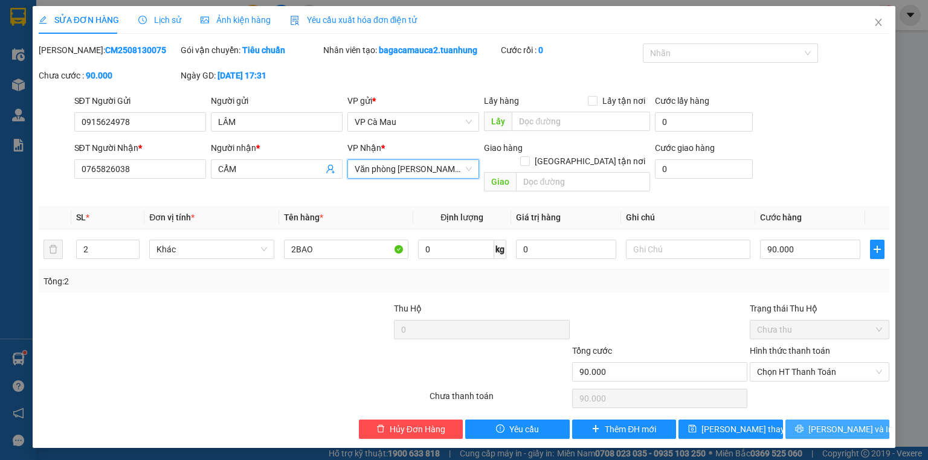
click at [796, 420] on button "[PERSON_NAME] và In" at bounding box center [837, 429] width 105 height 19
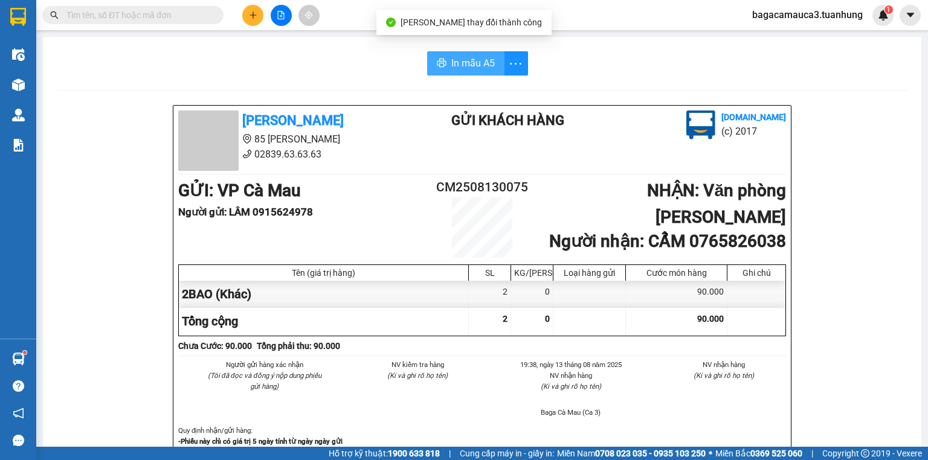
click at [451, 54] on button "In mẫu A5" at bounding box center [465, 63] width 77 height 24
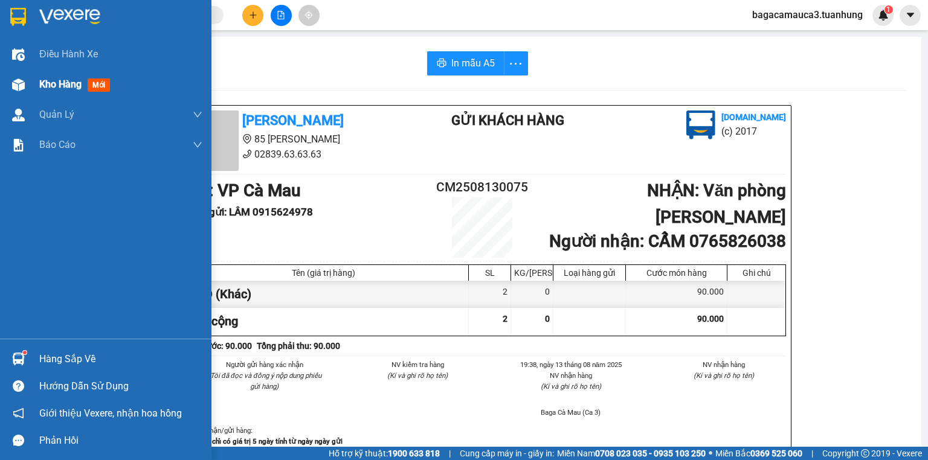
click at [24, 85] on img at bounding box center [18, 85] width 13 height 13
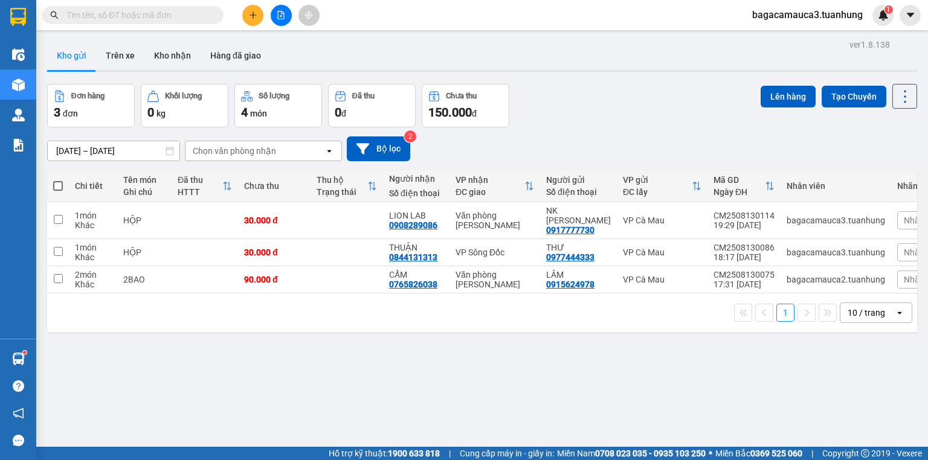
click at [132, 11] on input "text" at bounding box center [137, 14] width 143 height 13
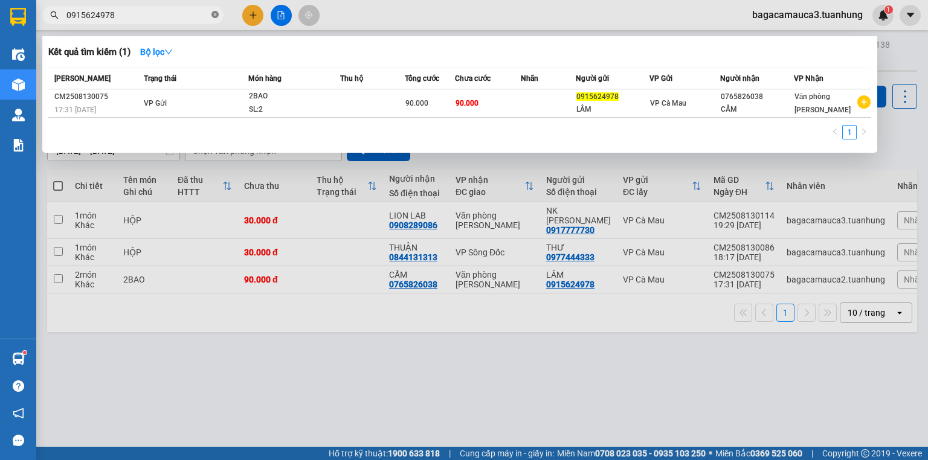
click at [213, 19] on span at bounding box center [214, 15] width 7 height 11
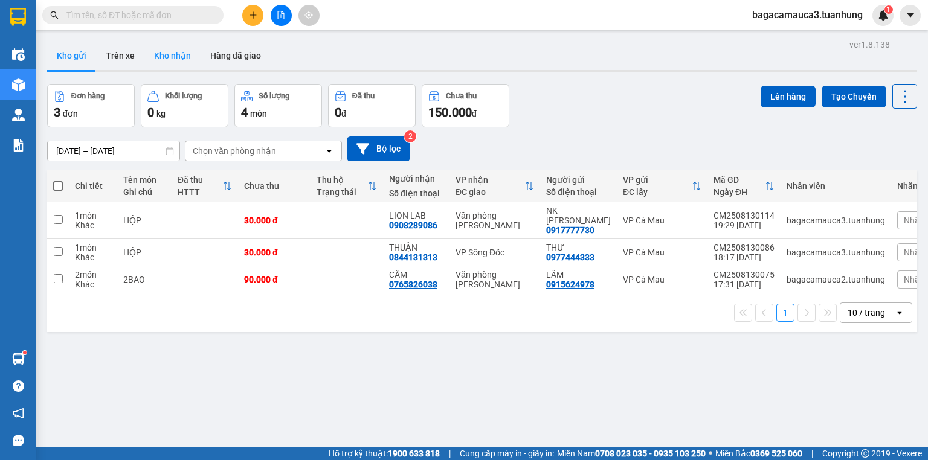
click at [164, 55] on button "Kho nhận" at bounding box center [172, 55] width 56 height 29
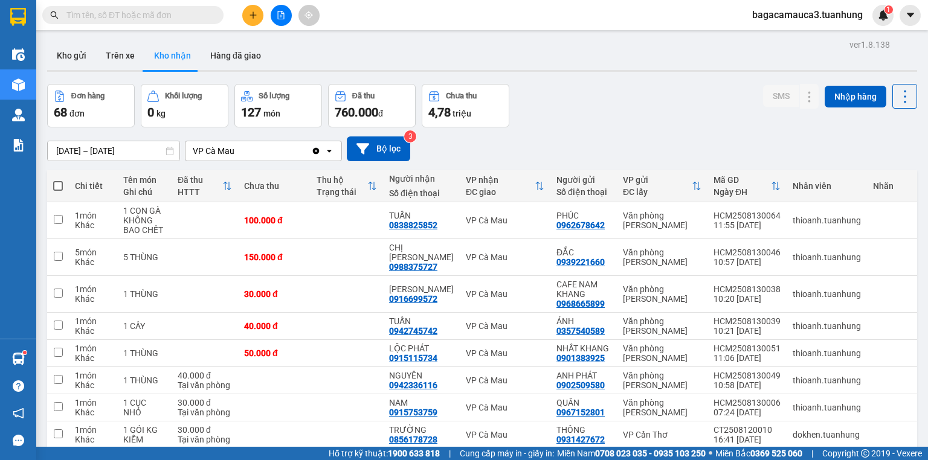
click at [132, 18] on input "text" at bounding box center [137, 14] width 143 height 13
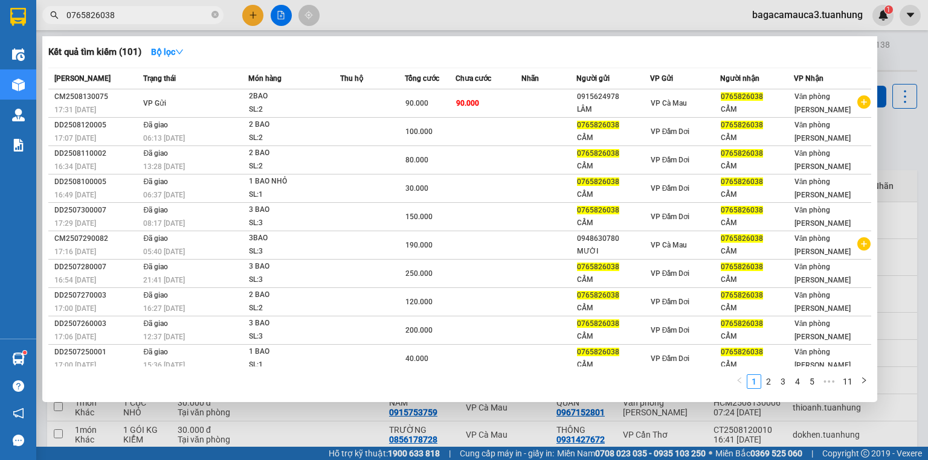
click at [769, 387] on link "2" at bounding box center [768, 381] width 13 height 13
click at [782, 383] on link "3" at bounding box center [782, 381] width 13 height 13
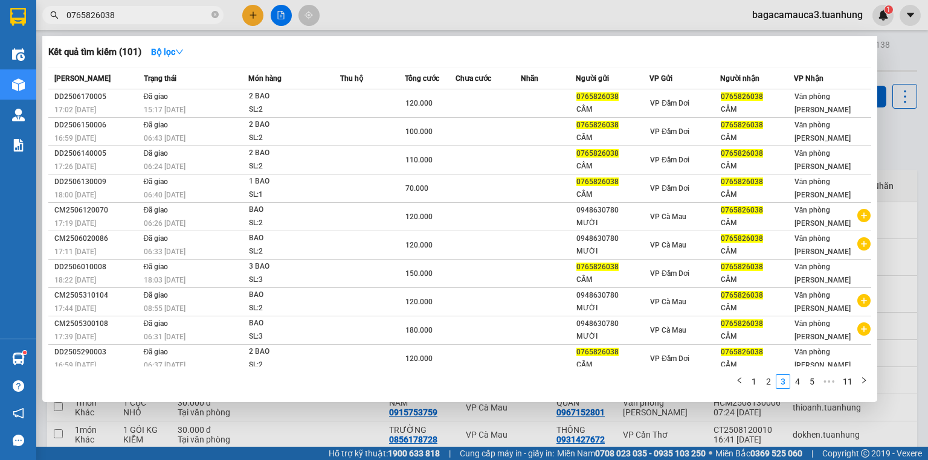
click at [898, 97] on div at bounding box center [464, 230] width 928 height 460
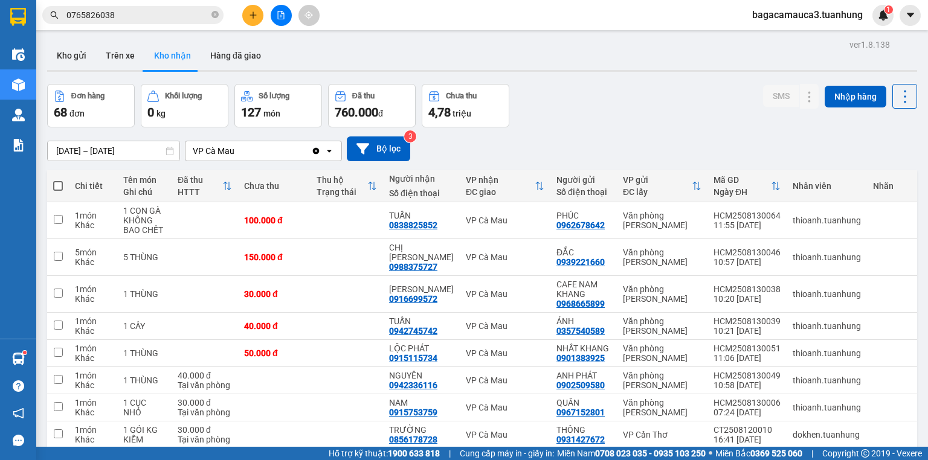
click at [236, 17] on div at bounding box center [281, 15] width 91 height 21
click at [246, 14] on button at bounding box center [252, 15] width 21 height 21
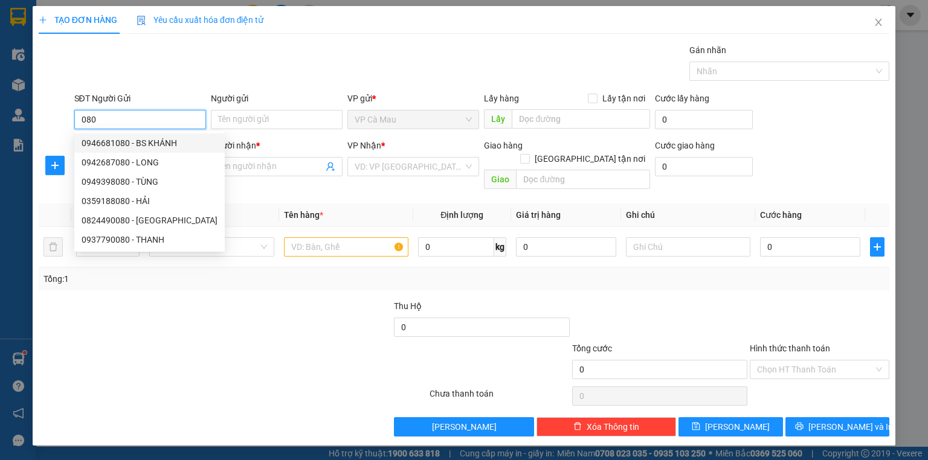
click at [117, 146] on div "0946681080 - BS KHÁNH" at bounding box center [150, 143] width 136 height 13
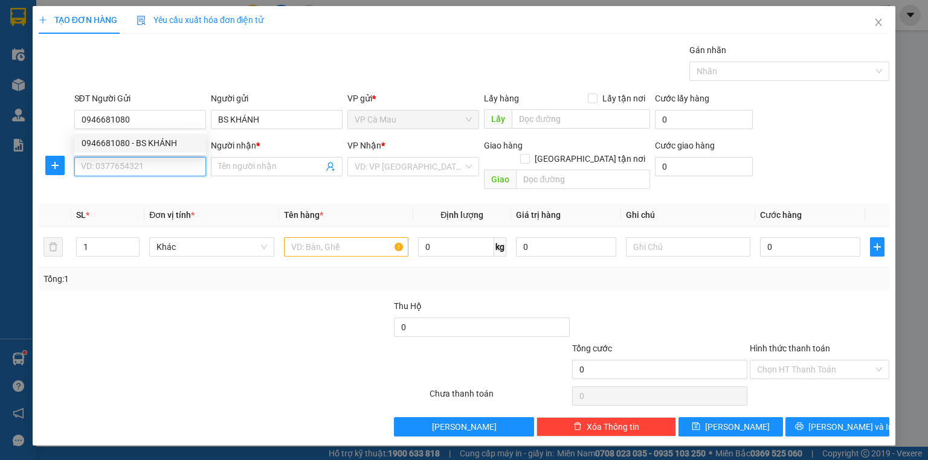
click at [117, 164] on input "SĐT Người Nhận *" at bounding box center [140, 166] width 132 height 19
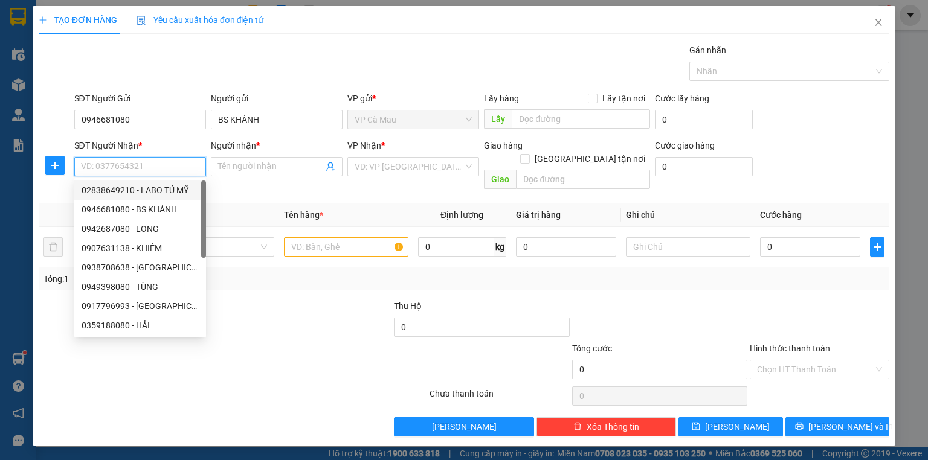
click at [163, 196] on div "02838649210 - LABO TÚ MỸ" at bounding box center [140, 190] width 117 height 13
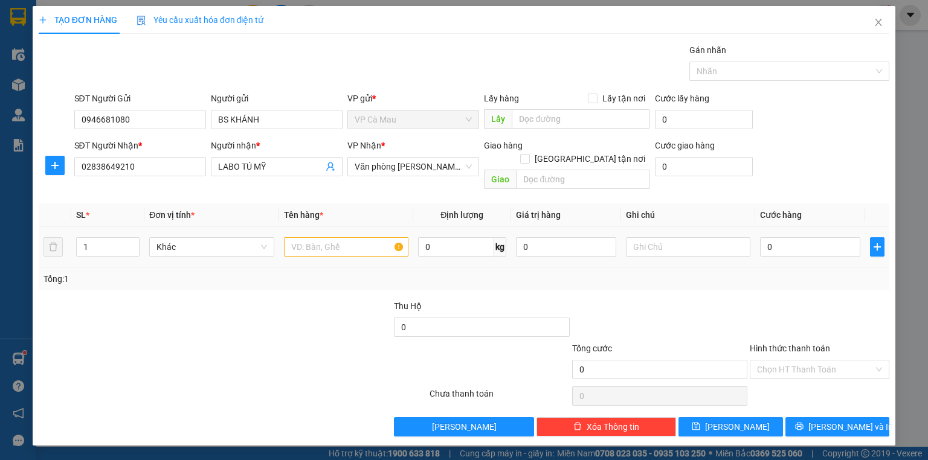
click at [321, 251] on td at bounding box center [346, 247] width 134 height 40
click at [163, 159] on input "02838649210" at bounding box center [140, 166] width 132 height 19
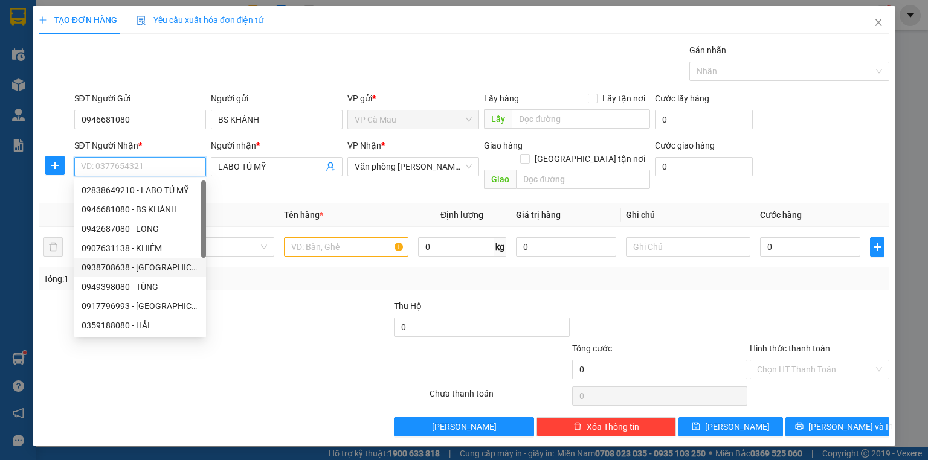
click at [157, 268] on div "0938708638 - LABO TÚ MỸ" at bounding box center [140, 267] width 117 height 13
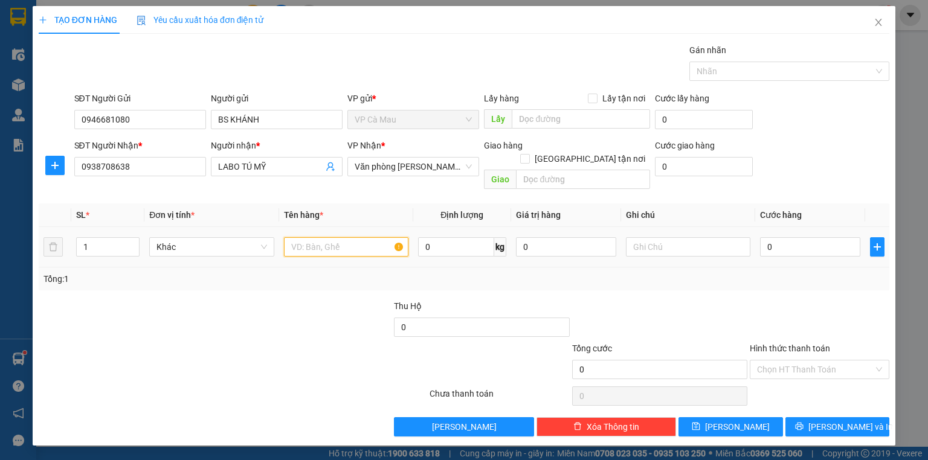
click at [323, 242] on input "text" at bounding box center [346, 246] width 124 height 19
click at [837, 227] on td "0" at bounding box center [810, 247] width 110 height 40
click at [836, 237] on input "0" at bounding box center [810, 246] width 100 height 19
click at [843, 367] on div "Hình thức thanh toán Chọn HT Thanh Toán" at bounding box center [820, 363] width 140 height 42
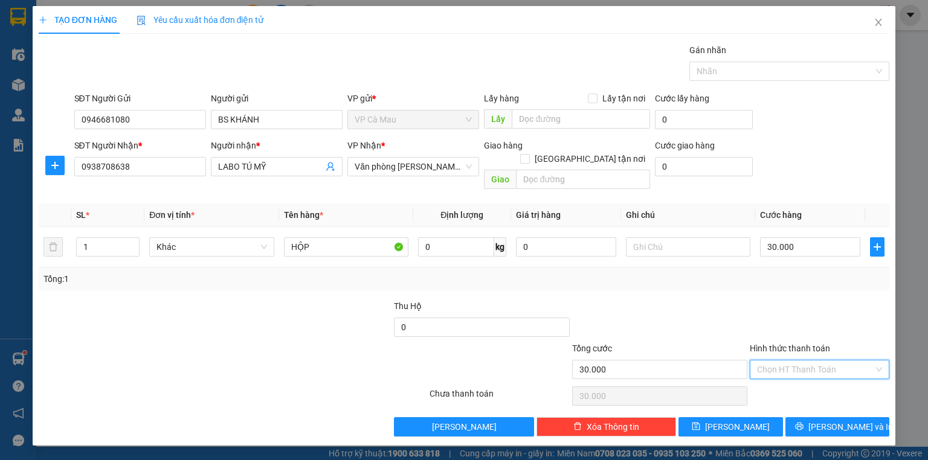
drag, startPoint x: 834, startPoint y: 362, endPoint x: 799, endPoint y: 394, distance: 47.0
click at [831, 363] on input "Hình thức thanh toán" at bounding box center [815, 370] width 117 height 18
click at [798, 395] on div "Miễn phí" at bounding box center [819, 398] width 125 height 13
click at [824, 361] on span "Miễn phí" at bounding box center [819, 370] width 125 height 18
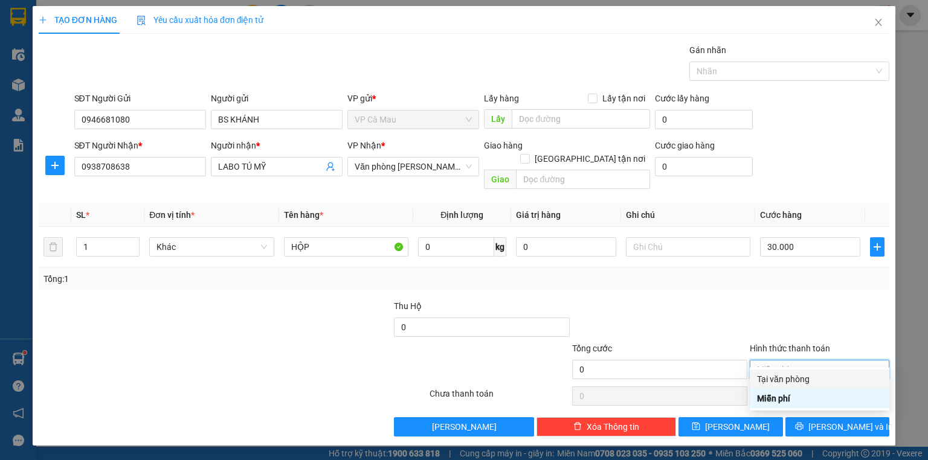
click at [814, 377] on div "Tại văn phòng" at bounding box center [819, 379] width 125 height 13
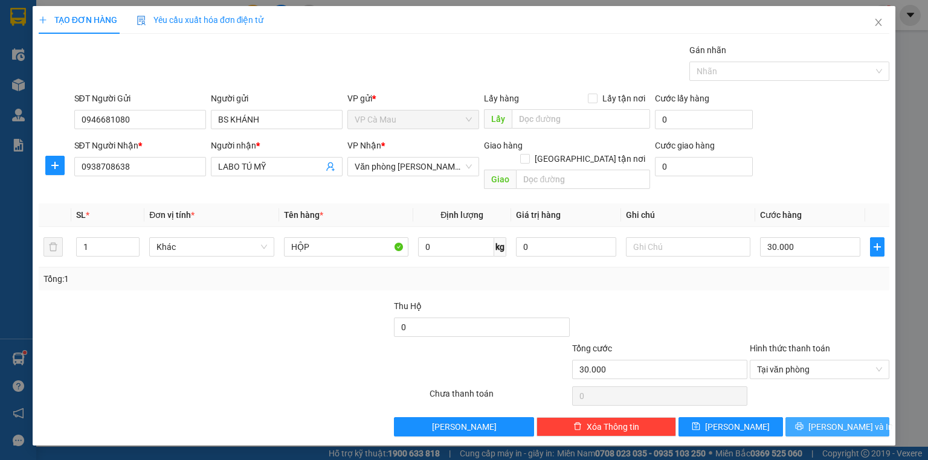
click at [805, 417] on button "[PERSON_NAME] và In" at bounding box center [837, 426] width 105 height 19
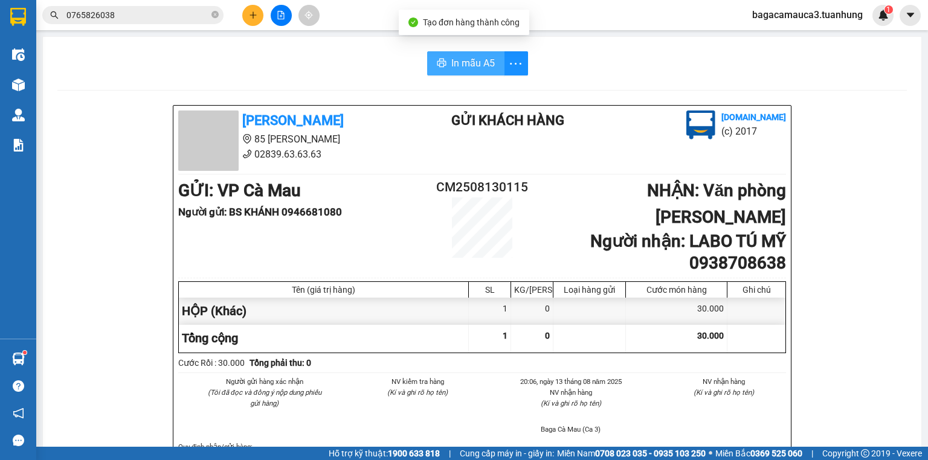
click at [463, 71] on button "In mẫu A5" at bounding box center [465, 63] width 77 height 24
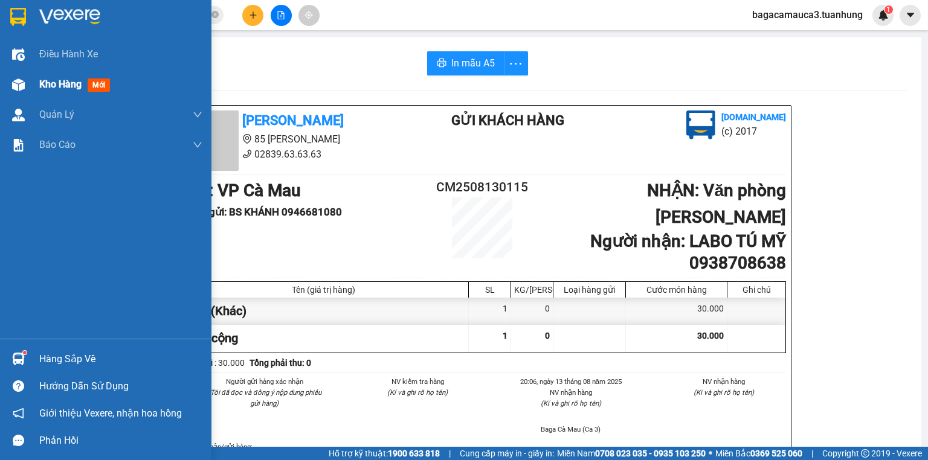
click at [27, 86] on div at bounding box center [18, 84] width 21 height 21
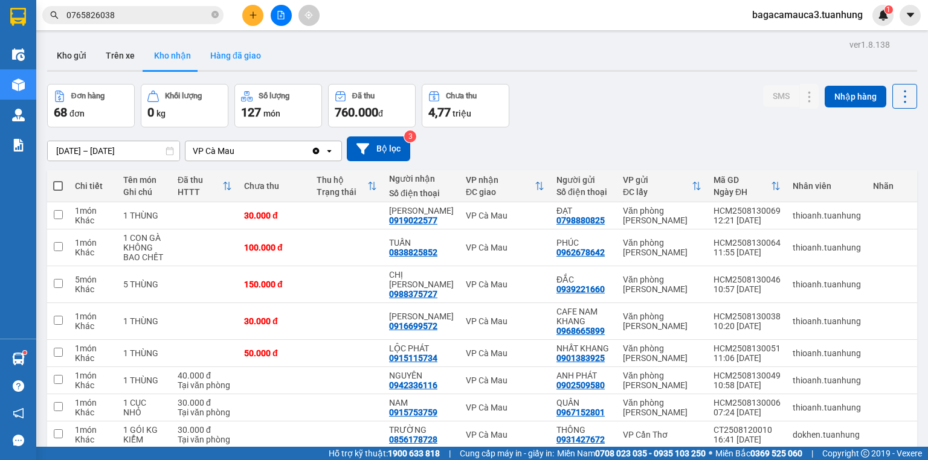
click at [236, 56] on button "Hàng đã giao" at bounding box center [236, 55] width 70 height 29
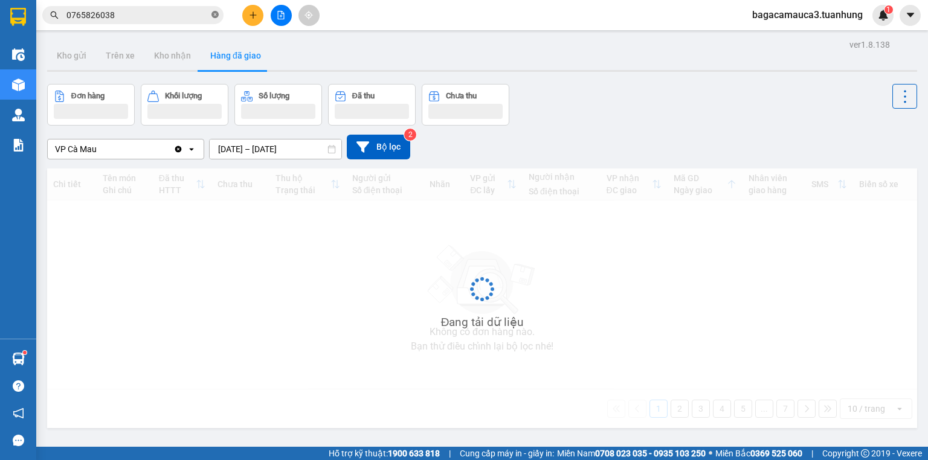
click at [212, 10] on span at bounding box center [214, 15] width 7 height 11
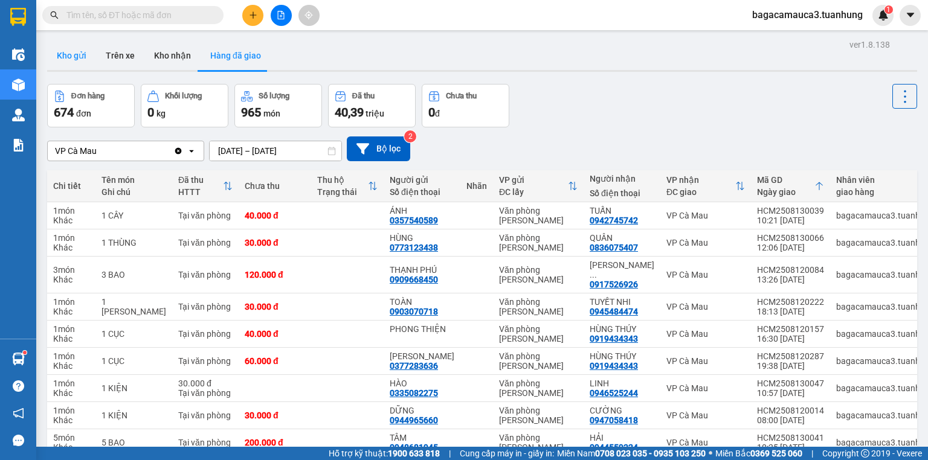
click at [72, 54] on button "Kho gửi" at bounding box center [71, 55] width 49 height 29
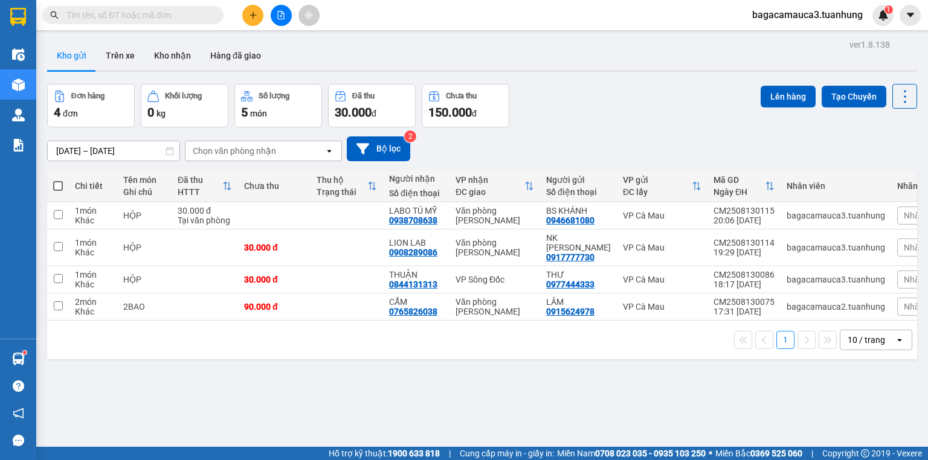
click at [266, 9] on div at bounding box center [281, 15] width 91 height 21
click at [251, 17] on icon "plus" at bounding box center [253, 15] width 8 height 8
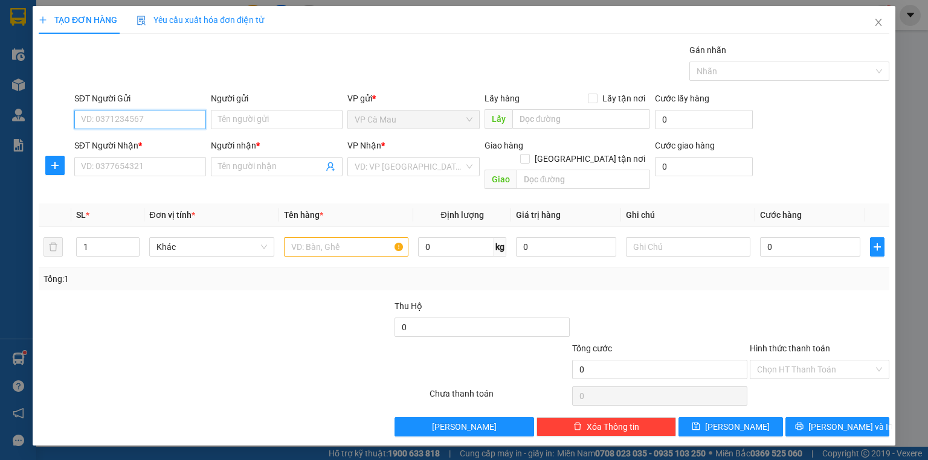
click at [155, 115] on input "SĐT Người Gửi" at bounding box center [140, 119] width 132 height 19
click at [234, 121] on input "Người gửi" at bounding box center [277, 119] width 132 height 19
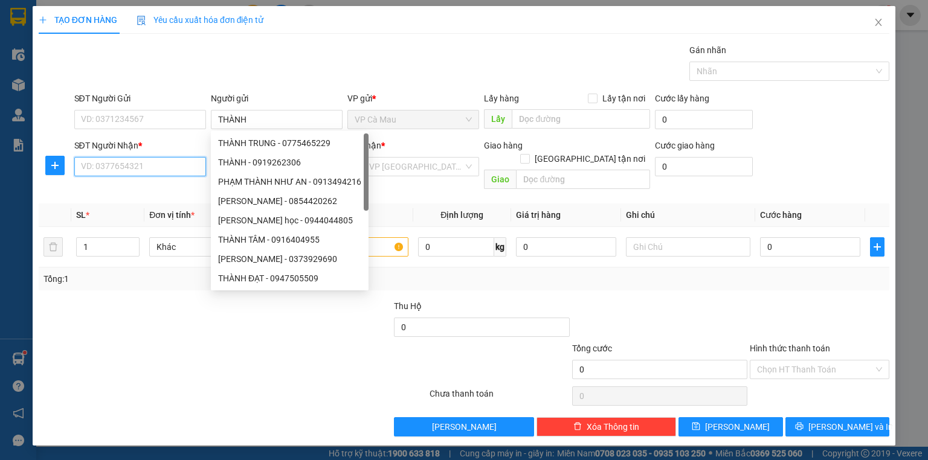
click at [135, 165] on input "SĐT Người Nhận *" at bounding box center [140, 166] width 132 height 19
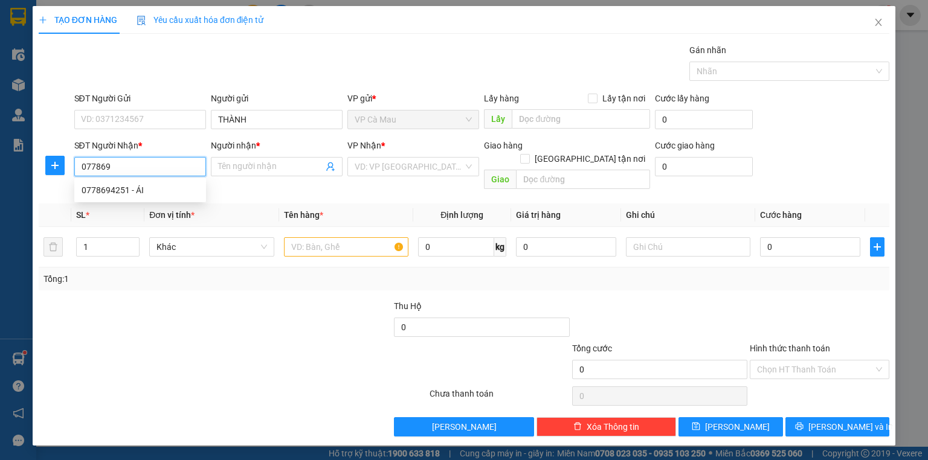
click at [126, 188] on div "0778694251 - ÁI" at bounding box center [140, 190] width 117 height 13
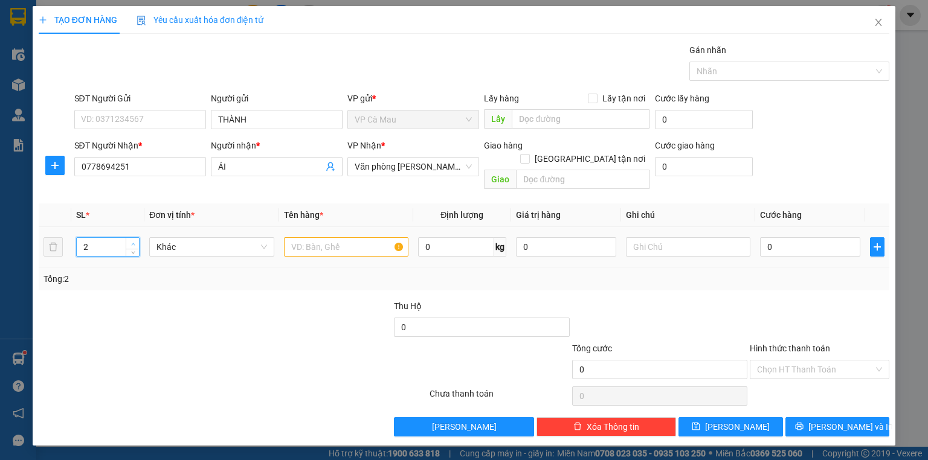
click at [131, 240] on span "up" at bounding box center [132, 243] width 7 height 7
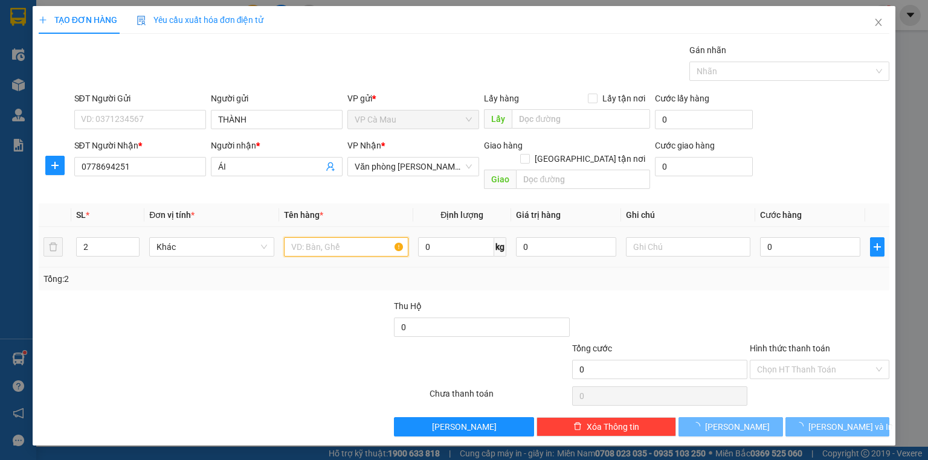
click at [288, 237] on input "text" at bounding box center [346, 246] width 124 height 19
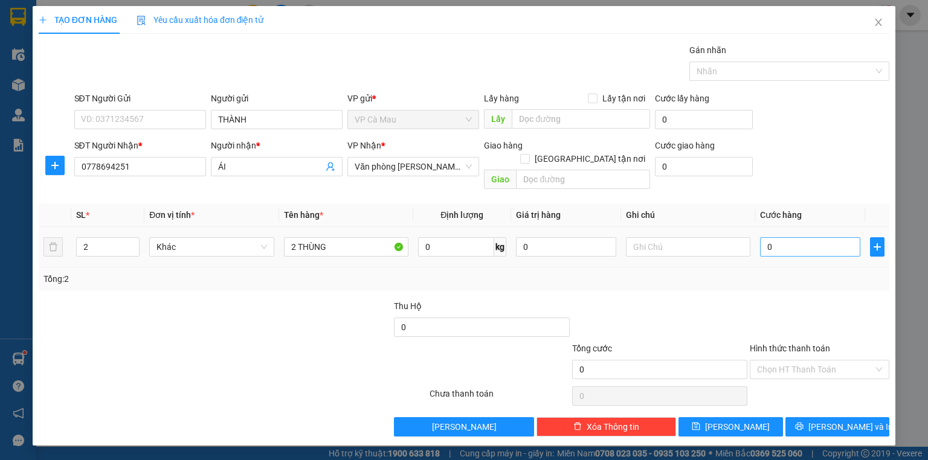
drag, startPoint x: 811, startPoint y: 217, endPoint x: 801, endPoint y: 232, distance: 18.3
click at [807, 227] on td "0" at bounding box center [810, 247] width 110 height 40
click at [800, 237] on input "0" at bounding box center [810, 246] width 100 height 19
click at [815, 361] on input "Hình thức thanh toán" at bounding box center [815, 370] width 117 height 18
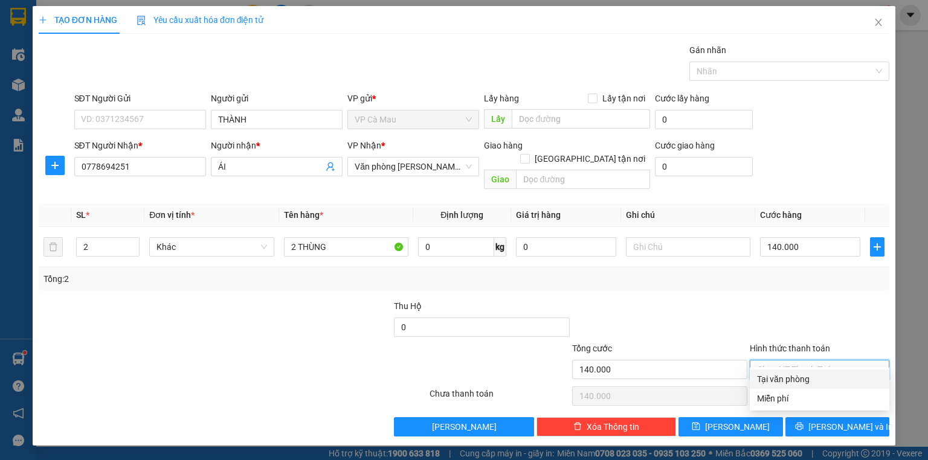
click at [815, 376] on div "Tại văn phòng" at bounding box center [819, 379] width 125 height 13
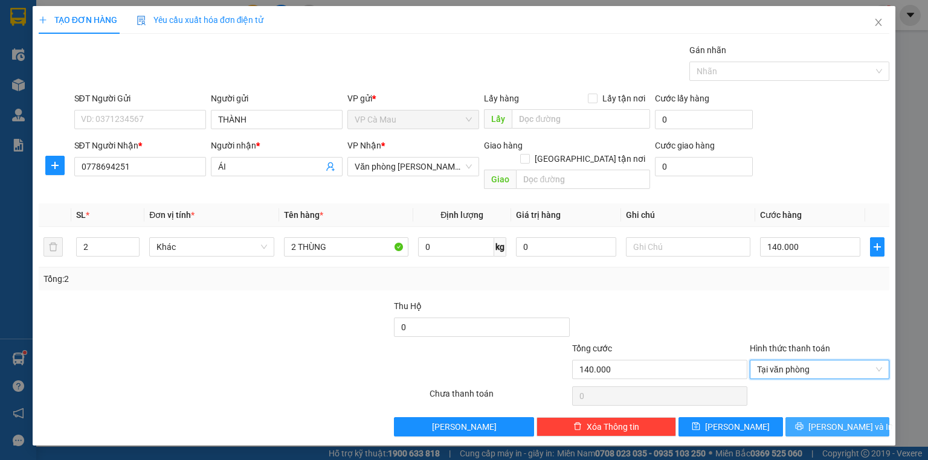
click at [819, 417] on button "[PERSON_NAME] và In" at bounding box center [837, 426] width 105 height 19
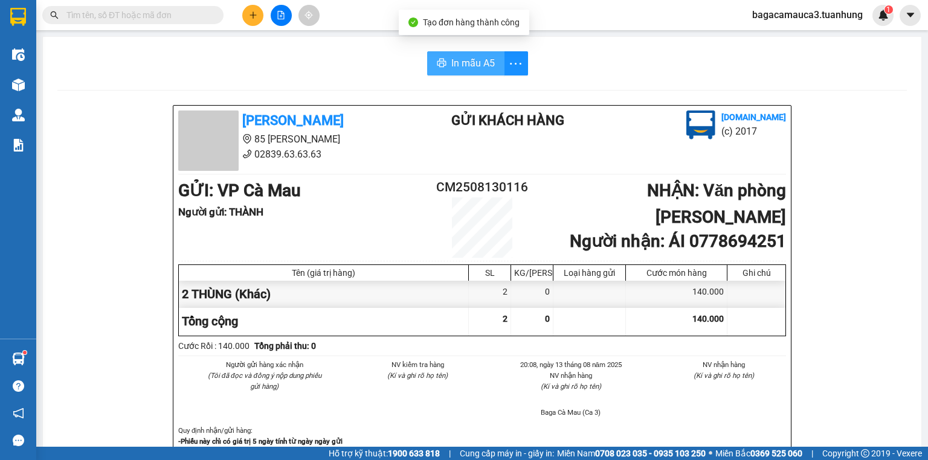
click at [466, 70] on span "In mẫu A5" at bounding box center [472, 63] width 43 height 15
click at [173, 13] on input "text" at bounding box center [137, 14] width 143 height 13
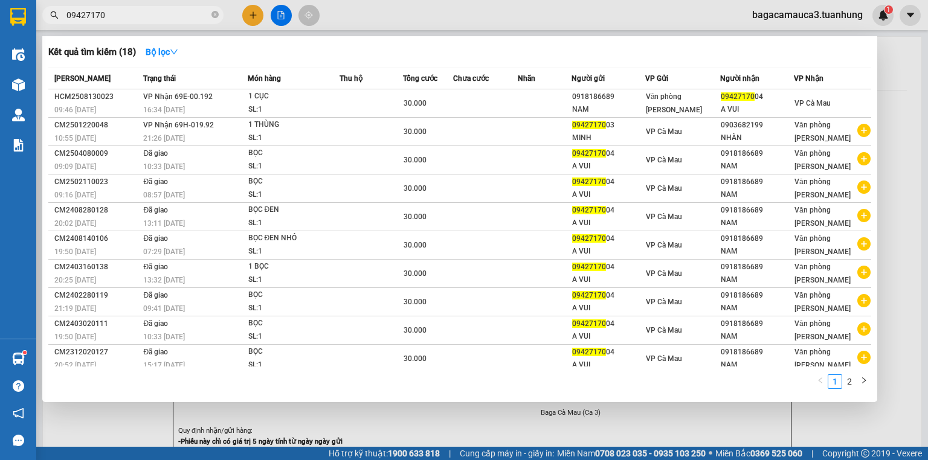
click at [478, 105] on td at bounding box center [485, 103] width 65 height 28
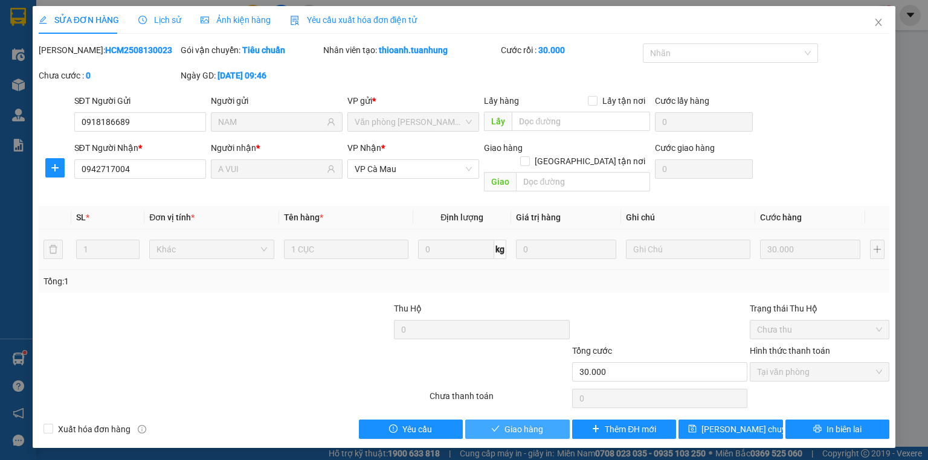
click at [497, 426] on icon "check" at bounding box center [496, 429] width 8 height 6
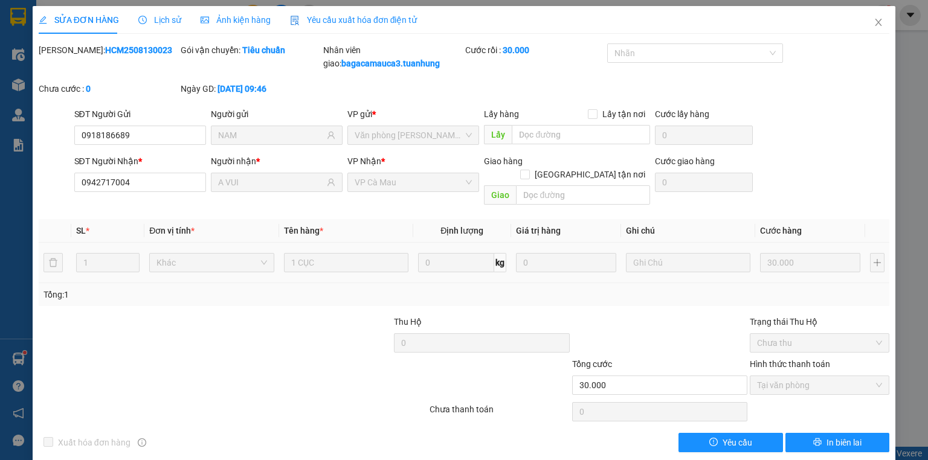
scroll to position [1, 0]
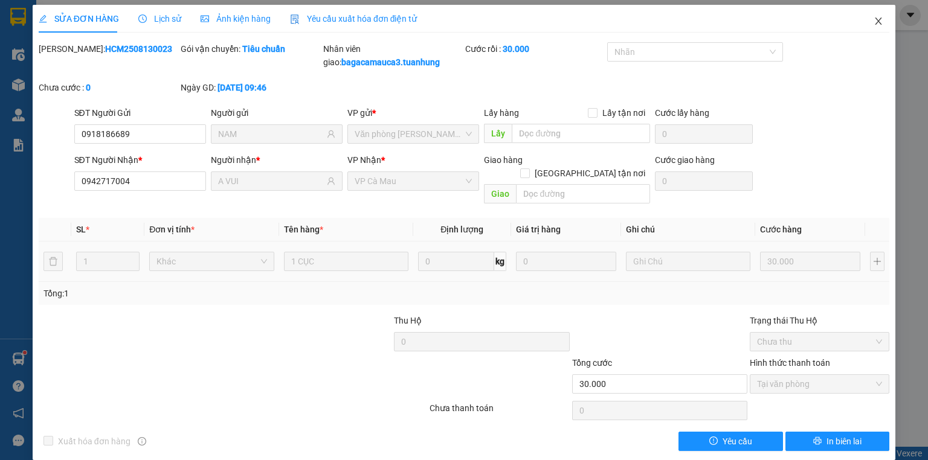
drag, startPoint x: 875, startPoint y: 25, endPoint x: 869, endPoint y: 19, distance: 8.5
click at [874, 24] on icon "close" at bounding box center [879, 21] width 10 height 10
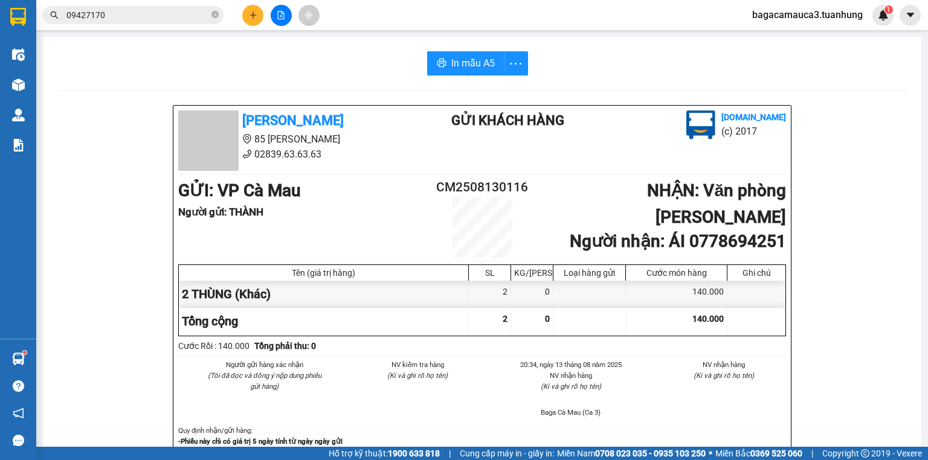
click at [254, 17] on icon "plus" at bounding box center [253, 15] width 8 height 8
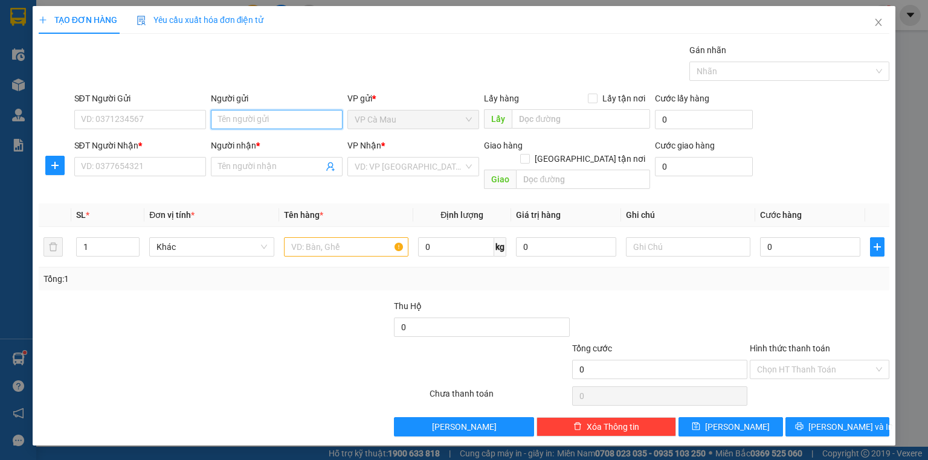
click at [262, 121] on input "Người gửi" at bounding box center [277, 119] width 132 height 19
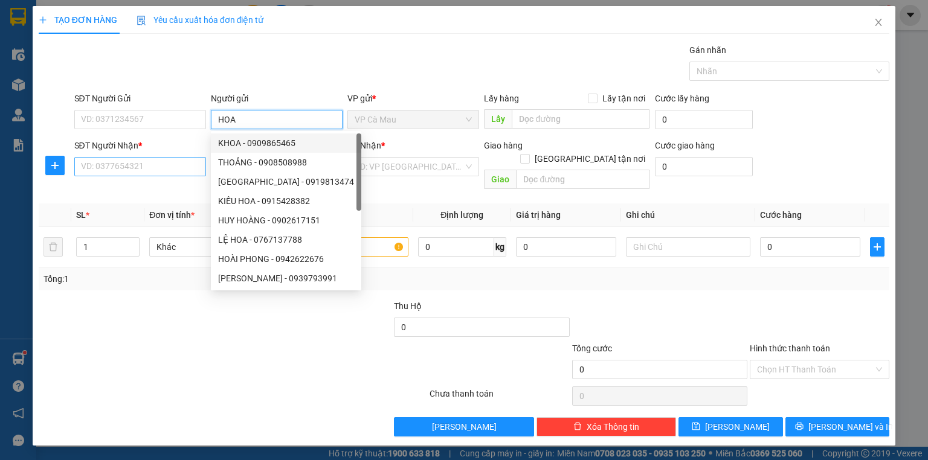
type input "HOA"
click at [176, 170] on input "SĐT Người Nhận *" at bounding box center [140, 166] width 132 height 19
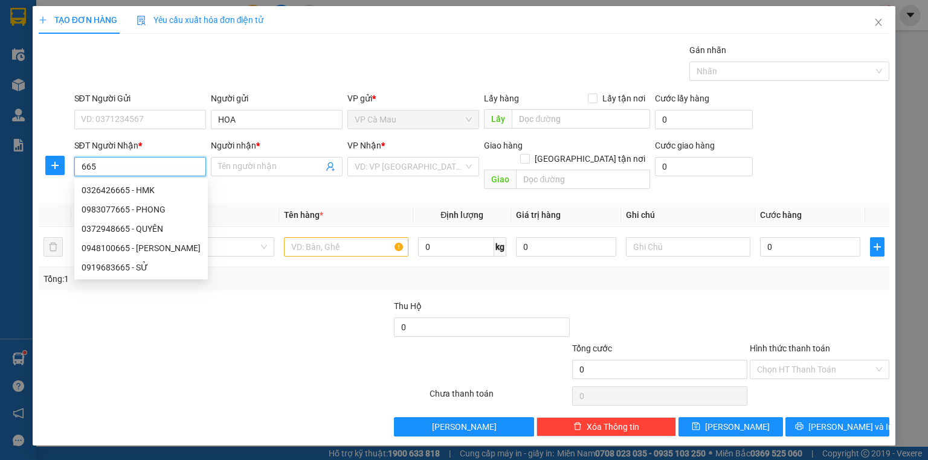
click at [145, 229] on div "0372948665 - QUYÊN" at bounding box center [141, 228] width 119 height 13
type input "0372948665"
type input "QUYÊN"
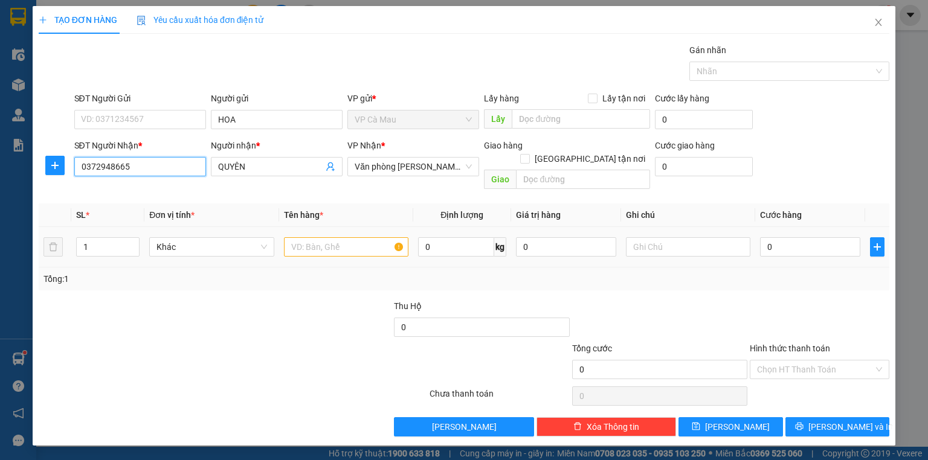
type input "0372948665"
click at [341, 237] on input "text" at bounding box center [346, 246] width 124 height 19
type input "2T"
click at [51, 250] on tr "1 Khác 2T 0 kg 0 0" at bounding box center [464, 247] width 851 height 40
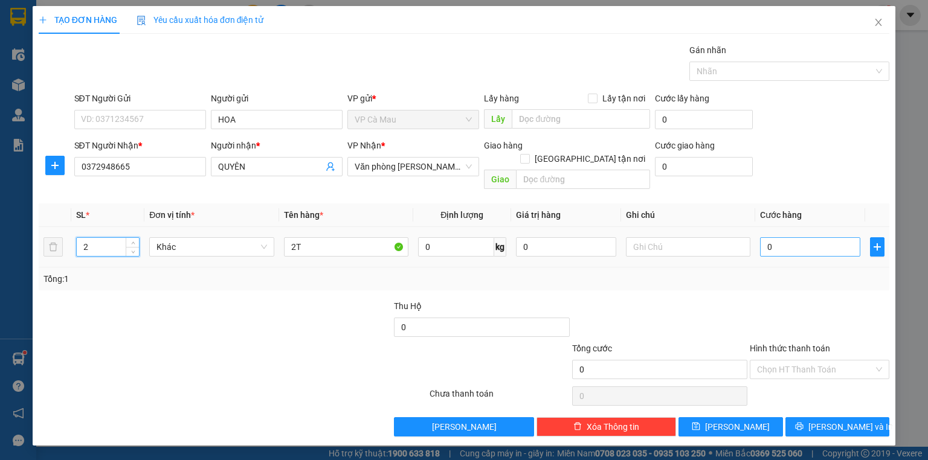
type input "2"
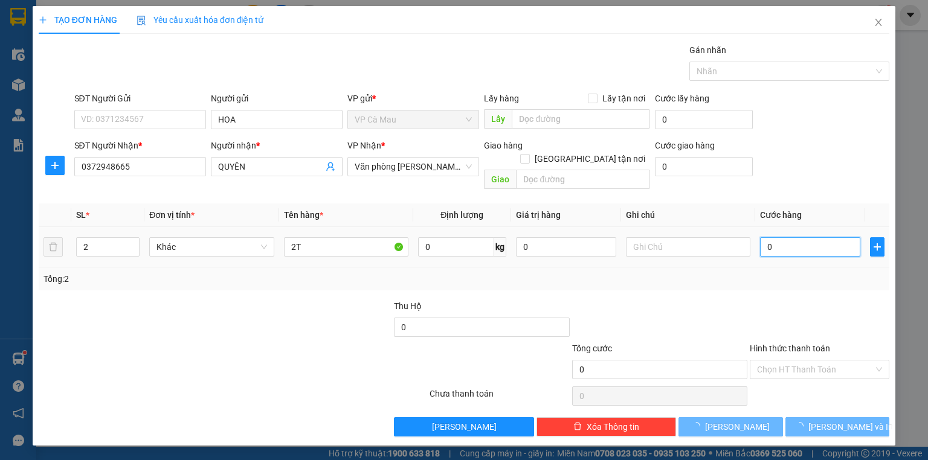
click at [795, 237] on input "0" at bounding box center [810, 246] width 100 height 19
type input "1"
type input "10"
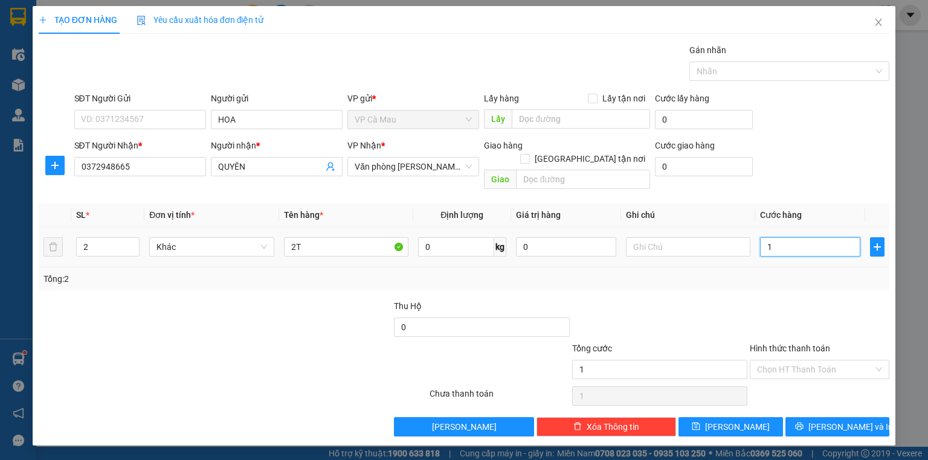
type input "10"
type input "1"
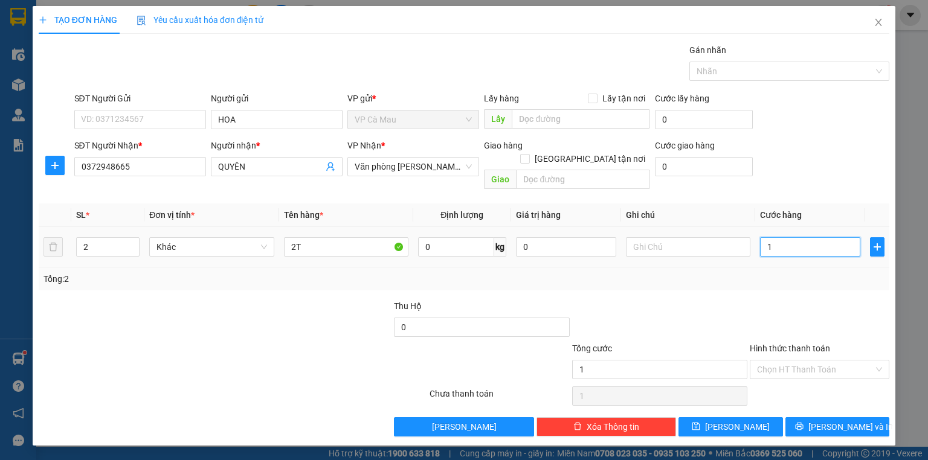
type input "11"
type input "110"
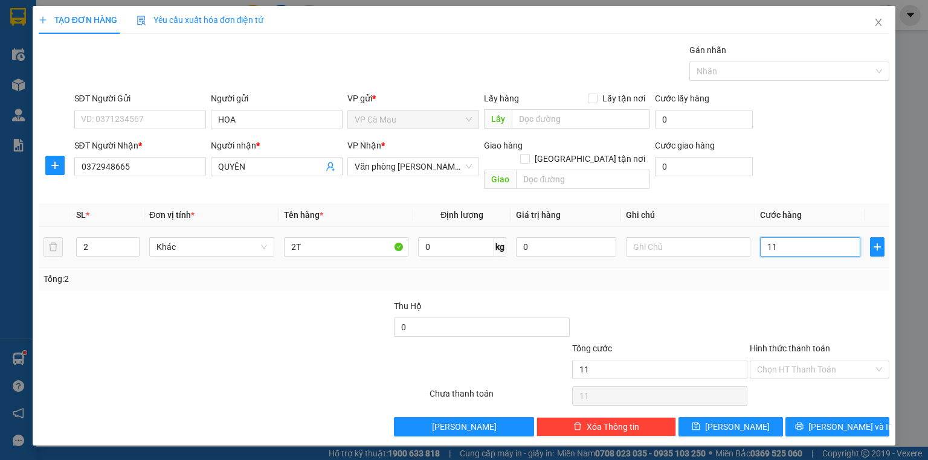
type input "110"
type input "11"
type input "1"
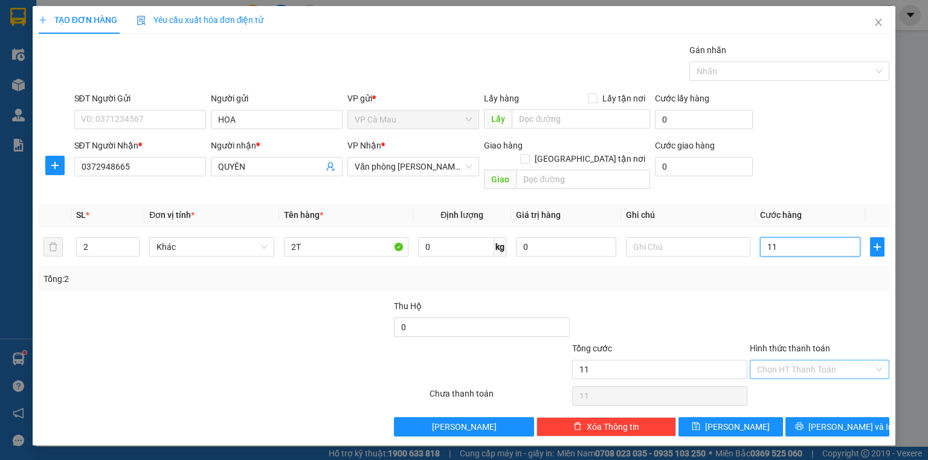
type input "1"
type input "0"
type input "1"
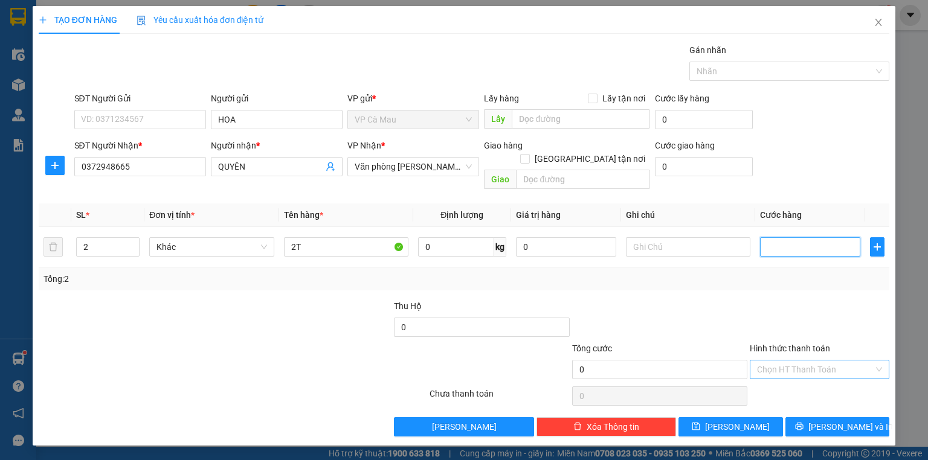
type input "1"
type input "10"
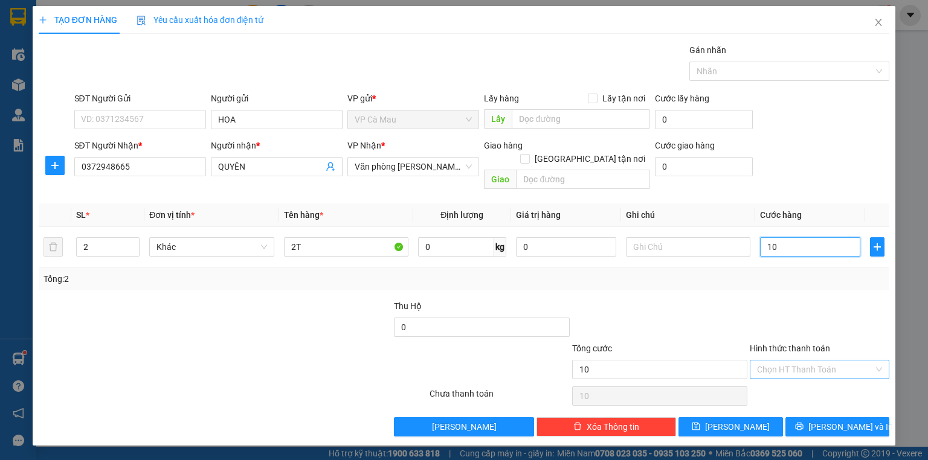
type input "100"
click at [781, 361] on input "Hình thức thanh toán" at bounding box center [815, 370] width 117 height 18
type input "100.000"
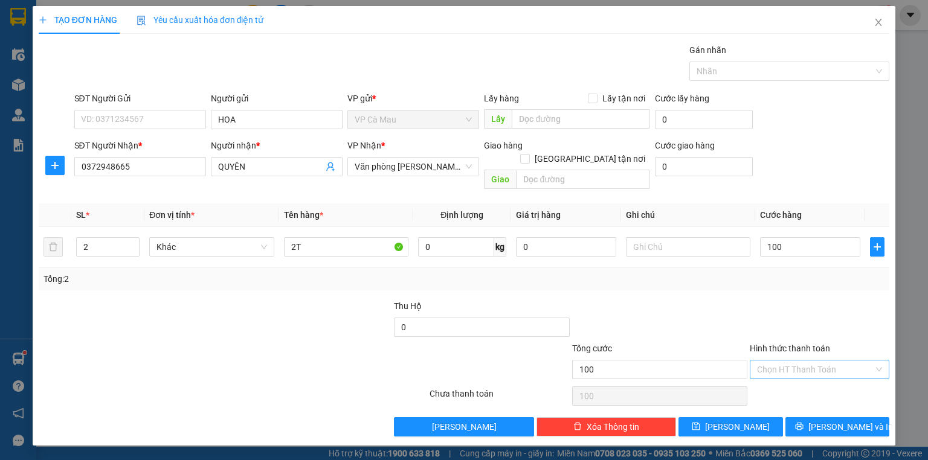
type input "100.000"
click at [783, 381] on div "Tại văn phòng" at bounding box center [819, 379] width 125 height 13
type input "0"
click at [809, 417] on button "[PERSON_NAME] và In" at bounding box center [837, 426] width 105 height 19
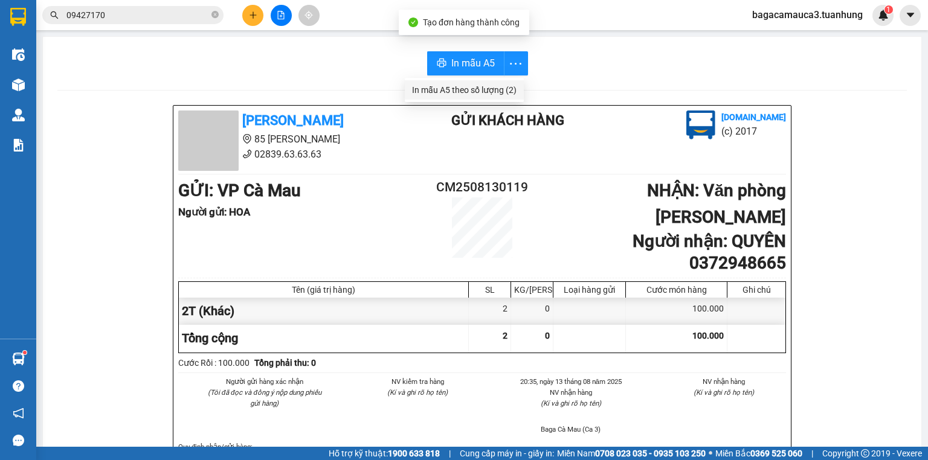
click at [503, 87] on div "In mẫu A5 theo số lượng (2)" at bounding box center [464, 89] width 105 height 13
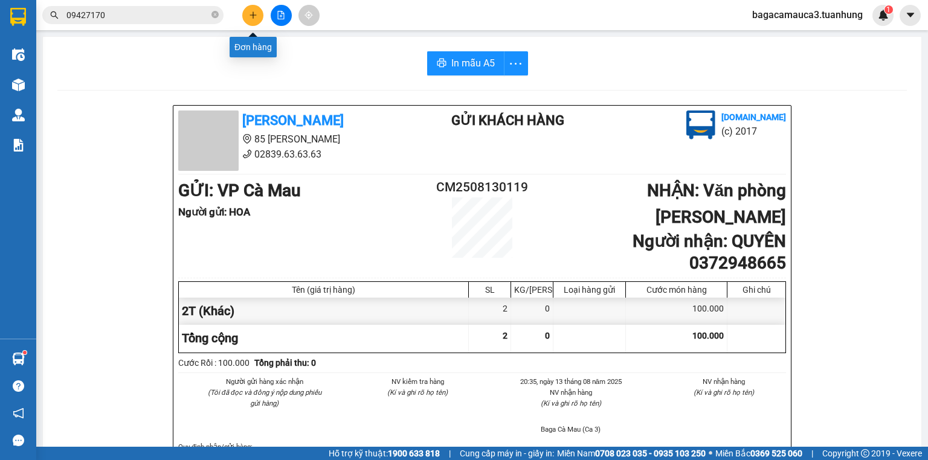
click at [245, 7] on button at bounding box center [252, 15] width 21 height 21
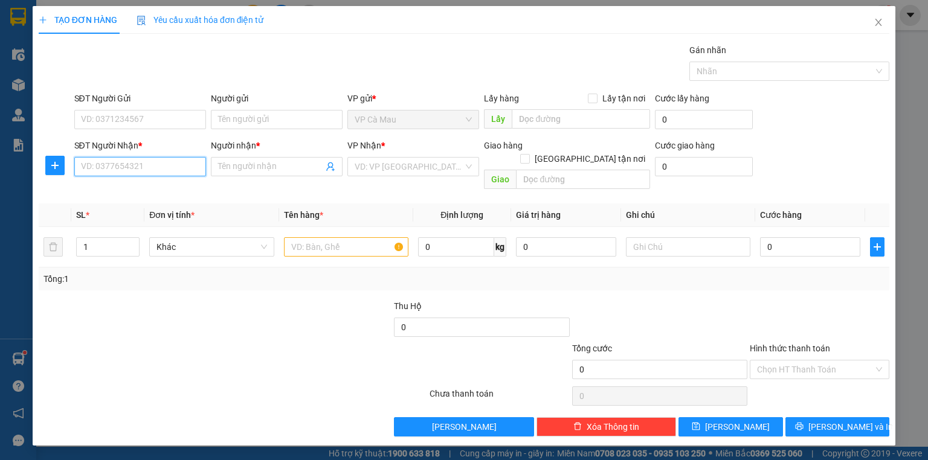
click at [187, 167] on input "SĐT Người Nhận *" at bounding box center [140, 166] width 132 height 19
type input "0903052178"
click at [152, 193] on div "0903052178 - LỘC" at bounding box center [140, 190] width 117 height 13
type input "LỘC"
type input "0903052178"
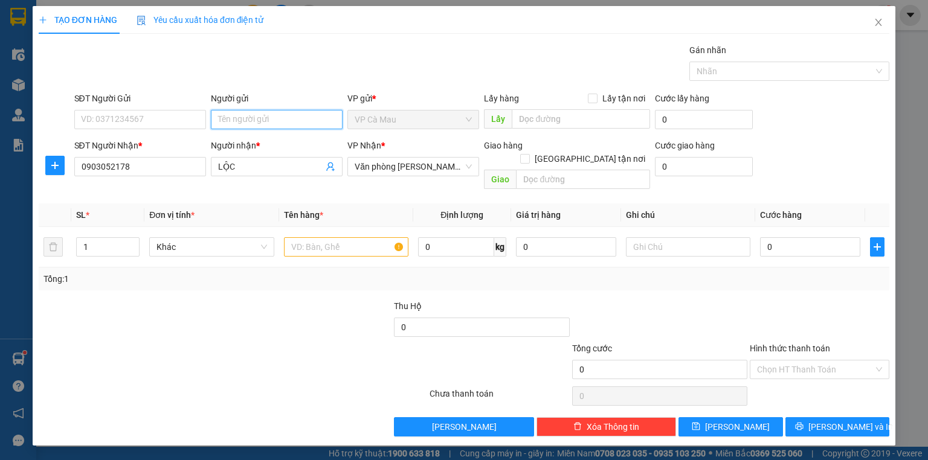
click at [227, 126] on input "Người gửi" at bounding box center [277, 119] width 132 height 19
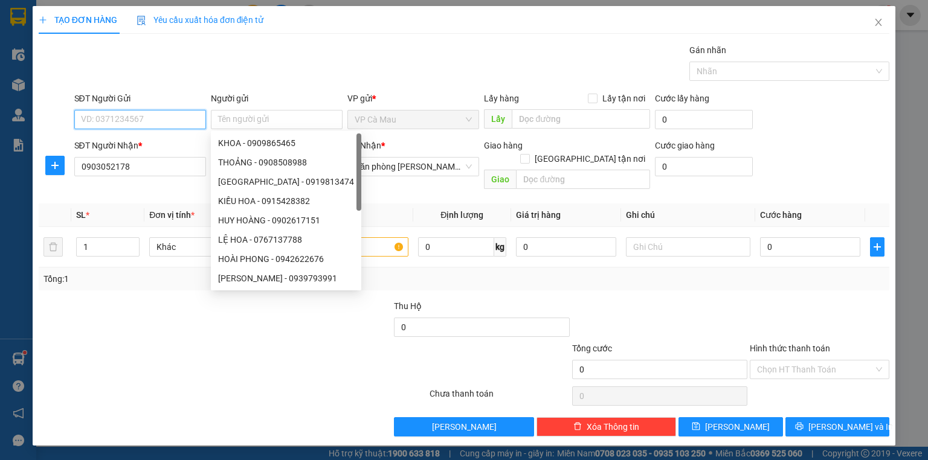
click at [191, 124] on input "SĐT Người Gửi" at bounding box center [140, 119] width 132 height 19
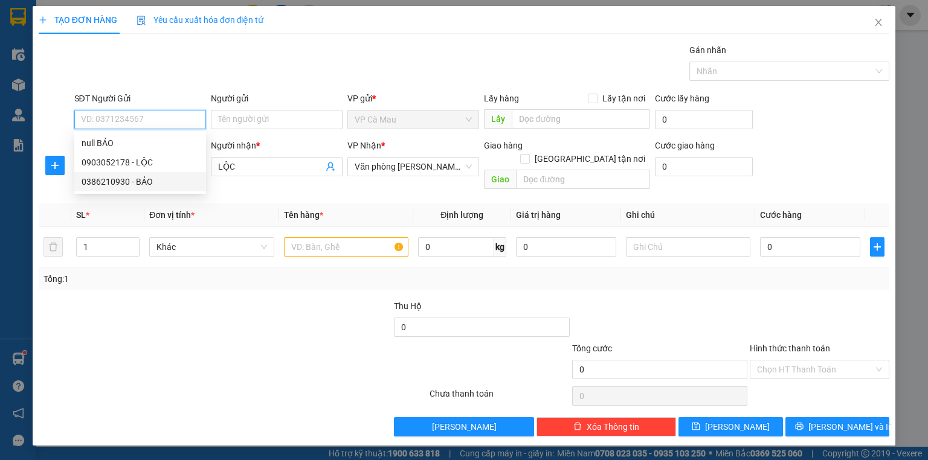
click at [143, 179] on div "0386210930 - BẢO" at bounding box center [140, 181] width 117 height 13
type input "0386210930"
type input "BẢO"
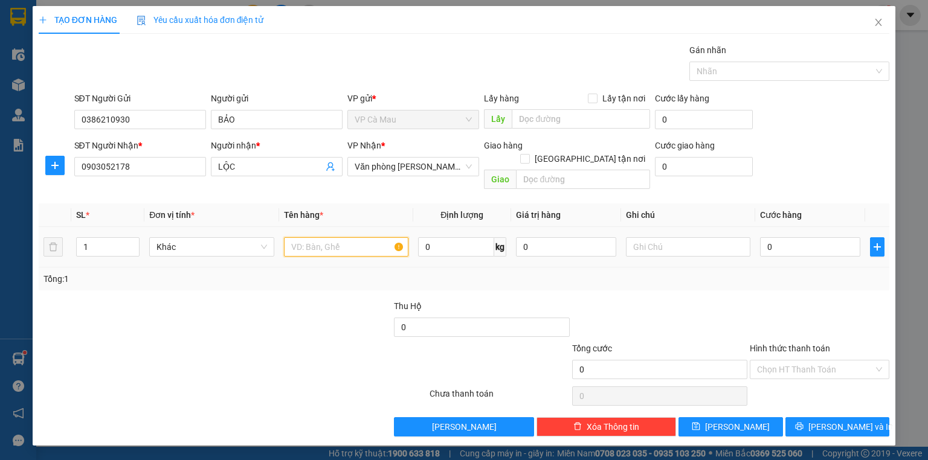
click at [336, 239] on input "text" at bounding box center [346, 246] width 124 height 19
type input "THÙNG"
click at [786, 237] on input "0" at bounding box center [810, 246] width 100 height 19
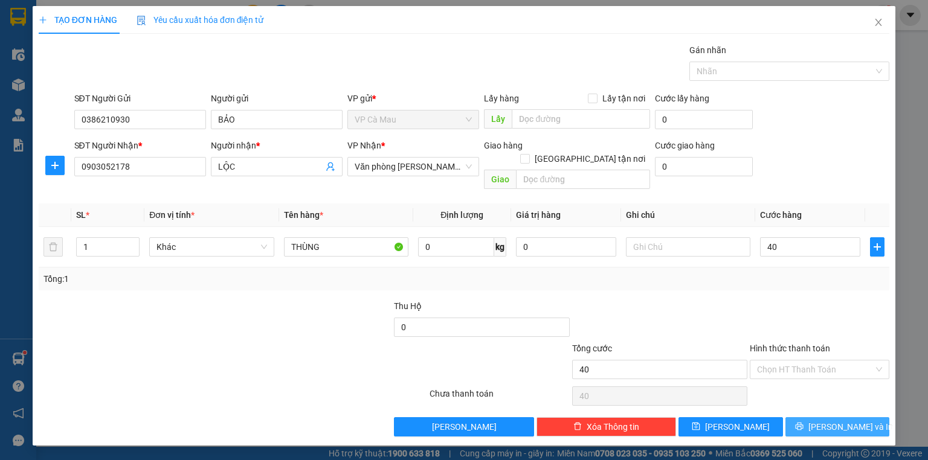
click at [804, 422] on icon "printer" at bounding box center [799, 426] width 8 height 8
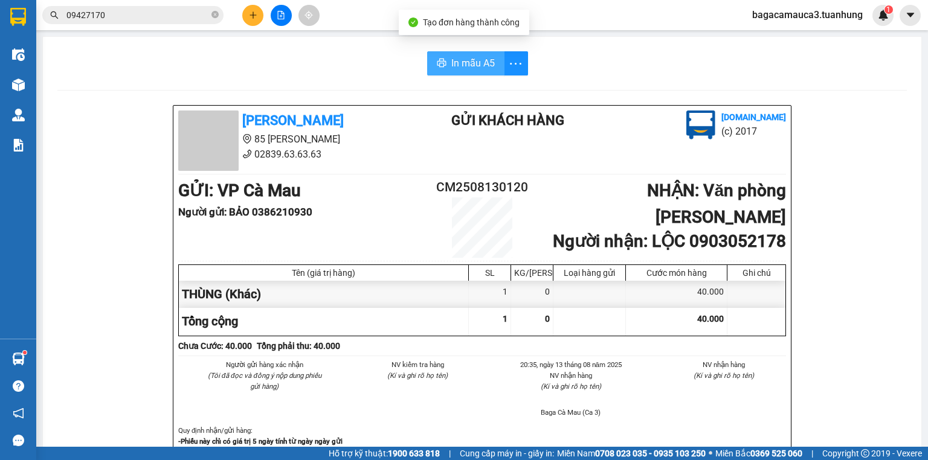
click at [457, 66] on span "In mẫu A5" at bounding box center [472, 63] width 43 height 15
click at [245, 10] on button at bounding box center [252, 15] width 21 height 21
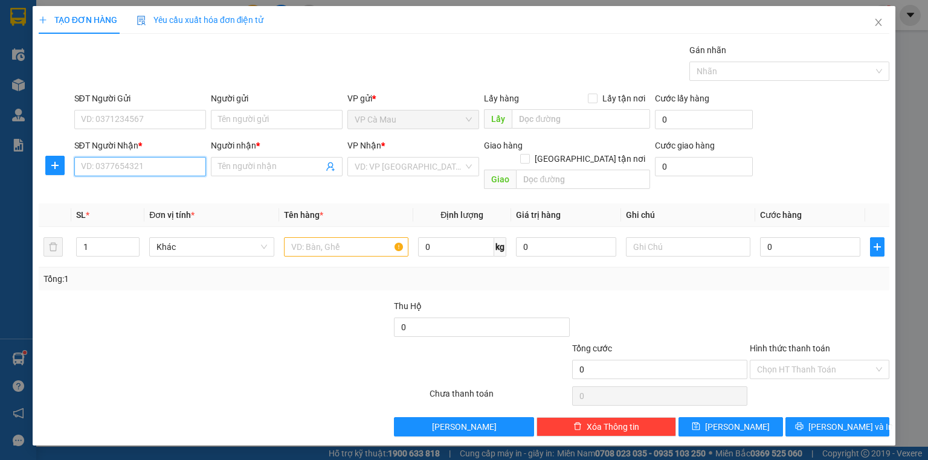
click at [171, 157] on input "SĐT Người Nhận *" at bounding box center [140, 166] width 132 height 19
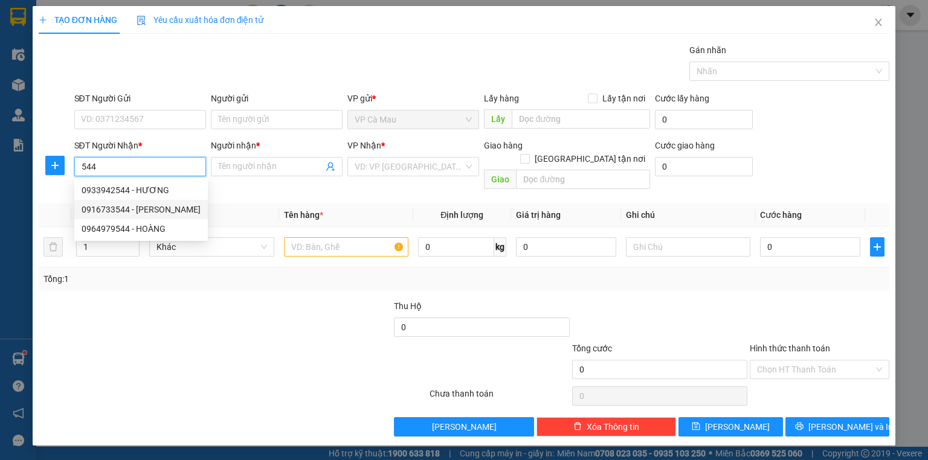
click at [157, 203] on div "0916733544 - HIA XIẾU" at bounding box center [141, 209] width 119 height 13
type input "0916733544"
type input "HIA XIẾU"
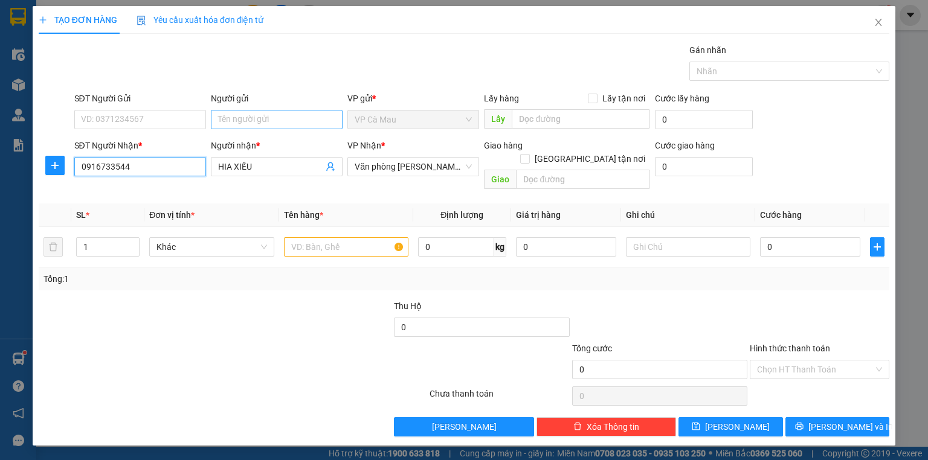
type input "0916733544"
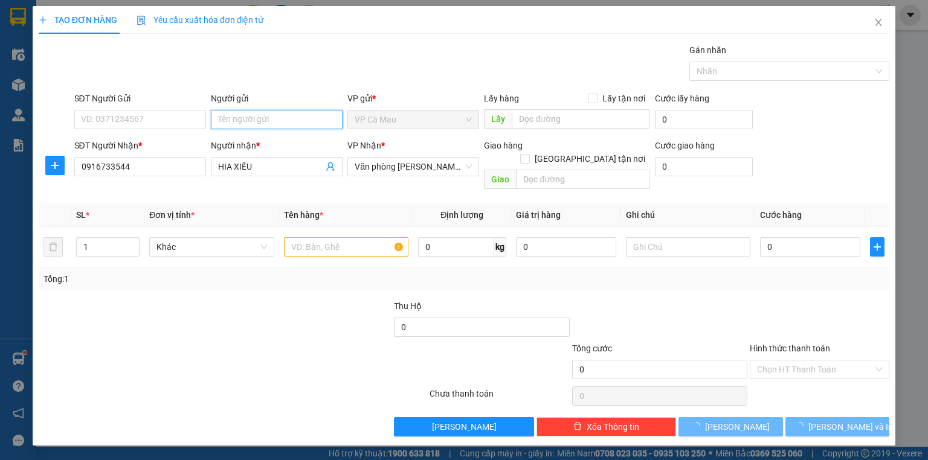
click at [240, 125] on input "Người gửi" at bounding box center [277, 119] width 132 height 19
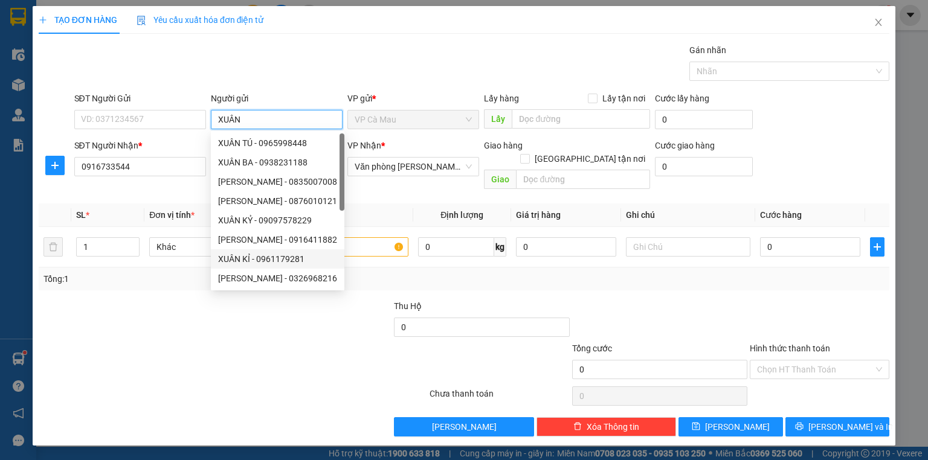
click at [406, 234] on div at bounding box center [408, 211] width 5 height 155
type input "XUÂN"
click at [383, 237] on input "text" at bounding box center [346, 246] width 124 height 19
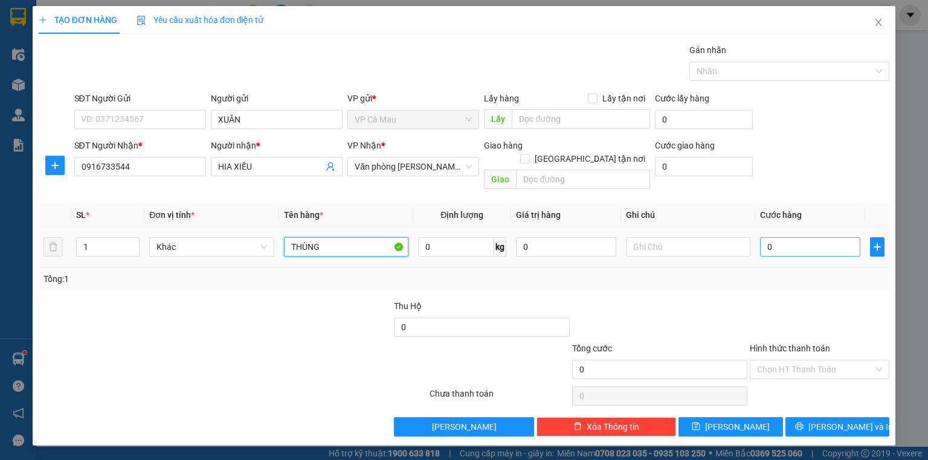
type input "THÙNG"
click at [775, 237] on input "0" at bounding box center [810, 246] width 100 height 19
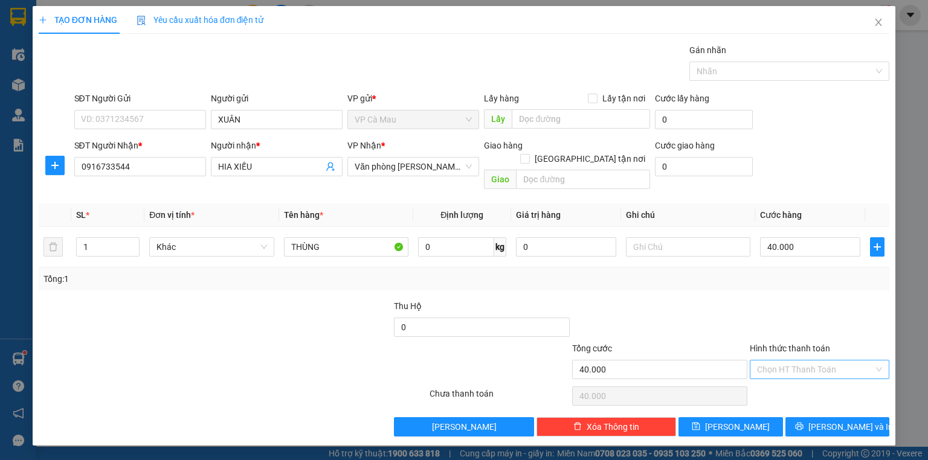
click at [766, 361] on input "Hình thức thanh toán" at bounding box center [815, 370] width 117 height 18
click at [771, 370] on div "Tại văn phòng" at bounding box center [820, 379] width 140 height 19
click at [804, 422] on icon "printer" at bounding box center [799, 426] width 8 height 8
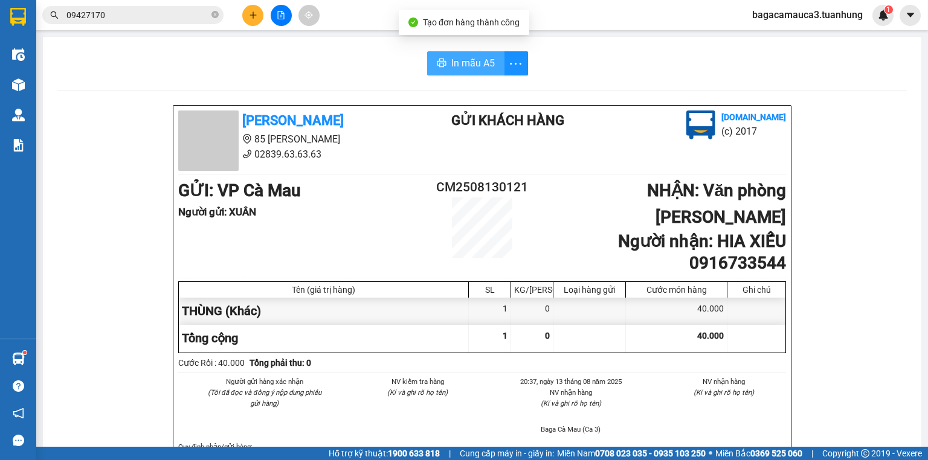
click at [451, 65] on span "In mẫu A5" at bounding box center [472, 63] width 43 height 15
